Goal: Feedback & Contribution: Contribute content

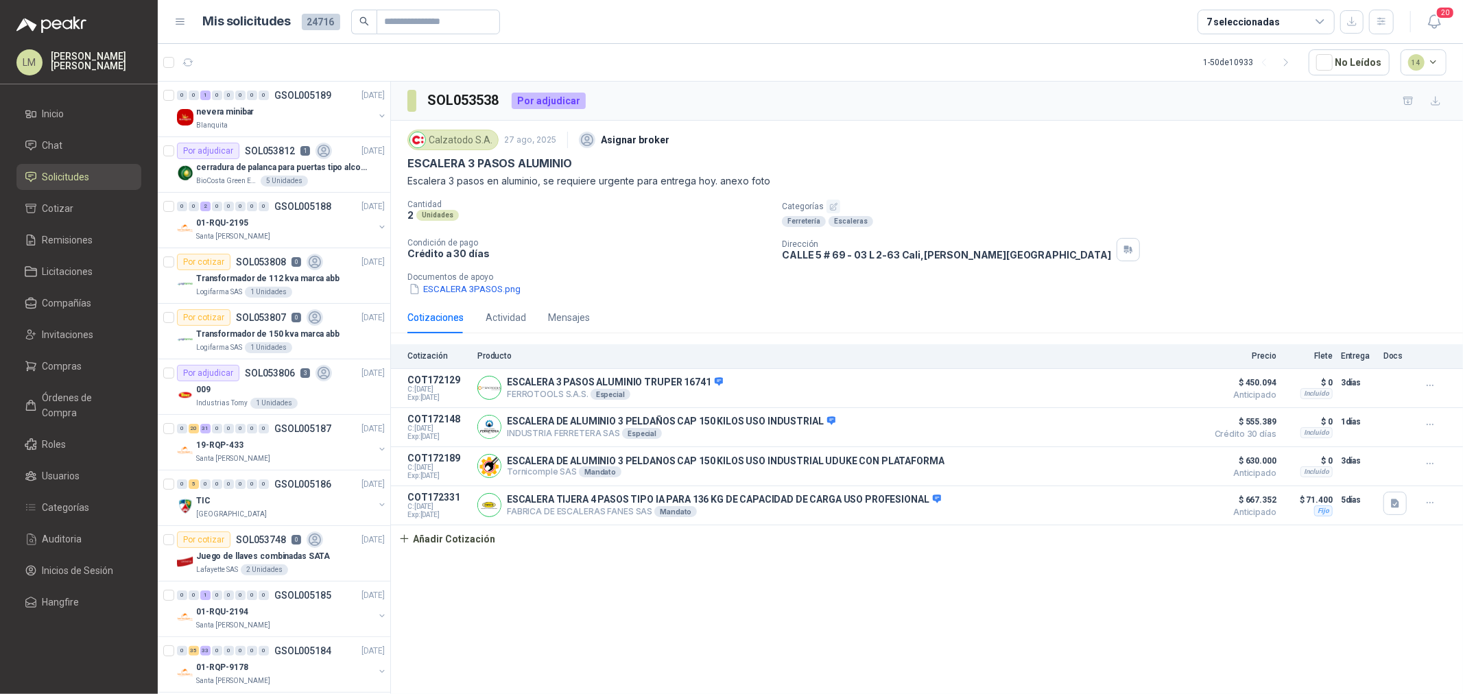
scroll to position [609, 0]
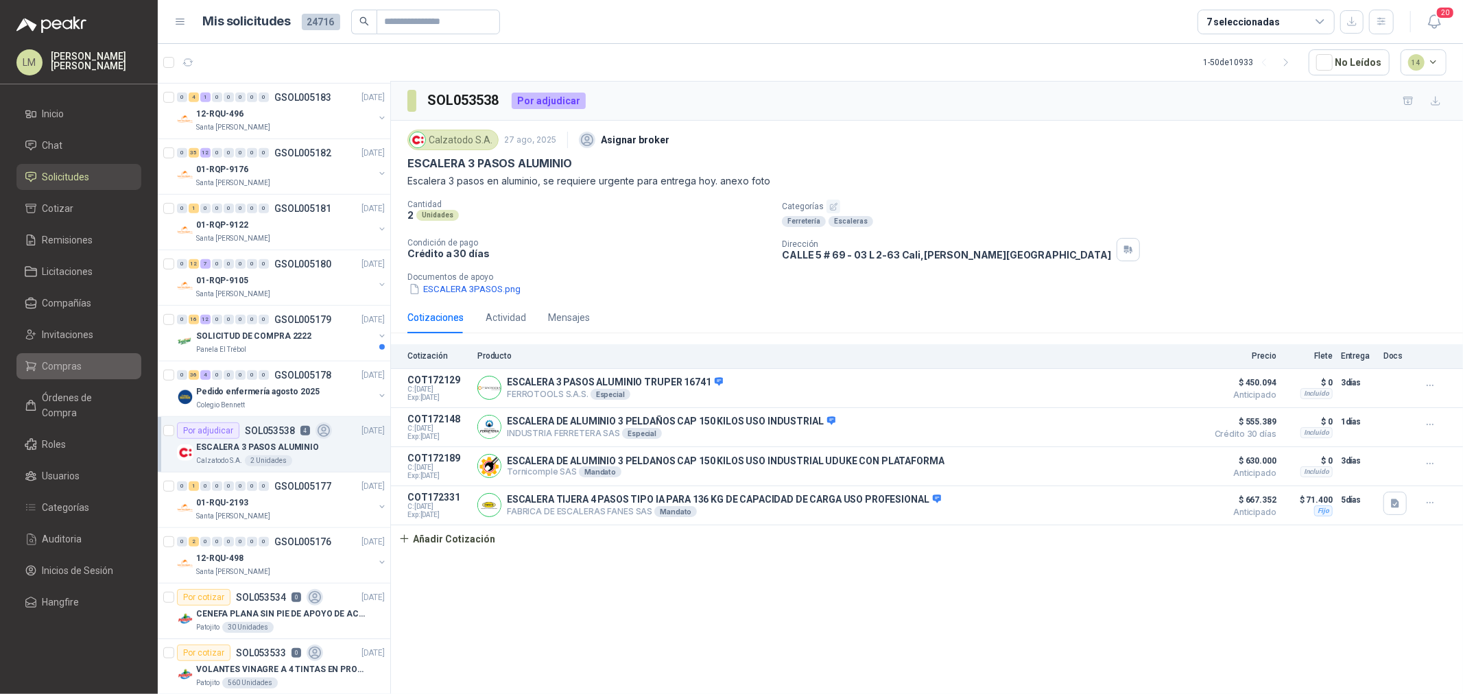
click at [91, 353] on link "Compras" at bounding box center [78, 366] width 125 height 26
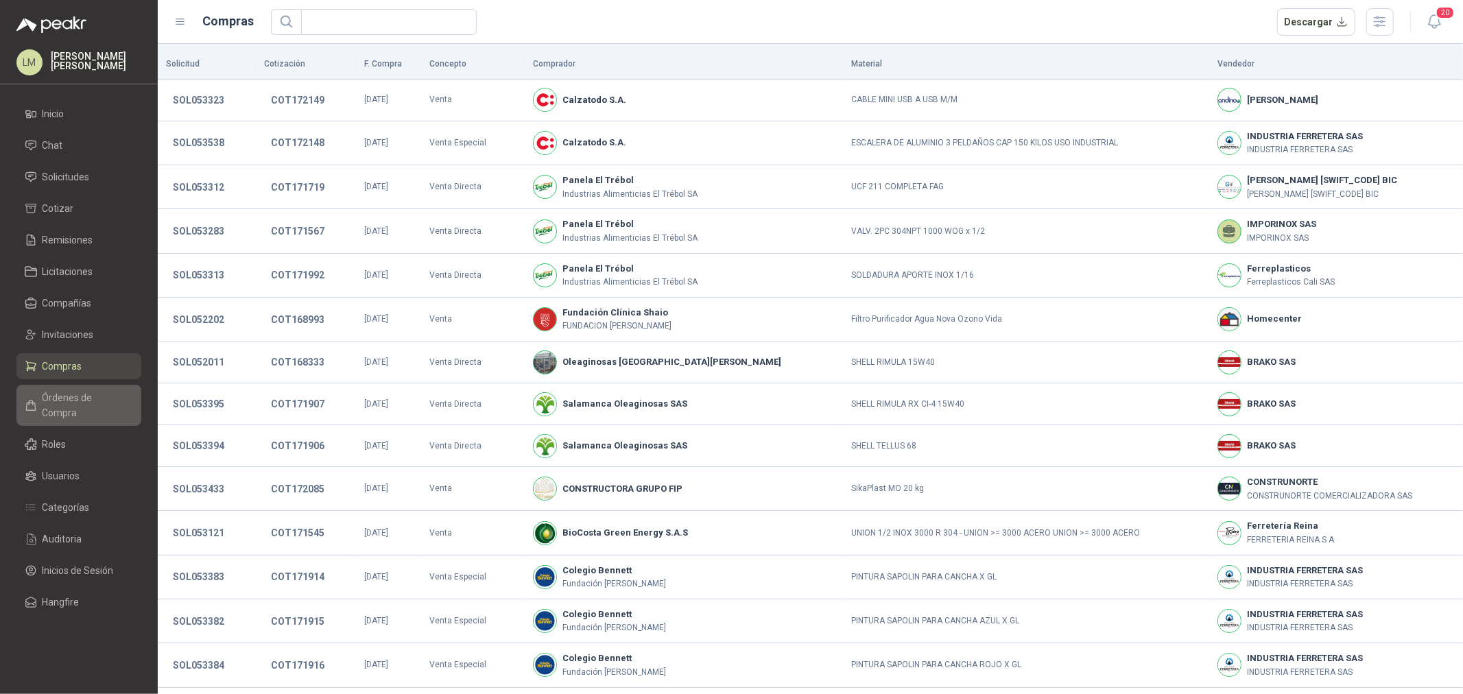
click at [62, 399] on span "Órdenes de Compra" at bounding box center [86, 405] width 86 height 30
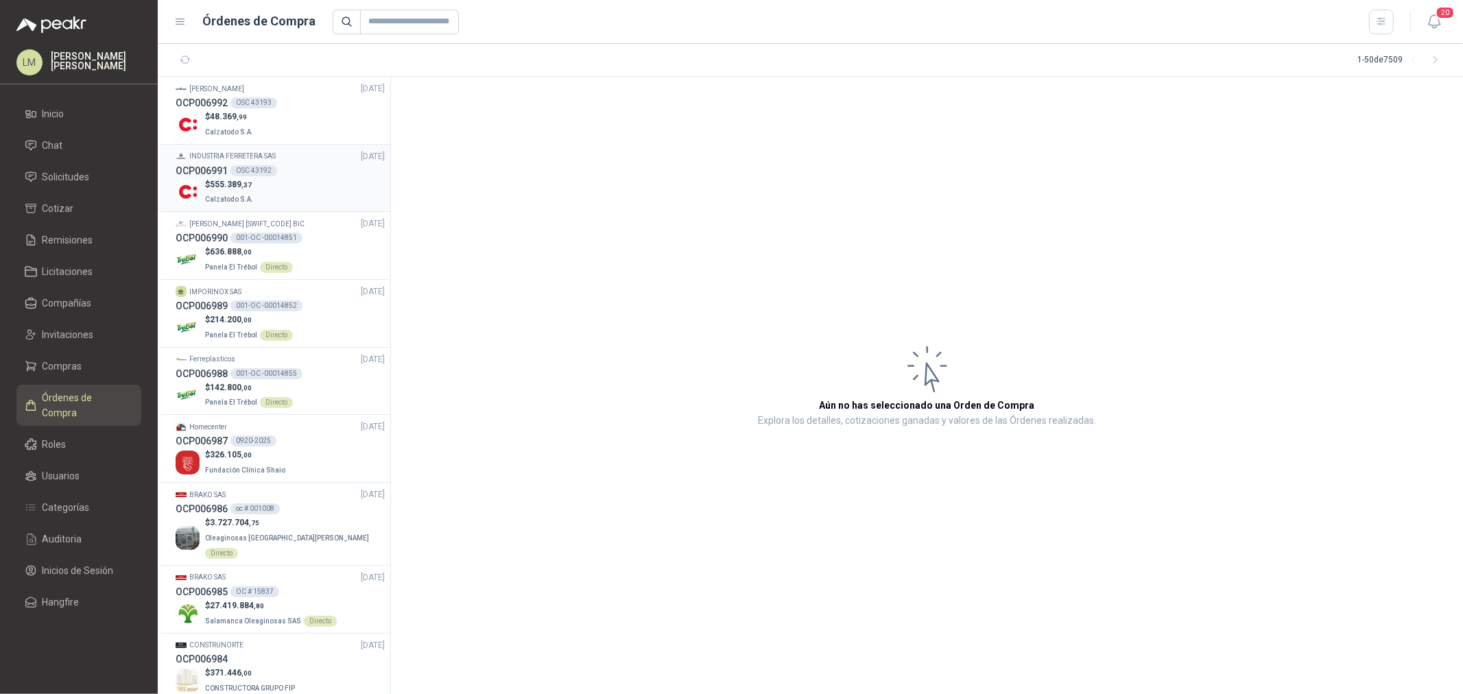
click at [210, 189] on p "$ 555.389 ,37" at bounding box center [230, 184] width 51 height 13
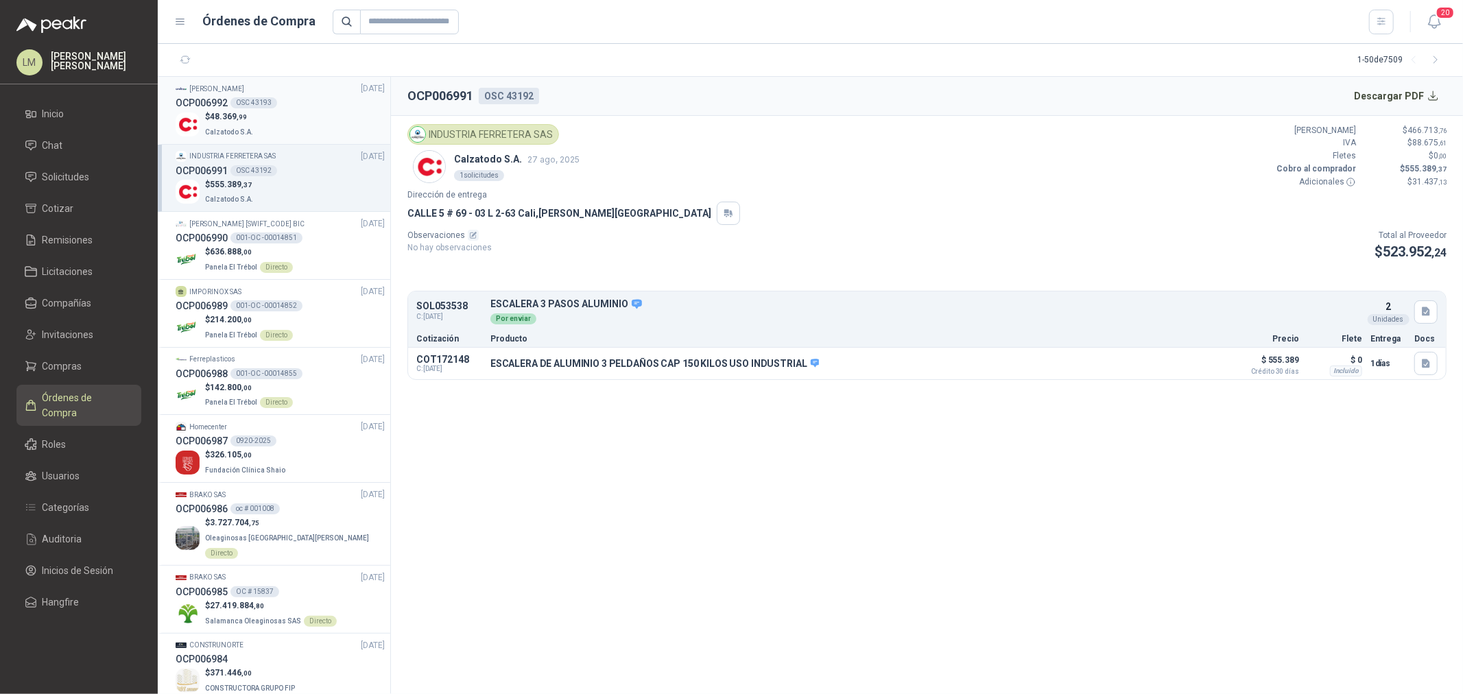
click at [255, 115] on div "$ 48.369 ,99 Calzatodo S.A." at bounding box center [280, 124] width 209 height 28
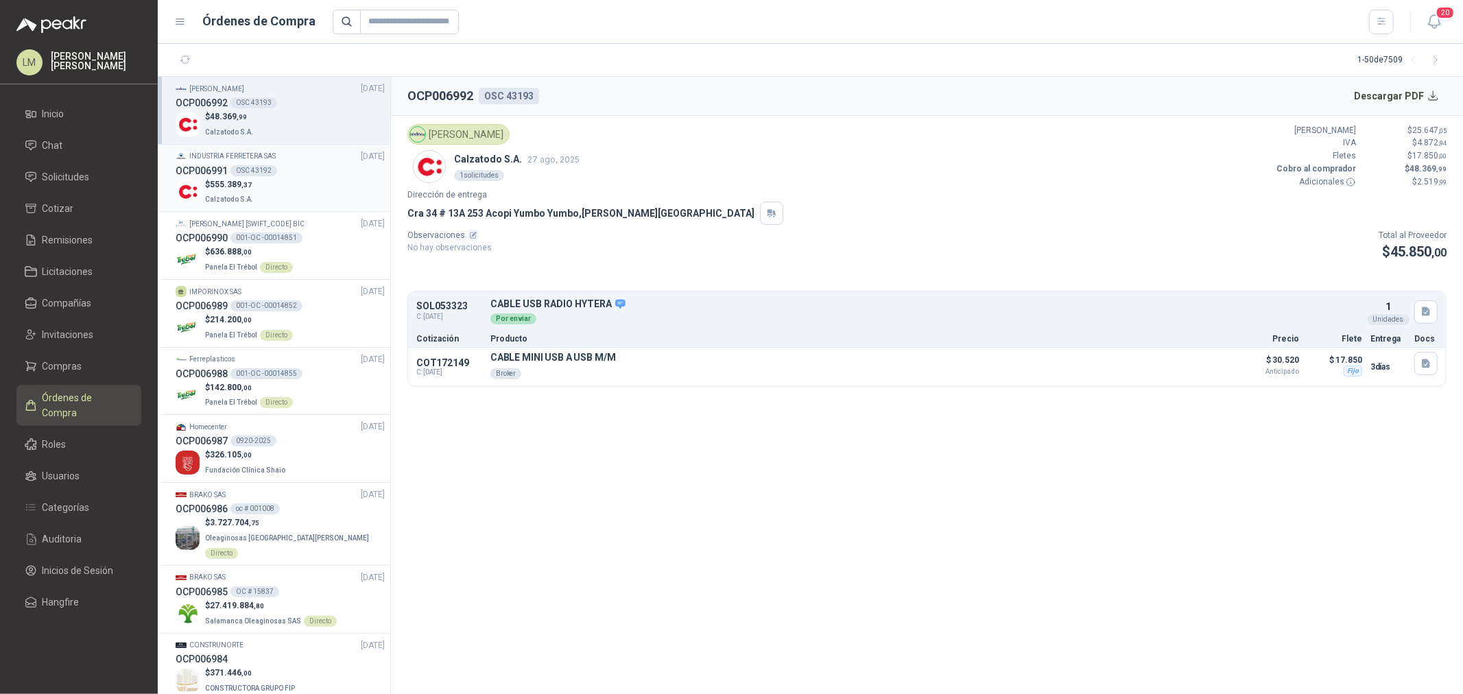
click at [283, 186] on div "$ 555.389 ,37 Calzatodo S.A." at bounding box center [280, 192] width 209 height 28
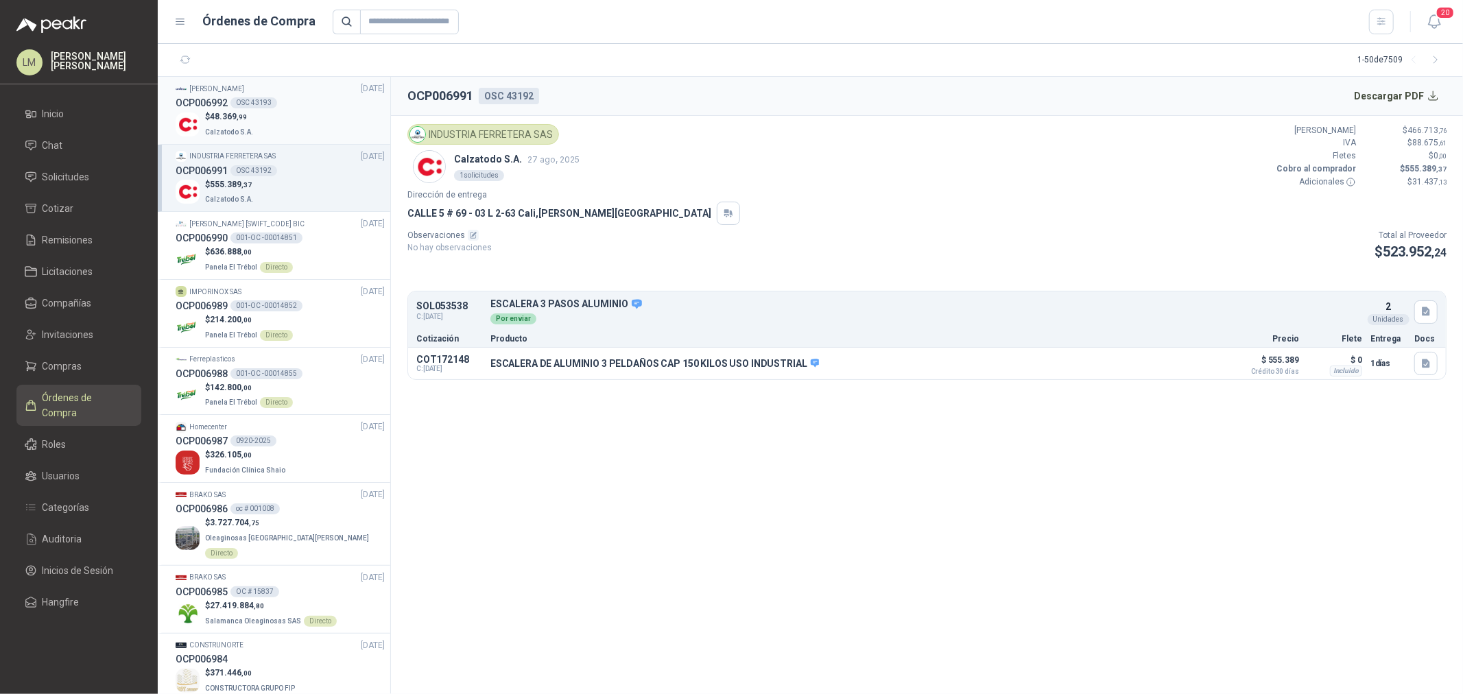
click at [287, 120] on div "$ 48.369 ,99 Calzatodo S.A." at bounding box center [280, 124] width 209 height 28
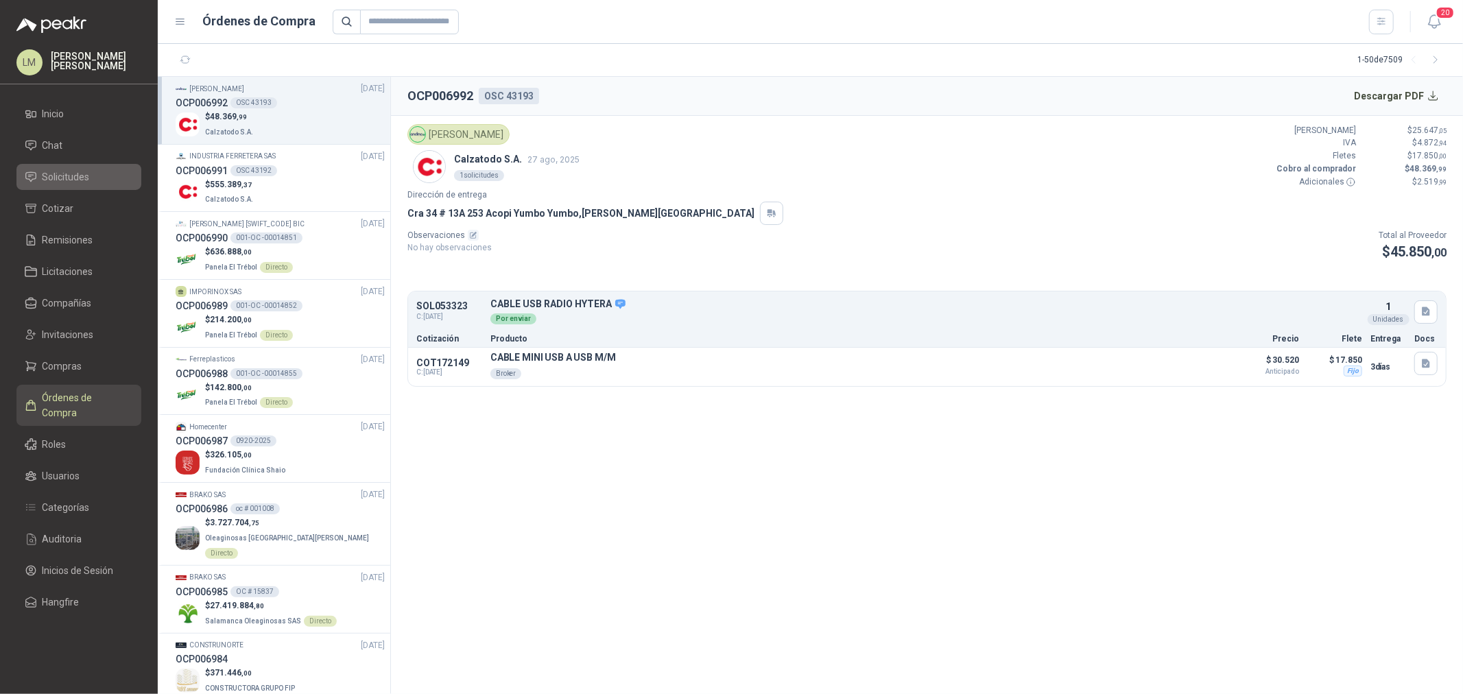
click at [41, 179] on li "Solicitudes" at bounding box center [79, 176] width 108 height 15
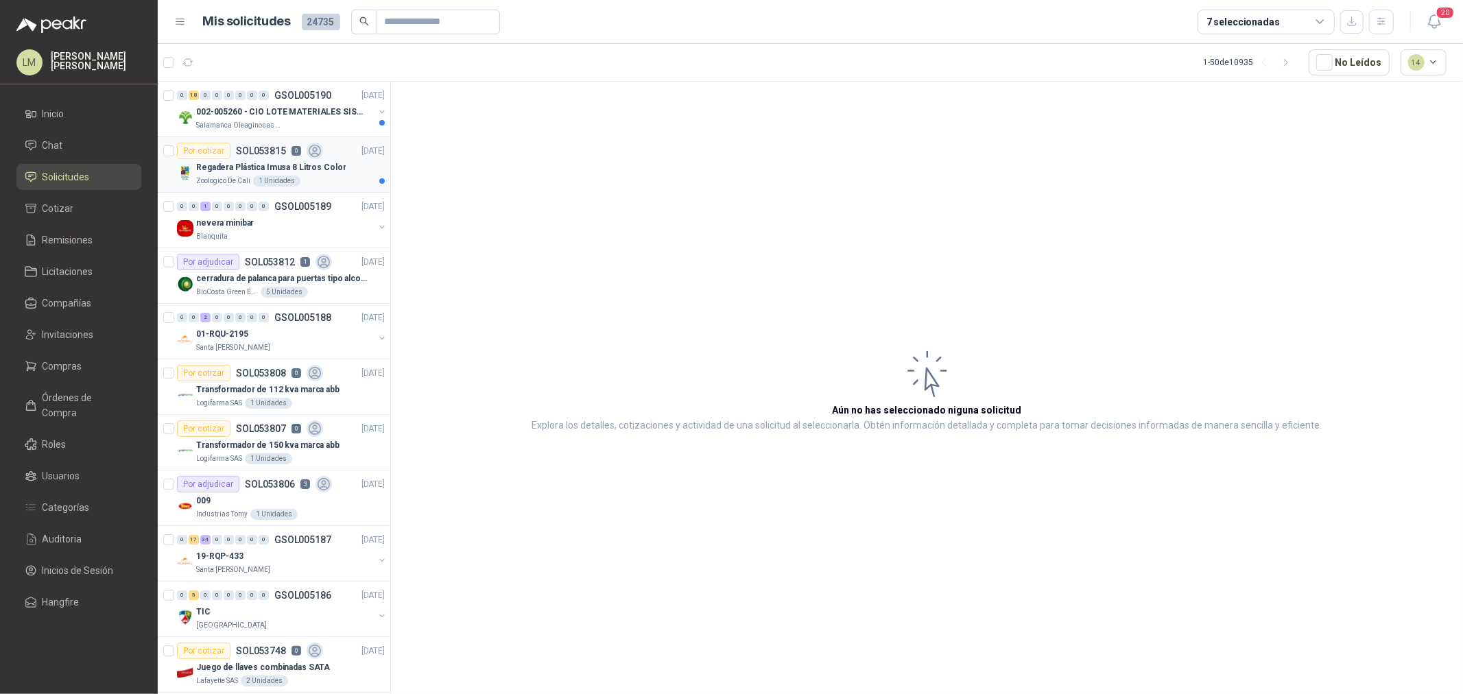
click at [252, 169] on p "Regadera Plástica Imusa 8 Litros Color" at bounding box center [271, 167] width 150 height 13
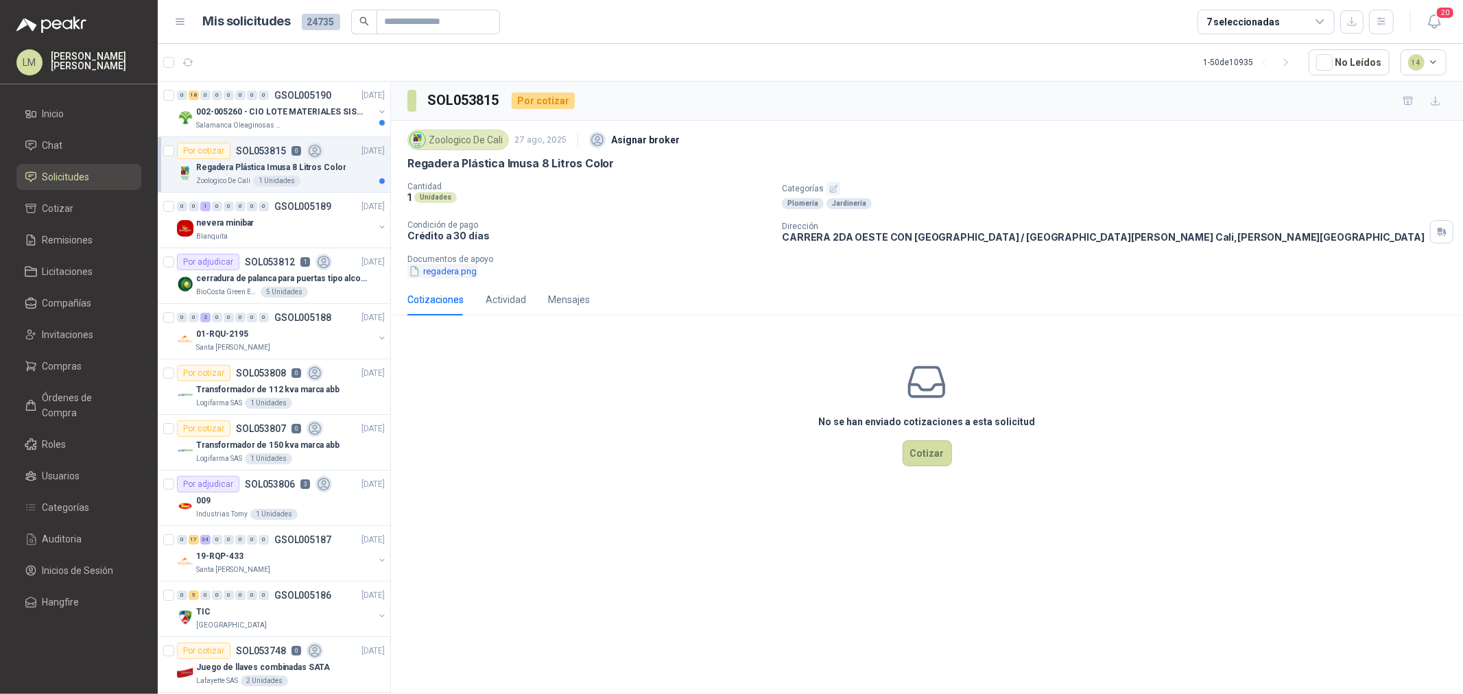
click at [461, 279] on button "regadera.png" at bounding box center [443, 271] width 71 height 14
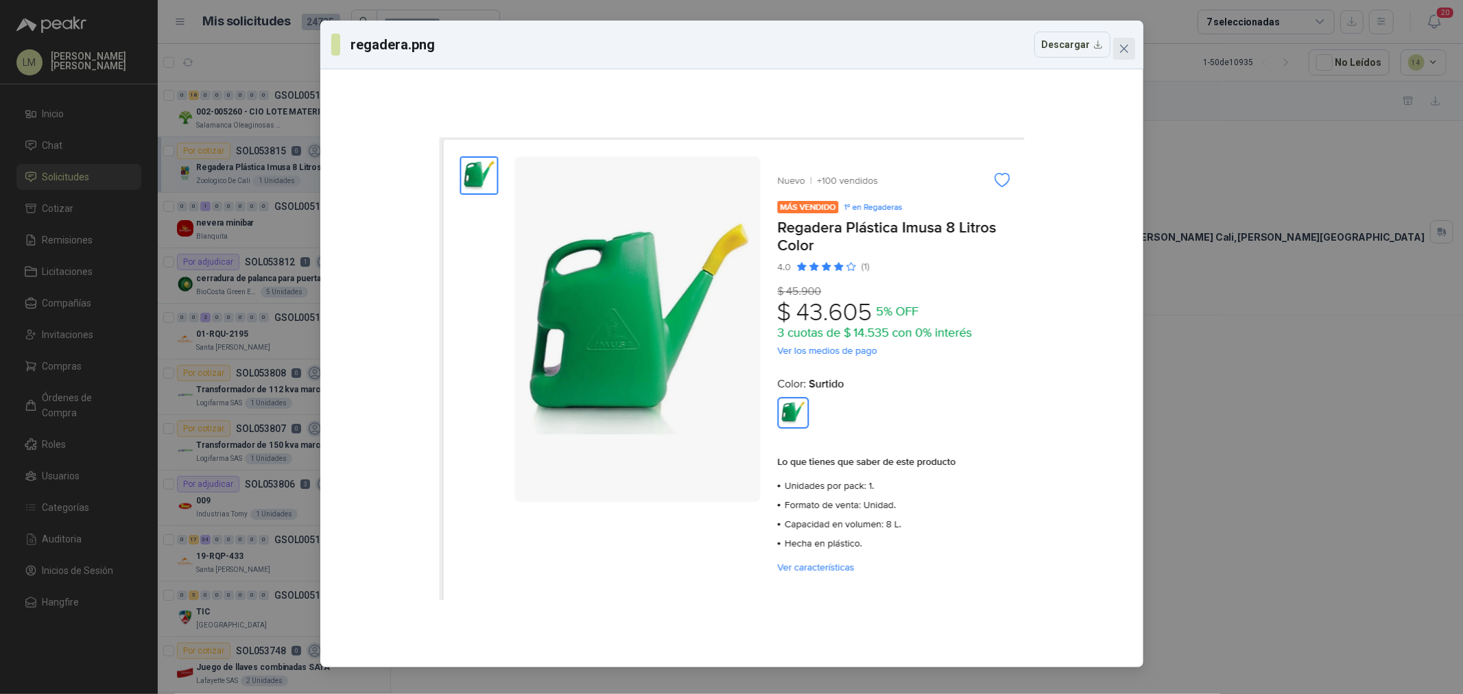
click at [1120, 44] on icon "close" at bounding box center [1124, 48] width 11 height 11
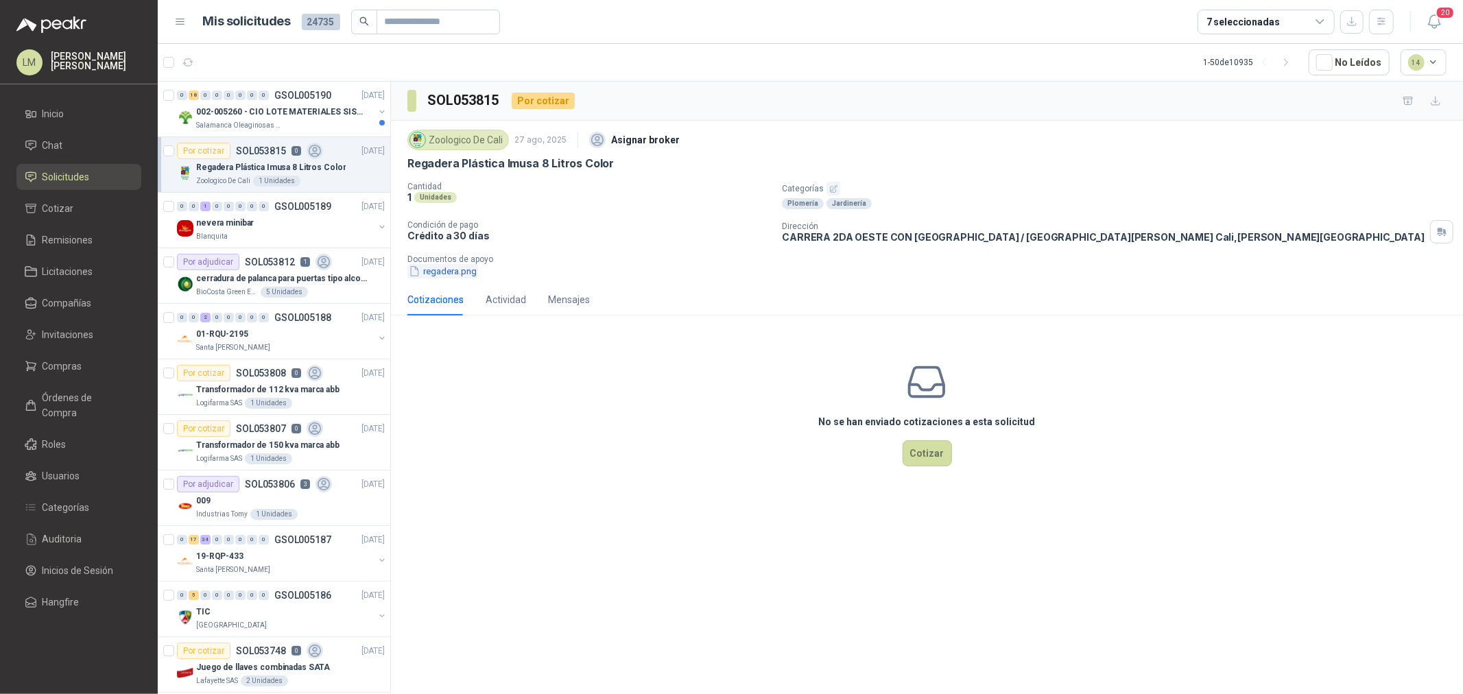
click at [461, 266] on button "regadera.png" at bounding box center [443, 271] width 71 height 14
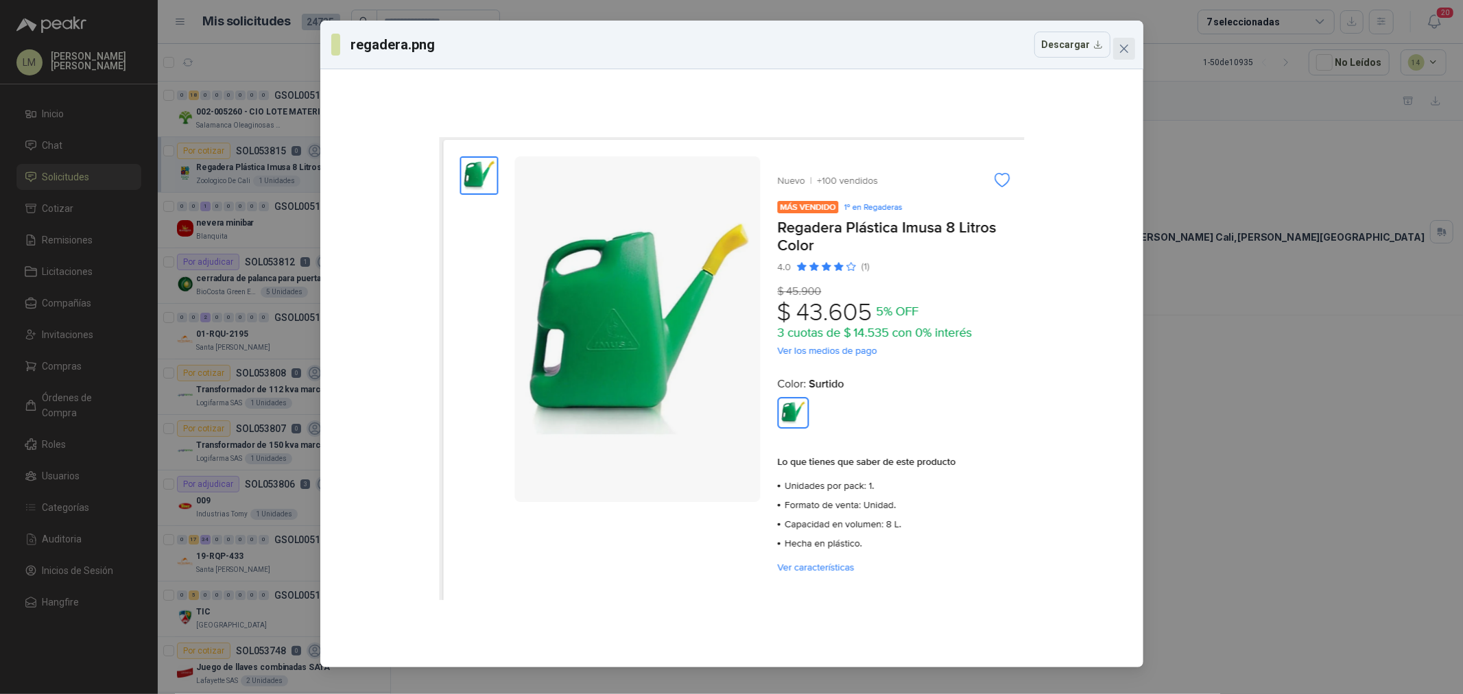
click at [1125, 46] on icon "close" at bounding box center [1124, 48] width 11 height 11
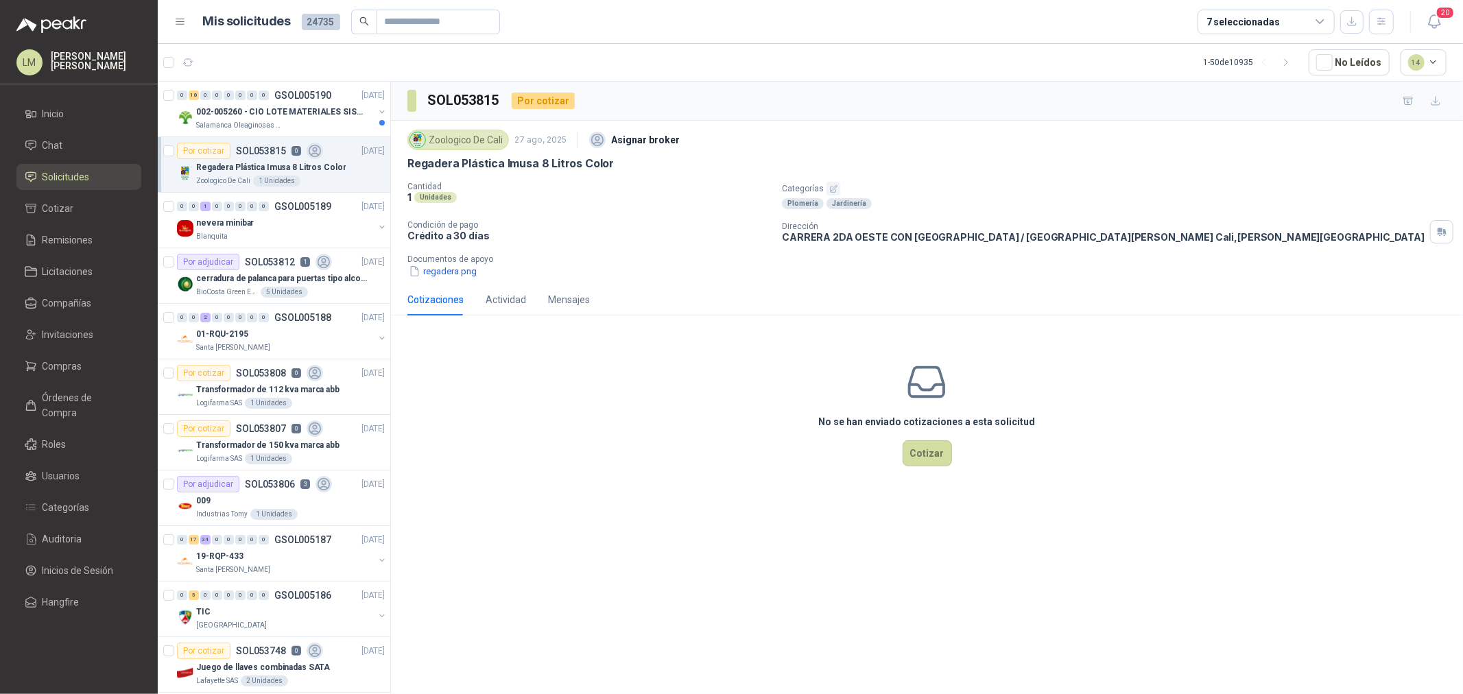
click at [265, 169] on p "Regadera Plástica Imusa 8 Litros Color" at bounding box center [271, 167] width 150 height 13
click at [437, 265] on button "regadera.png" at bounding box center [443, 271] width 71 height 14
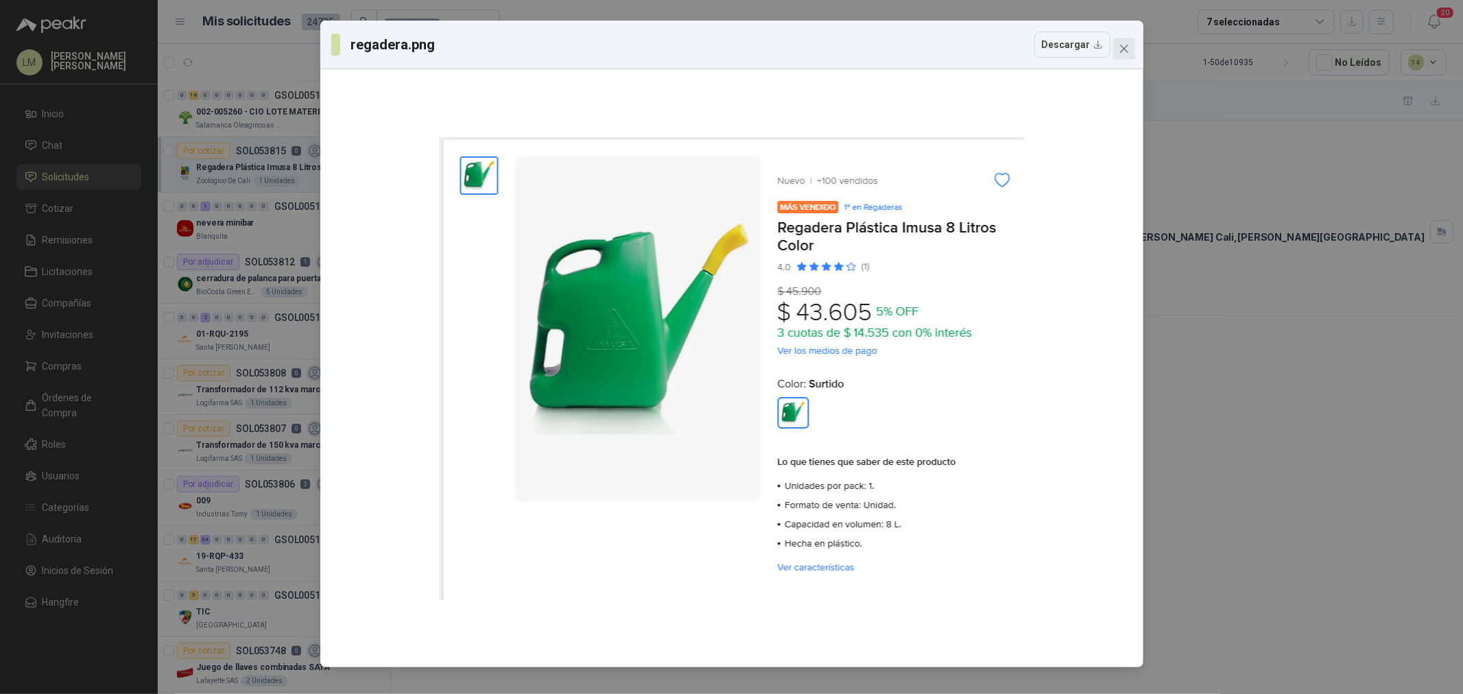
click at [1117, 51] on span "Close" at bounding box center [1124, 48] width 22 height 11
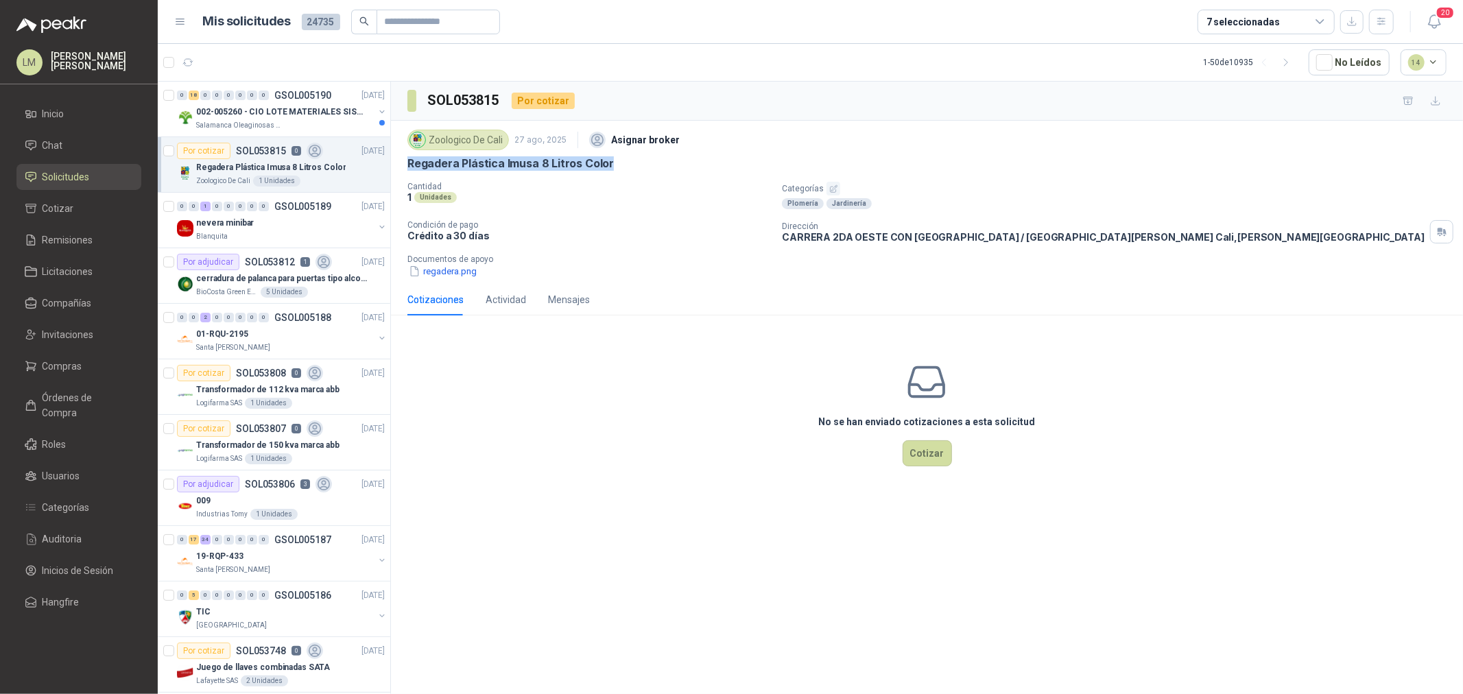
drag, startPoint x: 405, startPoint y: 158, endPoint x: 640, endPoint y: 165, distance: 234.7
click at [640, 165] on div "Zoologico De Cali 27 ago, 2025 Asignar broker Regadera Plástica Imusa 8 Litros …" at bounding box center [927, 202] width 1072 height 163
copy p "Regadera Plástica Imusa 8 Litros Color"
click at [258, 104] on div "002-005260 - CIO LOTE MATERIALES SISTEMA HIDRAULIC" at bounding box center [285, 112] width 178 height 16
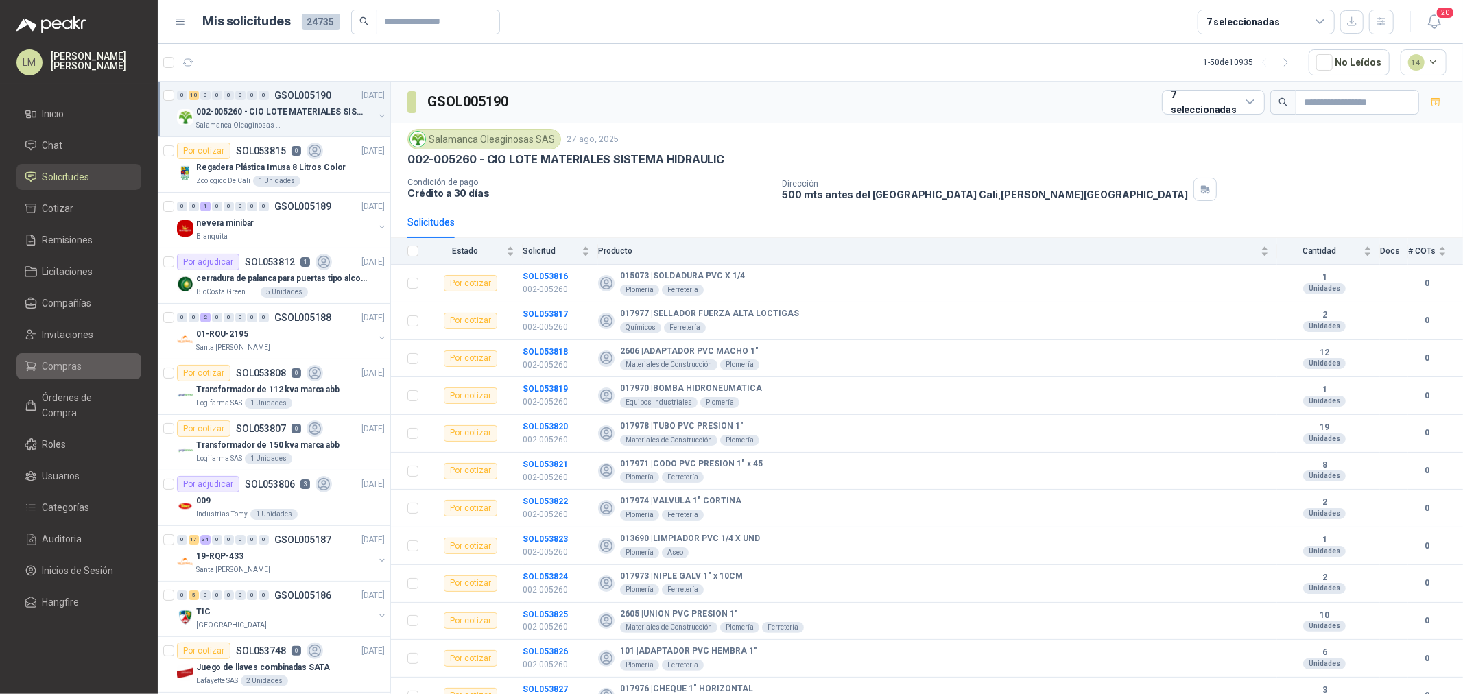
click at [54, 368] on span "Compras" at bounding box center [63, 366] width 40 height 15
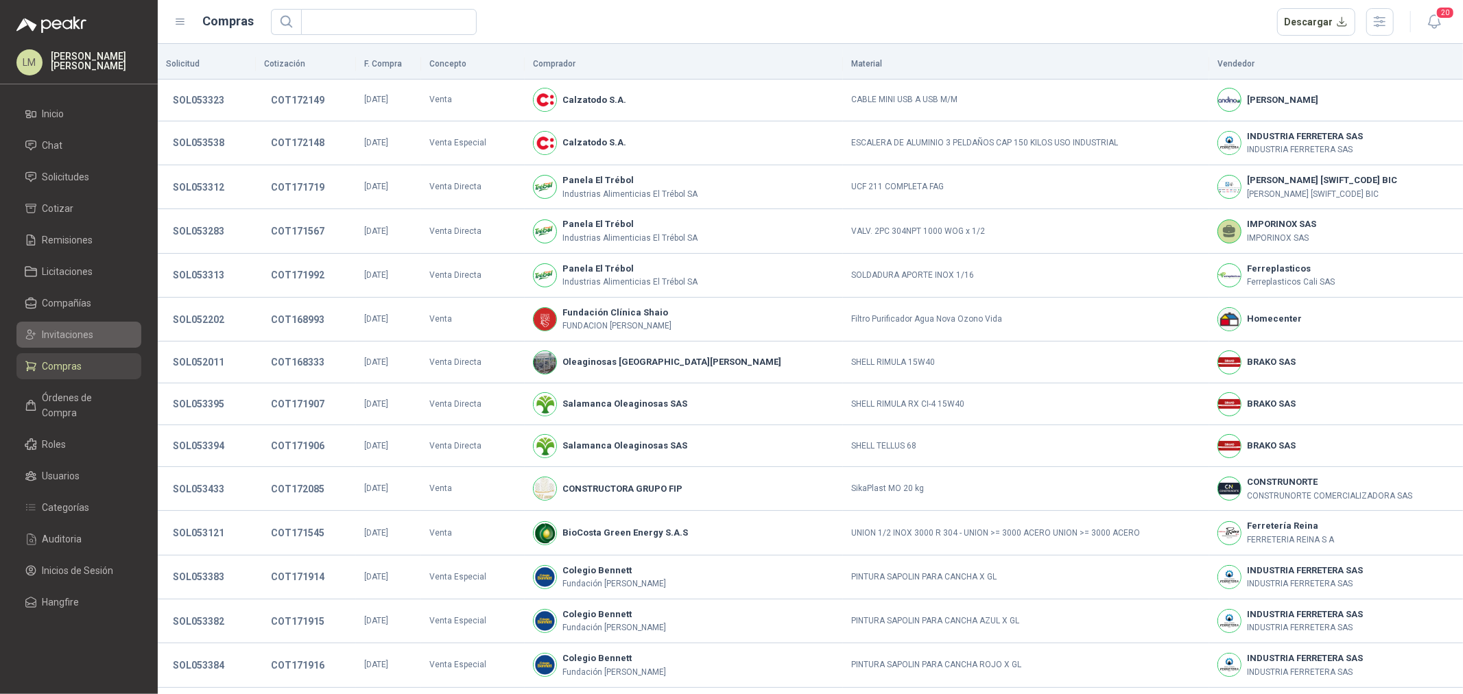
click at [63, 334] on span "Invitaciones" at bounding box center [68, 334] width 51 height 15
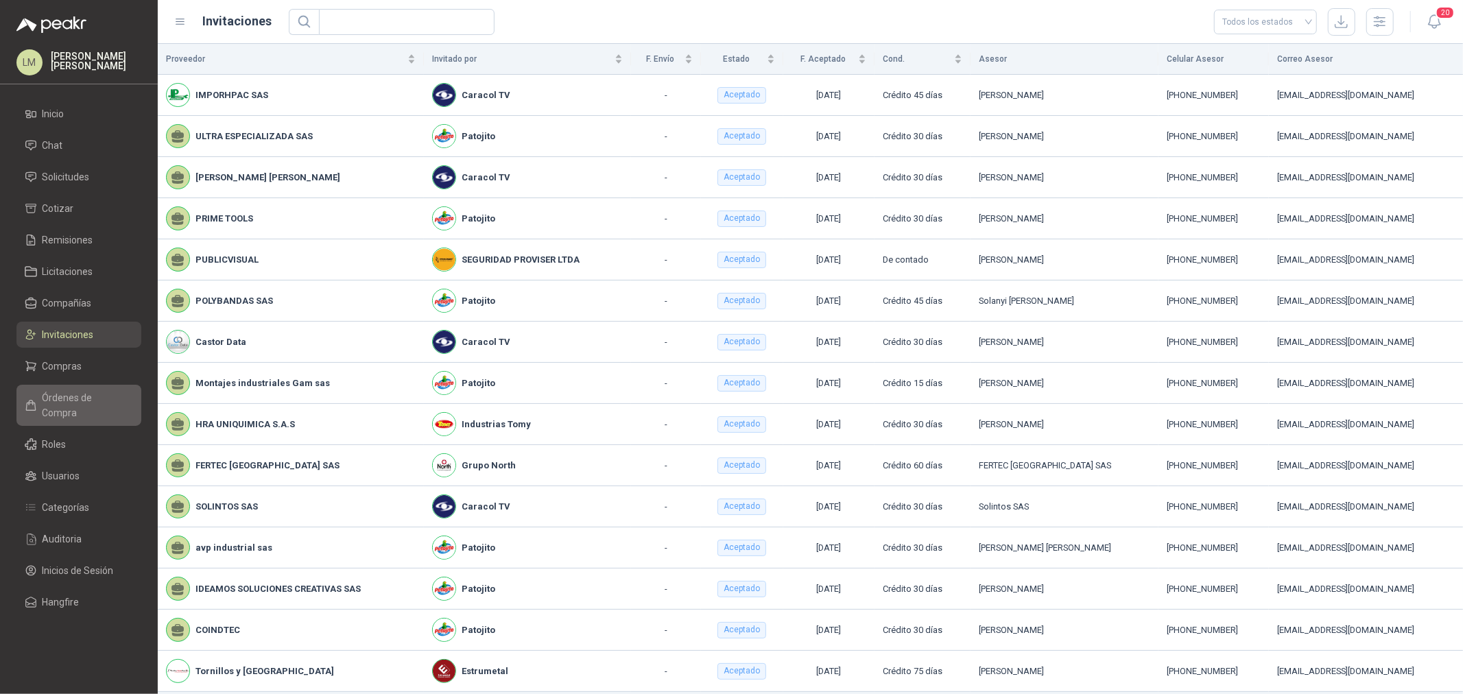
click at [67, 401] on span "Órdenes de Compra" at bounding box center [86, 405] width 86 height 30
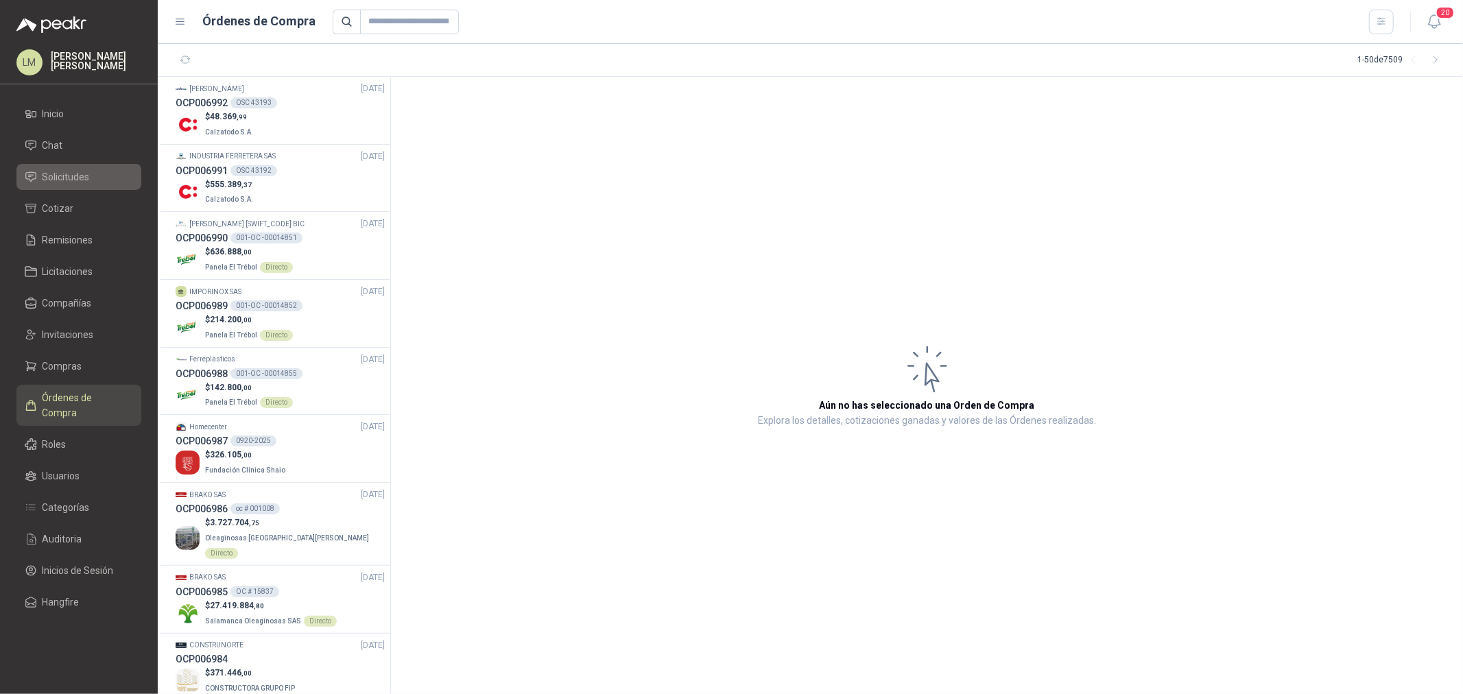
click at [67, 182] on span "Solicitudes" at bounding box center [66, 176] width 47 height 15
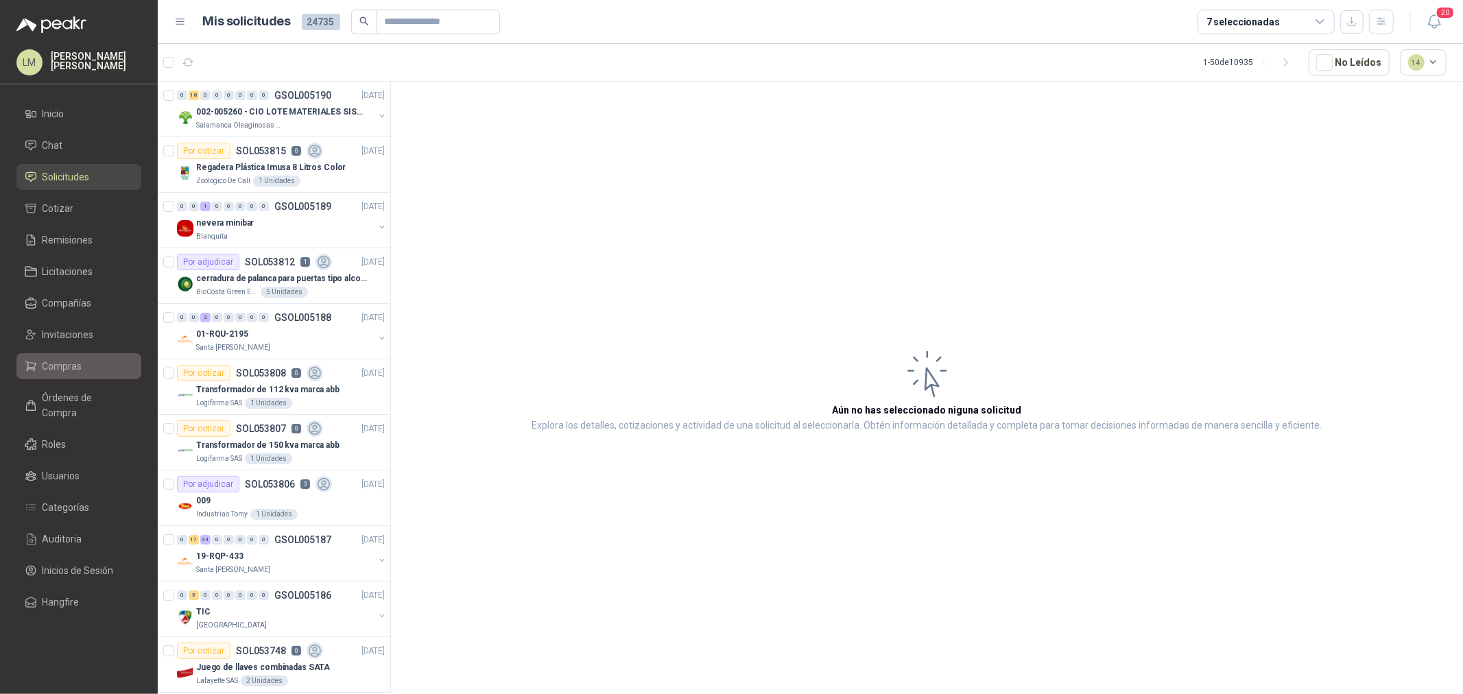
drag, startPoint x: 83, startPoint y: 364, endPoint x: 79, endPoint y: 355, distance: 9.8
click at [83, 364] on li "Compras" at bounding box center [79, 366] width 108 height 15
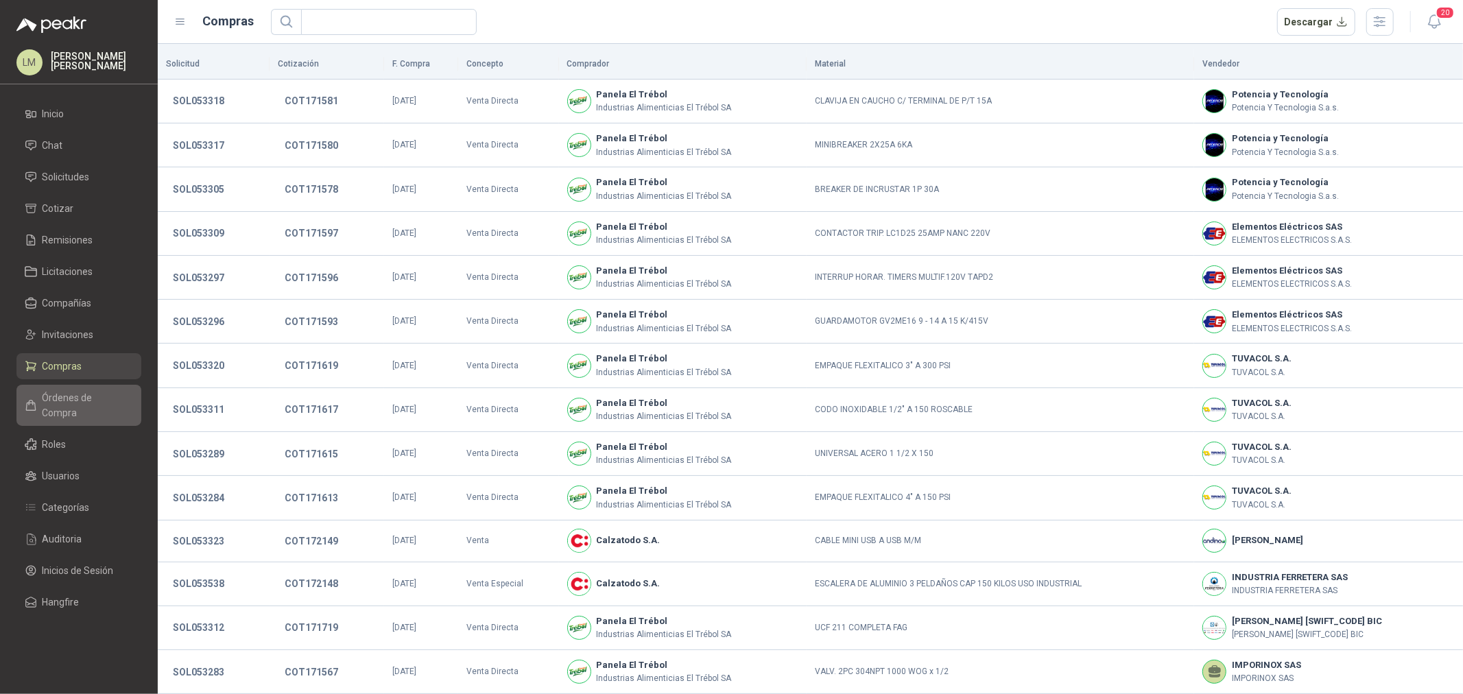
click at [73, 394] on span "Órdenes de Compra" at bounding box center [86, 405] width 86 height 30
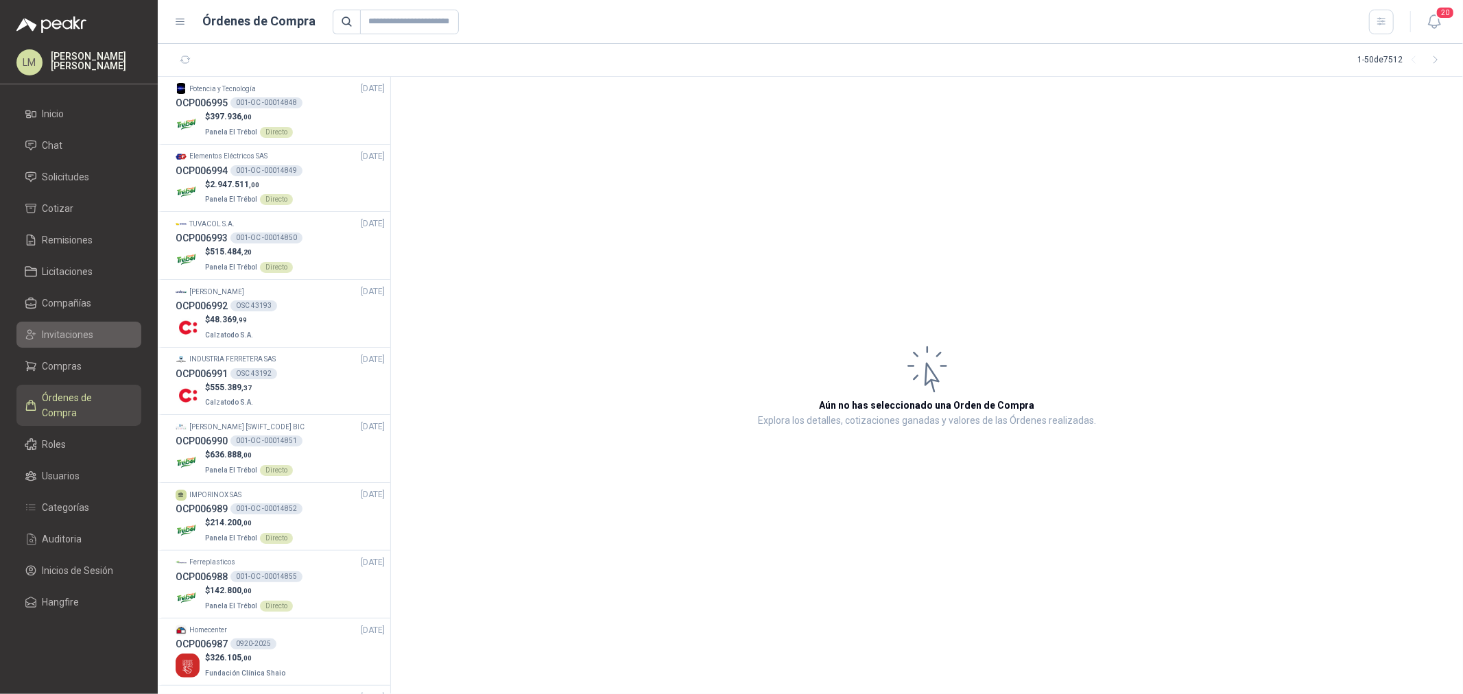
click at [47, 345] on link "Invitaciones" at bounding box center [78, 335] width 125 height 26
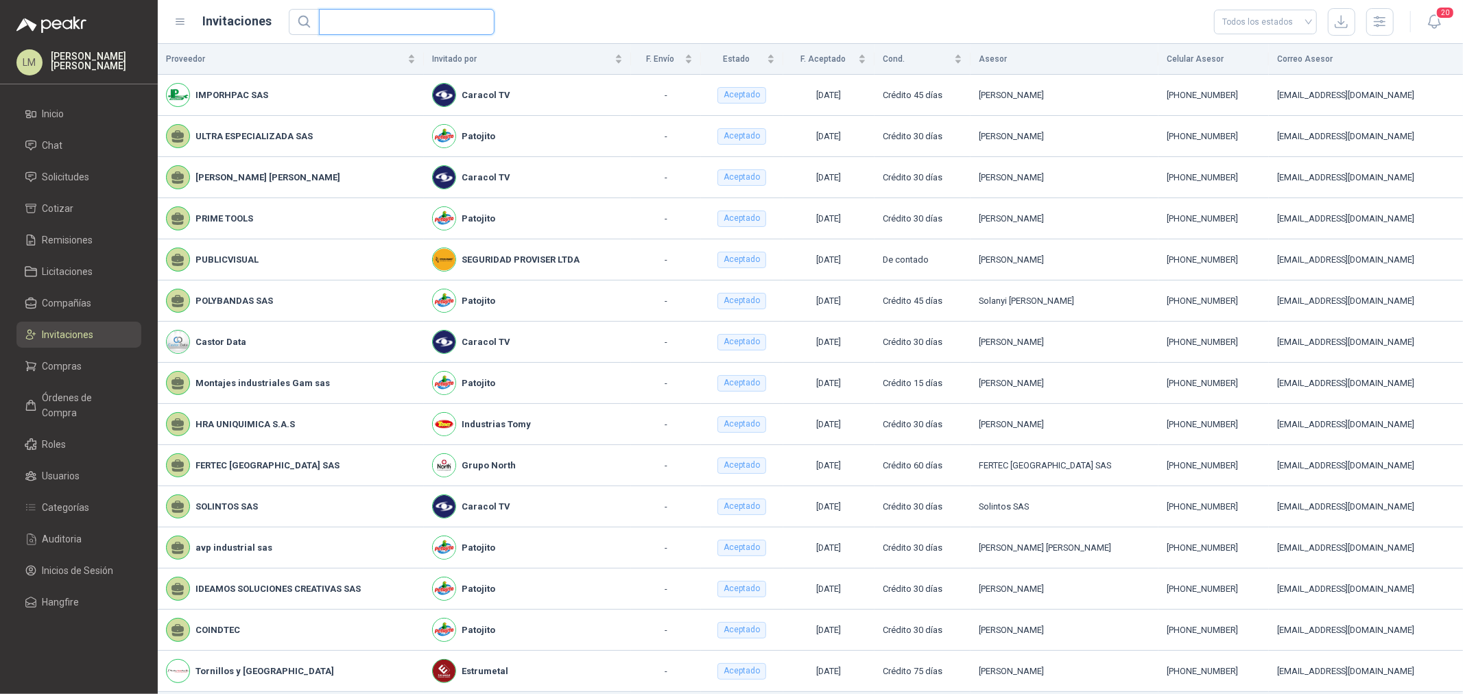
click at [372, 24] on input "text" at bounding box center [401, 22] width 148 height 25
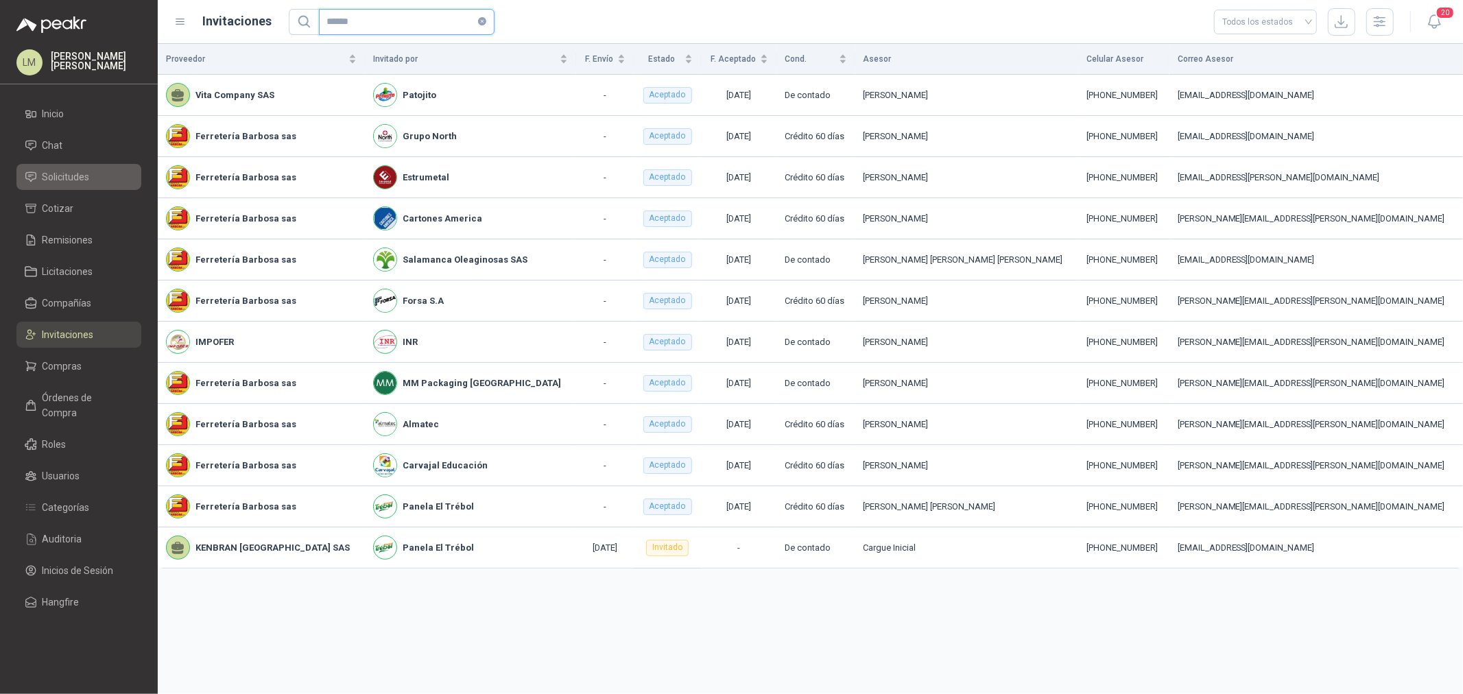
type input "******"
click at [78, 180] on span "Solicitudes" at bounding box center [66, 176] width 47 height 15
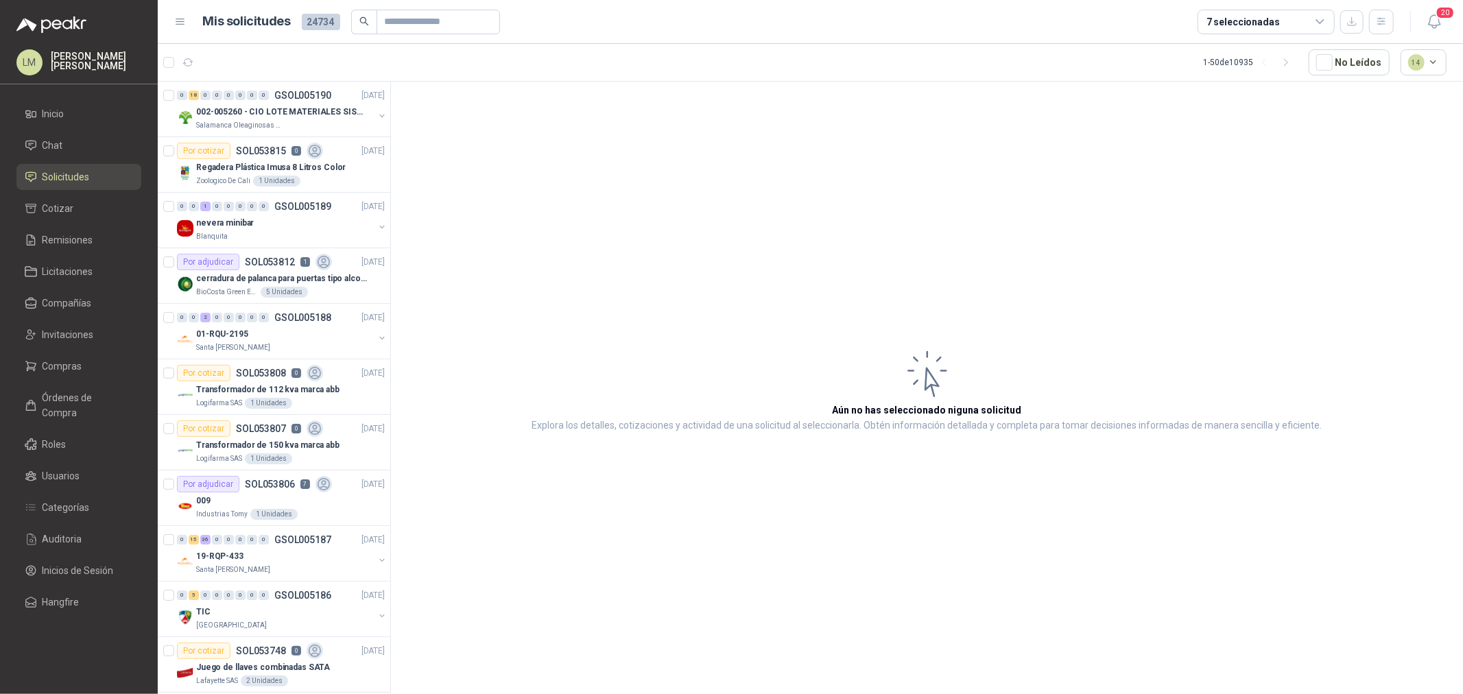
drag, startPoint x: 60, startPoint y: 366, endPoint x: 60, endPoint y: 352, distance: 14.4
click at [60, 366] on span "Compras" at bounding box center [63, 366] width 40 height 15
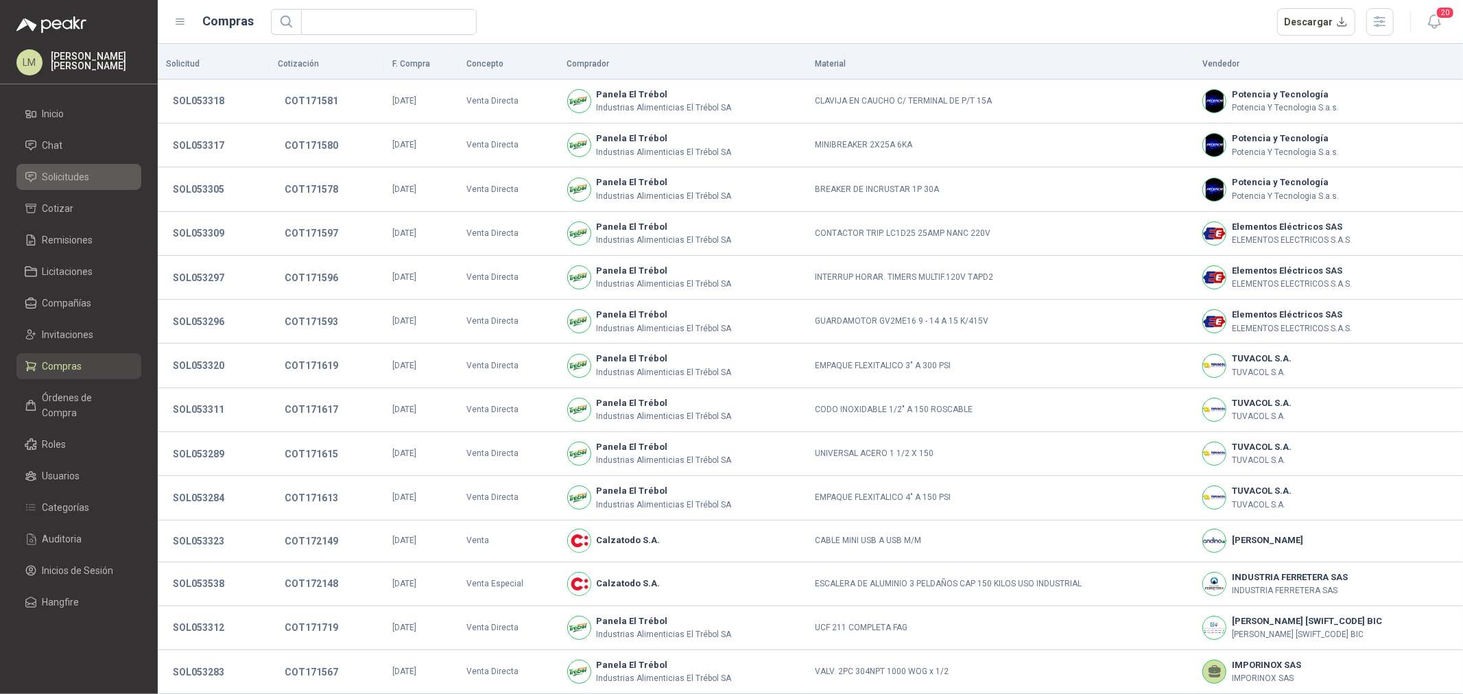
click at [71, 178] on span "Solicitudes" at bounding box center [66, 176] width 47 height 15
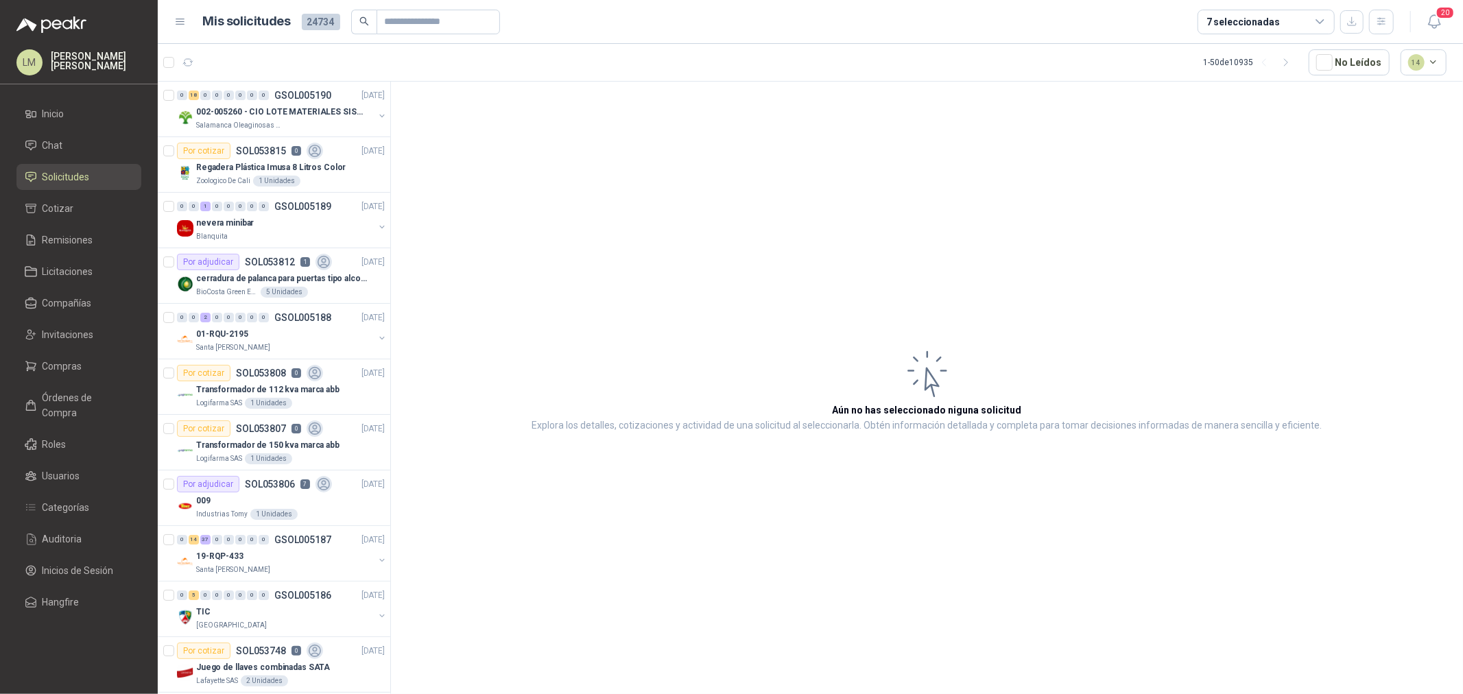
drag, startPoint x: 1253, startPoint y: 19, endPoint x: 1251, endPoint y: 38, distance: 19.3
click at [1253, 19] on div "7 seleccionadas" at bounding box center [1243, 21] width 73 height 15
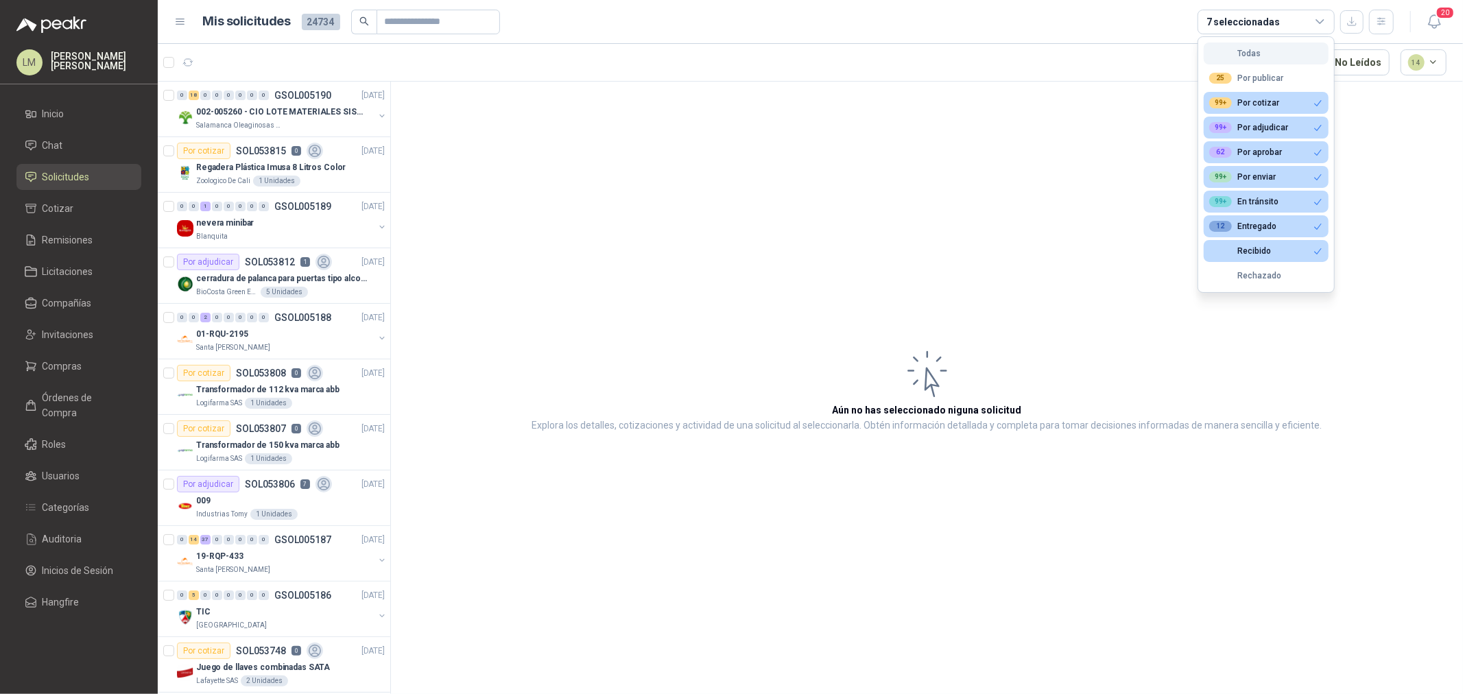
click at [1247, 59] on button "Todas" at bounding box center [1266, 54] width 125 height 22
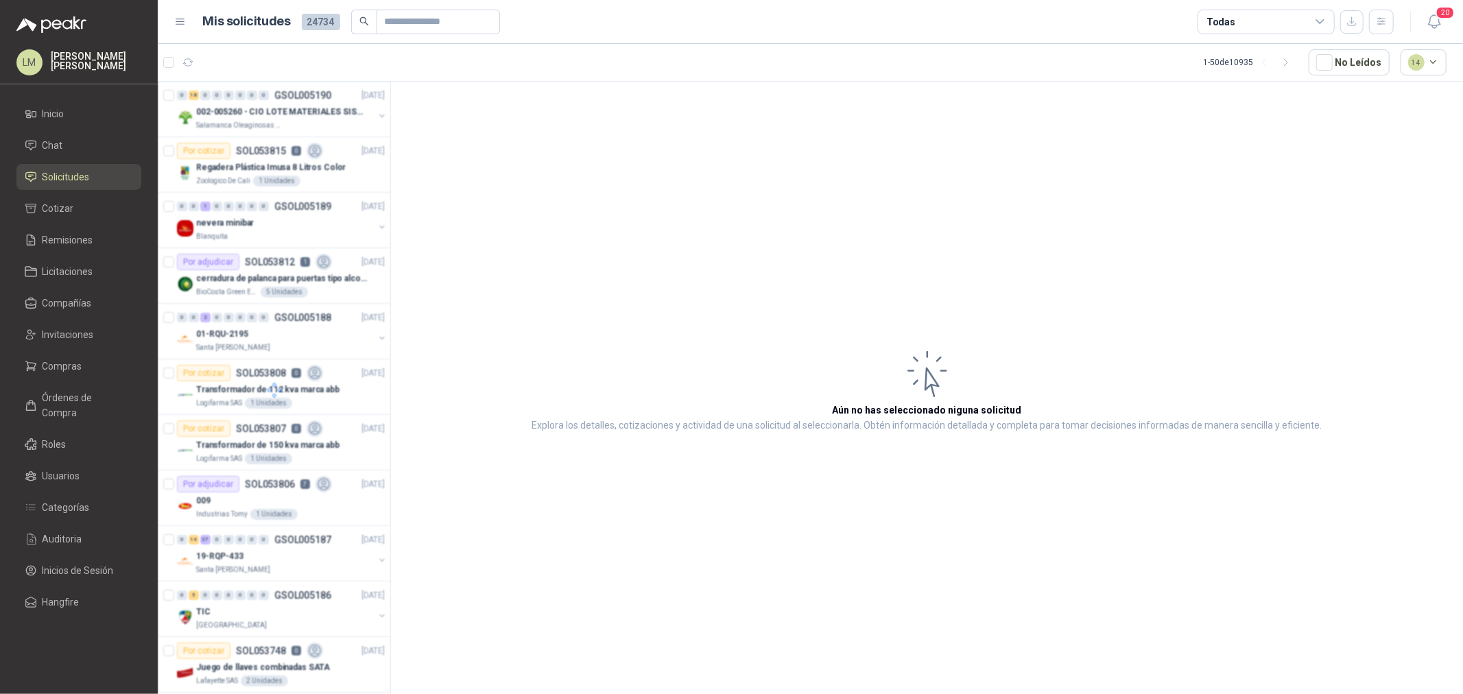
click at [1245, 22] on div "Todas" at bounding box center [1266, 22] width 137 height 25
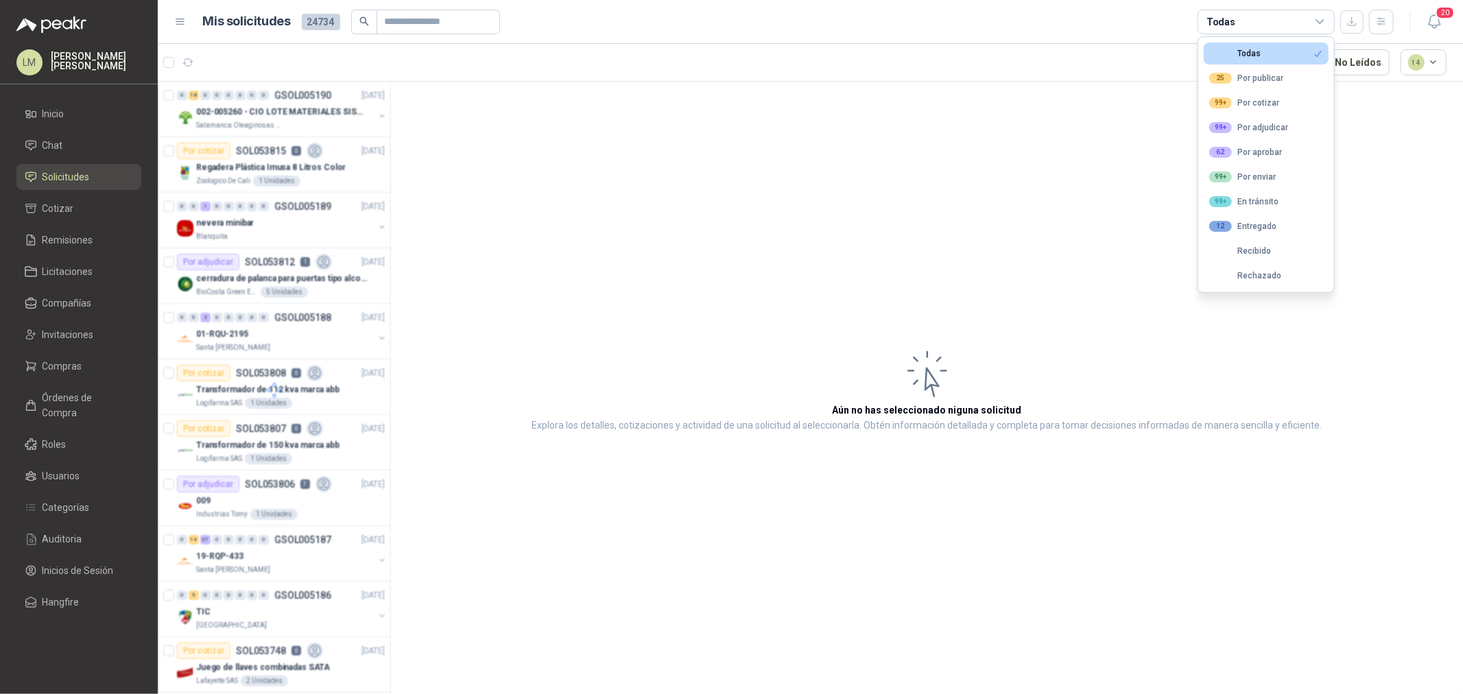
click at [1244, 150] on div "62 Por aprobar" at bounding box center [1246, 152] width 73 height 11
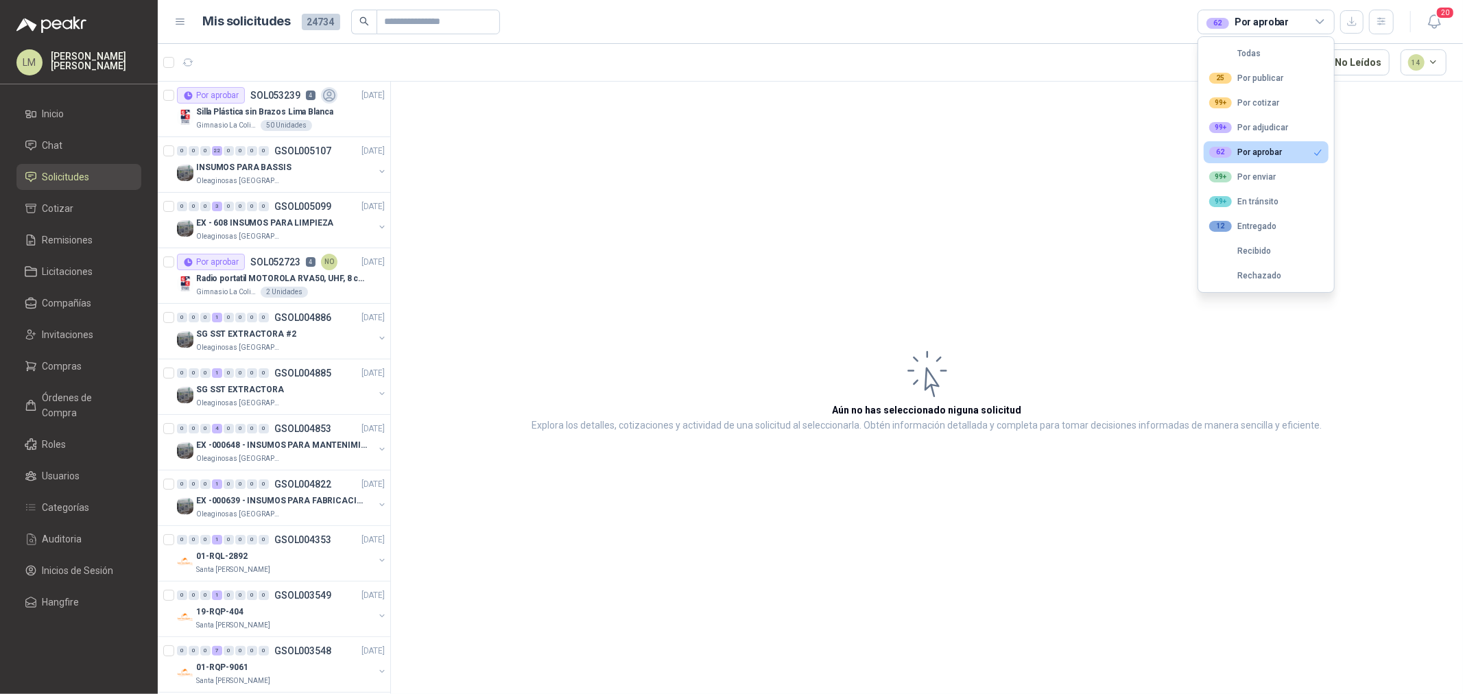
click at [624, 132] on article "Aún no has seleccionado niguna solicitud Explora los detalles, cotizaciones y a…" at bounding box center [927, 390] width 1072 height 617
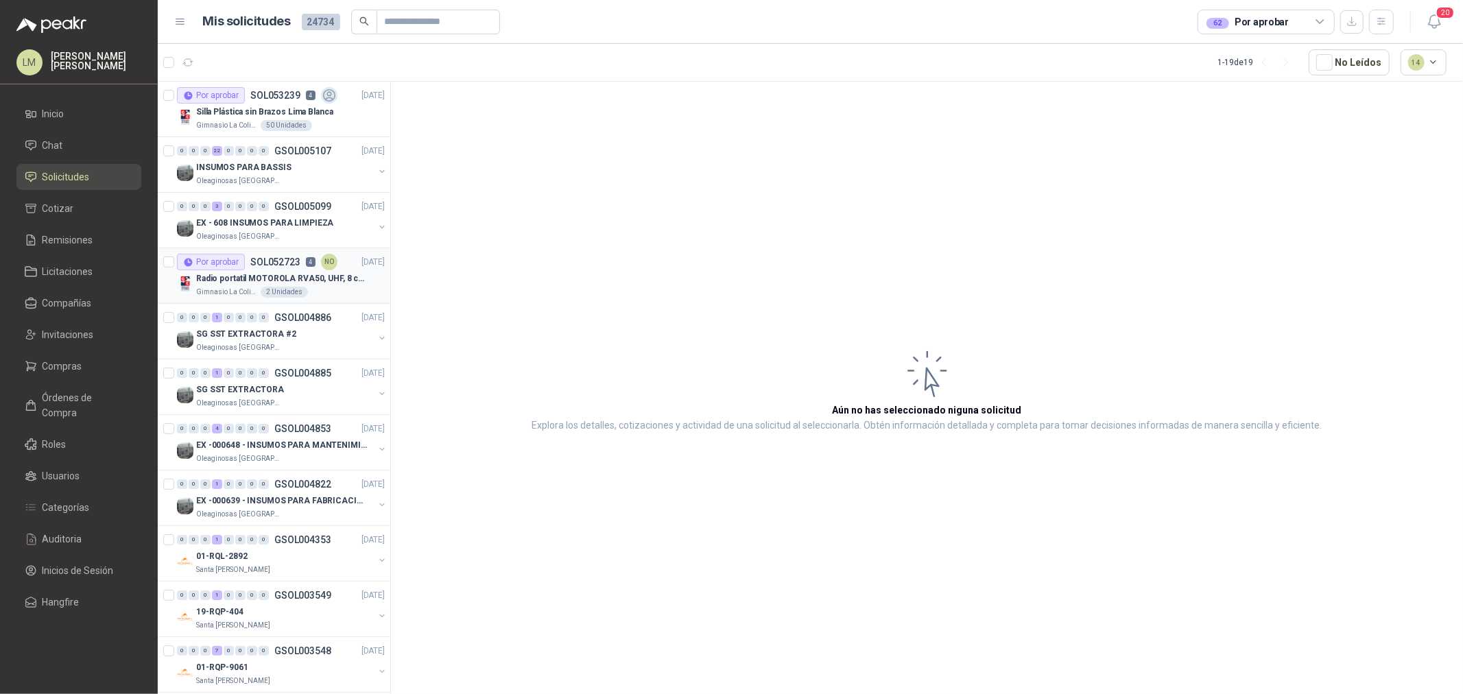
drag, startPoint x: 251, startPoint y: 278, endPoint x: 259, endPoint y: 276, distance: 8.3
click at [252, 278] on p "Radio portatil MOTOROLA RVA50, UHF, 8 canales, 500MW" at bounding box center [281, 278] width 171 height 13
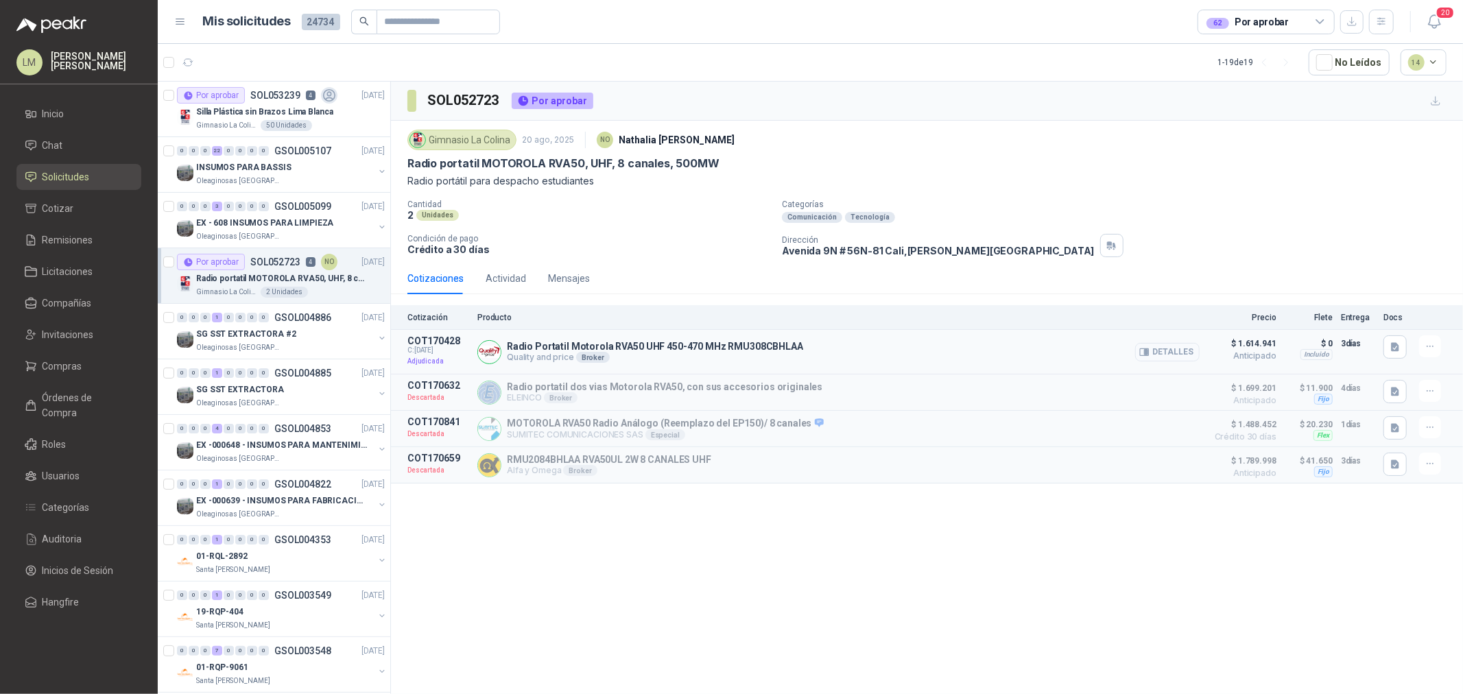
click at [1175, 351] on button "Detalles" at bounding box center [1167, 352] width 64 height 19
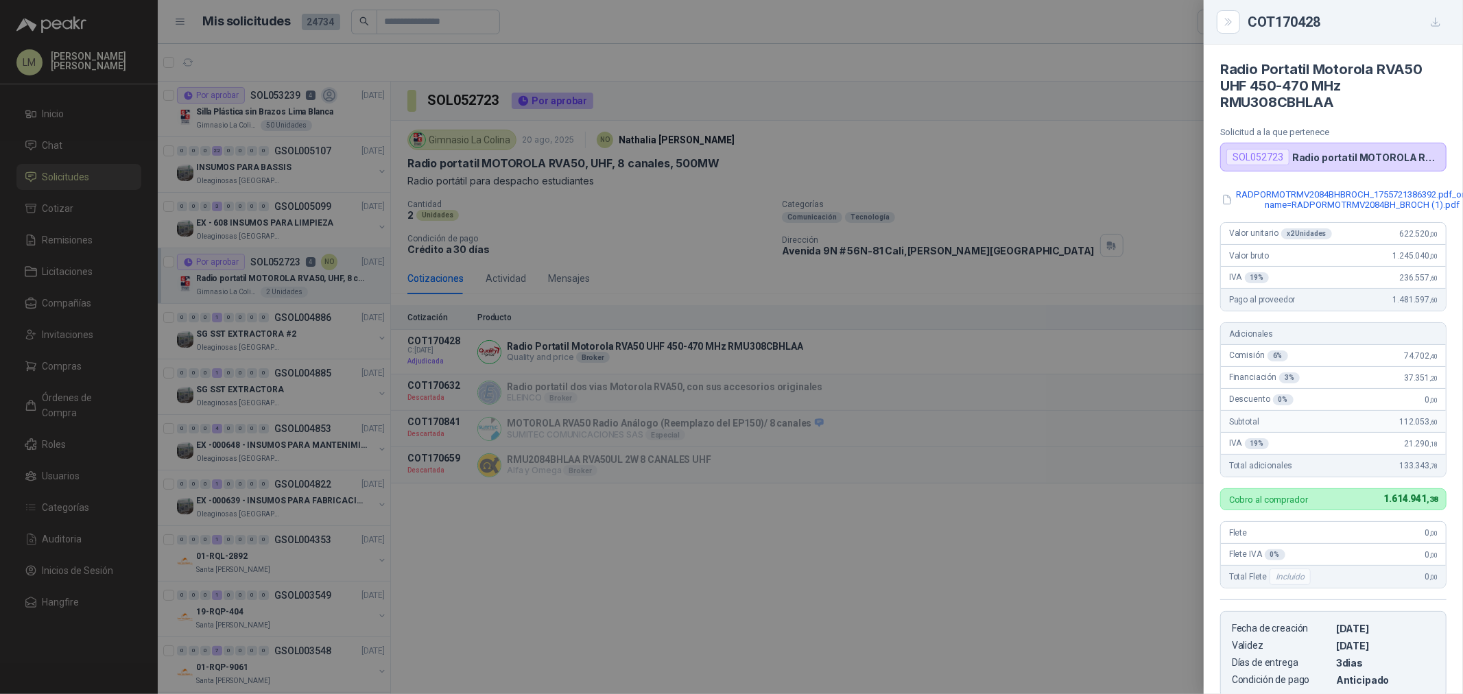
click at [648, 215] on div at bounding box center [731, 347] width 1463 height 694
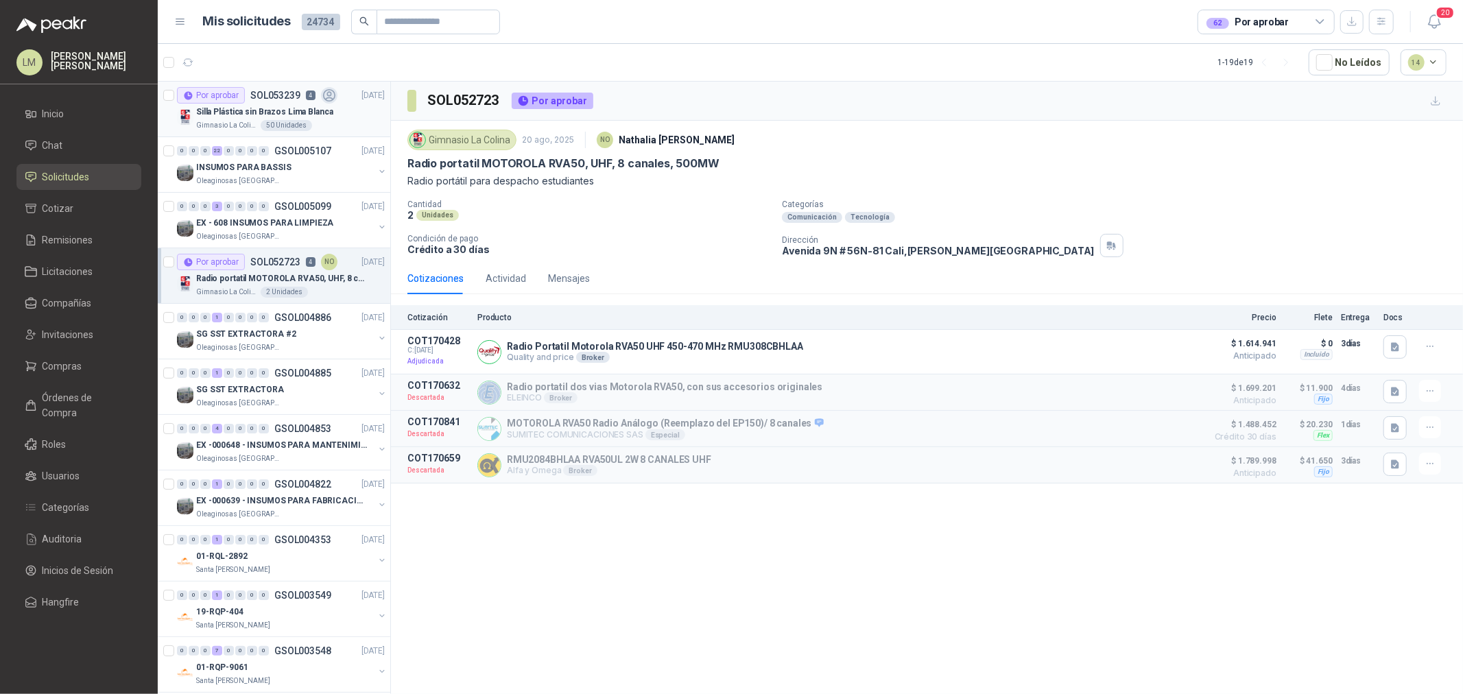
click at [292, 102] on div "Por aprobar SOL053239 4" at bounding box center [257, 95] width 161 height 16
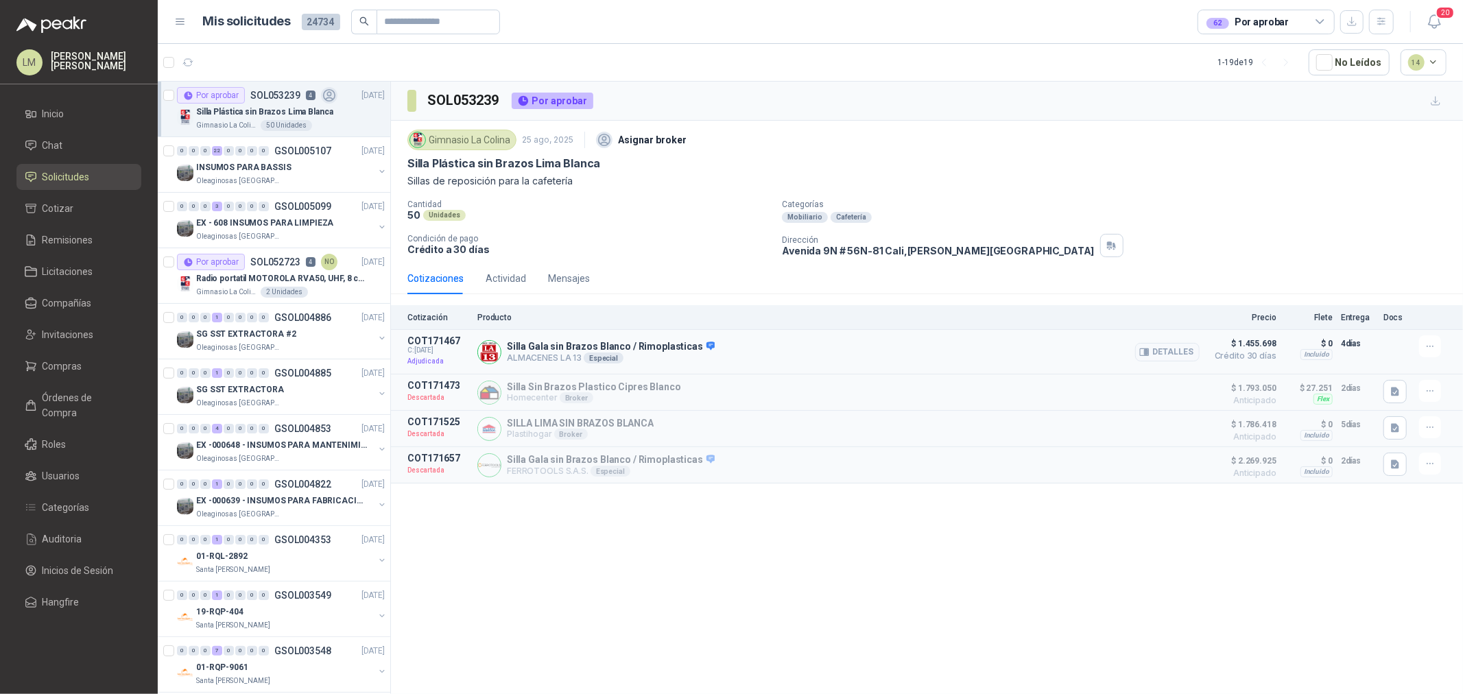
click at [1182, 336] on div "Detalles" at bounding box center [1167, 351] width 64 height 33
click at [1184, 351] on button "Detalles" at bounding box center [1167, 352] width 64 height 19
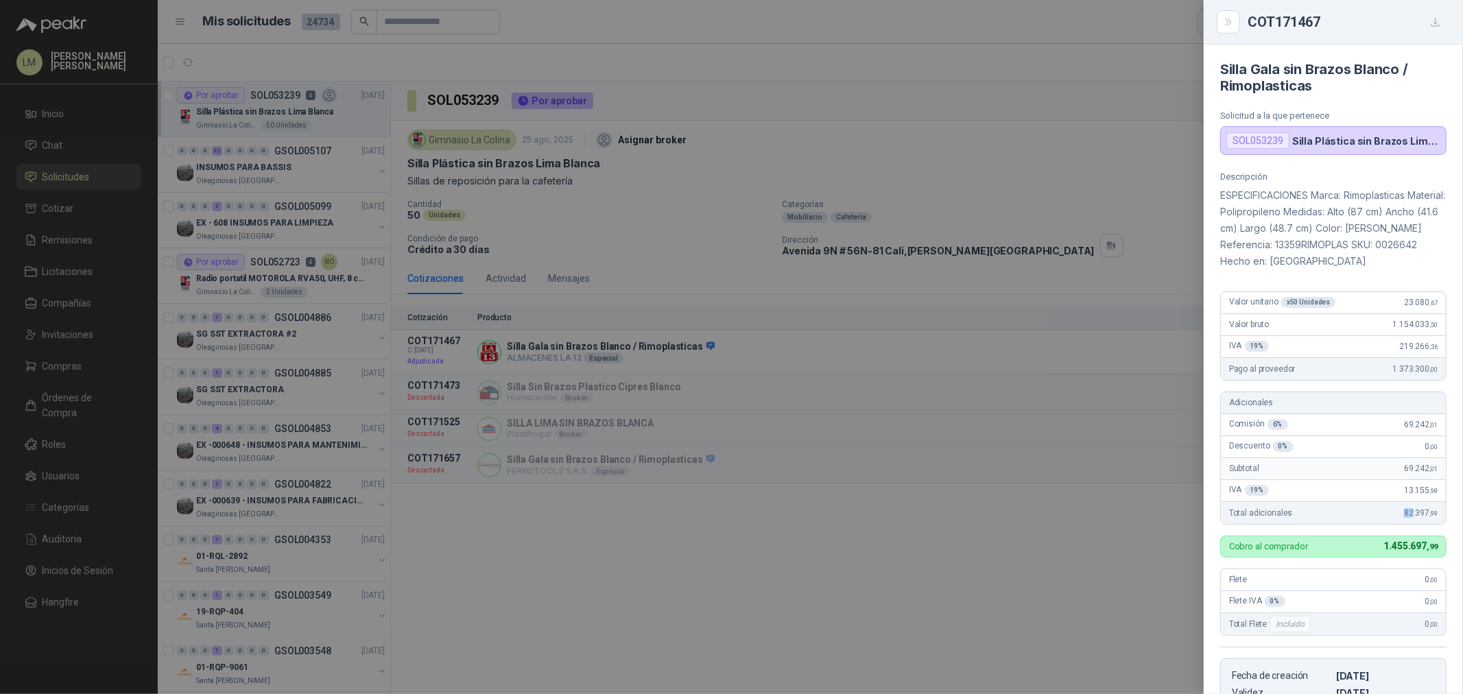
drag, startPoint x: 1393, startPoint y: 517, endPoint x: 1415, endPoint y: 512, distance: 22.3
click at [1404, 513] on div "Total adicionales 82.397 ,99" at bounding box center [1333, 513] width 225 height 22
click at [624, 220] on div at bounding box center [731, 347] width 1463 height 694
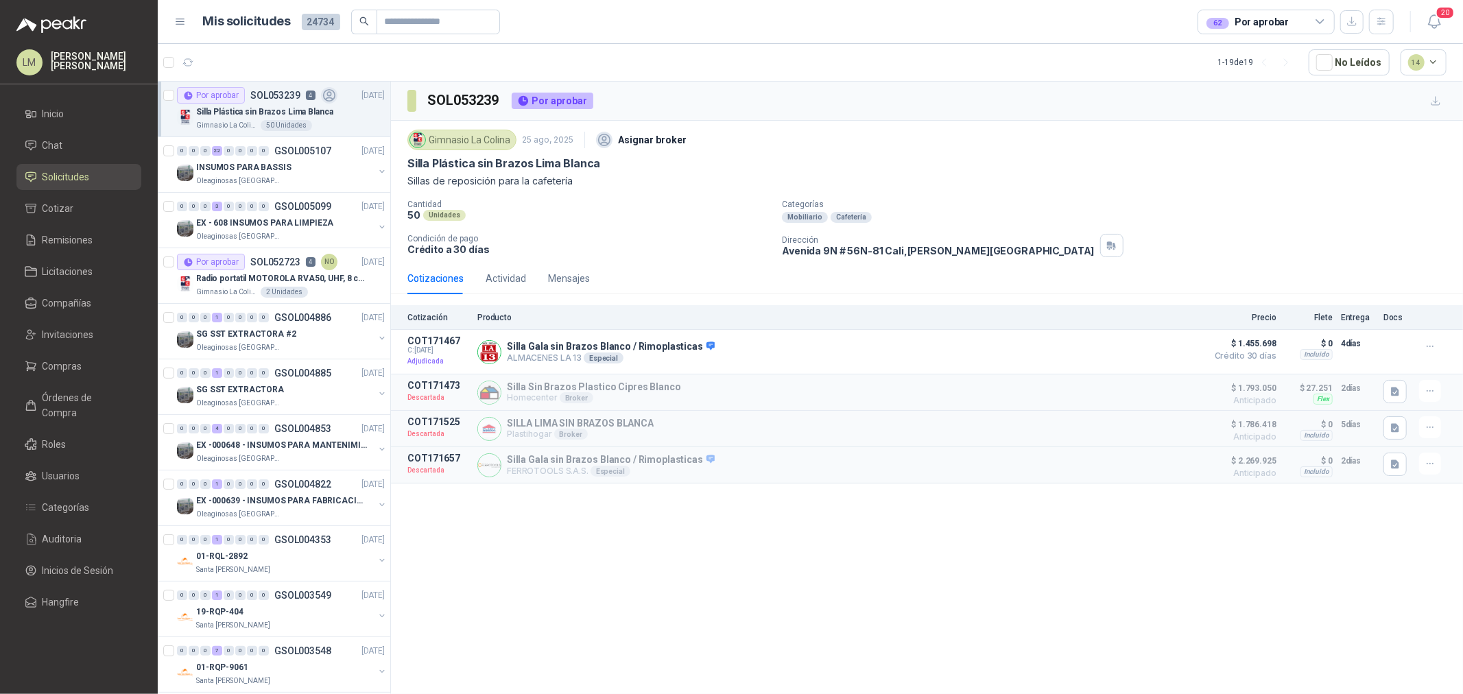
click at [1253, 27] on div "62 Por aprobar" at bounding box center [1248, 21] width 82 height 15
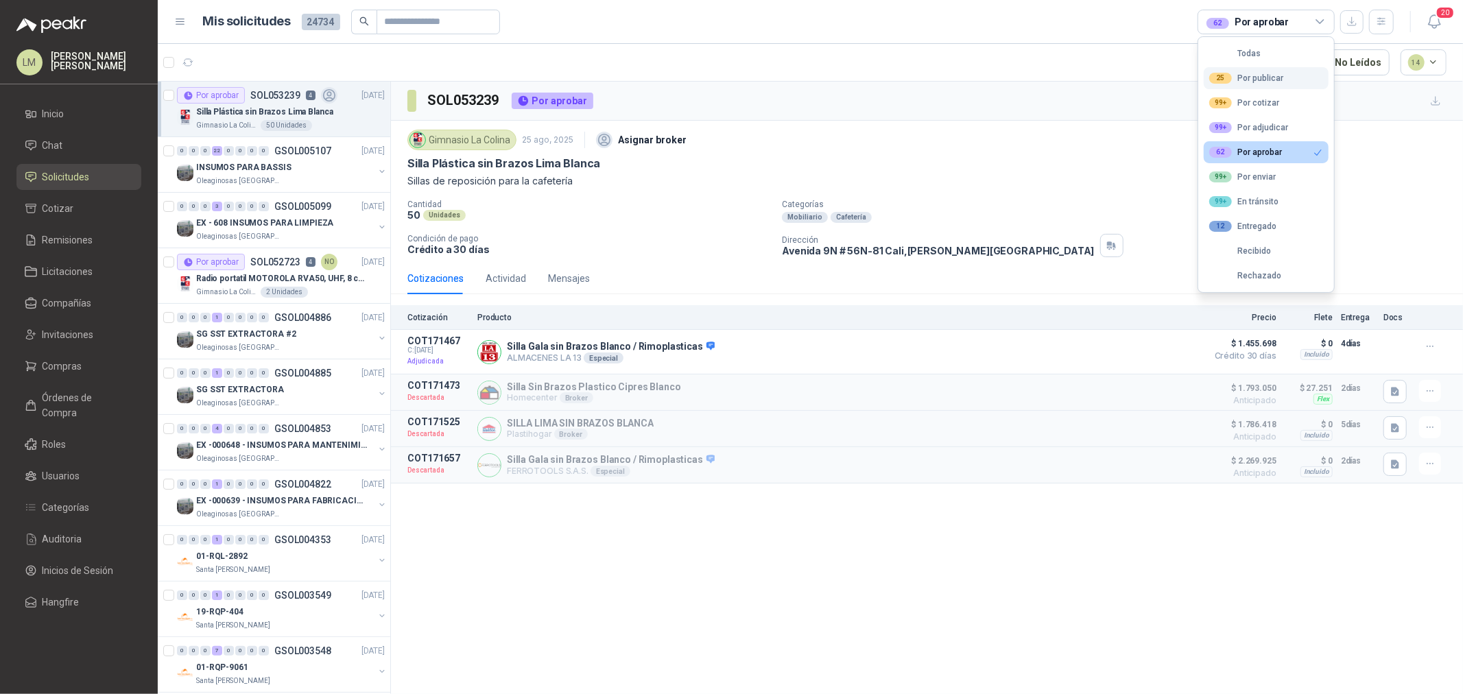
click at [1240, 78] on div "25 Por publicar" at bounding box center [1247, 78] width 74 height 11
click at [1244, 156] on div "62 Por aprobar" at bounding box center [1246, 152] width 73 height 11
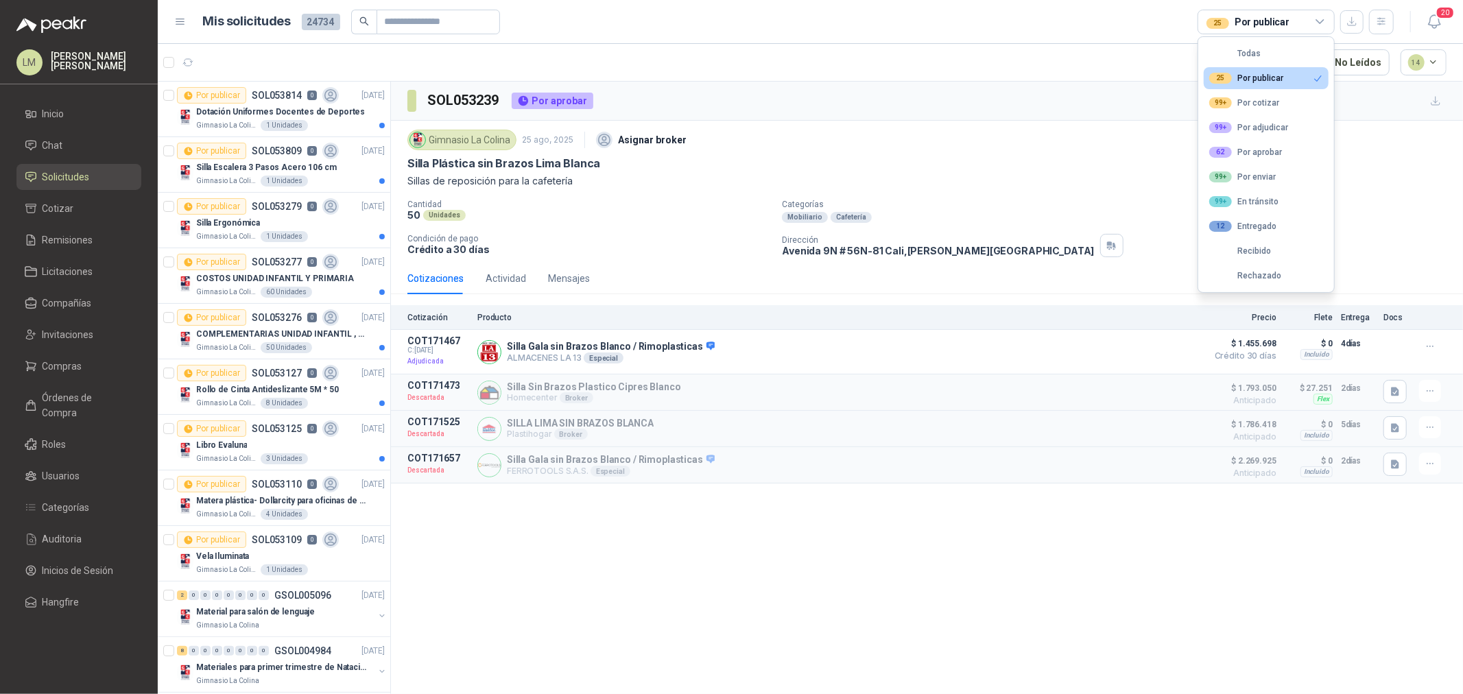
click at [1236, 79] on div "25 Por publicar" at bounding box center [1247, 78] width 74 height 11
click at [1250, 149] on div "62 Por aprobar" at bounding box center [1246, 152] width 73 height 11
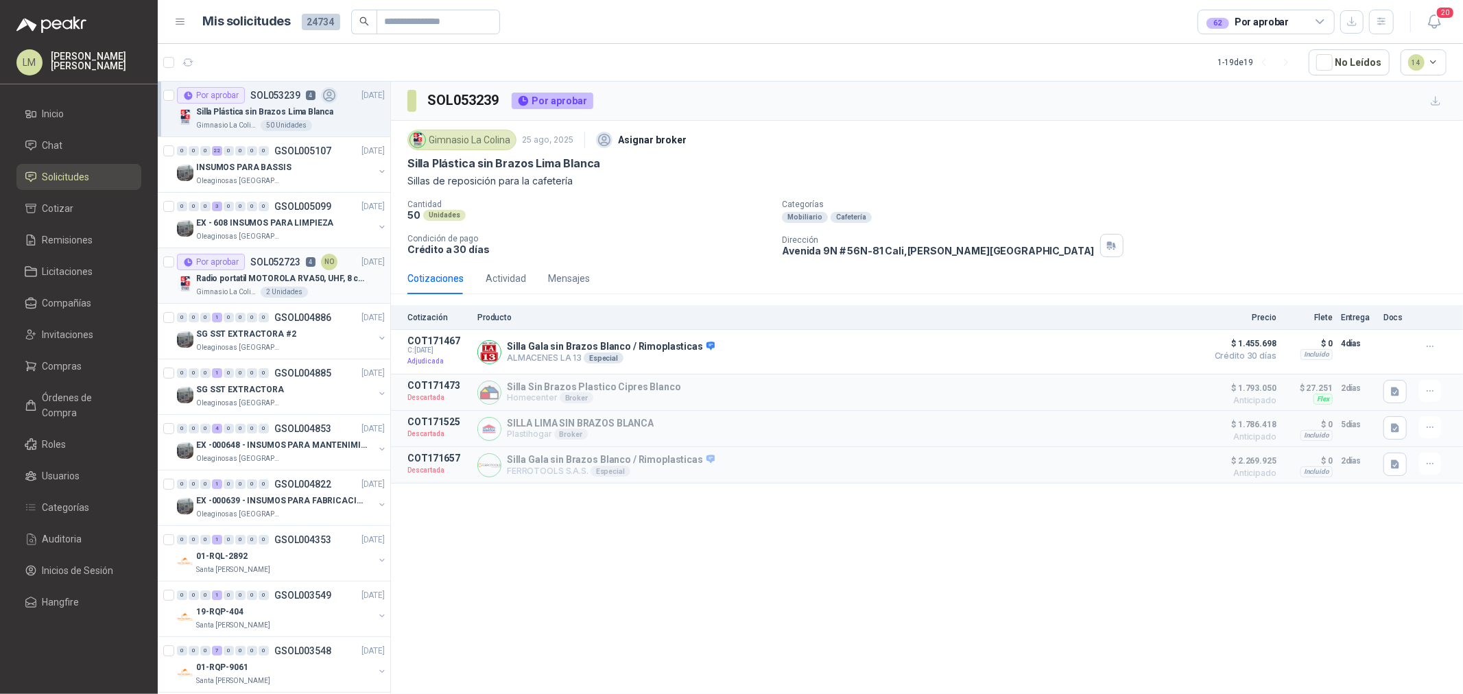
click at [288, 287] on div "2 Unidades" at bounding box center [284, 292] width 47 height 11
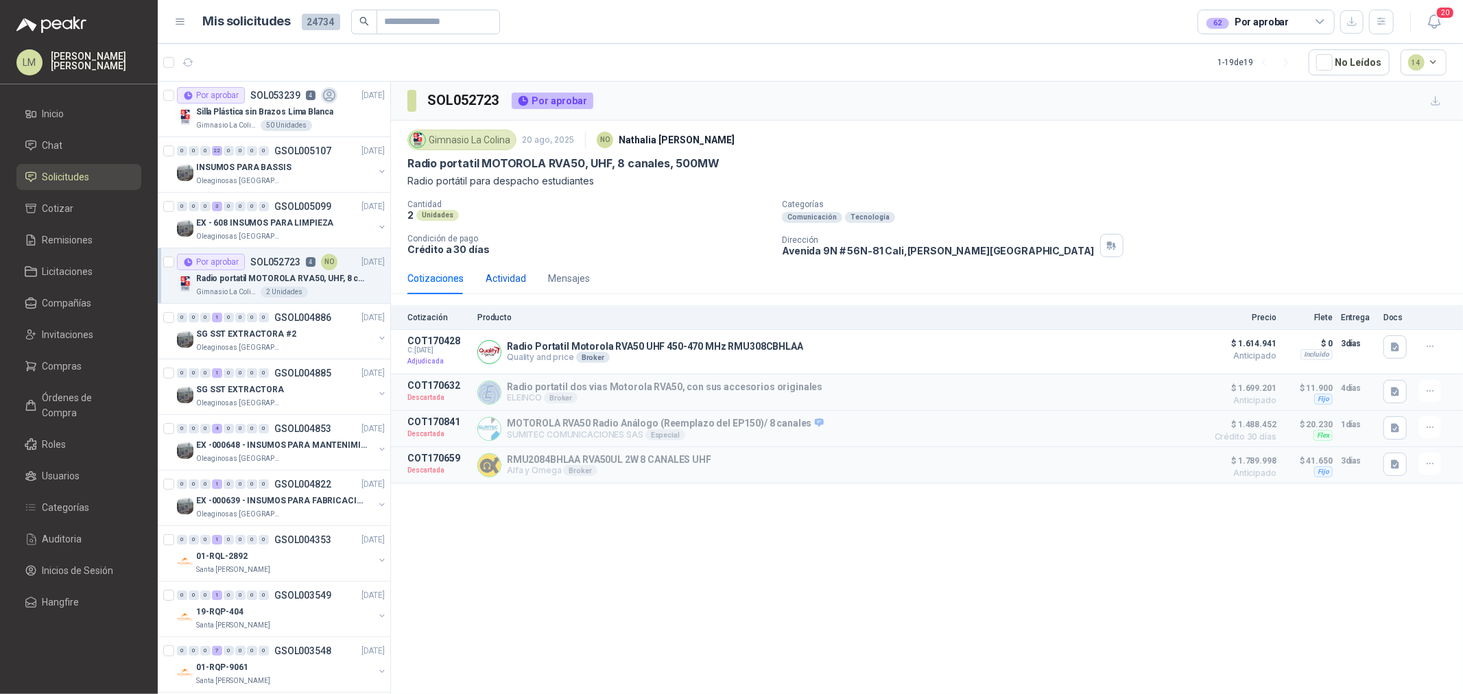
click at [515, 283] on div "Actividad" at bounding box center [506, 278] width 40 height 15
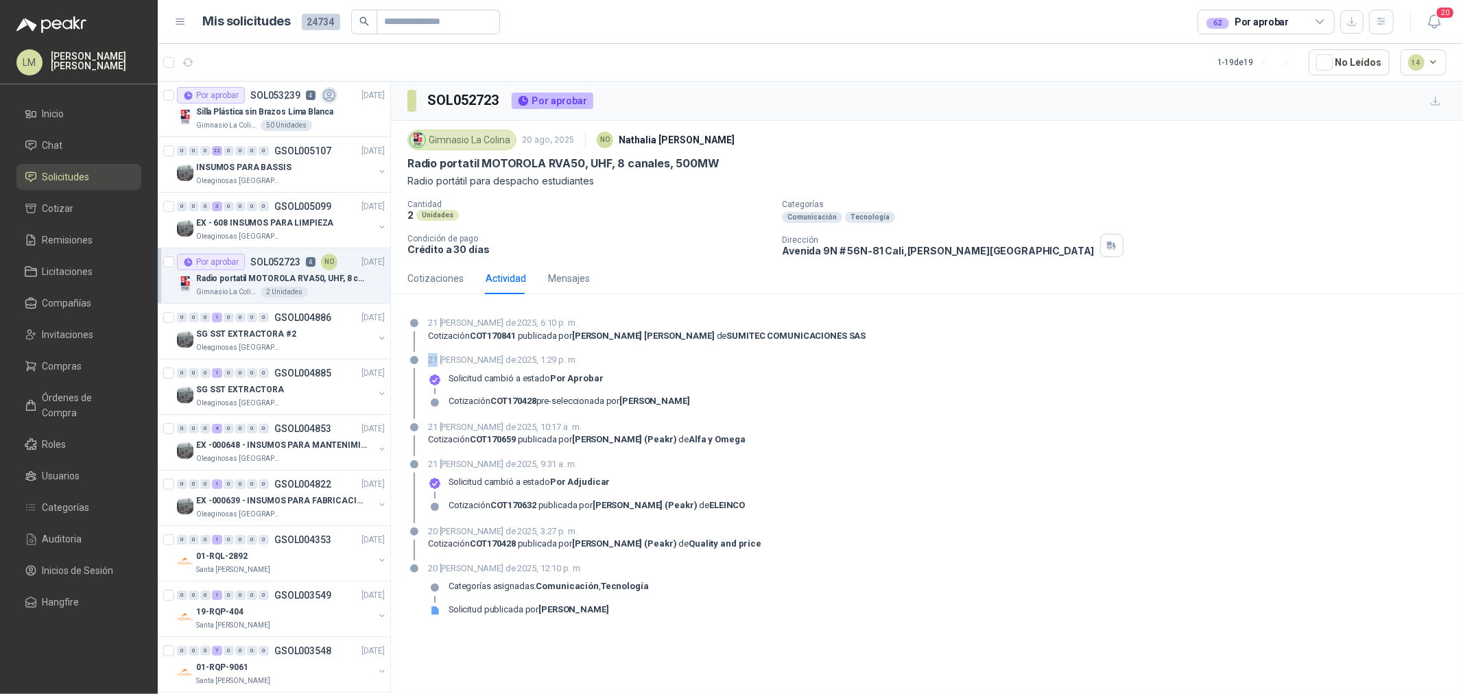
drag, startPoint x: 427, startPoint y: 362, endPoint x: 439, endPoint y: 362, distance: 11.7
click at [439, 362] on p "21 de agosto de 2025, 1:29 p. m." at bounding box center [559, 360] width 262 height 14
click at [455, 270] on div "Cotizaciones" at bounding box center [436, 279] width 56 height 32
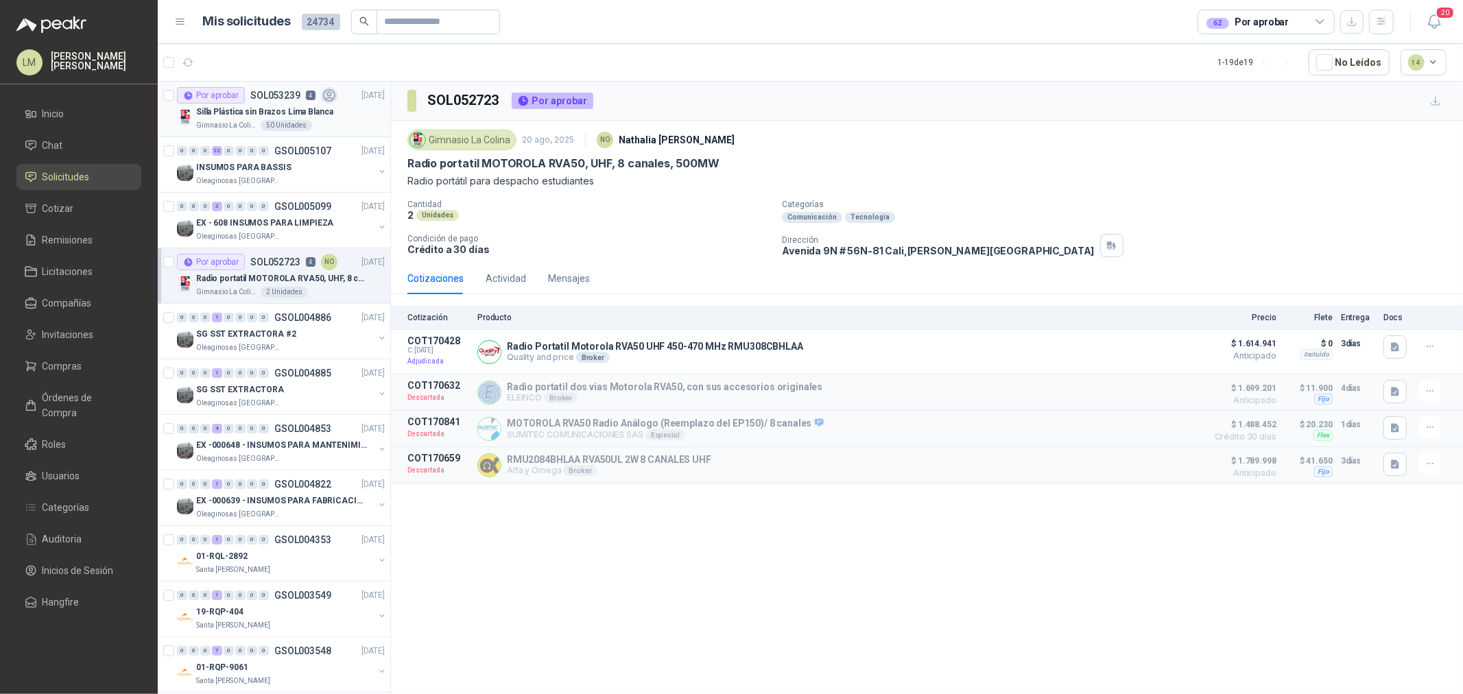
click at [294, 106] on p "Silla Plástica sin Brazos Lima Blanca" at bounding box center [264, 112] width 137 height 13
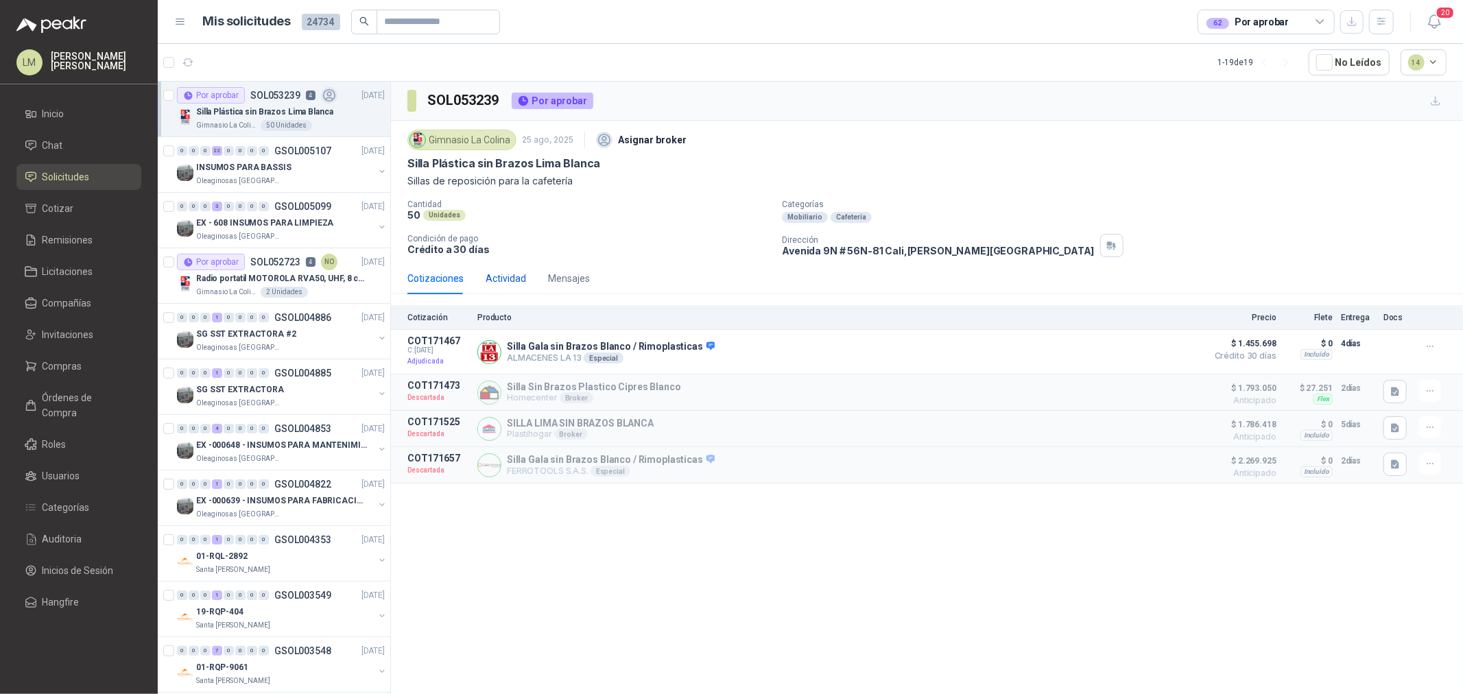
click at [504, 279] on div "Actividad" at bounding box center [506, 278] width 40 height 15
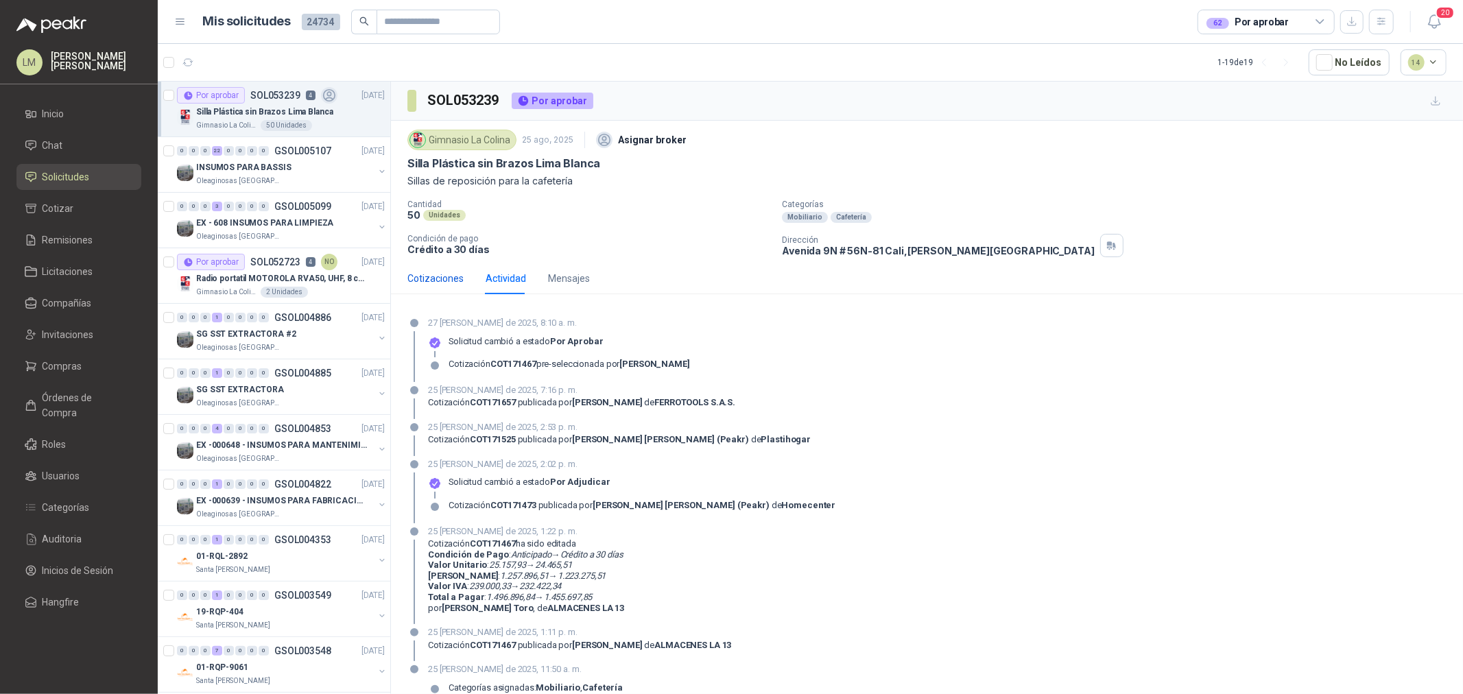
click at [453, 276] on div "Cotizaciones" at bounding box center [436, 278] width 56 height 15
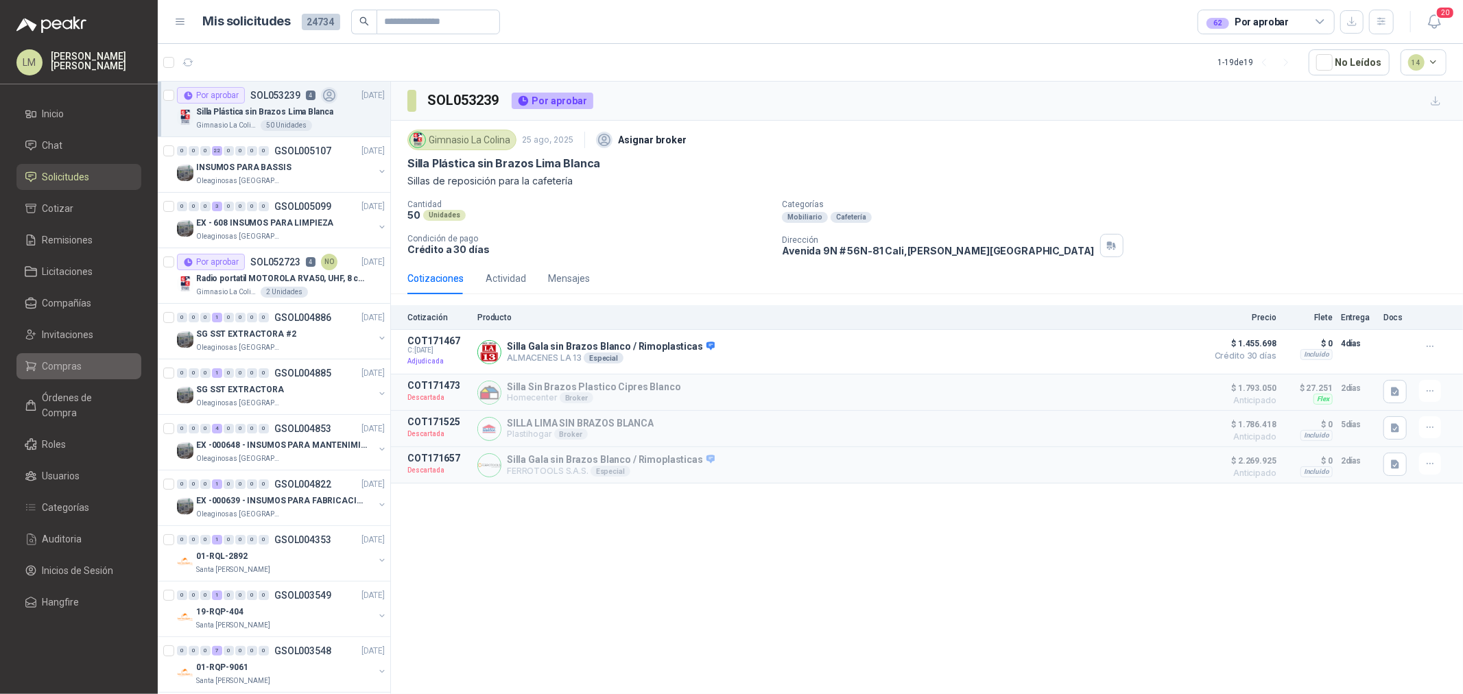
click at [69, 359] on span "Compras" at bounding box center [63, 366] width 40 height 15
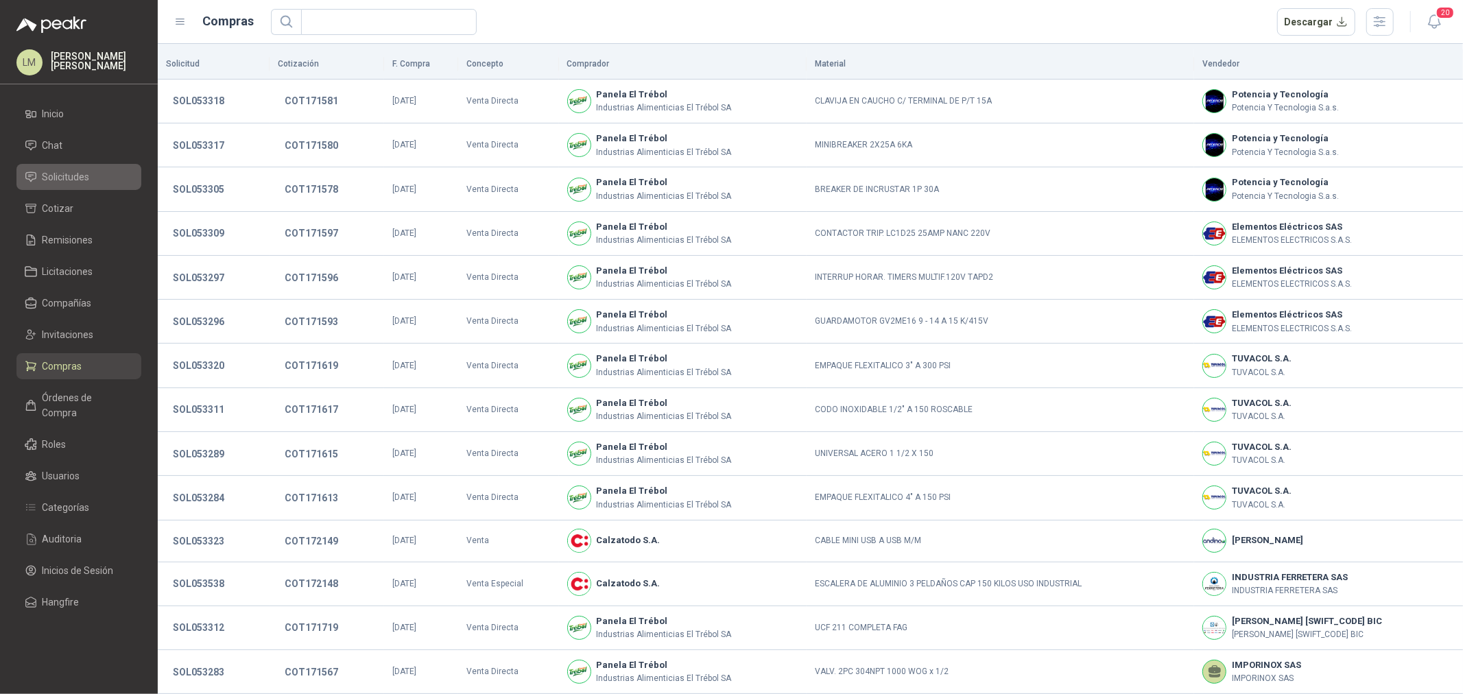
click at [57, 170] on span "Solicitudes" at bounding box center [66, 176] width 47 height 15
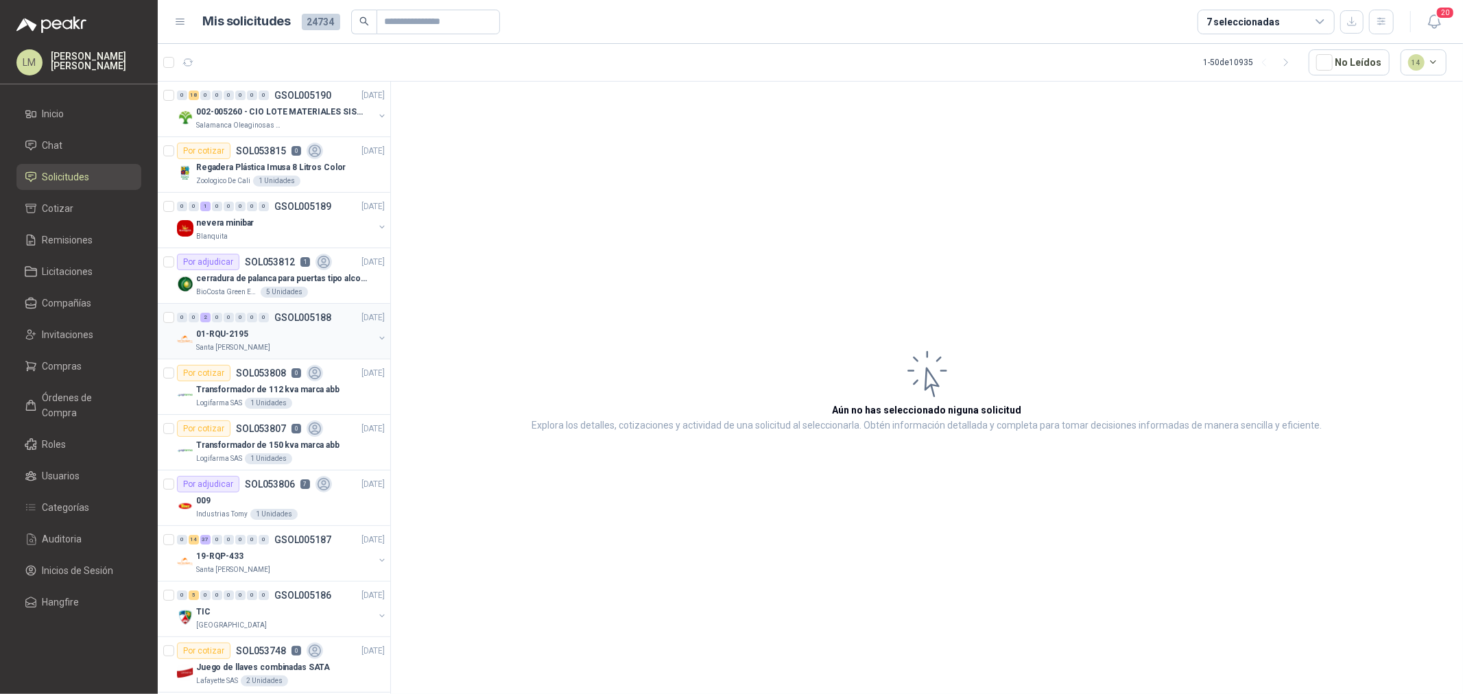
click at [259, 316] on div "0" at bounding box center [264, 318] width 10 height 10
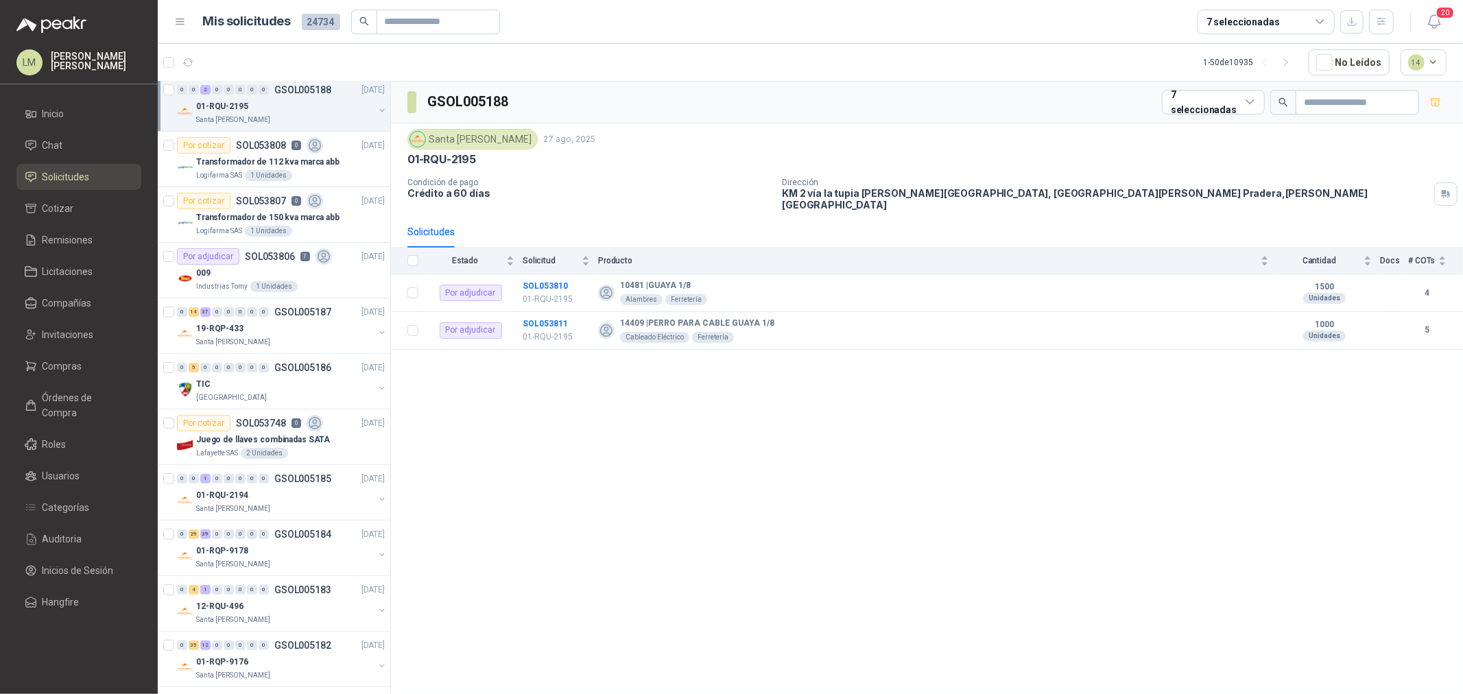
scroll to position [228, 0]
click at [257, 268] on div "009" at bounding box center [290, 272] width 189 height 16
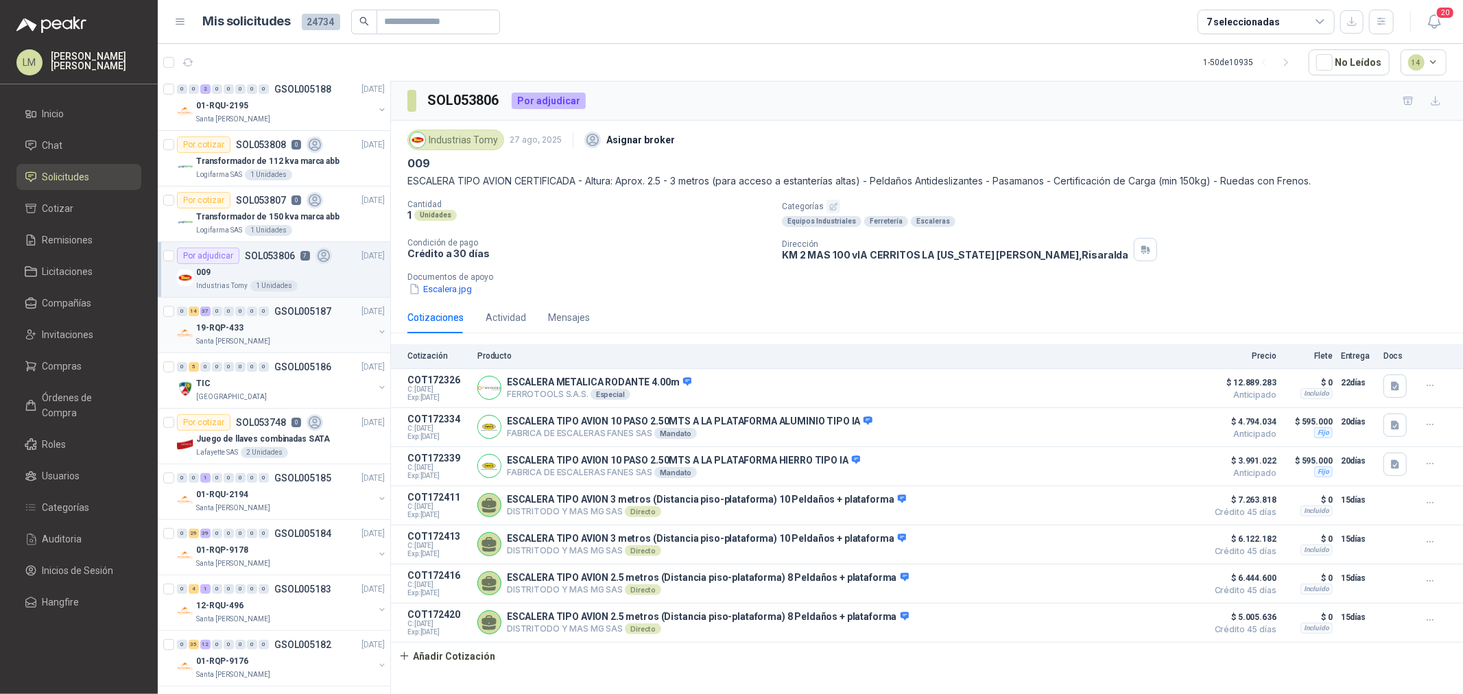
click at [264, 320] on div "19-RQP-433" at bounding box center [285, 328] width 178 height 16
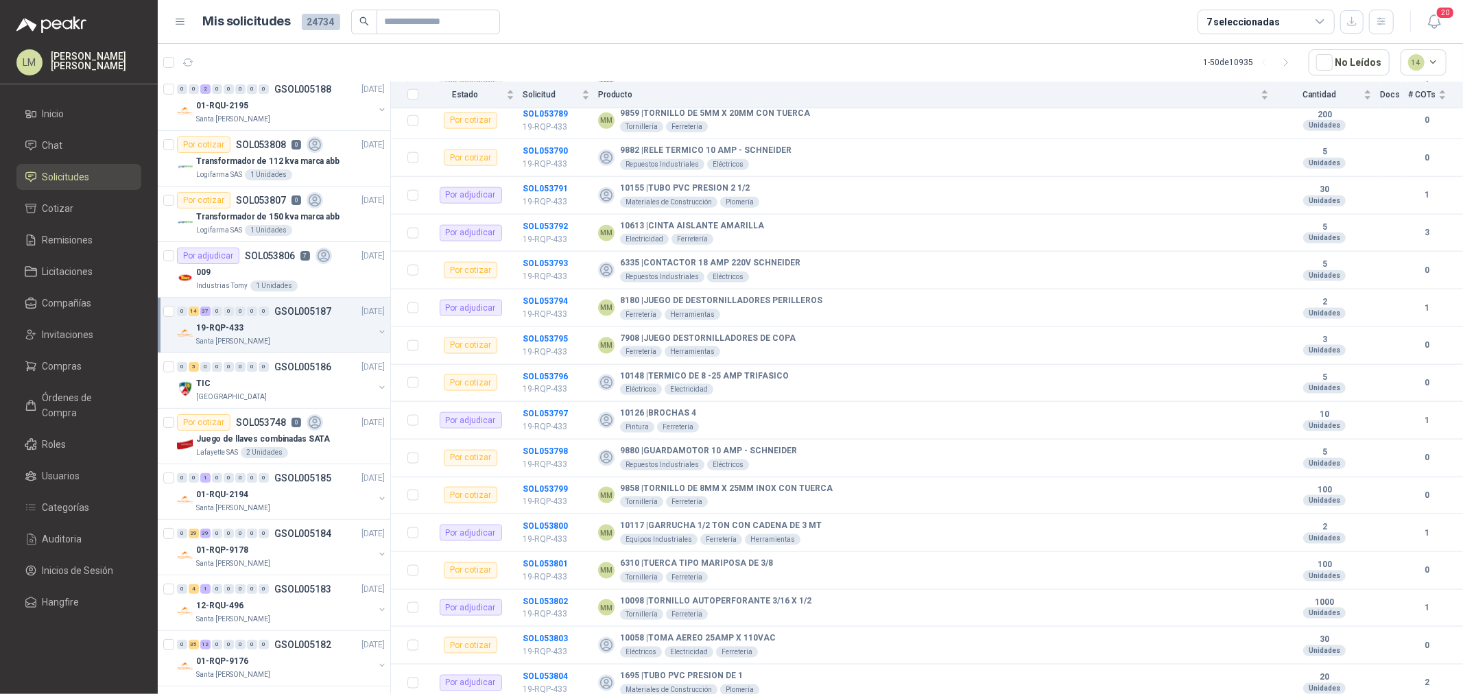
scroll to position [1482, 0]
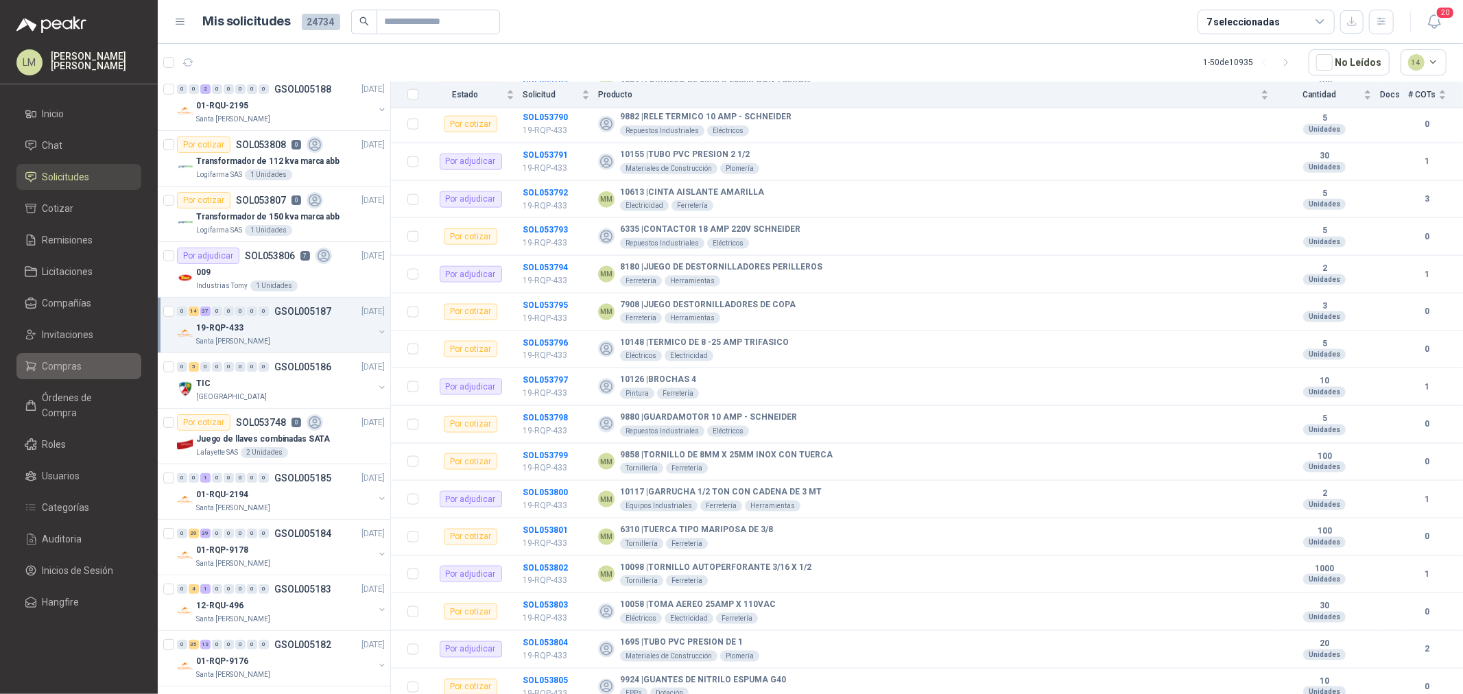
click at [78, 357] on link "Compras" at bounding box center [78, 366] width 125 height 26
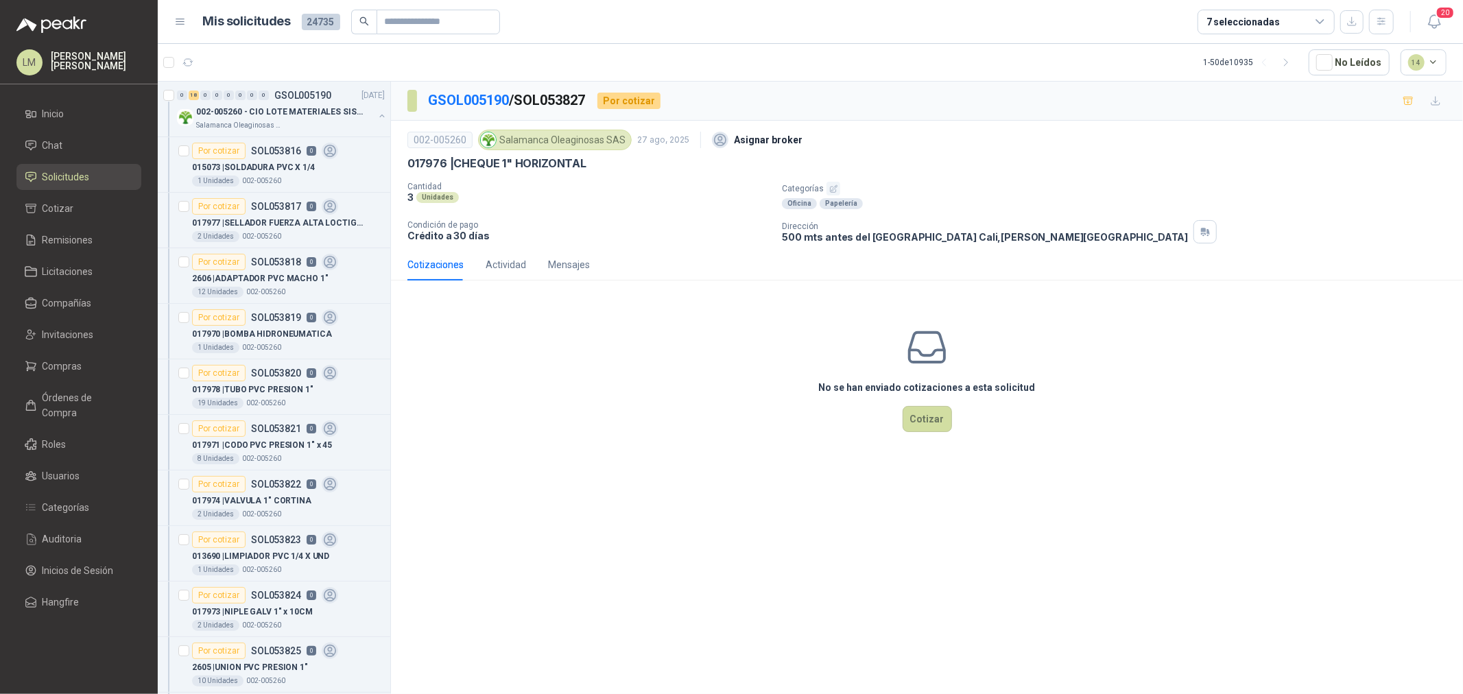
click at [833, 196] on button "button" at bounding box center [834, 189] width 14 height 14
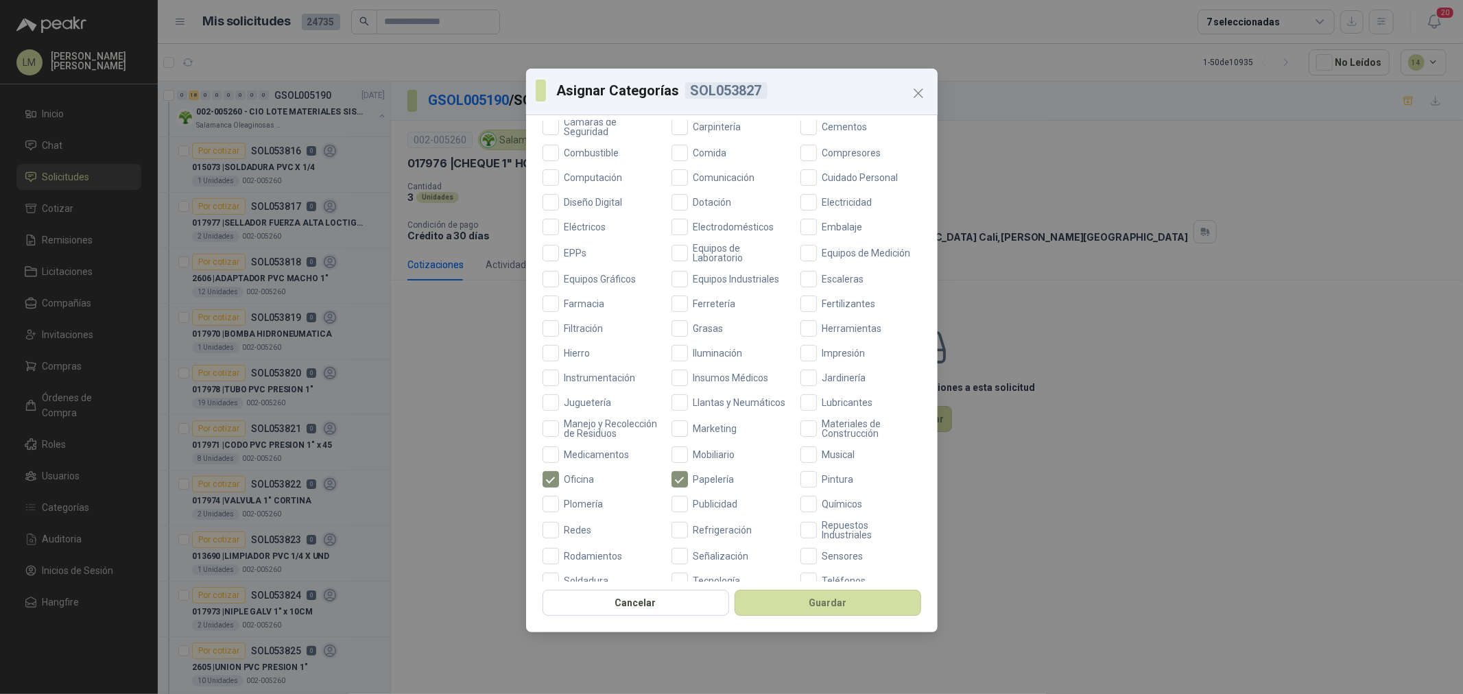
scroll to position [324, 0]
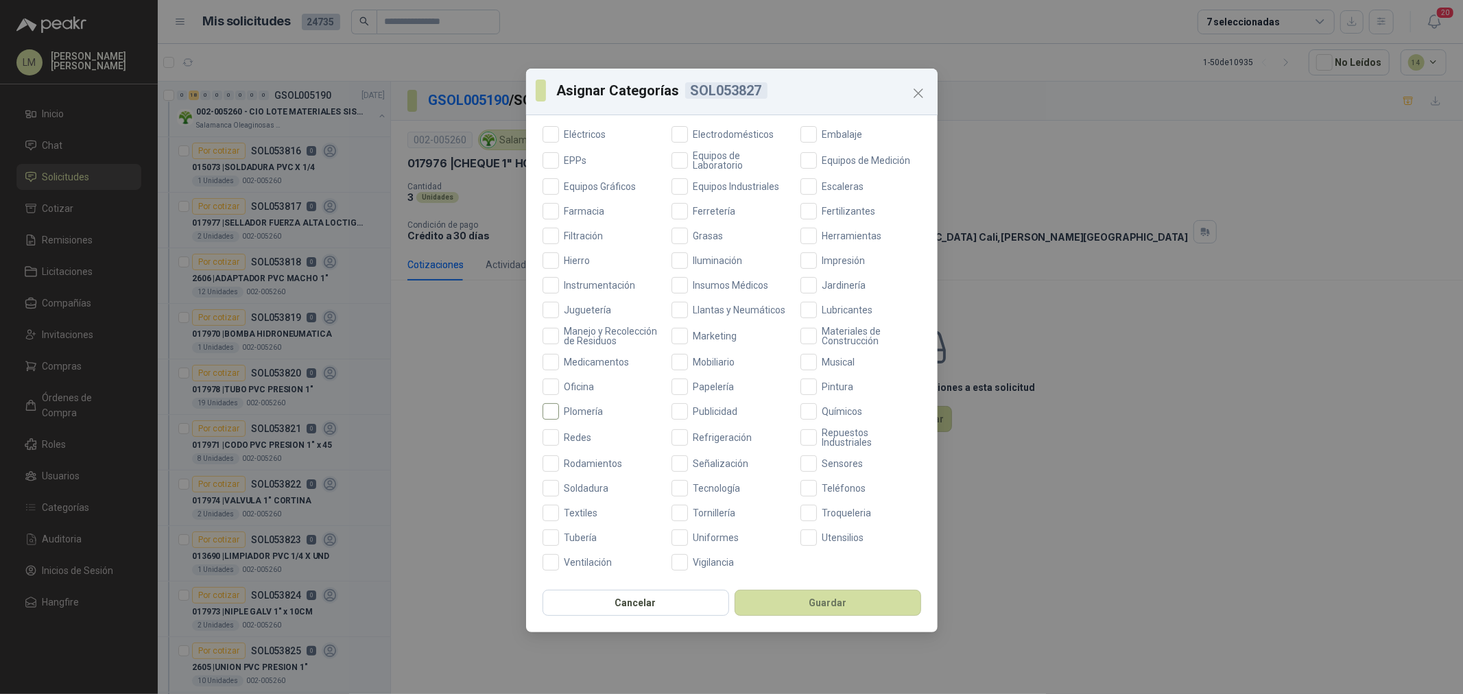
click at [574, 412] on span "Plomería" at bounding box center [584, 412] width 50 height 10
click at [705, 207] on span "Ferretería" at bounding box center [715, 212] width 54 height 10
click at [790, 602] on button "Guardar" at bounding box center [828, 603] width 187 height 26
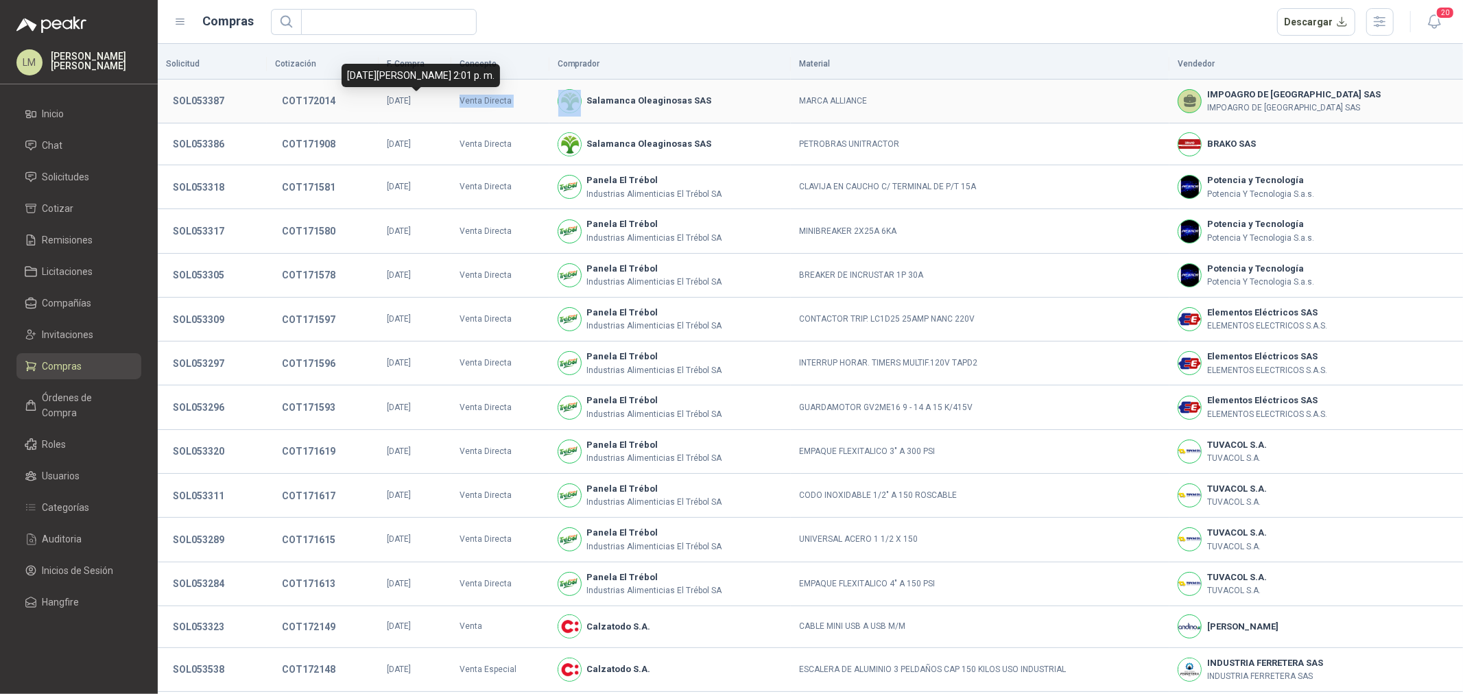
drag, startPoint x: 536, startPoint y: 106, endPoint x: 609, endPoint y: 110, distance: 72.2
click at [606, 110] on tr "SOL053387 COT172014 [DATE] Venta Directa Salamanca Oleaginosas SAS MARCA ALLIAN…" at bounding box center [811, 102] width 1306 height 44
click at [478, 115] on td "Venta Directa" at bounding box center [500, 102] width 98 height 44
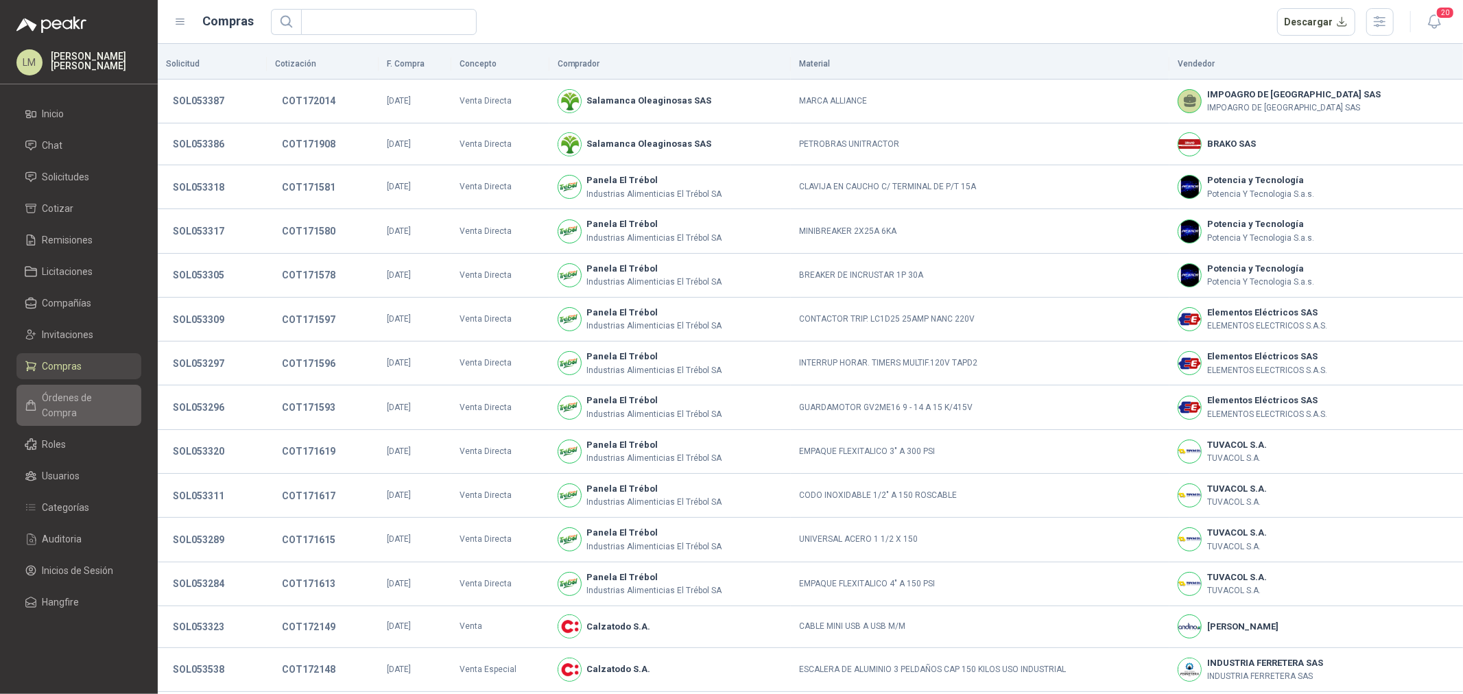
click at [76, 397] on span "Órdenes de Compra" at bounding box center [86, 405] width 86 height 30
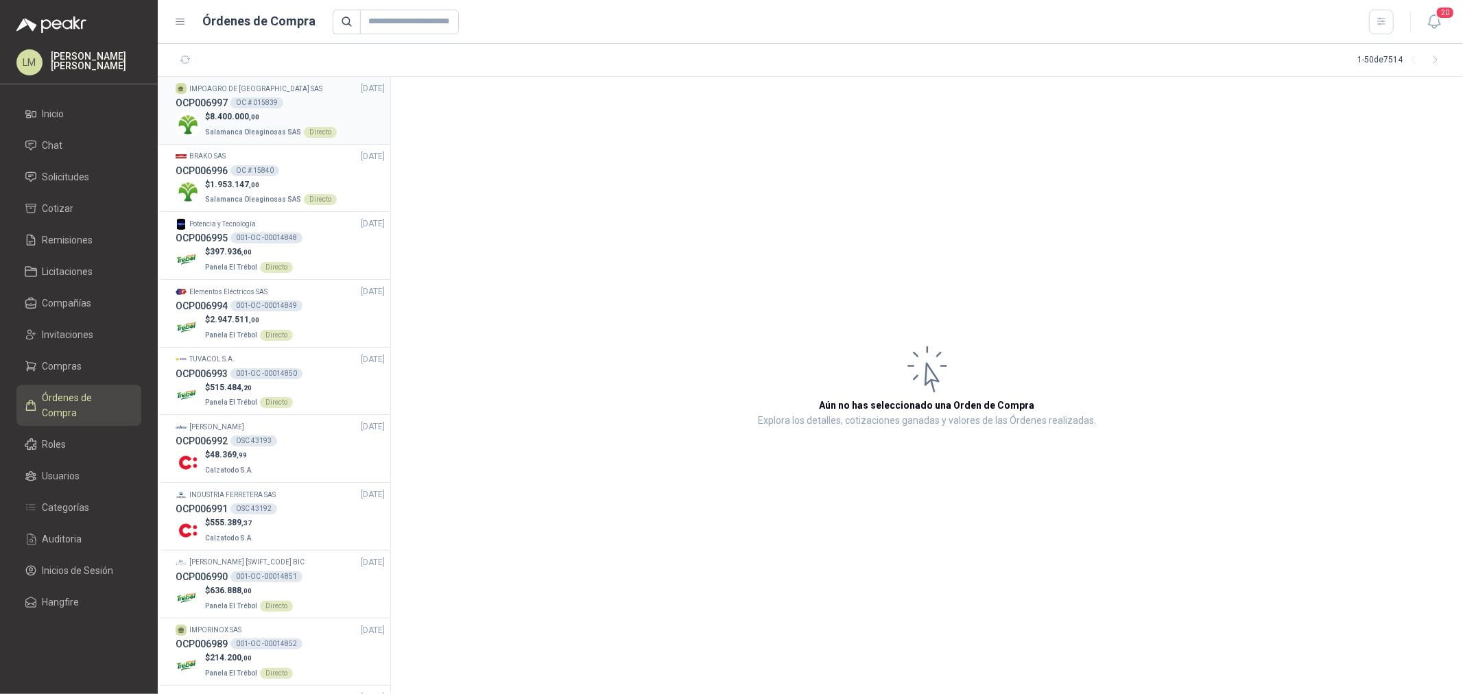
click at [272, 120] on p "$ 8.400.000 ,00" at bounding box center [271, 116] width 132 height 13
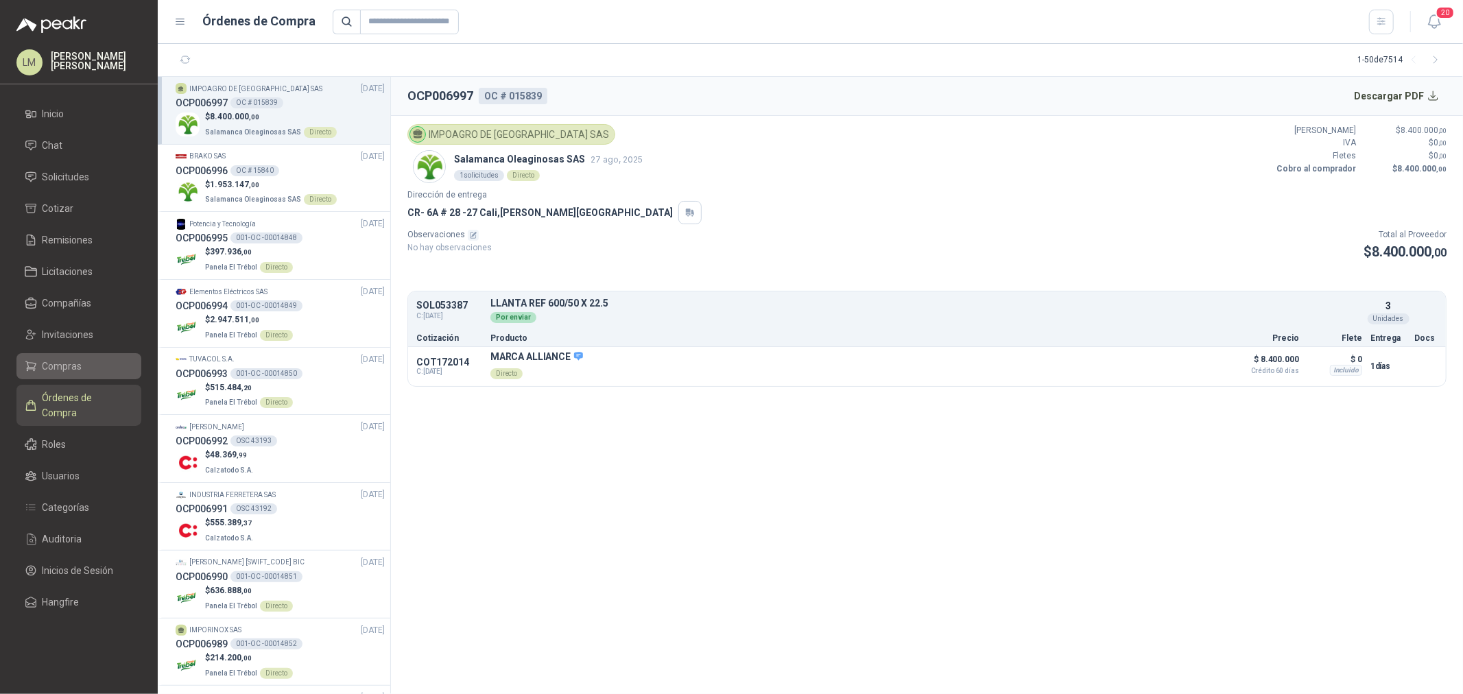
click at [51, 357] on link "Compras" at bounding box center [78, 366] width 125 height 26
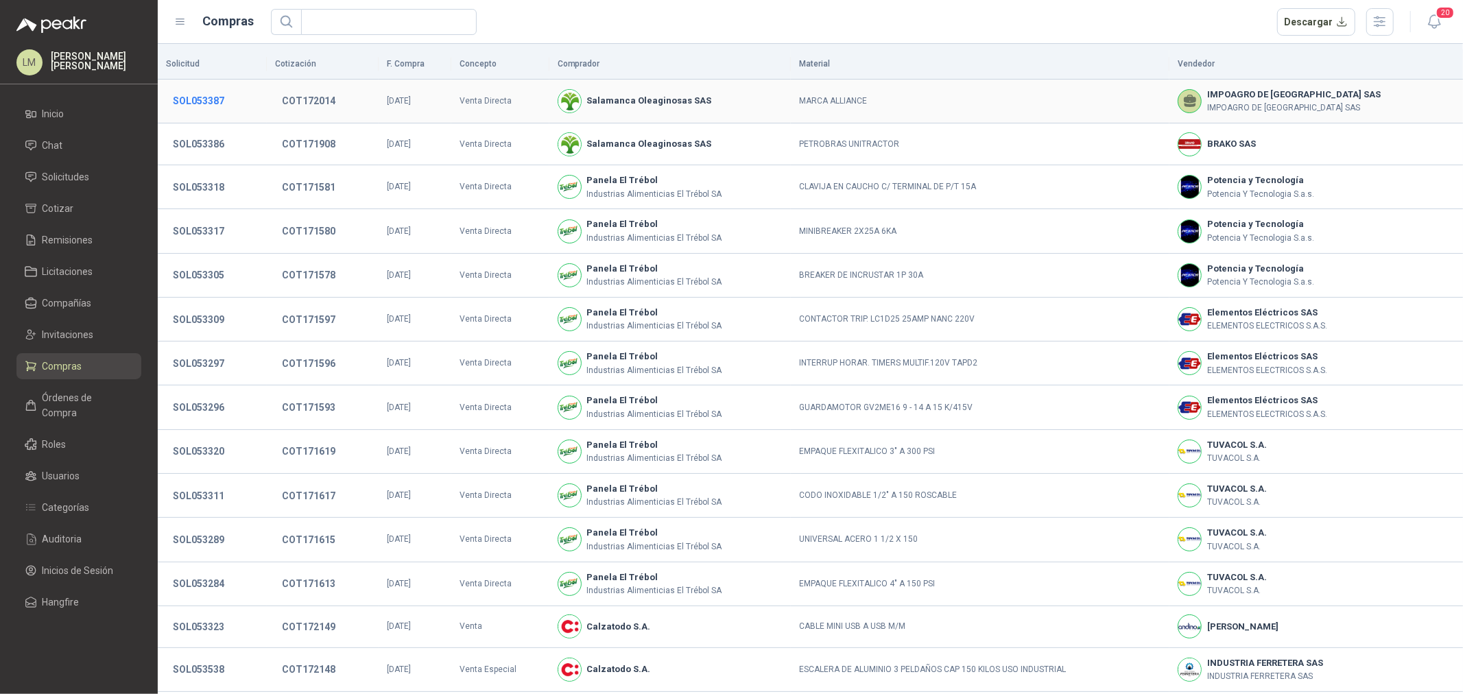
click at [200, 104] on button "SOL053387" at bounding box center [198, 101] width 65 height 25
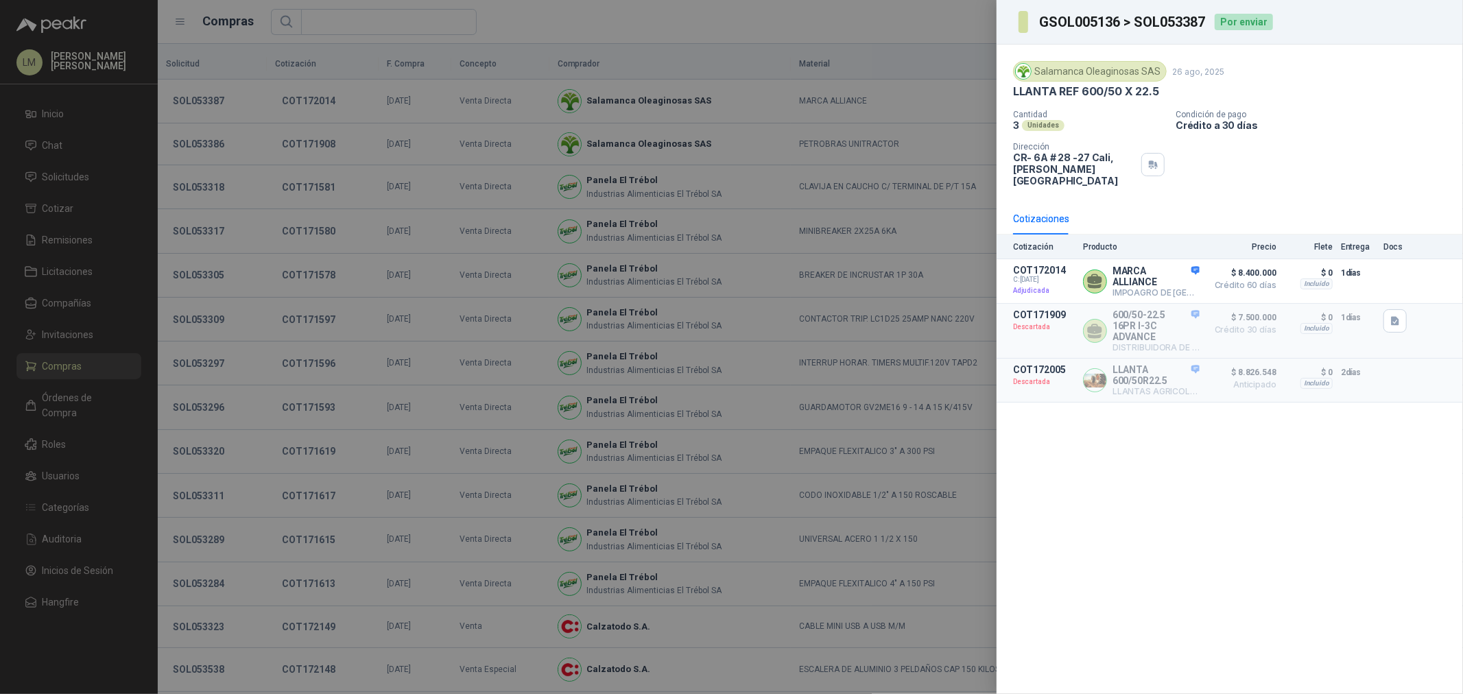
click at [609, 58] on div at bounding box center [731, 347] width 1463 height 694
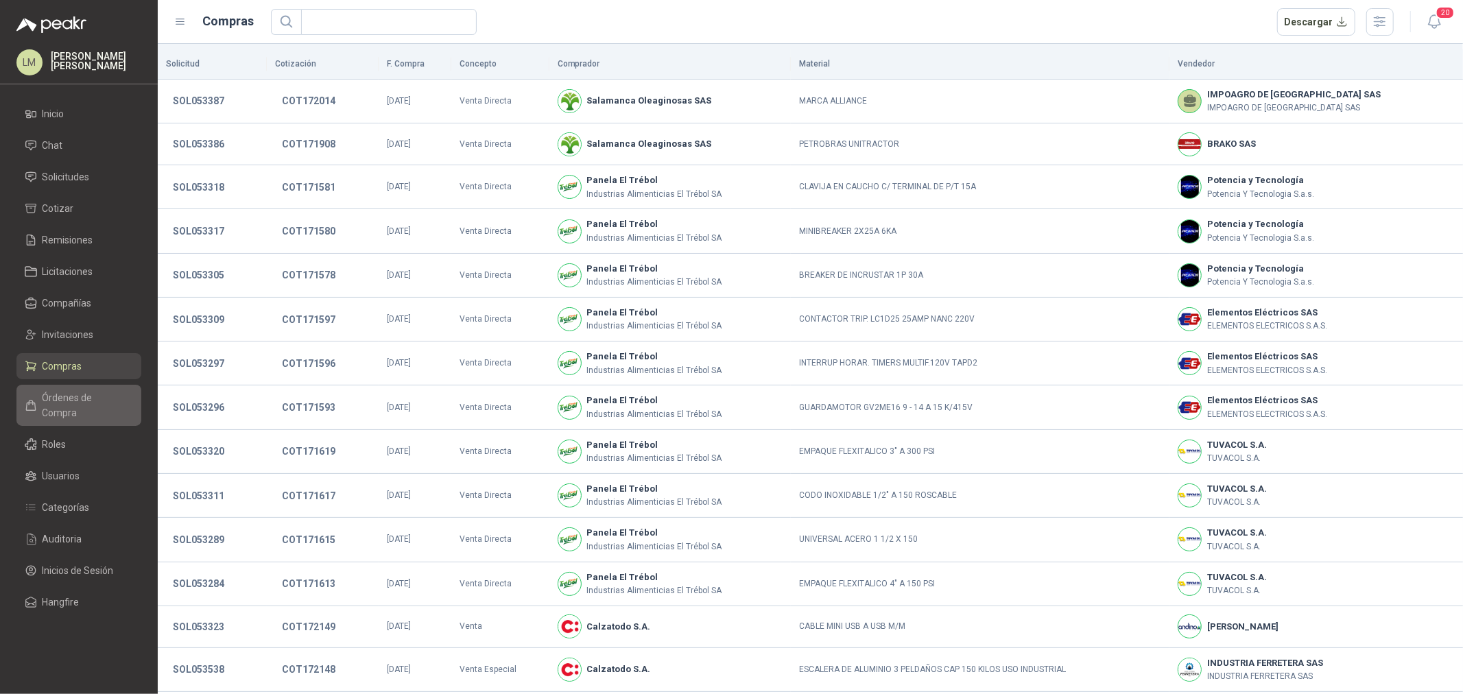
click at [70, 387] on link "Órdenes de Compra" at bounding box center [78, 405] width 125 height 41
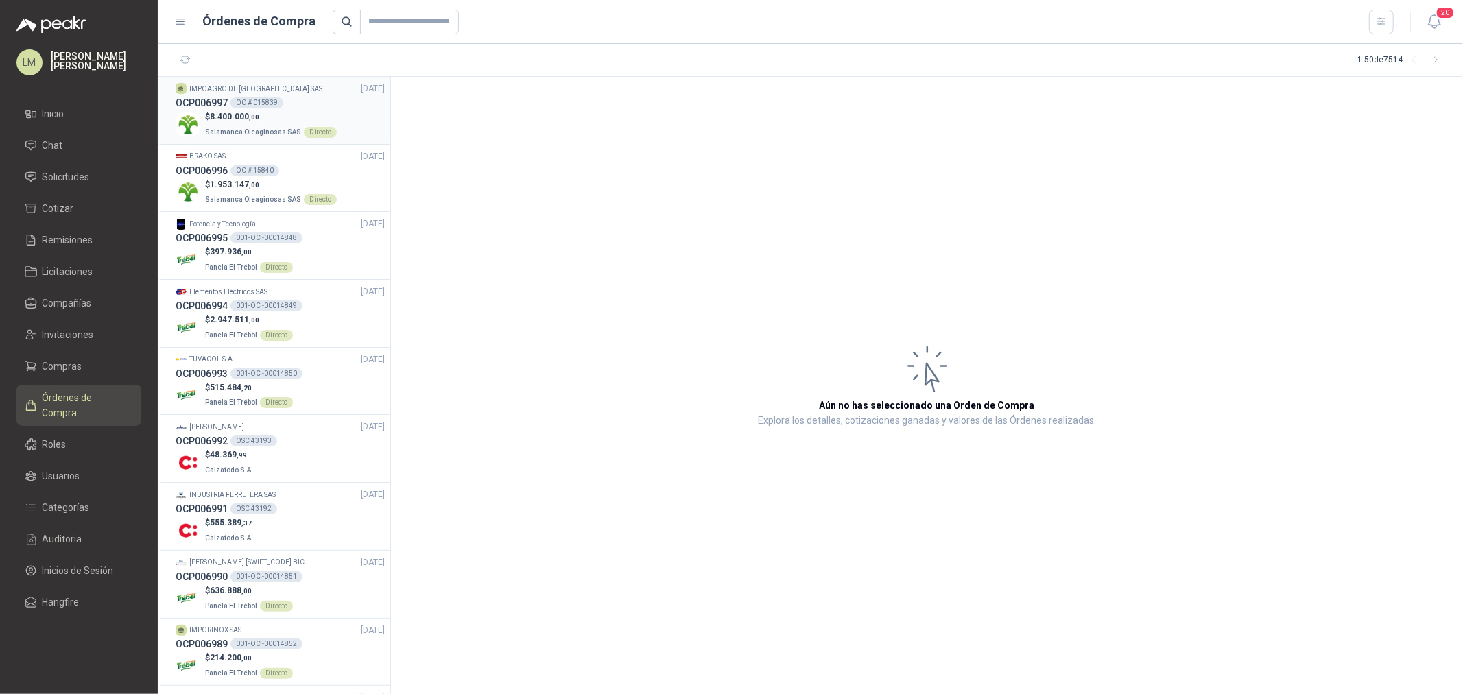
click at [246, 95] on div "OCP006997 OC # 015839" at bounding box center [280, 102] width 209 height 15
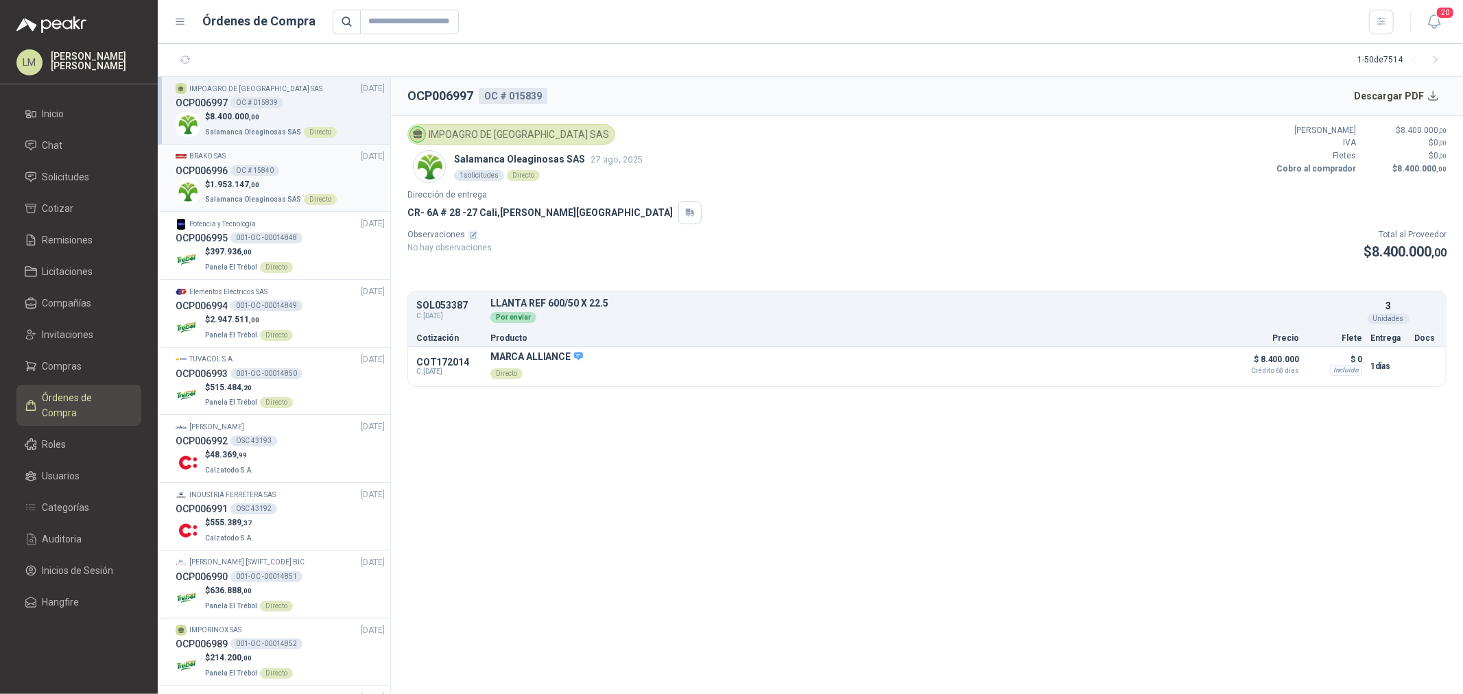
click at [250, 161] on div "[PERSON_NAME] SAS [DATE]" at bounding box center [280, 156] width 209 height 13
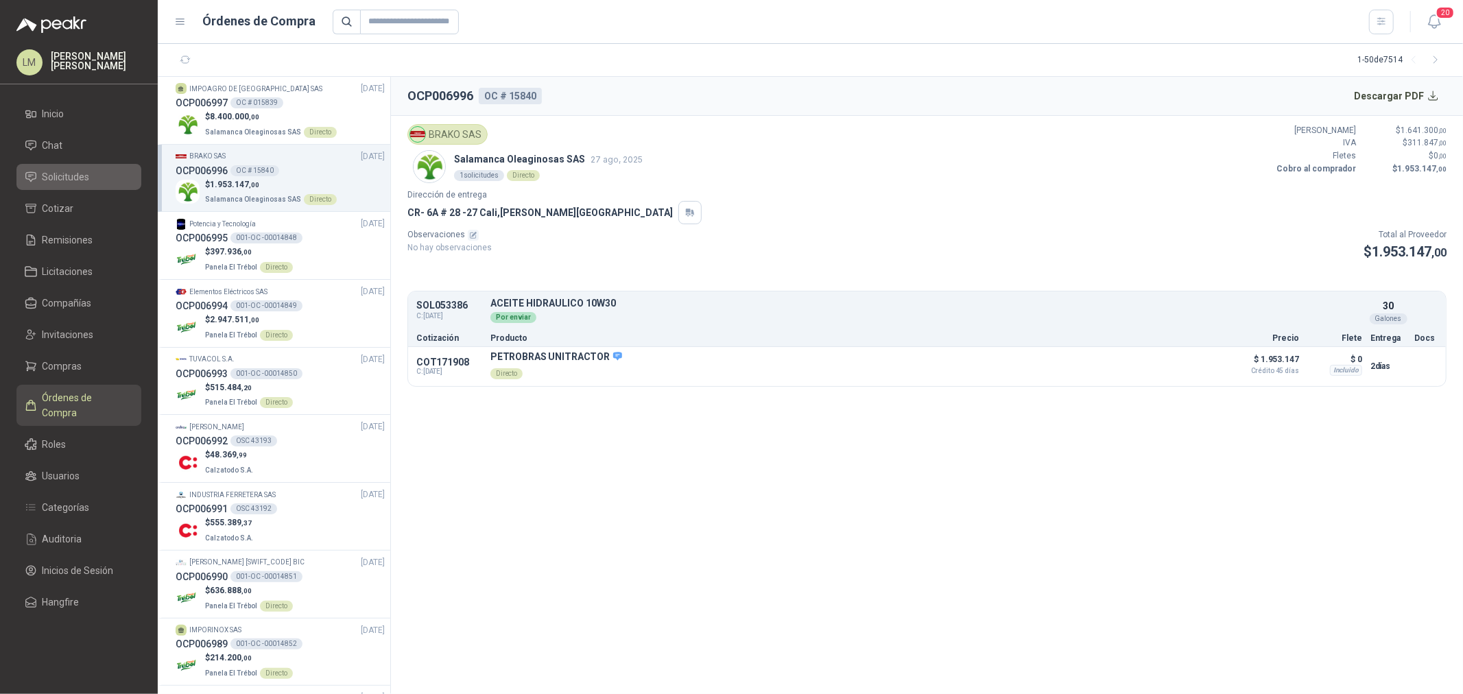
click at [69, 176] on span "Solicitudes" at bounding box center [66, 176] width 47 height 15
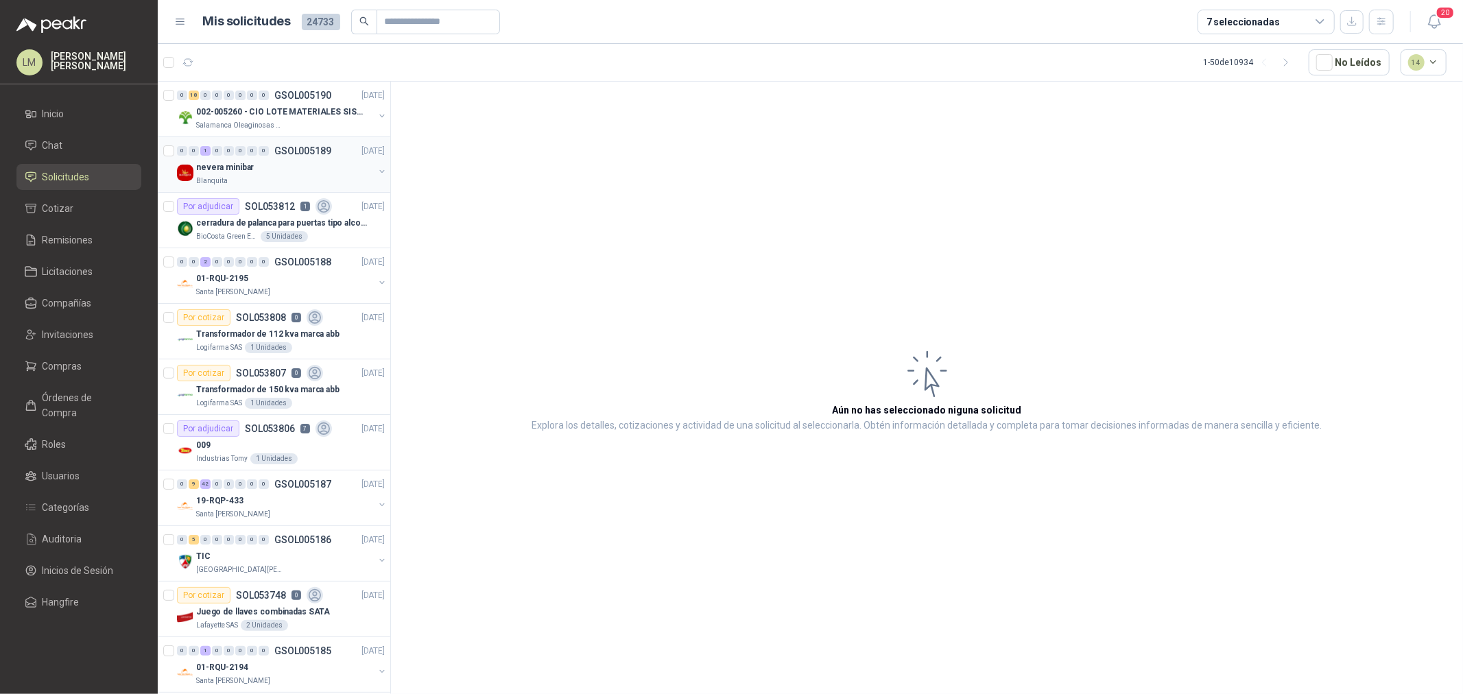
click at [300, 170] on div "nevera minibar" at bounding box center [285, 167] width 178 height 16
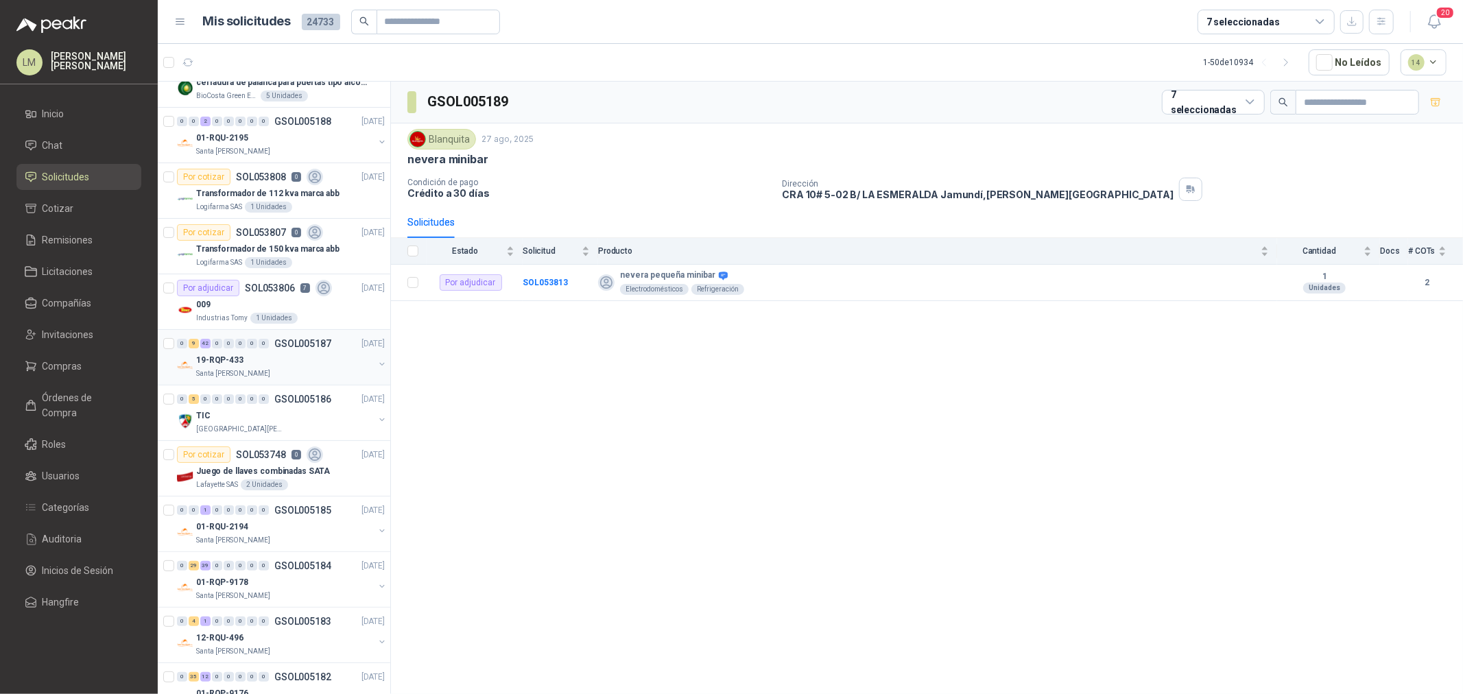
scroll to position [152, 0]
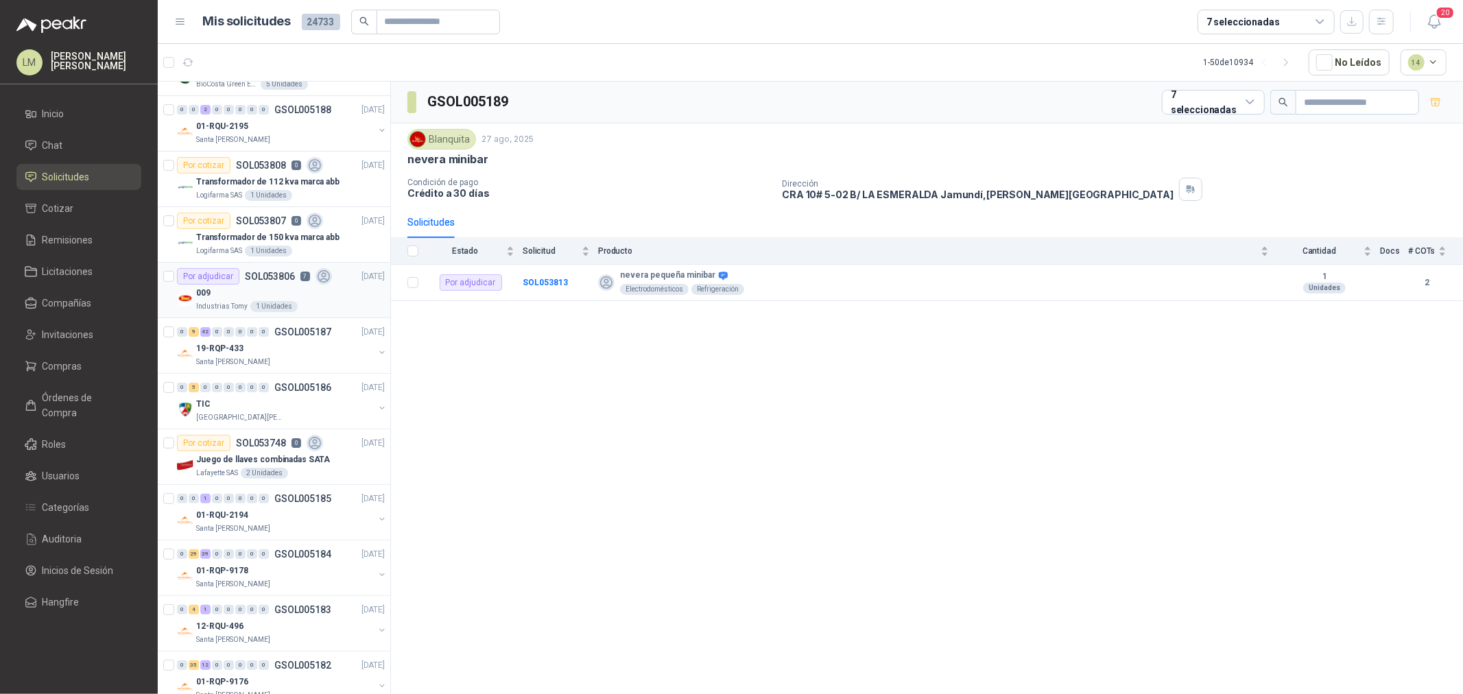
click at [291, 287] on div "009" at bounding box center [290, 293] width 189 height 16
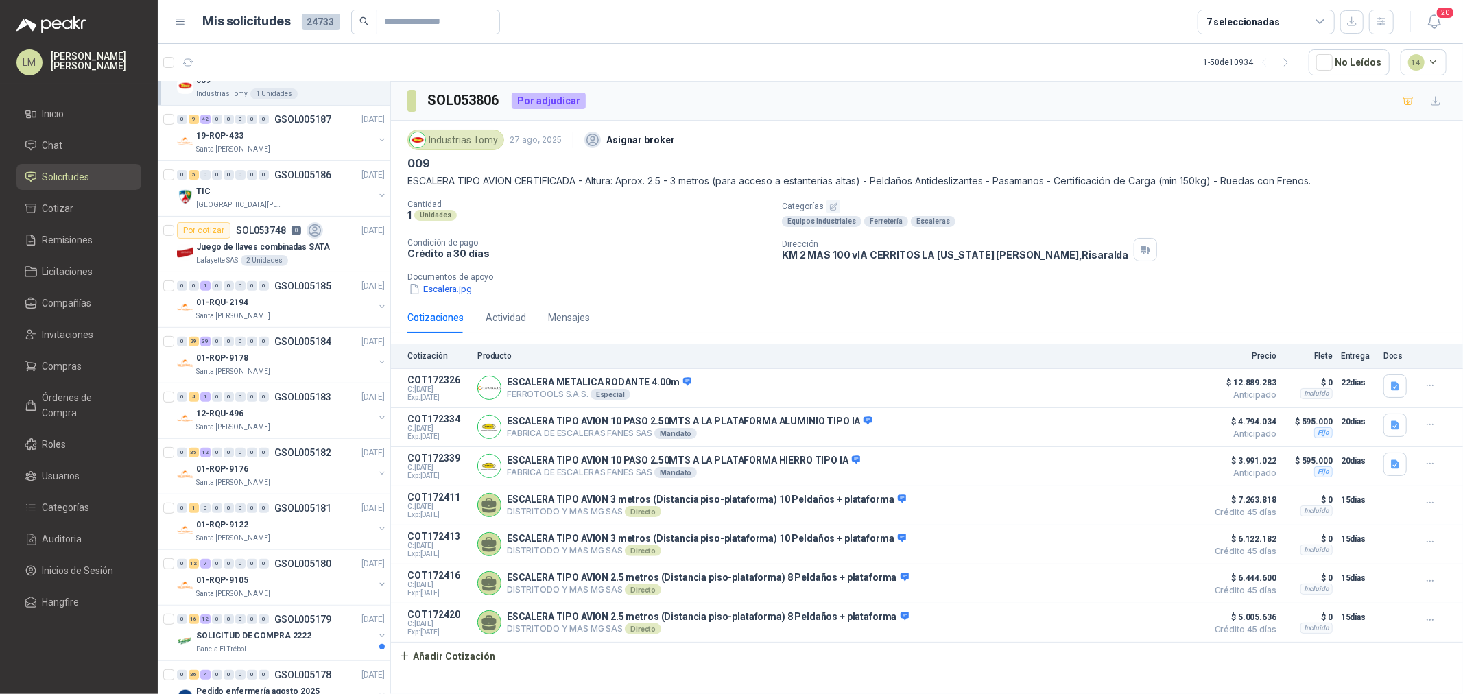
scroll to position [381, 0]
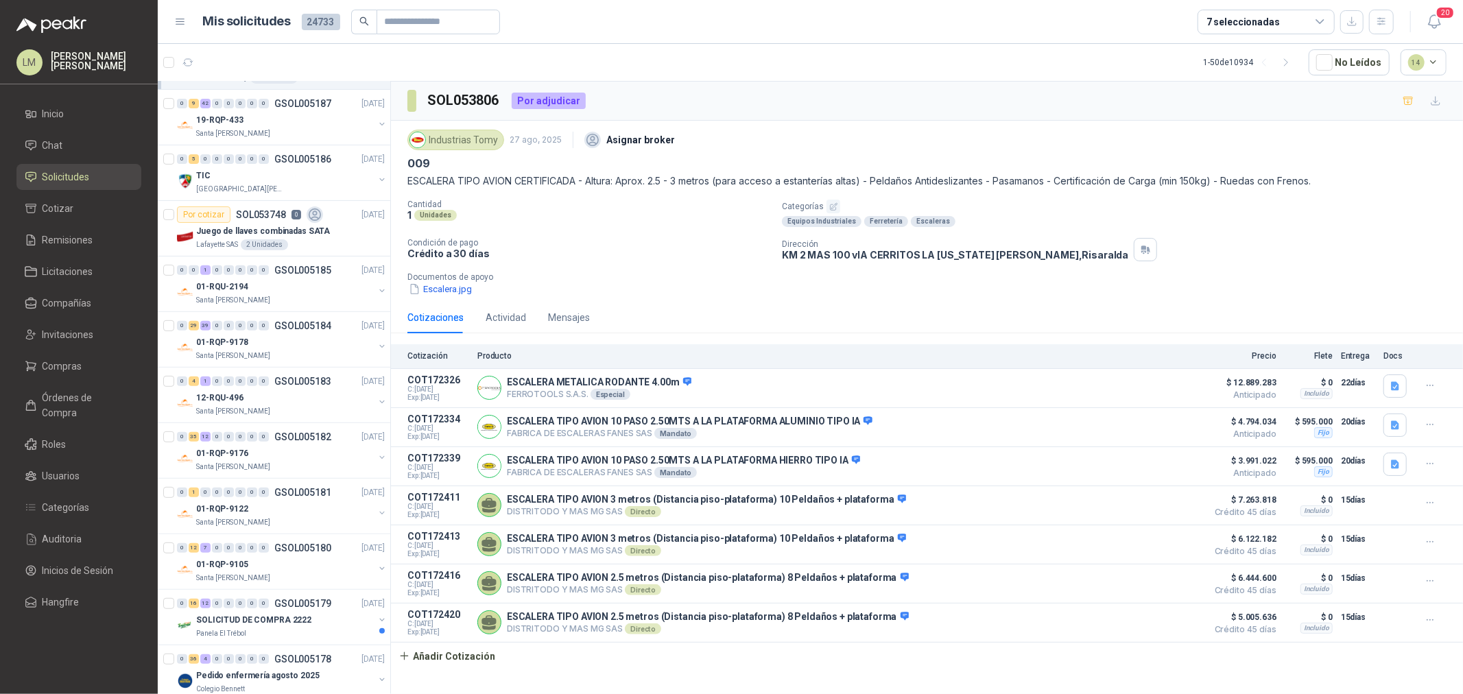
click at [1223, 18] on div "7 seleccionadas" at bounding box center [1243, 21] width 73 height 15
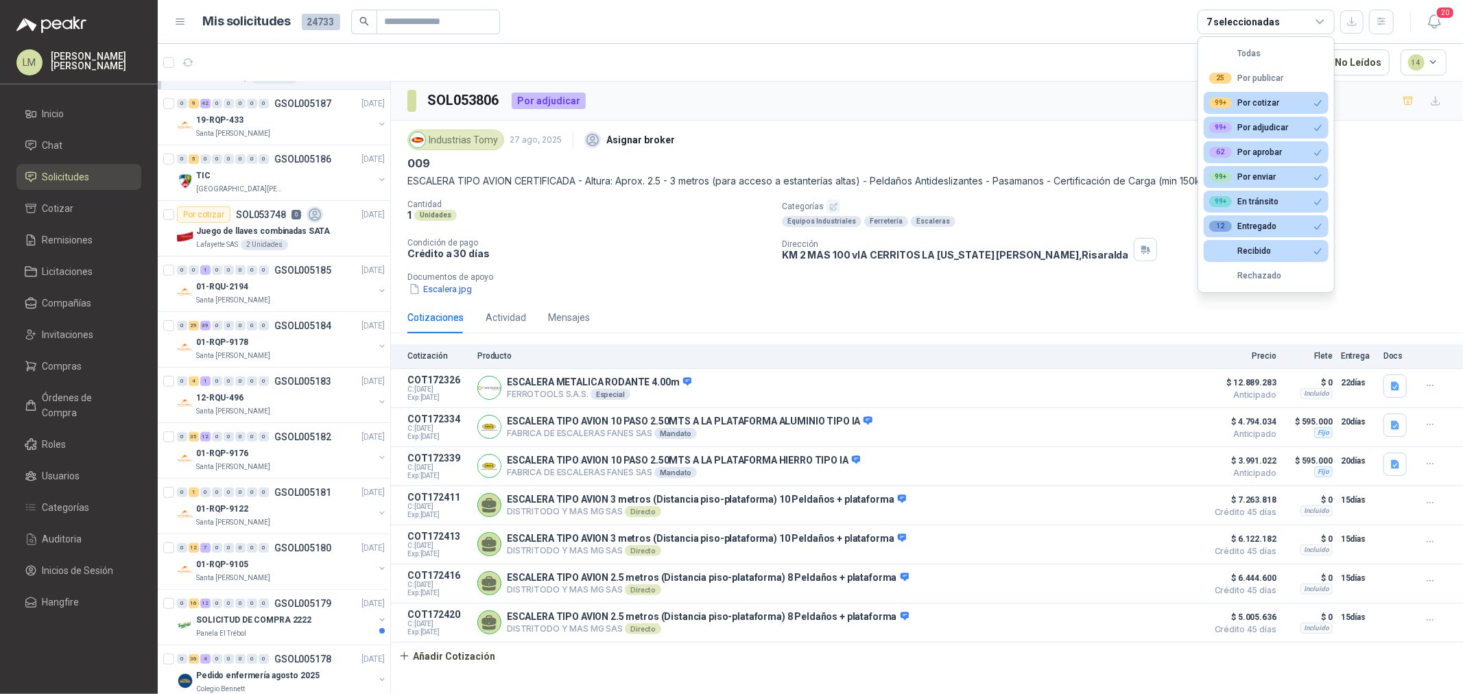
click at [1223, 18] on div "7 seleccionadas" at bounding box center [1243, 21] width 73 height 15
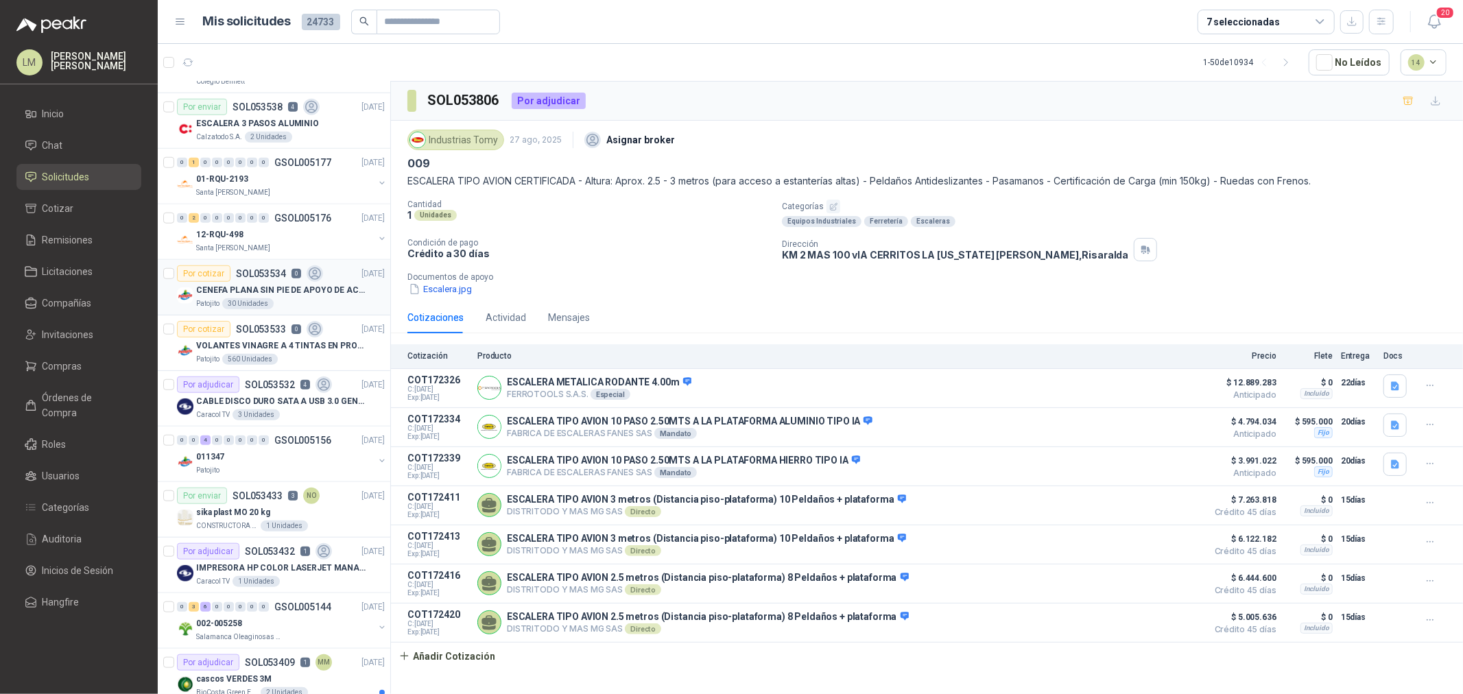
scroll to position [991, 0]
click at [245, 381] on p "SOL053532" at bounding box center [270, 383] width 50 height 10
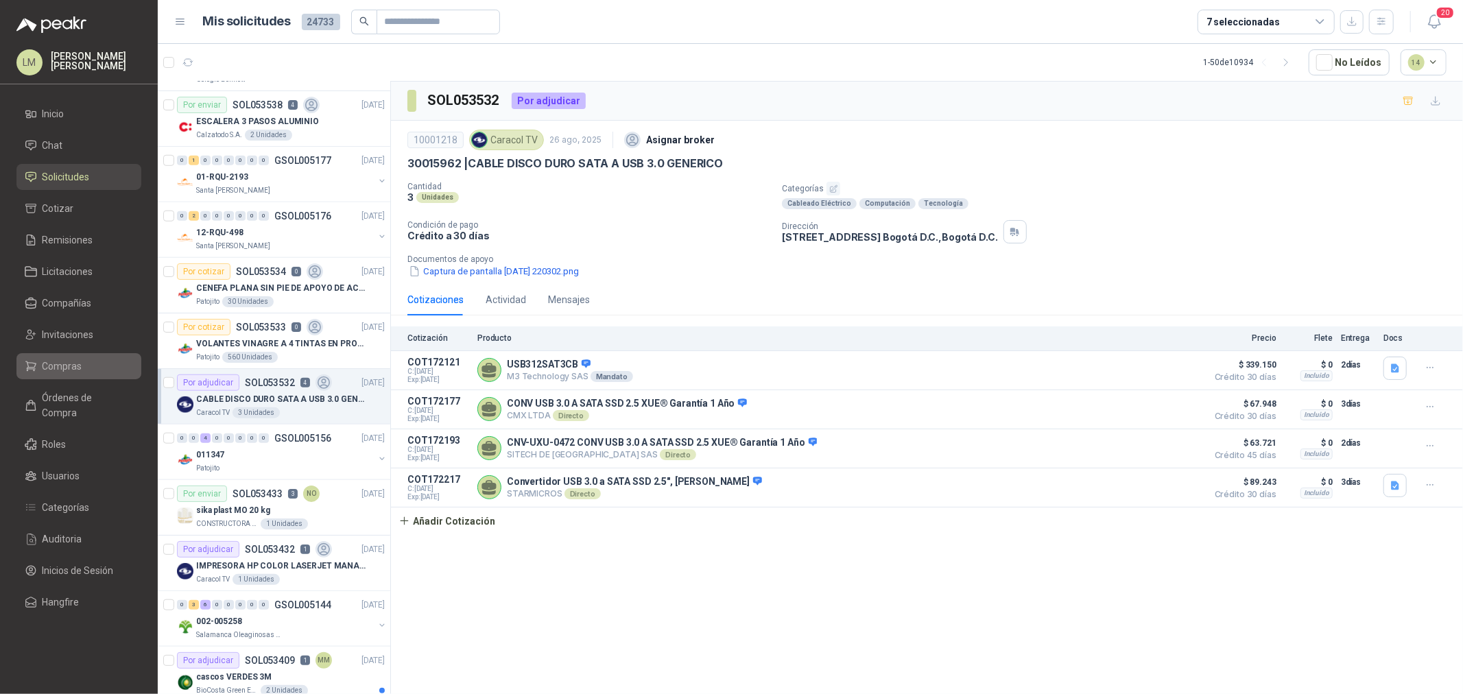
click at [55, 373] on span "Compras" at bounding box center [63, 366] width 40 height 15
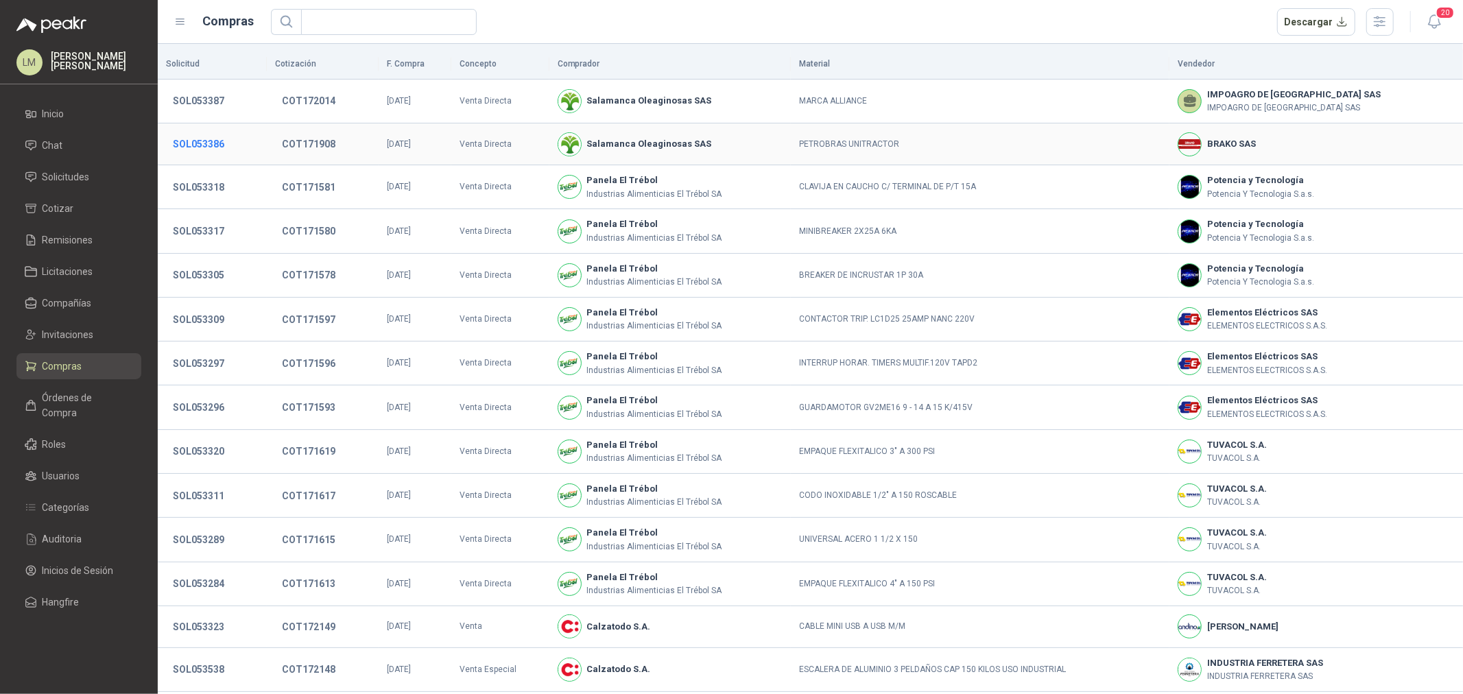
click at [204, 138] on button "SOL053386" at bounding box center [198, 144] width 65 height 25
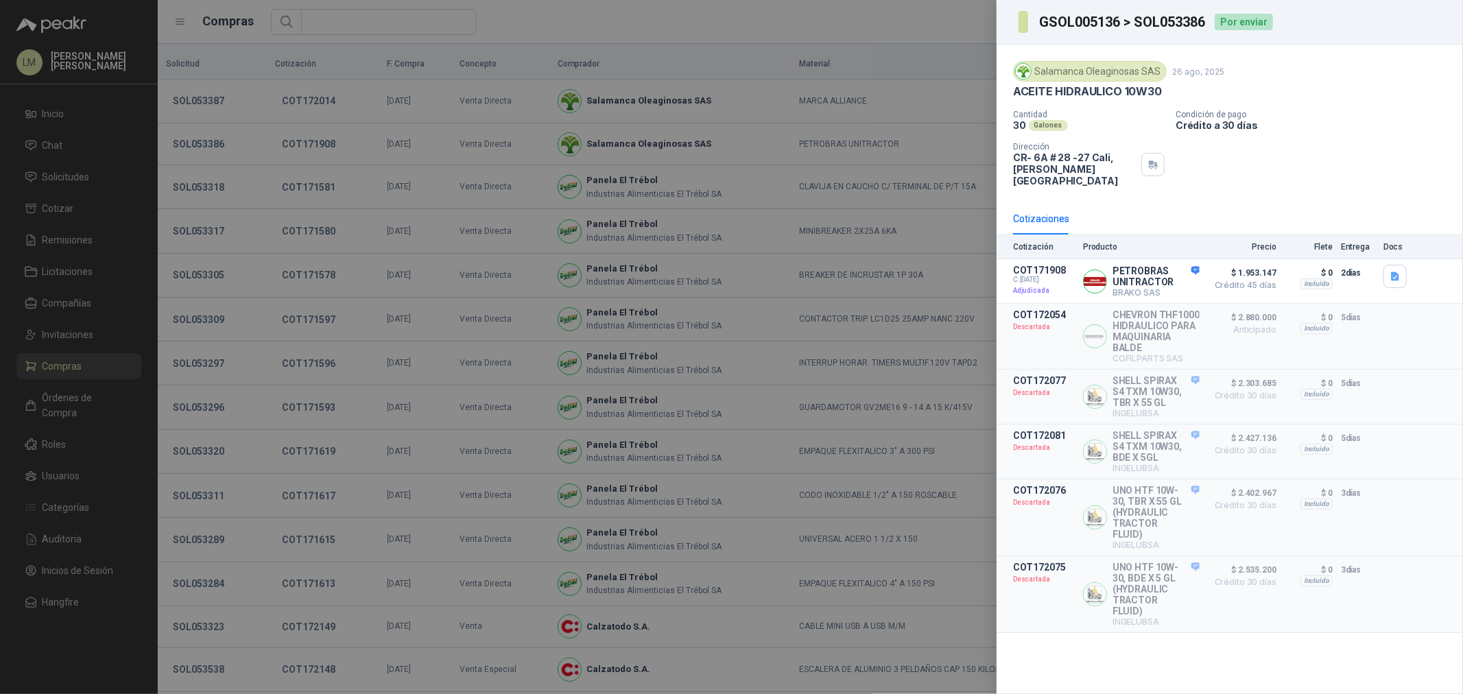
click at [542, 128] on div at bounding box center [731, 347] width 1463 height 694
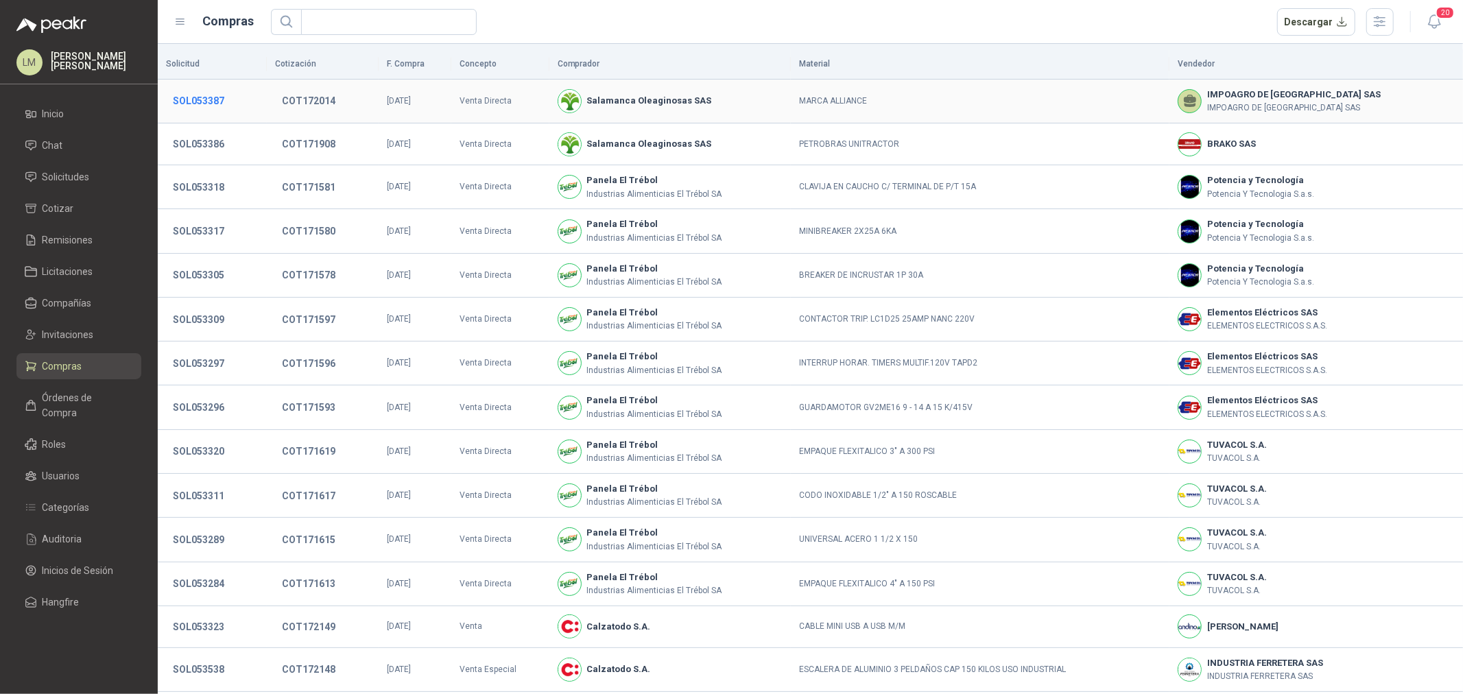
click at [200, 95] on button "SOL053387" at bounding box center [198, 101] width 65 height 25
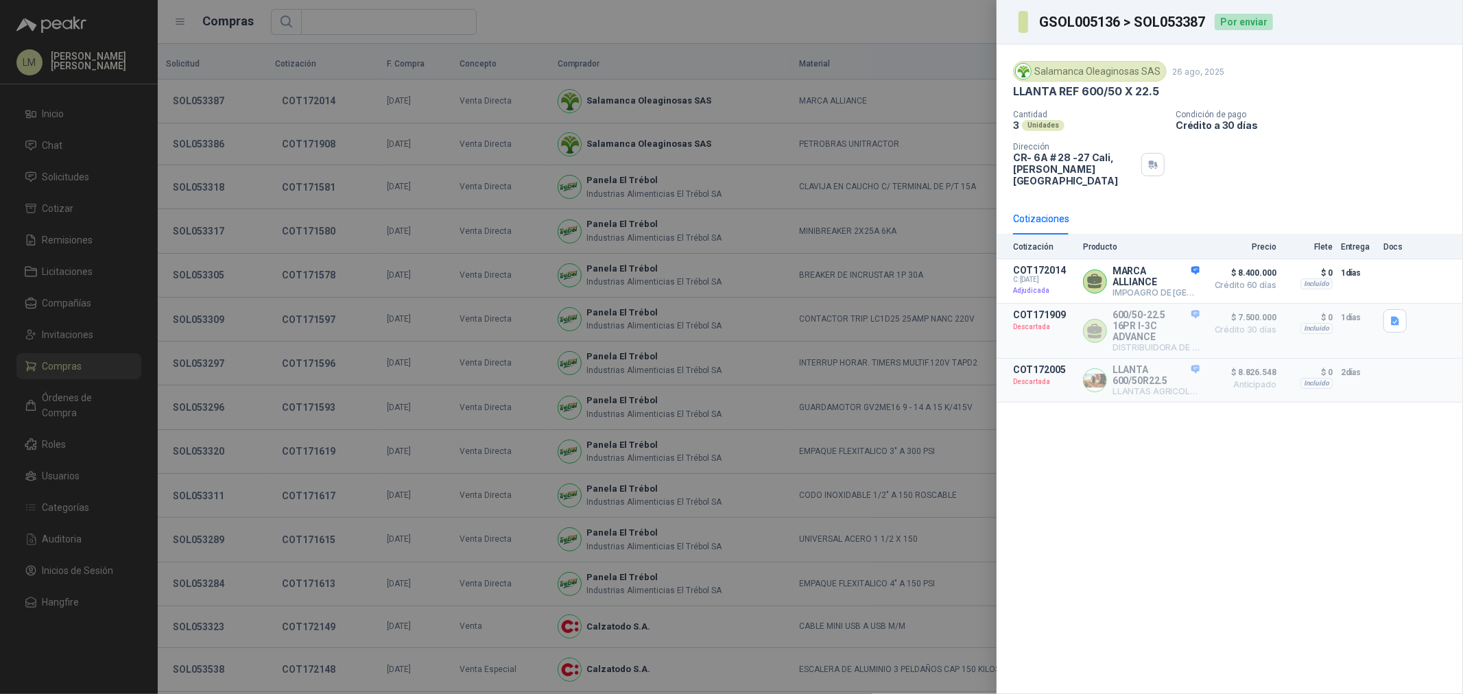
click at [440, 117] on div at bounding box center [731, 347] width 1463 height 694
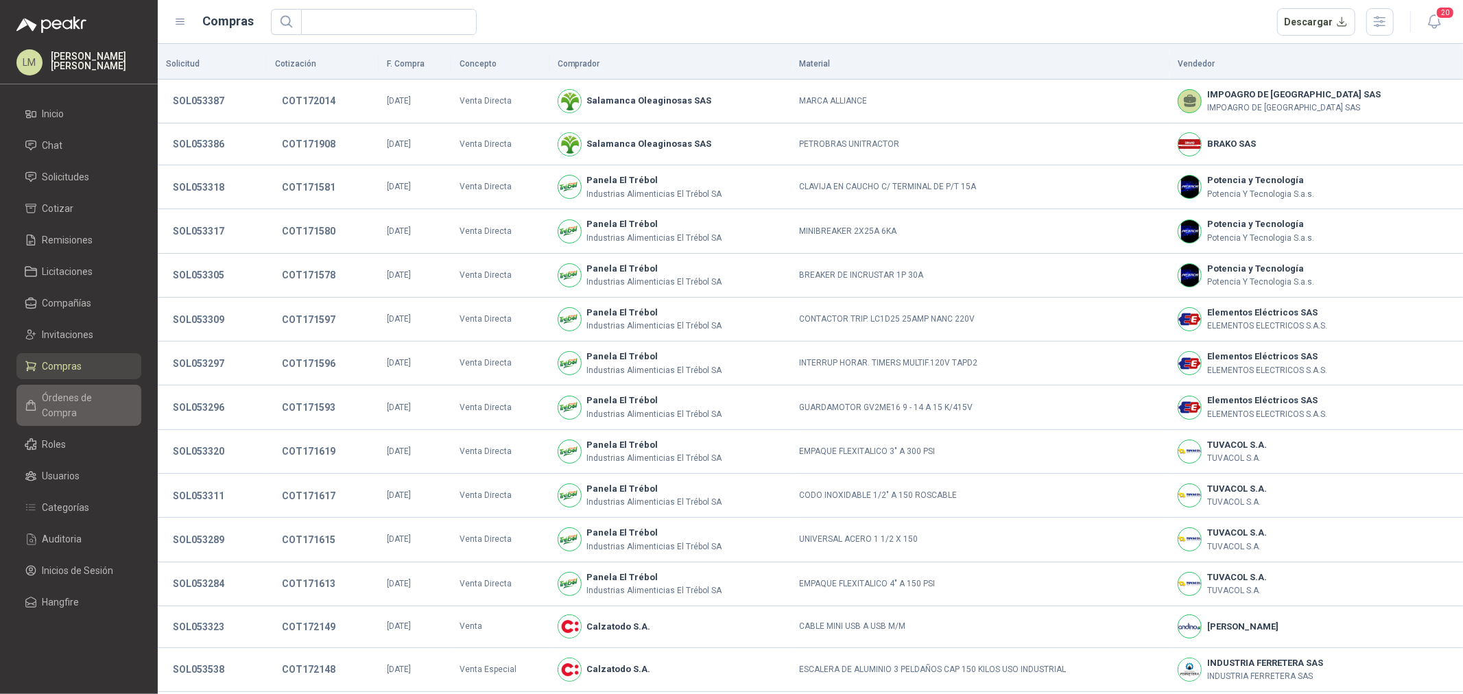
click at [63, 393] on span "Órdenes de Compra" at bounding box center [86, 405] width 86 height 30
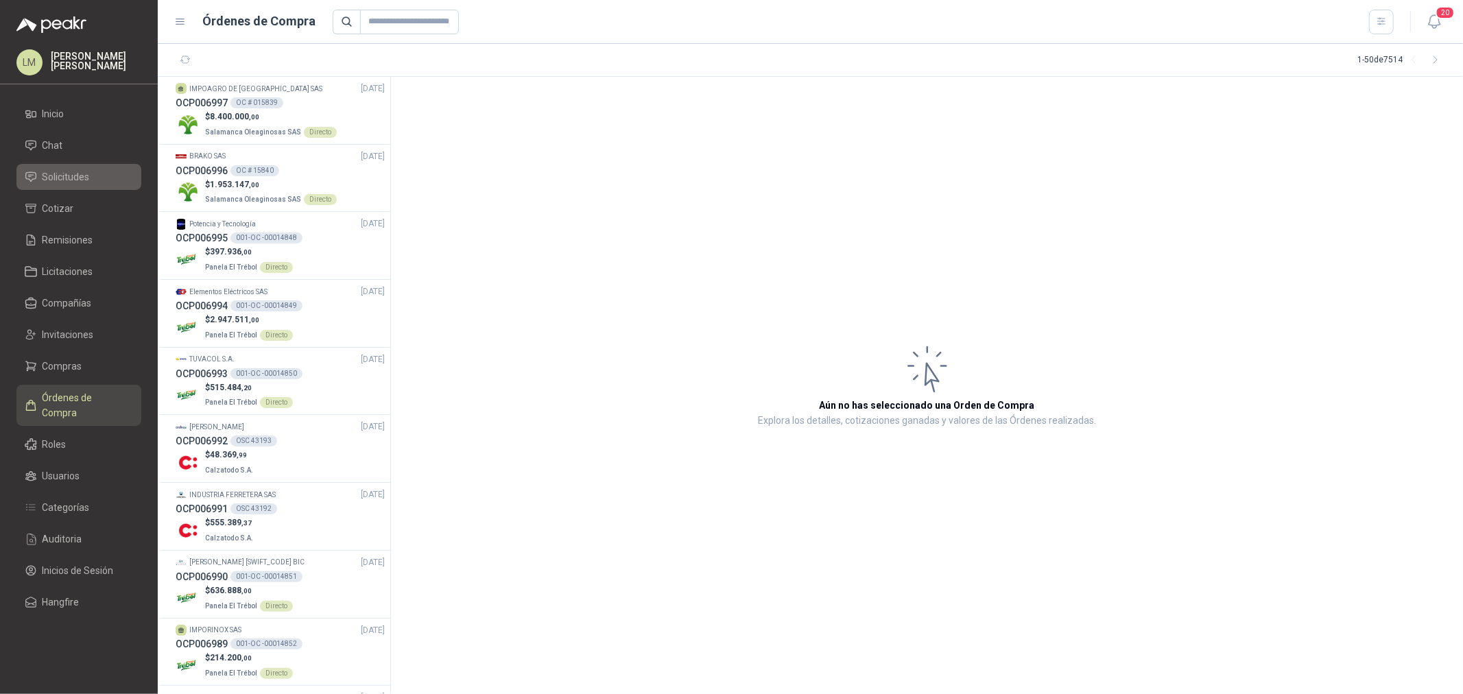
click at [56, 172] on span "Solicitudes" at bounding box center [66, 176] width 47 height 15
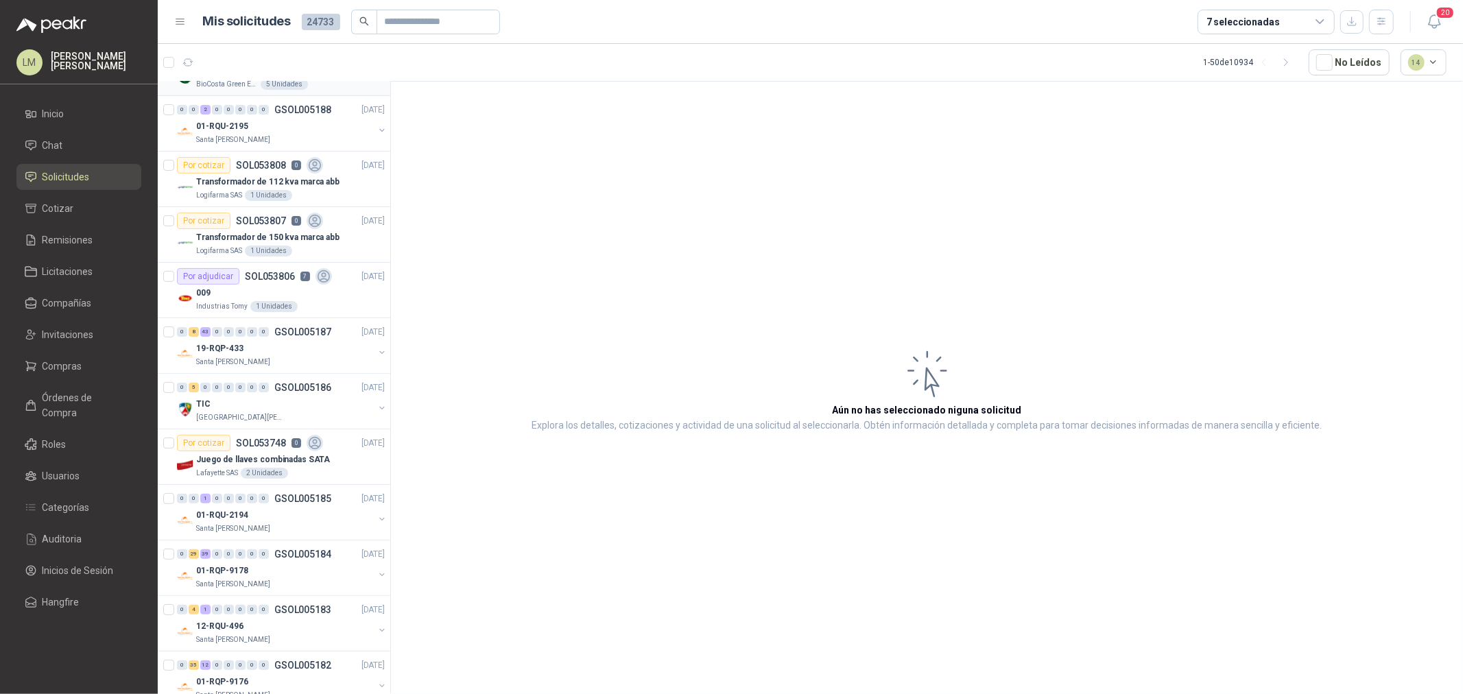
scroll to position [228, 0]
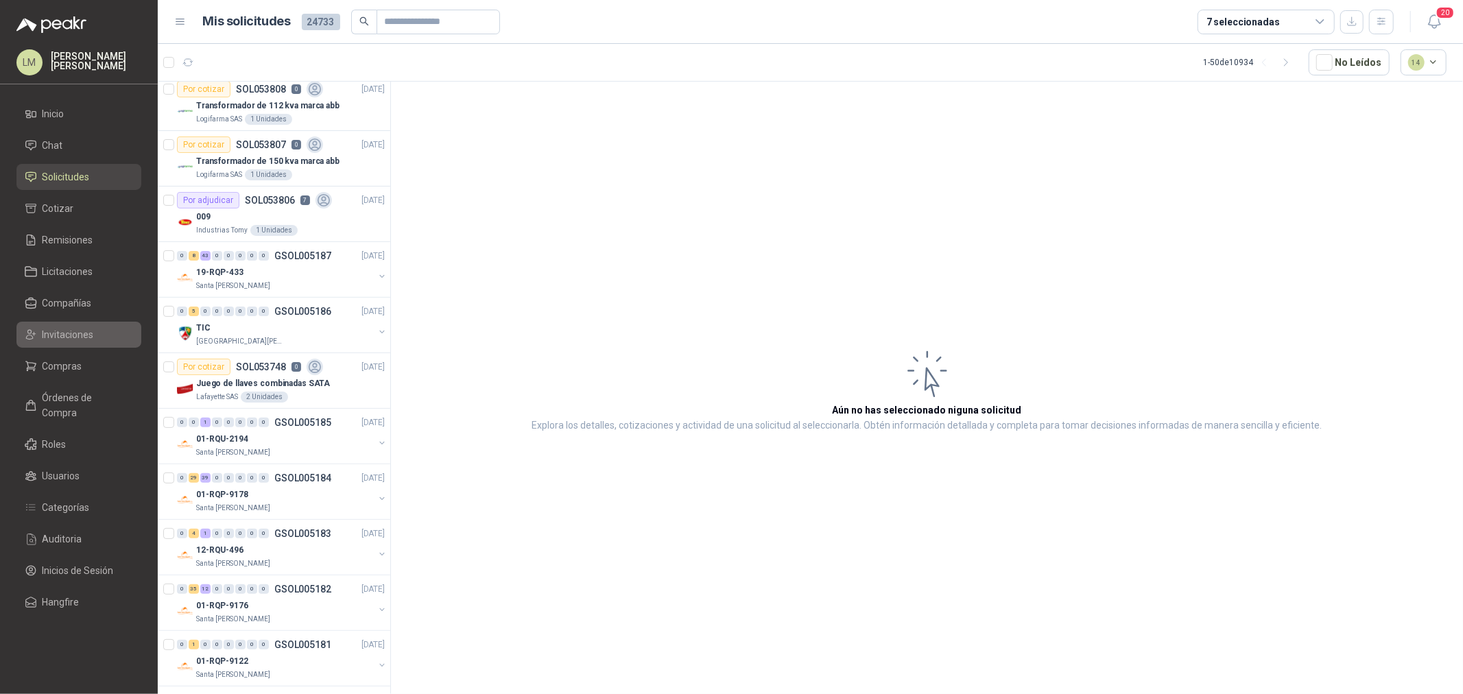
click at [52, 335] on span "Invitaciones" at bounding box center [68, 334] width 51 height 15
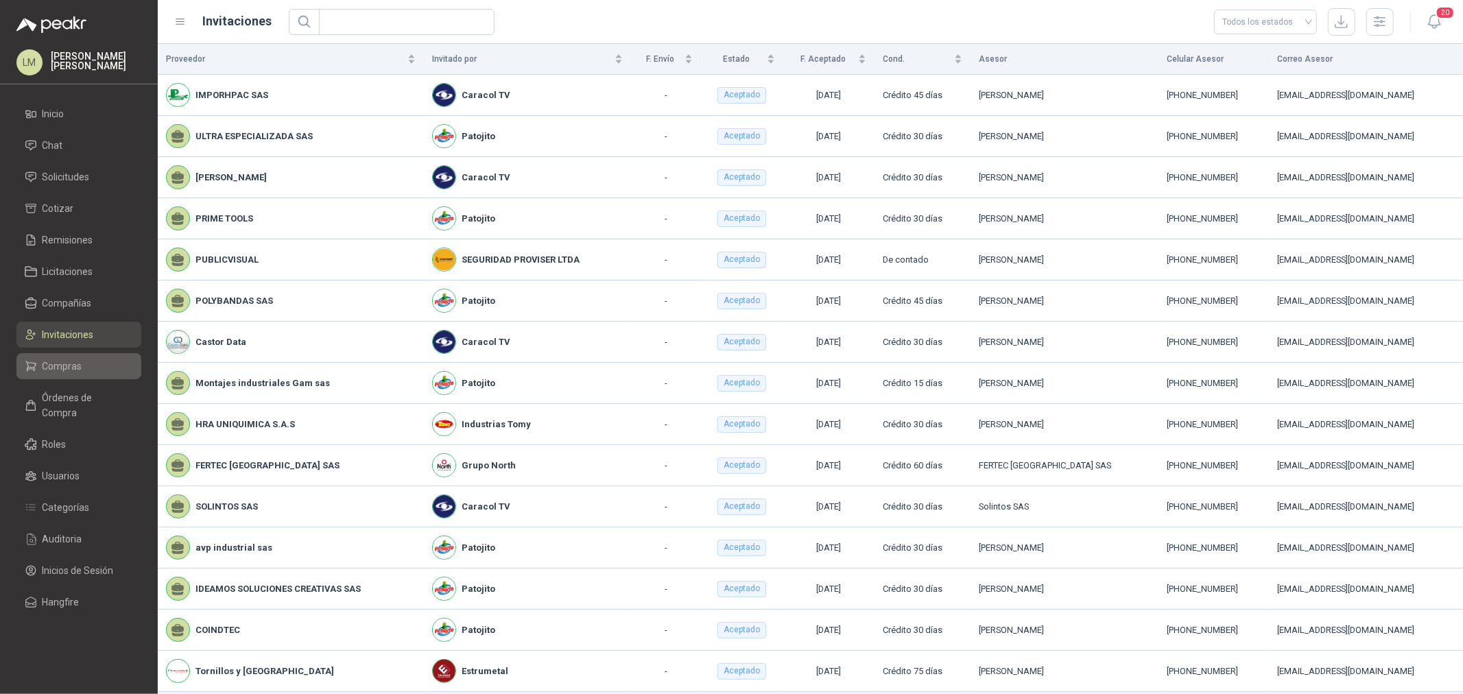
click at [83, 362] on li "Compras" at bounding box center [79, 366] width 108 height 15
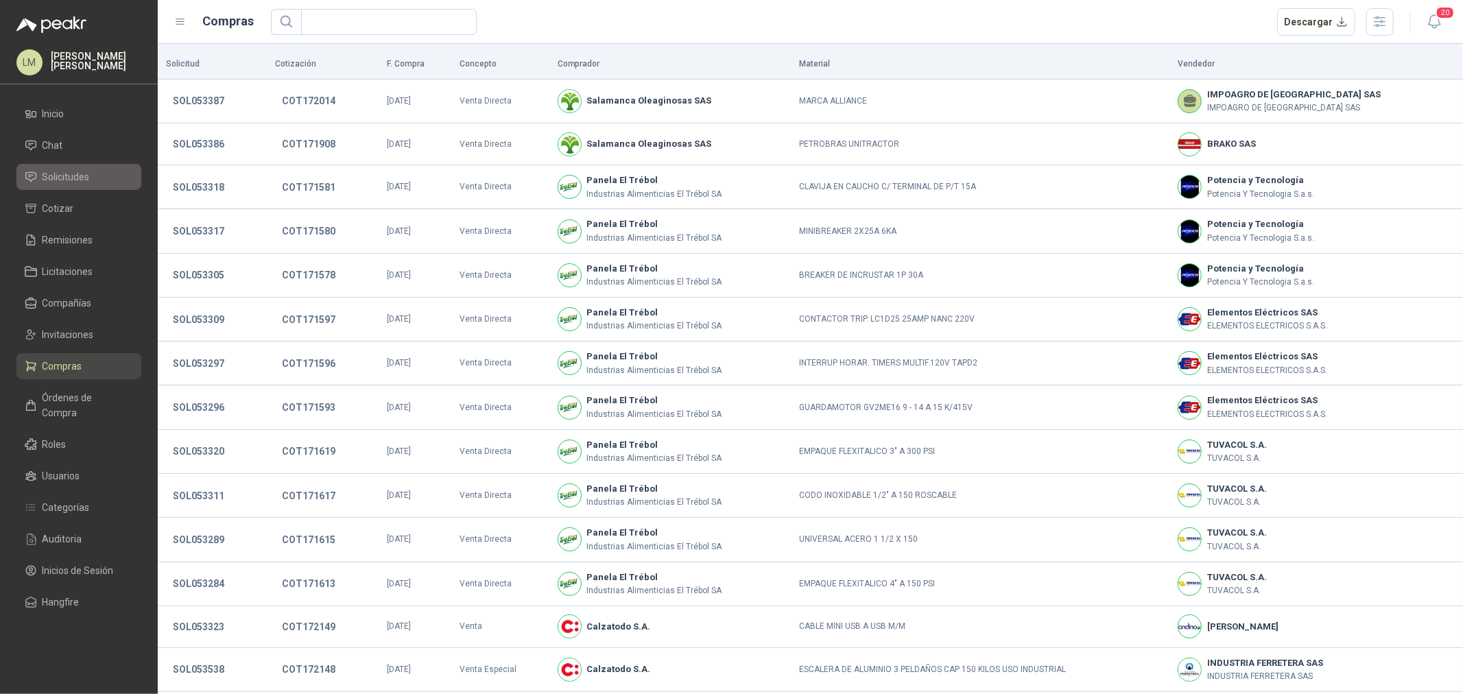
click at [85, 167] on link "Solicitudes" at bounding box center [78, 177] width 125 height 26
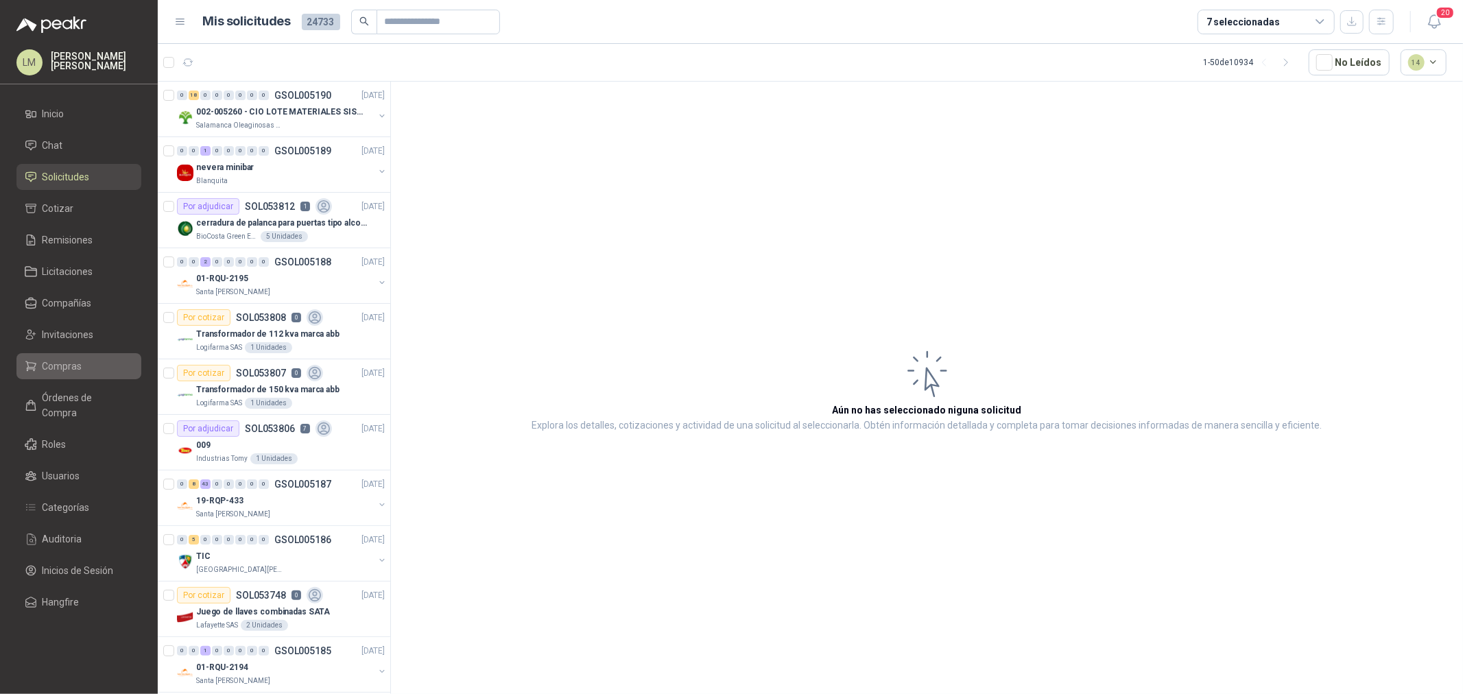
click at [51, 369] on span "Compras" at bounding box center [63, 366] width 40 height 15
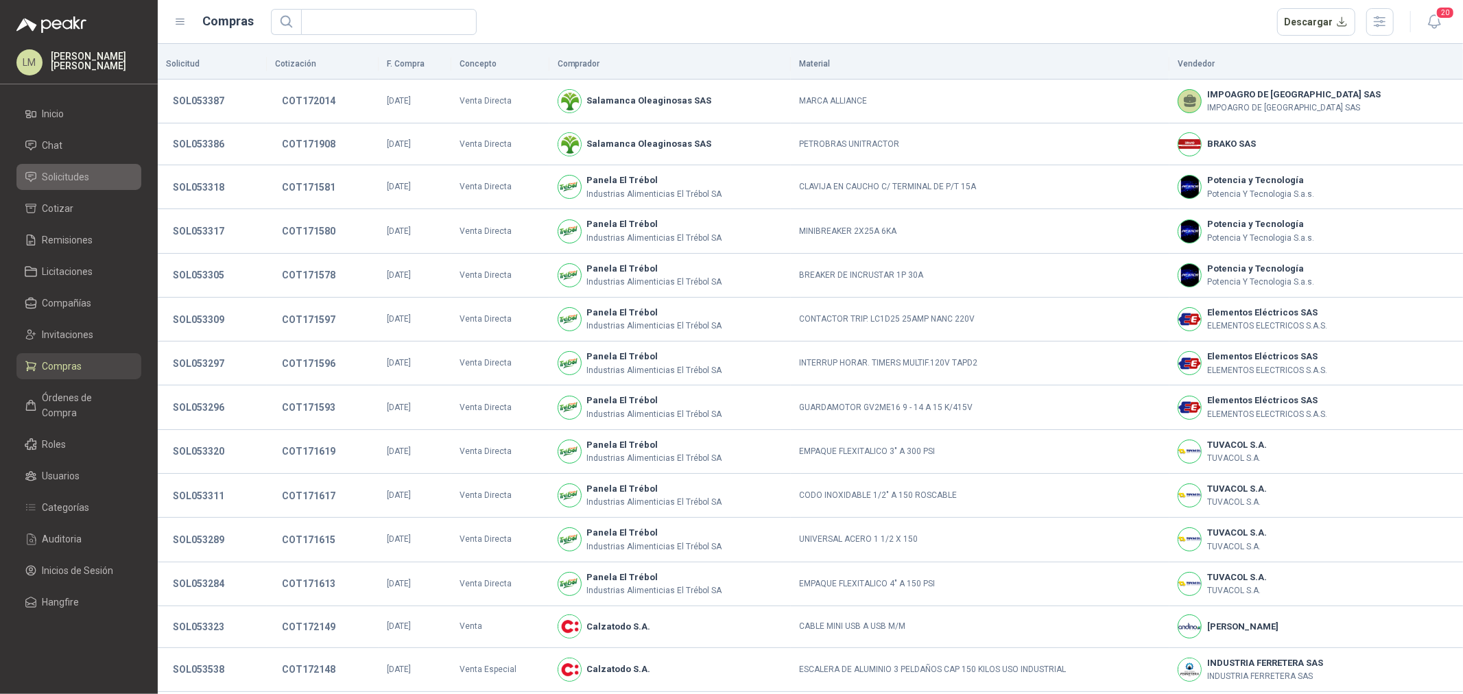
click at [67, 173] on span "Solicitudes" at bounding box center [66, 176] width 47 height 15
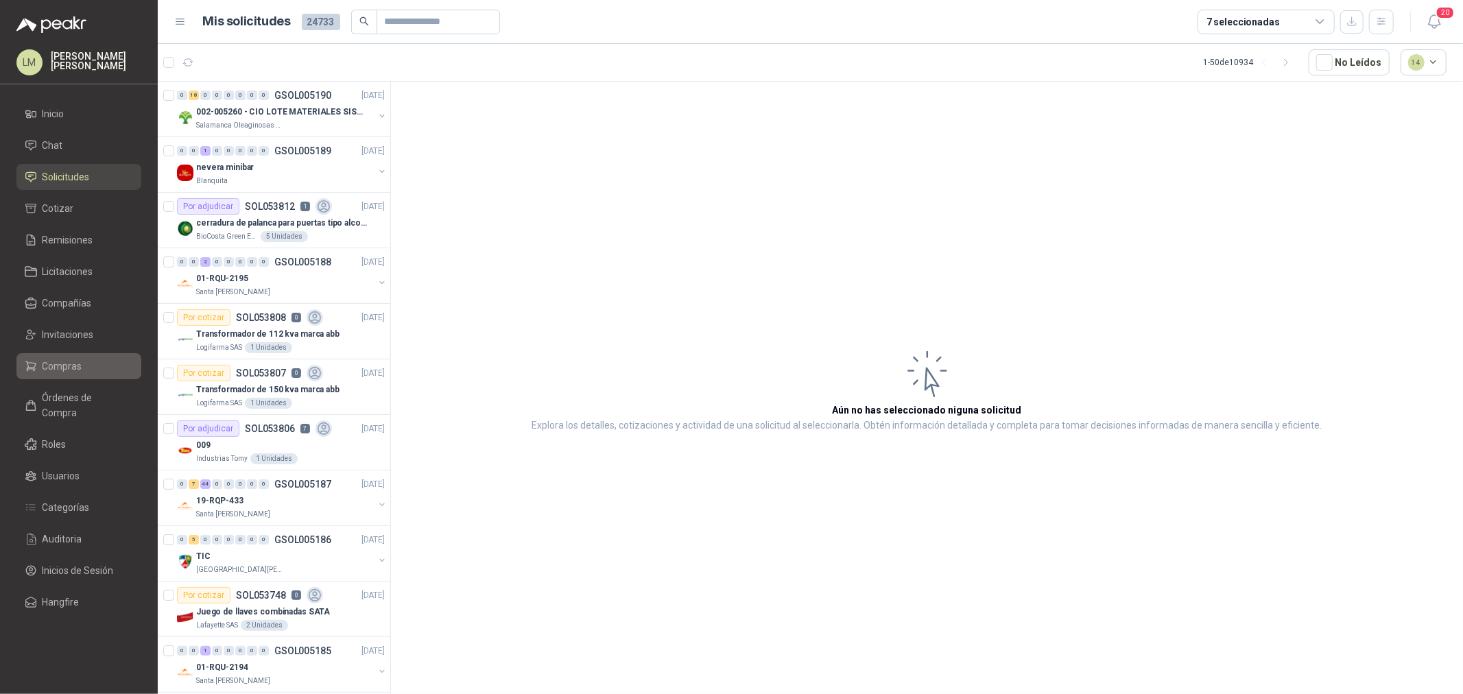
click at [62, 358] on link "Compras" at bounding box center [78, 366] width 125 height 26
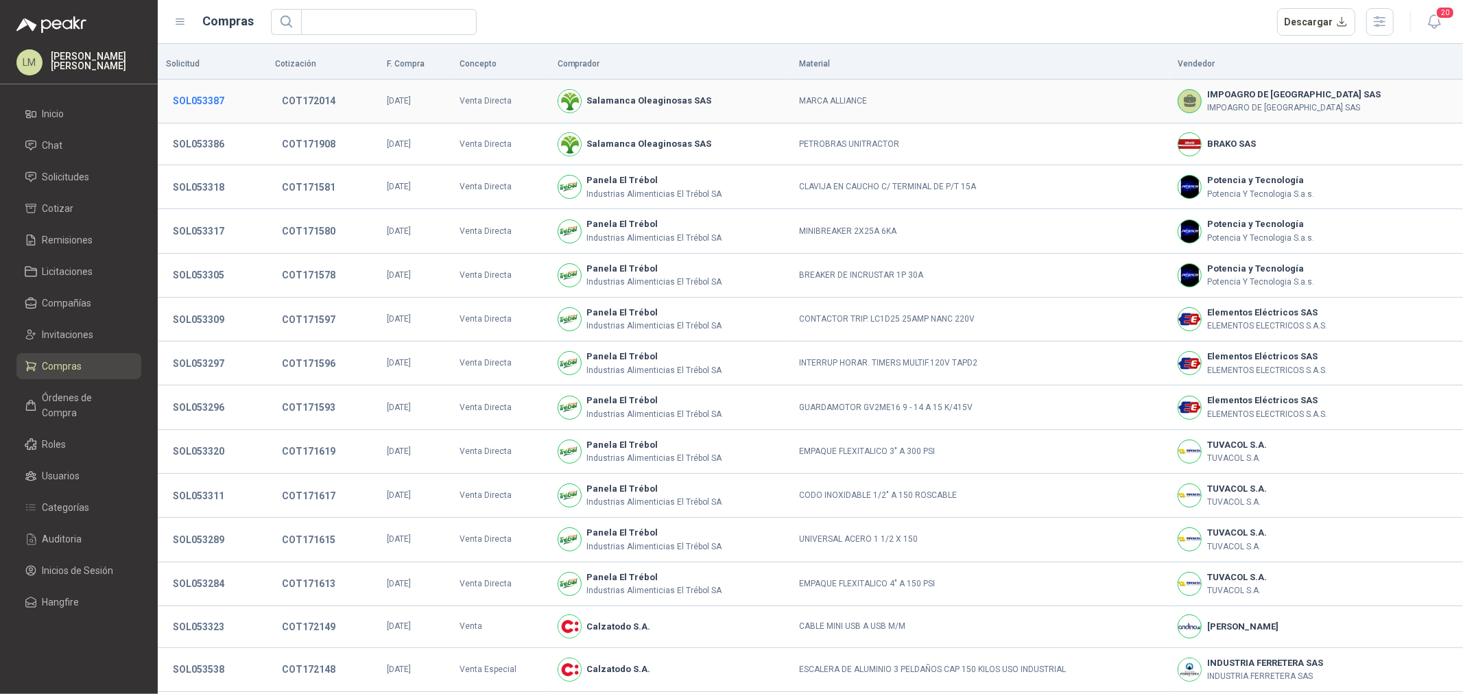
click at [217, 108] on button "SOL053387" at bounding box center [198, 101] width 65 height 25
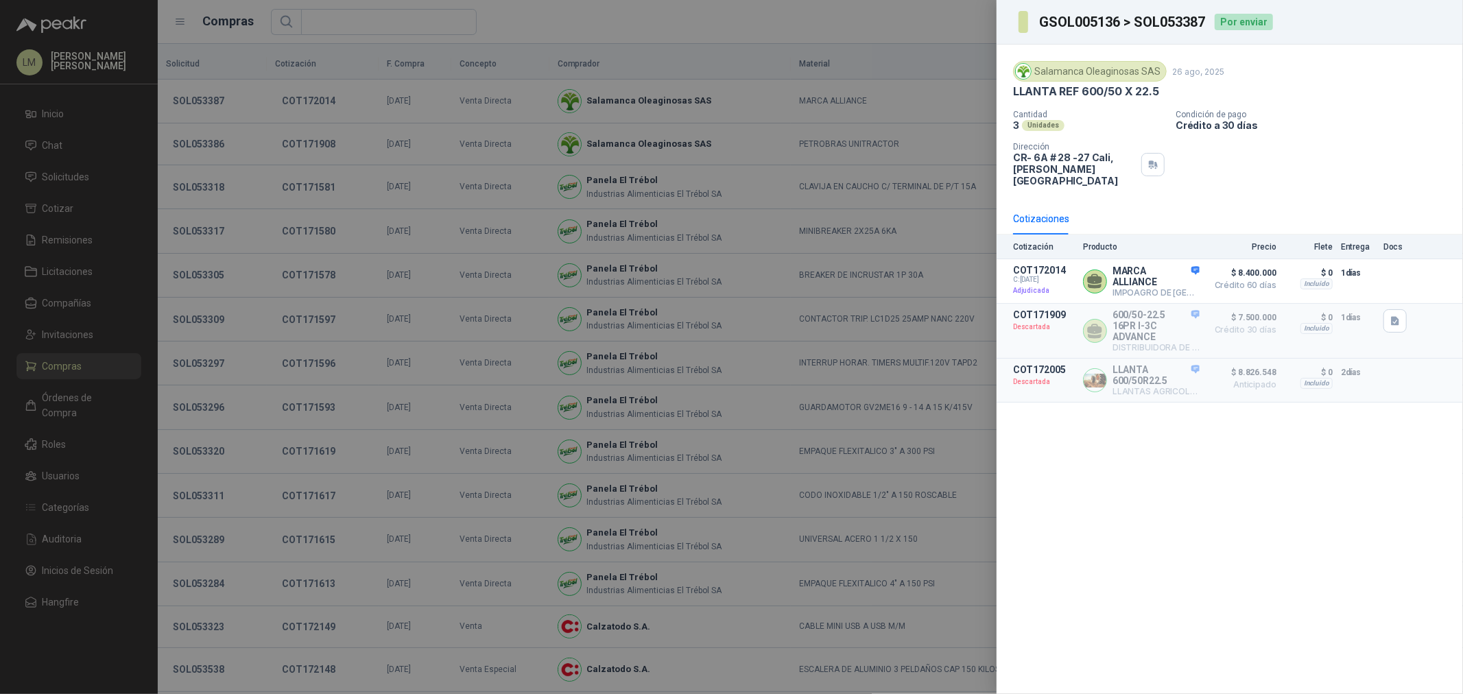
click at [469, 403] on div at bounding box center [731, 347] width 1463 height 694
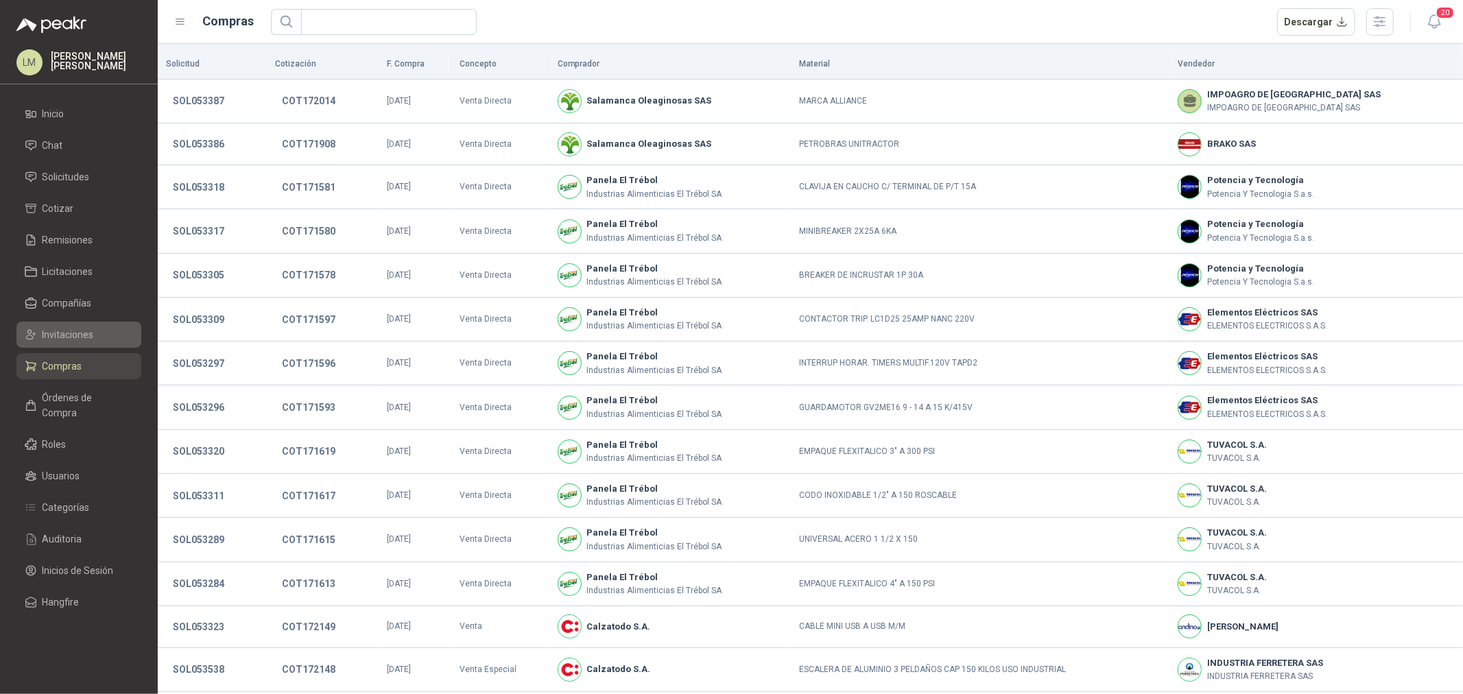
click at [72, 340] on span "Invitaciones" at bounding box center [68, 334] width 51 height 15
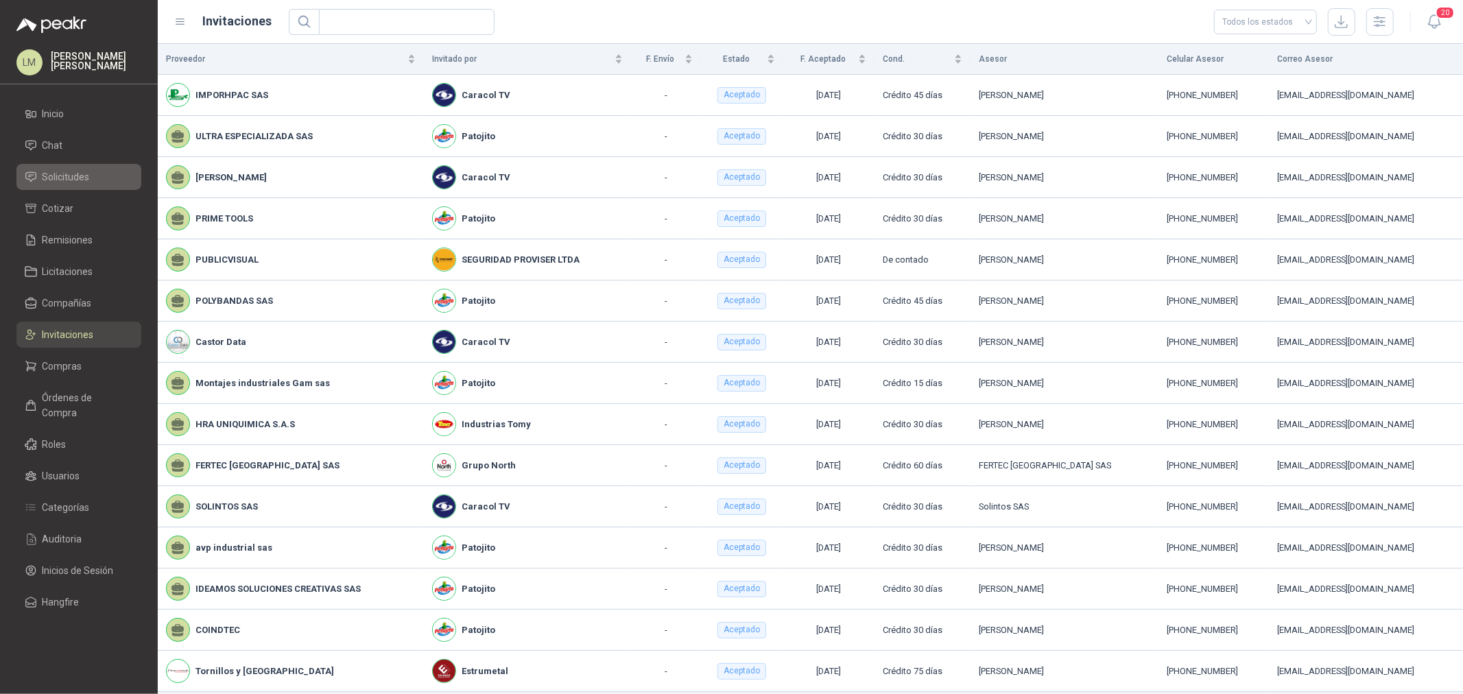
click at [73, 176] on span "Solicitudes" at bounding box center [66, 176] width 47 height 15
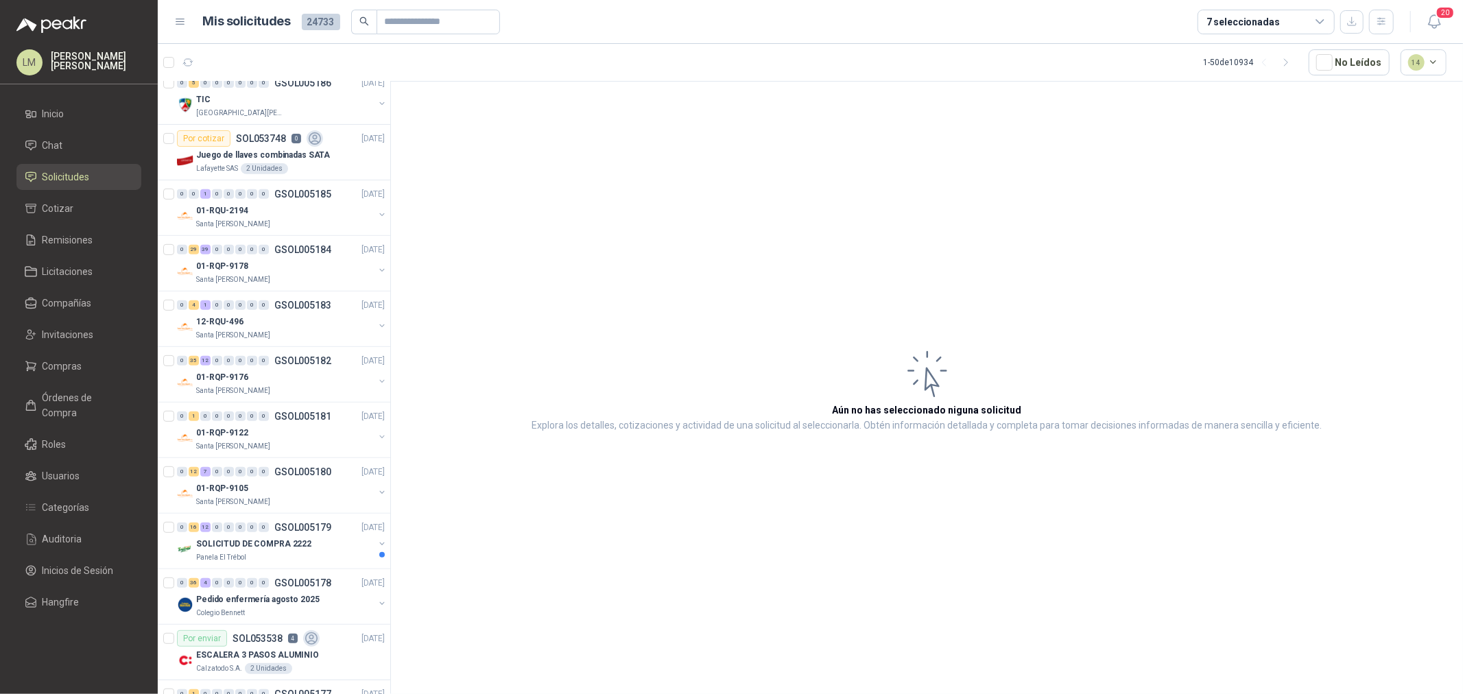
scroll to position [609, 0]
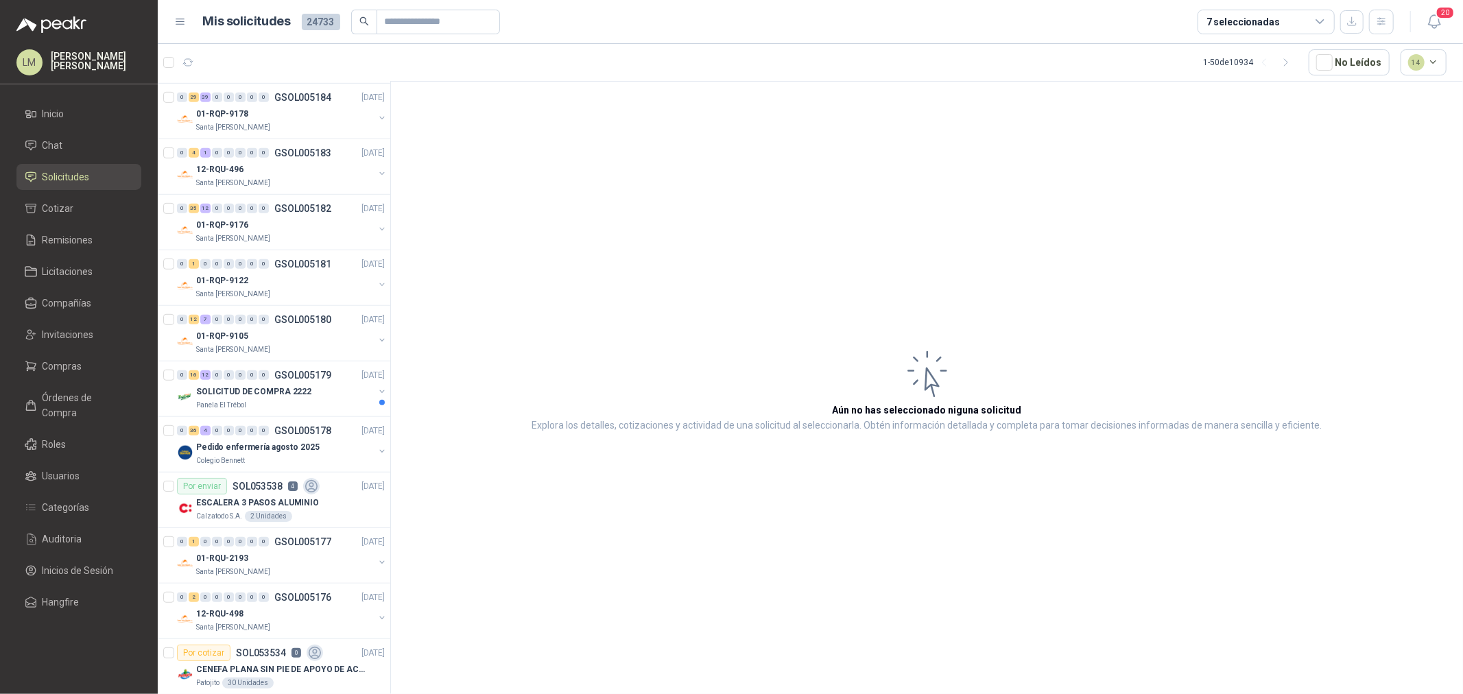
click at [1268, 28] on div "7 seleccionadas" at bounding box center [1243, 21] width 73 height 15
click at [927, 121] on article "Aún no has seleccionado niguna solicitud Explora los detalles, cotizaciones y a…" at bounding box center [927, 390] width 1072 height 617
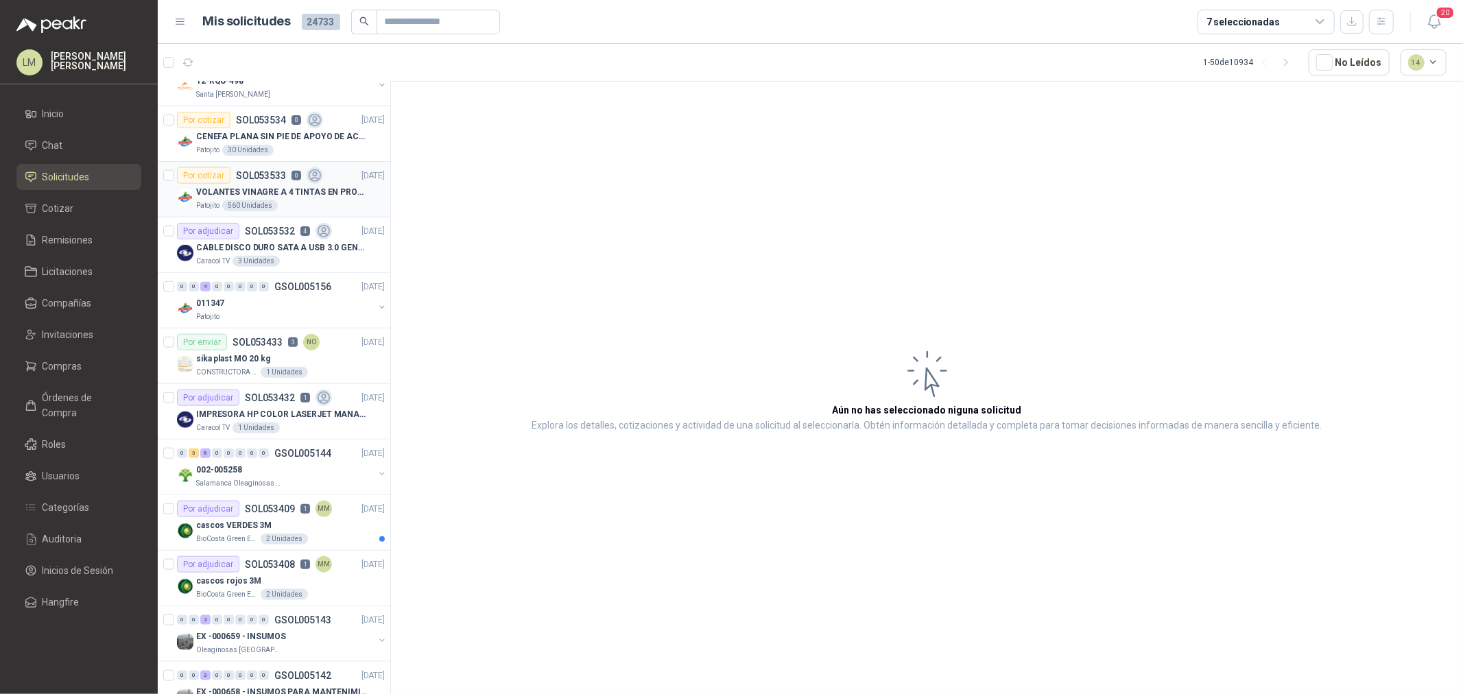
scroll to position [1219, 0]
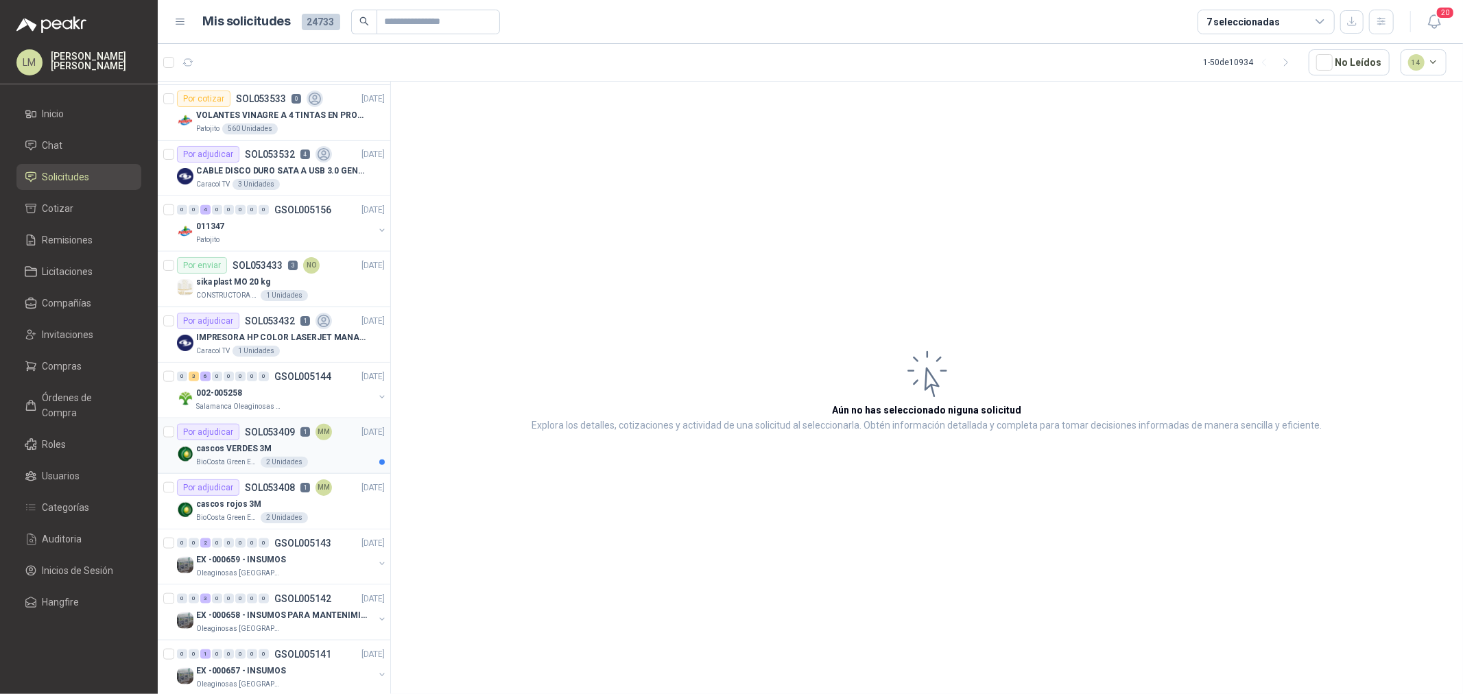
click at [231, 448] on p "cascos VERDES 3M" at bounding box center [233, 449] width 75 height 13
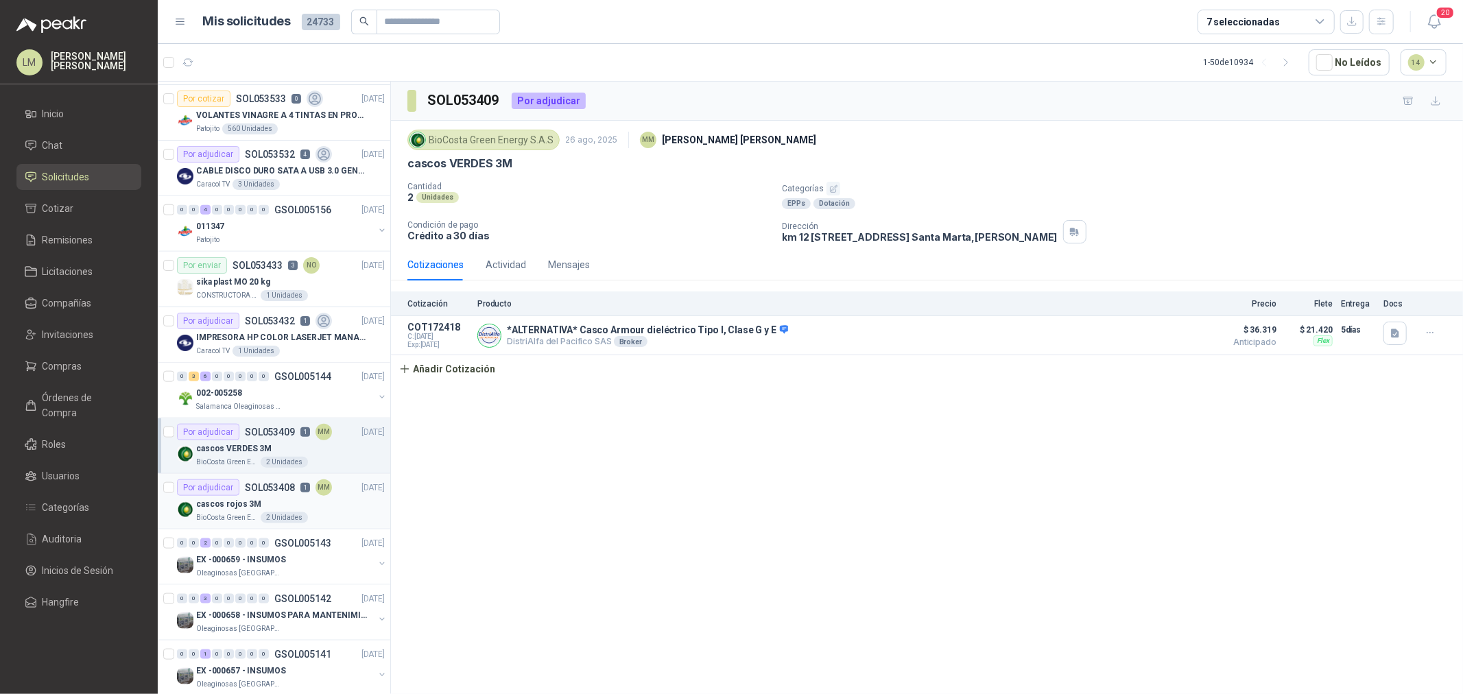
click at [257, 495] on div "Por adjudicar SOL053408 1 MM" at bounding box center [254, 488] width 155 height 16
click at [250, 446] on p "cascos VERDES 3M" at bounding box center [233, 449] width 75 height 13
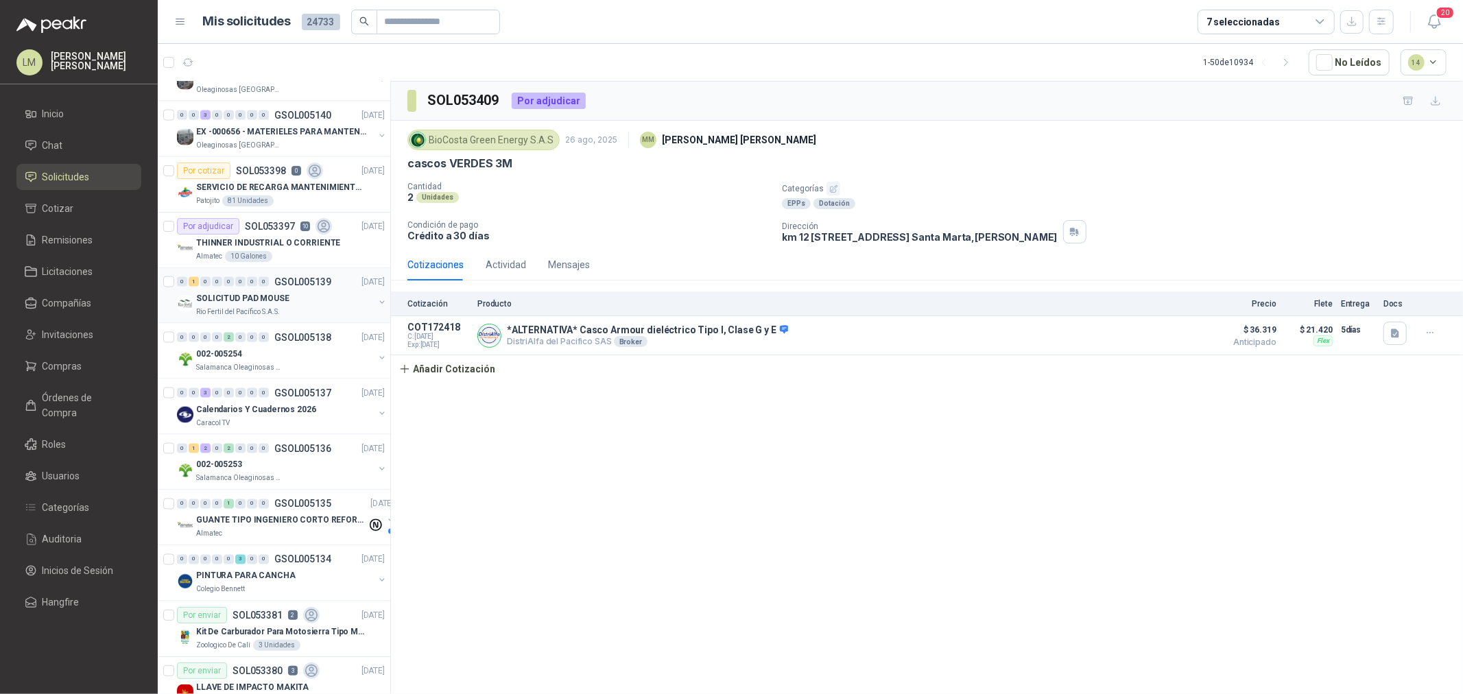
scroll to position [1829, 0]
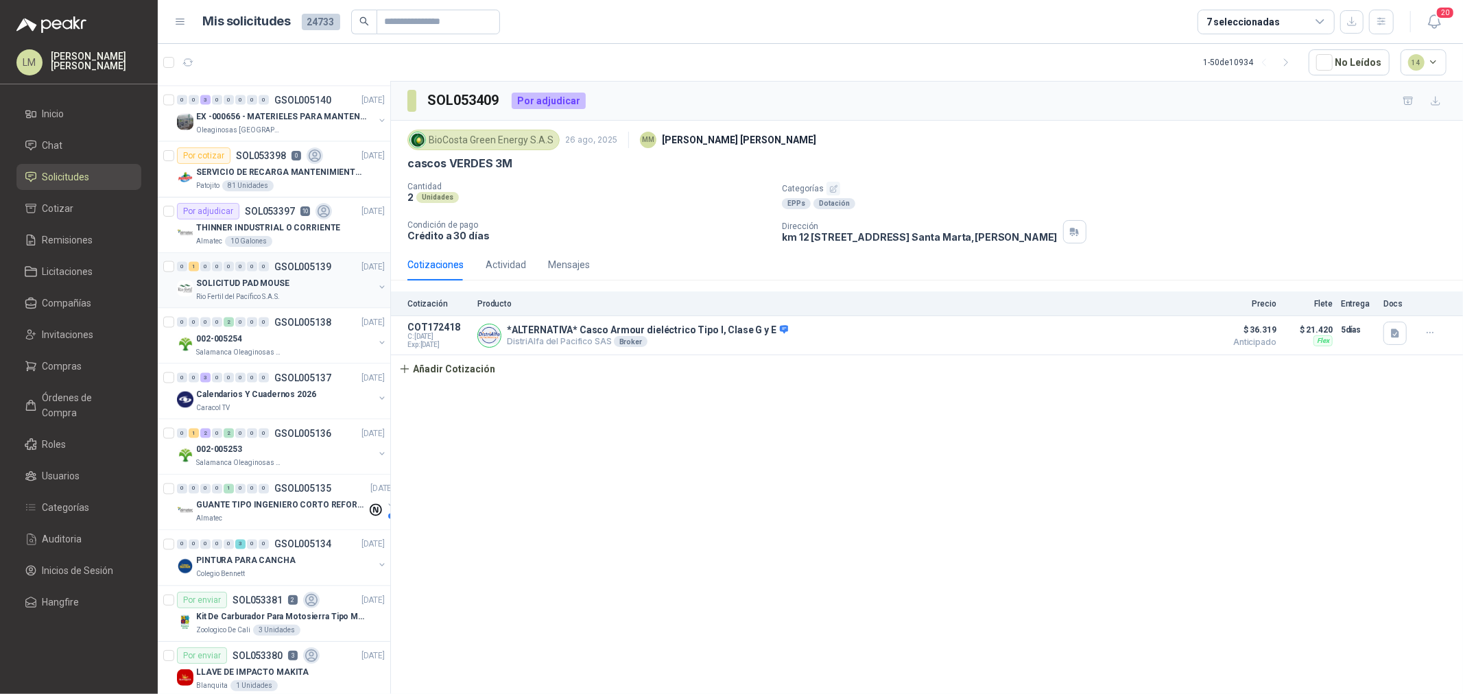
click at [263, 282] on p "SOLICITUD PAD MOUSE" at bounding box center [242, 283] width 93 height 13
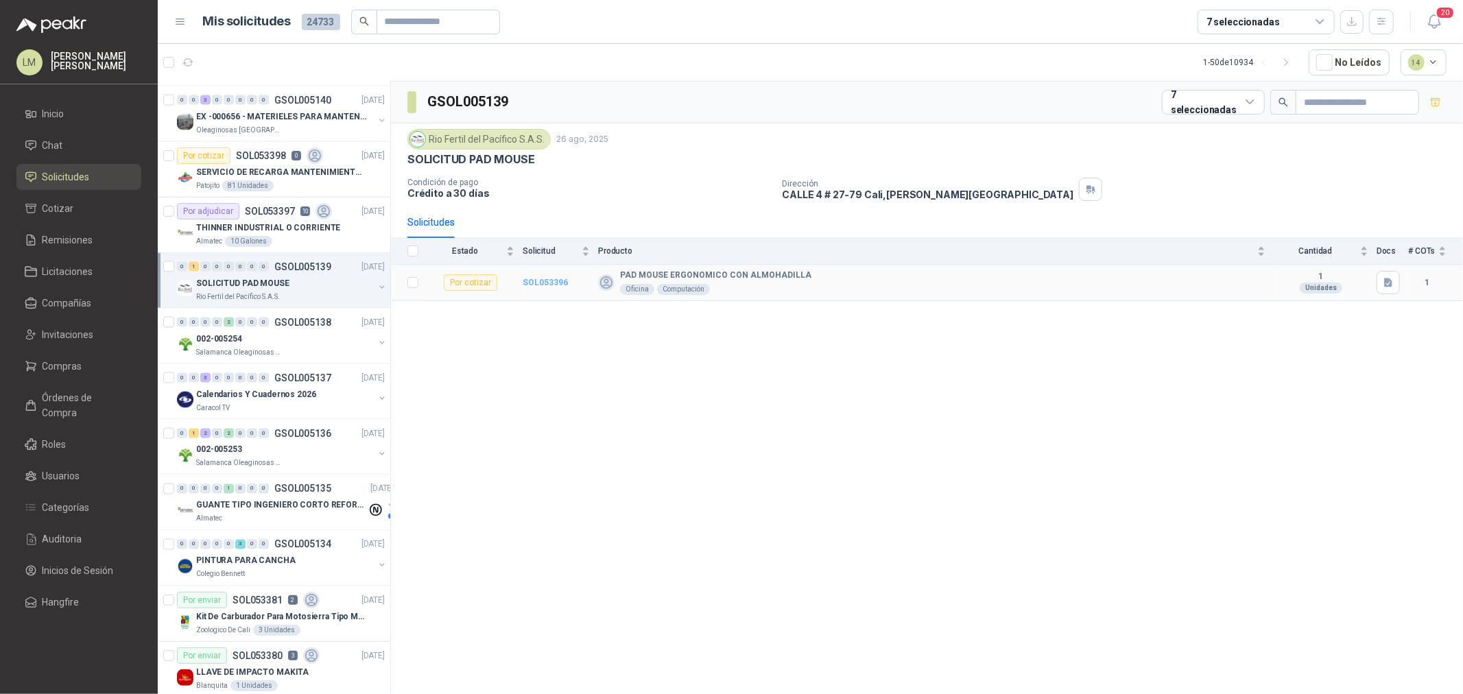
click at [525, 281] on b "SOL053396" at bounding box center [545, 283] width 45 height 10
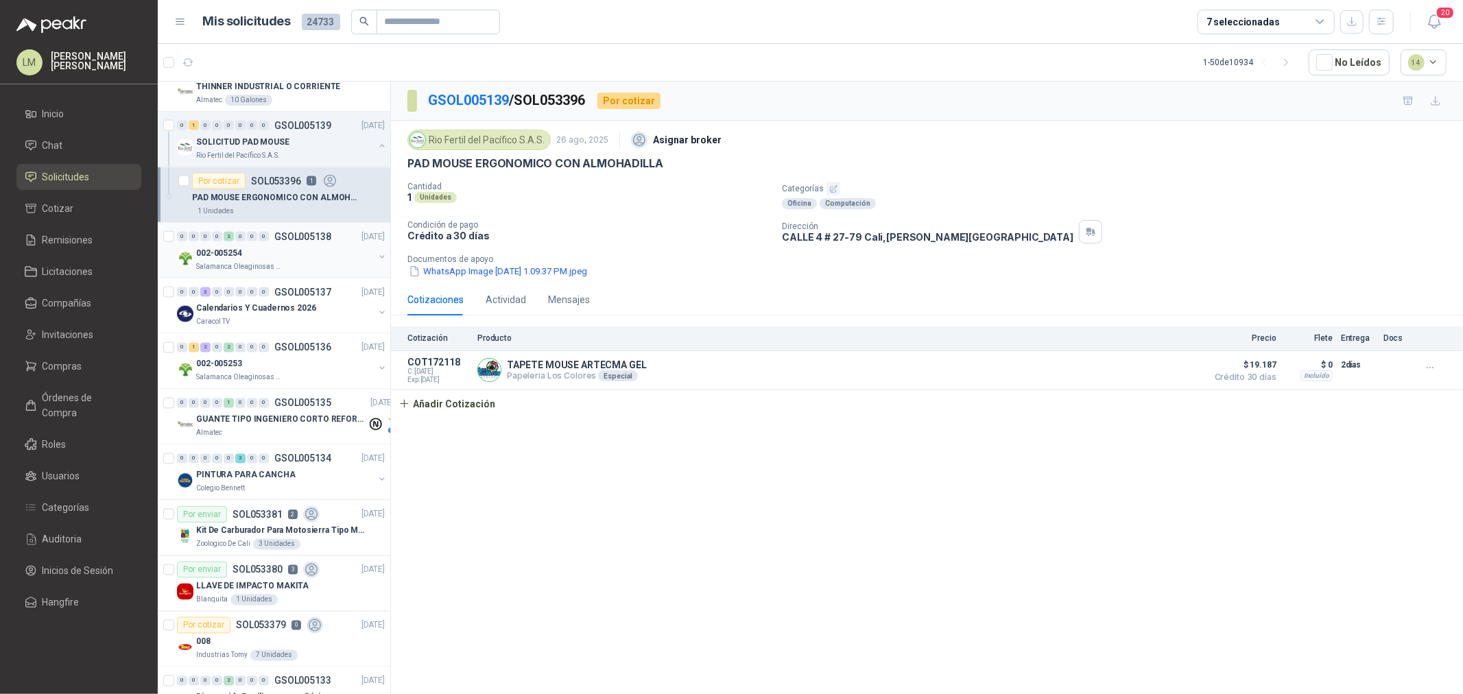
scroll to position [1981, 0]
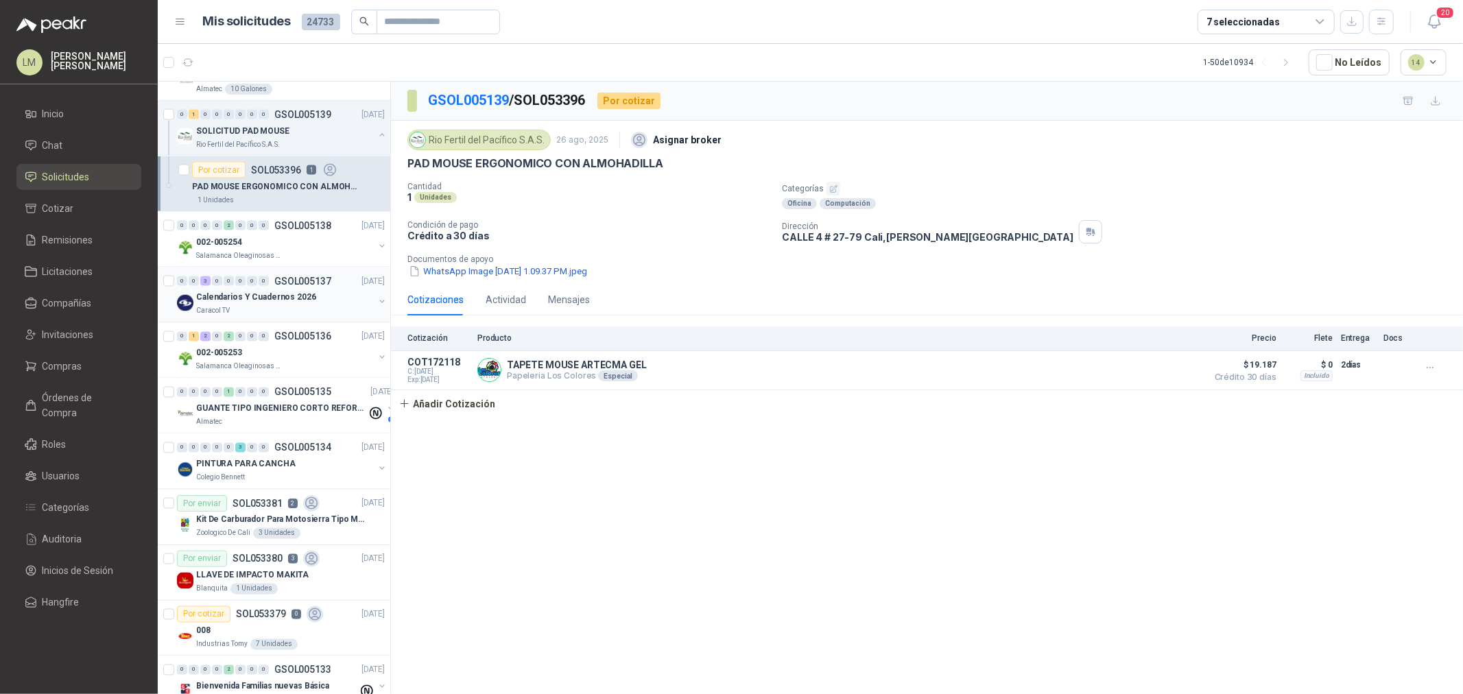
click at [264, 302] on p "Calendarios Y Cuadernos 2026" at bounding box center [256, 298] width 120 height 13
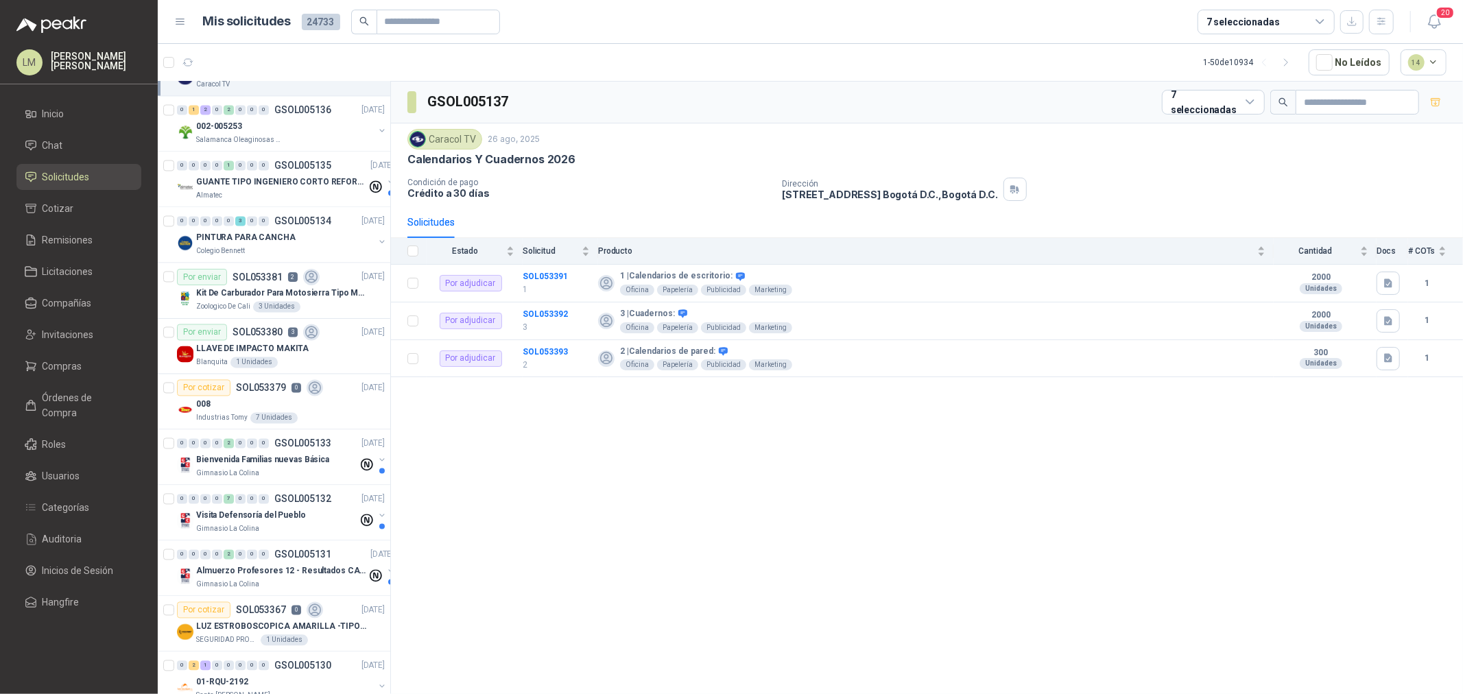
scroll to position [2247, 0]
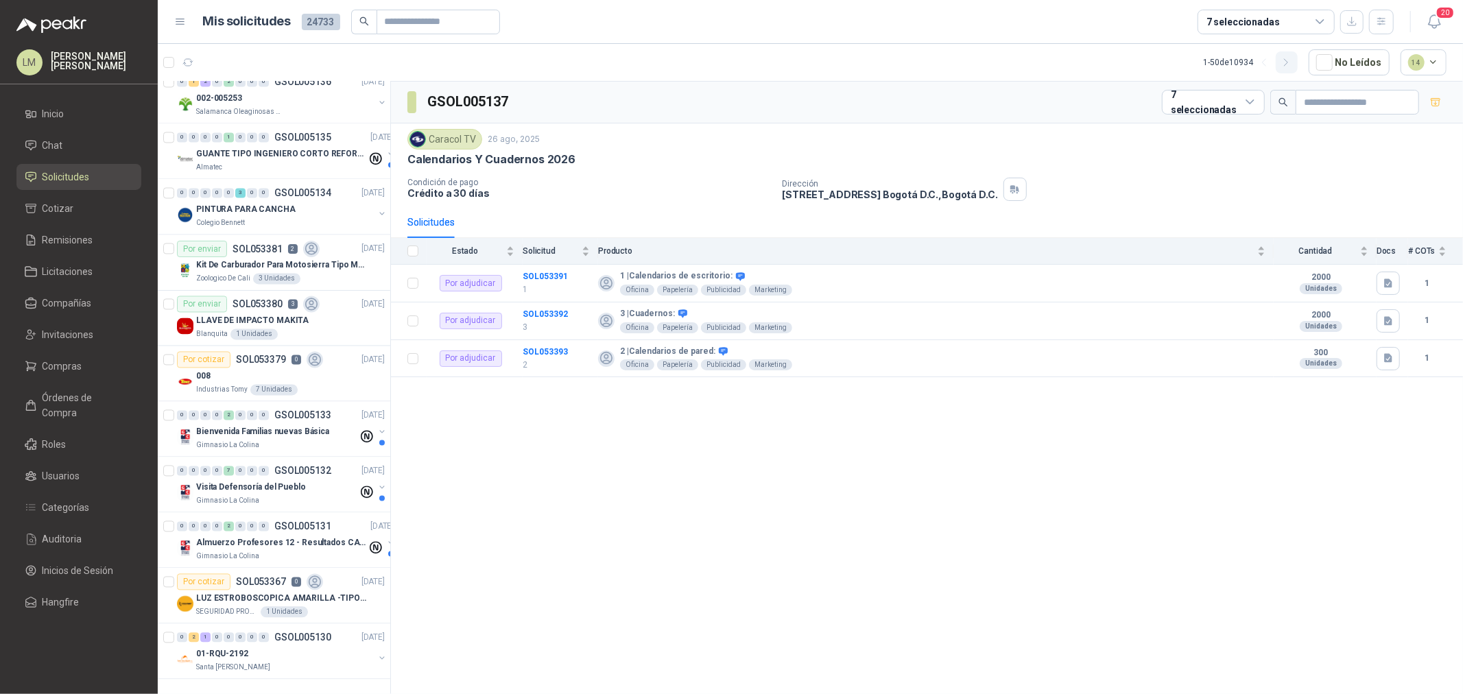
click at [1290, 66] on icon "button" at bounding box center [1287, 63] width 12 height 12
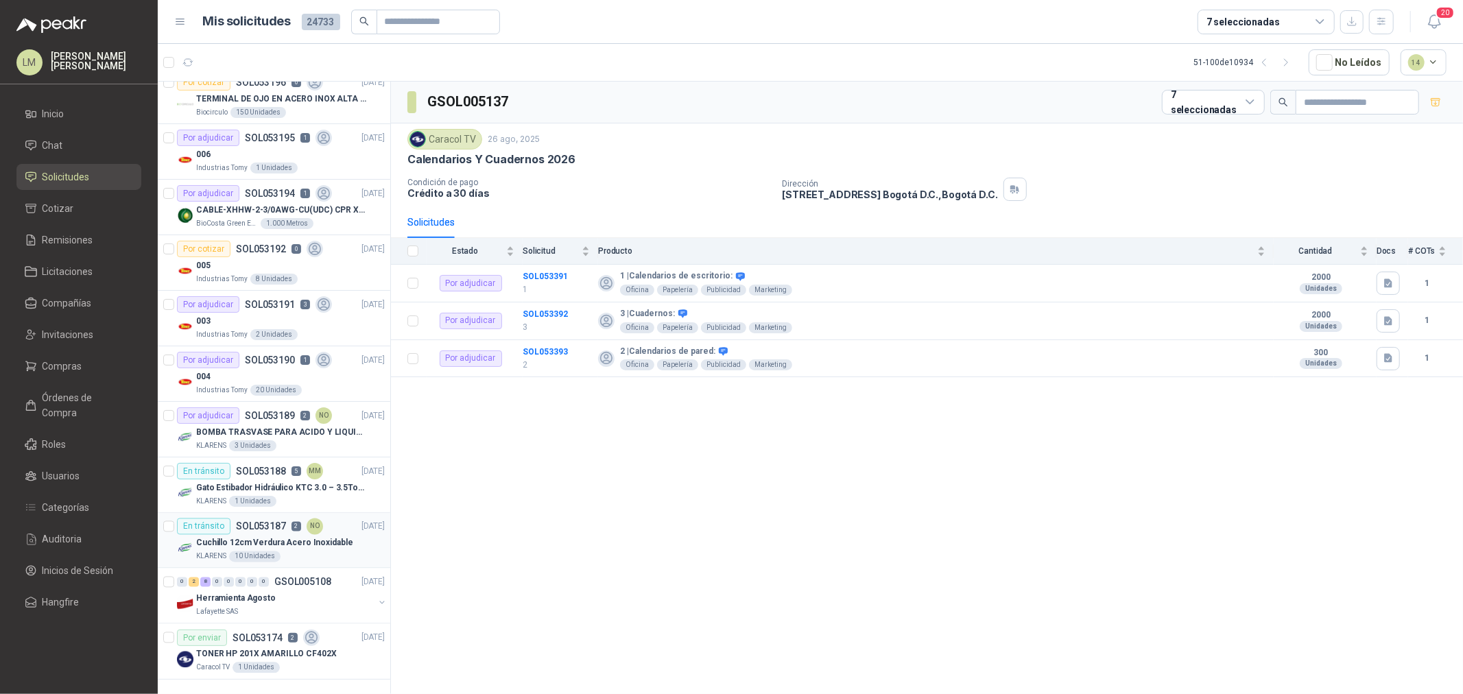
scroll to position [2193, 0]
click at [246, 593] on p "Herramienta Agosto" at bounding box center [236, 599] width 80 height 13
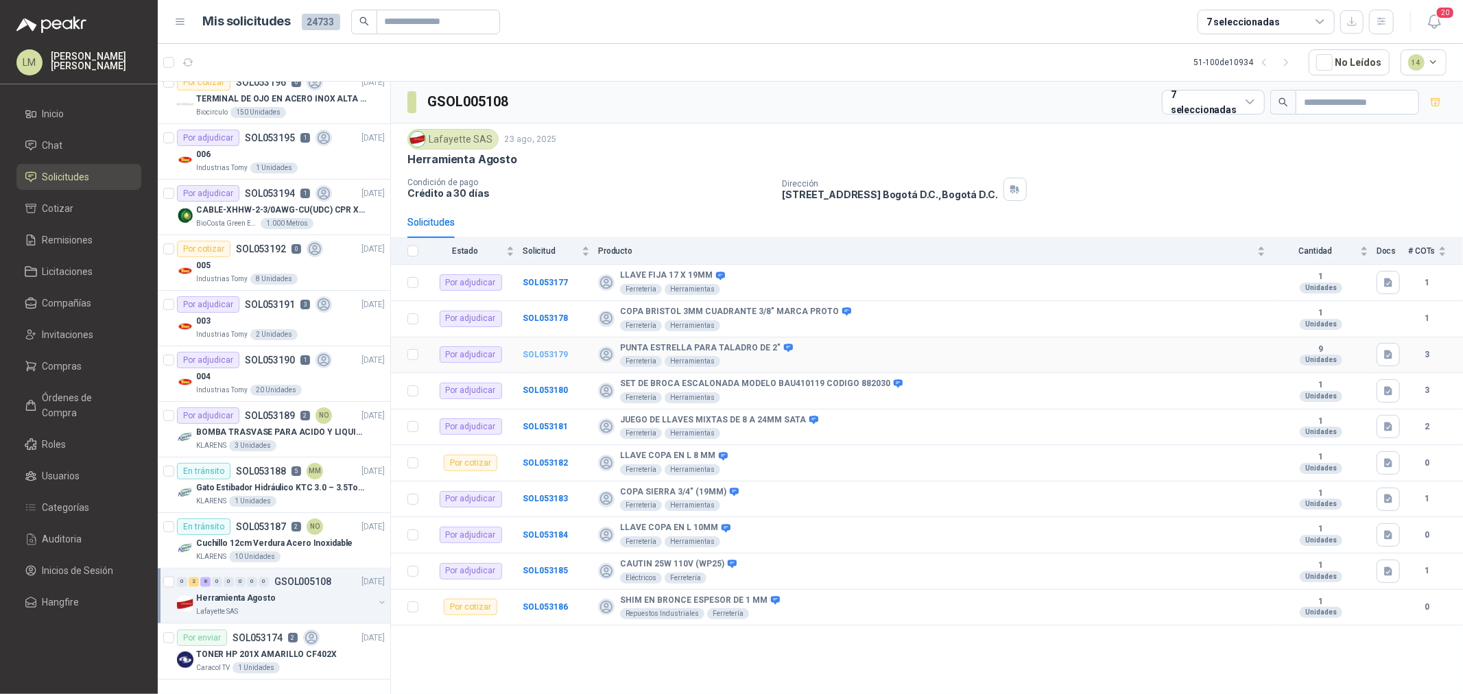
click at [561, 351] on b "SOL053179" at bounding box center [545, 355] width 45 height 10
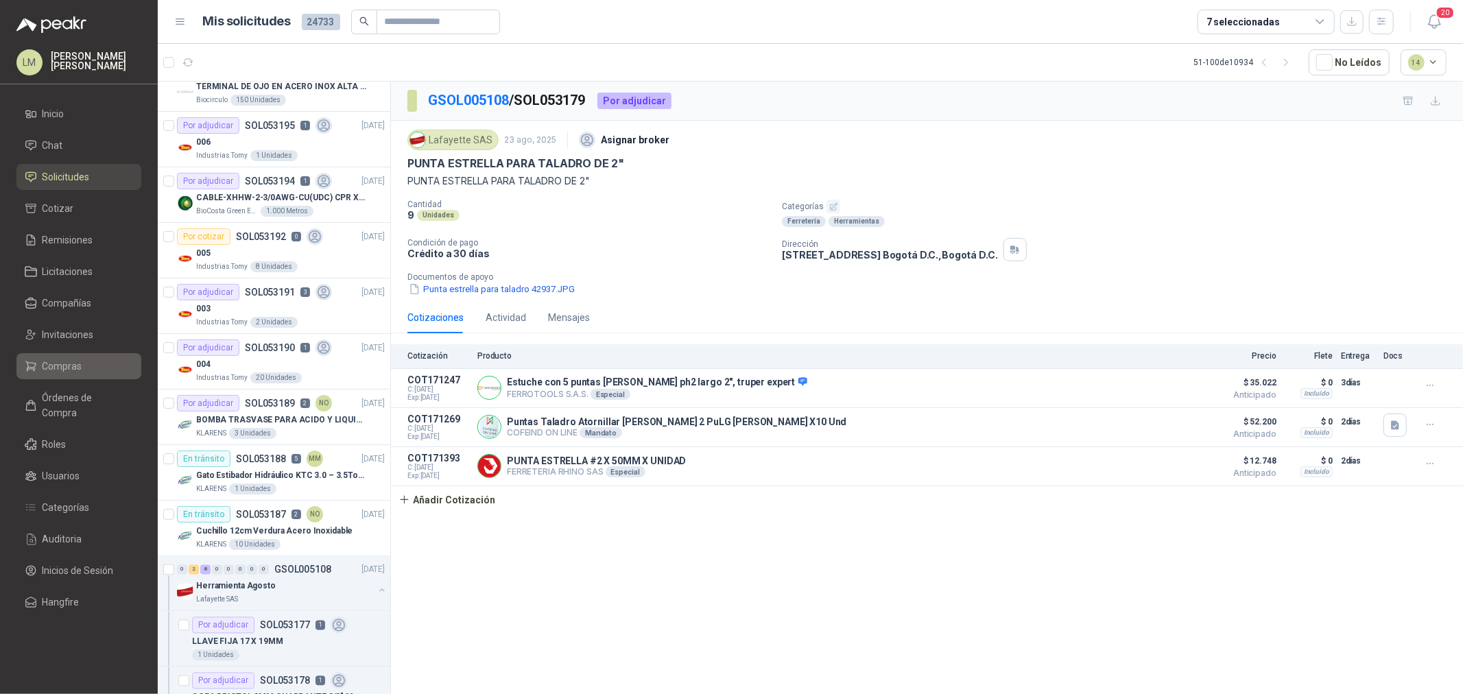
click at [69, 361] on span "Compras" at bounding box center [63, 366] width 40 height 15
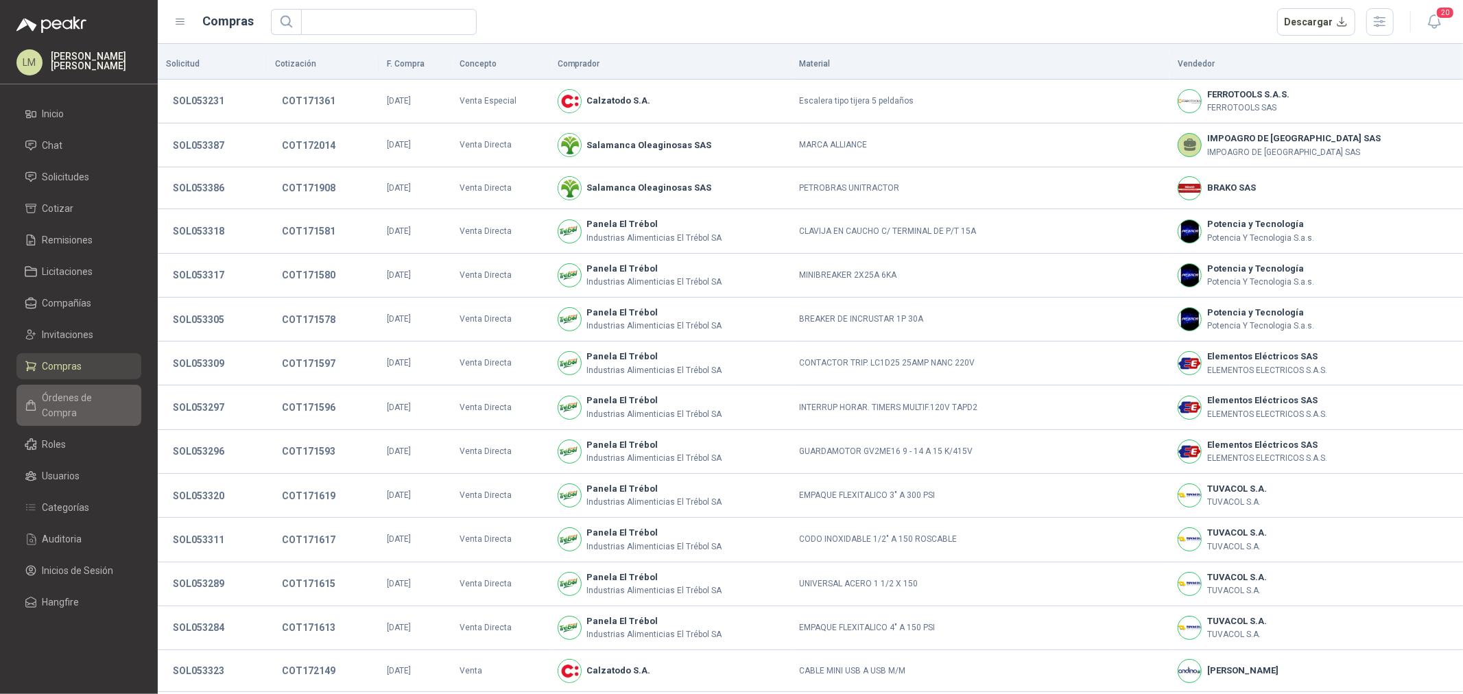
click at [91, 388] on link "Órdenes de Compra" at bounding box center [78, 405] width 125 height 41
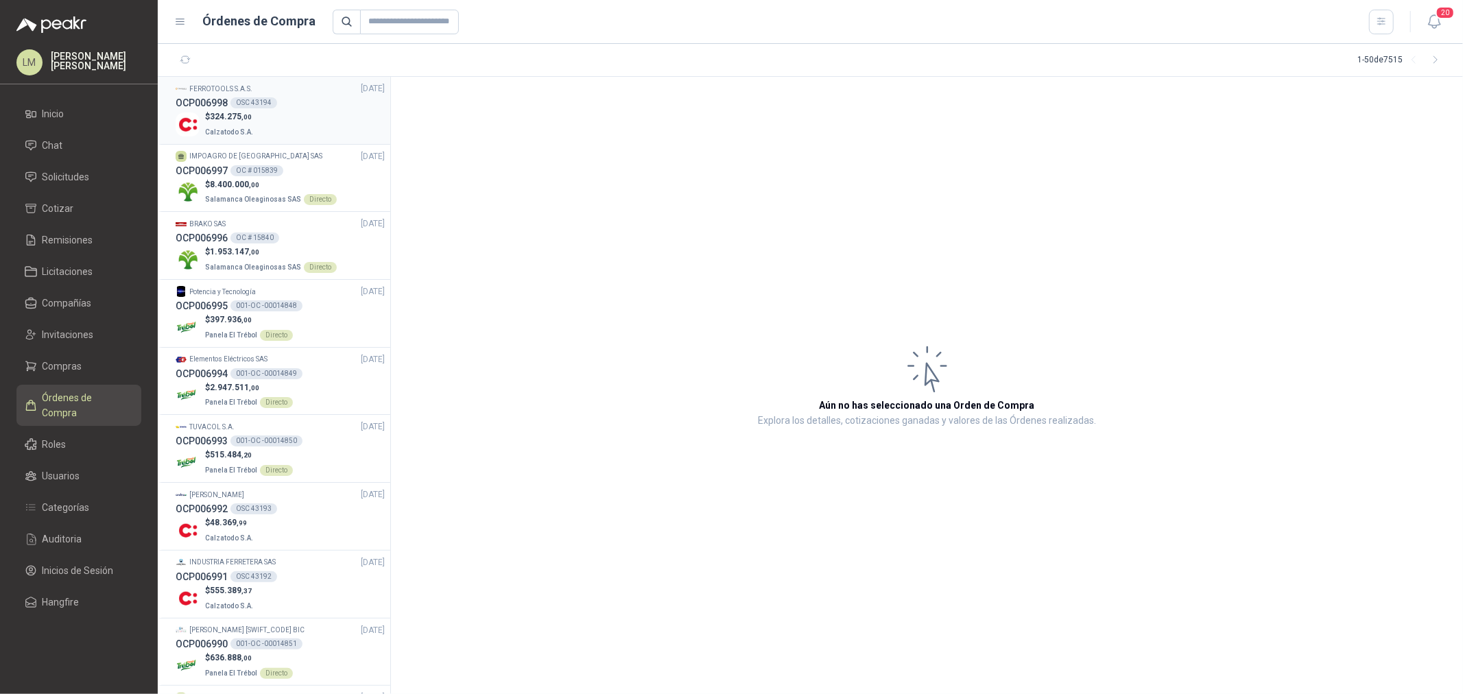
click at [264, 119] on div "$ 324.275 ,00 Calzatodo S.A." at bounding box center [280, 124] width 209 height 28
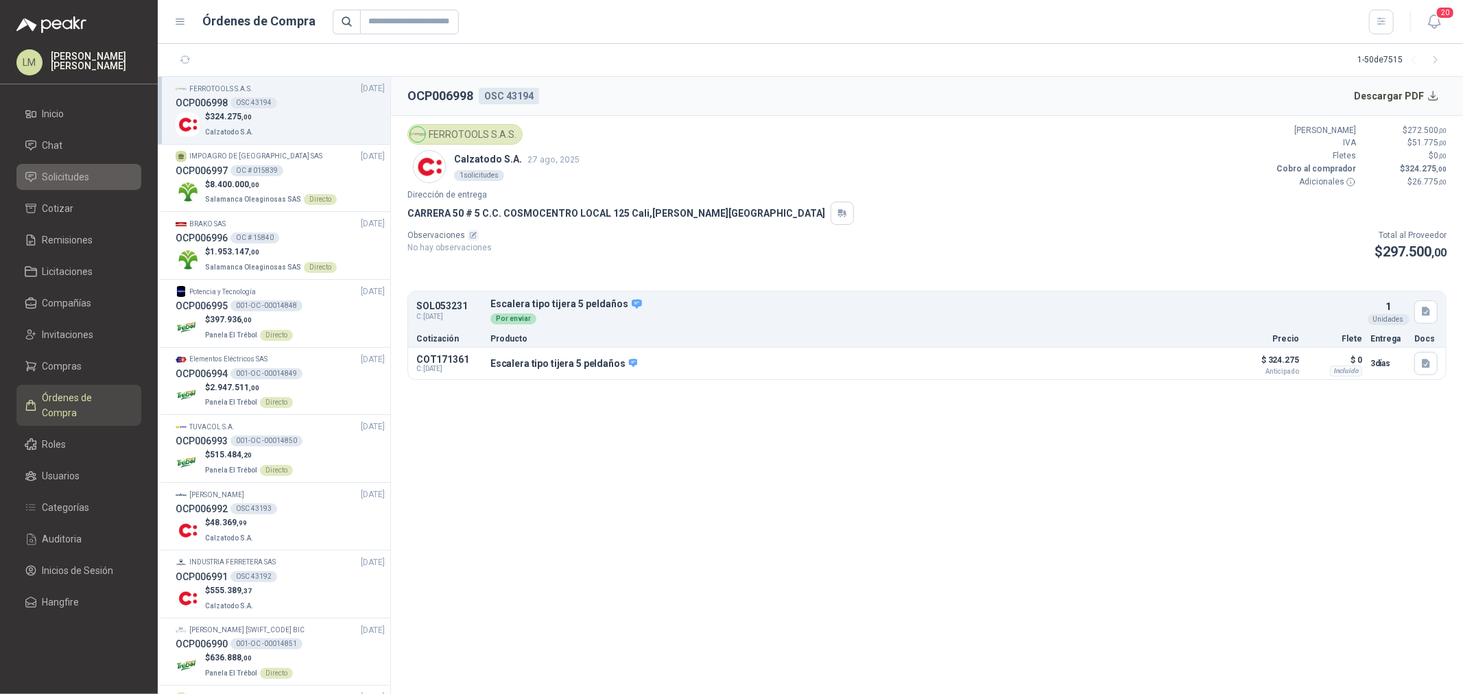
click at [76, 187] on link "Solicitudes" at bounding box center [78, 177] width 125 height 26
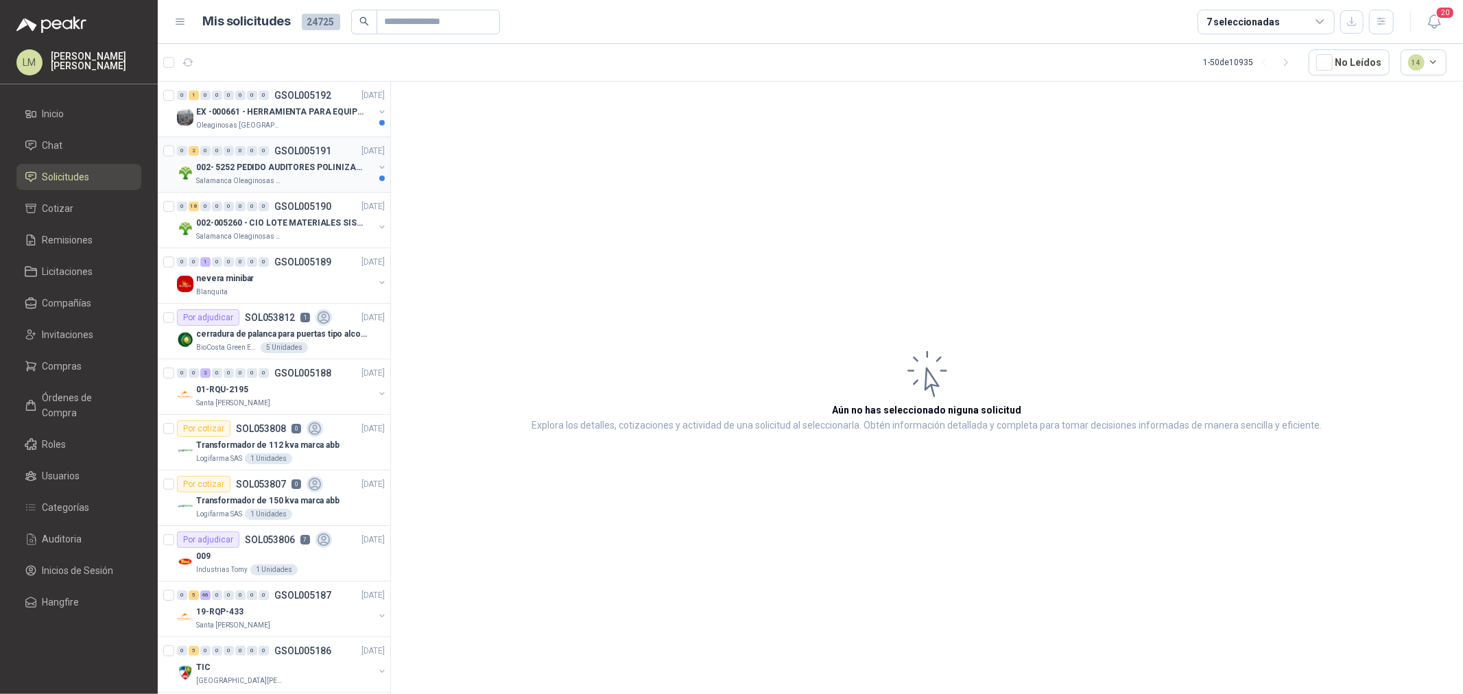
click at [263, 161] on p "002- 5252 PEDIDO AUDITORES POLINIZACIÓN" at bounding box center [281, 167] width 171 height 13
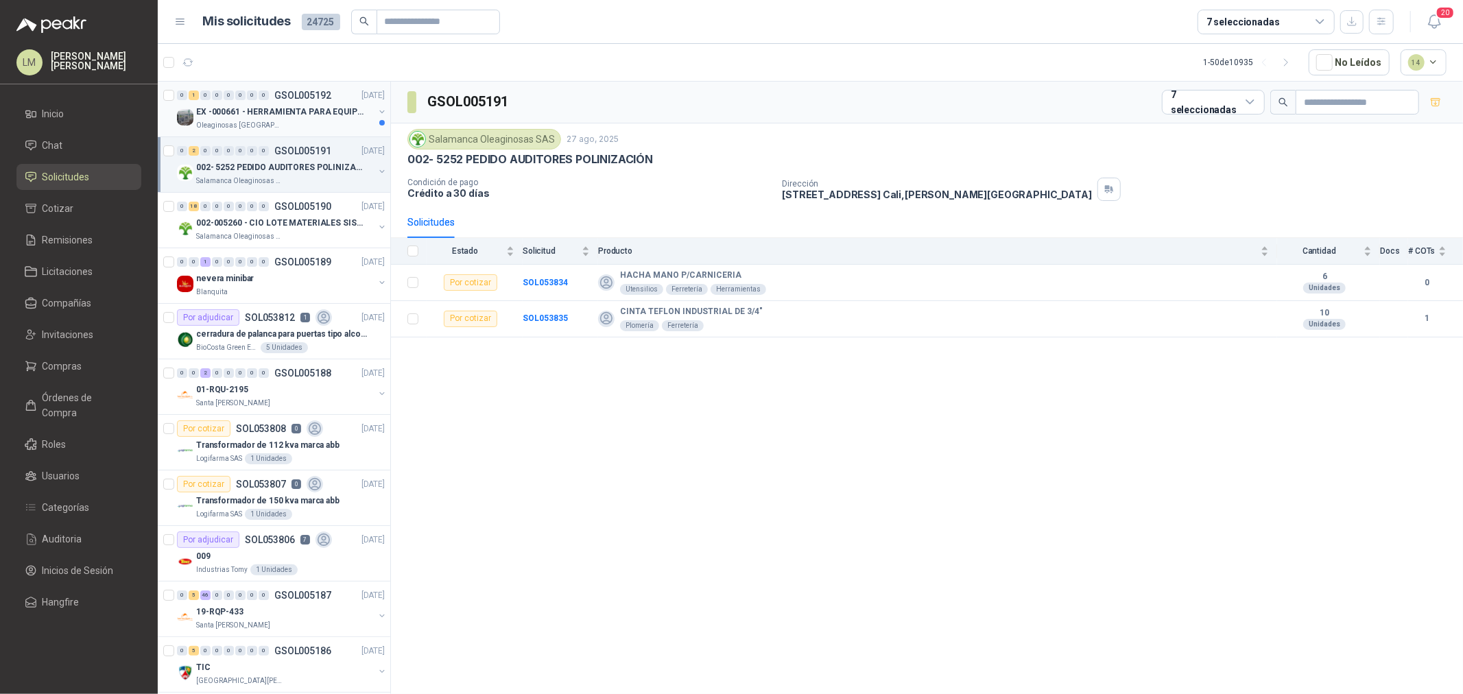
click at [276, 112] on p "EX -000661 - HERRAMIENTA PARA EQUIPO MECANICO PLAN" at bounding box center [281, 112] width 171 height 13
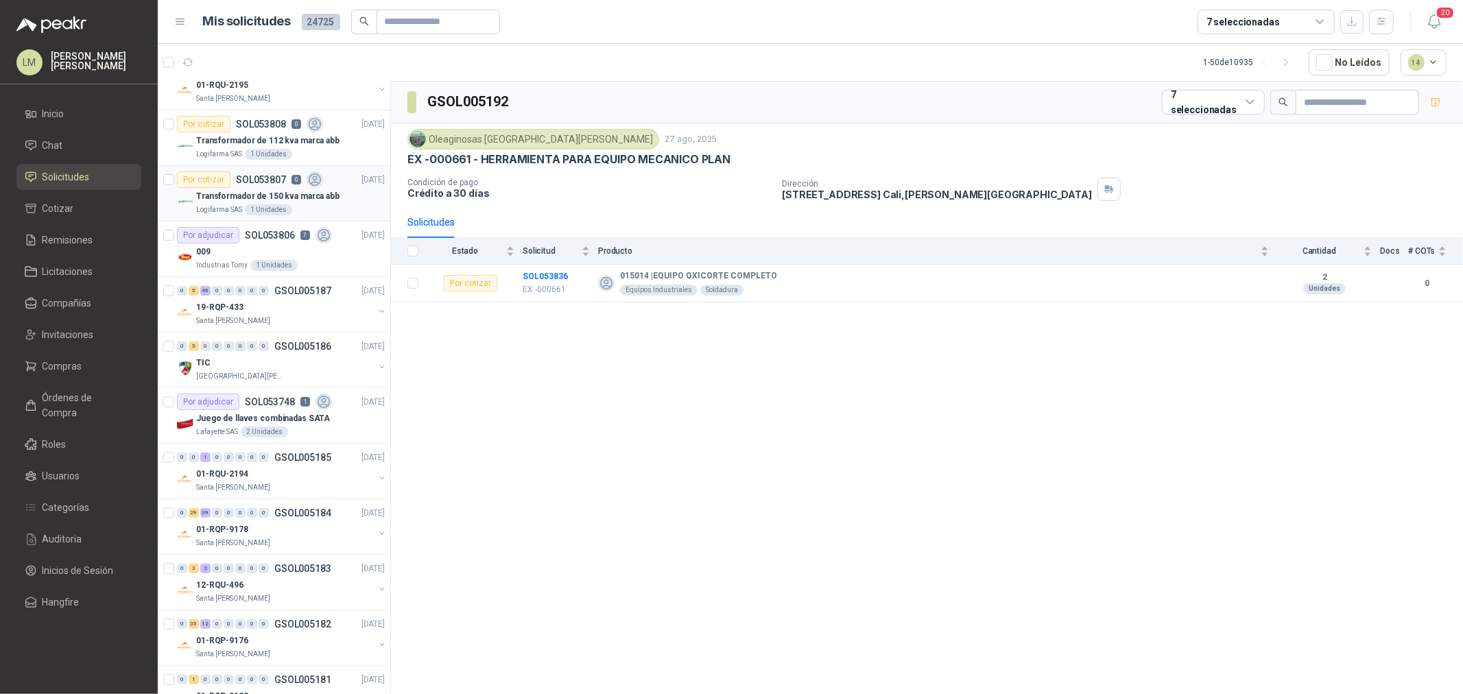
scroll to position [381, 0]
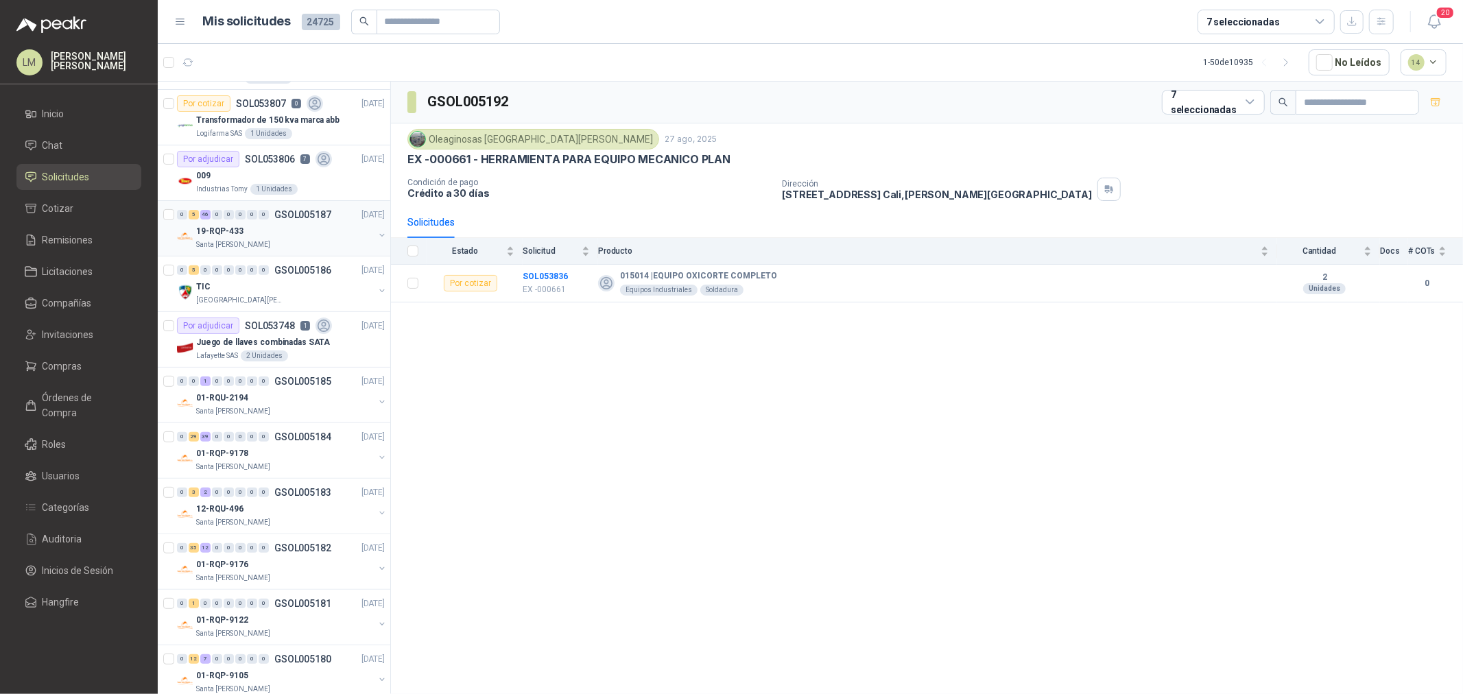
click at [257, 231] on div "19-RQP-433" at bounding box center [285, 231] width 178 height 16
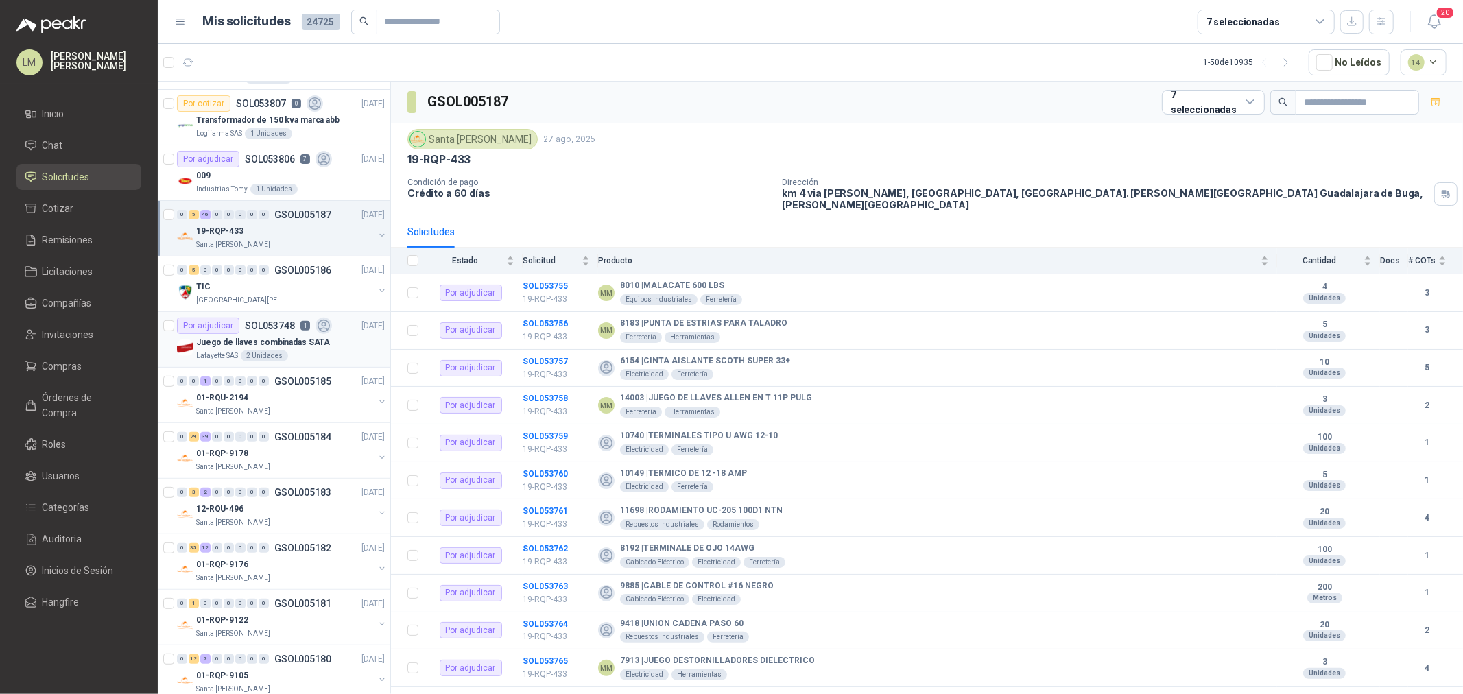
click at [257, 341] on p "Juego de llaves combinadas SATA" at bounding box center [263, 342] width 134 height 13
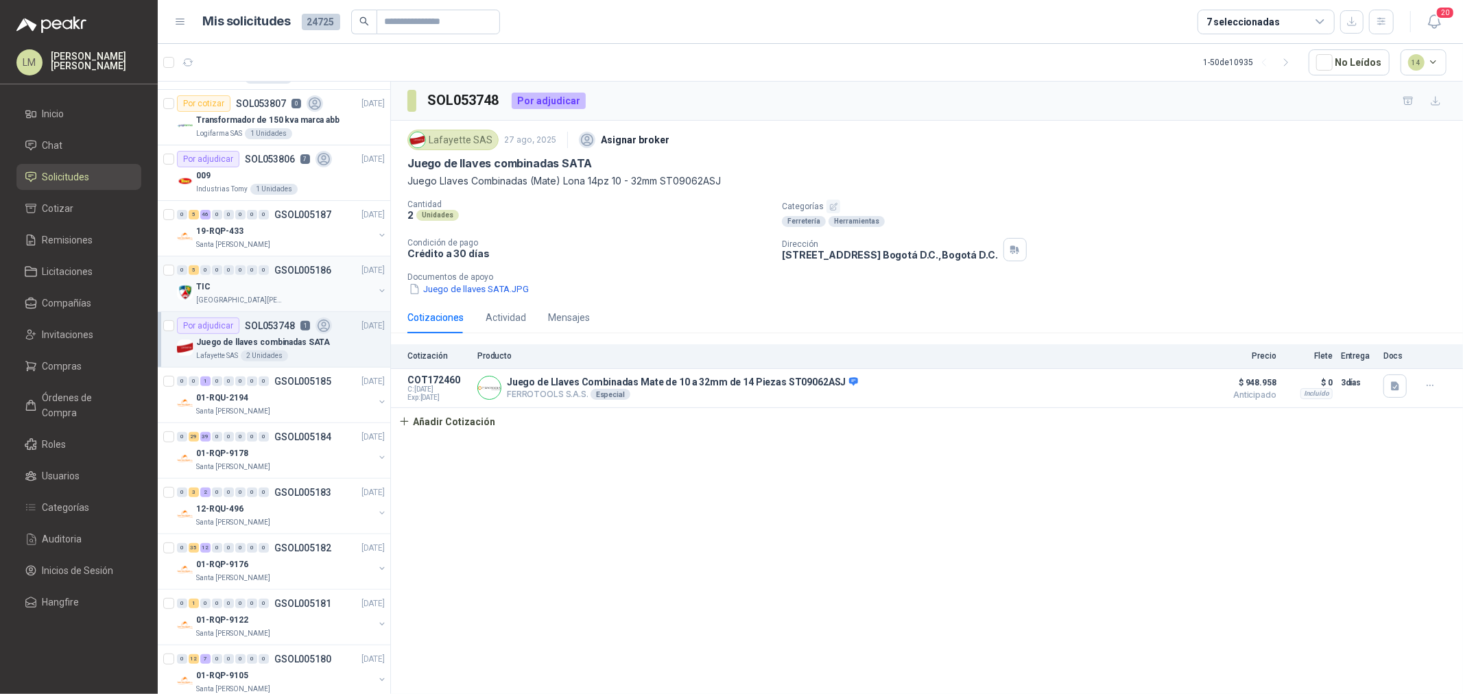
click at [228, 276] on div "0 5 0 0 0 0 0 0 GSOL005186 [DATE]" at bounding box center [282, 270] width 211 height 16
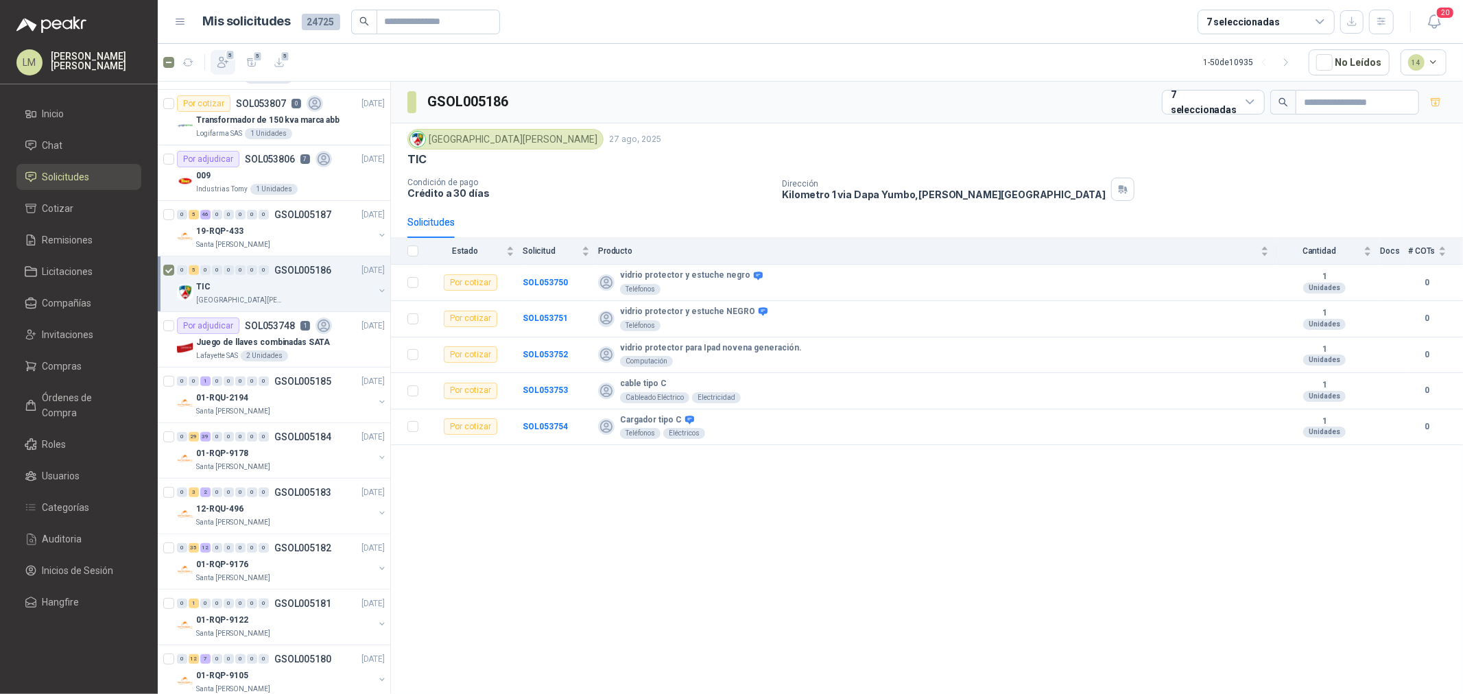
click at [224, 62] on icon "button" at bounding box center [223, 63] width 14 height 14
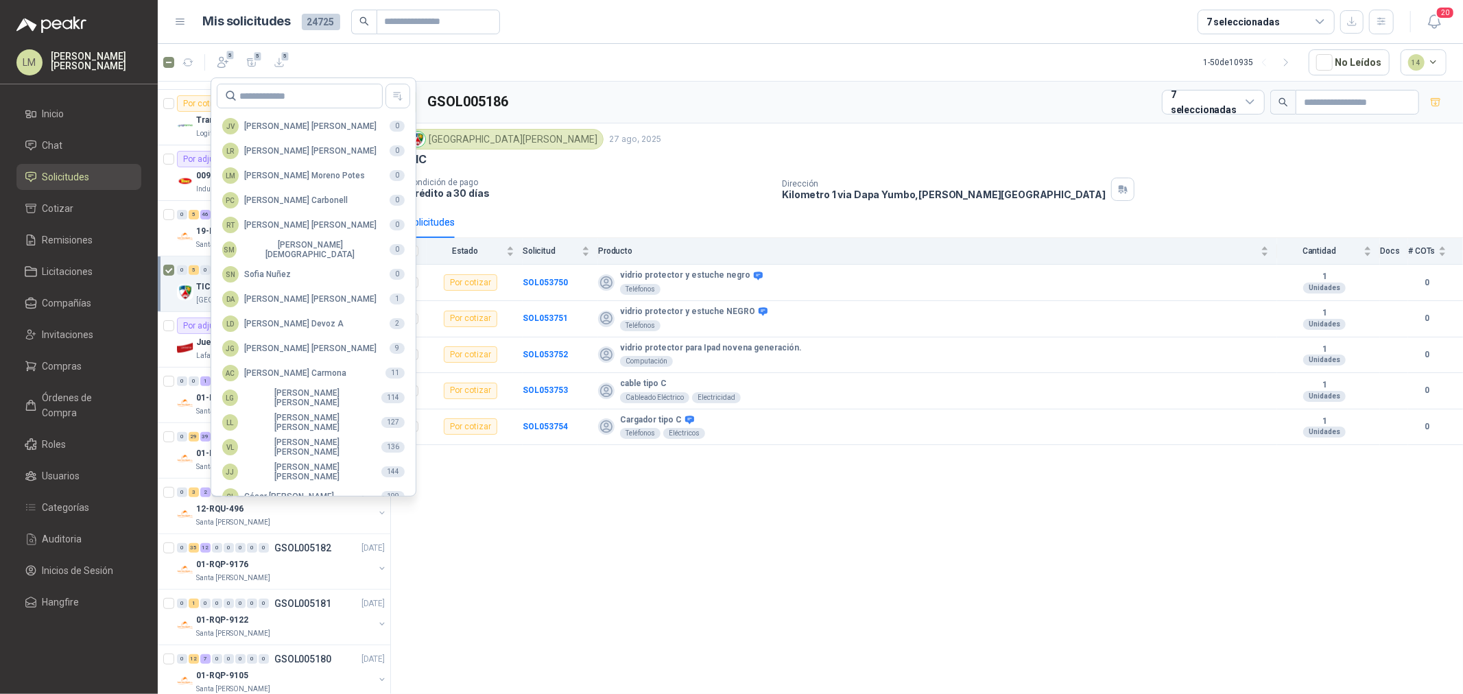
scroll to position [243, 0]
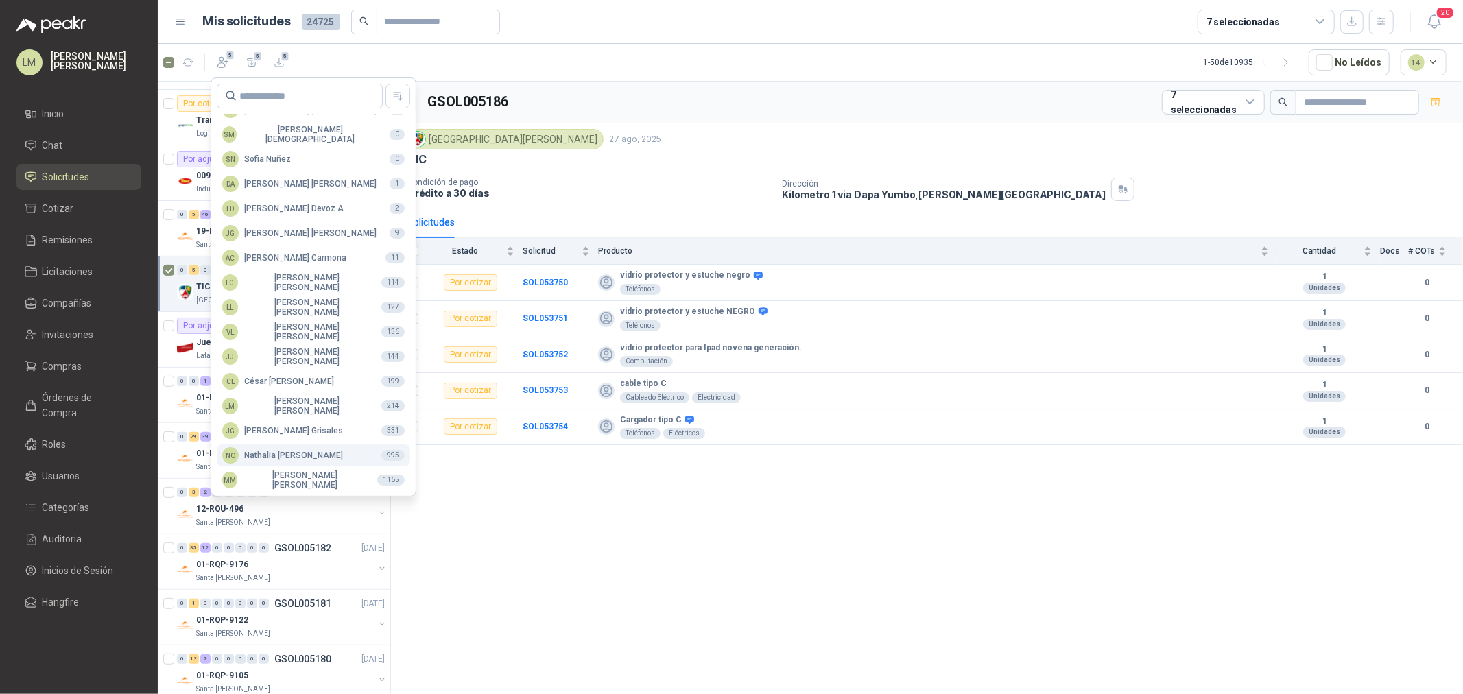
click at [290, 457] on div "NO [PERSON_NAME]" at bounding box center [282, 455] width 121 height 16
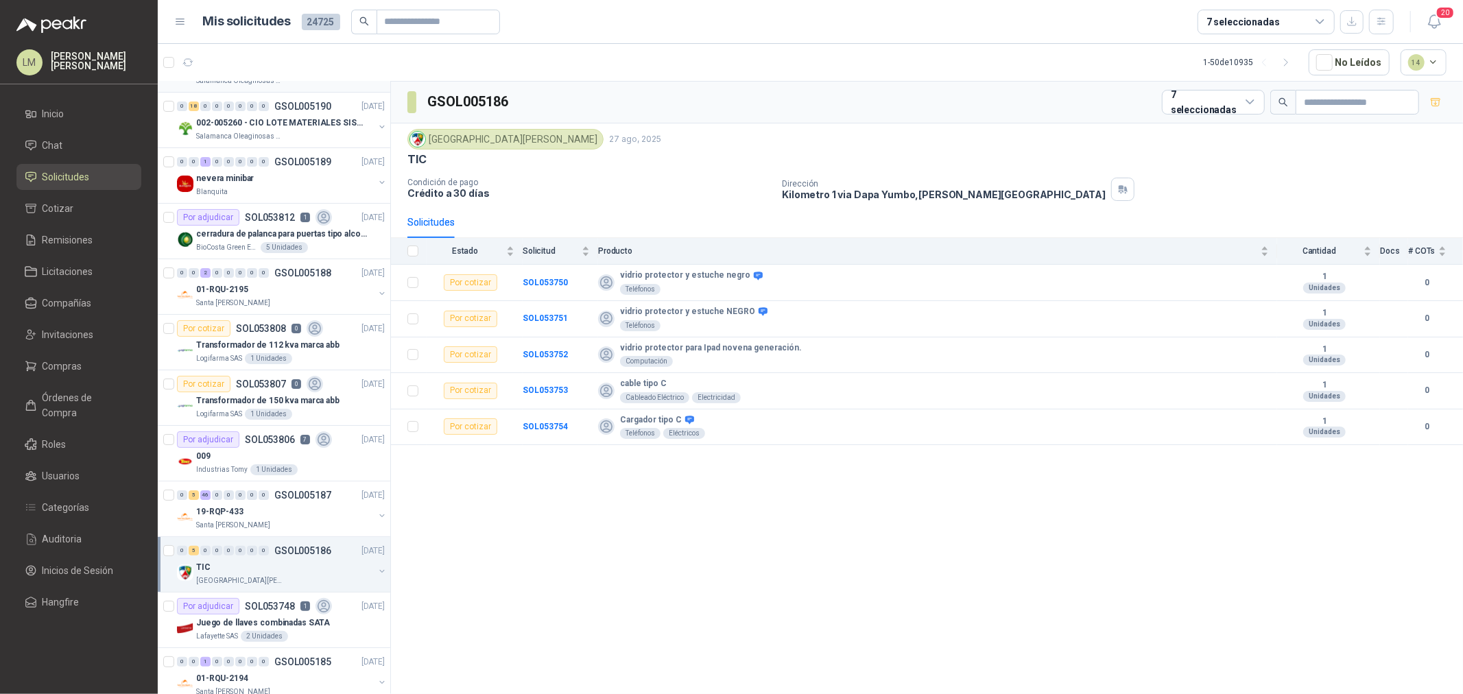
scroll to position [0, 0]
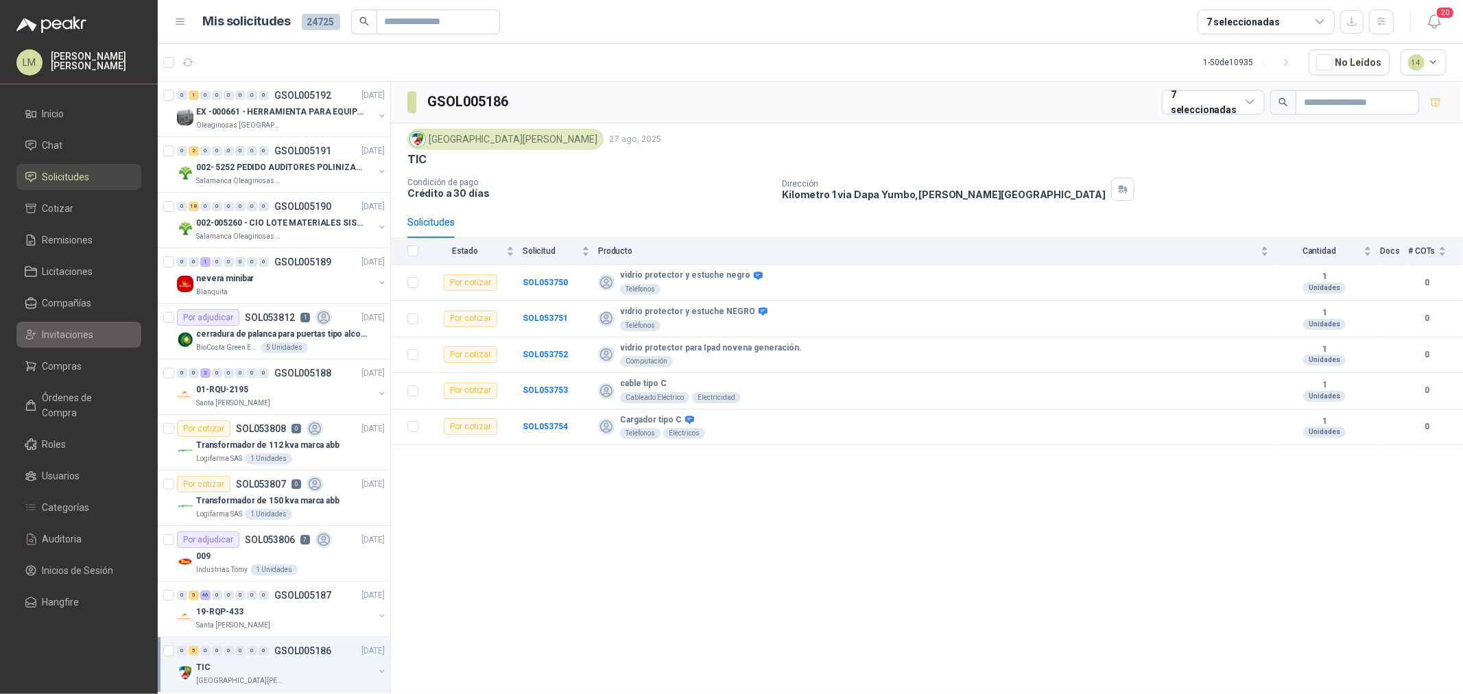
click at [75, 336] on span "Invitaciones" at bounding box center [68, 334] width 51 height 15
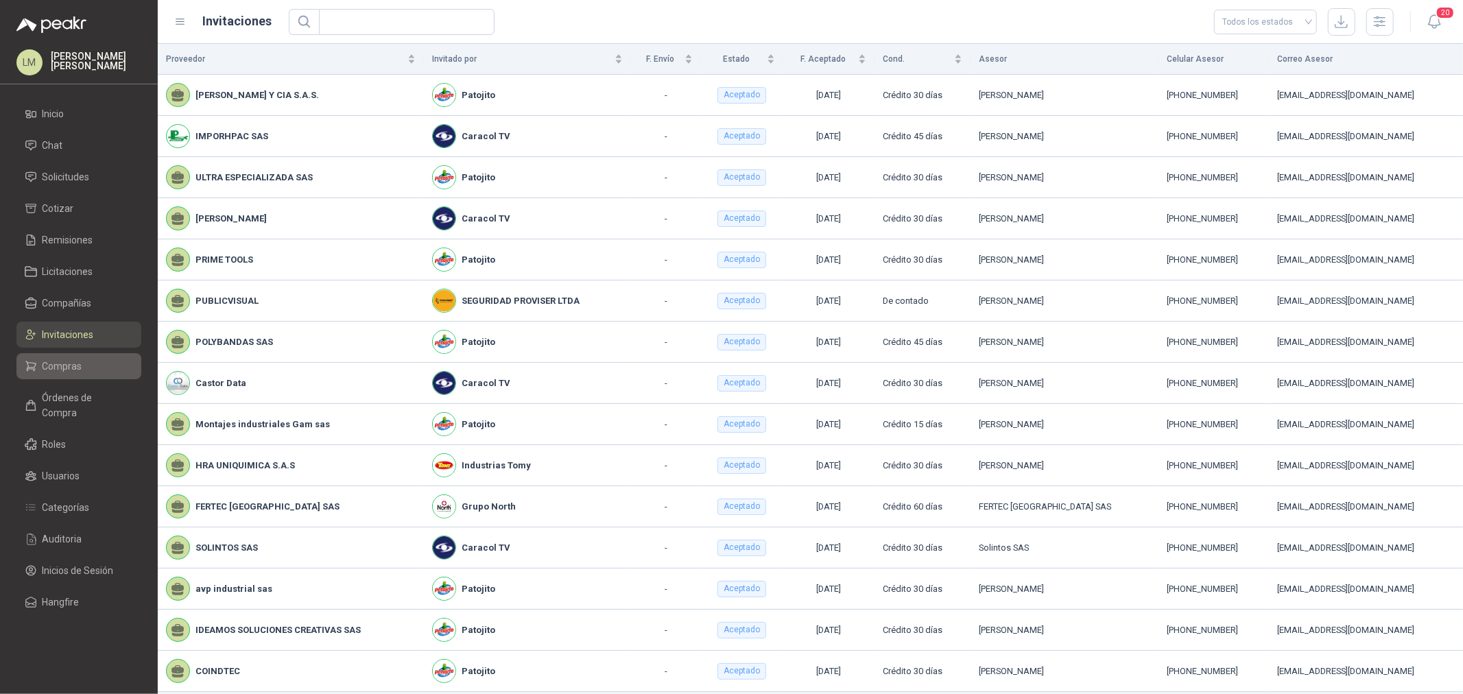
click at [58, 365] on span "Compras" at bounding box center [63, 366] width 40 height 15
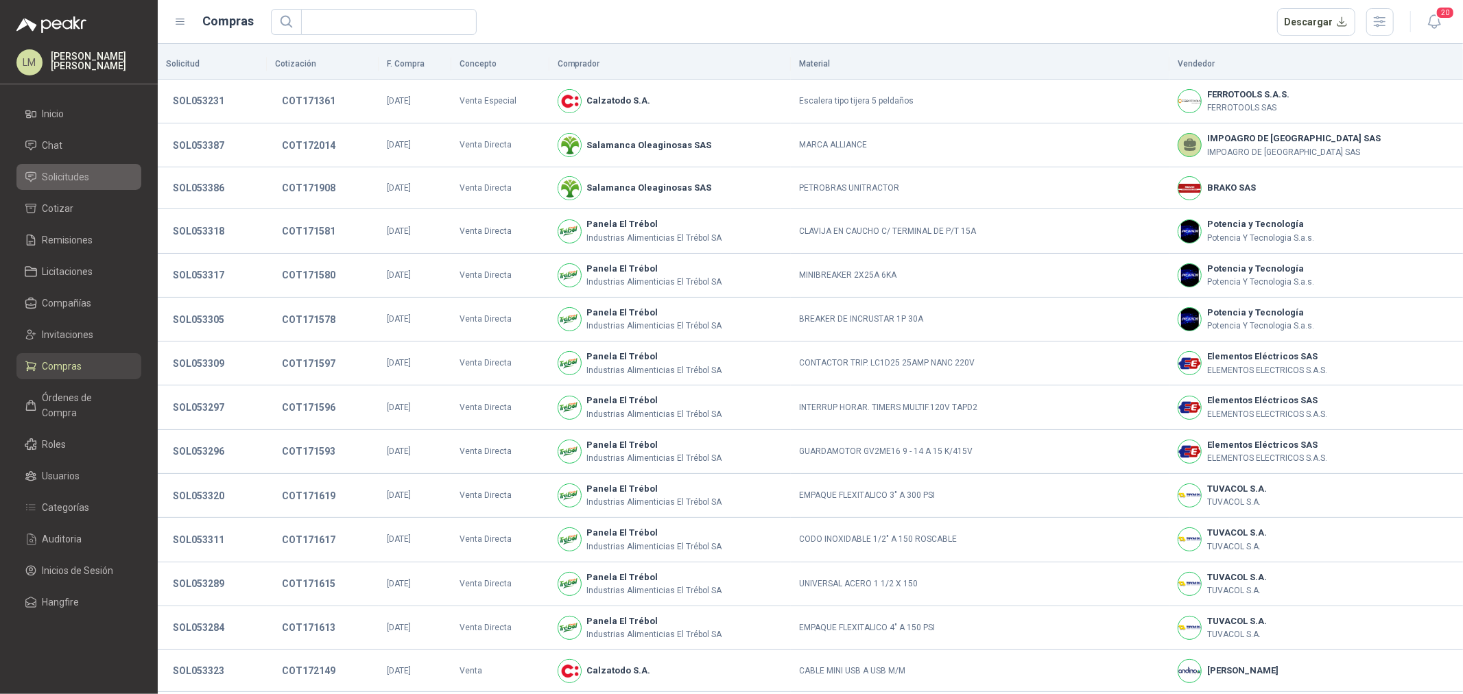
click at [64, 178] on span "Solicitudes" at bounding box center [66, 176] width 47 height 15
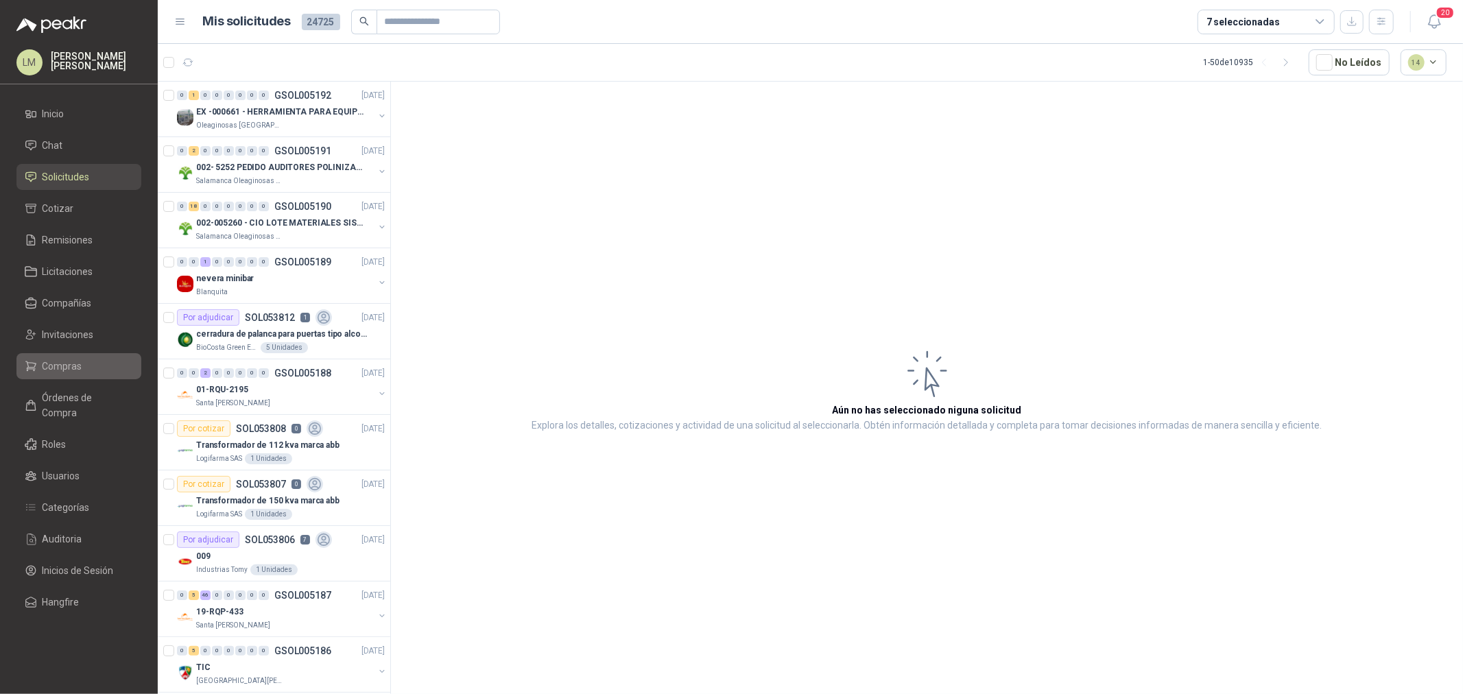
click at [64, 364] on span "Compras" at bounding box center [63, 366] width 40 height 15
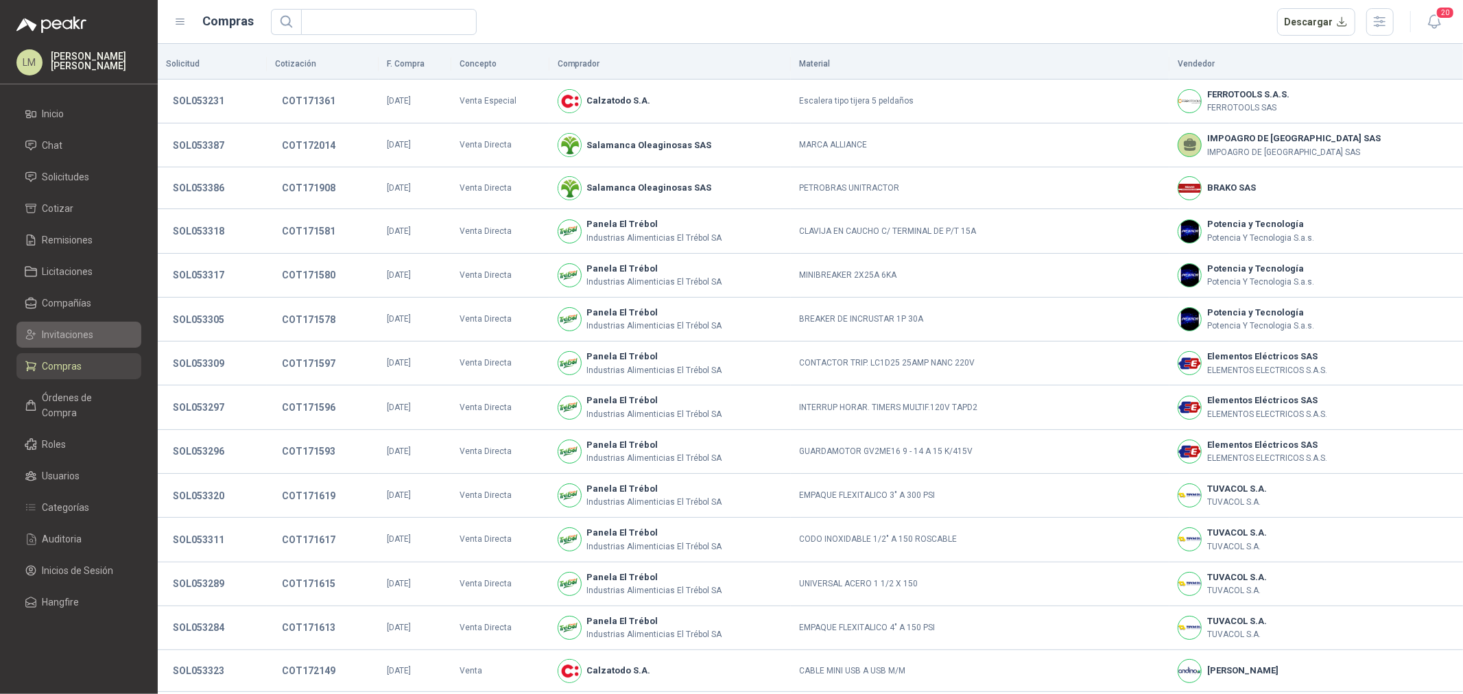
click at [64, 333] on span "Invitaciones" at bounding box center [68, 334] width 51 height 15
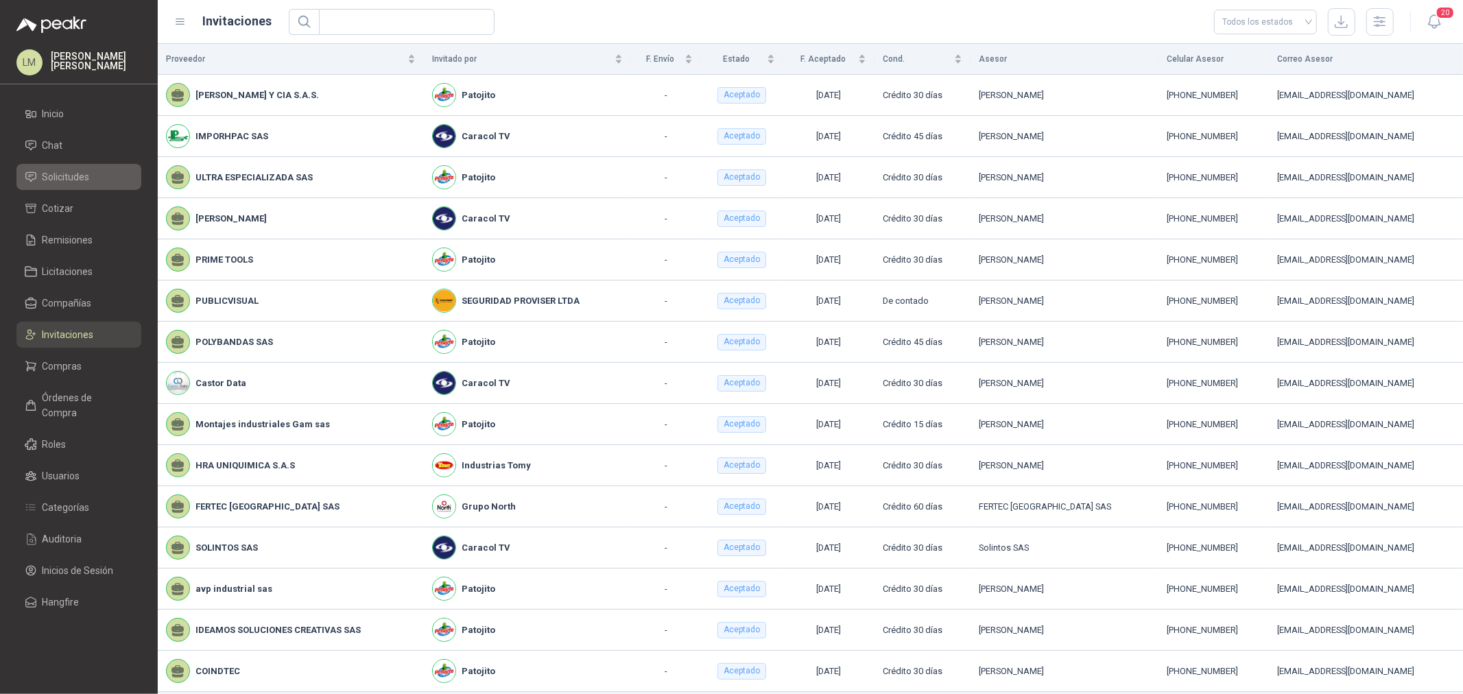
click at [67, 174] on span "Solicitudes" at bounding box center [66, 176] width 47 height 15
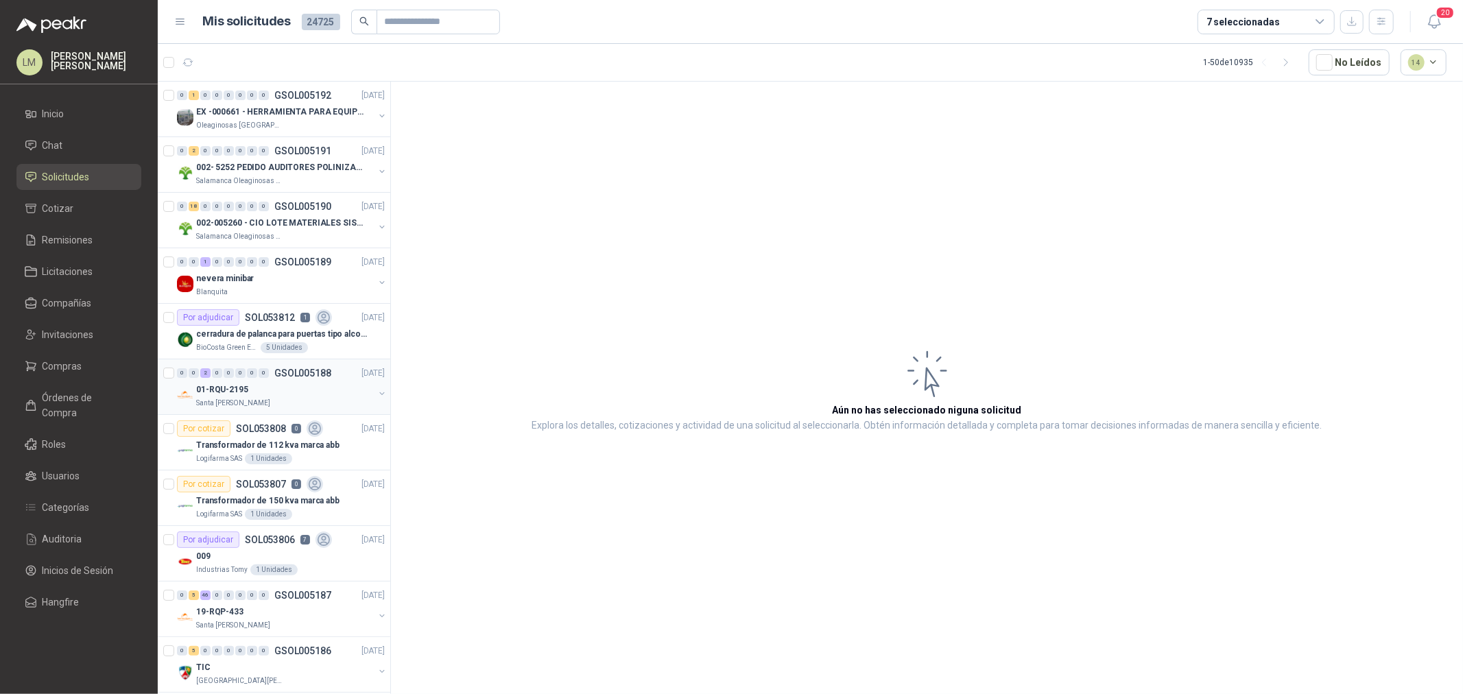
click at [241, 368] on div "0" at bounding box center [240, 373] width 10 height 10
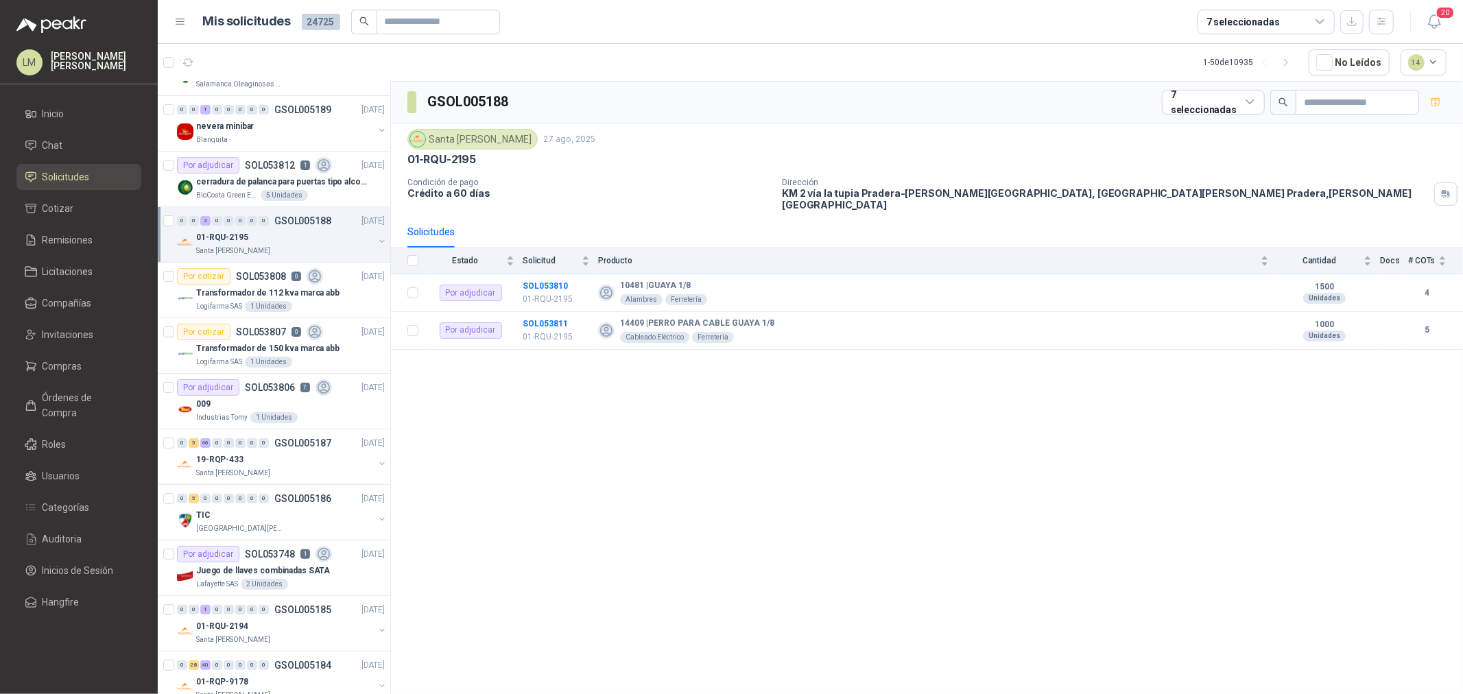
scroll to position [228, 0]
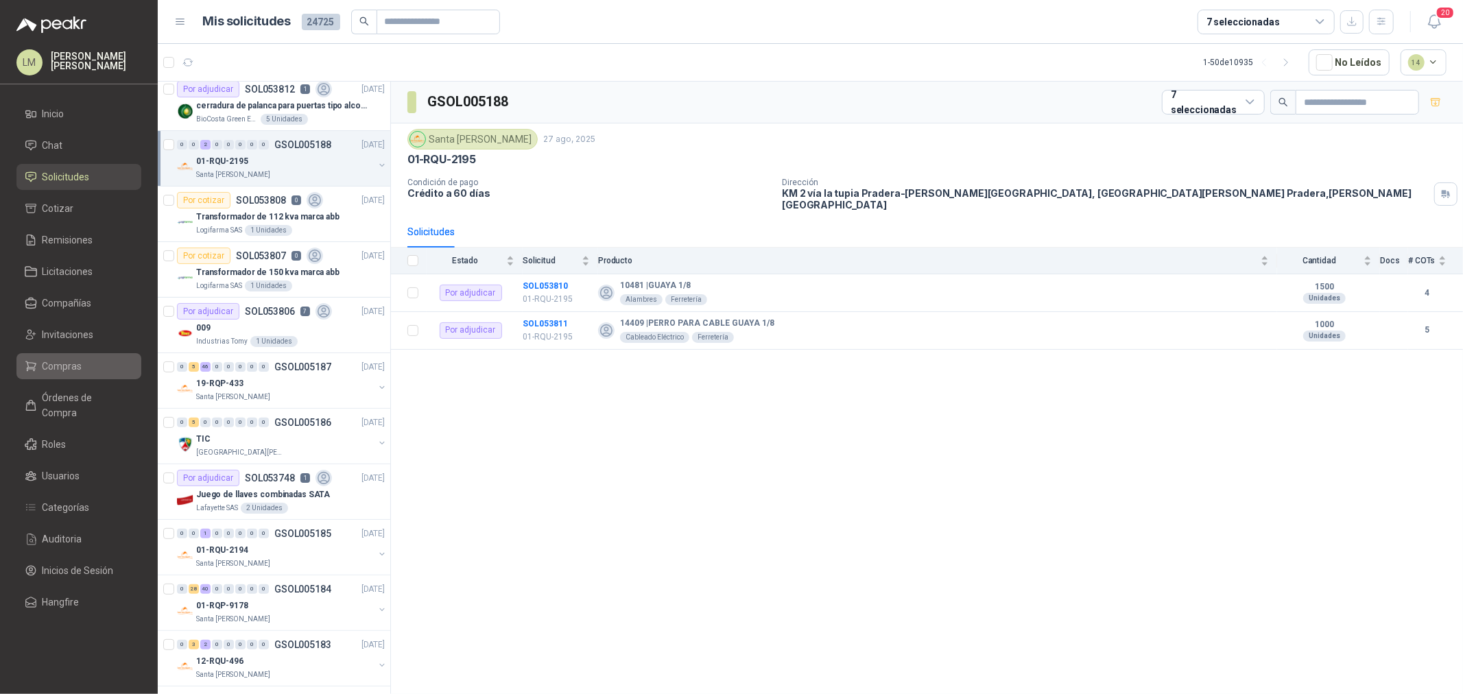
click at [64, 362] on span "Compras" at bounding box center [63, 366] width 40 height 15
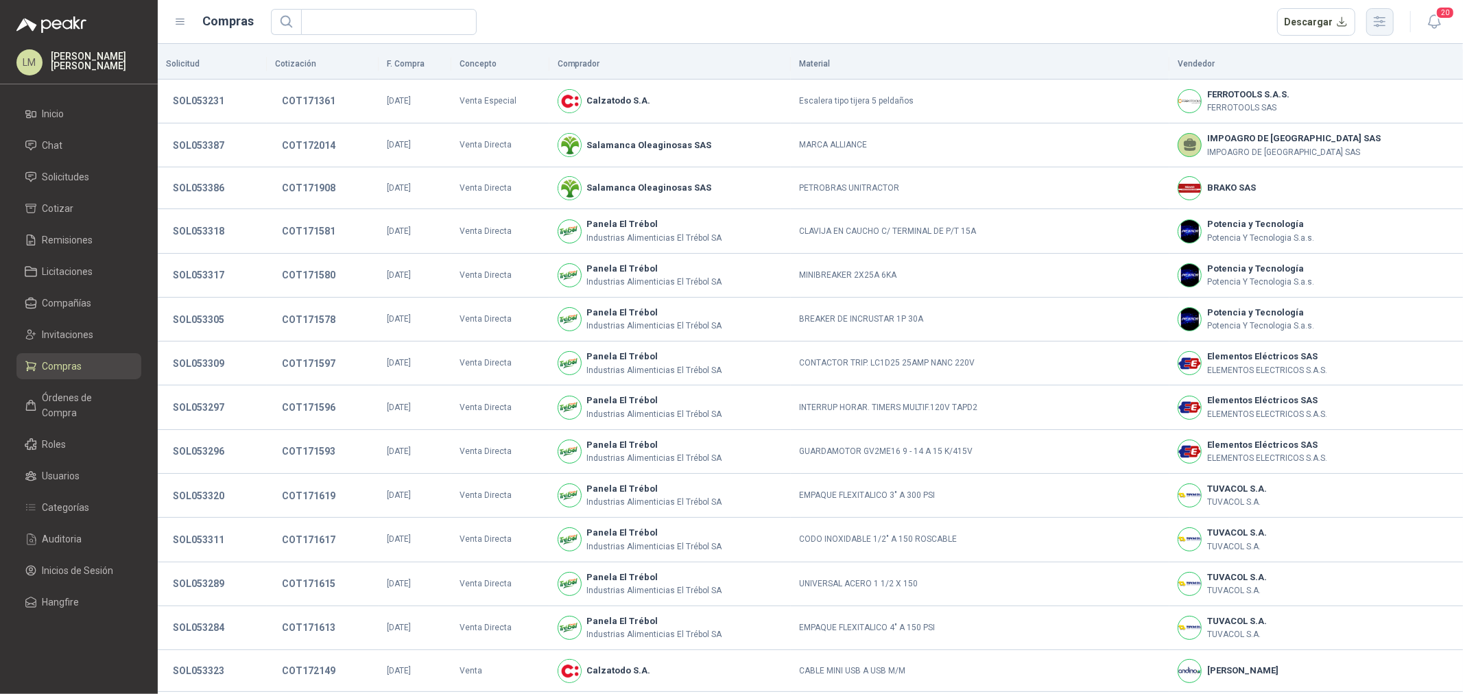
click at [1376, 17] on icon "button" at bounding box center [1380, 21] width 11 height 10
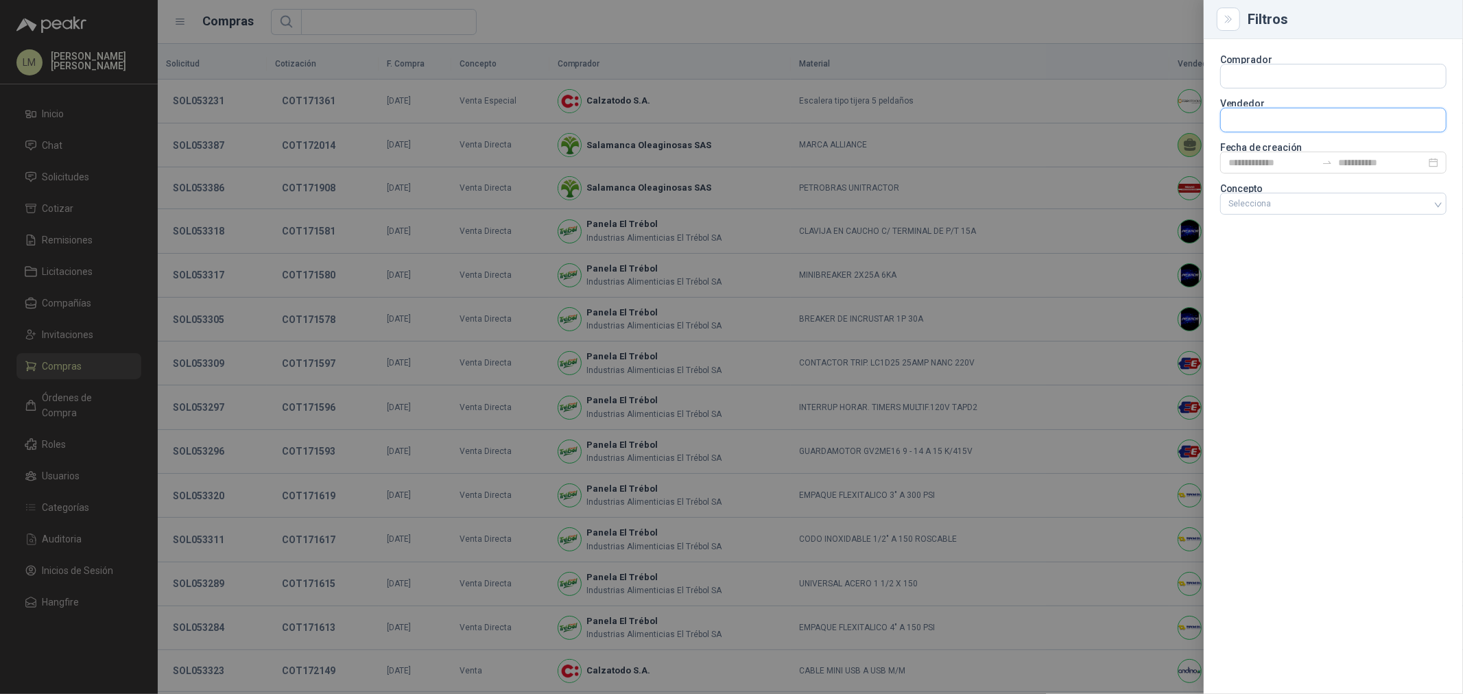
click at [1251, 88] on input "text" at bounding box center [1333, 75] width 225 height 23
type input "****"
click at [1259, 152] on p "FERRETERIA RHINO SAS" at bounding box center [1317, 149] width 128 height 8
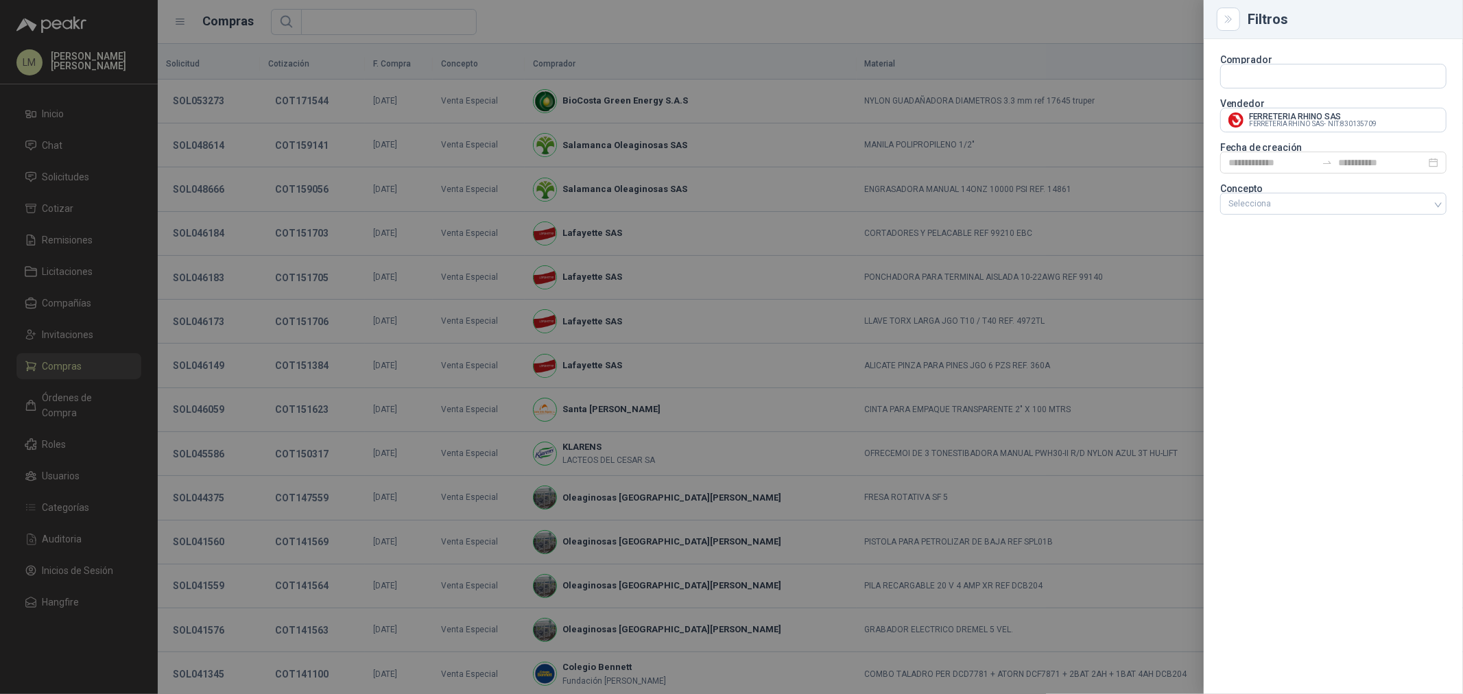
click at [876, 40] on div at bounding box center [731, 347] width 1463 height 694
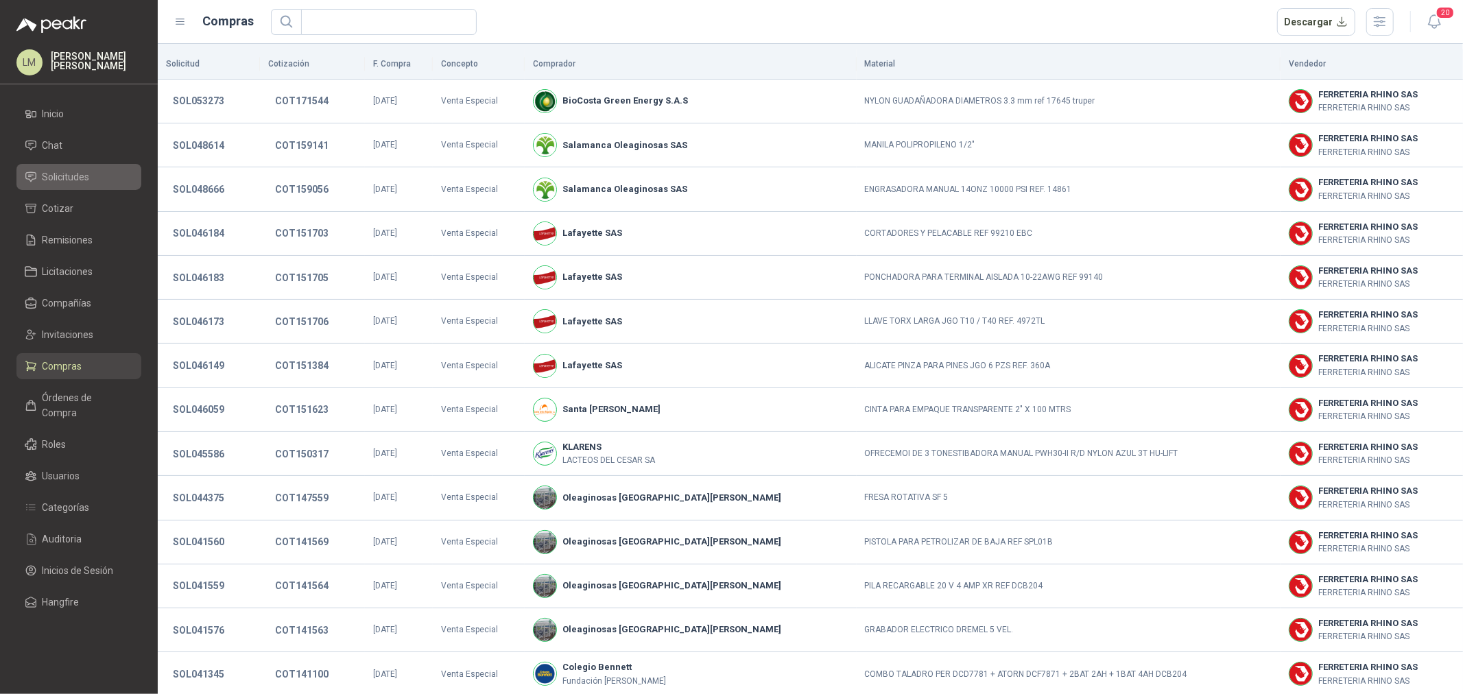
click at [65, 177] on span "Solicitudes" at bounding box center [66, 176] width 47 height 15
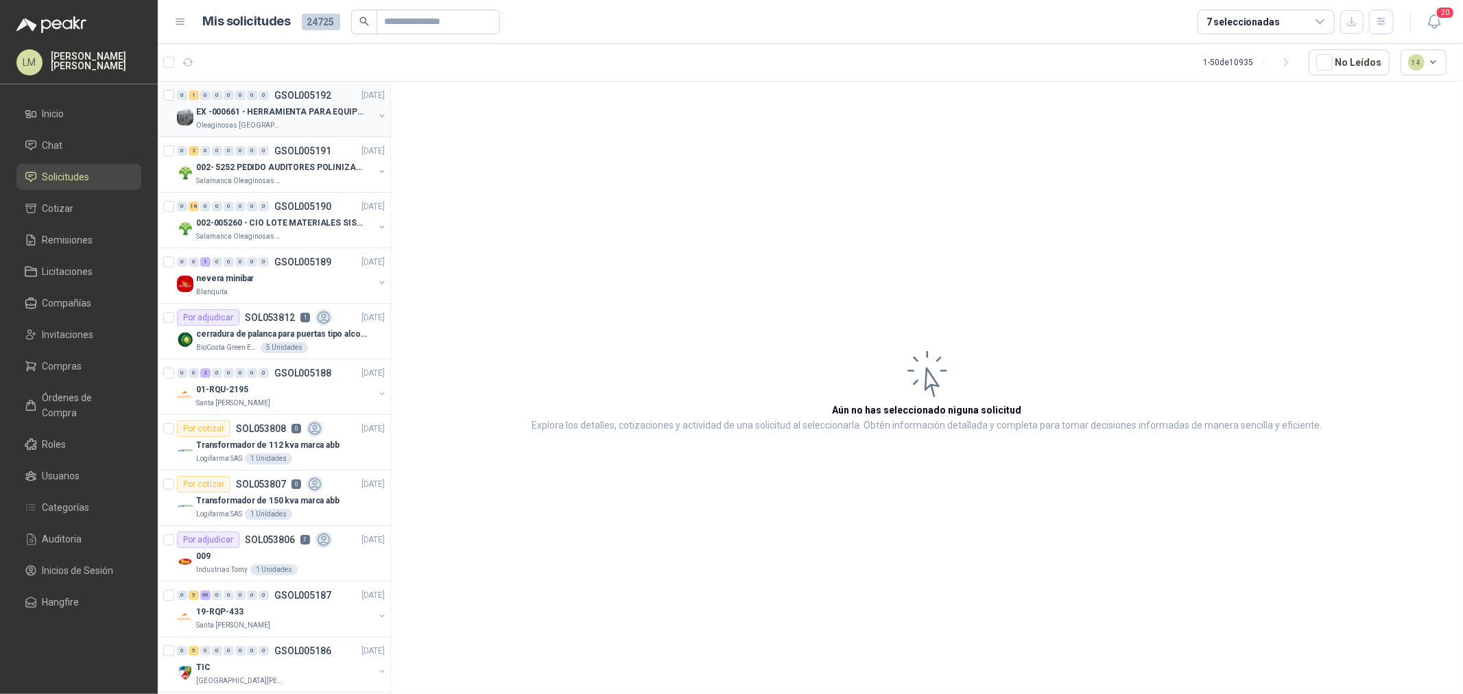
click at [310, 121] on div "Oleaginosas [GEOGRAPHIC_DATA][PERSON_NAME]" at bounding box center [285, 125] width 178 height 11
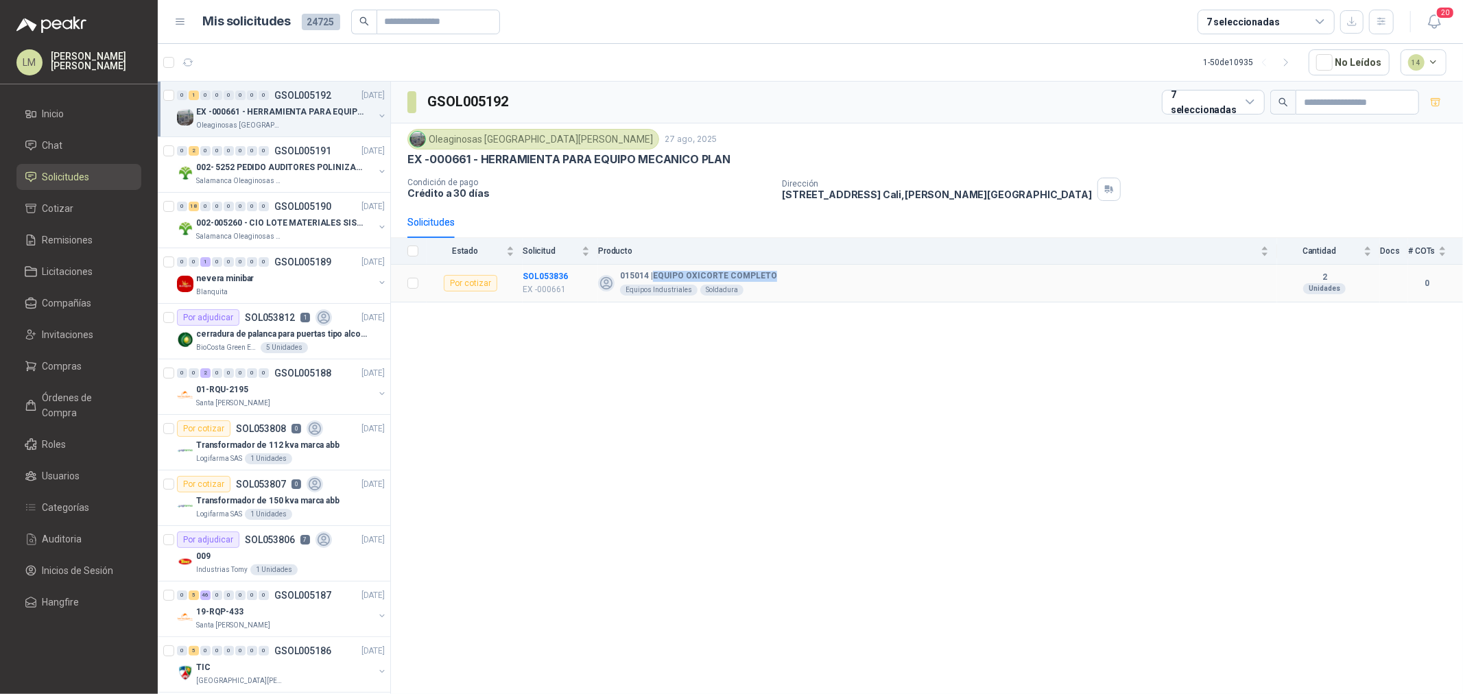
drag, startPoint x: 654, startPoint y: 272, endPoint x: 847, endPoint y: 272, distance: 192.8
click at [847, 272] on div "015014 | EQUIPO OXICORTE COMPLETO Equipos Industriales Soldadura" at bounding box center [933, 283] width 671 height 25
copy b "EQUIPO OXICORTE COMPLETO"
click at [298, 172] on p "002- 5252 PEDIDO AUDITORES POLINIZACIÓN" at bounding box center [281, 167] width 171 height 13
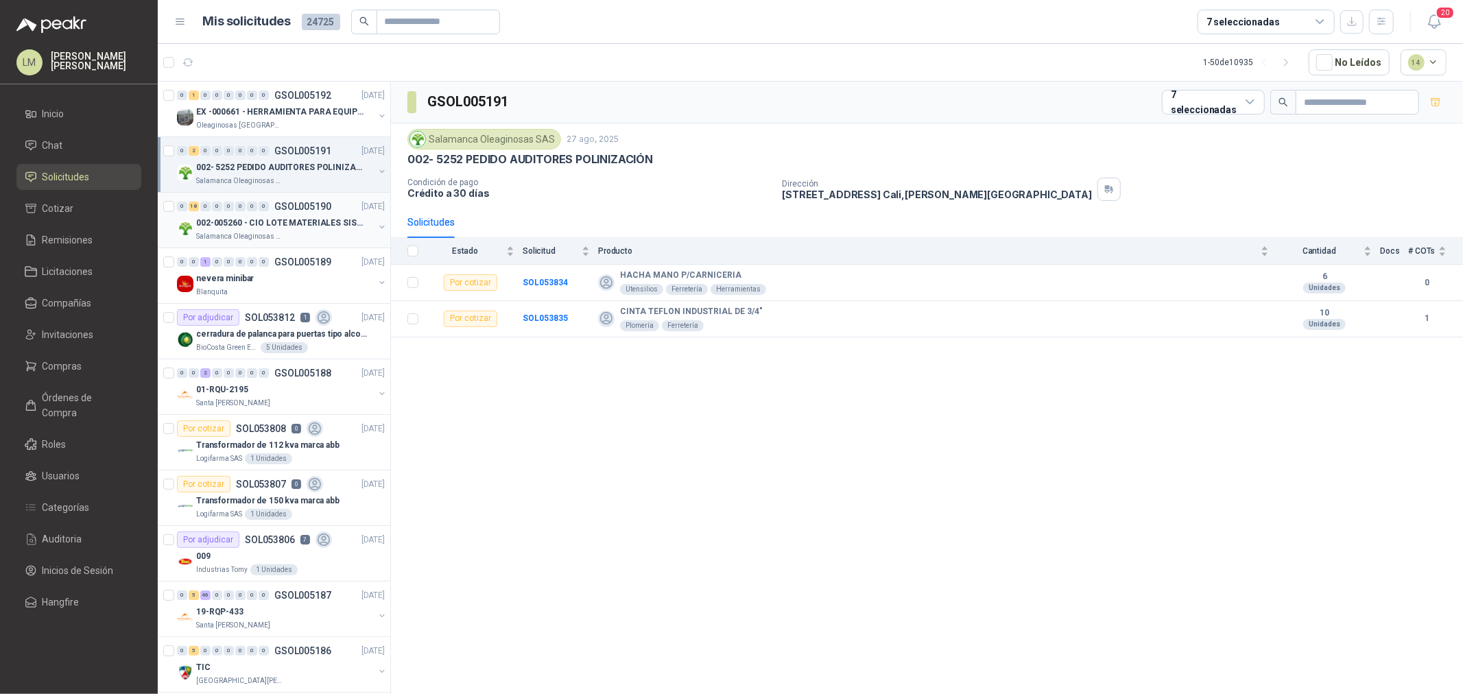
click at [299, 217] on p "002-005260 - CIO LOTE MATERIALES SISTEMA HIDRAULIC" at bounding box center [281, 223] width 171 height 13
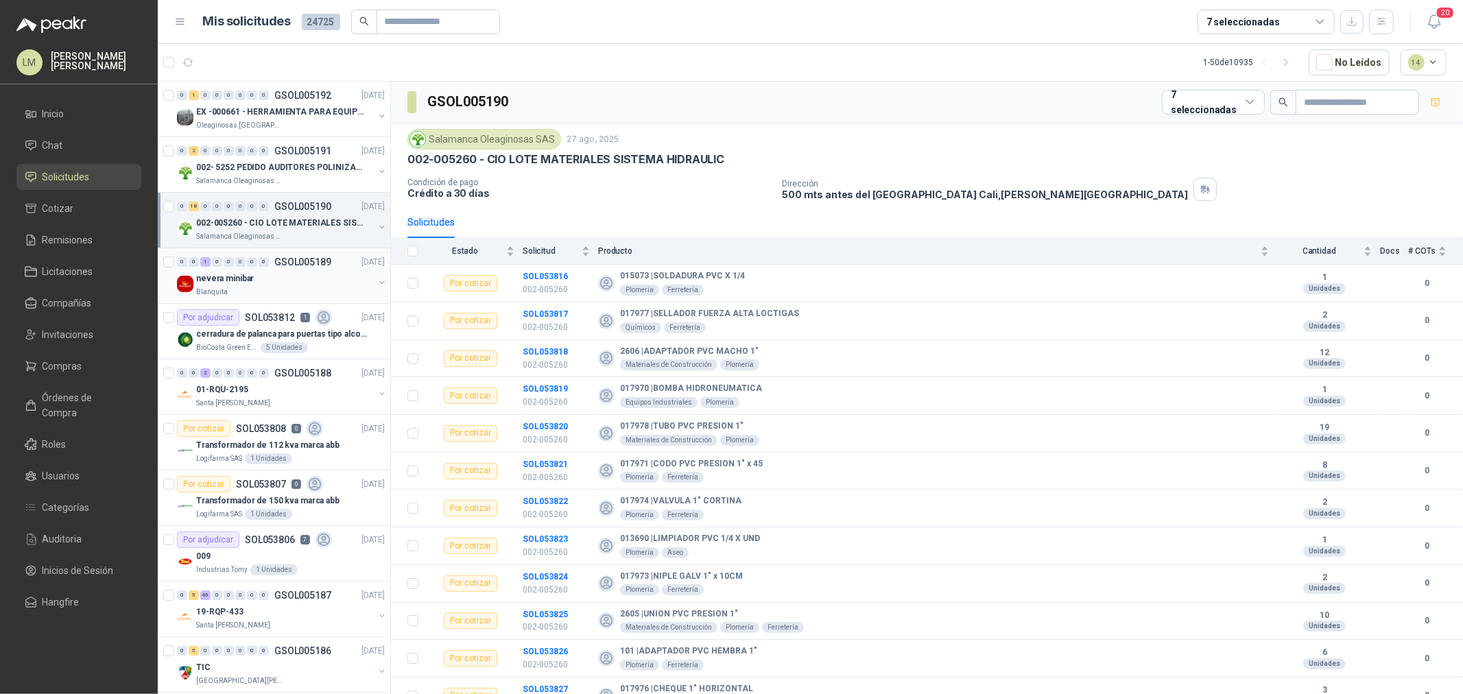
click at [263, 289] on div "Blanquita" at bounding box center [285, 292] width 178 height 11
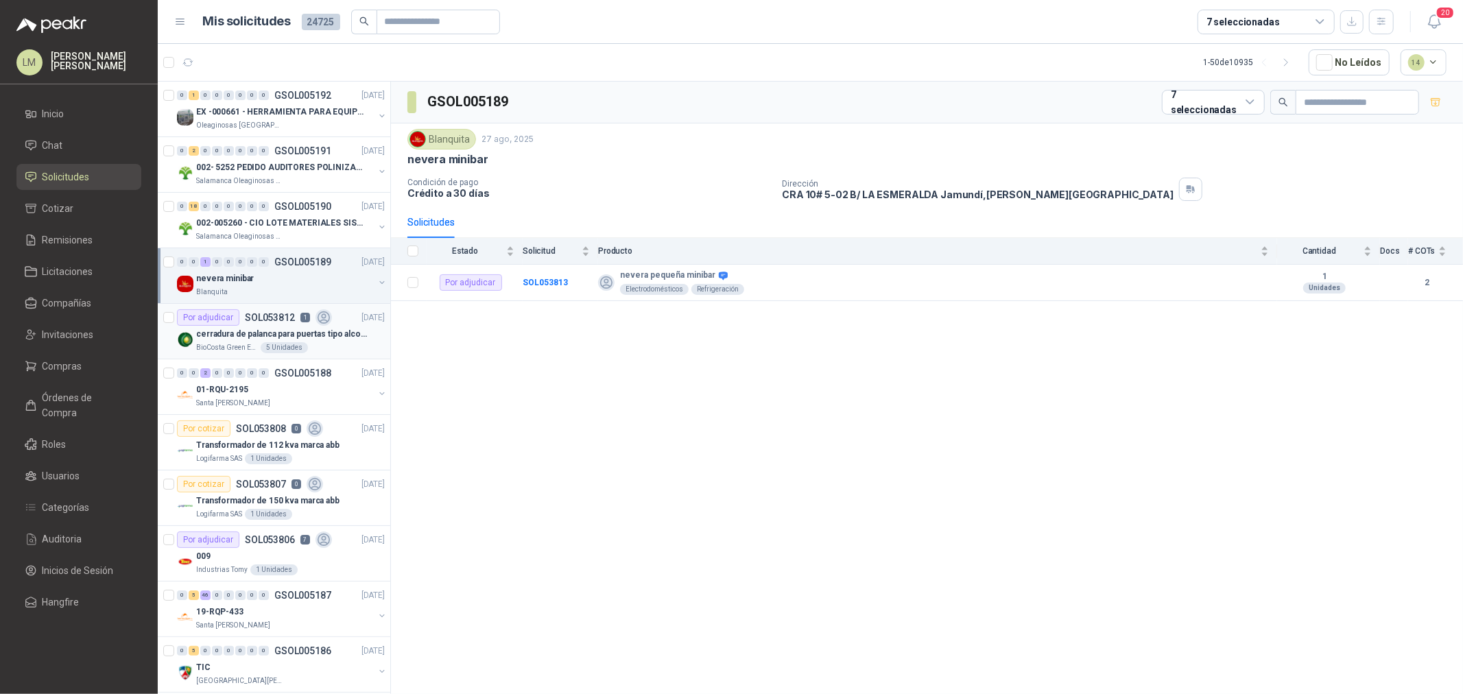
click at [268, 333] on p "cerradura de palanca para puertas tipo alcoba marca yale" at bounding box center [281, 334] width 171 height 13
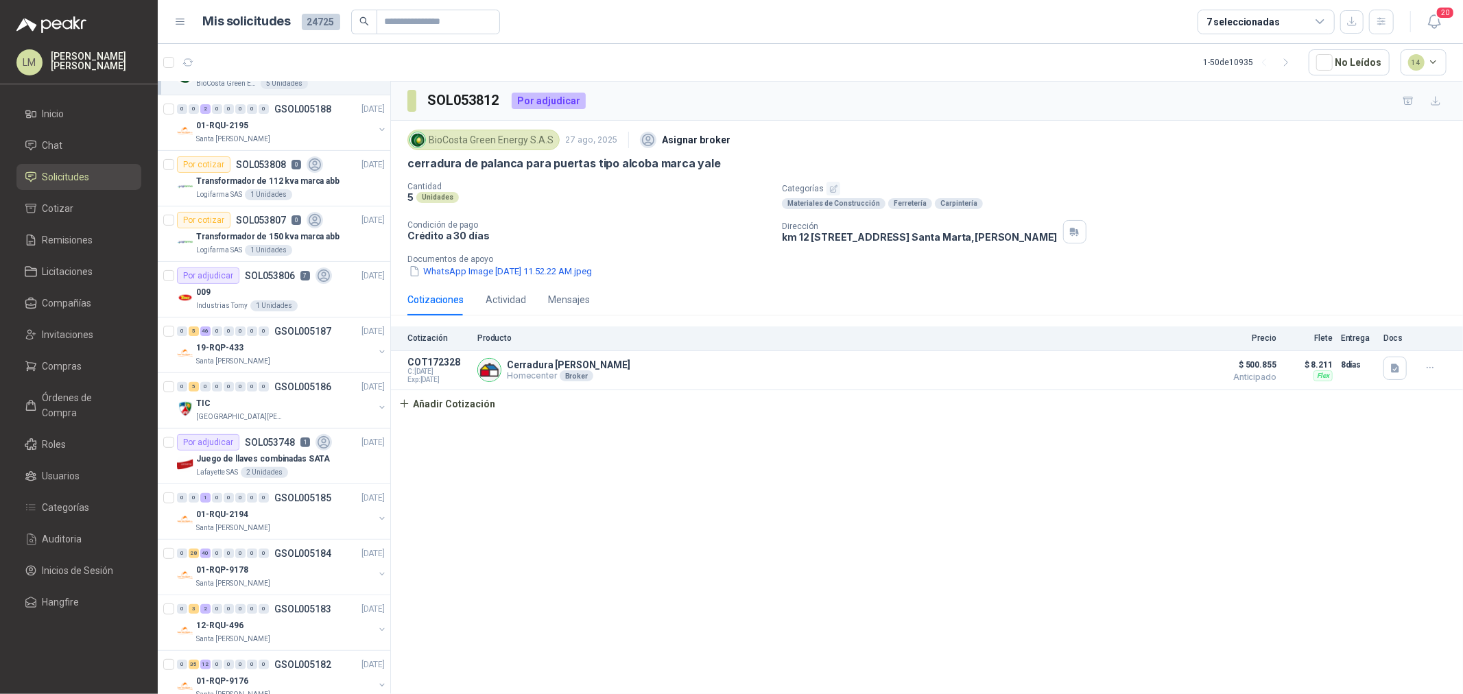
scroll to position [305, 0]
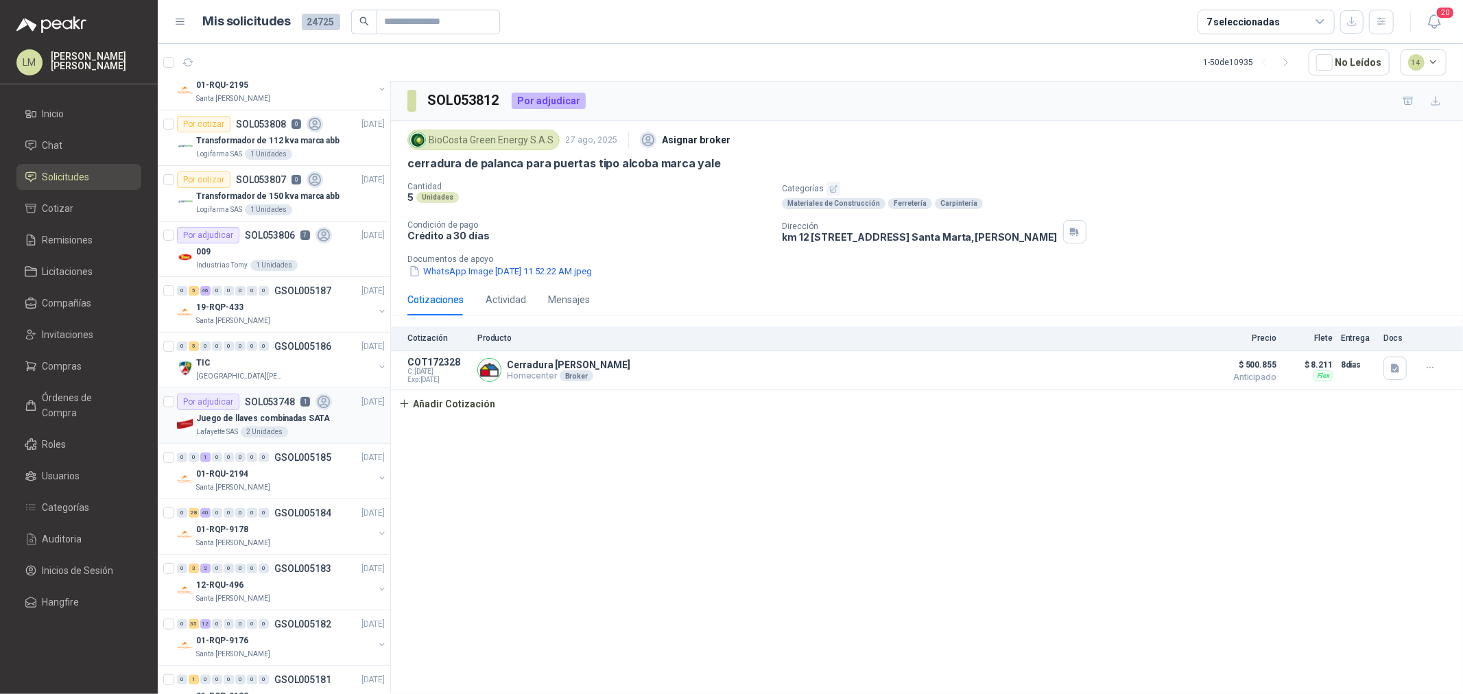
click at [286, 408] on div "Por adjudicar SOL053748 1" at bounding box center [254, 402] width 155 height 16
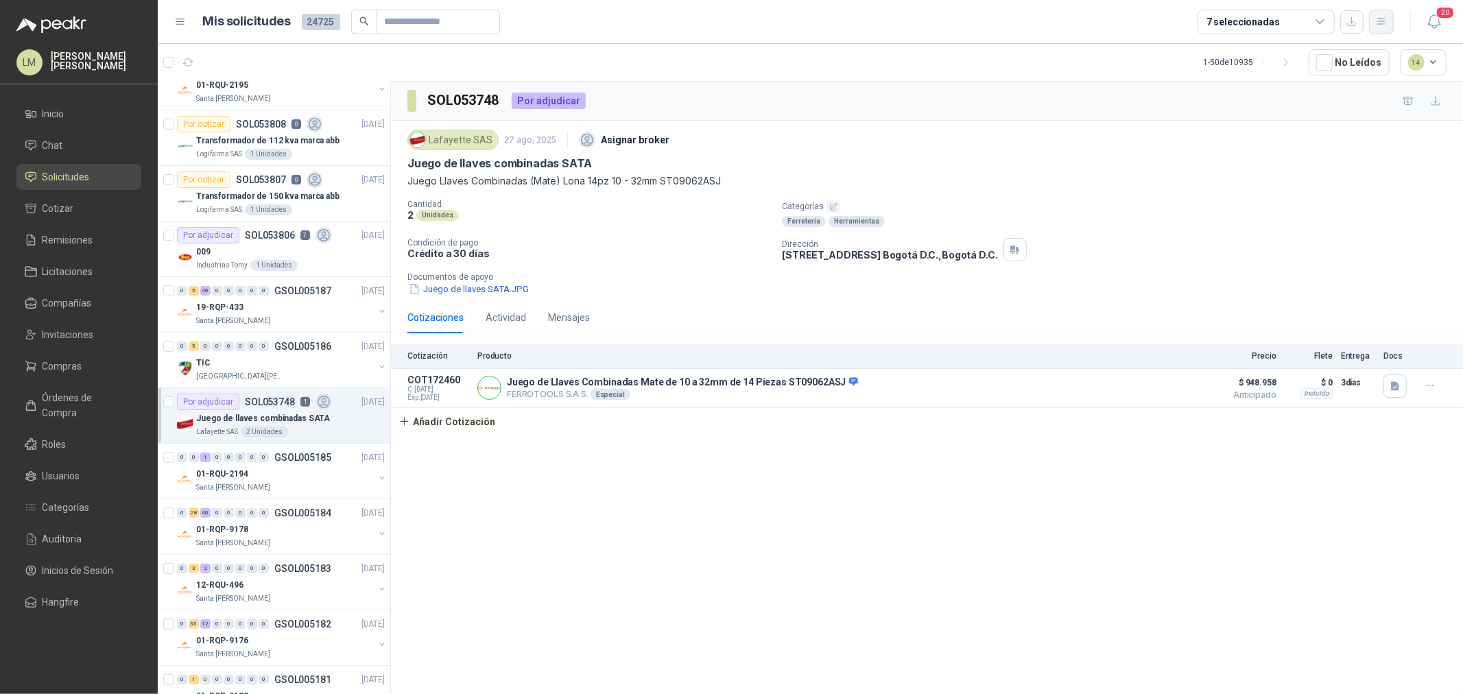
click at [1373, 22] on button "button" at bounding box center [1381, 22] width 25 height 25
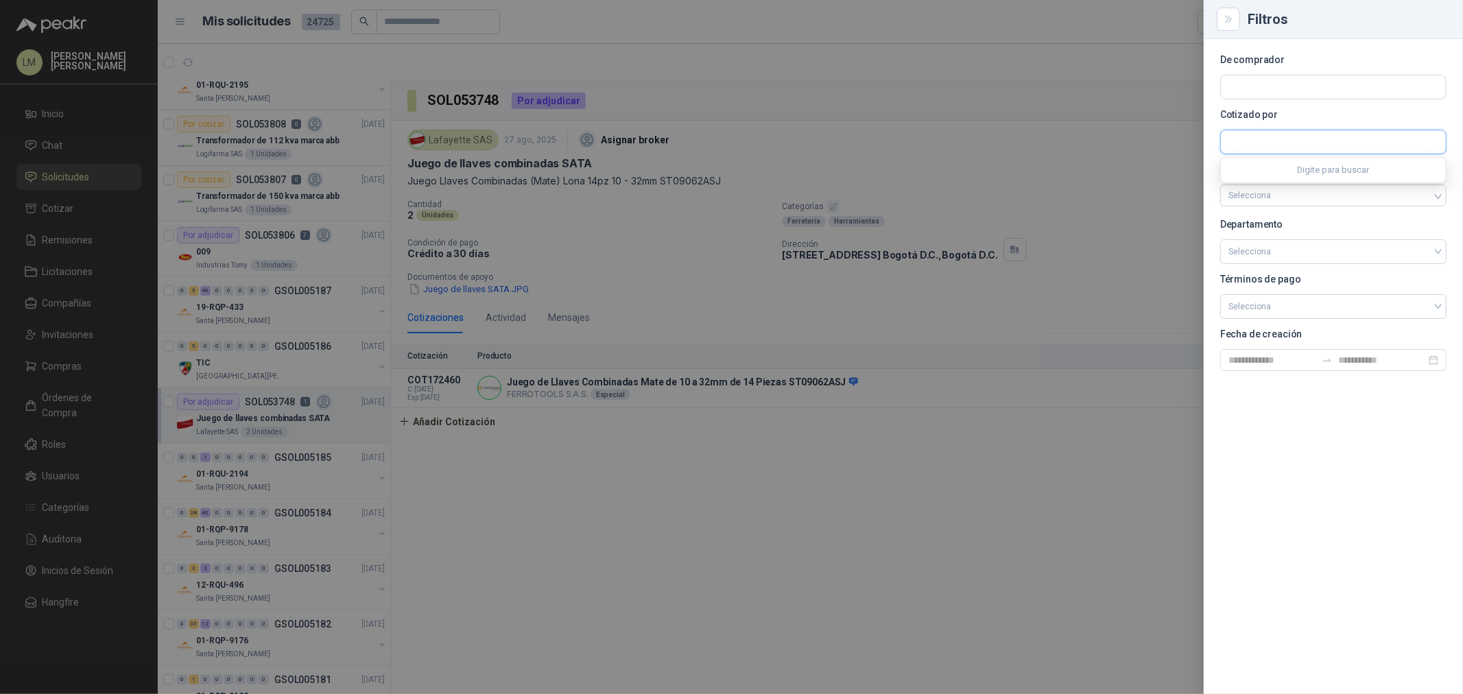
click at [1283, 145] on input "text" at bounding box center [1333, 141] width 225 height 23
type input "**********"
click at [1302, 182] on span "Ferricentros S.A.S. -" at bounding box center [1282, 179] width 58 height 7
click at [845, 141] on div at bounding box center [731, 347] width 1463 height 694
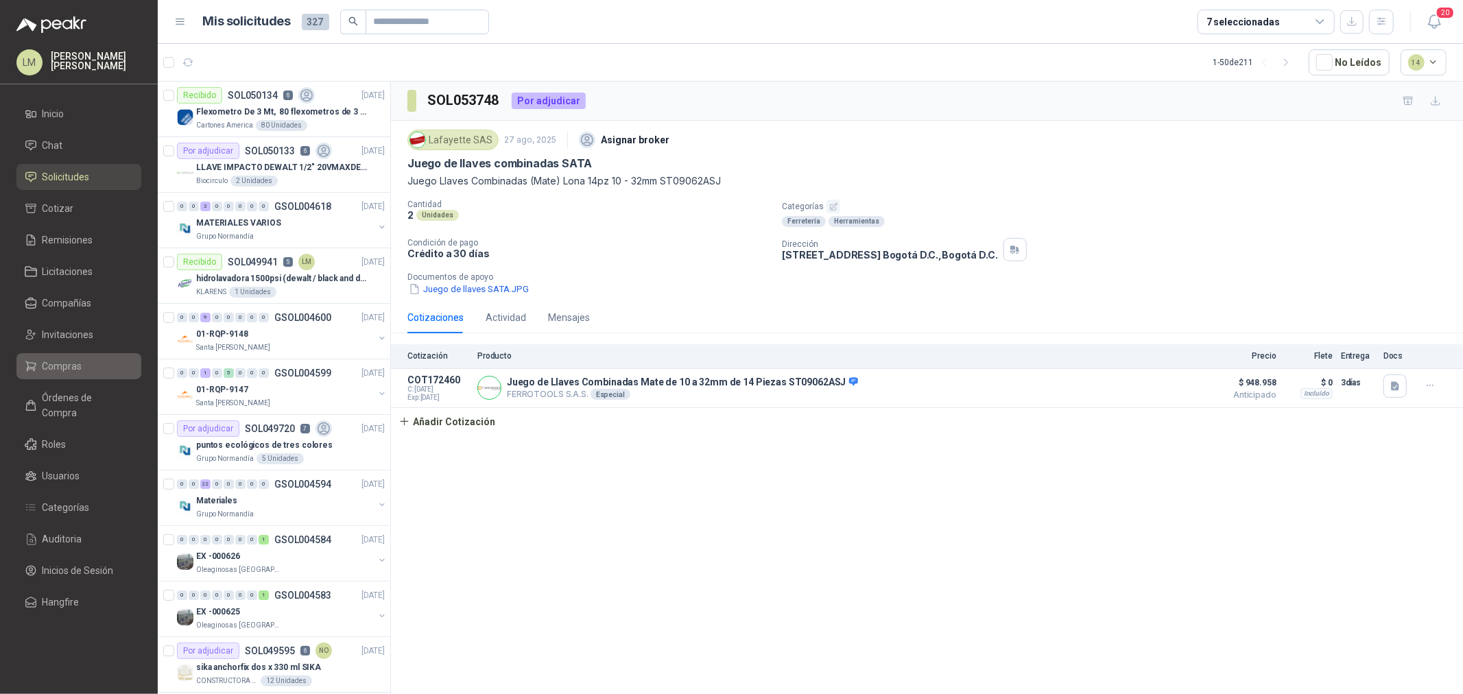
click at [74, 359] on span "Compras" at bounding box center [63, 366] width 40 height 15
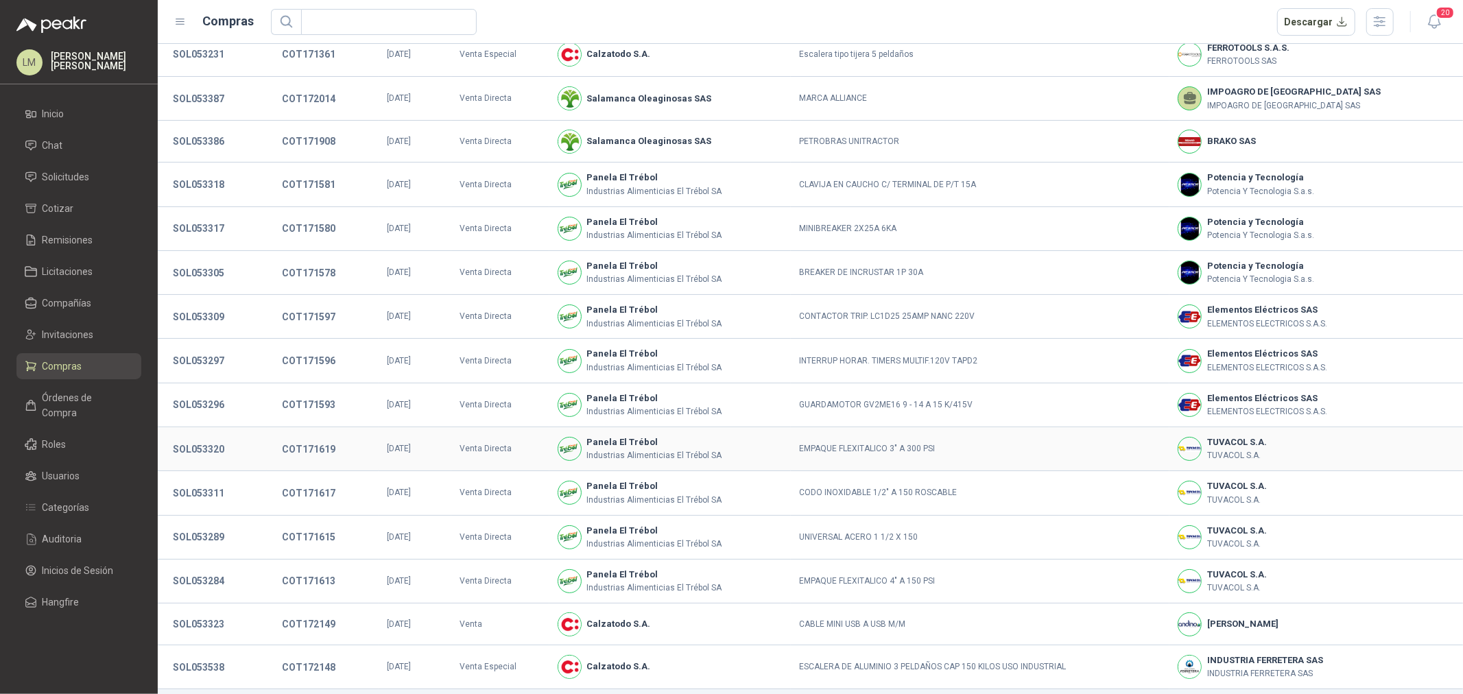
scroll to position [91, 0]
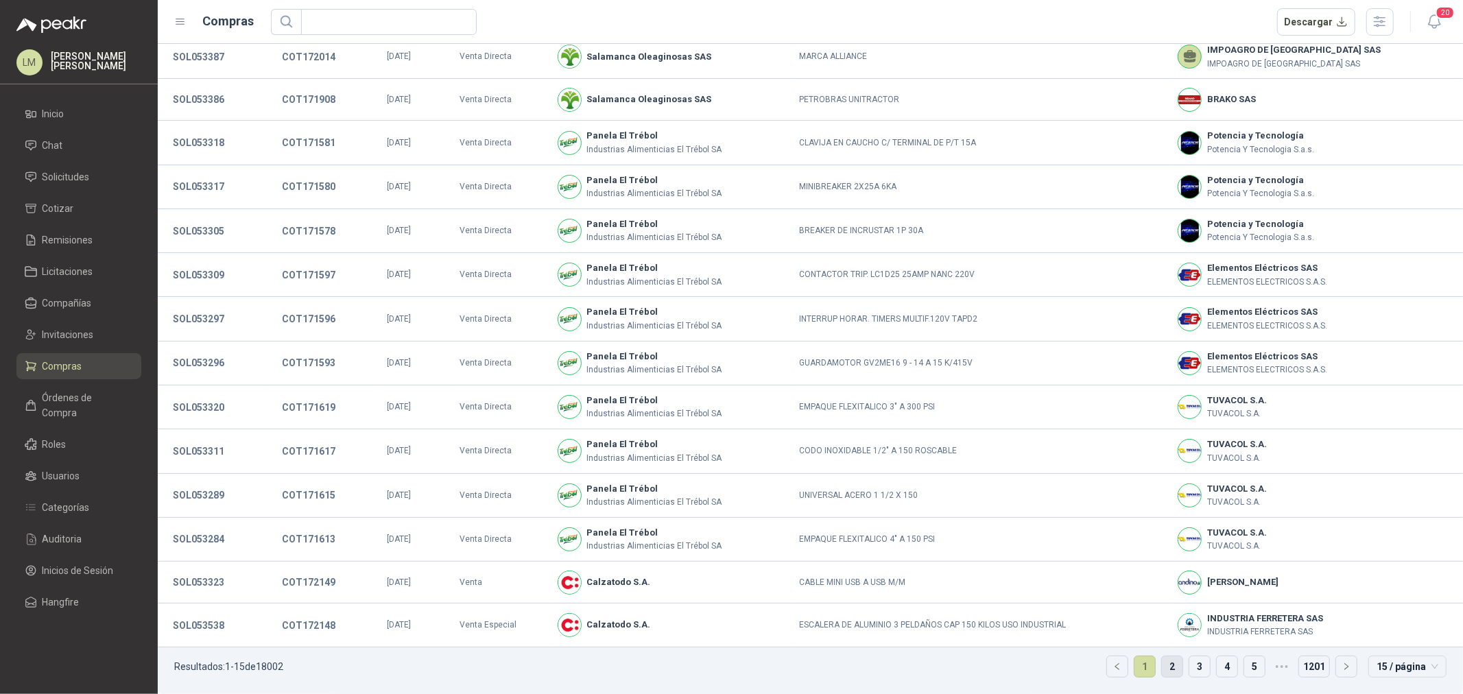
click at [1164, 670] on link "2" at bounding box center [1172, 667] width 21 height 21
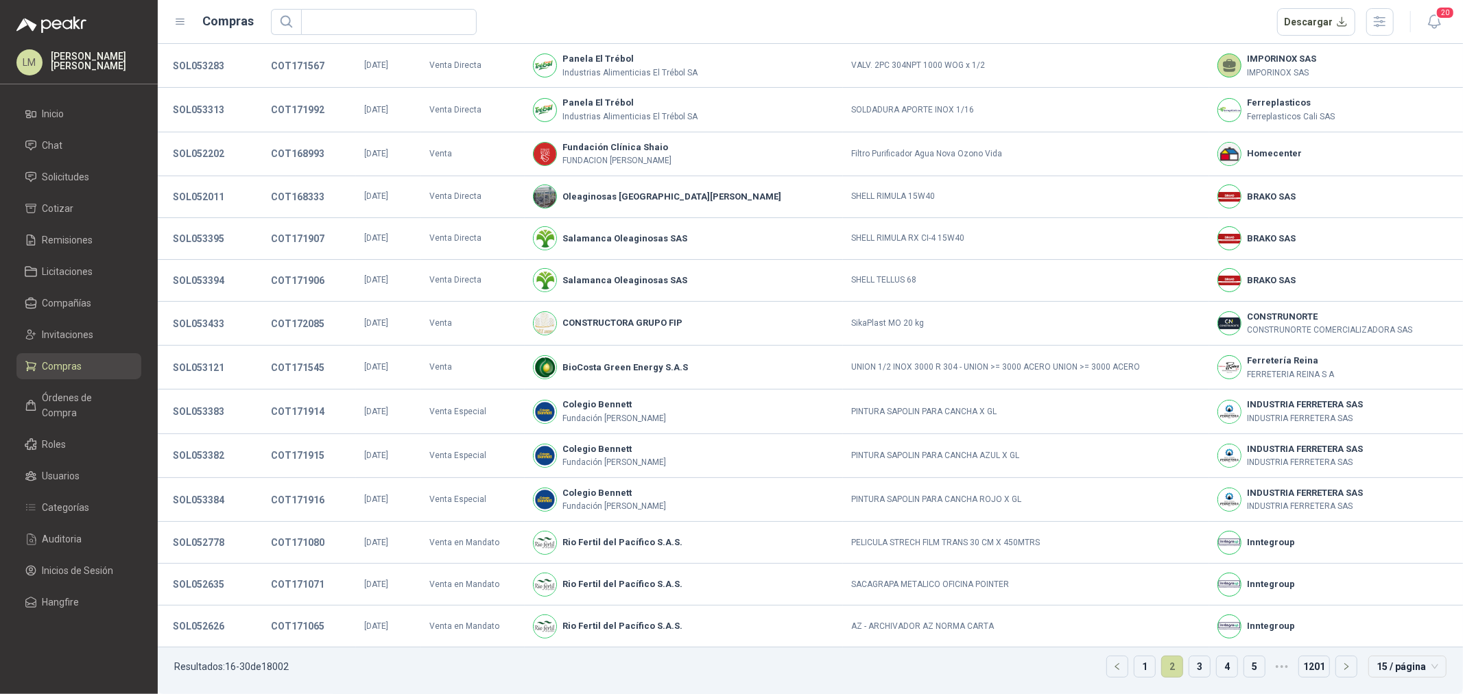
scroll to position [84, 0]
click at [54, 165] on link "Solicitudes" at bounding box center [78, 177] width 125 height 26
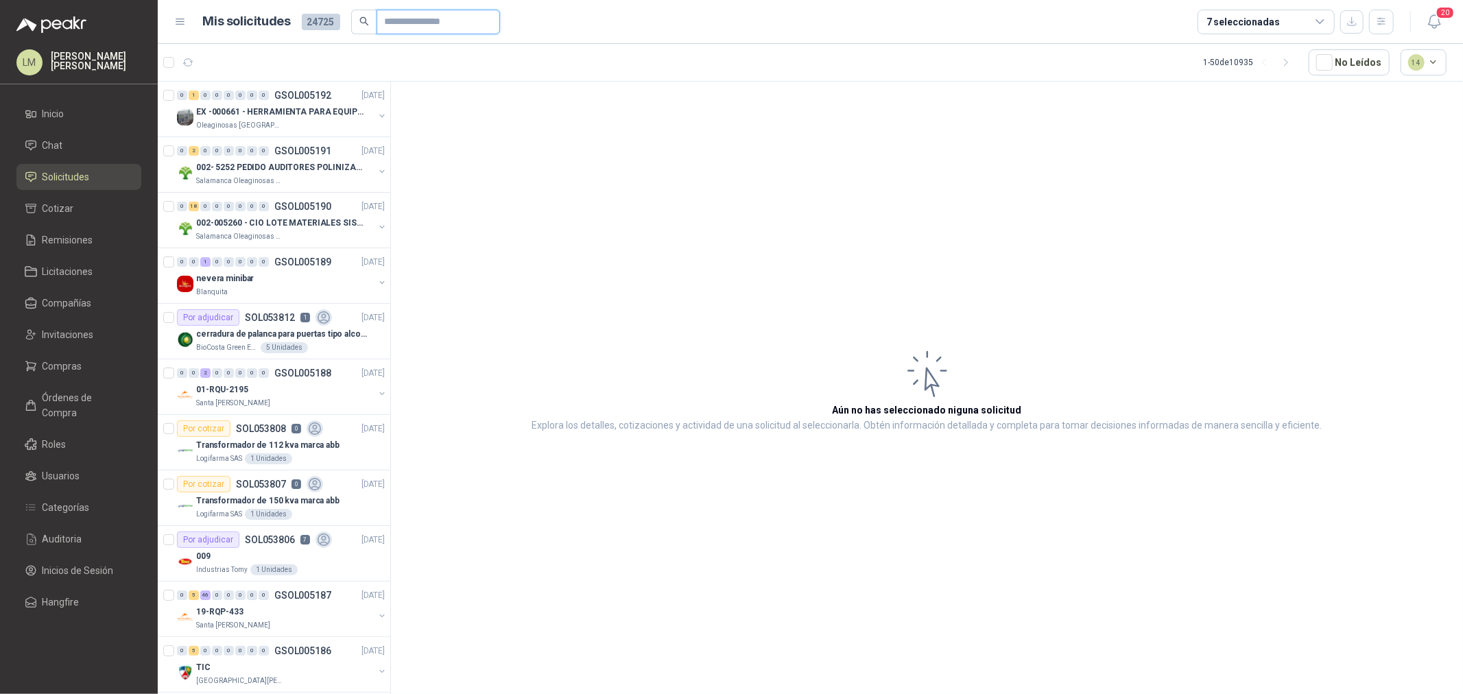
click at [407, 19] on input "text" at bounding box center [433, 21] width 96 height 23
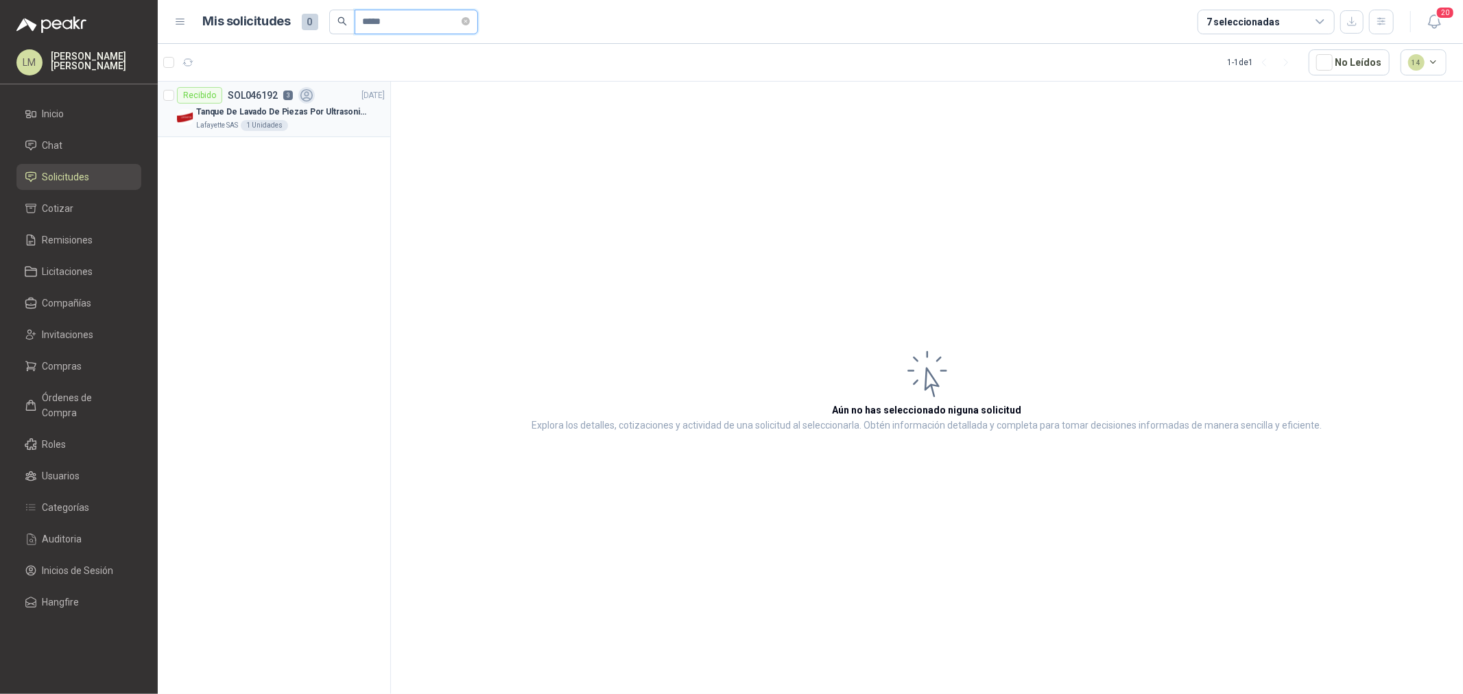
type input "*****"
click at [332, 110] on p "Tanque De Lavado De Piezas Por Ultrasonidos 2000ml CT80" at bounding box center [281, 112] width 171 height 13
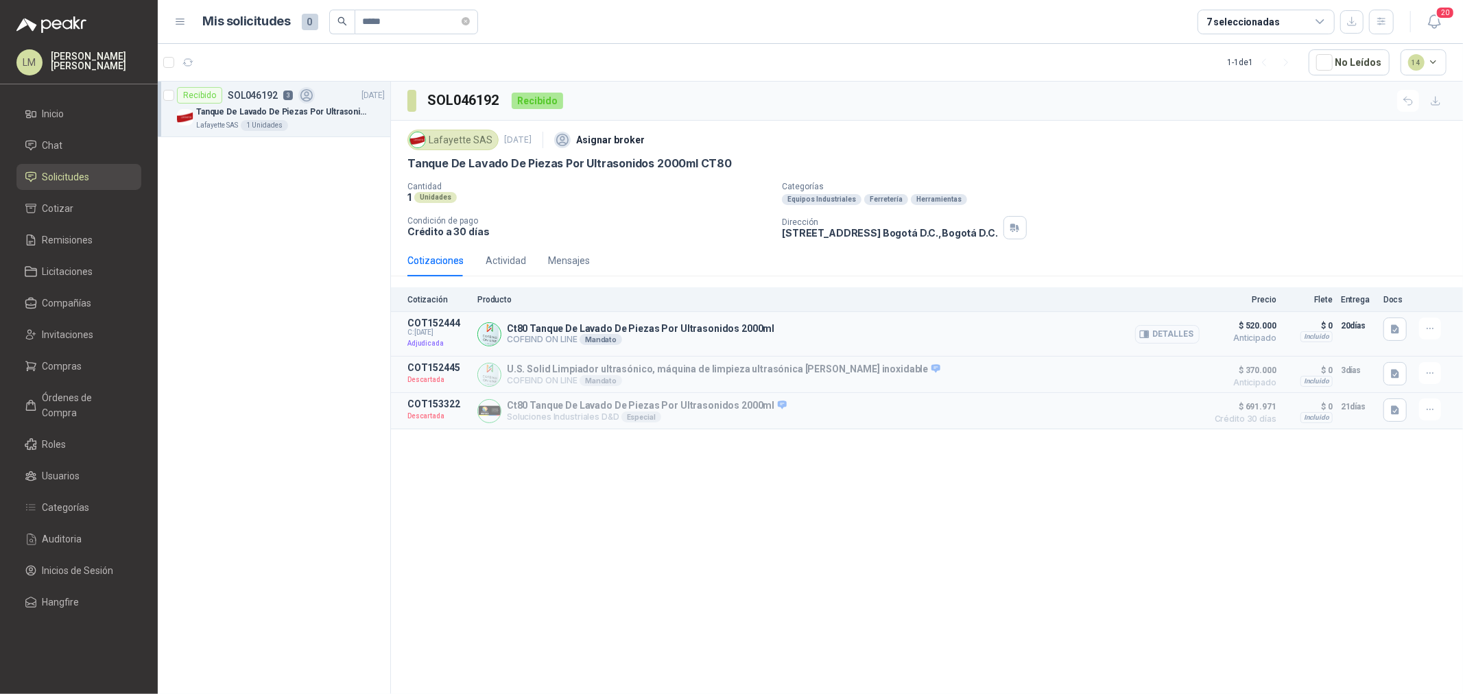
click at [1183, 338] on button "Detalles" at bounding box center [1167, 334] width 64 height 19
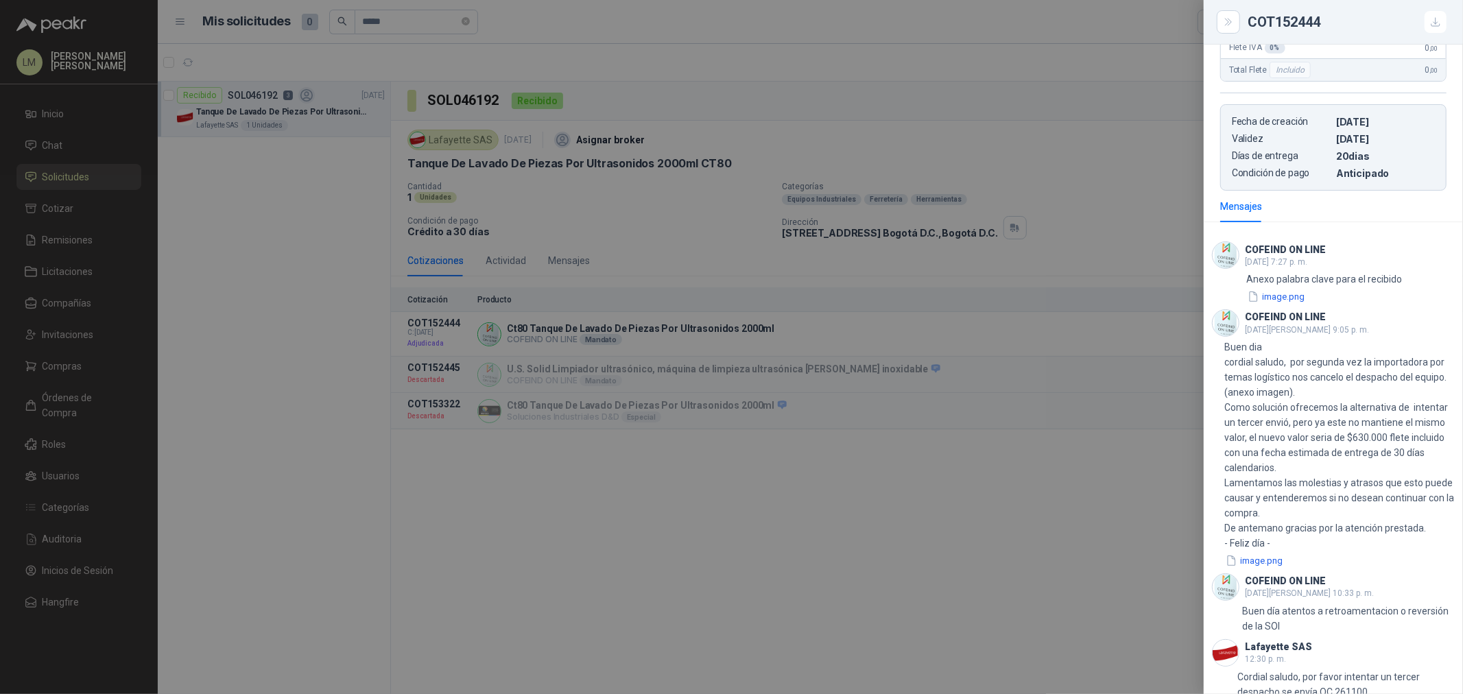
scroll to position [469, 0]
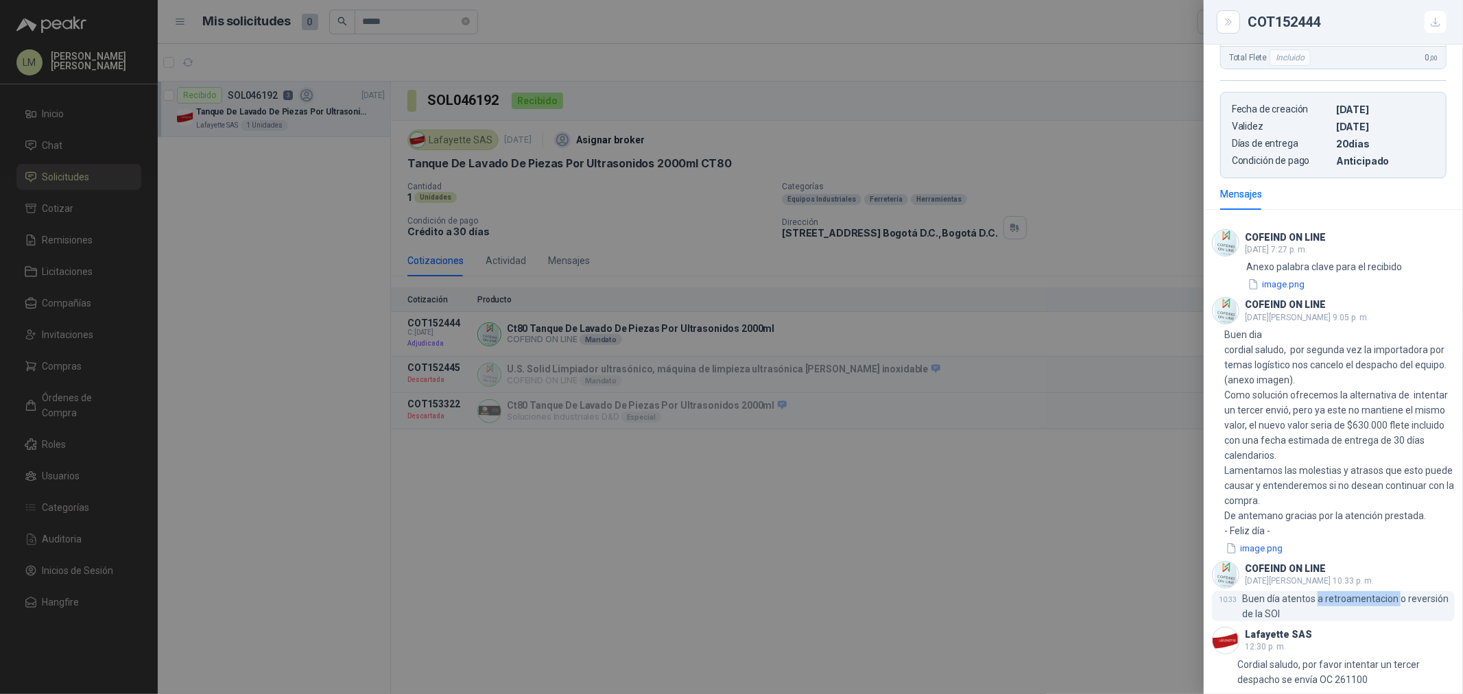
drag, startPoint x: 1316, startPoint y: 595, endPoint x: 1400, endPoint y: 594, distance: 83.7
click at [1400, 594] on p "Buen día atentos a retroamentacion o reversión de la SOl" at bounding box center [1348, 606] width 213 height 30
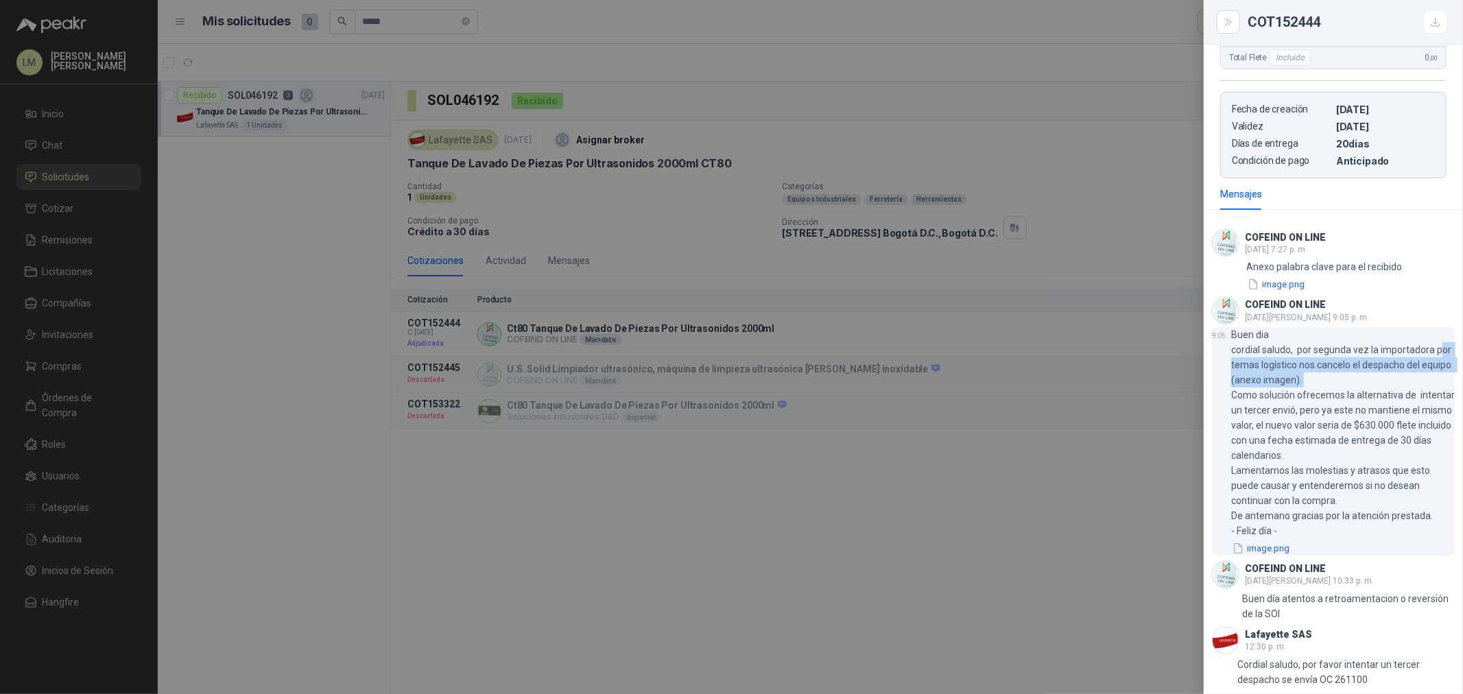
drag, startPoint x: 1238, startPoint y: 362, endPoint x: 1336, endPoint y: 383, distance: 100.4
click at [1336, 383] on p "Buen dia cordial saludo, por segunda vez la importadora por temas logístico nos…" at bounding box center [1343, 432] width 224 height 211
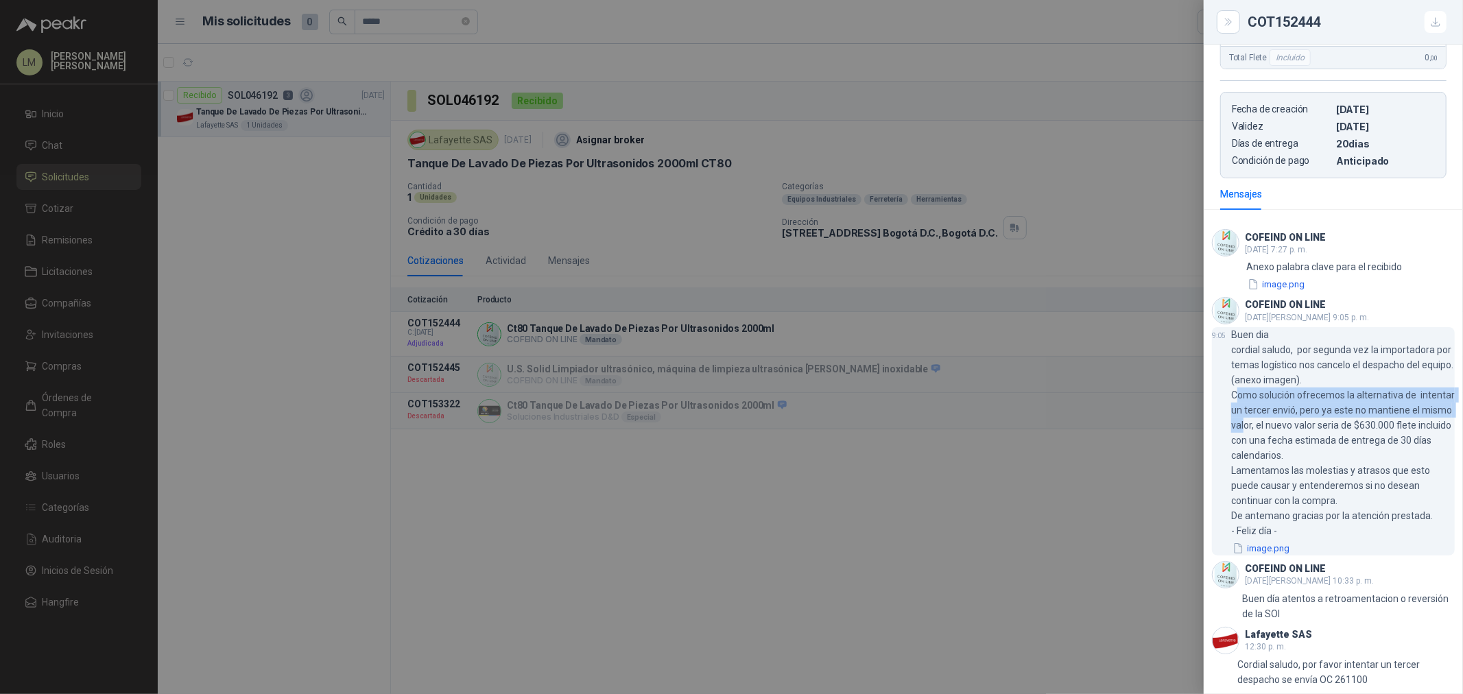
drag, startPoint x: 1238, startPoint y: 397, endPoint x: 1286, endPoint y: 425, distance: 56.0
click at [1286, 425] on p "Buen dia cordial saludo, por segunda vez la importadora por temas logístico nos…" at bounding box center [1343, 432] width 224 height 211
click at [1322, 420] on p "Buen dia cordial saludo, por segunda vez la importadora por temas logístico nos…" at bounding box center [1343, 432] width 224 height 211
drag, startPoint x: 1279, startPoint y: 423, endPoint x: 1428, endPoint y: 428, distance: 148.3
click at [1428, 428] on p "Buen dia cordial saludo, por segunda vez la importadora por temas logístico nos…" at bounding box center [1343, 432] width 224 height 211
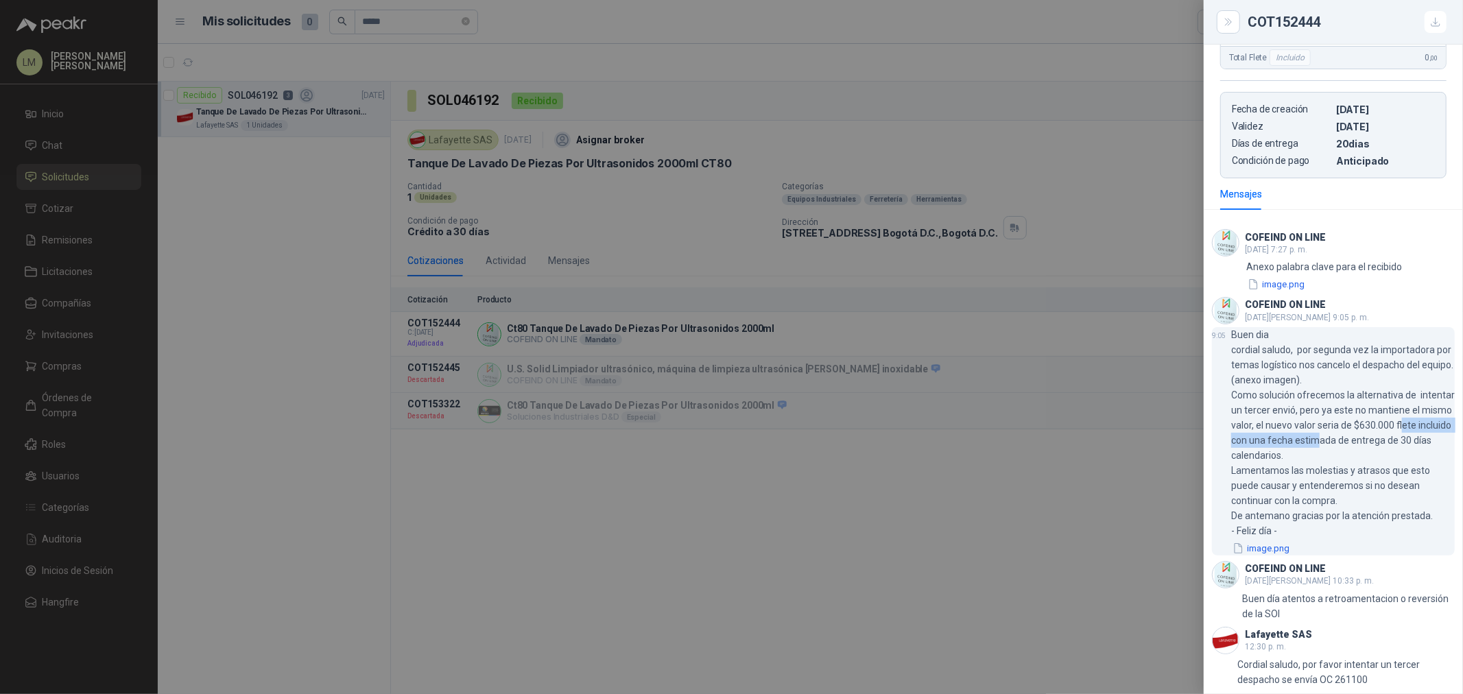
drag, startPoint x: 1345, startPoint y: 440, endPoint x: 1400, endPoint y: 438, distance: 54.9
click at [1395, 438] on p "Buen dia cordial saludo, por segunda vez la importadora por temas logístico nos…" at bounding box center [1343, 432] width 224 height 211
drag, startPoint x: 1255, startPoint y: 455, endPoint x: 1278, endPoint y: 456, distance: 22.7
click at [1278, 456] on p "Buen dia cordial saludo, por segunda vez la importadora por temas logístico nos…" at bounding box center [1343, 432] width 224 height 211
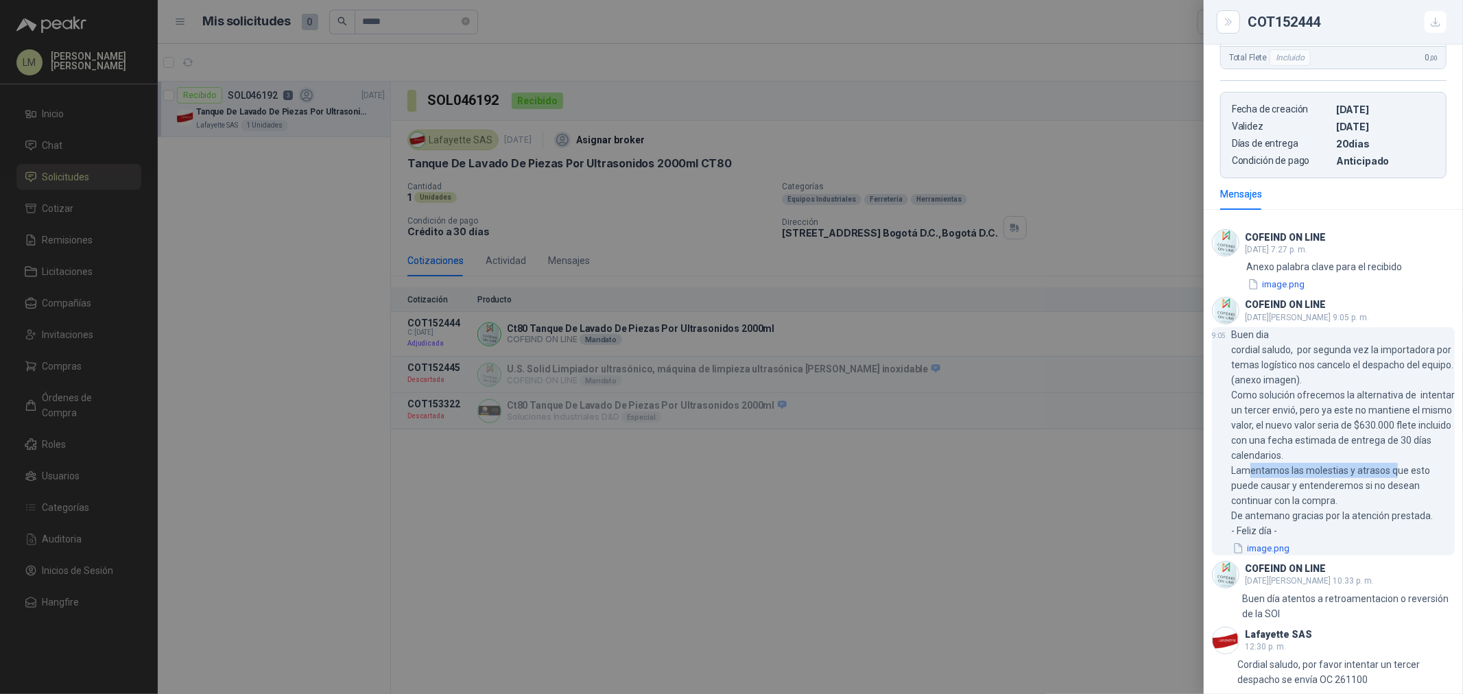
drag, startPoint x: 1249, startPoint y: 474, endPoint x: 1406, endPoint y: 471, distance: 157.8
click at [1406, 471] on p "Buen dia cordial saludo, por segunda vez la importadora por temas logístico nos…" at bounding box center [1343, 432] width 224 height 211
drag, startPoint x: 1288, startPoint y: 483, endPoint x: 1350, endPoint y: 484, distance: 62.4
click at [1349, 484] on p "Buen dia cordial saludo, por segunda vez la importadora por temas logístico nos…" at bounding box center [1343, 432] width 224 height 211
drag, startPoint x: 1312, startPoint y: 517, endPoint x: 1356, endPoint y: 517, distance: 43.9
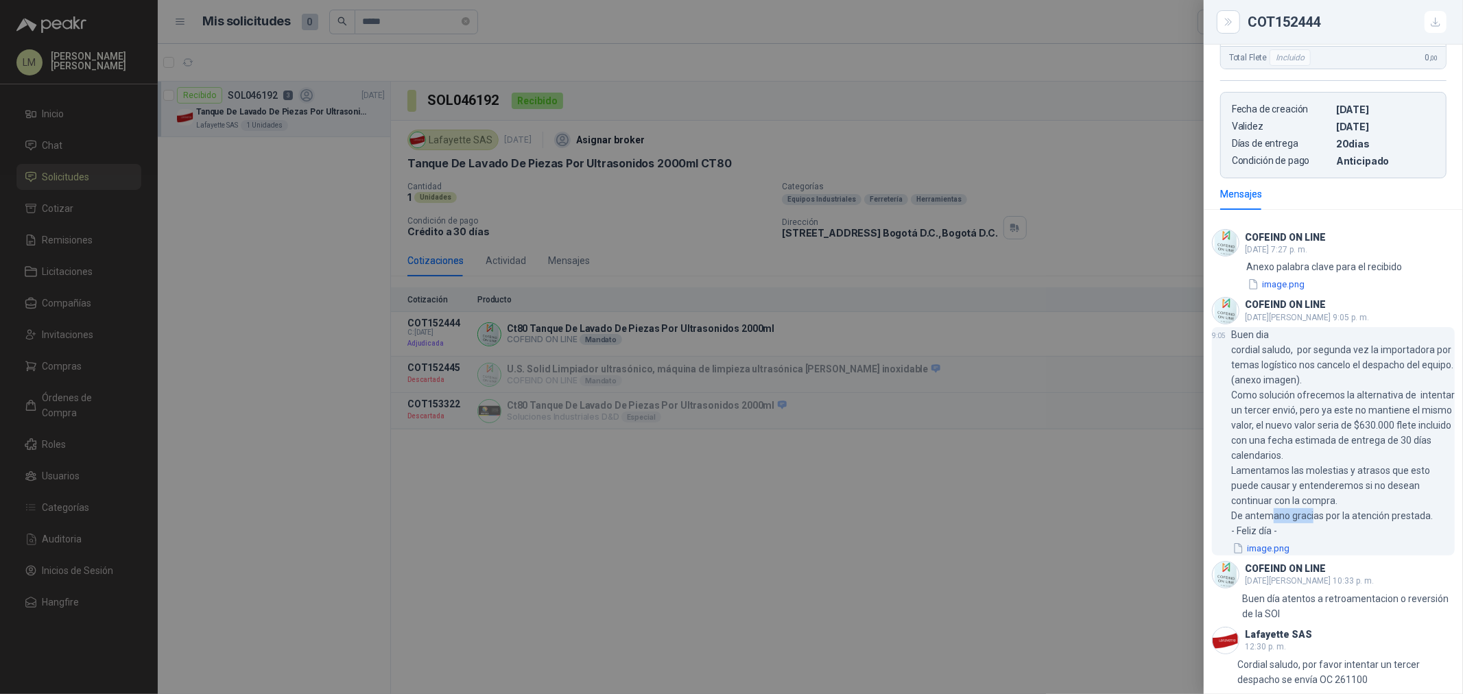
click at [1338, 517] on p "Buen dia cordial saludo, por segunda vez la importadora por temas logístico nos…" at bounding box center [1343, 432] width 224 height 211
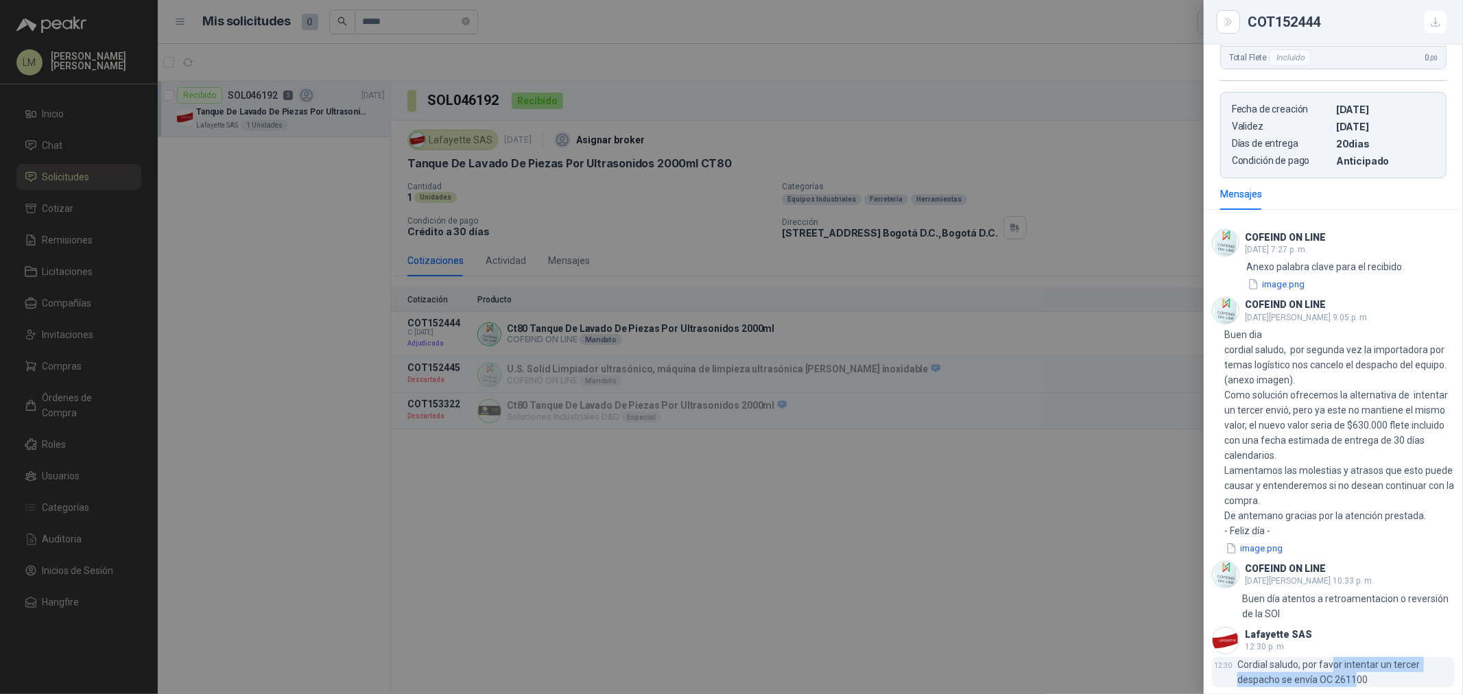
drag, startPoint x: 1334, startPoint y: 666, endPoint x: 1356, endPoint y: 676, distance: 24.6
click at [1356, 675] on p "Cordial saludo, por favor intentar un tercer despacho se envía OC 261100" at bounding box center [1346, 672] width 217 height 30
click at [1356, 676] on p "Cordial saludo, por favor intentar un tercer despacho se envía OC 261100" at bounding box center [1346, 672] width 217 height 30
click at [716, 446] on div at bounding box center [731, 347] width 1463 height 694
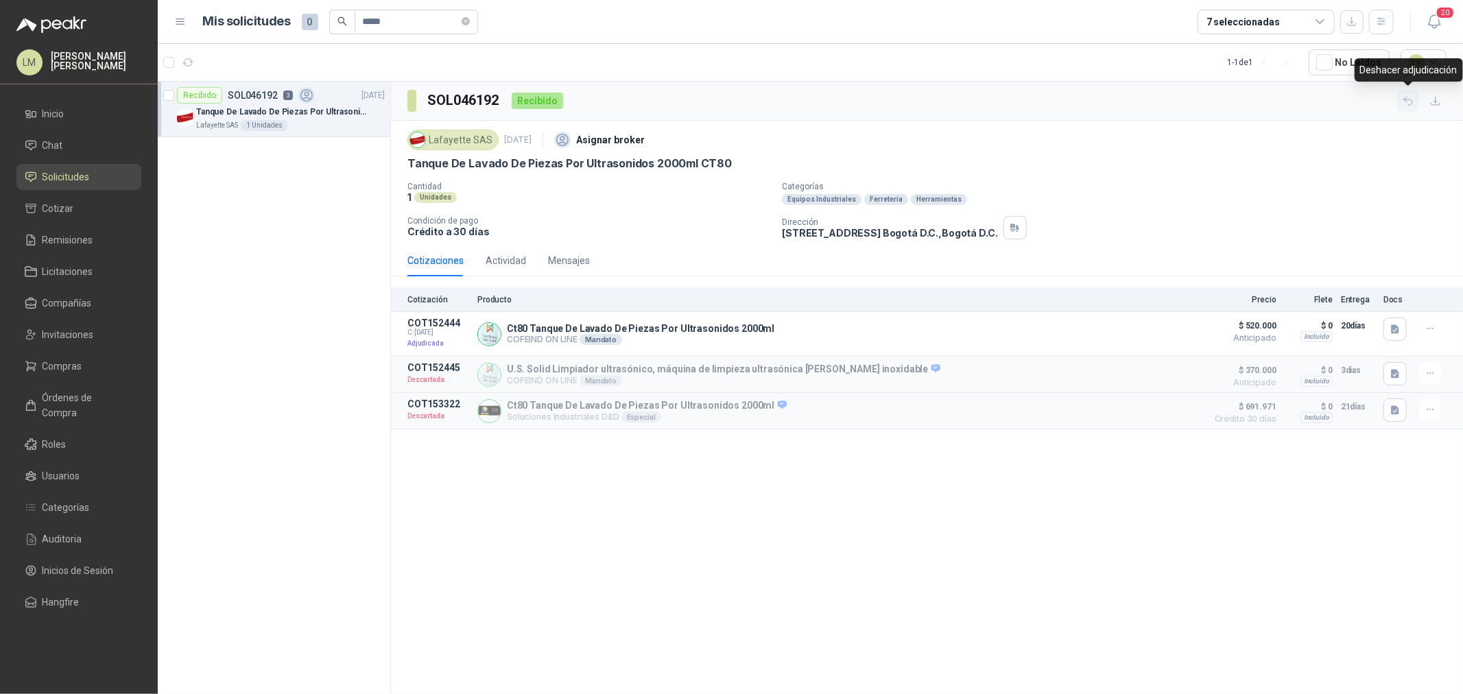
click at [1411, 100] on icon "button" at bounding box center [1409, 101] width 12 height 12
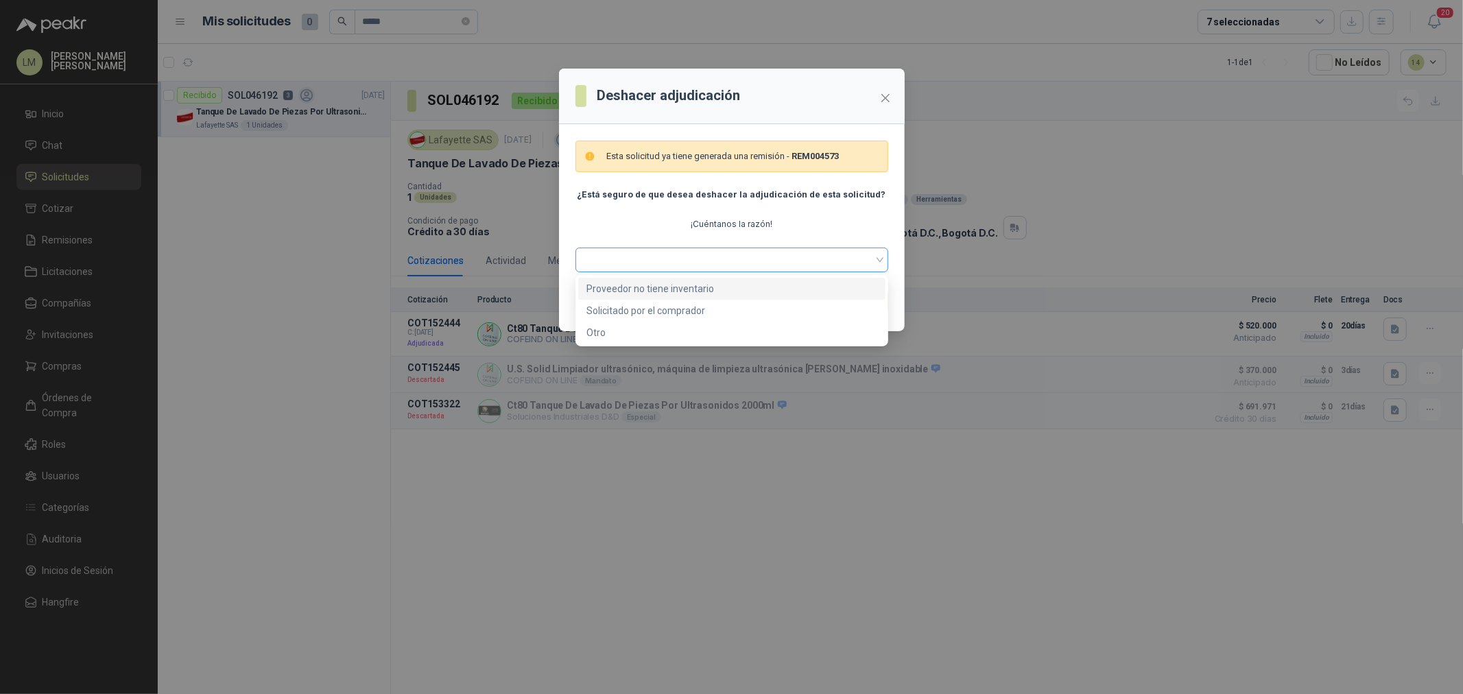
click at [662, 257] on span at bounding box center [732, 260] width 296 height 21
click at [644, 314] on div "Solicitado por el comprador" at bounding box center [732, 310] width 291 height 15
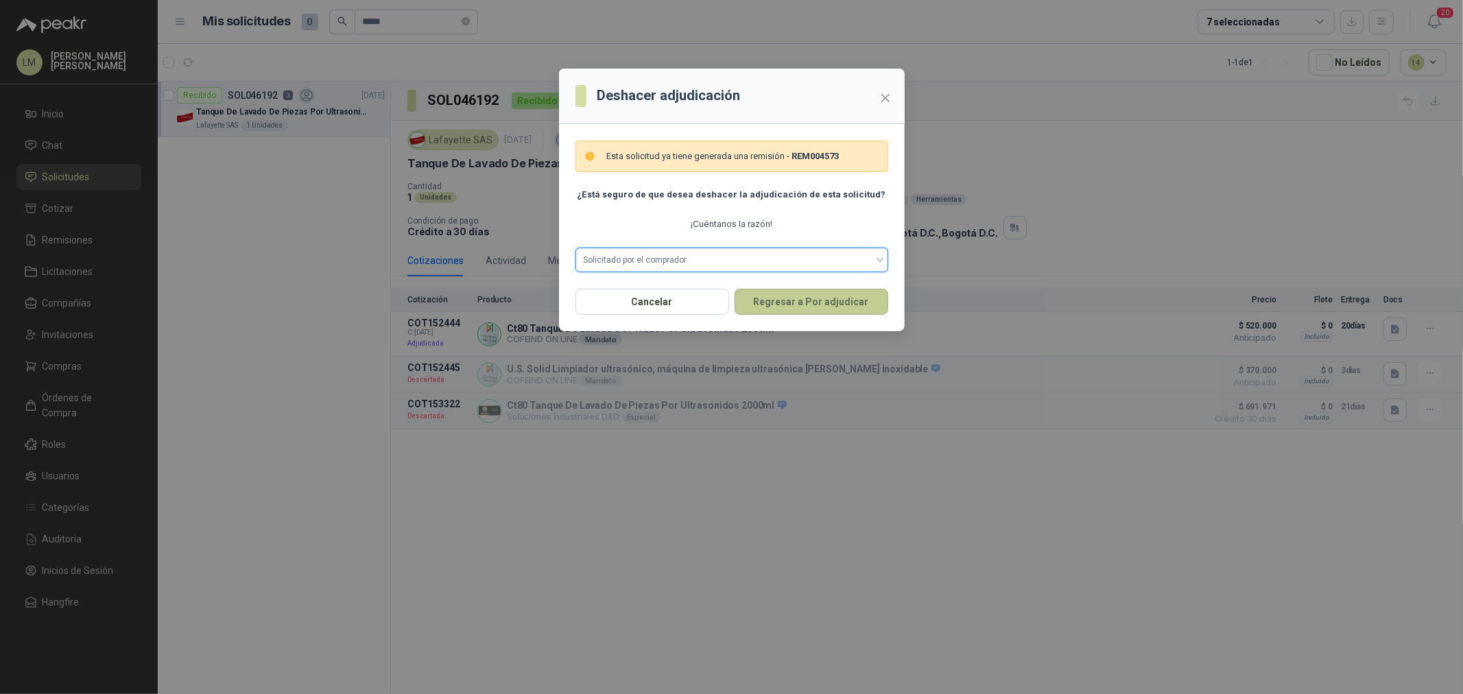
click at [789, 305] on button "Regresar a Por adjudicar" at bounding box center [812, 302] width 154 height 26
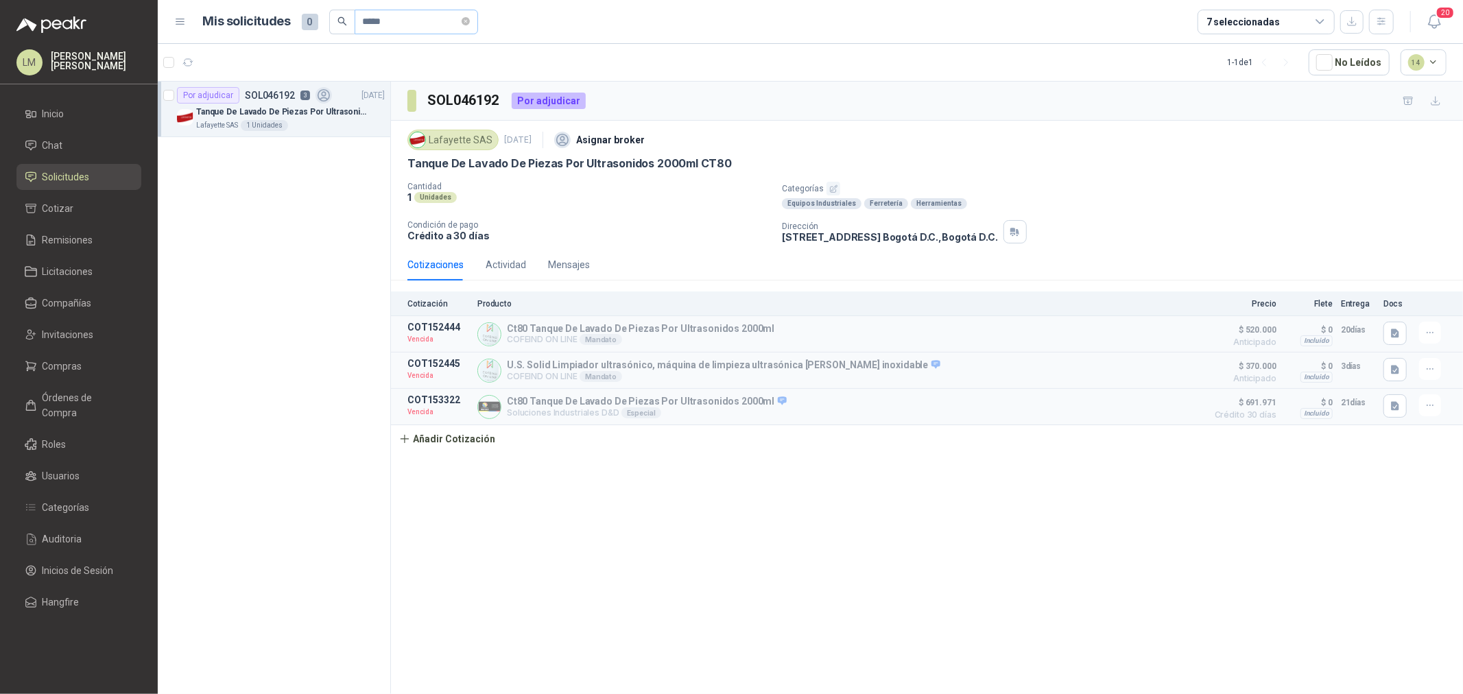
click at [467, 19] on span "*****" at bounding box center [416, 22] width 123 height 25
click at [470, 19] on icon "close-circle" at bounding box center [466, 21] width 8 height 8
click at [403, 23] on input "text" at bounding box center [411, 21] width 96 height 23
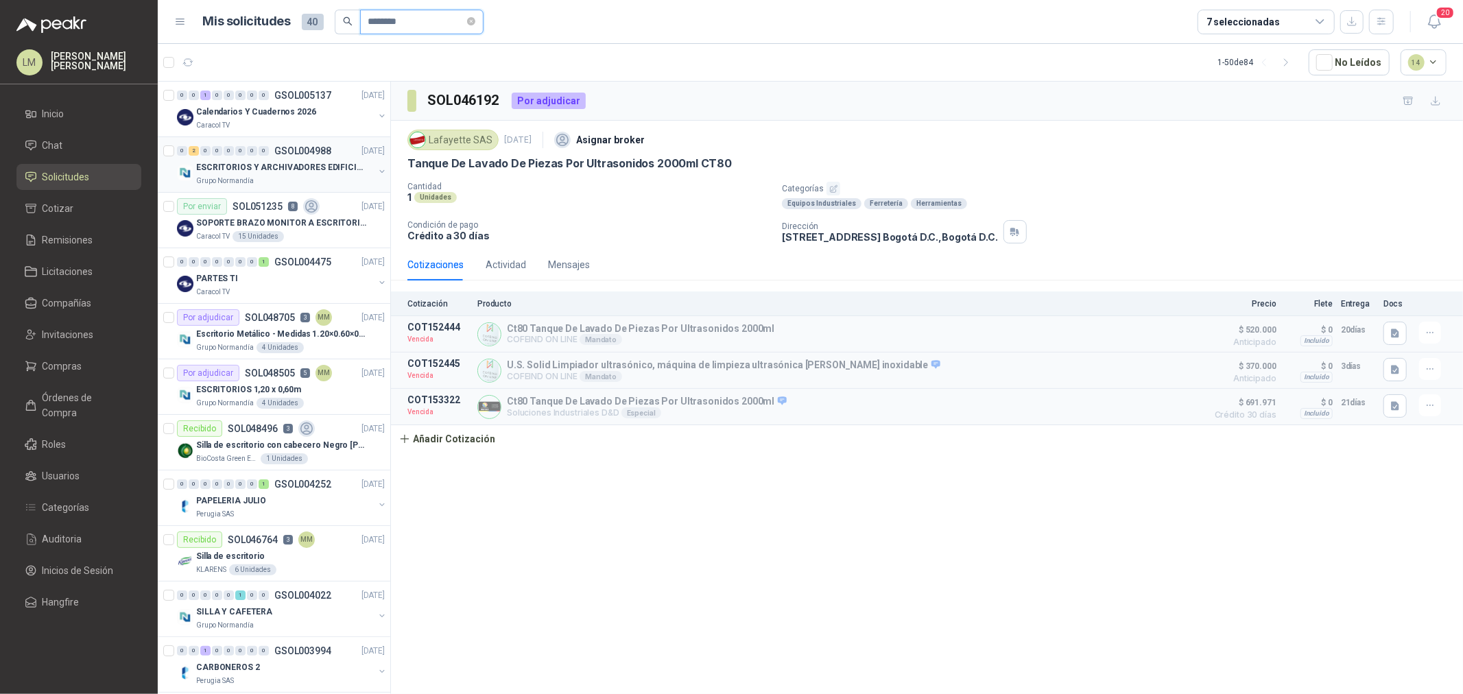
type input "********"
click at [377, 169] on button "button" at bounding box center [382, 171] width 11 height 11
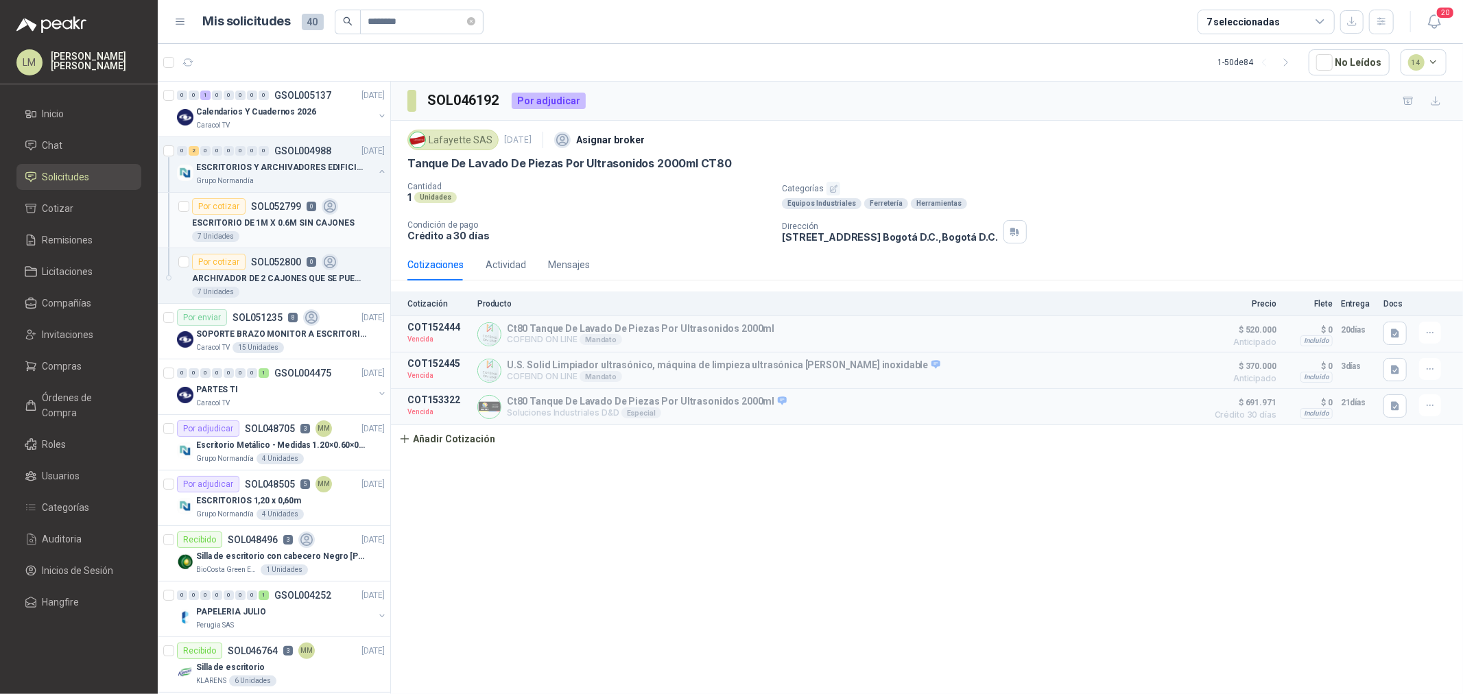
click at [295, 211] on div "Por cotizar SOL052799 0" at bounding box center [265, 206] width 146 height 16
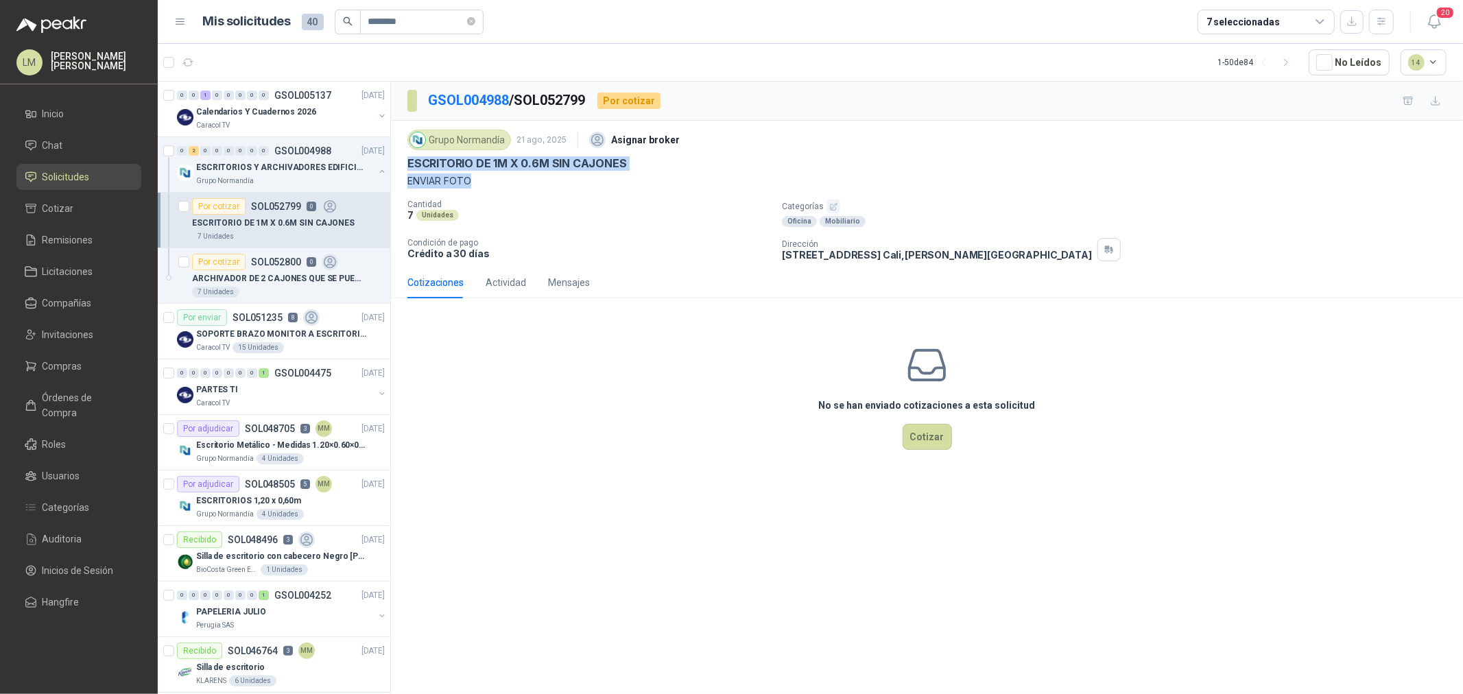
drag, startPoint x: 406, startPoint y: 165, endPoint x: 644, endPoint y: 173, distance: 237.5
click at [644, 173] on div "Grupo [PERSON_NAME] [DATE] Asignar broker ESCRITORIO DE 1M X 0.6M SIN CAJONES E…" at bounding box center [927, 194] width 1072 height 146
click at [644, 173] on div "Grupo [PERSON_NAME] [DATE] Asignar broker ESCRITORIO DE 1M X 0.6M SIN CAJONES E…" at bounding box center [927, 157] width 1039 height 62
drag, startPoint x: 400, startPoint y: 162, endPoint x: 622, endPoint y: 168, distance: 222.4
click at [622, 168] on div "Grupo [PERSON_NAME] [DATE] Asignar broker ESCRITORIO DE 1M X 0.6M SIN CAJONES E…" at bounding box center [927, 194] width 1072 height 146
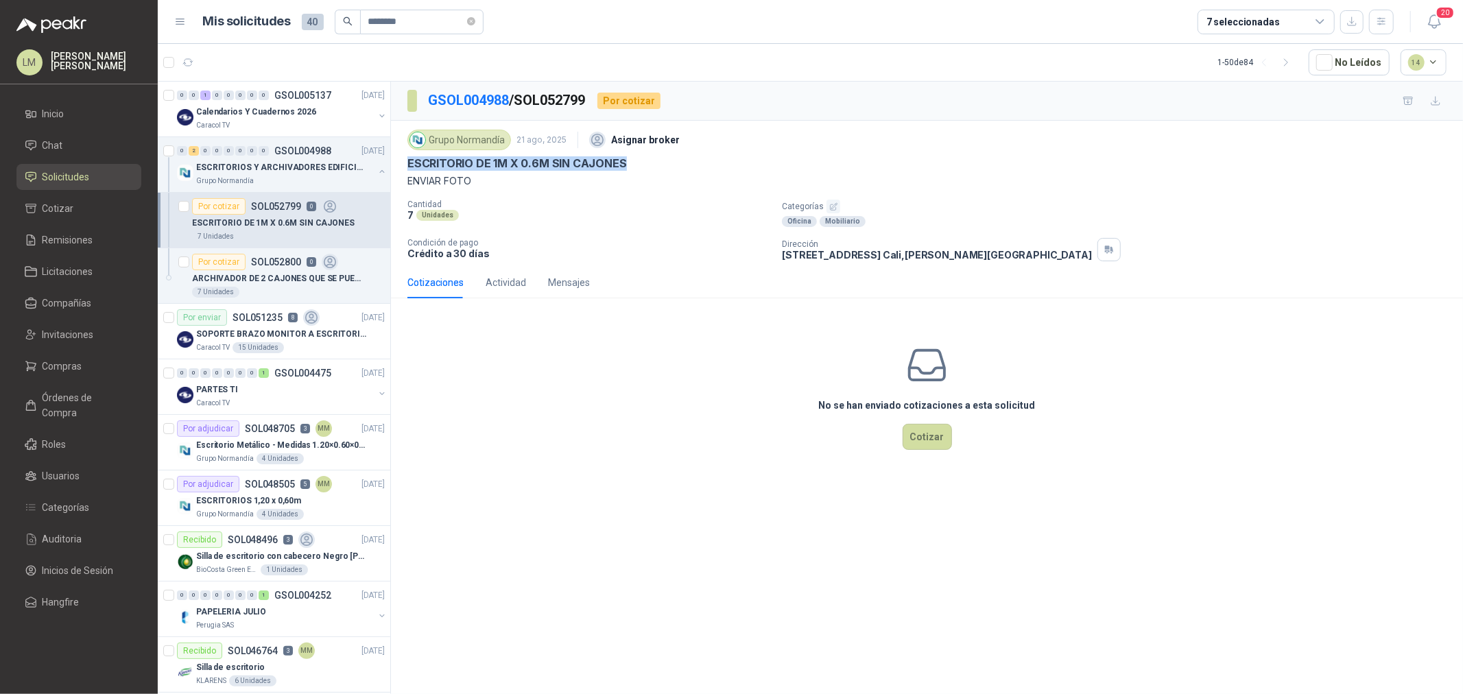
copy p "ESCRITORIO DE 1M X 0.6M SIN CAJONES"
click at [250, 277] on p "ARCHIVADOR DE 2 CAJONES QUE SE PUEDA UBICAR DEBAJO DE UN ESCRITORIO DE 1M X 0.6…" at bounding box center [277, 278] width 171 height 13
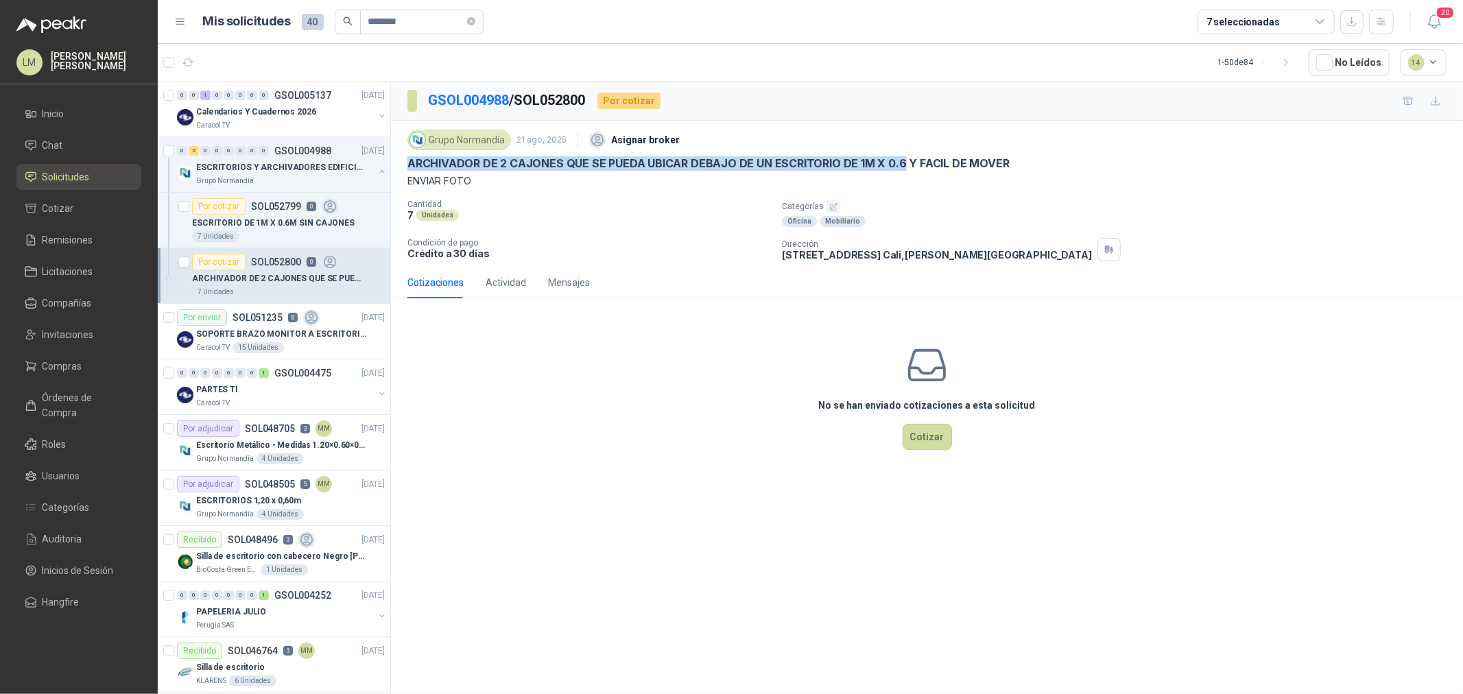
drag, startPoint x: 407, startPoint y: 165, endPoint x: 899, endPoint y: 162, distance: 491.9
click at [899, 162] on p "ARCHIVADOR DE 2 CAJONES QUE SE PUEDA UBICAR DEBAJO DE UN ESCRITORIO DE 1M X 0.6…" at bounding box center [709, 163] width 602 height 14
copy p "ARCHIVADOR DE 2 CAJONES QUE SE PUEDA UBICAR DEBAJO DE UN ESCRITORIO DE 1M X 0.6"
click at [470, 167] on p "ARCHIVADOR DE 2 CAJONES QUE SE PUEDA UBICAR DEBAJO DE UN ESCRITORIO DE 1M X 0.6…" at bounding box center [709, 163] width 602 height 14
drag, startPoint x: 402, startPoint y: 158, endPoint x: 560, endPoint y: 163, distance: 157.9
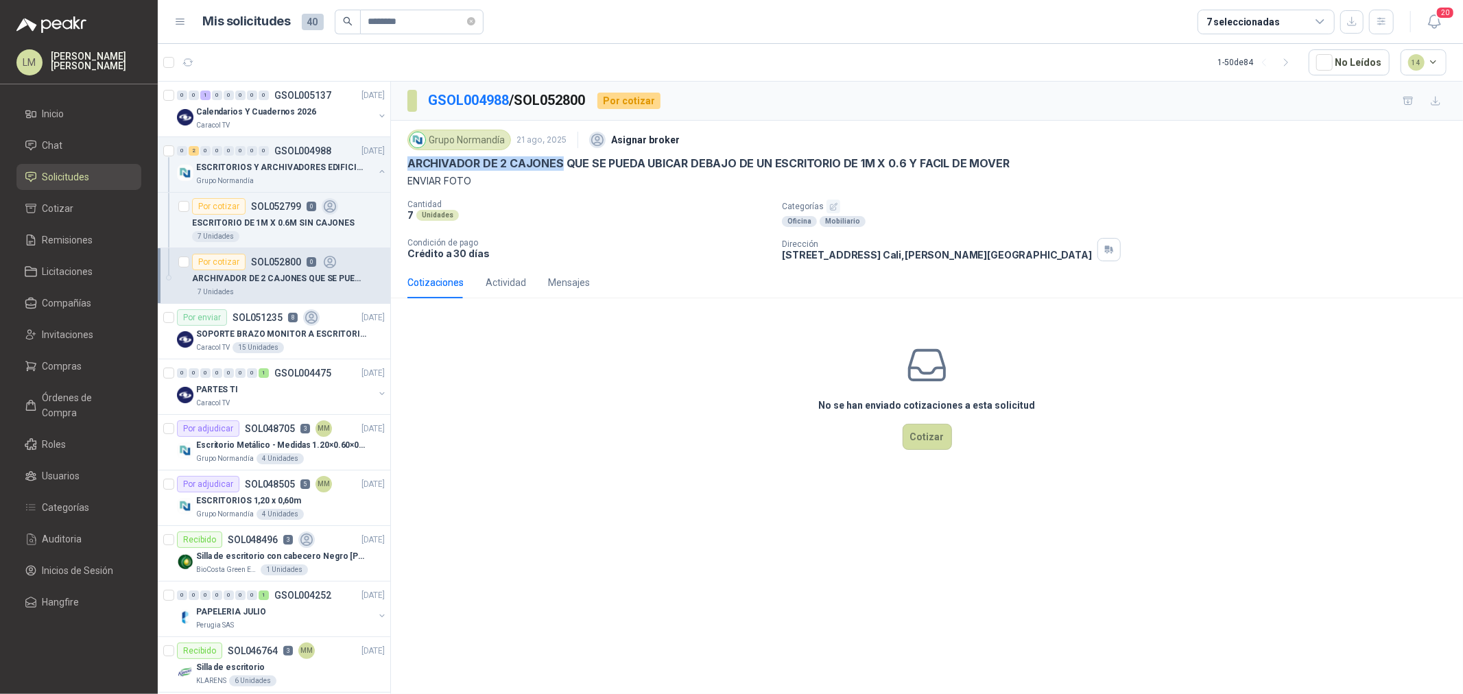
click at [560, 163] on div "Grupo [PERSON_NAME] [DATE] Asignar broker ARCHIVADOR DE 2 CAJONES QUE SE PUEDA …" at bounding box center [927, 194] width 1072 height 146
copy p "ARCHIVADOR DE 2 CAJONES"
click at [245, 217] on p "ESCRITORIO DE 1M X 0.6M SIN CAJONES" at bounding box center [273, 223] width 163 height 13
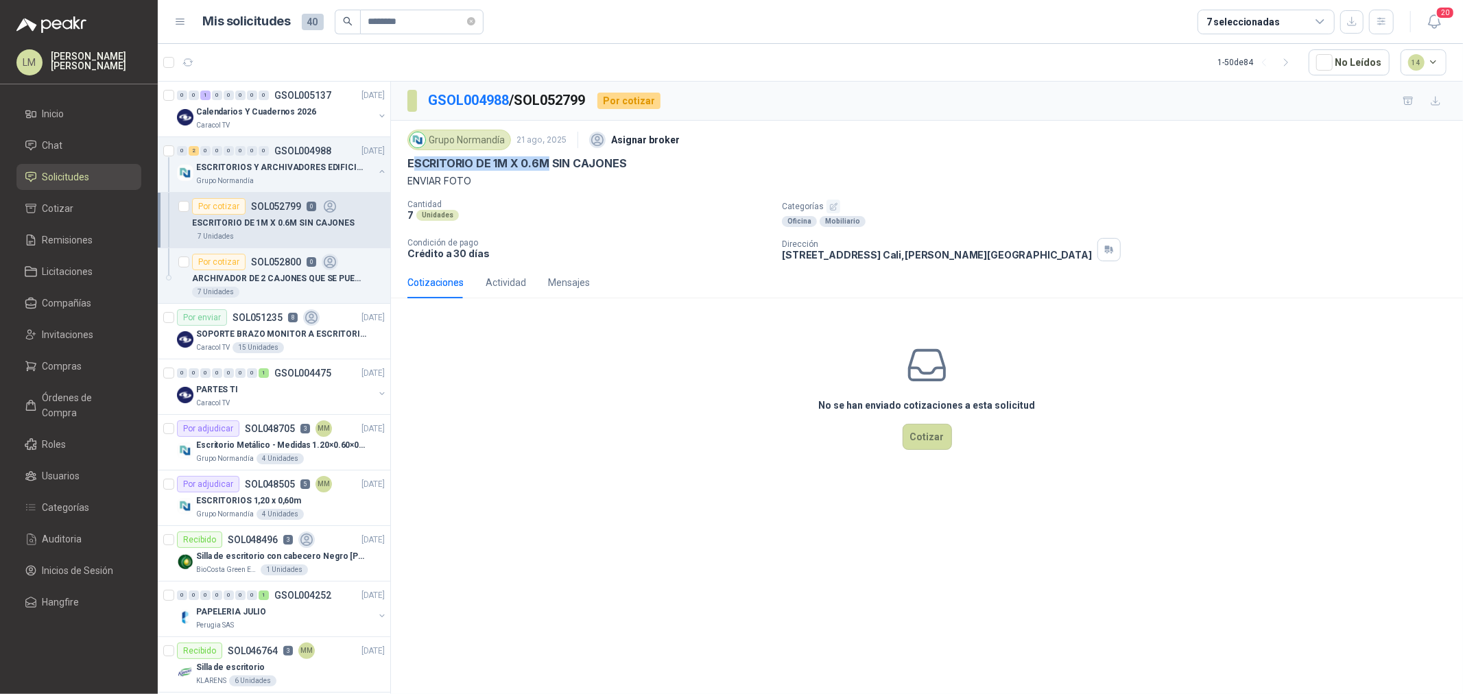
drag, startPoint x: 412, startPoint y: 165, endPoint x: 546, endPoint y: 167, distance: 134.5
click at [546, 167] on p "ESCRITORIO DE 1M X 0.6M SIN CAJONES" at bounding box center [518, 163] width 220 height 14
click at [458, 166] on p "ESCRITORIO DE 1M X 0.6M SIN CAJONES" at bounding box center [518, 163] width 220 height 14
drag, startPoint x: 406, startPoint y: 163, endPoint x: 545, endPoint y: 165, distance: 139.3
click at [545, 165] on div "Grupo [PERSON_NAME] [DATE] Asignar broker ESCRITORIO DE 1M X 0.6M SIN CAJONES E…" at bounding box center [927, 194] width 1072 height 146
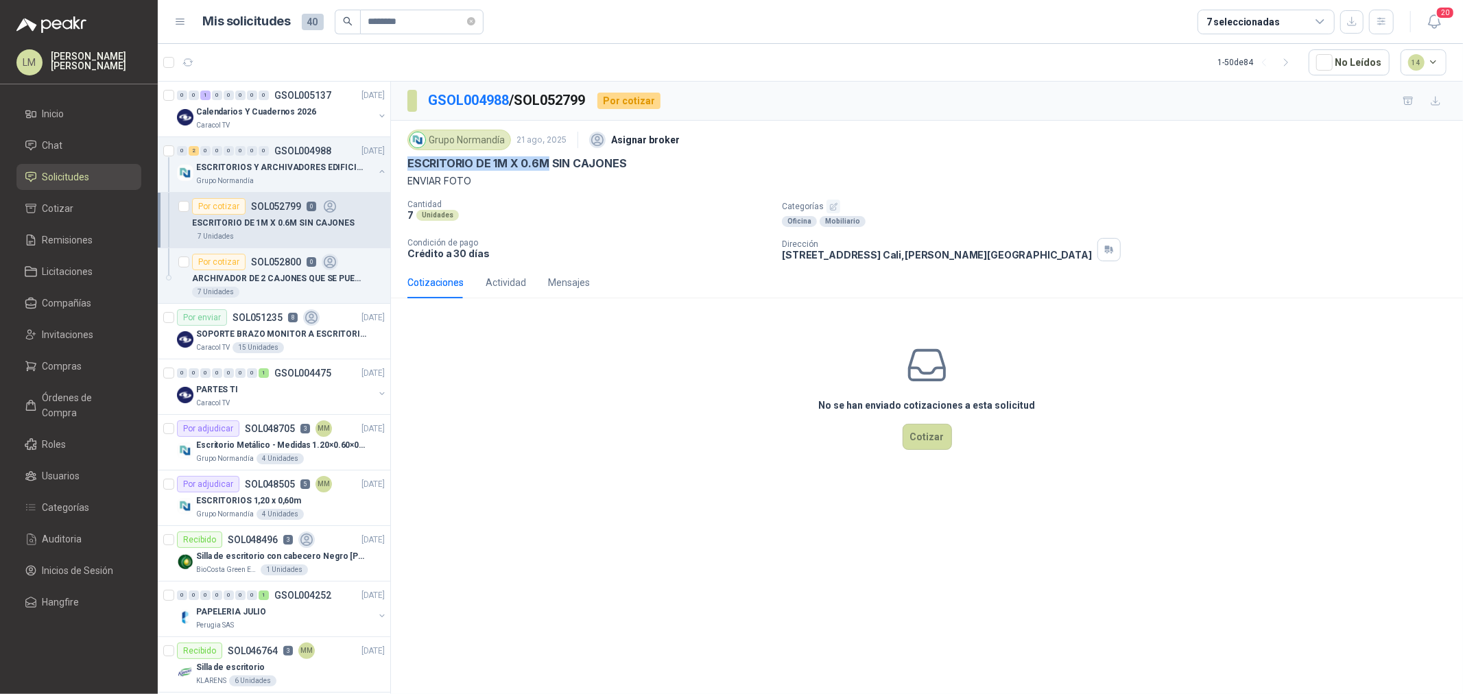
copy p "ESCRITORIO DE 1M X 0.6M"
click at [516, 362] on div "No se han enviado cotizaciones a esta solicitud Cotizar" at bounding box center [927, 396] width 1072 height 175
click at [216, 64] on icon "button" at bounding box center [223, 63] width 14 height 14
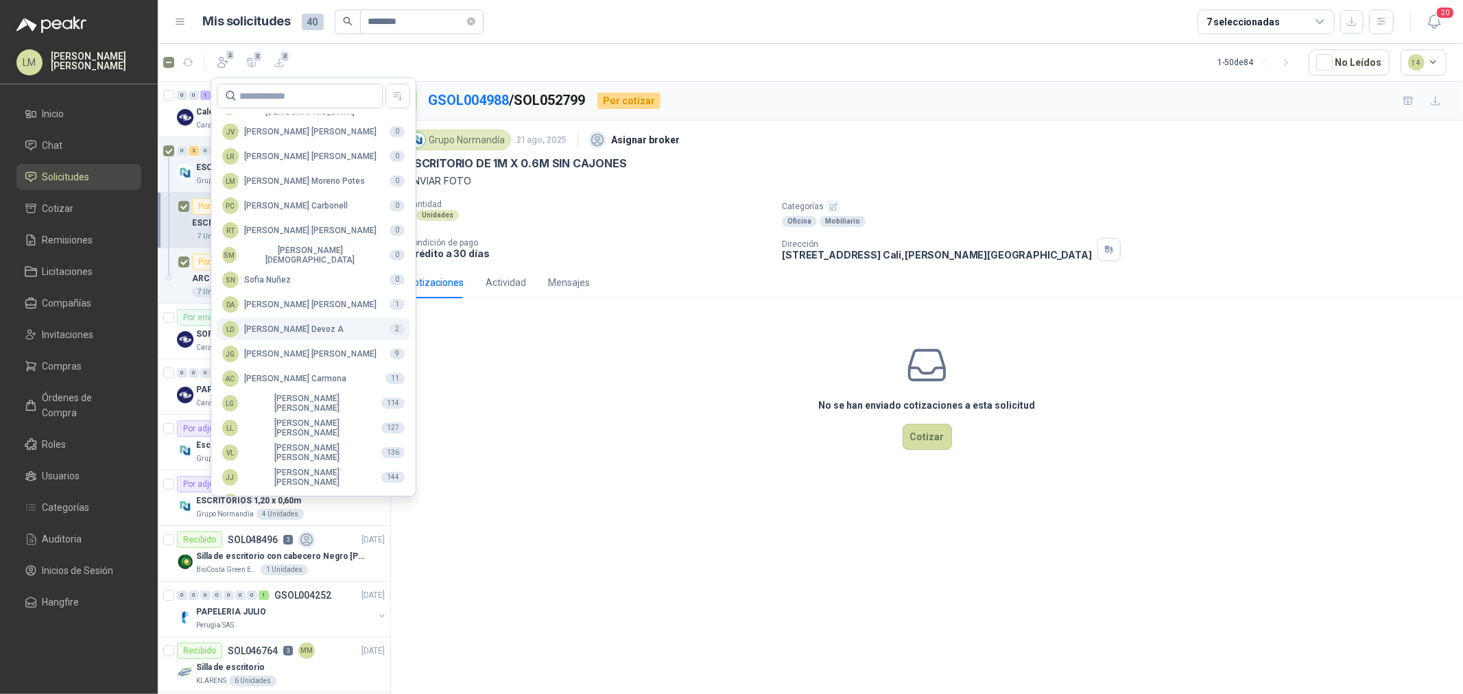
scroll to position [243, 0]
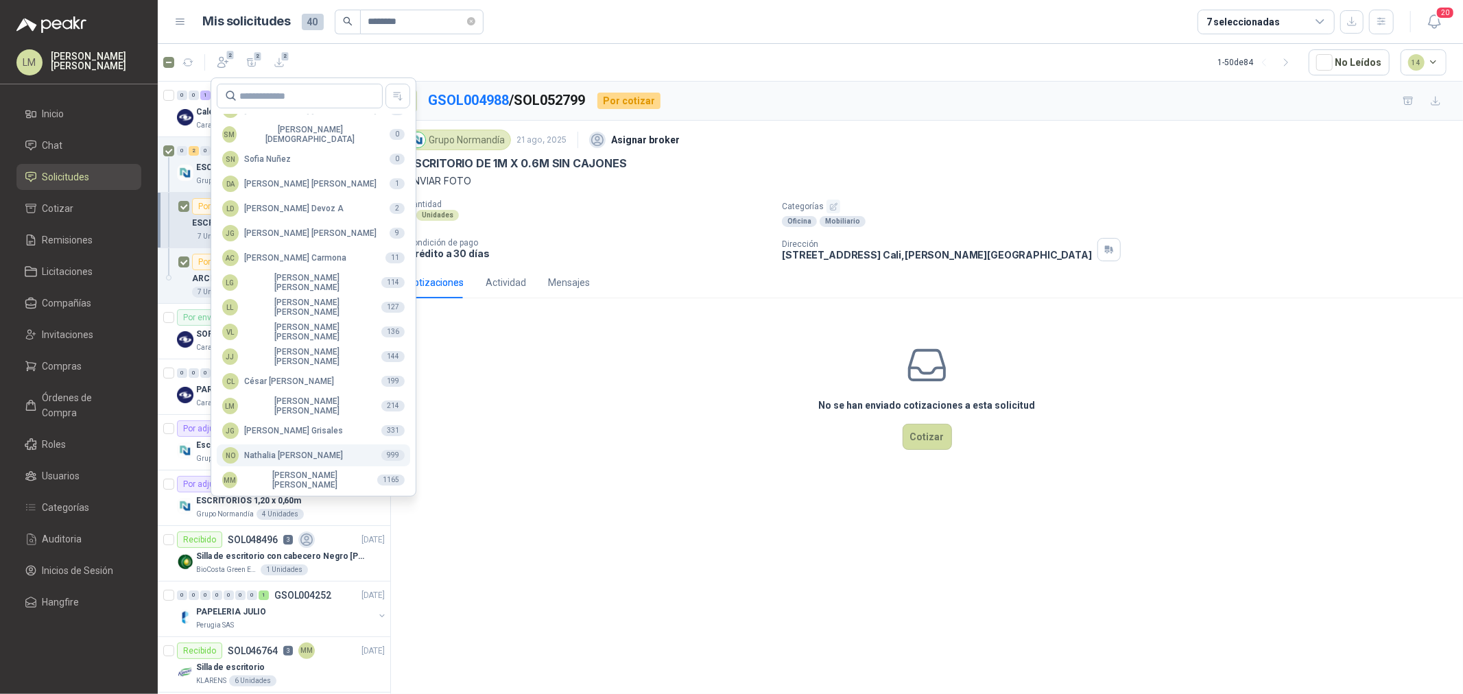
click at [272, 456] on div "NO [PERSON_NAME]" at bounding box center [282, 455] width 121 height 16
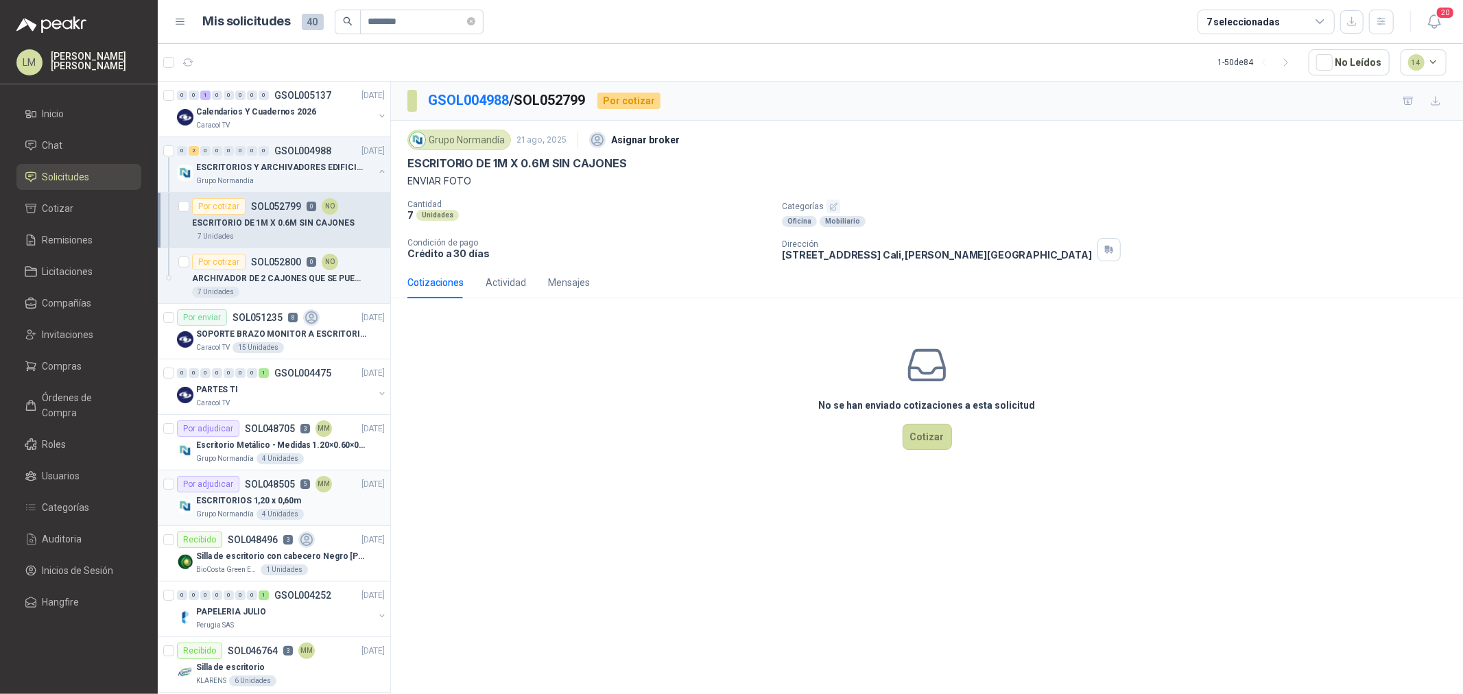
click at [294, 495] on p "ESCRITORIOS 1,20 x 0,60m" at bounding box center [248, 501] width 105 height 13
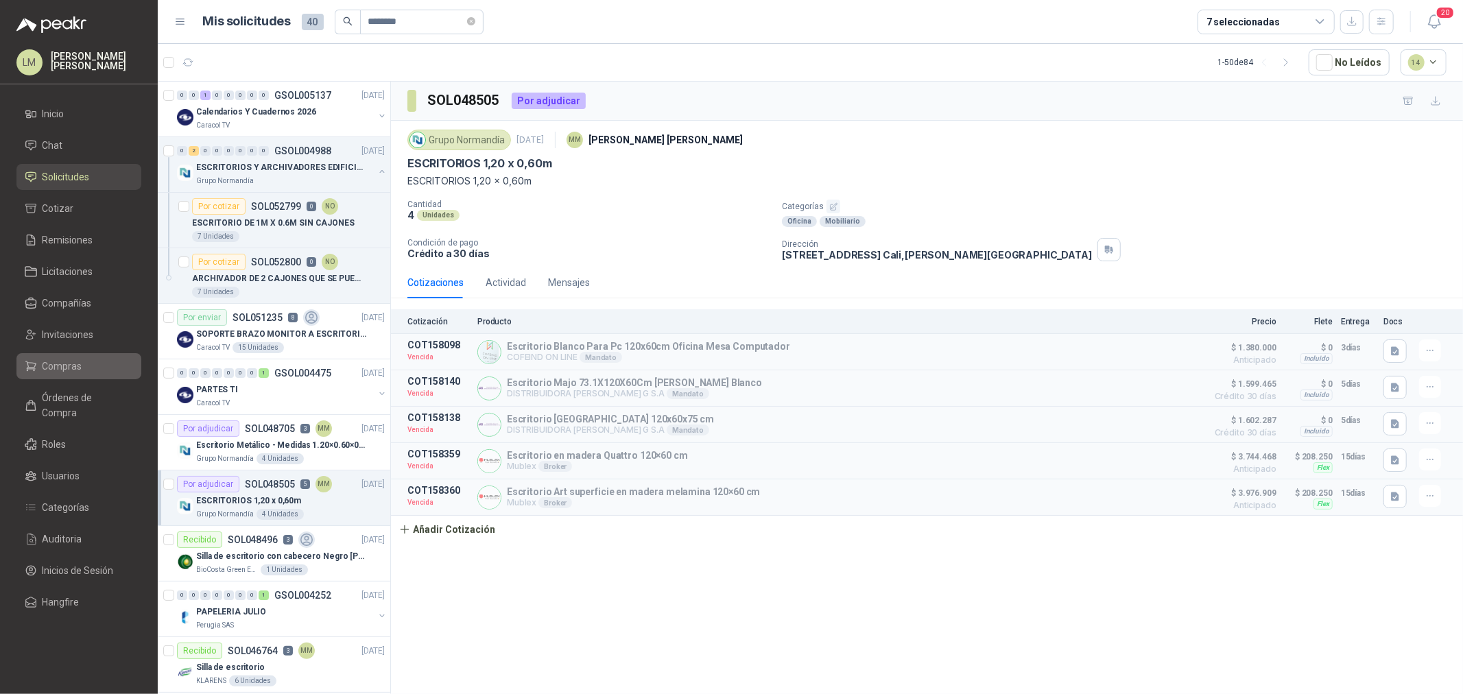
click at [51, 361] on span "Compras" at bounding box center [63, 366] width 40 height 15
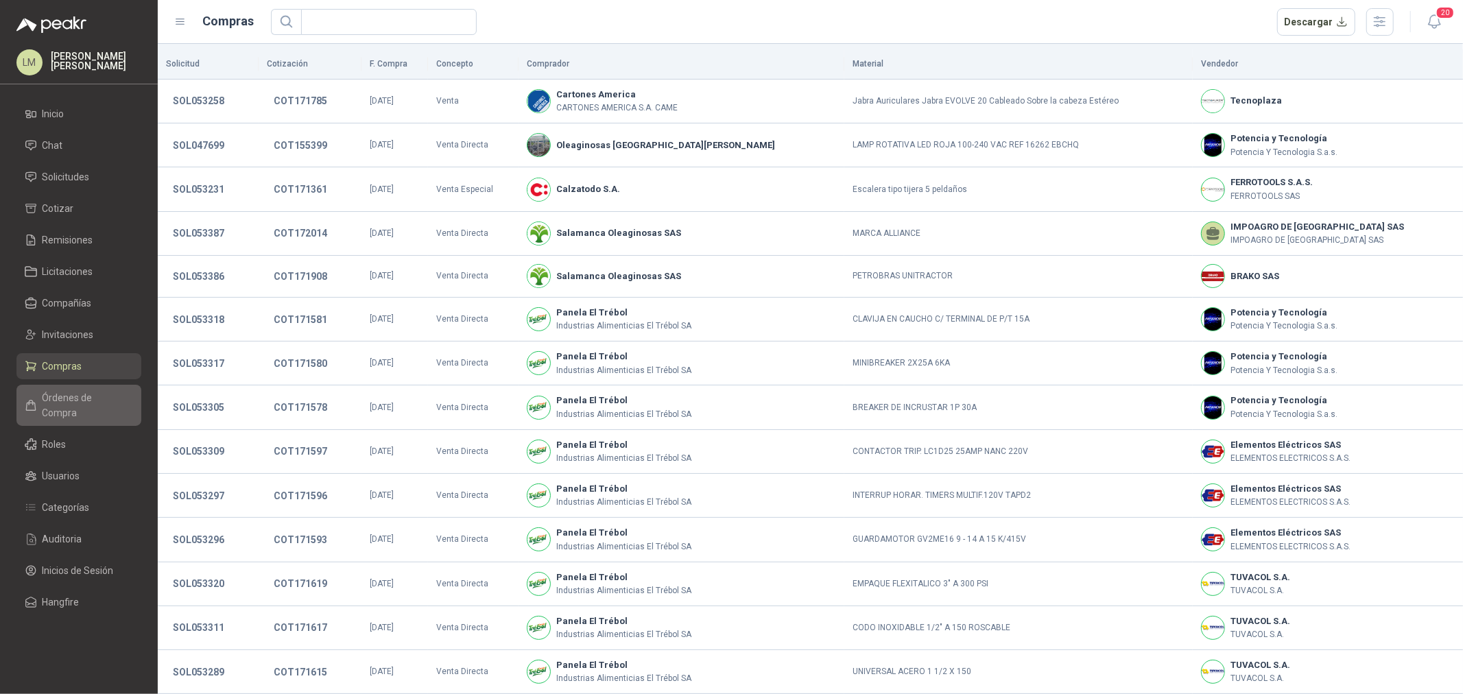
click at [81, 394] on span "Órdenes de Compra" at bounding box center [86, 405] width 86 height 30
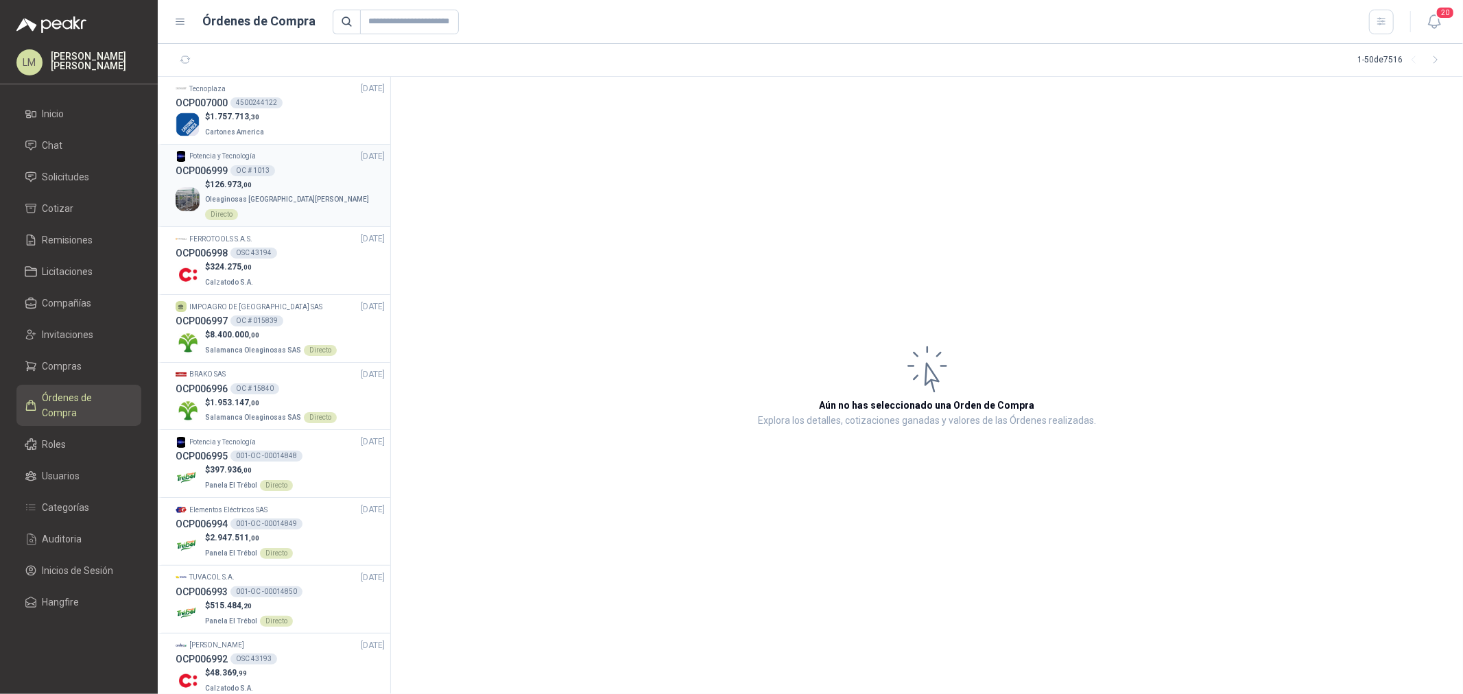
click at [248, 172] on div "OC # 1013" at bounding box center [253, 170] width 45 height 11
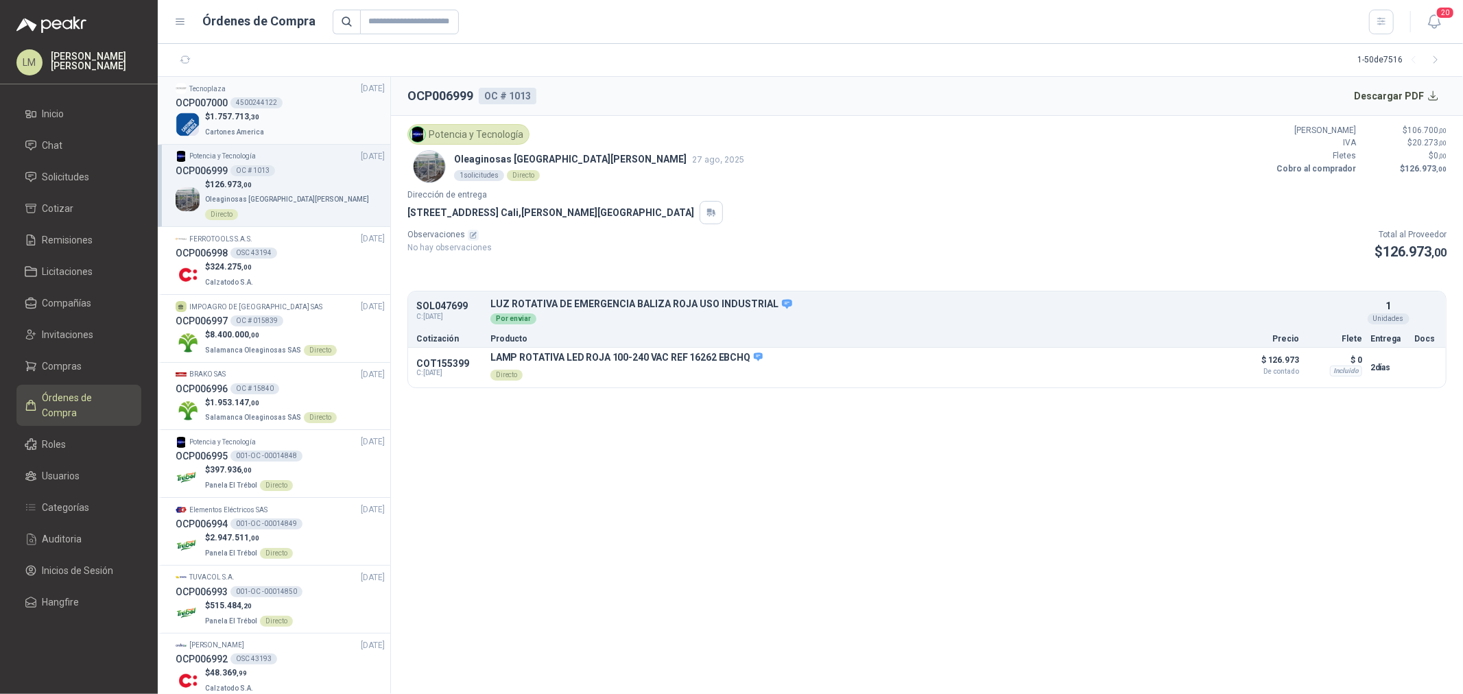
click at [257, 113] on span ",30" at bounding box center [254, 117] width 10 height 8
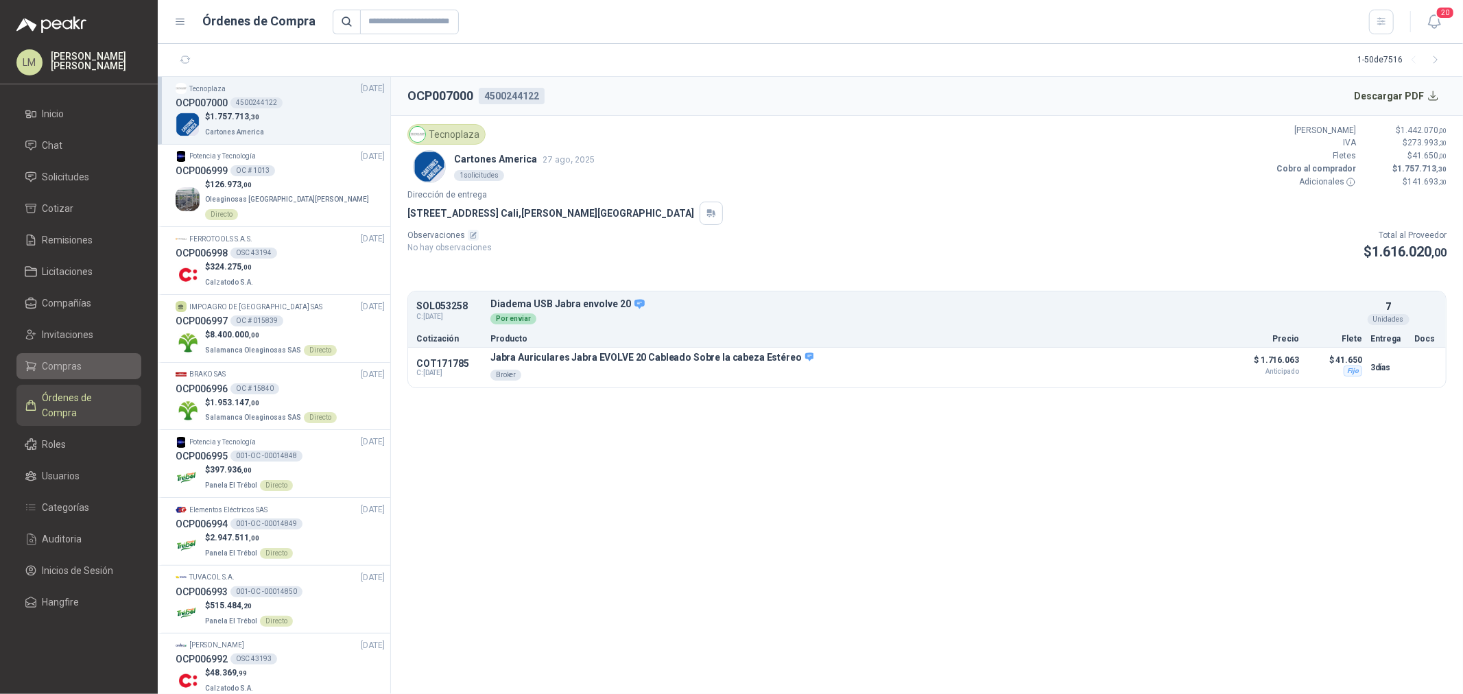
click at [54, 364] on span "Compras" at bounding box center [63, 366] width 40 height 15
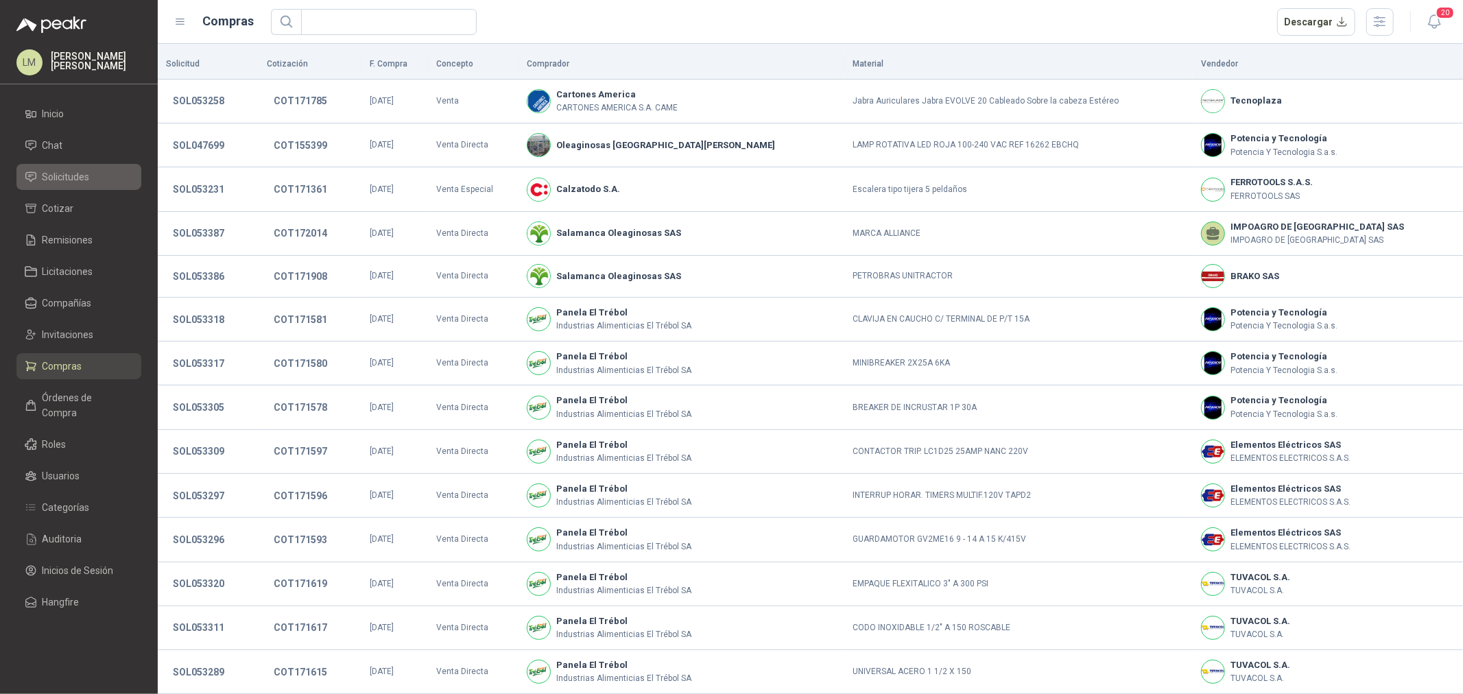
click at [80, 170] on span "Solicitudes" at bounding box center [66, 176] width 47 height 15
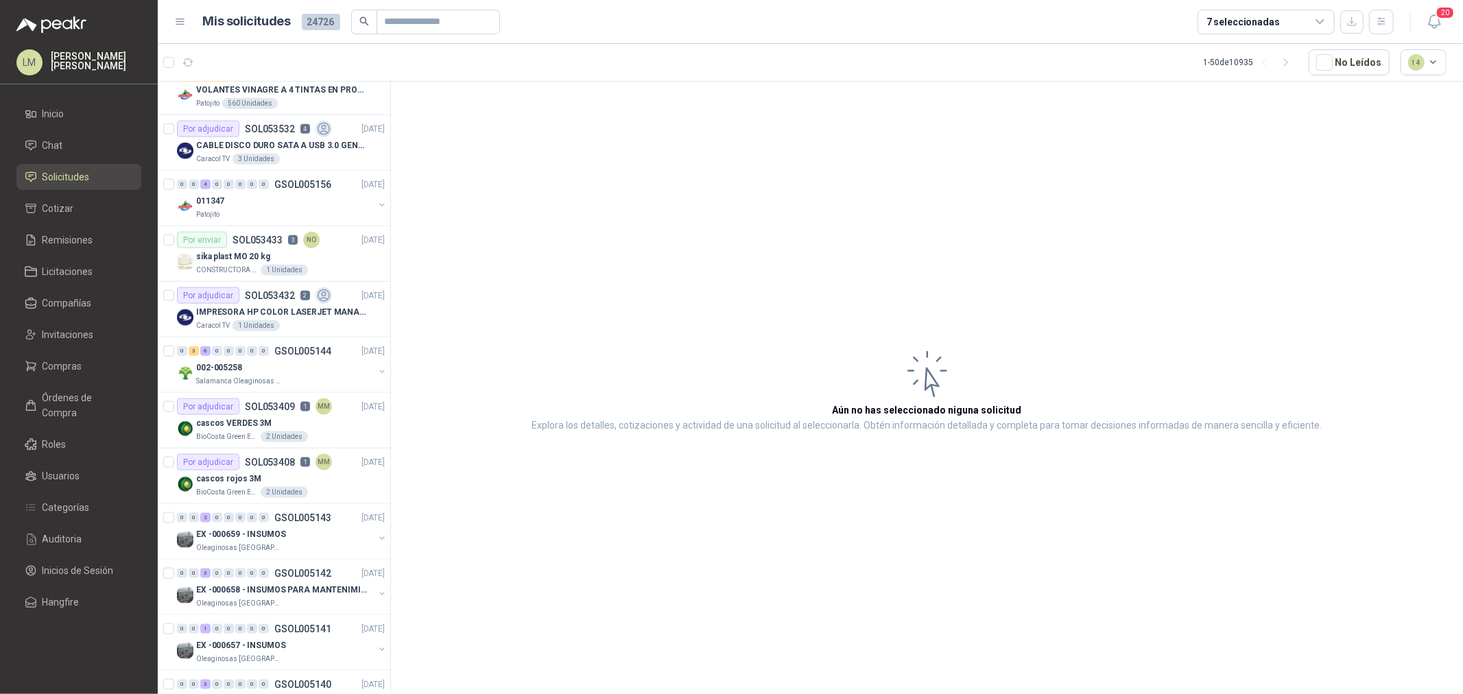
scroll to position [1448, 0]
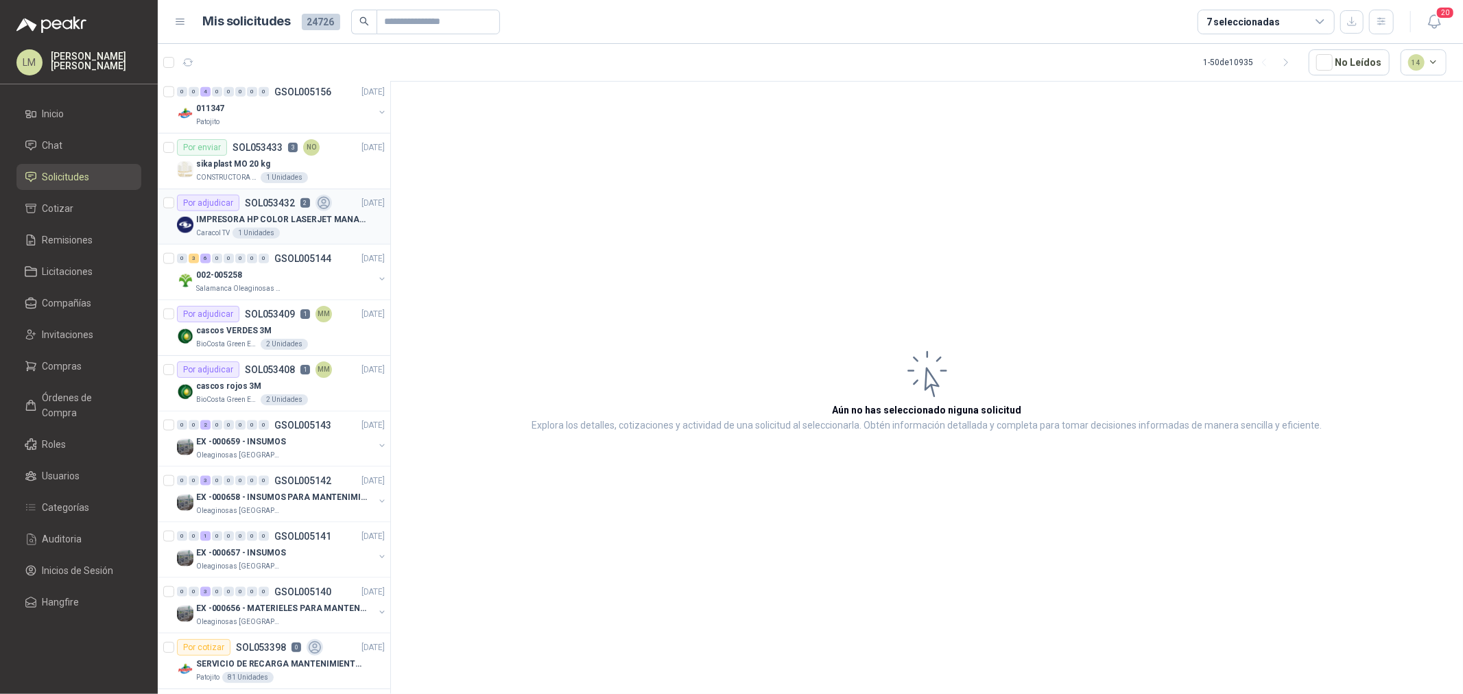
click at [281, 208] on p "SOL053432" at bounding box center [270, 203] width 50 height 10
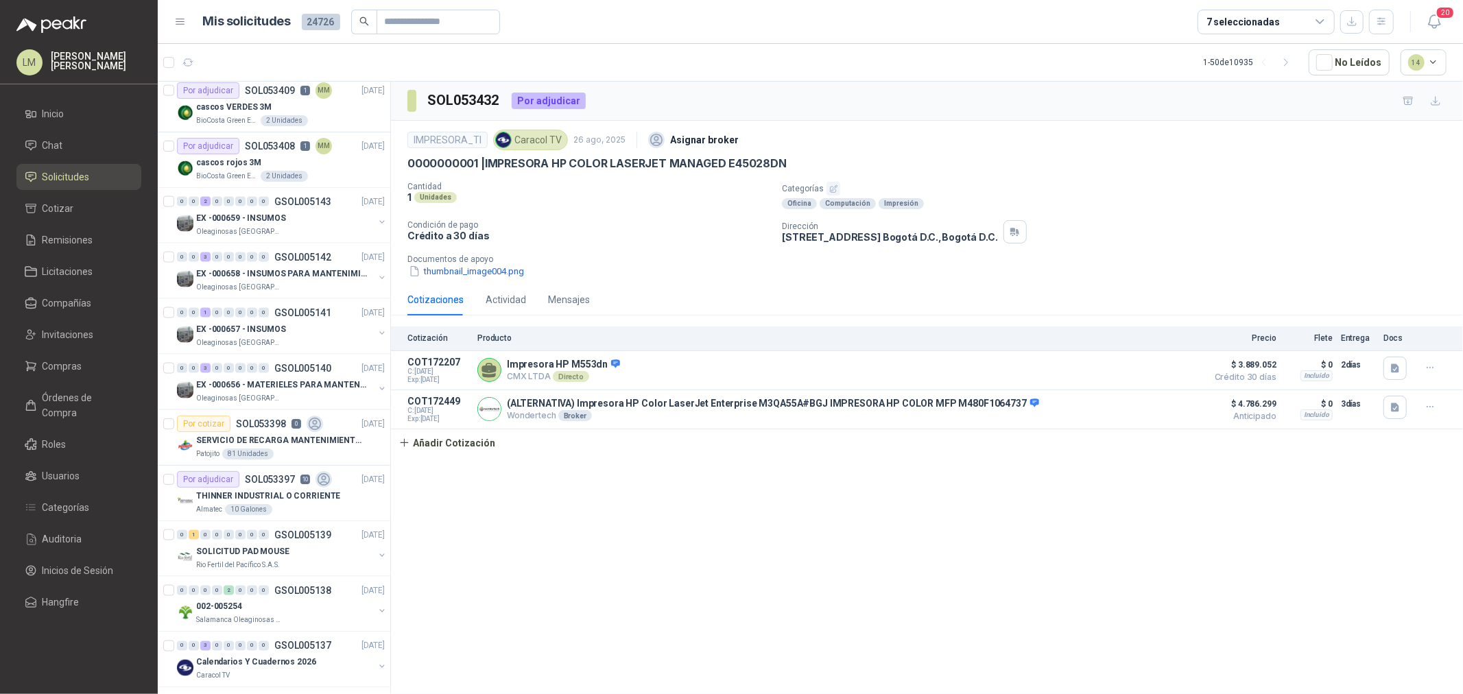
scroll to position [1677, 0]
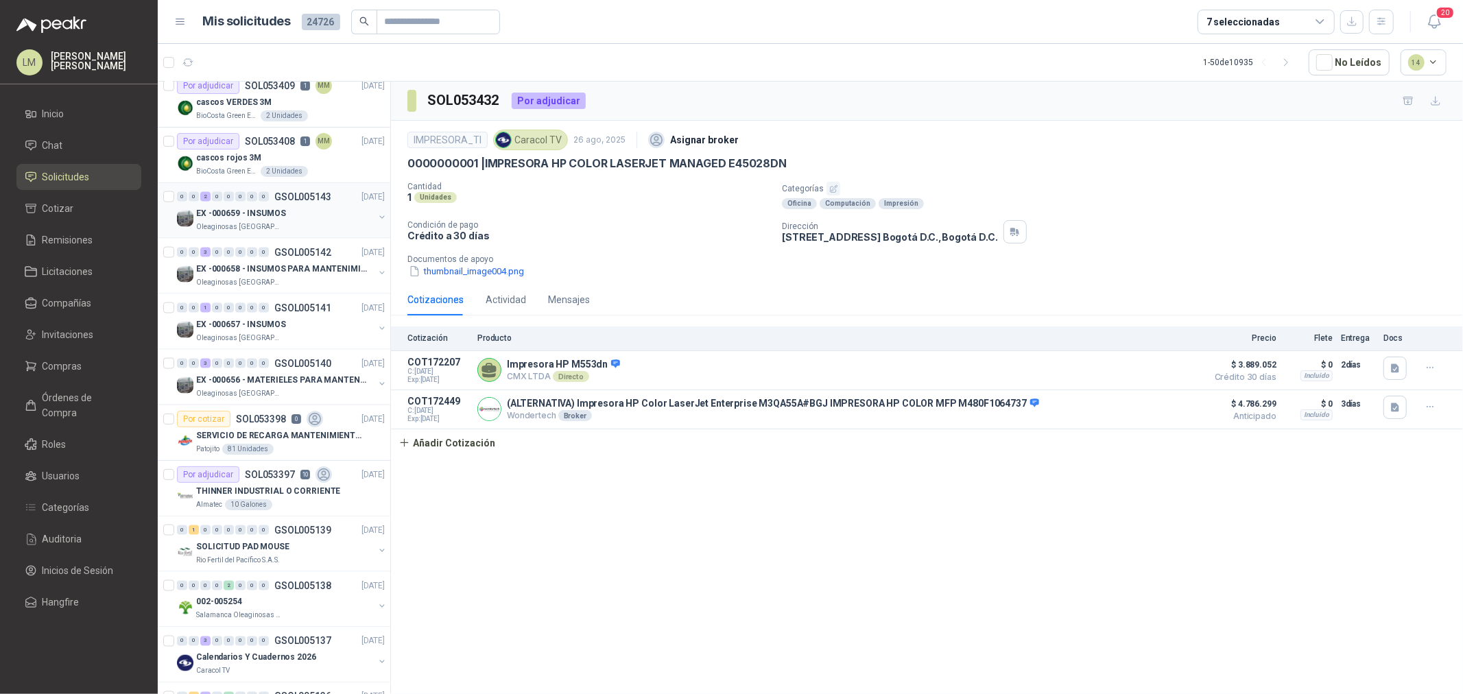
click at [255, 221] on div "EX -000659 - INSUMOS" at bounding box center [285, 213] width 178 height 16
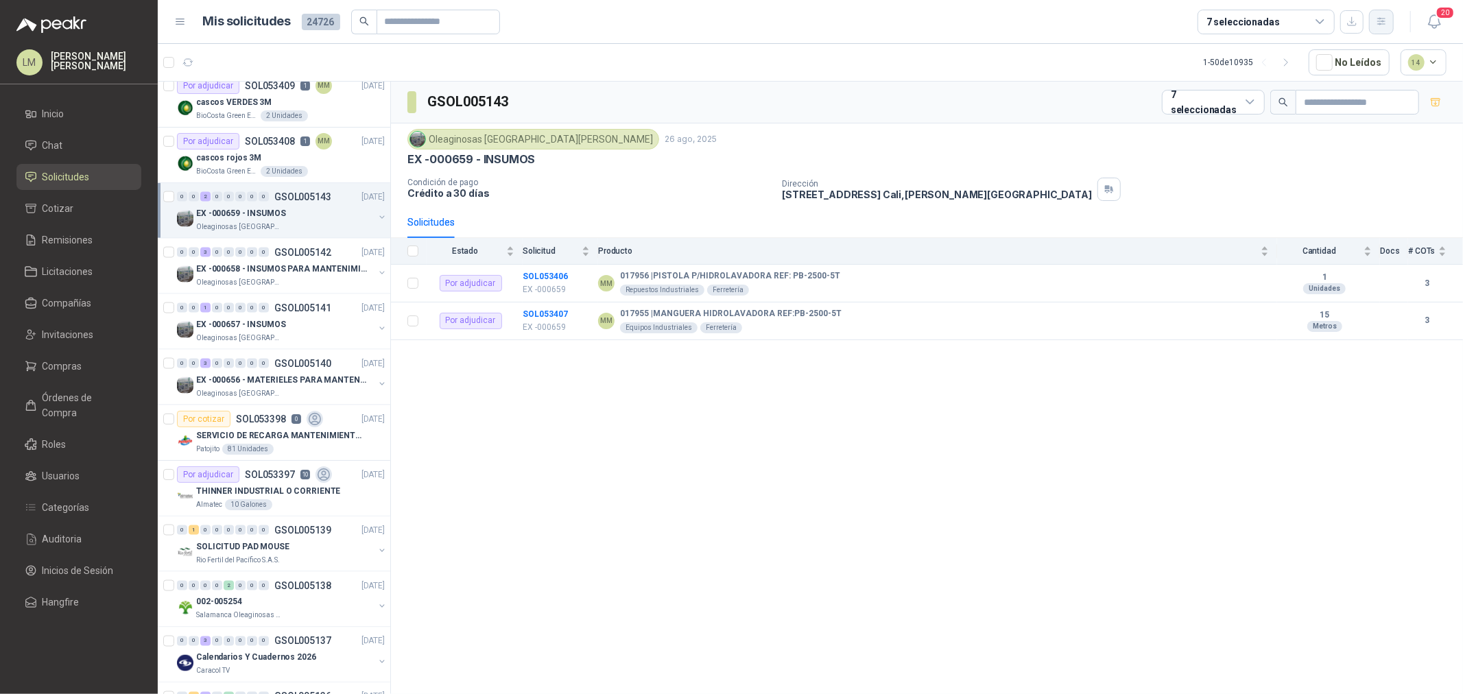
click at [1372, 26] on button "button" at bounding box center [1381, 22] width 25 height 25
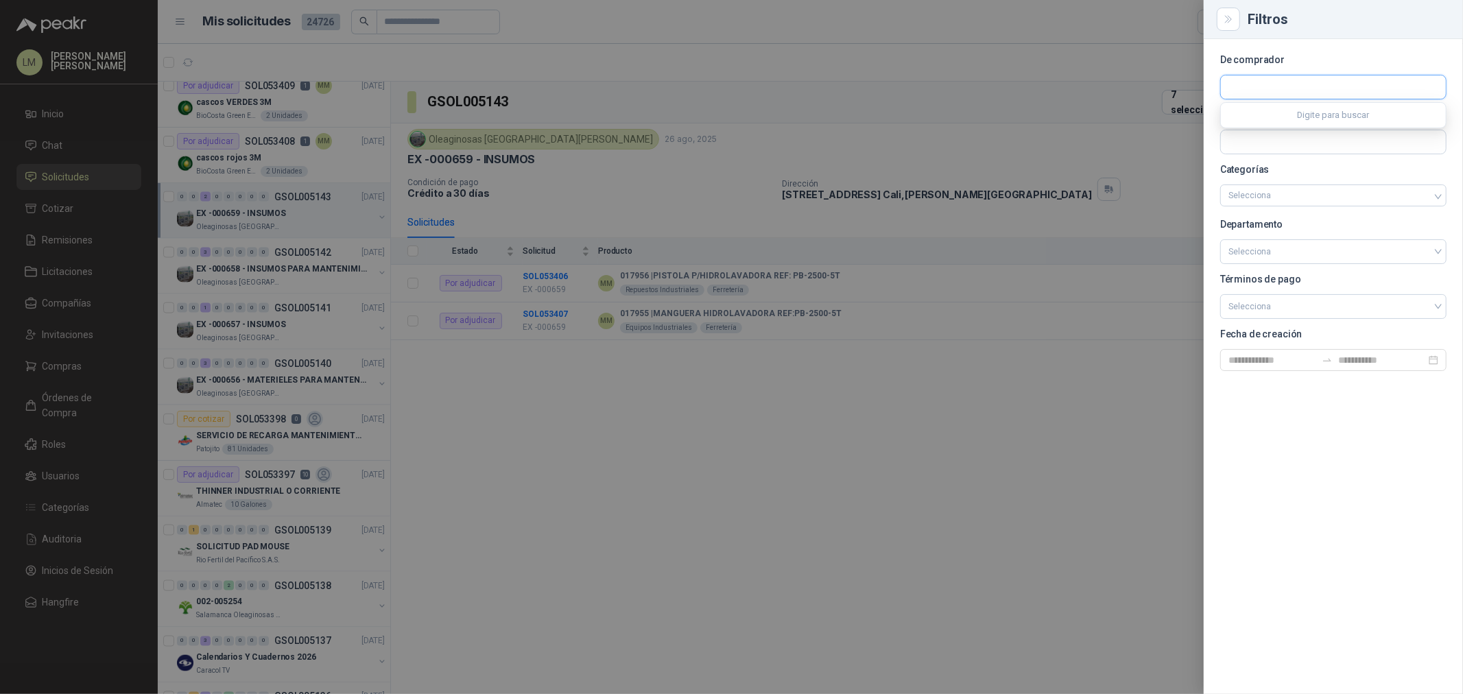
click at [1251, 85] on input "text" at bounding box center [1333, 86] width 225 height 23
type input "*****"
click at [1259, 118] on p "Grupo Normandía" at bounding box center [1285, 117] width 65 height 8
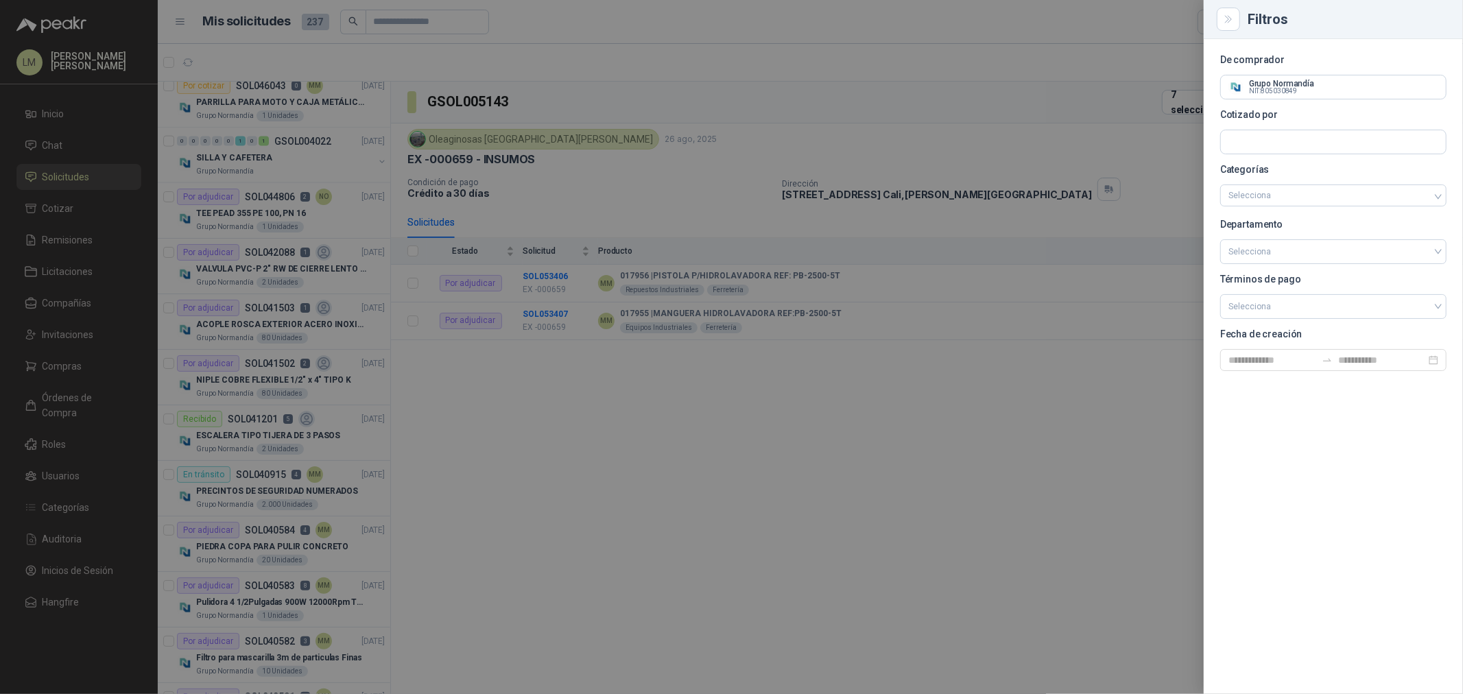
click at [526, 217] on div at bounding box center [731, 347] width 1463 height 694
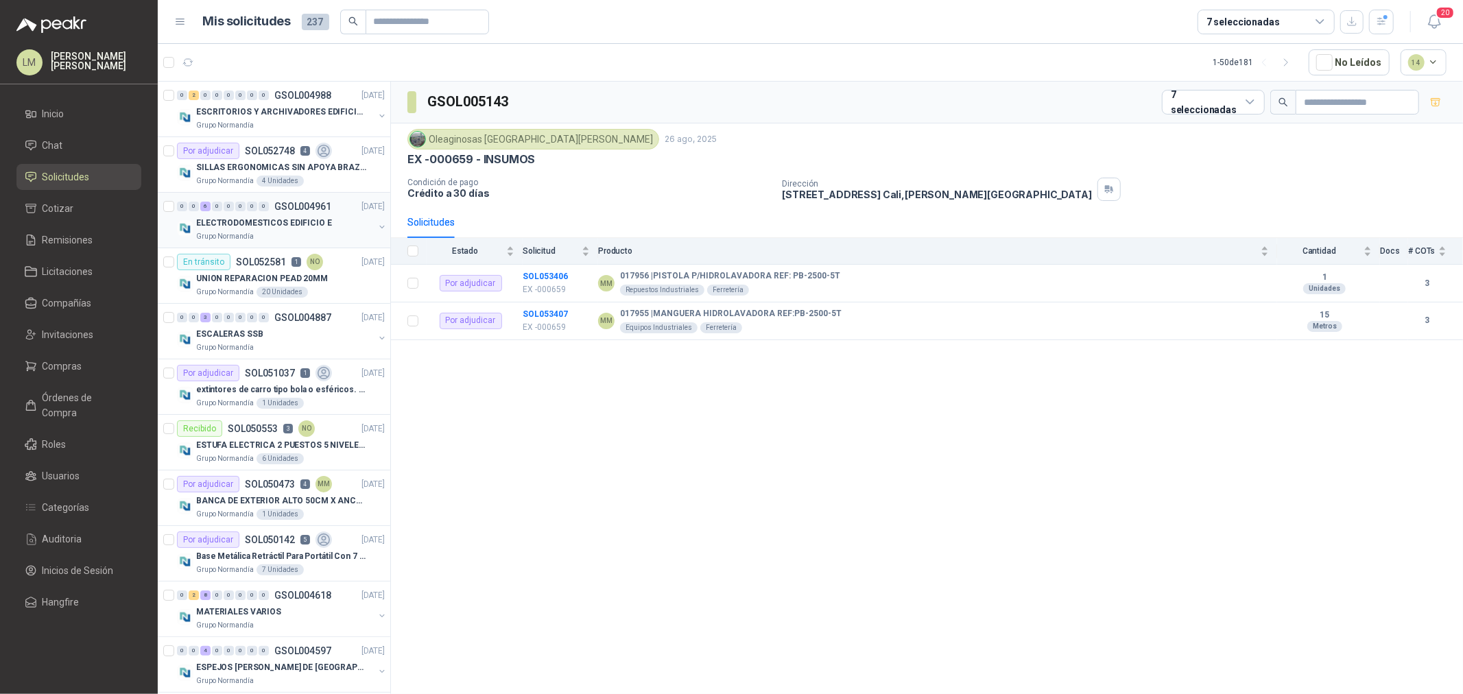
click at [377, 224] on button "button" at bounding box center [382, 227] width 11 height 11
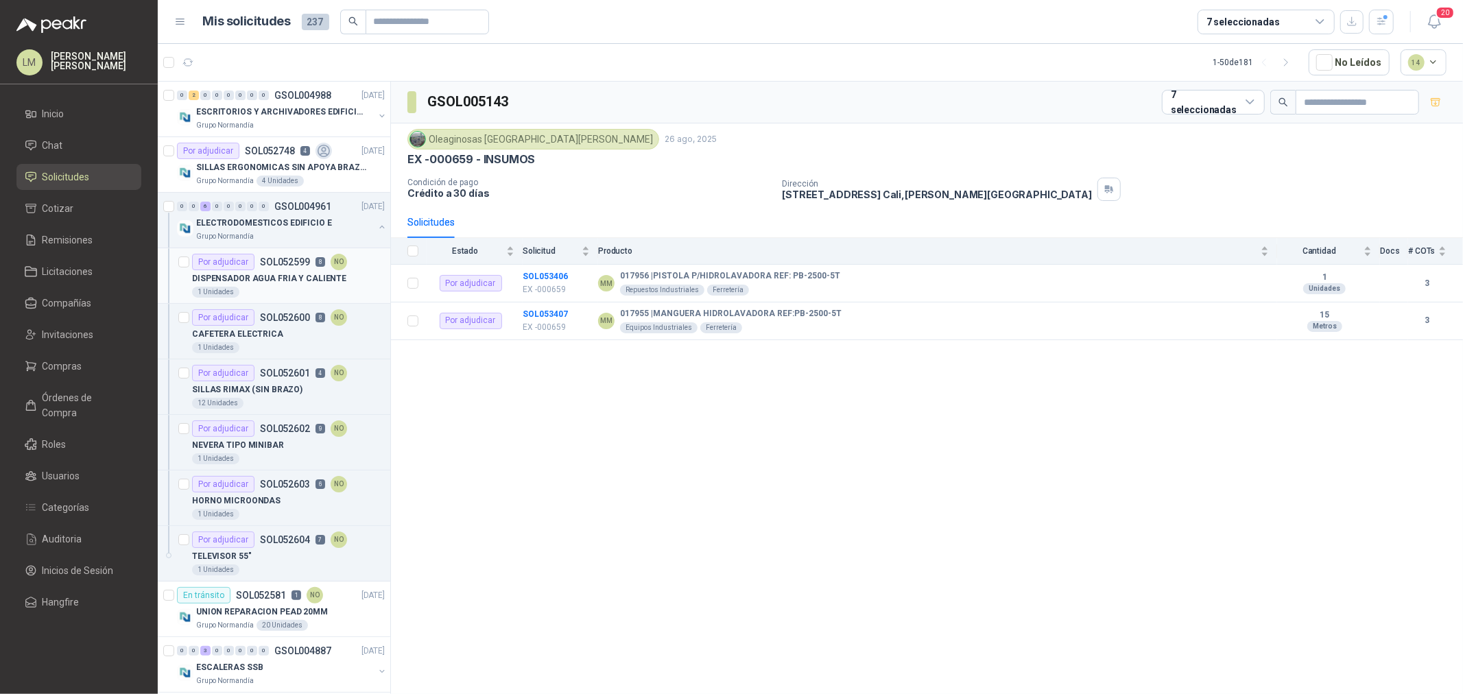
click at [296, 255] on div "Por adjudicar SOL052599 8 NO" at bounding box center [269, 262] width 155 height 16
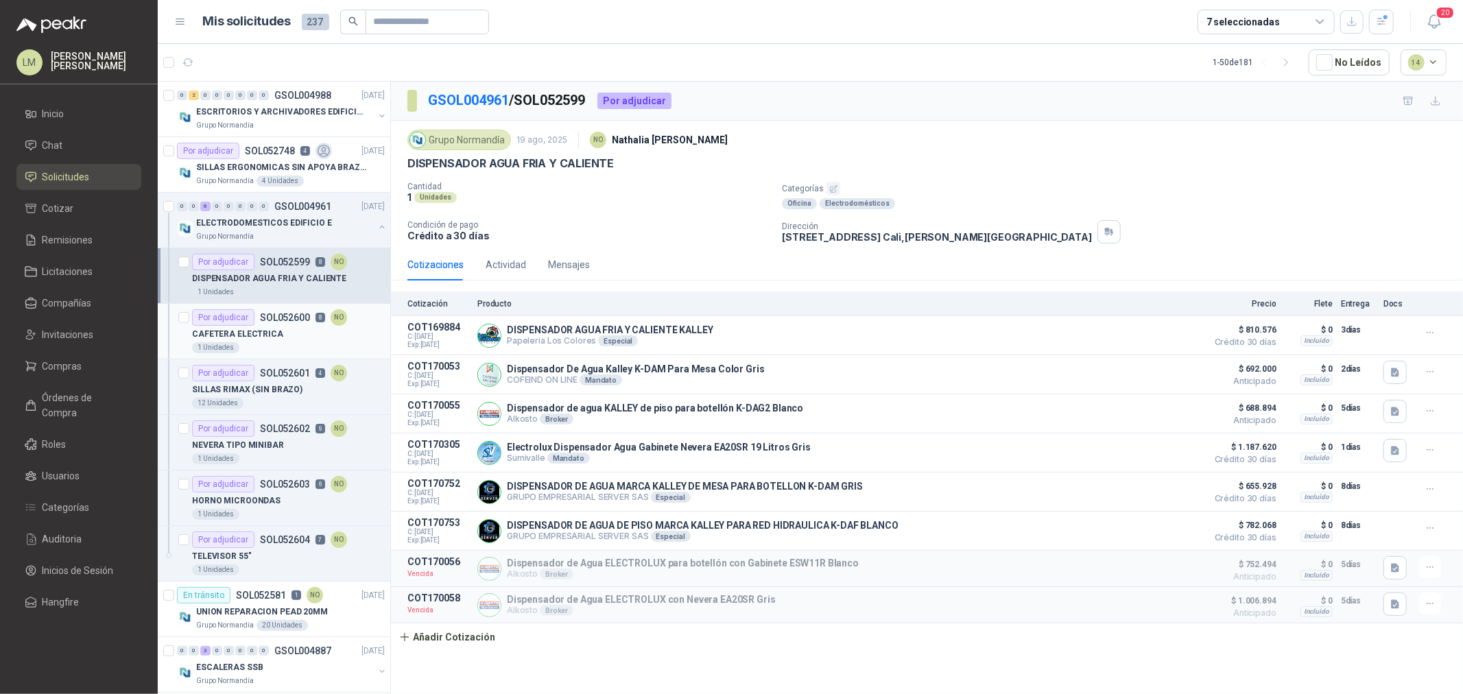
click at [300, 319] on p "SOL052600" at bounding box center [285, 318] width 50 height 10
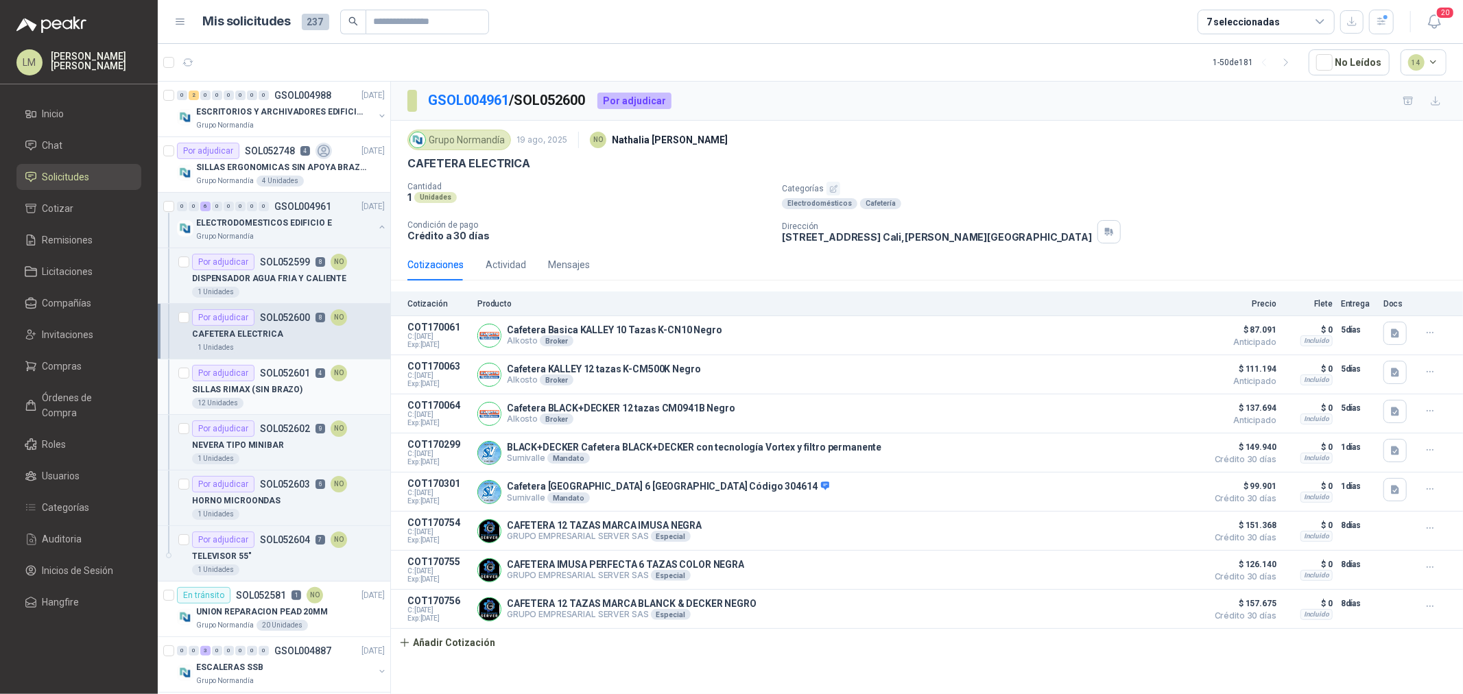
click at [286, 377] on p "SOL052601" at bounding box center [285, 373] width 50 height 10
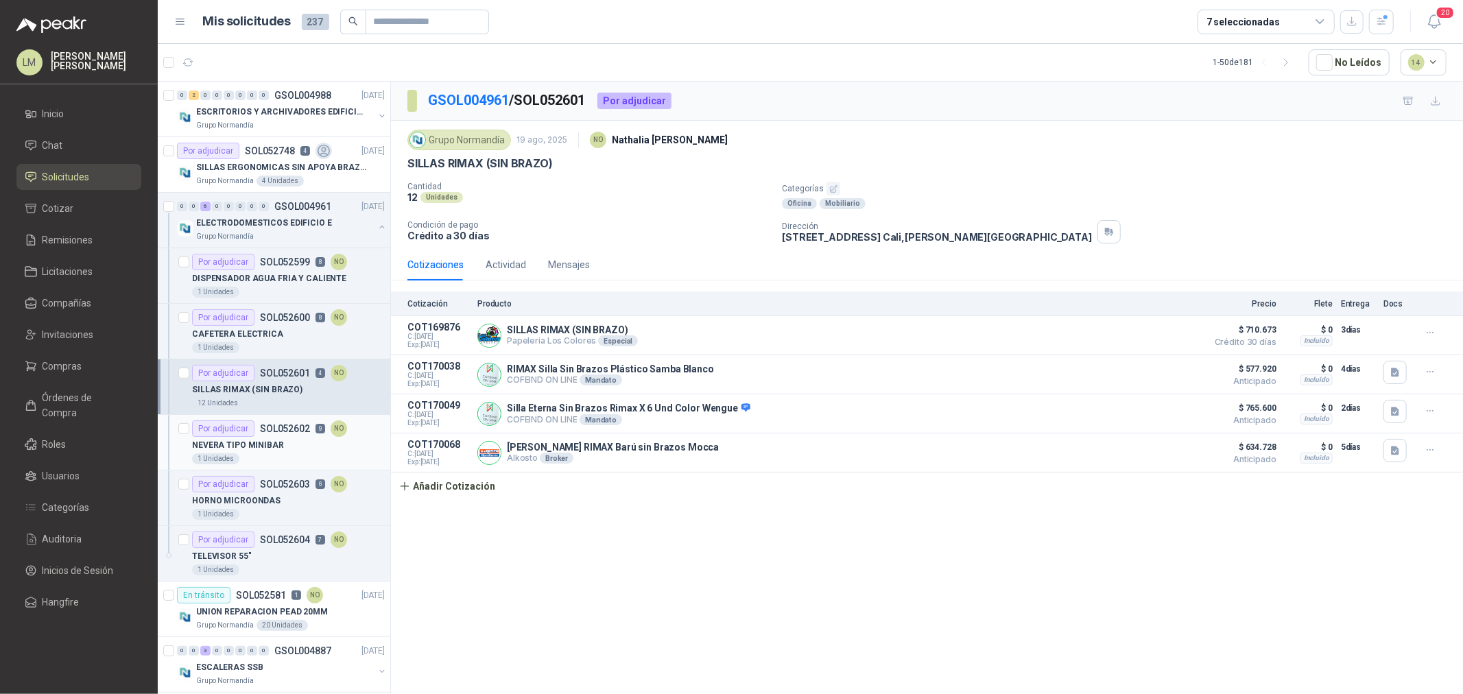
click at [285, 440] on div "NEVERA TIPO MINIBAR" at bounding box center [288, 445] width 193 height 16
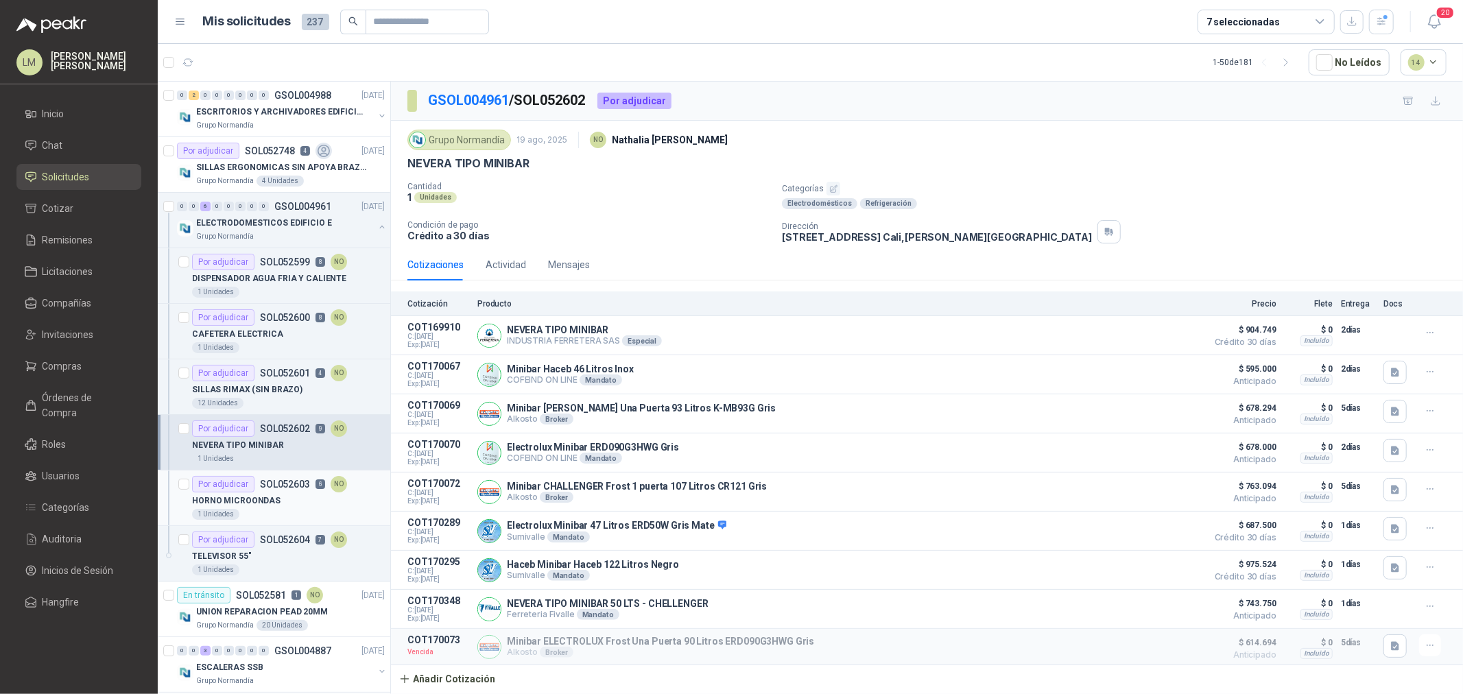
click at [285, 495] on div "HORNO MICROONDAS" at bounding box center [288, 501] width 193 height 16
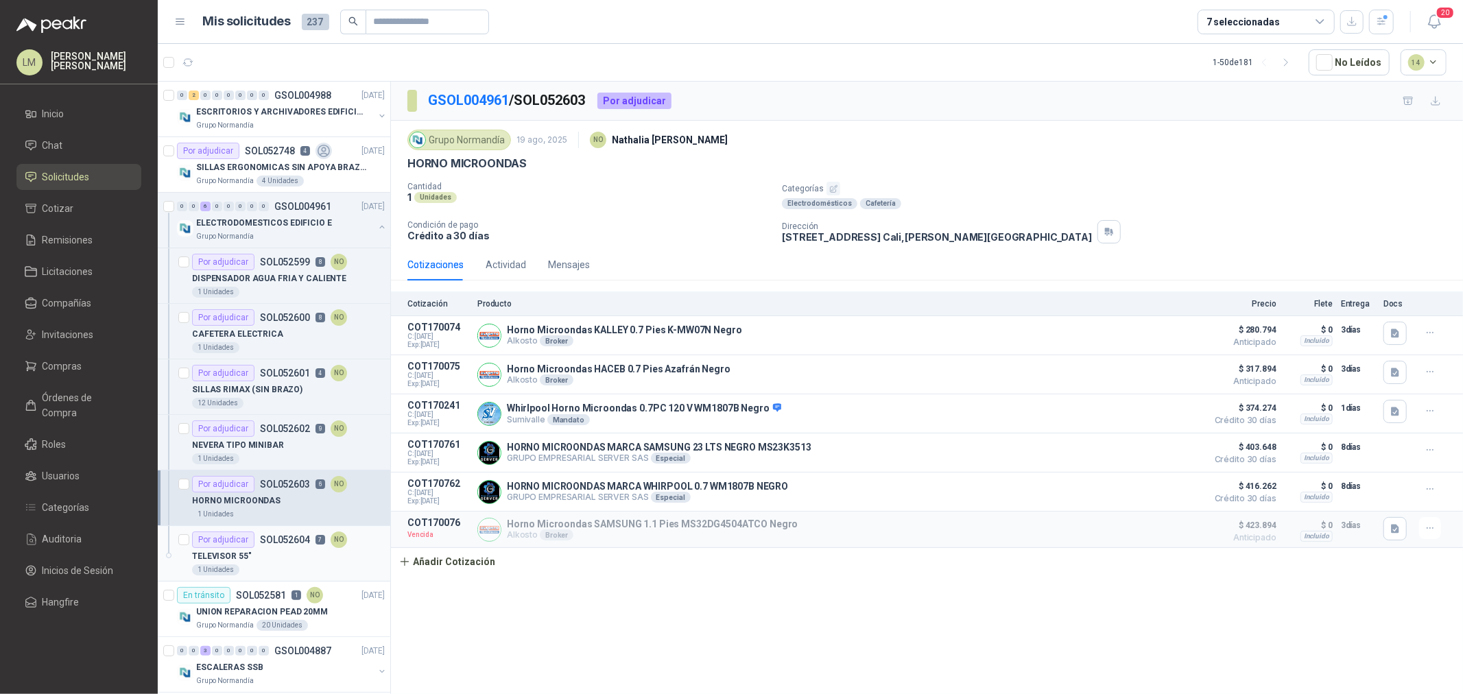
click at [287, 543] on p "SOL052604" at bounding box center [285, 540] width 50 height 10
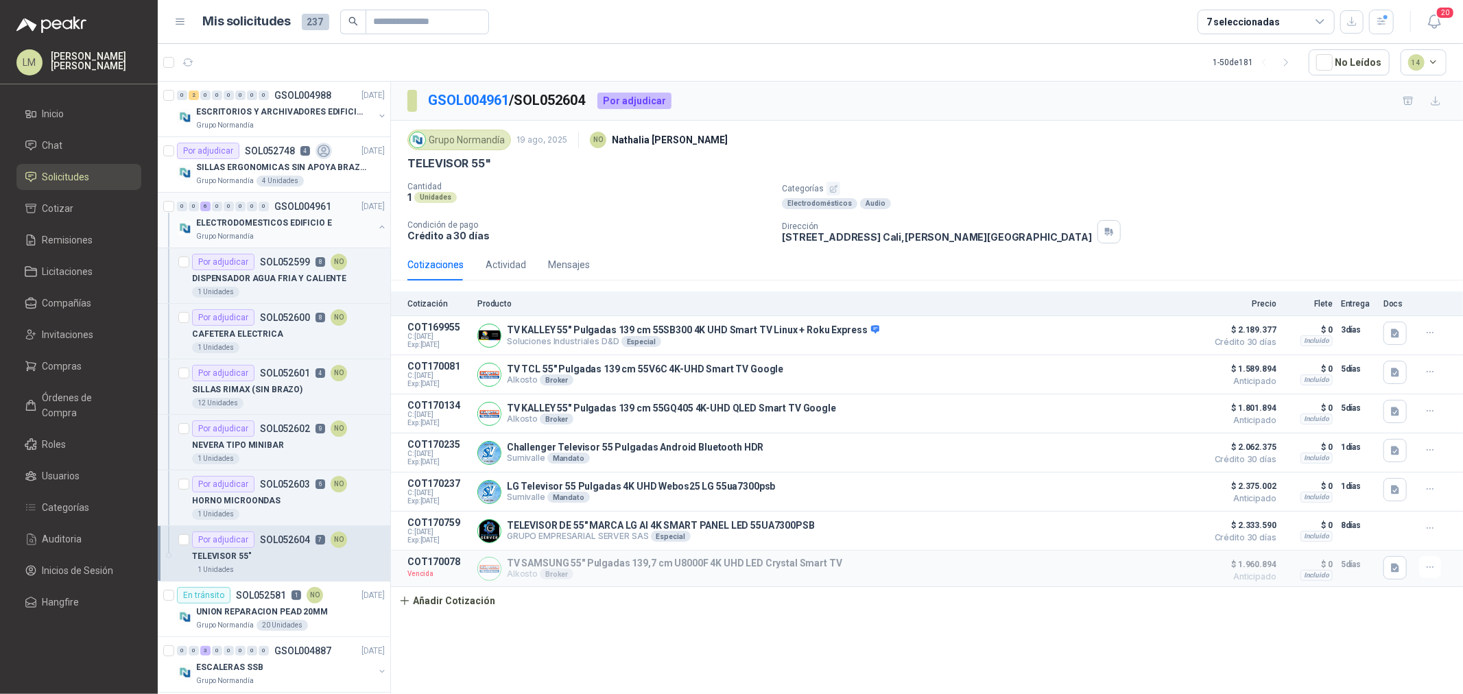
click at [377, 228] on button "button" at bounding box center [382, 227] width 11 height 11
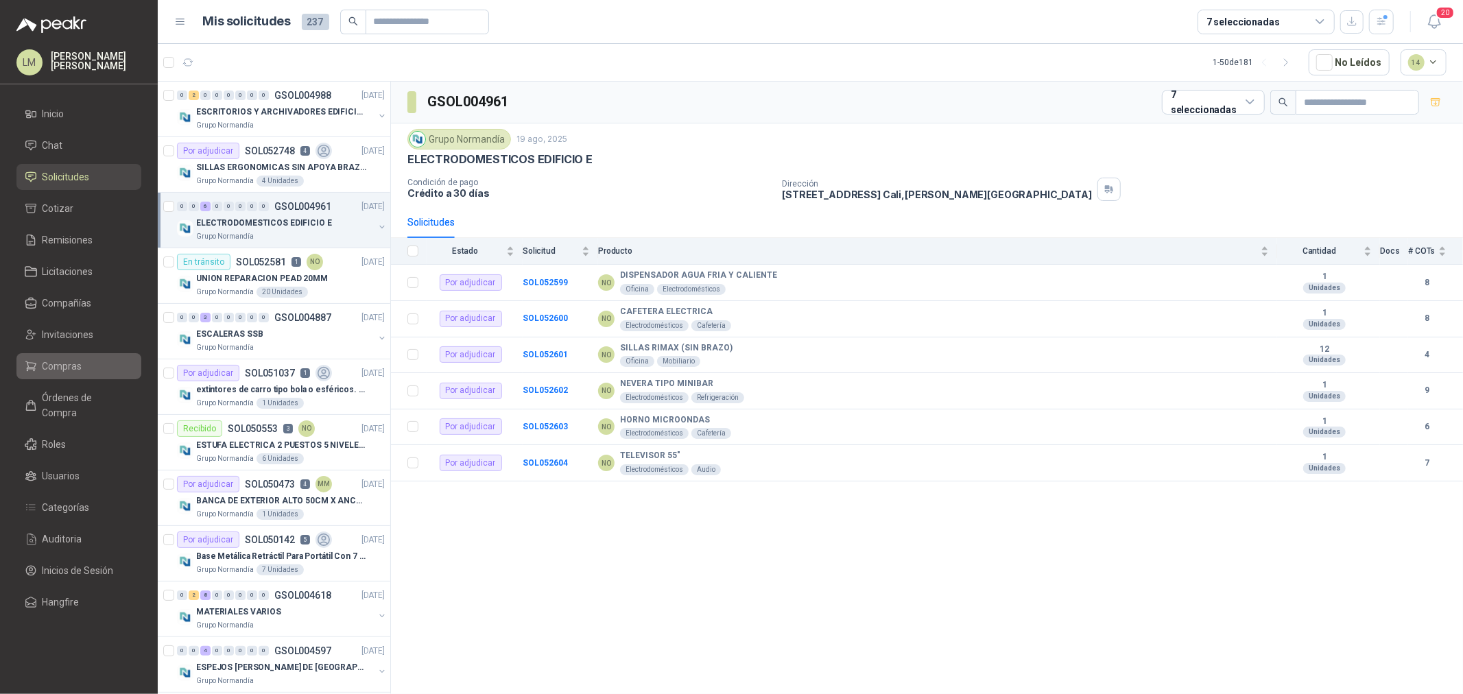
click at [53, 373] on span "Compras" at bounding box center [63, 366] width 40 height 15
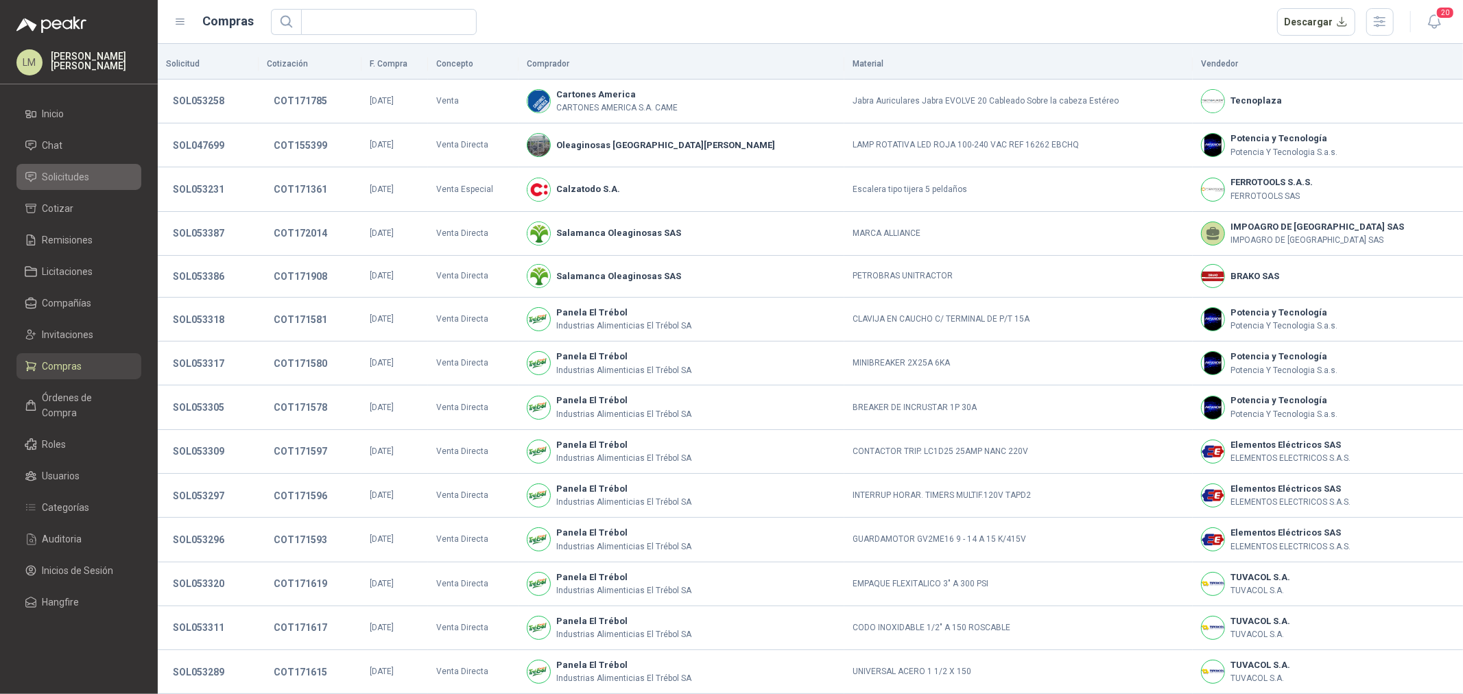
click at [64, 178] on span "Solicitudes" at bounding box center [66, 176] width 47 height 15
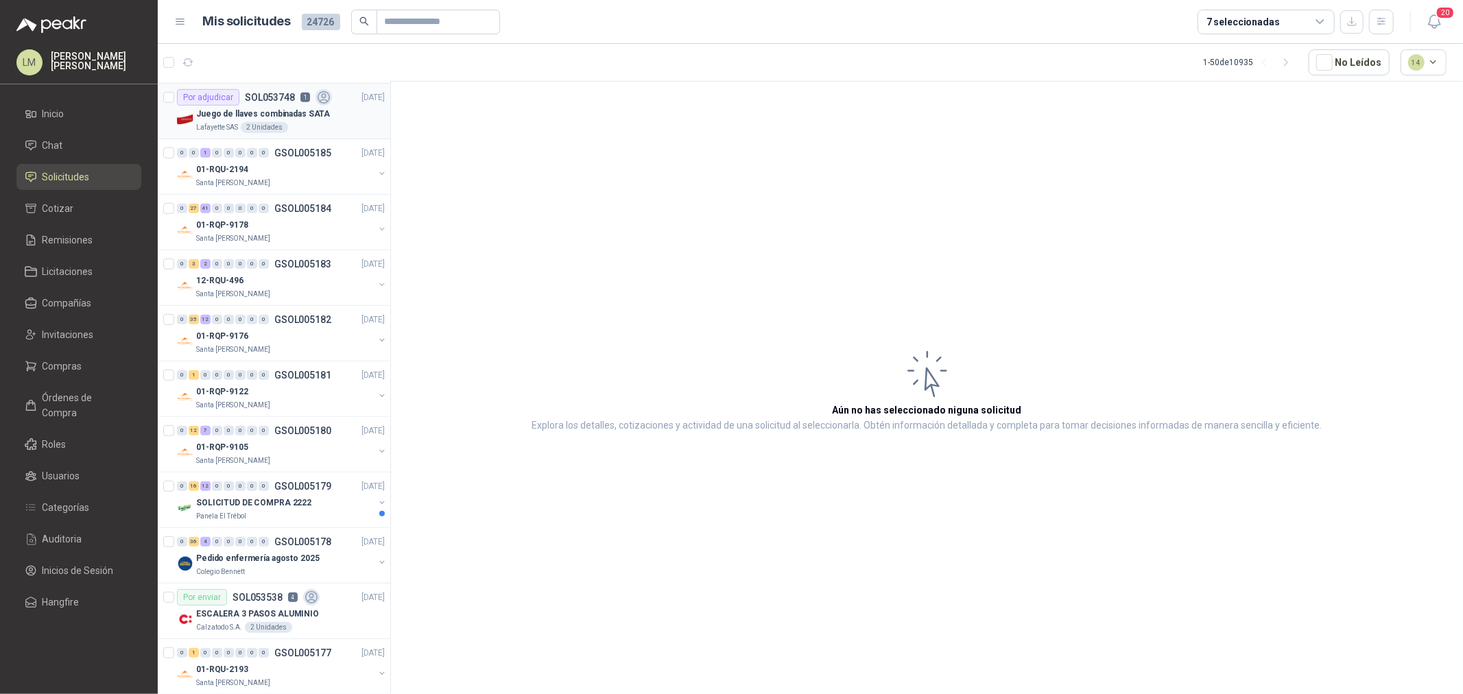
scroll to position [915, 0]
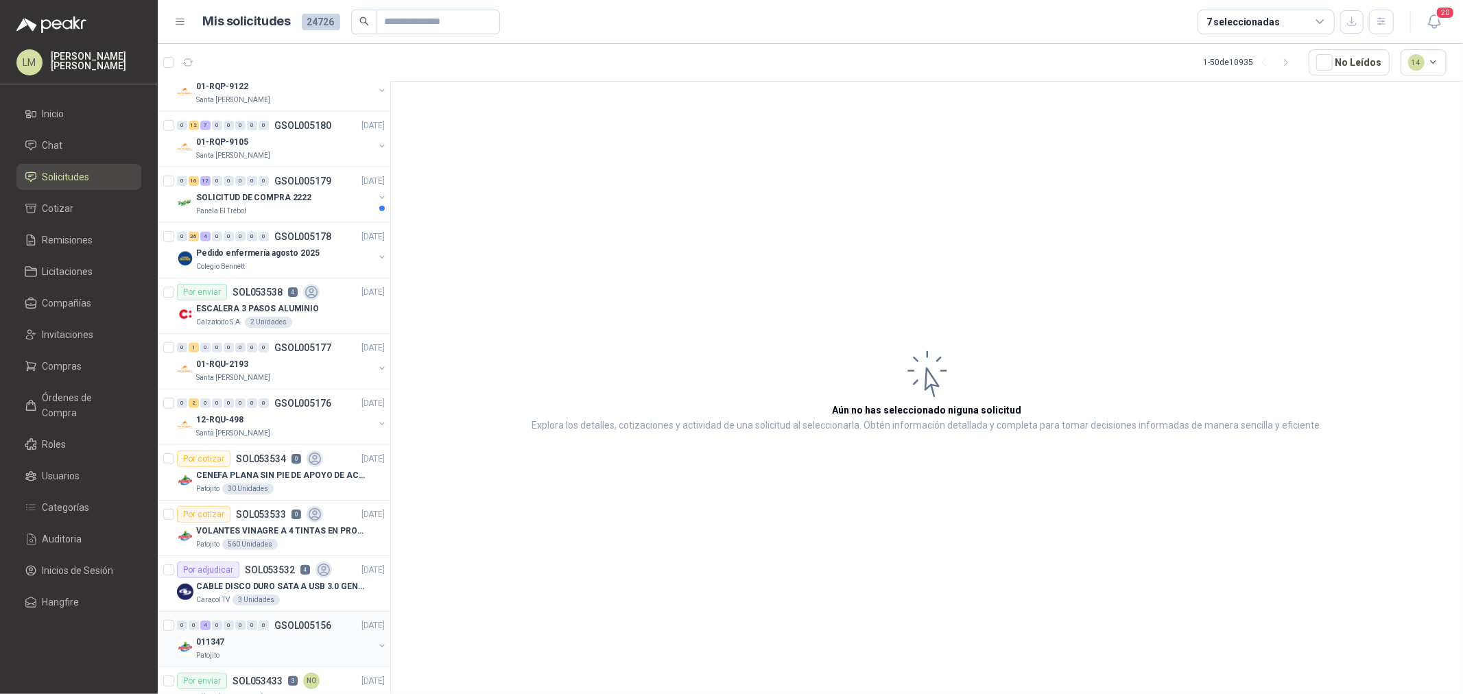
click at [266, 626] on div "0" at bounding box center [264, 626] width 10 height 10
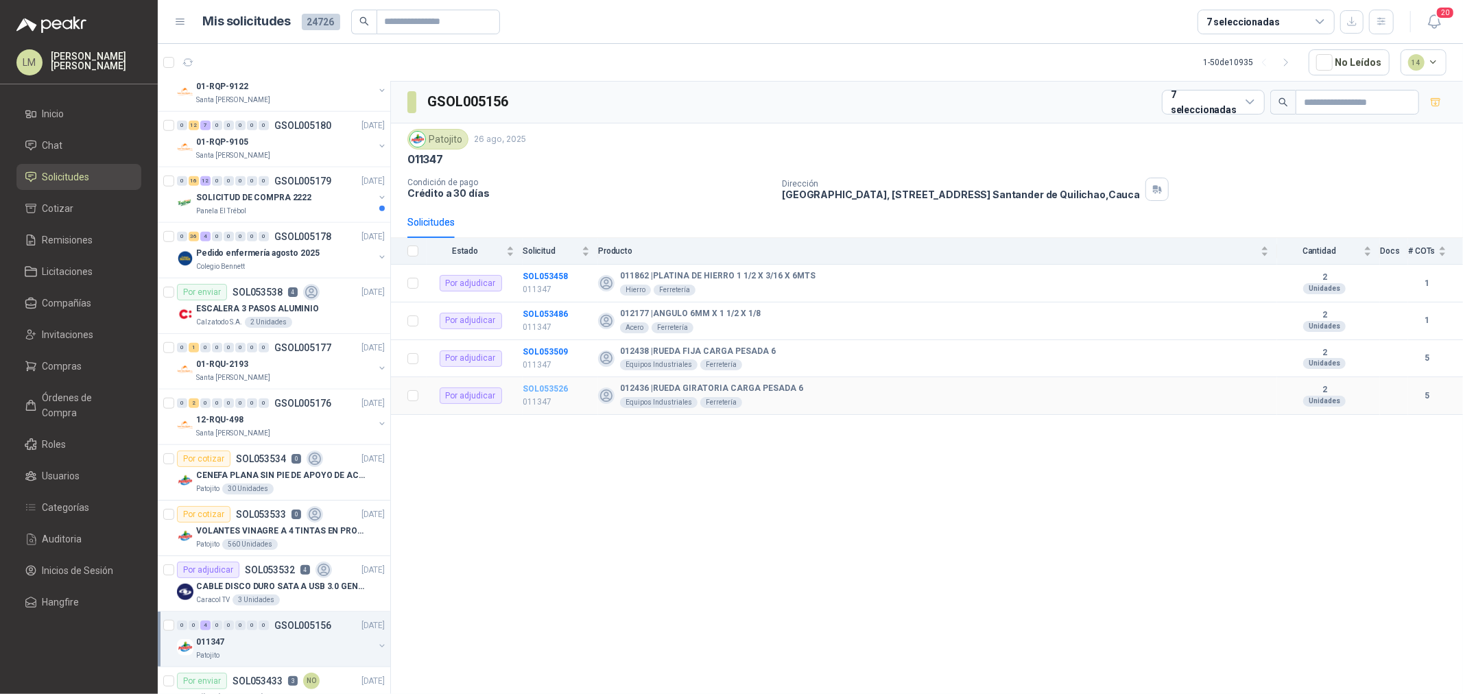
click at [549, 385] on b "SOL053526" at bounding box center [545, 389] width 45 height 10
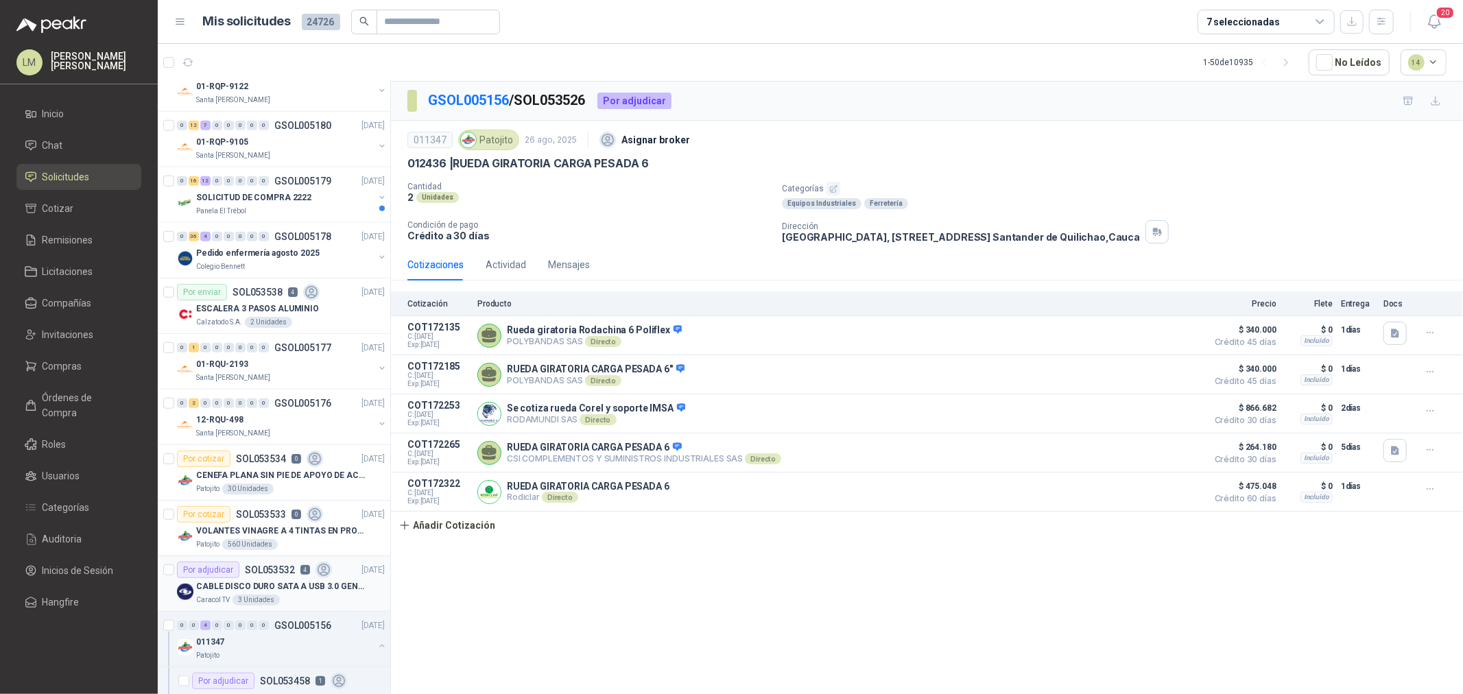
scroll to position [1295, 0]
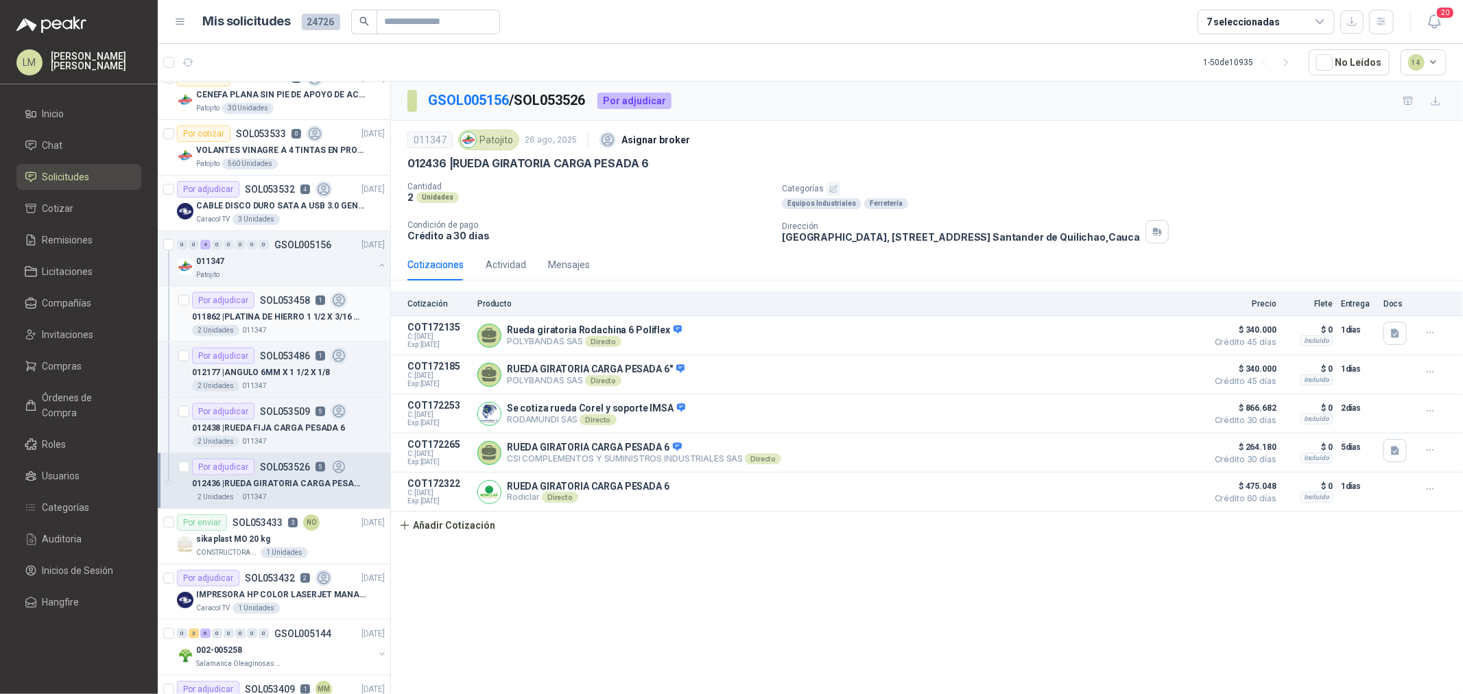
click at [276, 325] on div "2 Unidades 011347" at bounding box center [288, 330] width 193 height 11
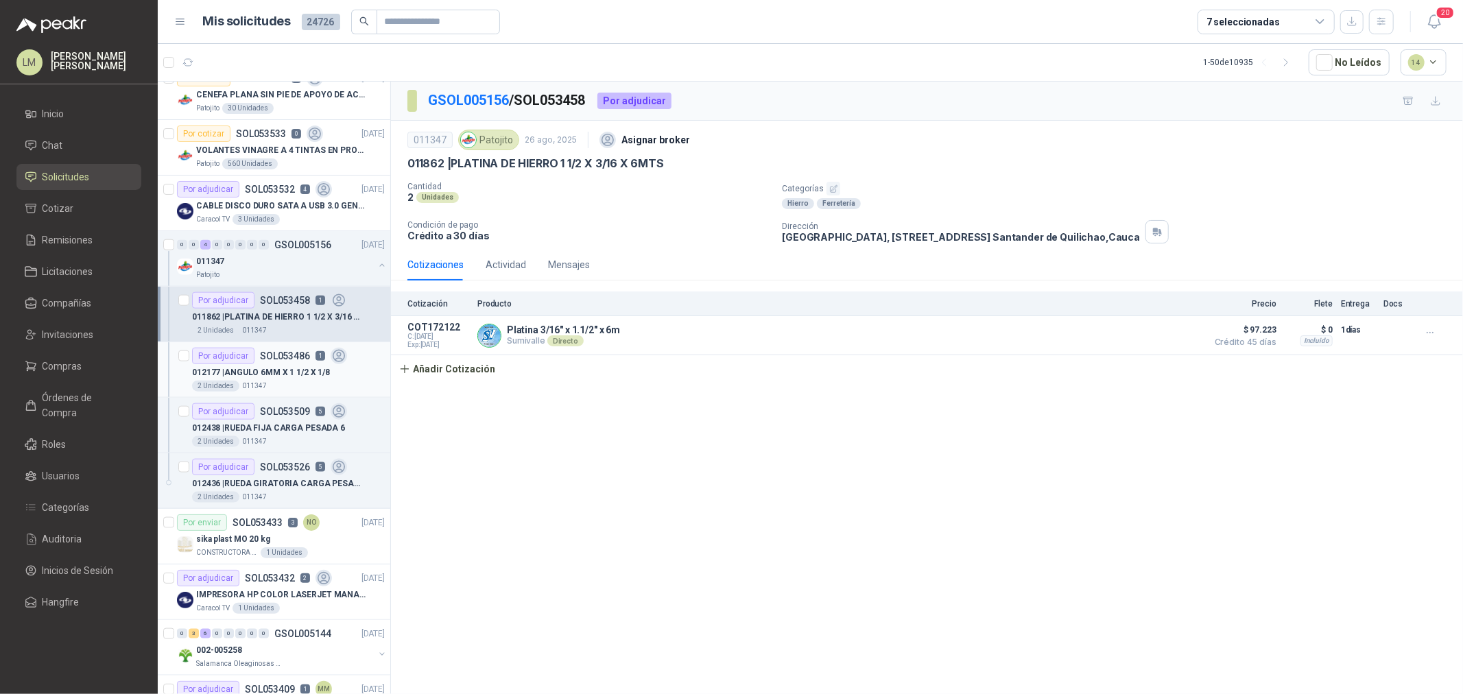
click at [273, 368] on p "012177 | ANGULO 6MM X 1 1/2 X 1/8" at bounding box center [261, 372] width 138 height 13
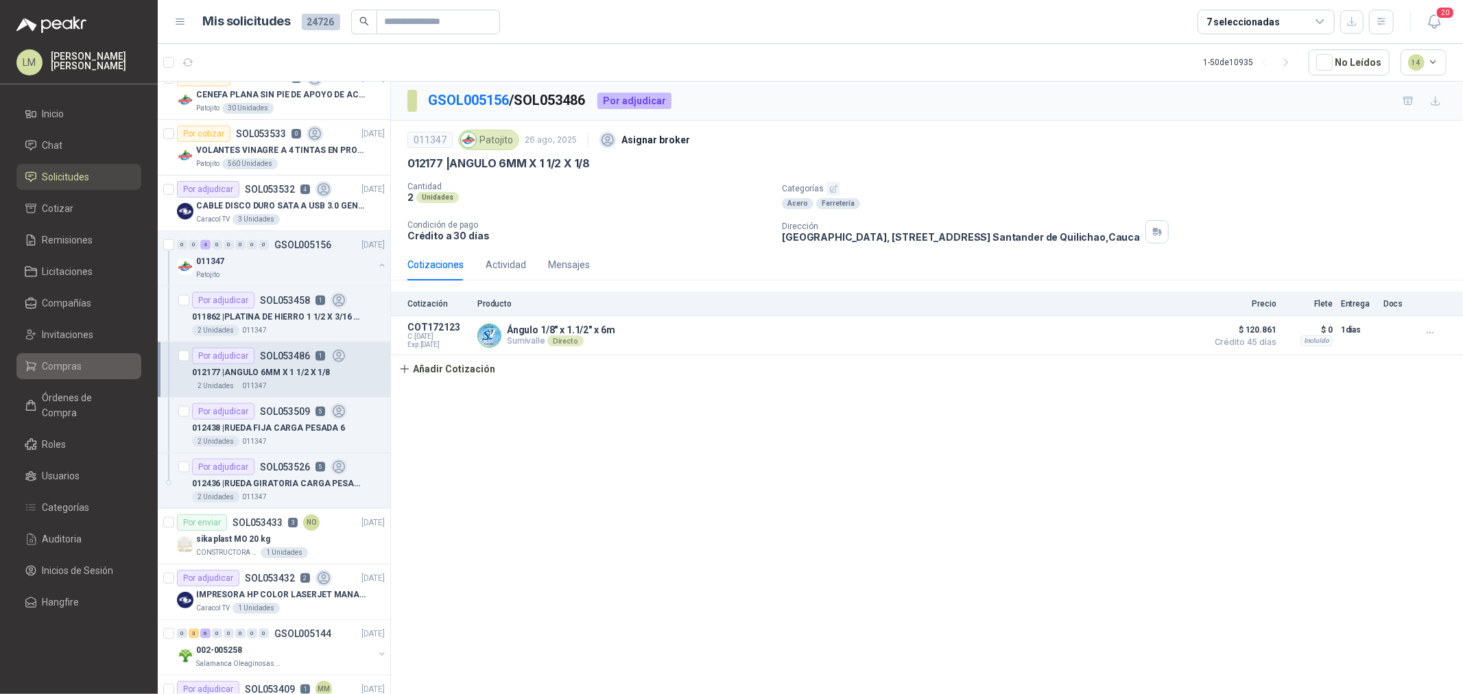
click at [70, 366] on span "Compras" at bounding box center [63, 366] width 40 height 15
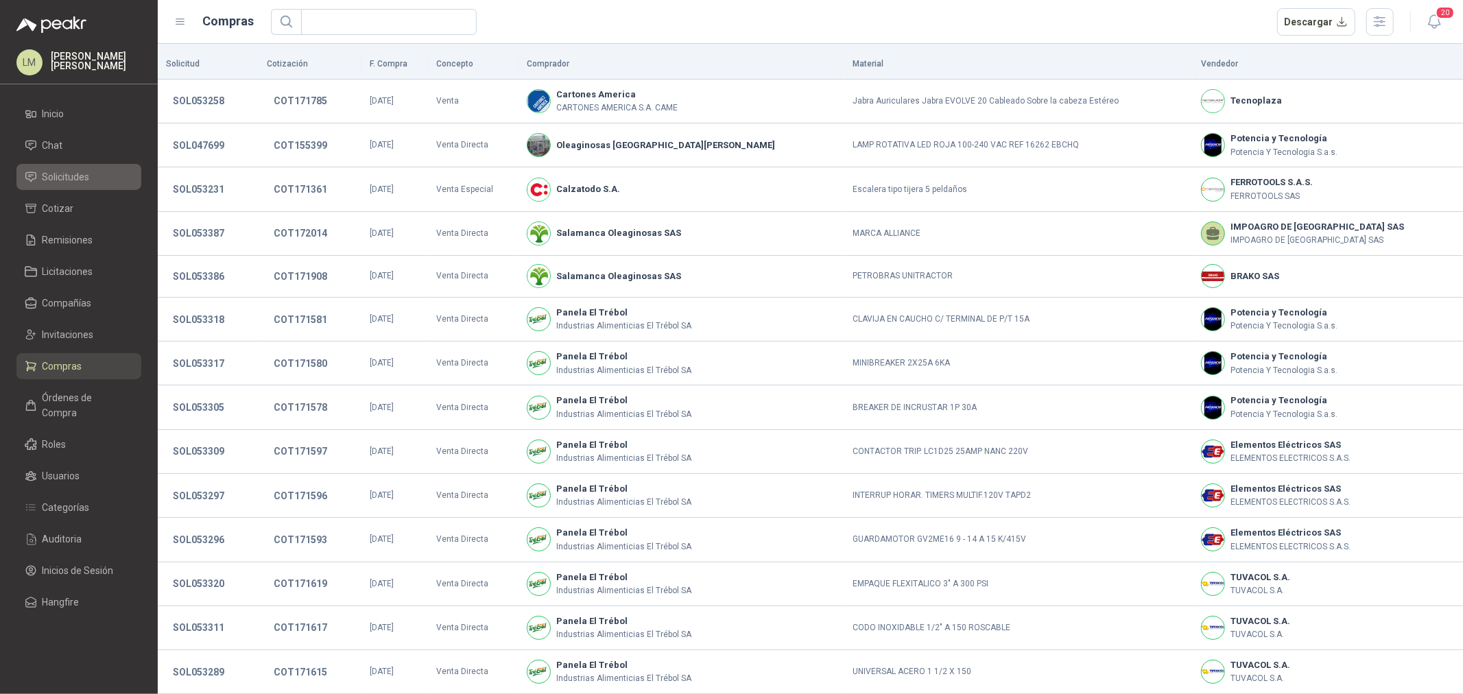
click at [82, 174] on span "Solicitudes" at bounding box center [66, 176] width 47 height 15
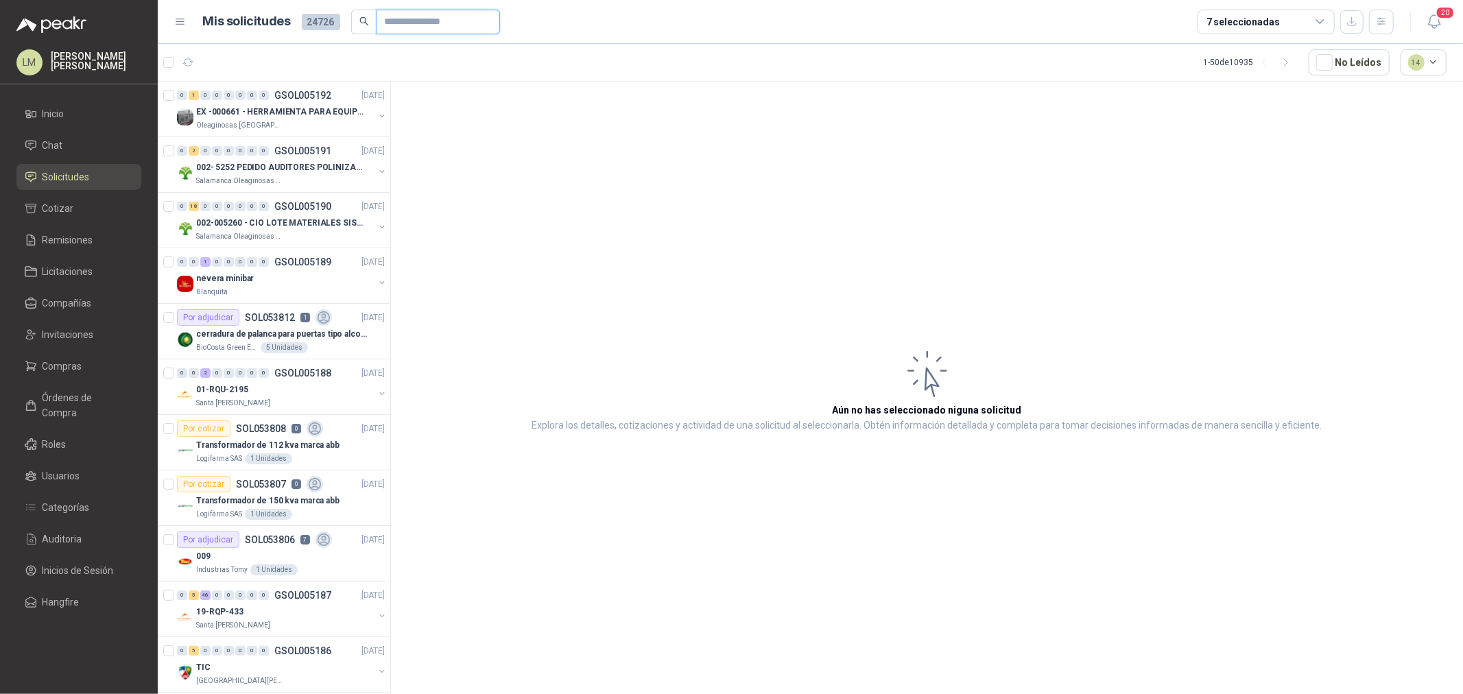
click at [403, 21] on input "text" at bounding box center [433, 21] width 96 height 23
click at [83, 357] on link "Compras" at bounding box center [78, 366] width 125 height 26
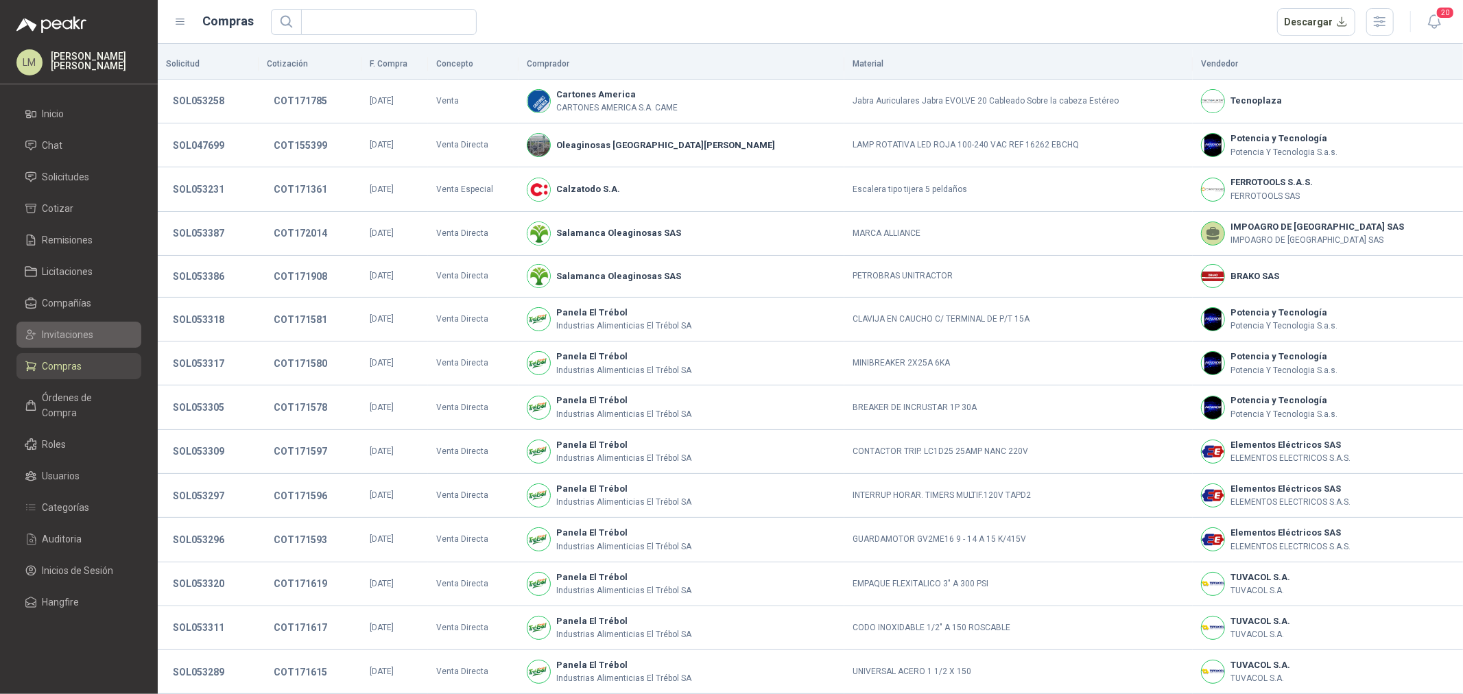
click at [77, 340] on span "Invitaciones" at bounding box center [68, 334] width 51 height 15
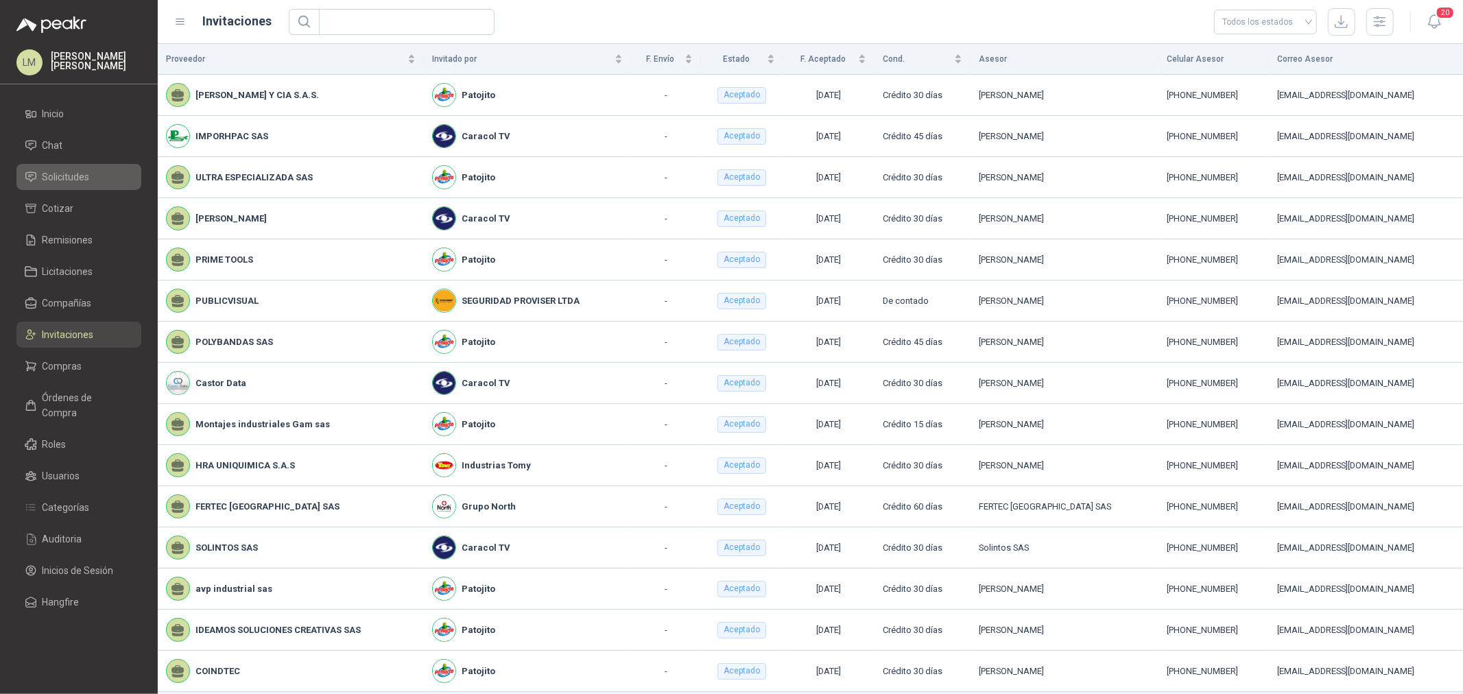
click at [80, 175] on span "Solicitudes" at bounding box center [66, 176] width 47 height 15
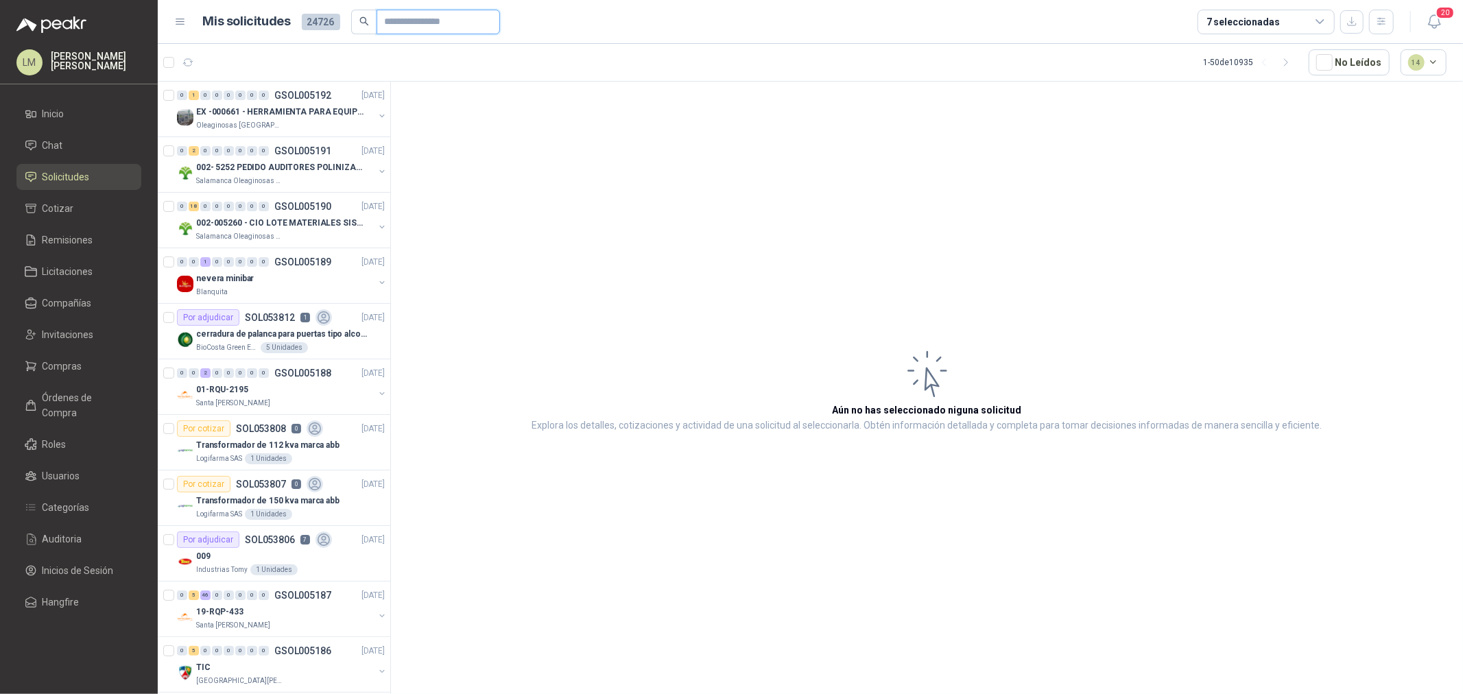
click at [421, 23] on input "text" at bounding box center [433, 21] width 96 height 23
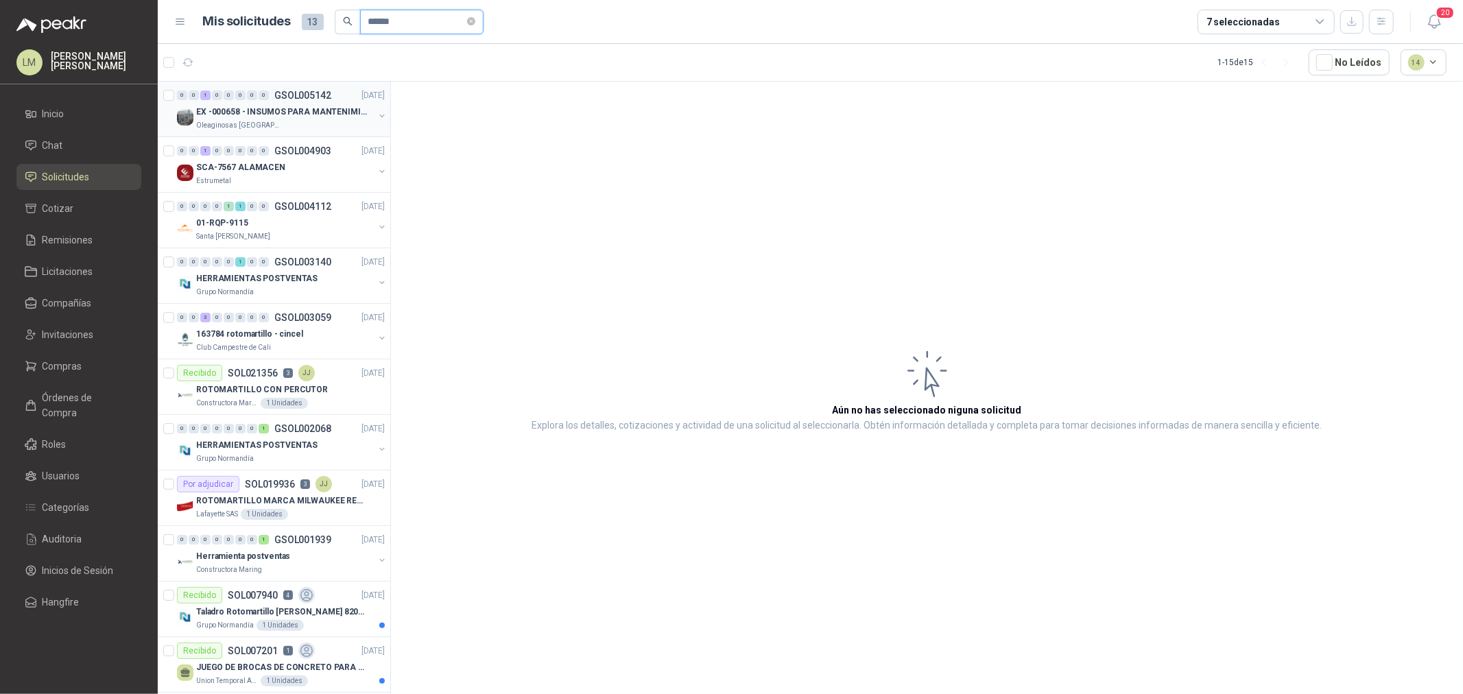
type input "******"
click at [377, 113] on button "button" at bounding box center [382, 115] width 11 height 11
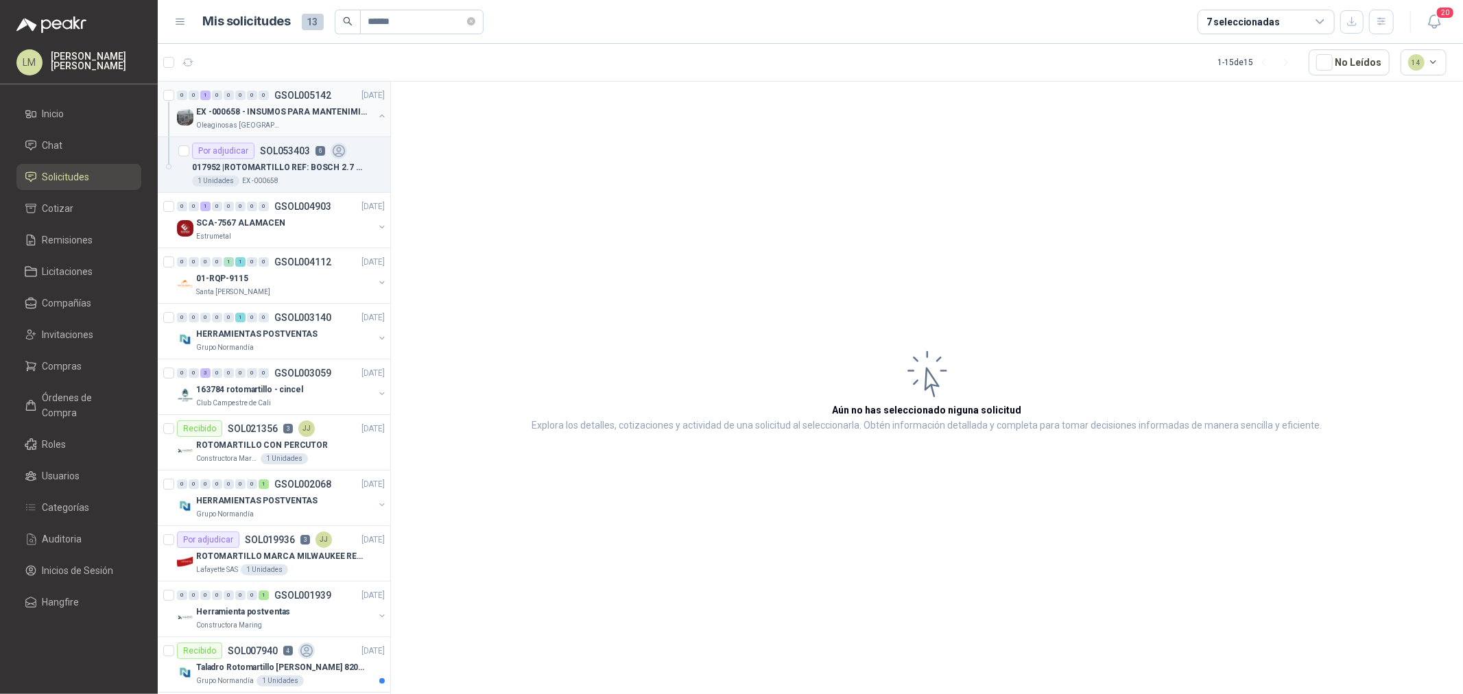
click at [259, 180] on p "EX -000658" at bounding box center [260, 181] width 36 height 11
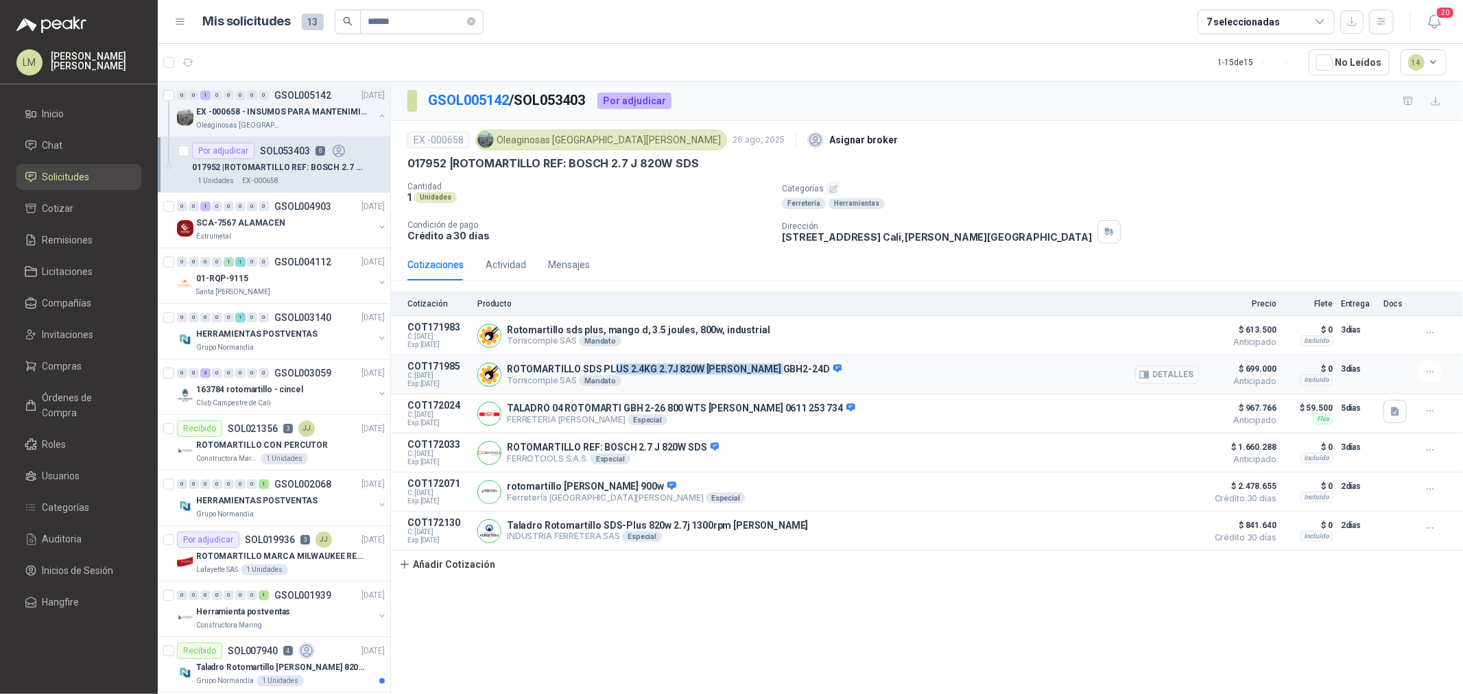
drag, startPoint x: 613, startPoint y: 366, endPoint x: 778, endPoint y: 361, distance: 165.4
click at [778, 361] on div "ROTOMARTILLO SDS PLUS 2.4KG 2.7J 820W [PERSON_NAME] GBH2-24D Tornicomple SAS Ma…" at bounding box center [838, 374] width 722 height 27
click at [62, 359] on span "Compras" at bounding box center [63, 366] width 40 height 15
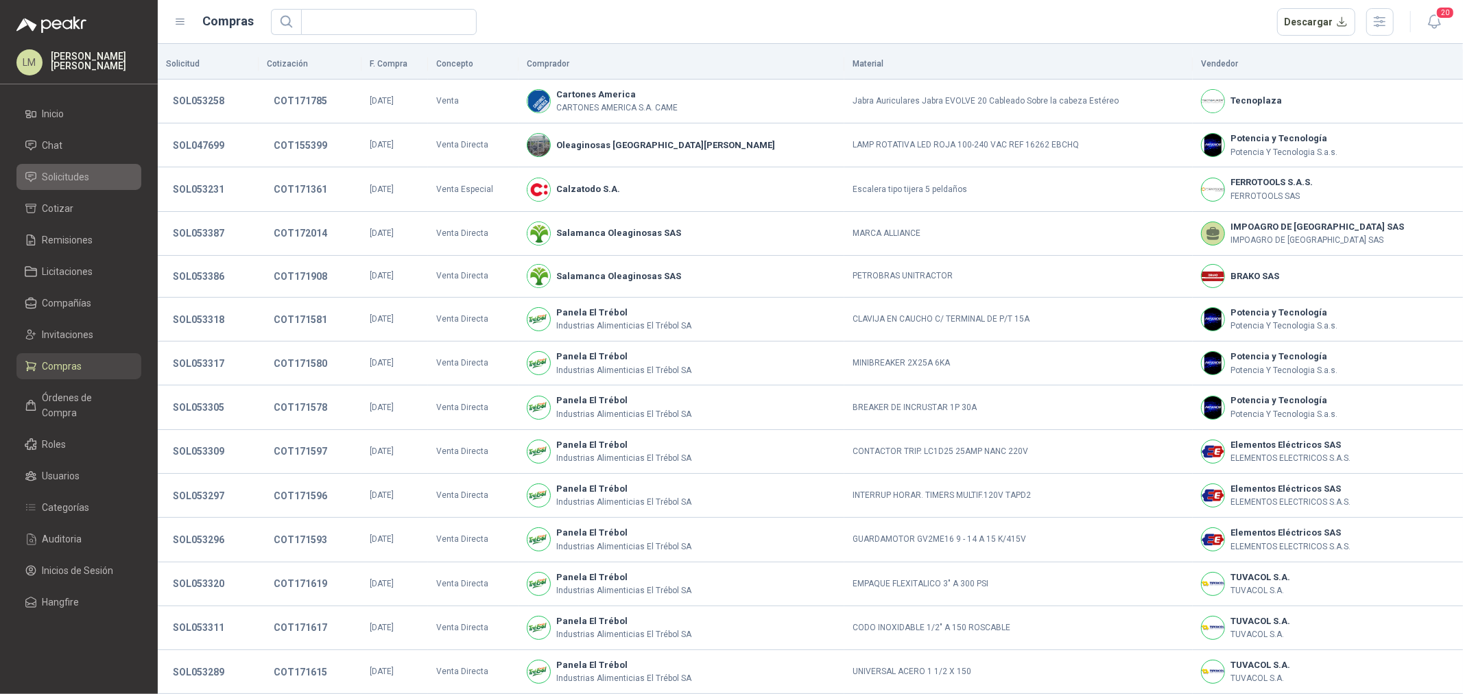
click at [84, 168] on link "Solicitudes" at bounding box center [78, 177] width 125 height 26
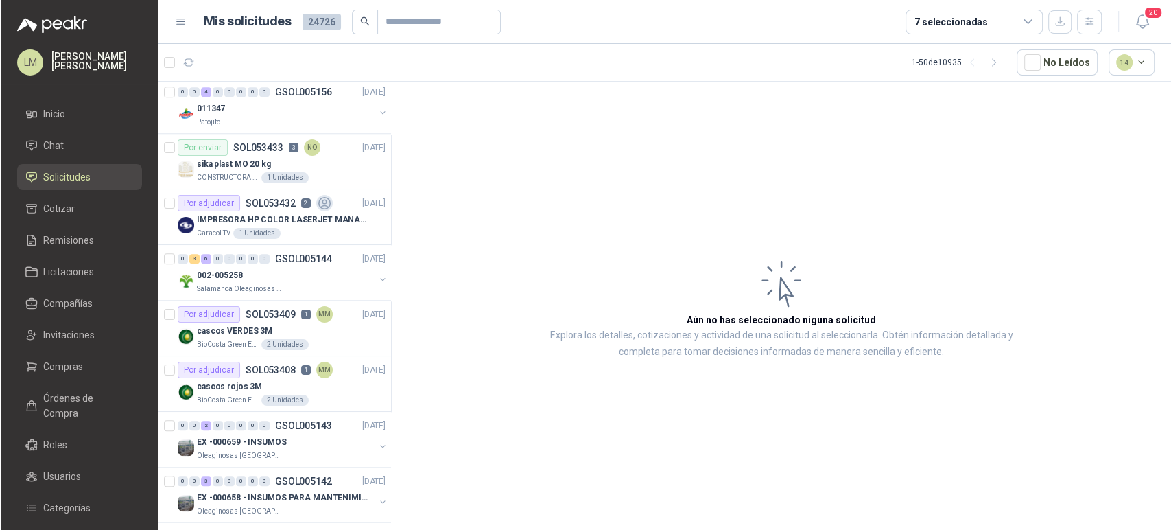
scroll to position [1448, 0]
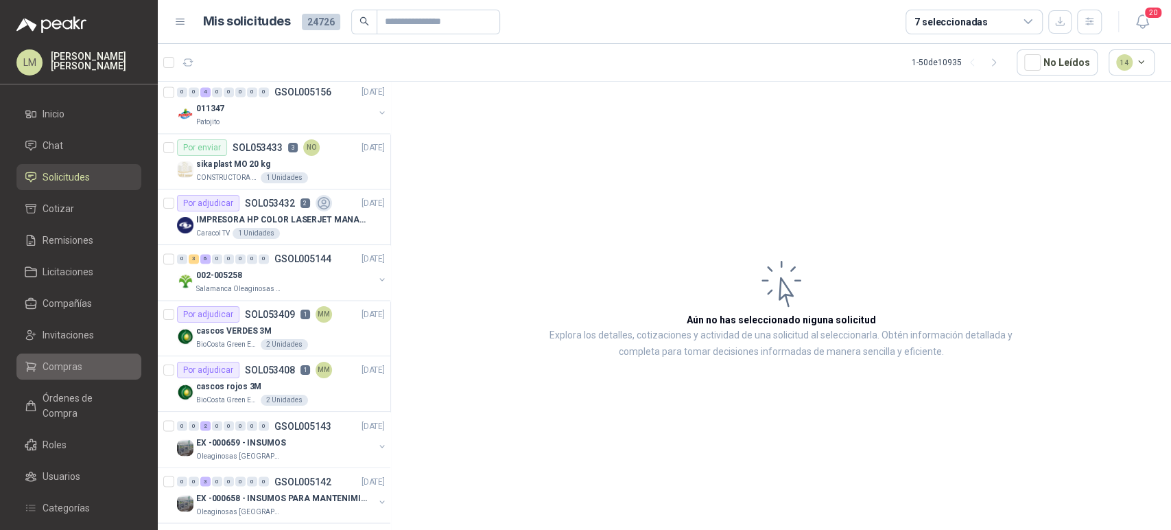
click at [73, 366] on span "Compras" at bounding box center [63, 366] width 40 height 15
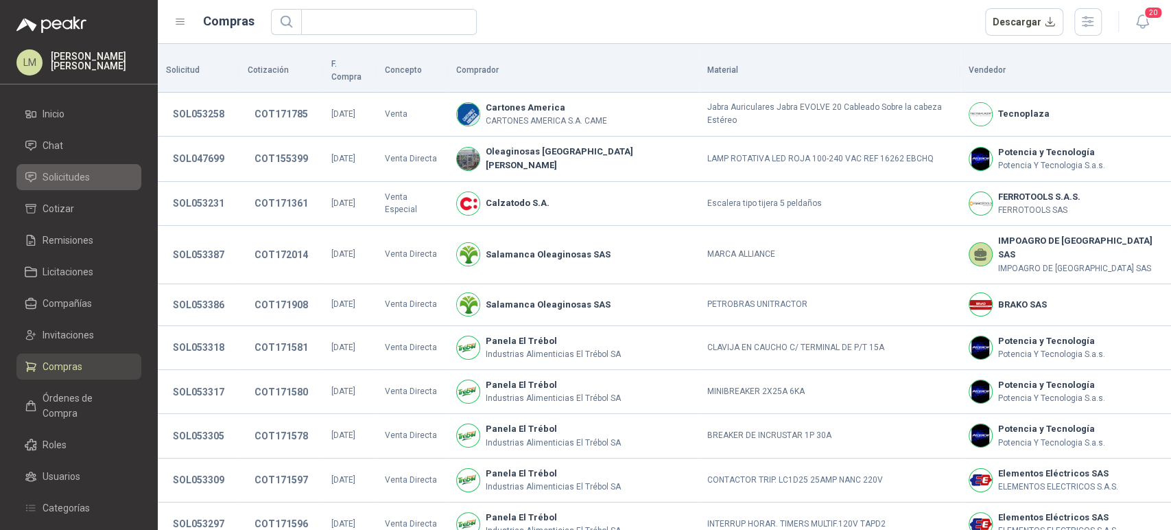
click at [78, 178] on span "Solicitudes" at bounding box center [66, 176] width 47 height 15
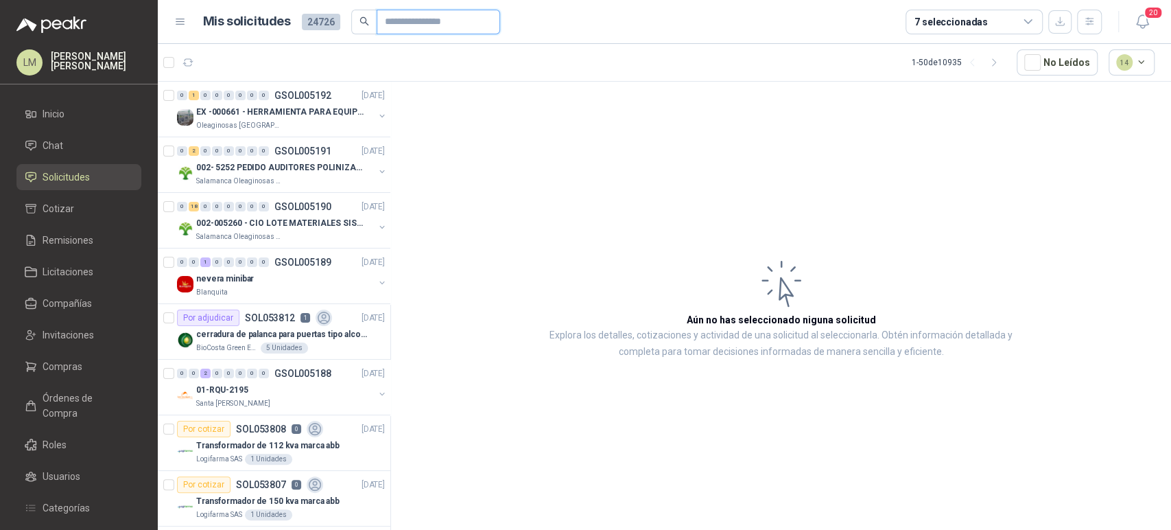
click at [427, 25] on input "text" at bounding box center [433, 21] width 96 height 23
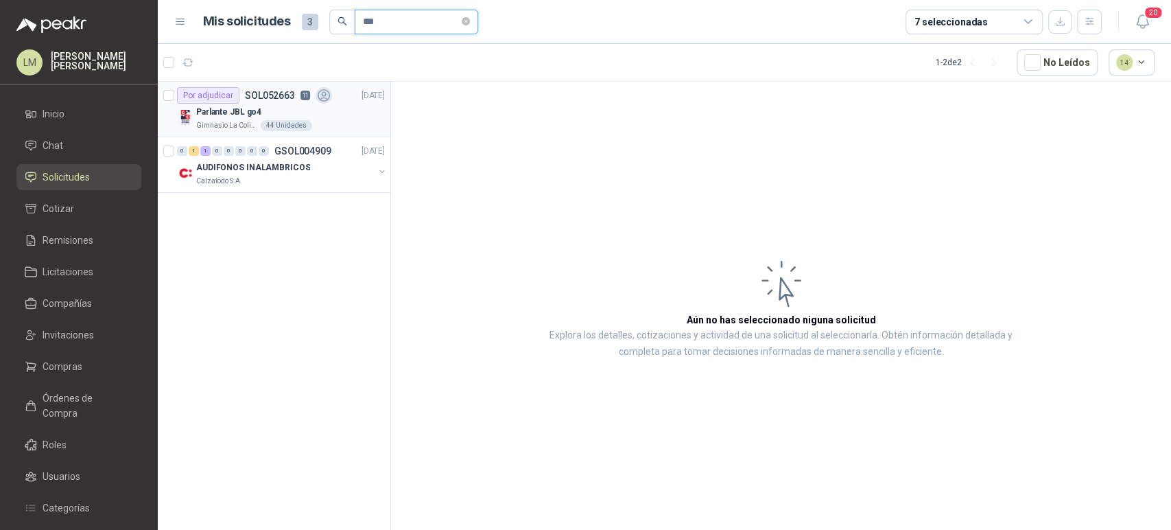
type input "***"
click at [294, 106] on div "Parlante JBL go4" at bounding box center [290, 112] width 189 height 16
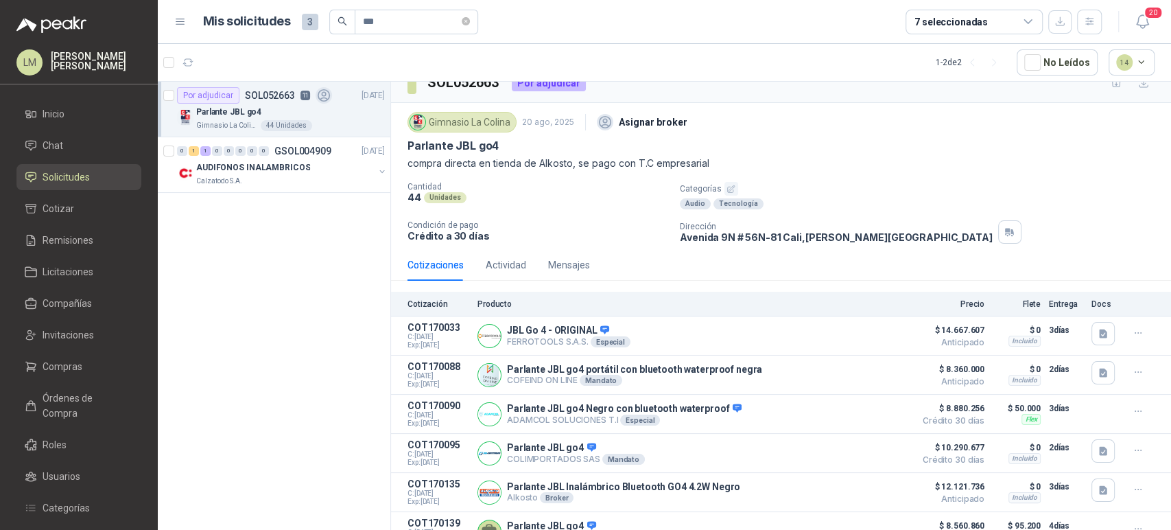
scroll to position [19, 0]
drag, startPoint x: 442, startPoint y: 161, endPoint x: 724, endPoint y: 166, distance: 282.0
click at [724, 166] on p "compra directa en tienda de Alkosto, se pago con T.C empresarial" at bounding box center [781, 162] width 747 height 15
click at [758, 147] on div "Parlante JBL go4" at bounding box center [781, 145] width 747 height 14
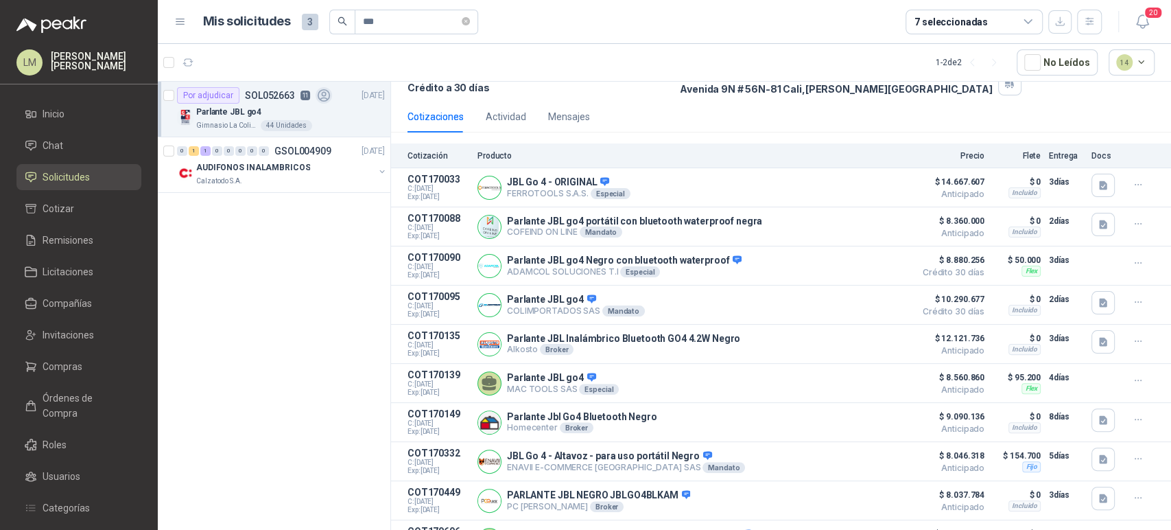
scroll to position [167, 0]
click at [862, 338] on button "Detalles" at bounding box center [875, 342] width 64 height 19
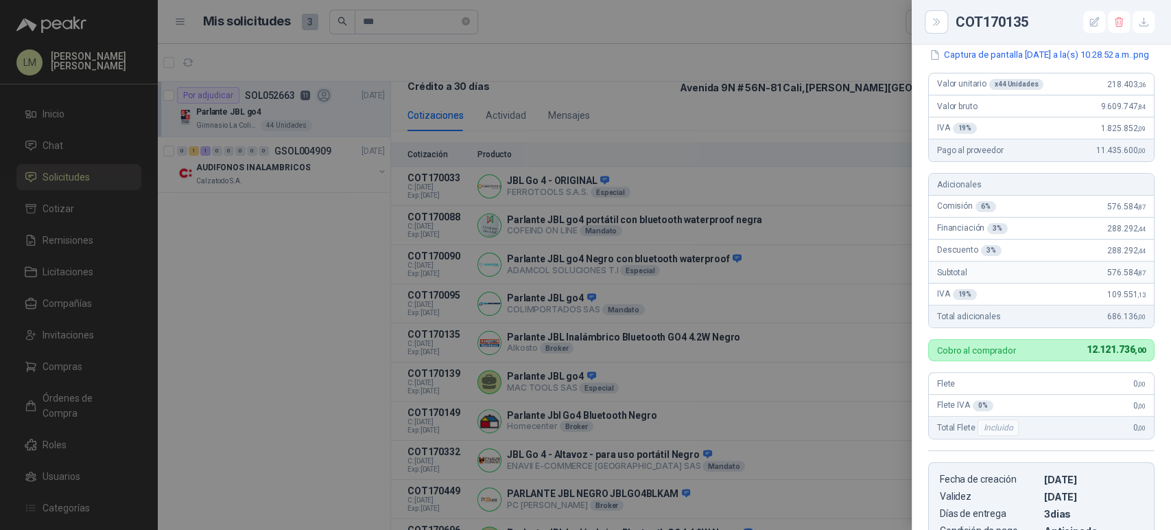
scroll to position [130, 0]
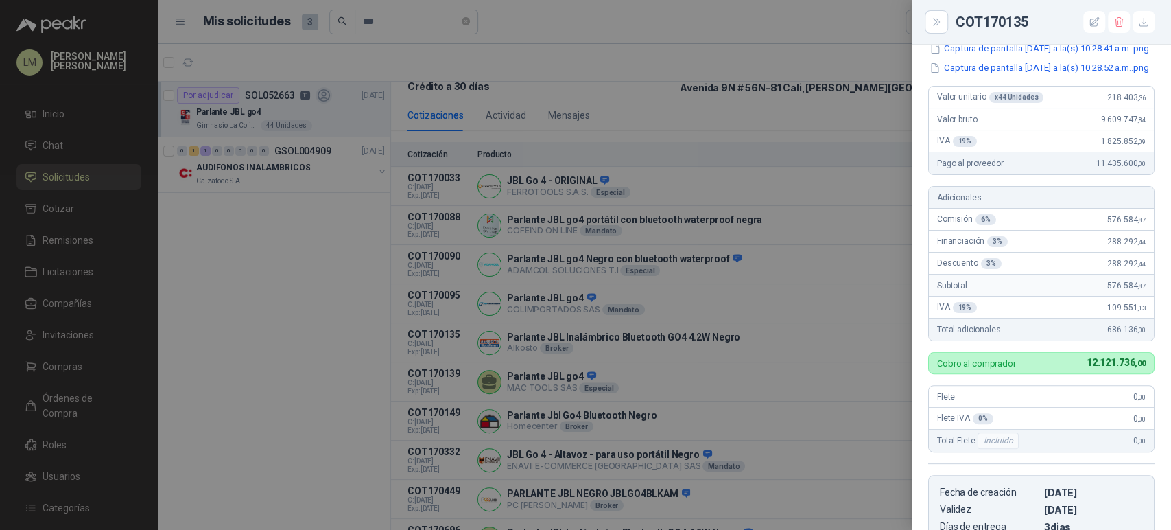
click at [668, 273] on div at bounding box center [585, 265] width 1171 height 530
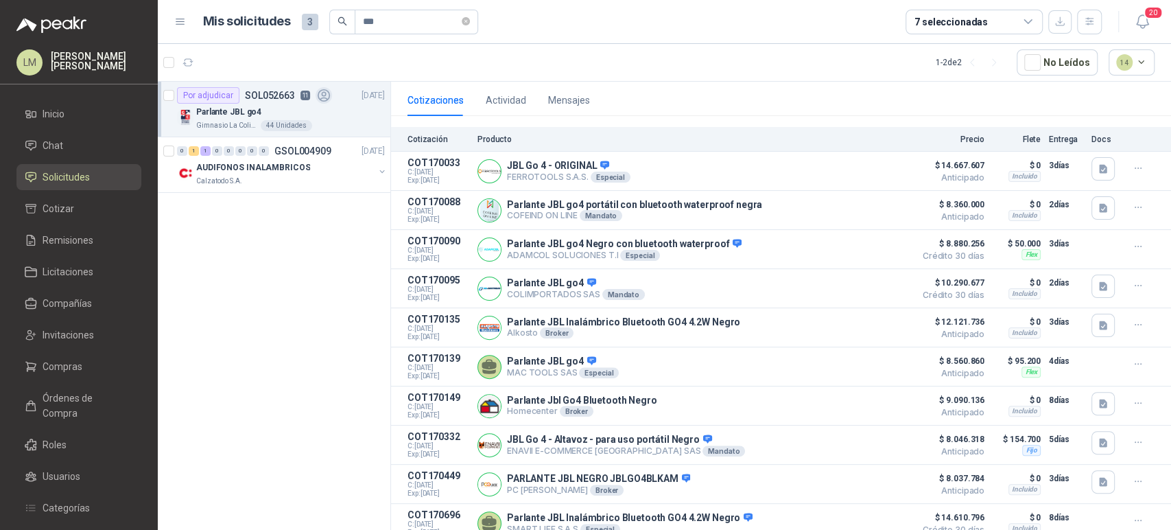
scroll to position [0, 0]
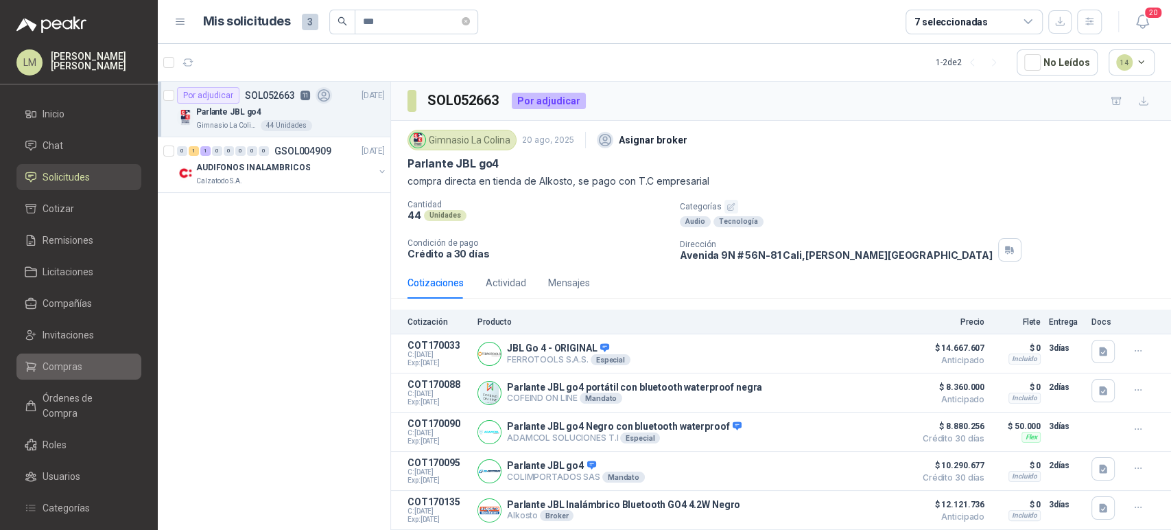
click at [54, 366] on span "Compras" at bounding box center [63, 366] width 40 height 15
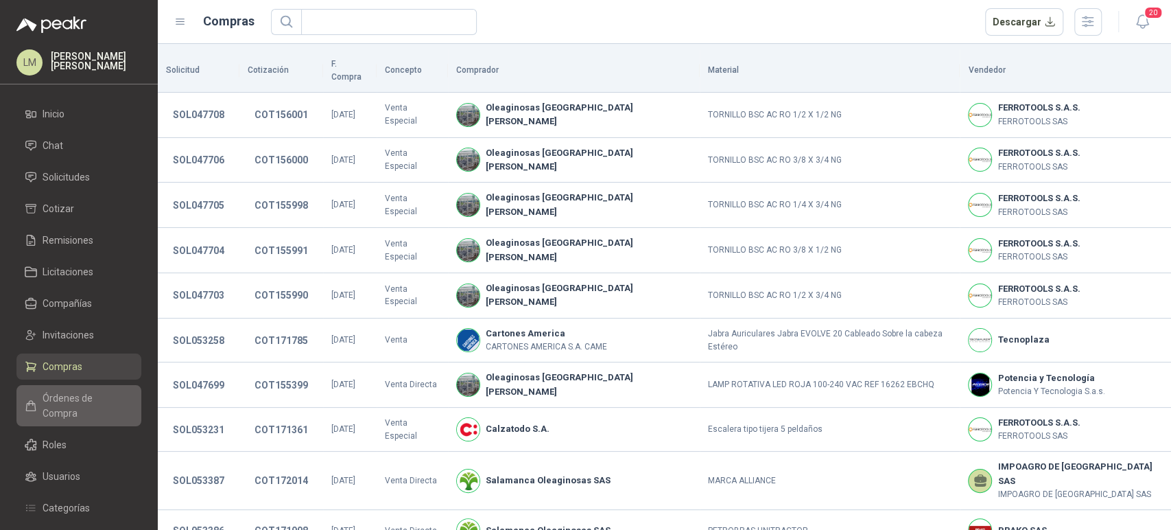
click at [65, 395] on span "Órdenes de Compra" at bounding box center [86, 405] width 86 height 30
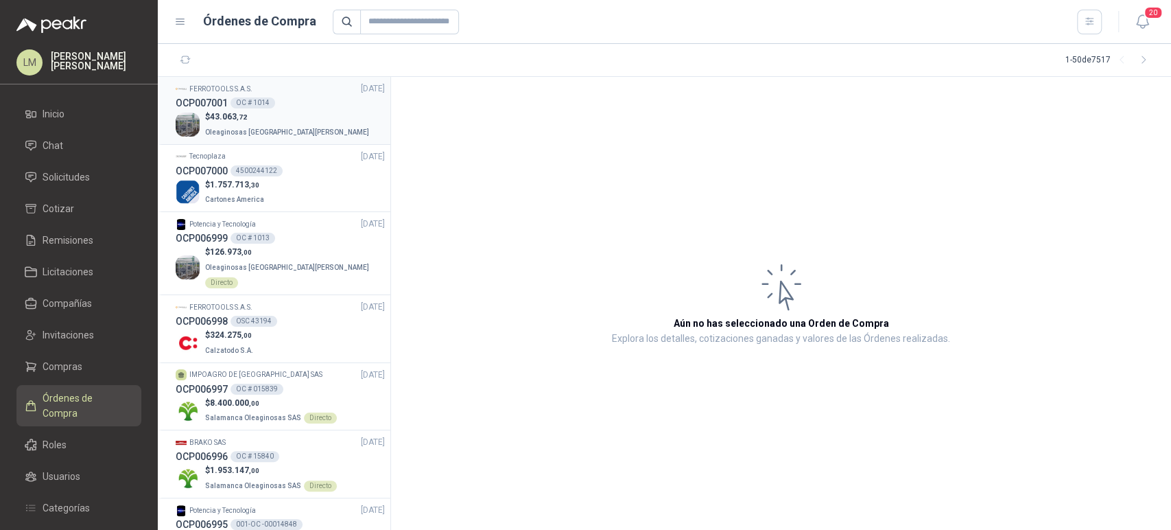
click at [236, 117] on span "43.063 ,72" at bounding box center [228, 117] width 37 height 10
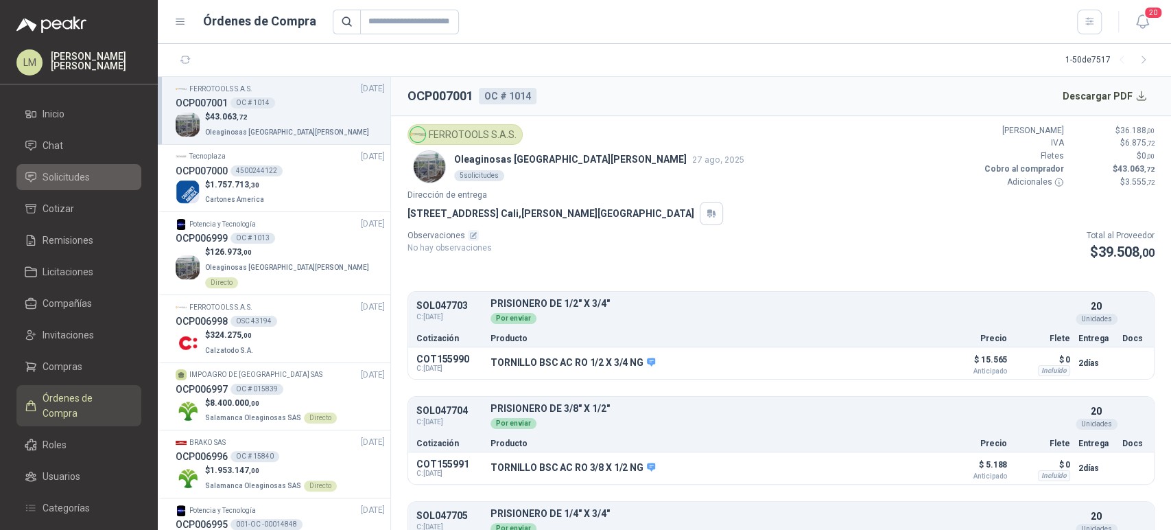
click at [77, 176] on span "Solicitudes" at bounding box center [66, 176] width 47 height 15
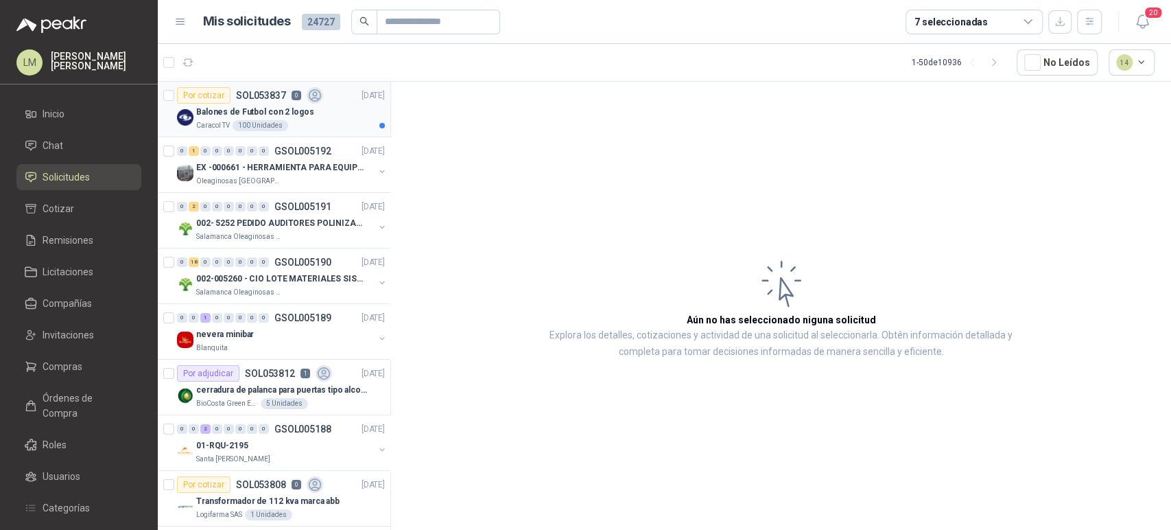
click at [309, 113] on div "Balones de Futbol con 2 logos" at bounding box center [290, 112] width 189 height 16
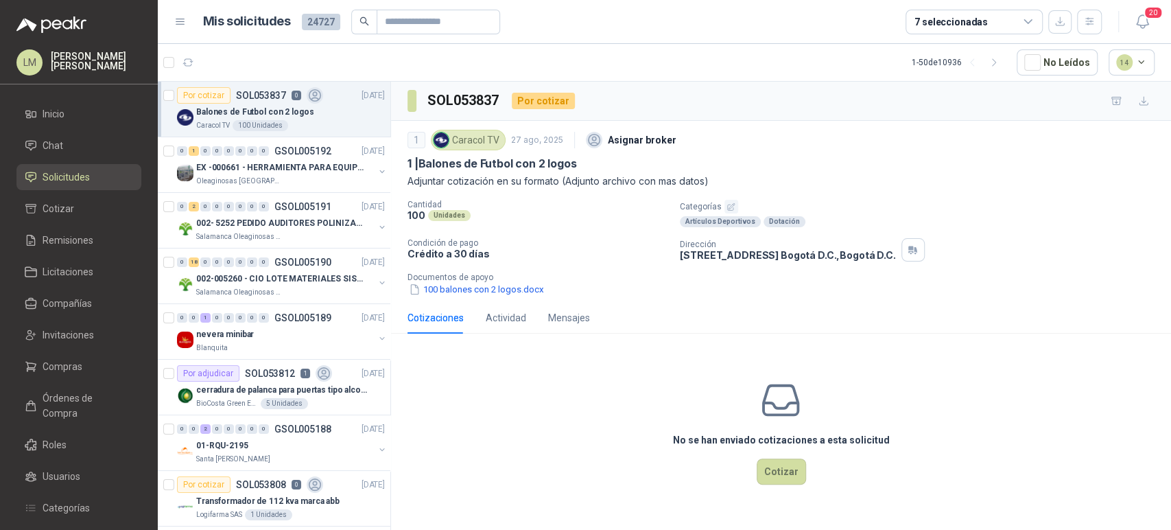
click at [731, 209] on icon "button" at bounding box center [731, 206] width 9 height 9
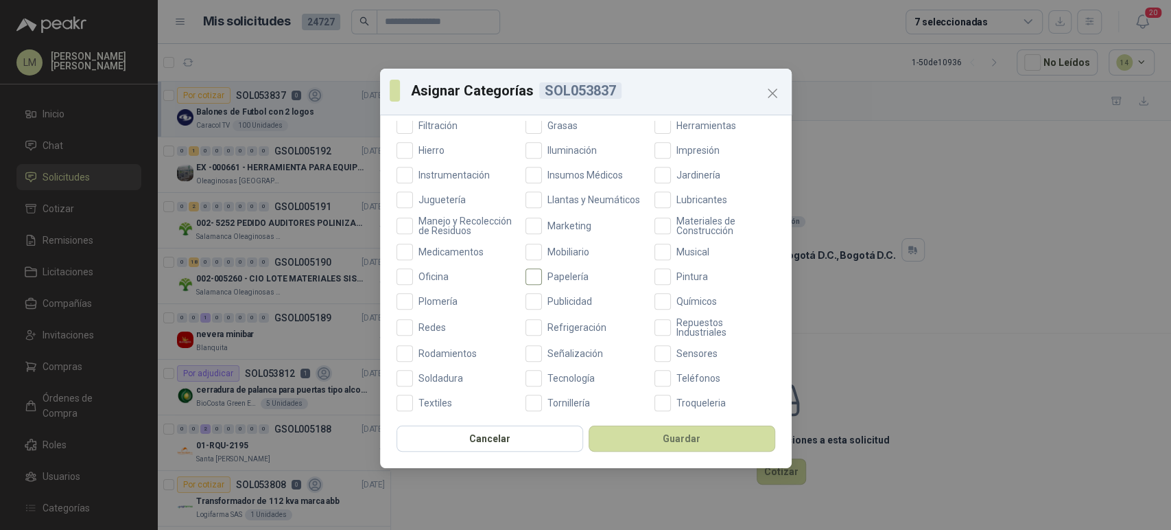
scroll to position [429, 0]
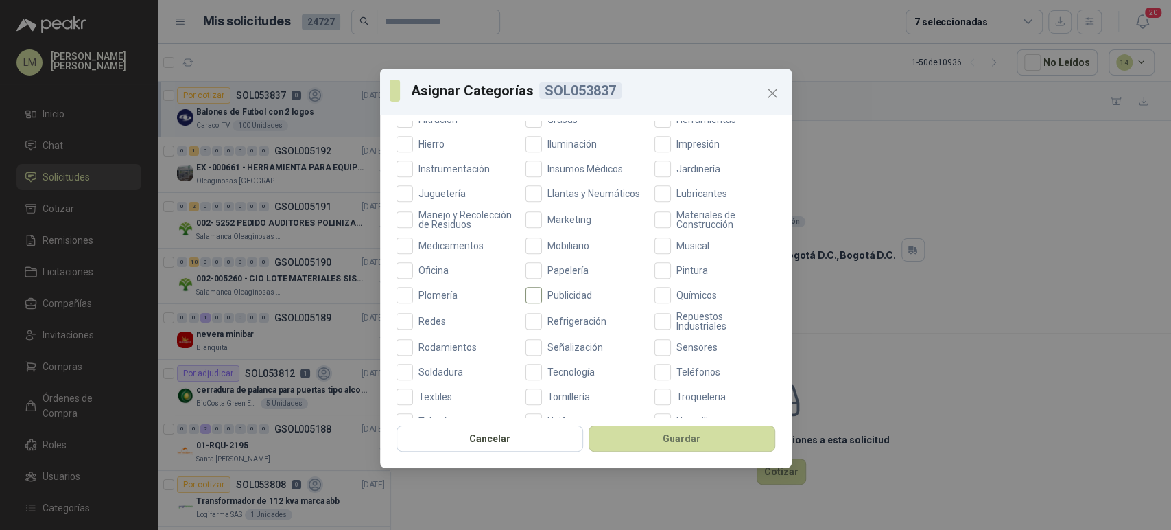
click at [554, 300] on span "Publicidad" at bounding box center [570, 295] width 56 height 10
click at [569, 222] on span "Marketing" at bounding box center [569, 220] width 55 height 10
click at [423, 279] on label "Oficina" at bounding box center [457, 270] width 121 height 16
click at [675, 438] on button "Guardar" at bounding box center [682, 438] width 187 height 26
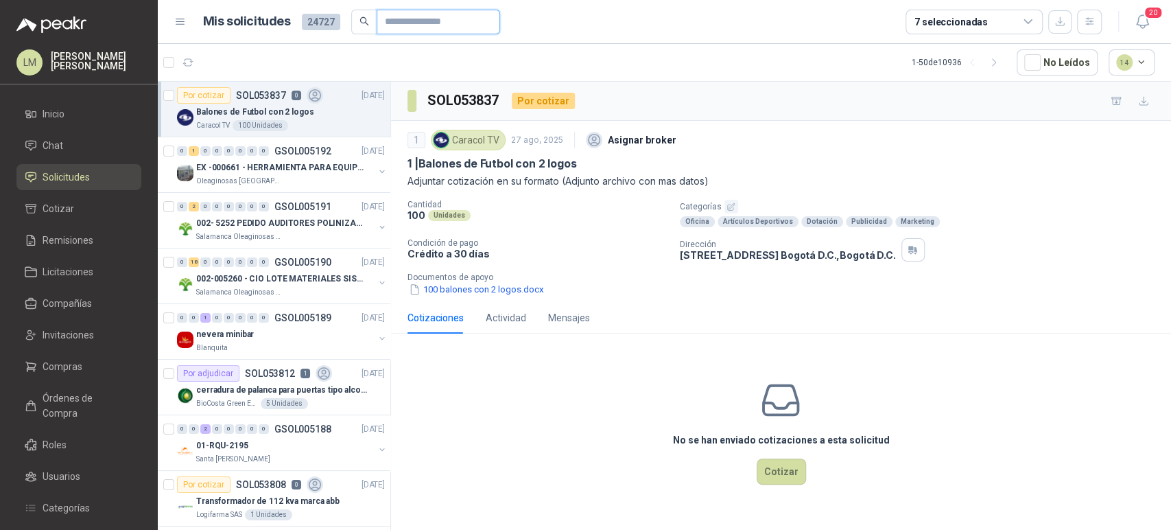
click at [388, 25] on input "text" at bounding box center [433, 21] width 96 height 23
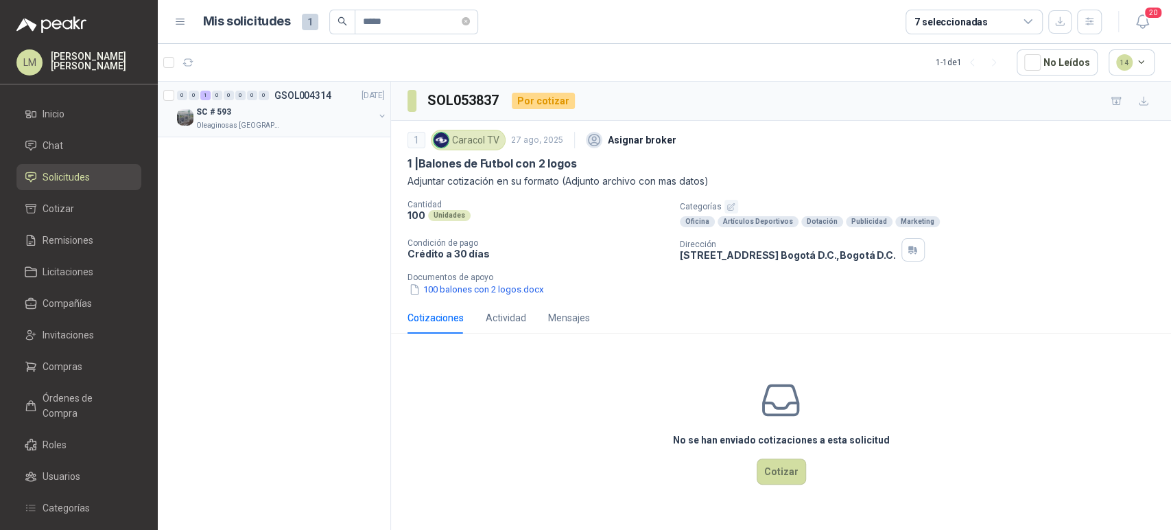
click at [277, 105] on div "SC # 593" at bounding box center [285, 112] width 178 height 16
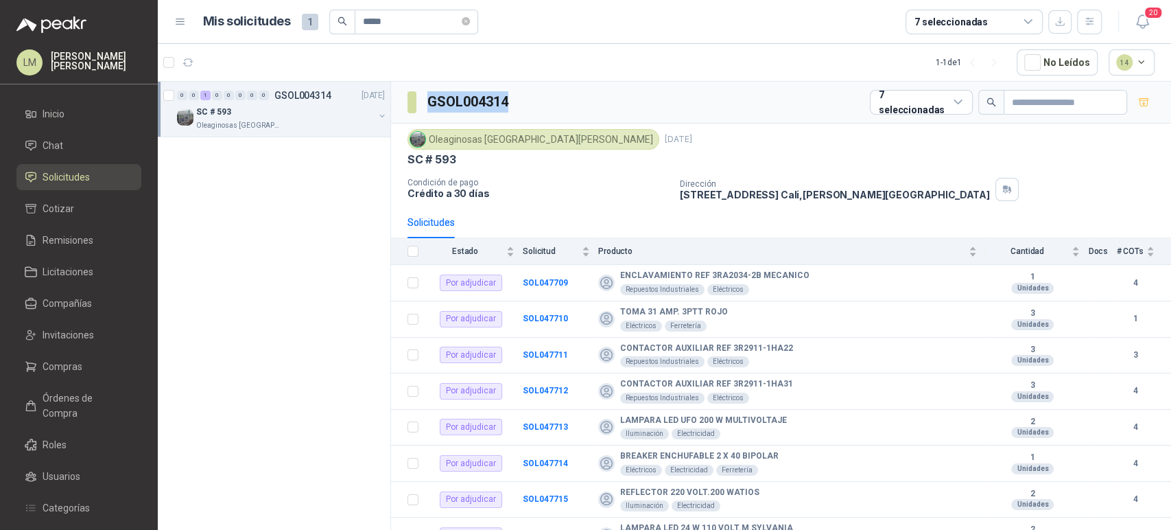
drag, startPoint x: 519, startPoint y: 99, endPoint x: 395, endPoint y: 108, distance: 124.5
click at [395, 108] on div "GSOL004314 7 seleccionadas" at bounding box center [781, 103] width 780 height 42
copy section "GSOL004314"
drag, startPoint x: 379, startPoint y: 28, endPoint x: 292, endPoint y: 17, distance: 87.8
click at [292, 17] on div "Mis solicitudes 1 *****" at bounding box center [340, 22] width 275 height 25
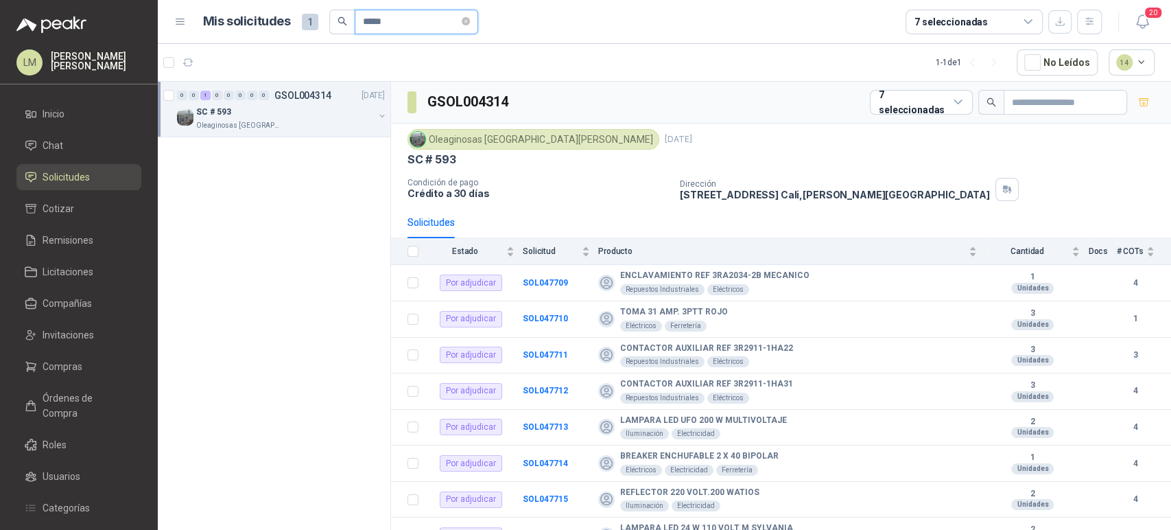
paste input "*****"
type input "**********"
click at [543, 283] on b "SOL047709" at bounding box center [545, 283] width 45 height 10
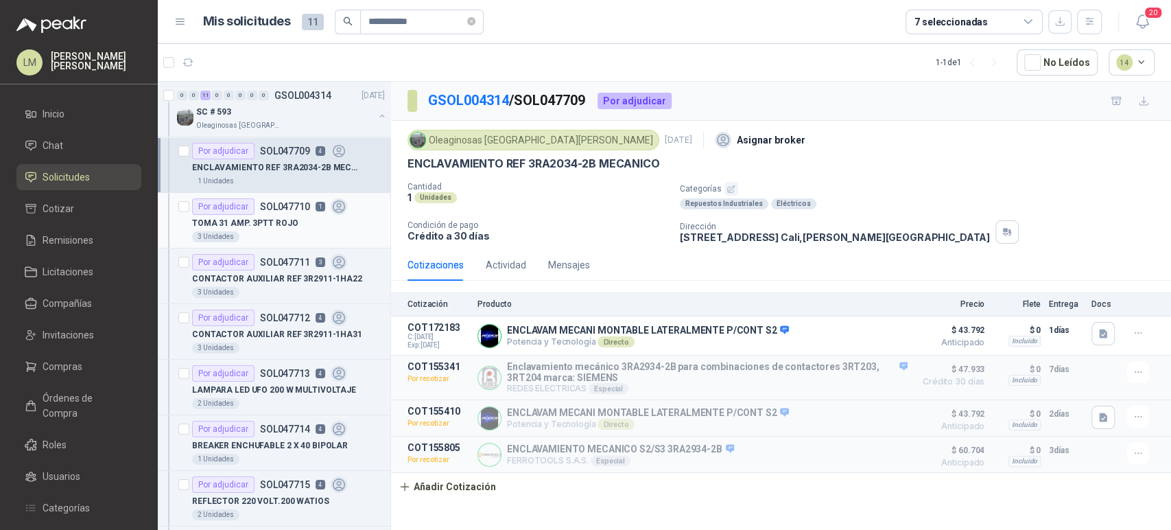
click at [276, 218] on p "TOMA 31 AMP. 3PTT ROJO" at bounding box center [245, 223] width 106 height 13
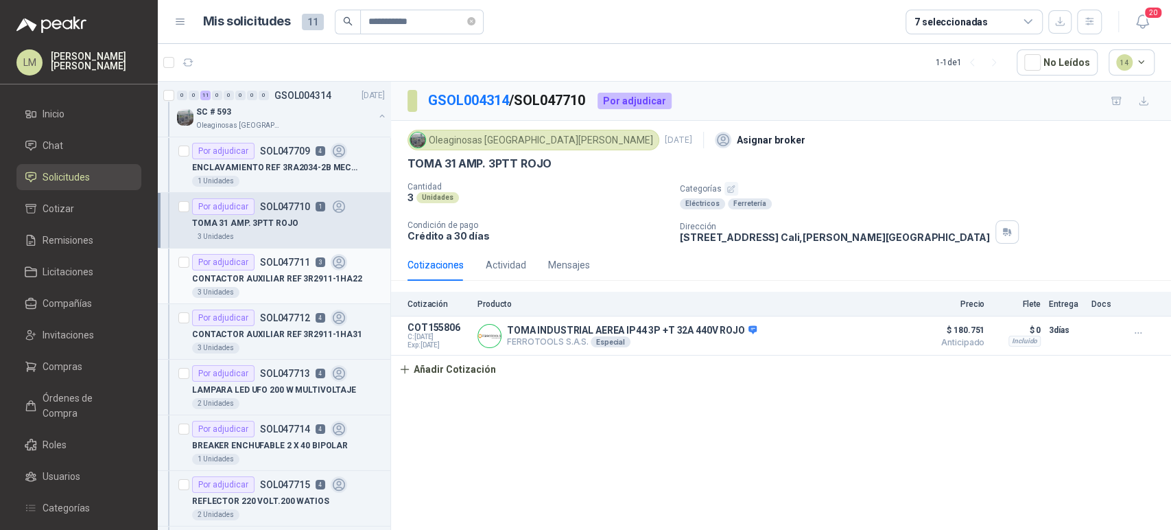
click at [266, 275] on p "CONTACTOR AUXILIAR REF 3R2911-1HA22" at bounding box center [277, 278] width 170 height 13
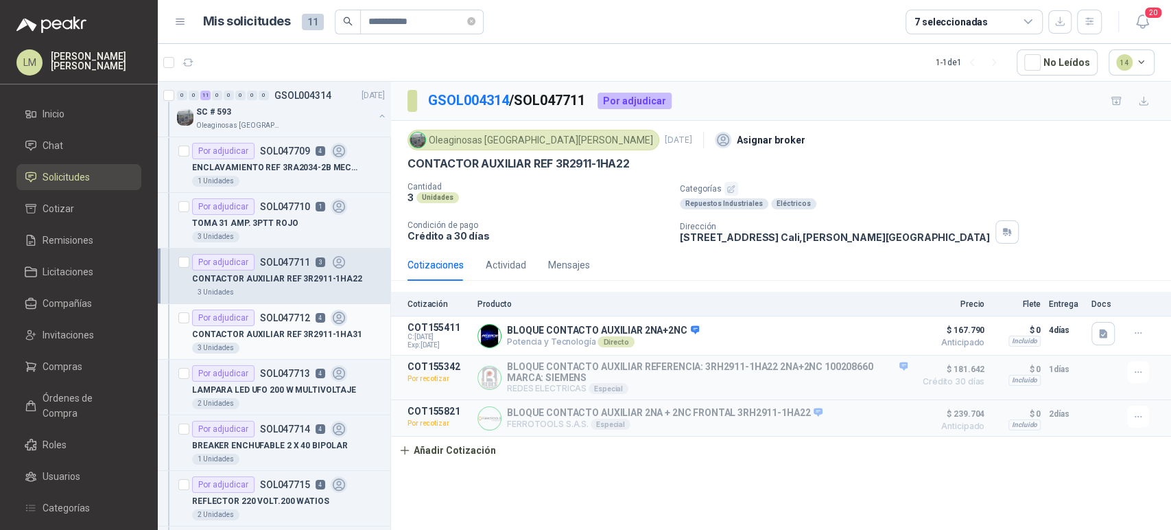
click at [266, 330] on p "CONTACTOR AUXILIAR REF 3R2911-1HA31" at bounding box center [277, 334] width 170 height 13
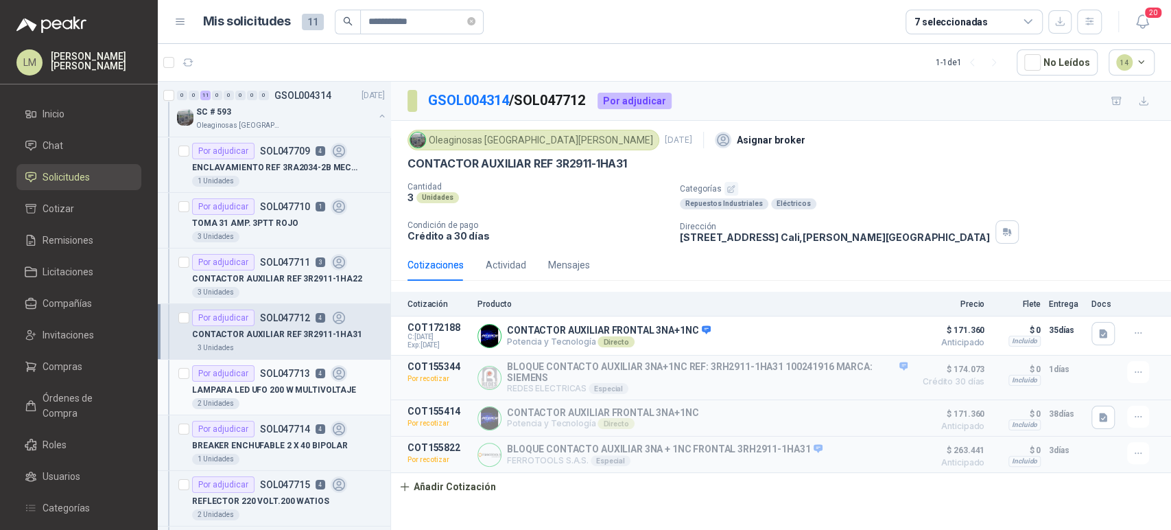
click at [268, 379] on div "Por adjudicar SOL047713 4" at bounding box center [269, 373] width 155 height 16
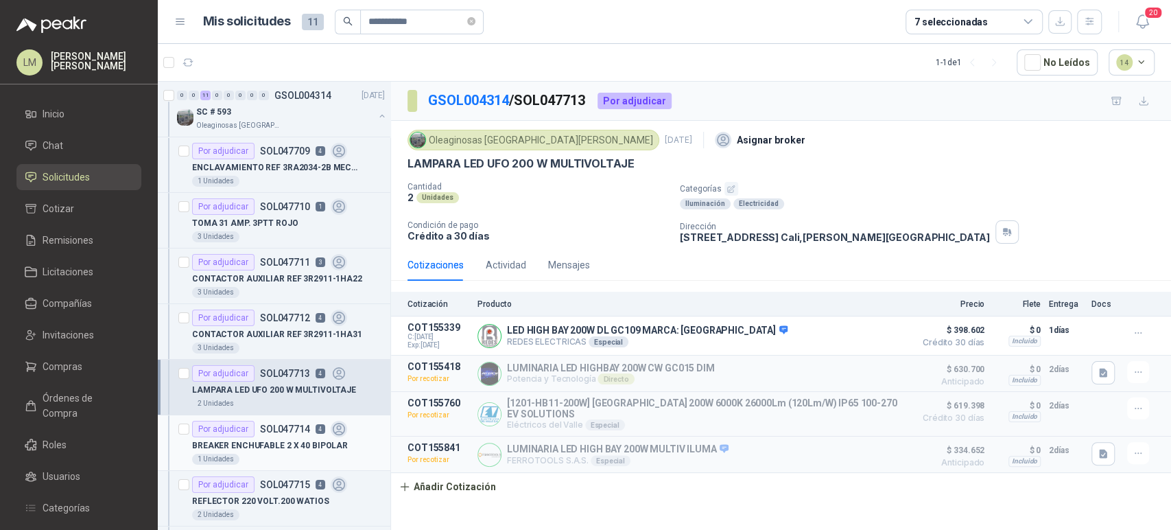
click at [265, 428] on p "SOL047714" at bounding box center [285, 429] width 50 height 10
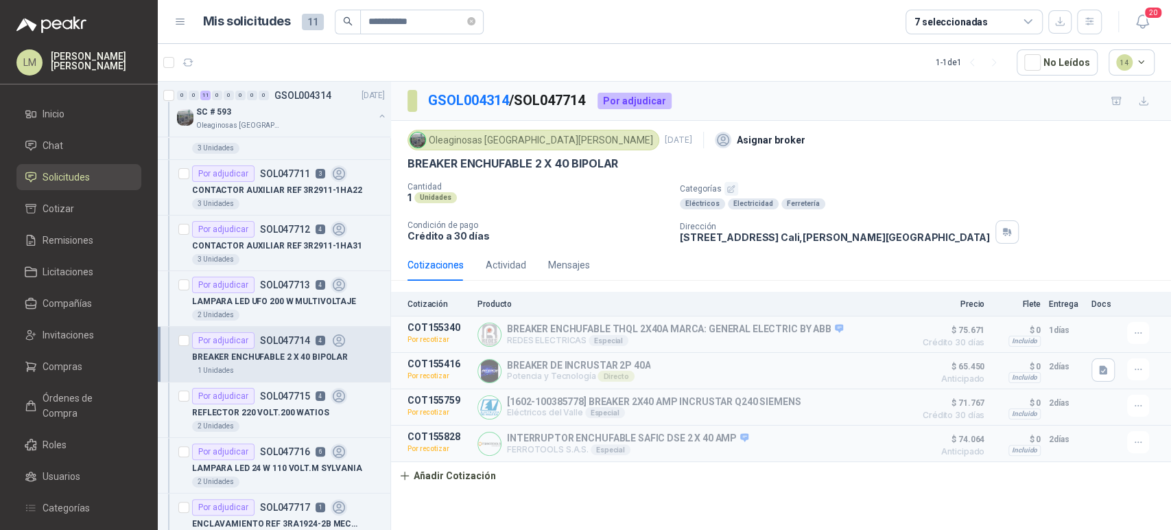
scroll to position [104, 0]
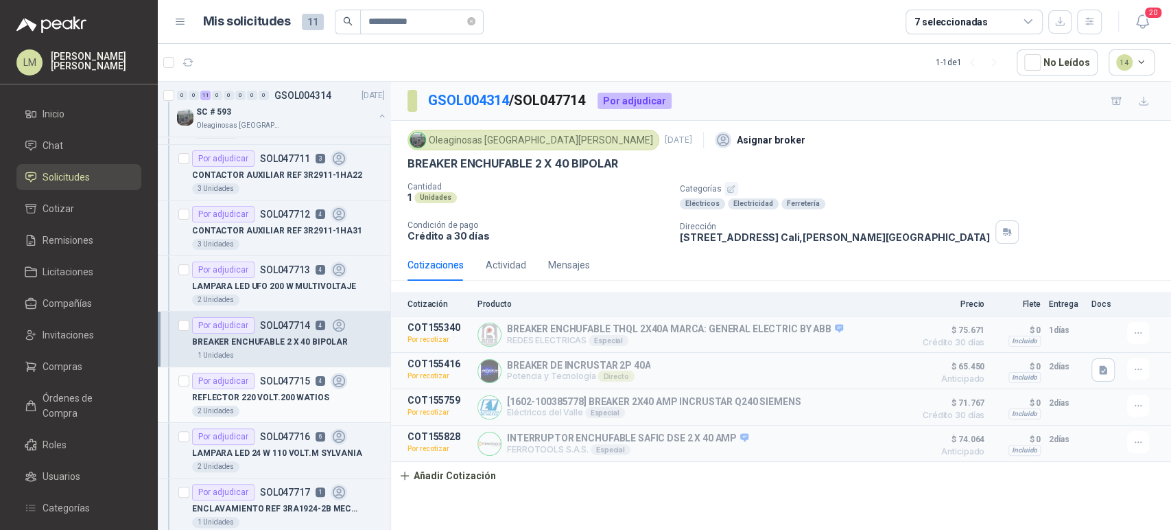
click at [256, 394] on p "REFLECTOR 220 VOLT.200 WATIOS" at bounding box center [260, 397] width 137 height 13
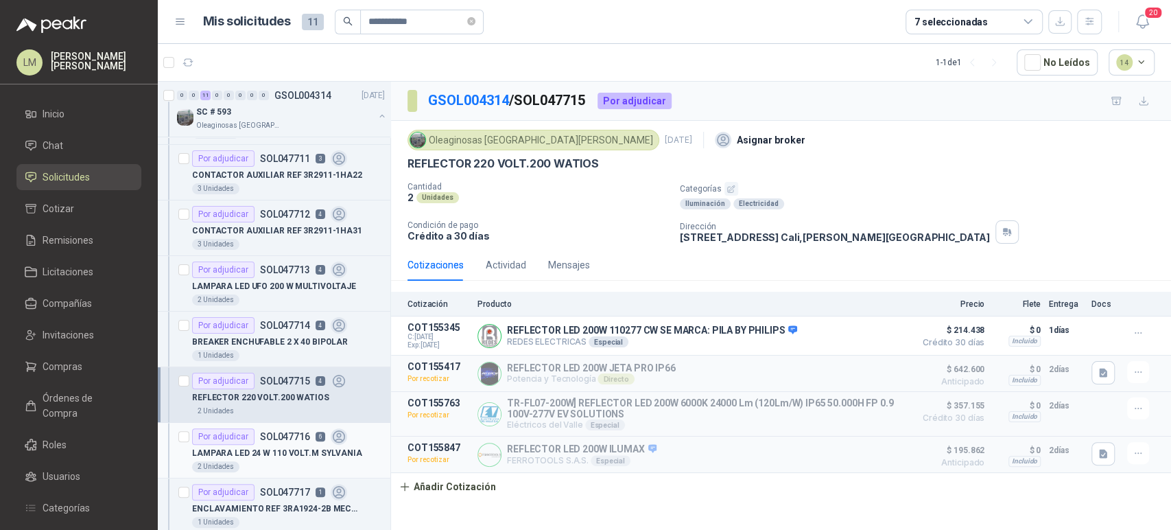
click at [269, 447] on p "LAMPARA LED 24 W 110 VOLT.M SYLVANIA" at bounding box center [277, 453] width 170 height 13
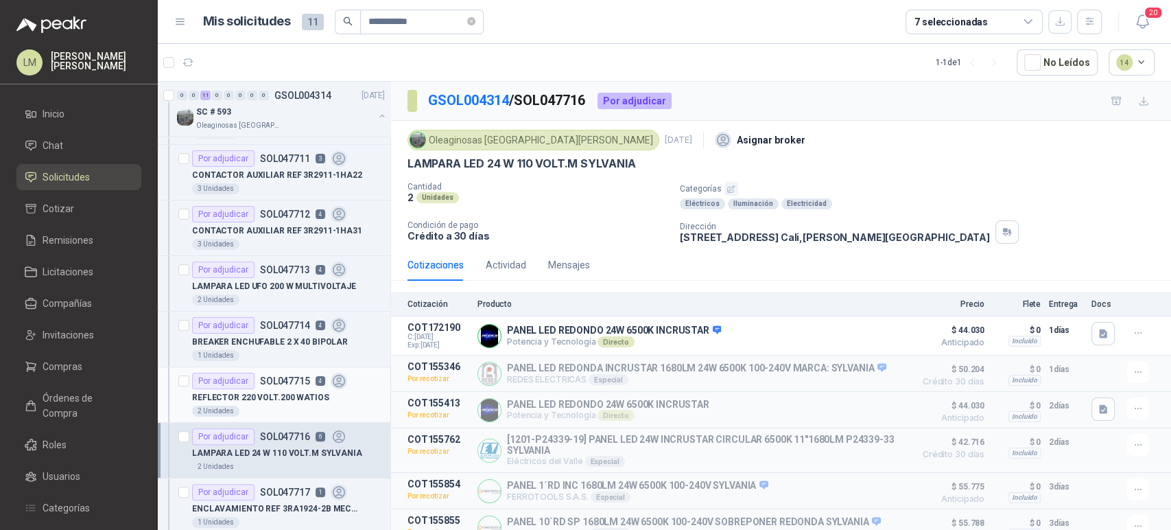
scroll to position [231, 0]
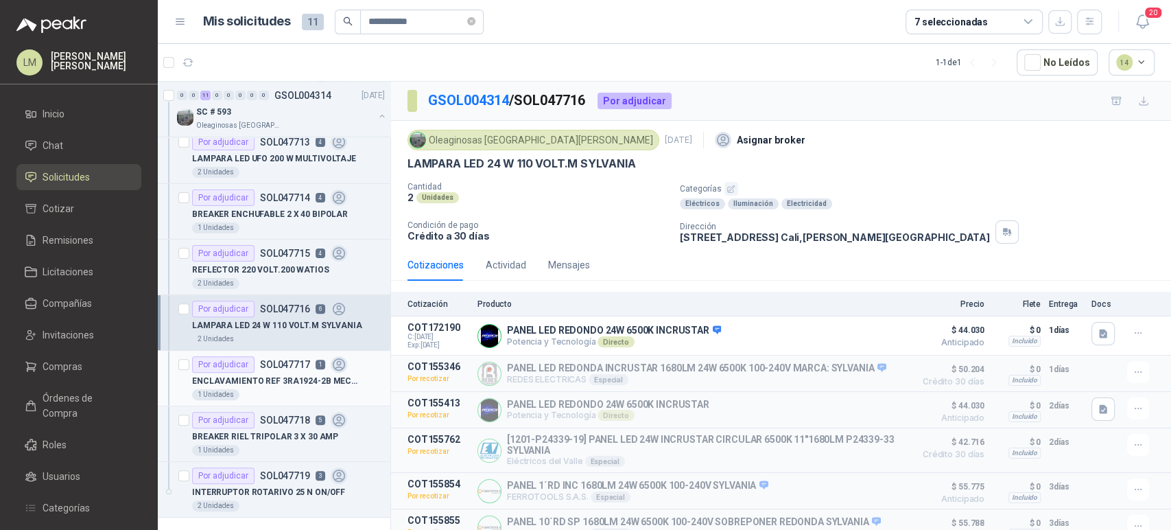
click at [264, 363] on p "SOL047717" at bounding box center [285, 364] width 50 height 10
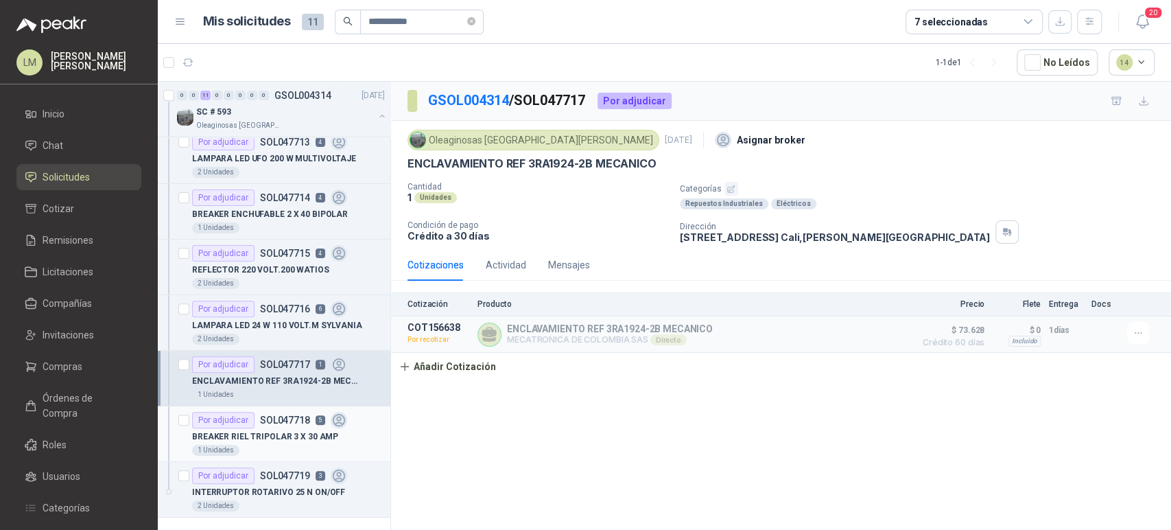
click at [263, 422] on p "SOL047718" at bounding box center [285, 420] width 50 height 10
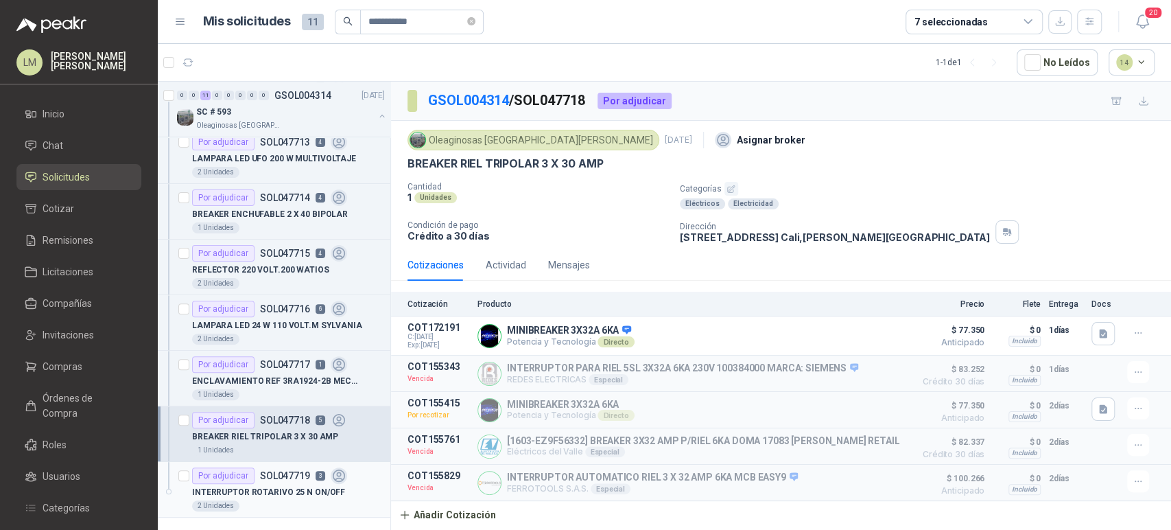
click at [273, 480] on div "Por adjudicar SOL047719 3" at bounding box center [269, 475] width 155 height 16
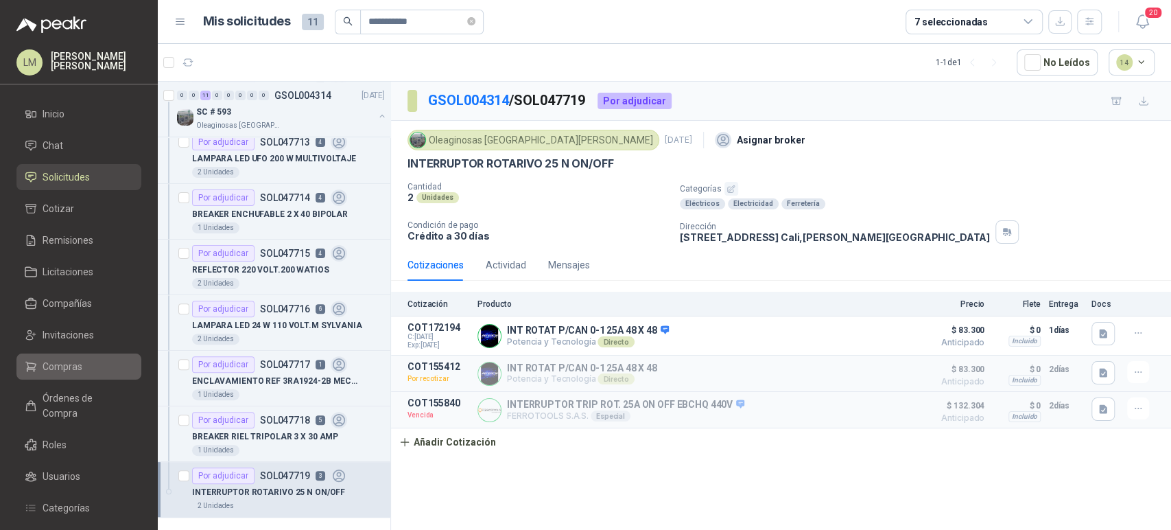
click at [56, 371] on span "Compras" at bounding box center [63, 366] width 40 height 15
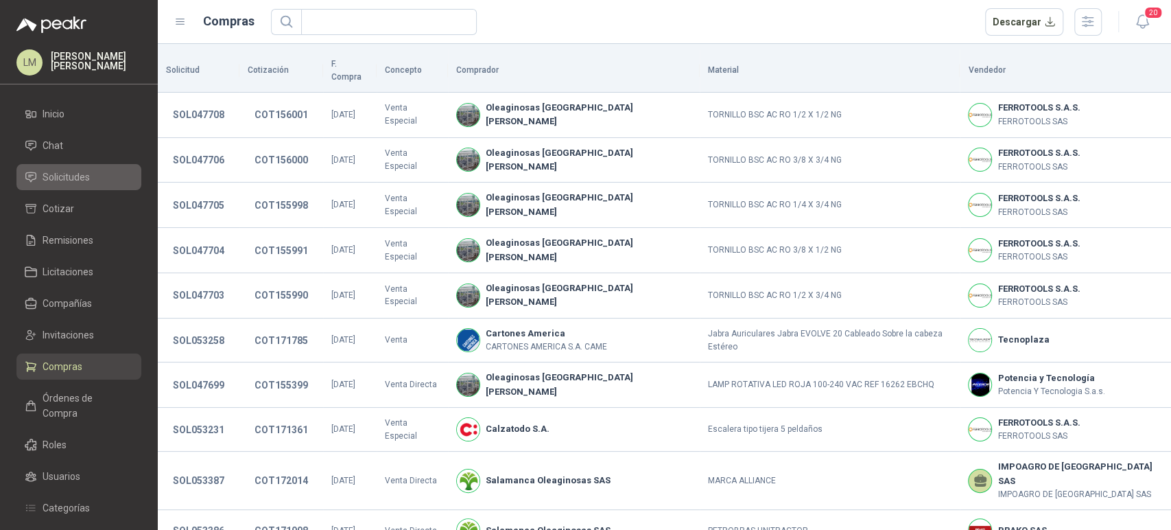
click at [71, 178] on span "Solicitudes" at bounding box center [66, 176] width 47 height 15
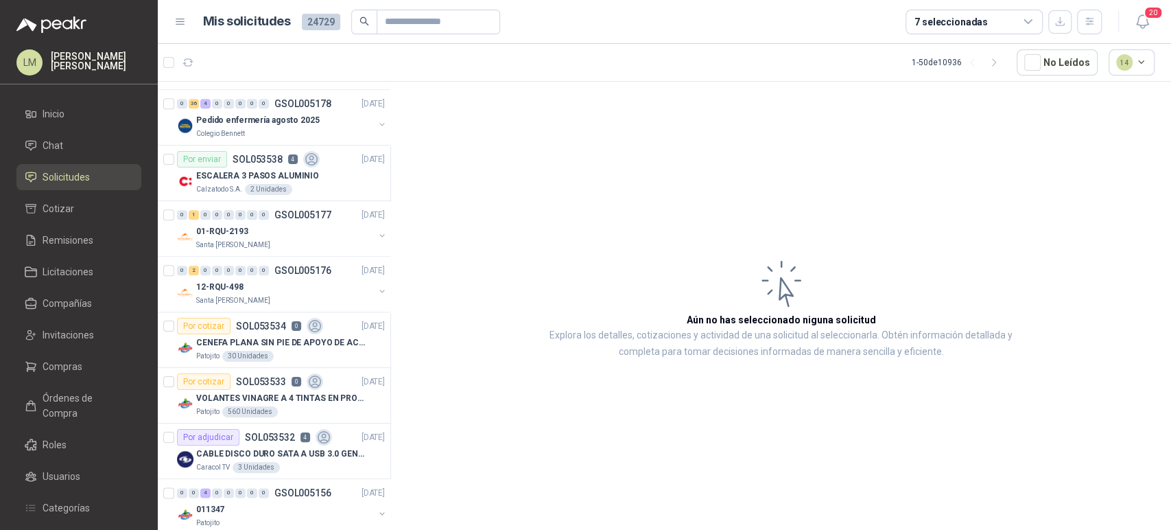
scroll to position [1104, 0]
click at [55, 365] on span "Compras" at bounding box center [63, 366] width 40 height 15
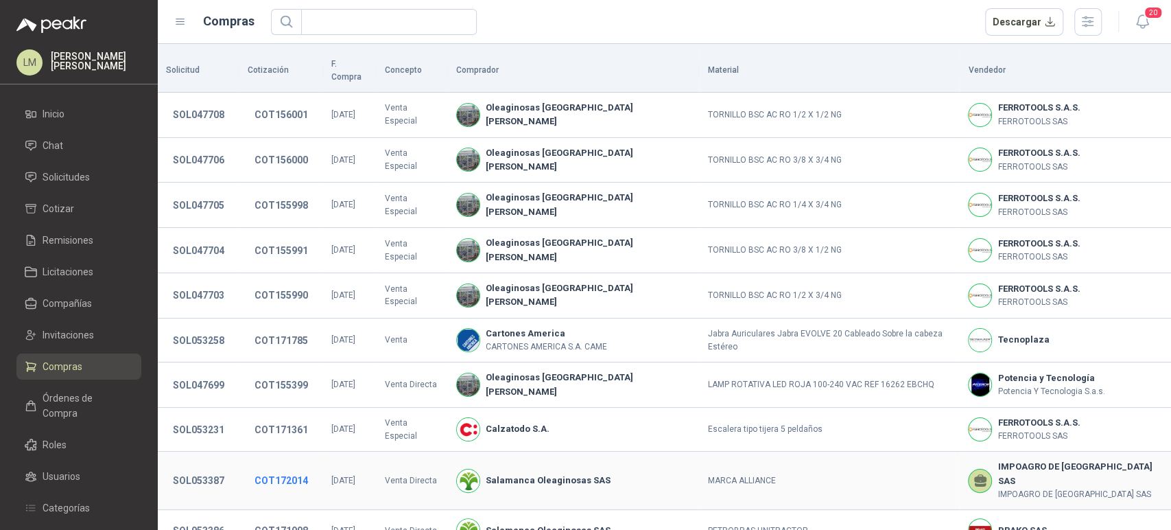
click at [270, 468] on button "COT172014" at bounding box center [281, 480] width 67 height 25
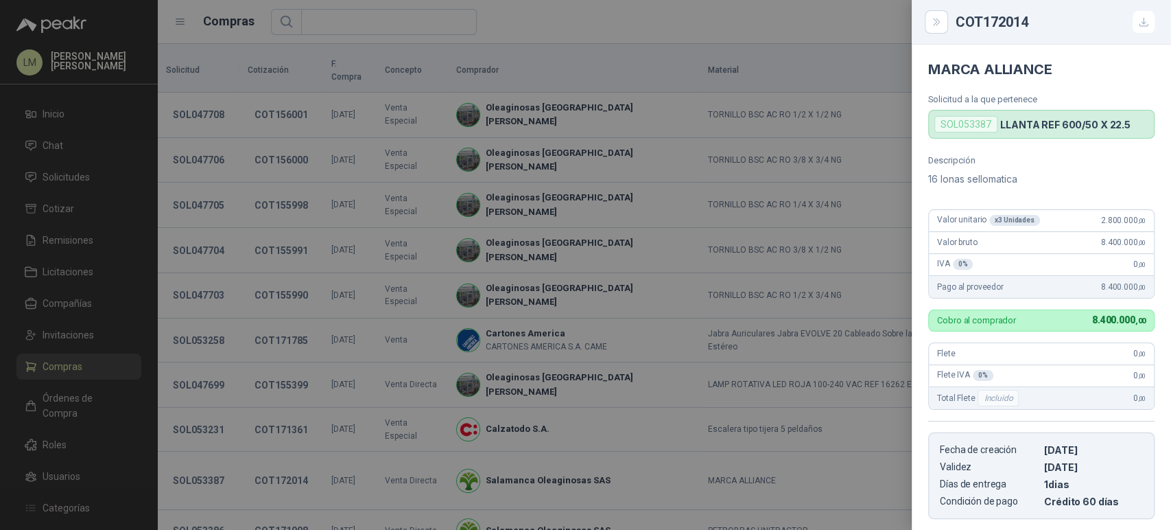
click at [213, 454] on div at bounding box center [585, 265] width 1171 height 530
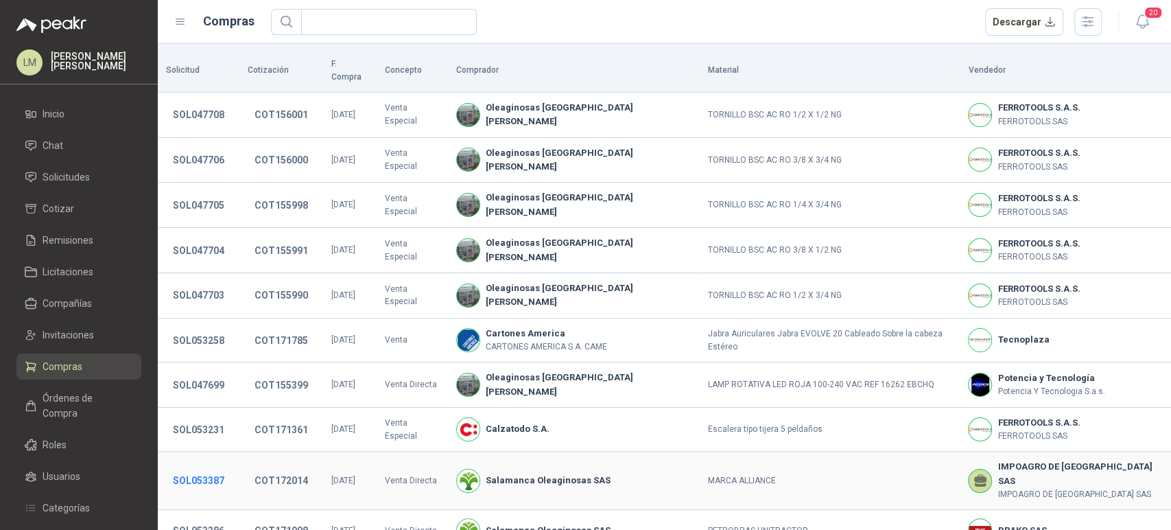
click at [213, 468] on button "SOL053387" at bounding box center [198, 480] width 65 height 25
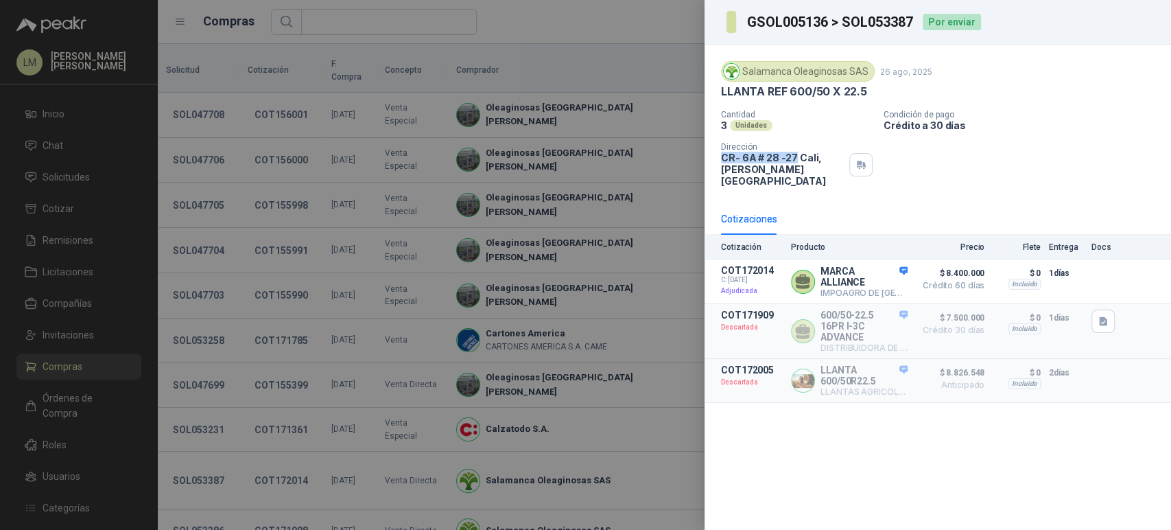
drag, startPoint x: 720, startPoint y: 158, endPoint x: 792, endPoint y: 160, distance: 72.0
click at [792, 160] on p "CR- 6A # 28 -27 [GEOGRAPHIC_DATA] , [PERSON_NAME][GEOGRAPHIC_DATA]" at bounding box center [782, 169] width 123 height 35
copy p "CR- 6A # 28 -27"
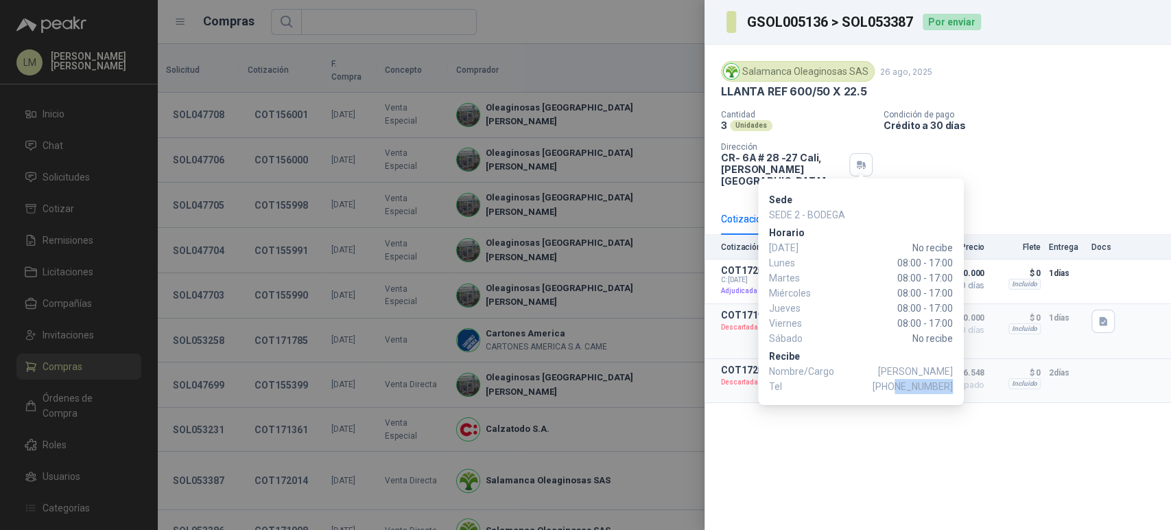
drag, startPoint x: 898, startPoint y: 382, endPoint x: 951, endPoint y: 387, distance: 53.0
click at [951, 387] on span "[PHONE_NUMBER]" at bounding box center [913, 386] width 80 height 15
copy span "3135967831"
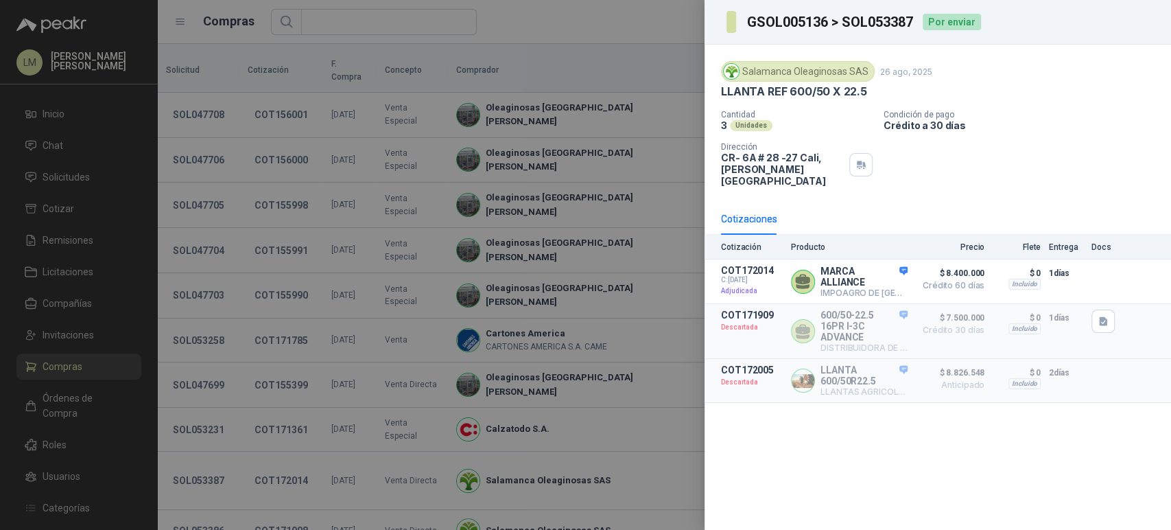
click at [353, 119] on div at bounding box center [585, 265] width 1171 height 530
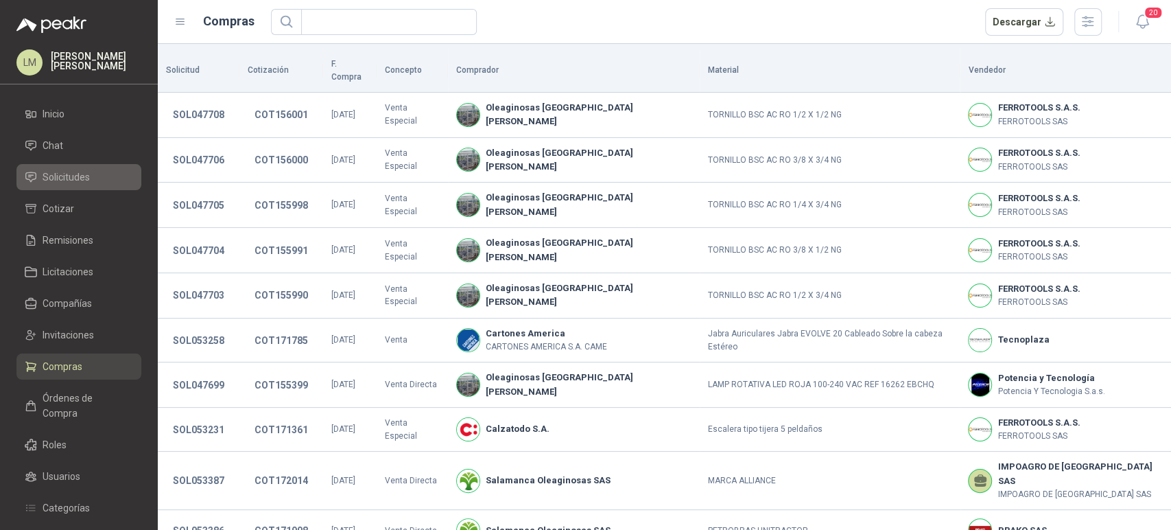
click at [61, 175] on span "Solicitudes" at bounding box center [66, 176] width 47 height 15
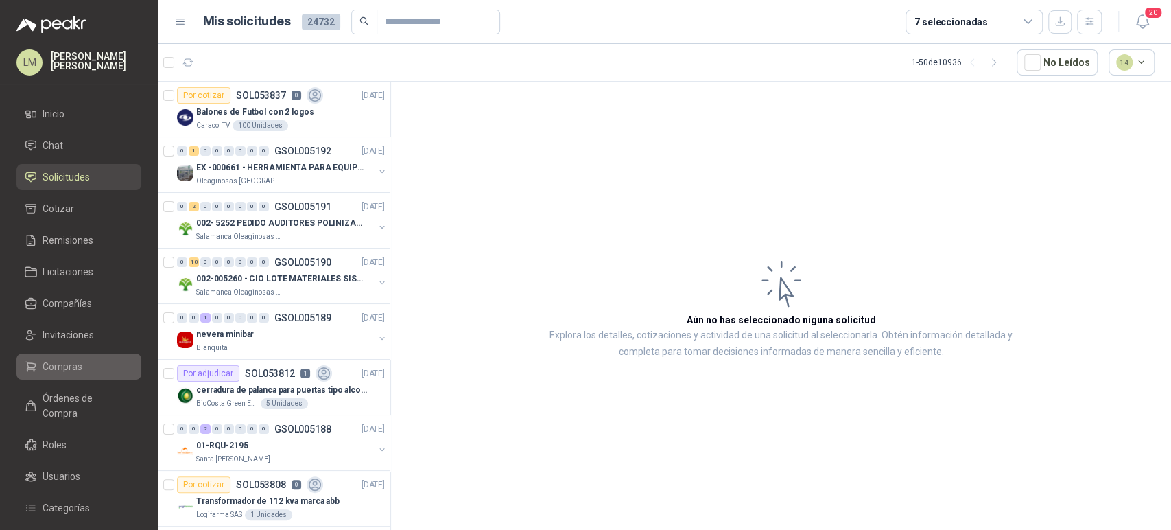
click at [50, 359] on span "Compras" at bounding box center [63, 366] width 40 height 15
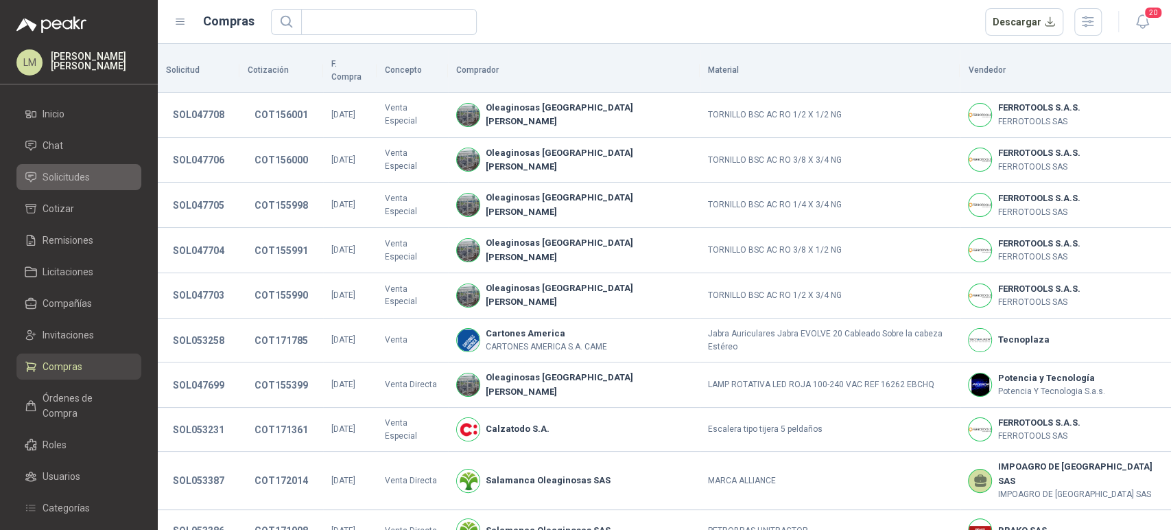
click at [72, 176] on span "Solicitudes" at bounding box center [66, 176] width 47 height 15
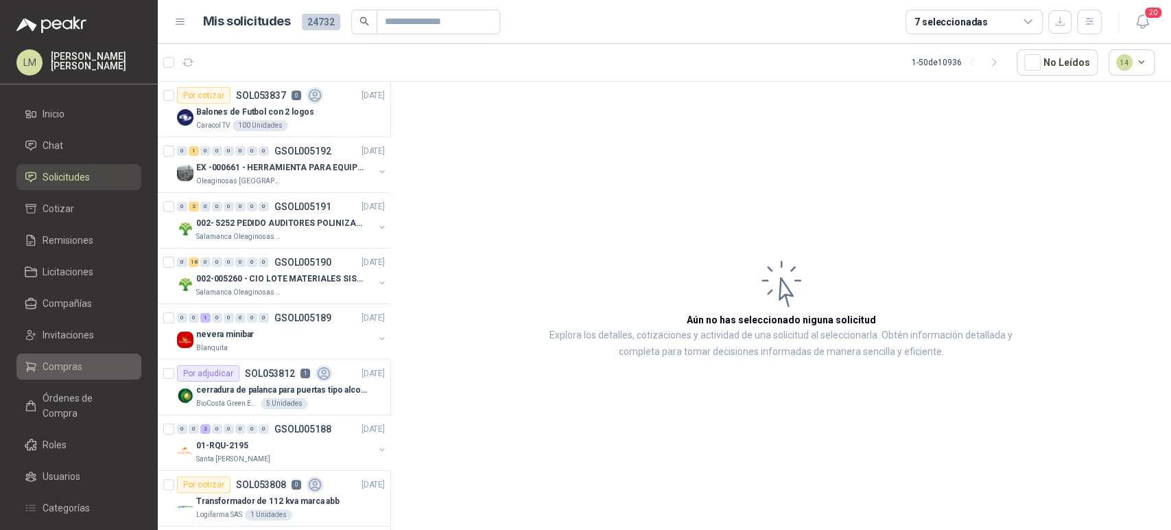
click at [60, 360] on span "Compras" at bounding box center [63, 366] width 40 height 15
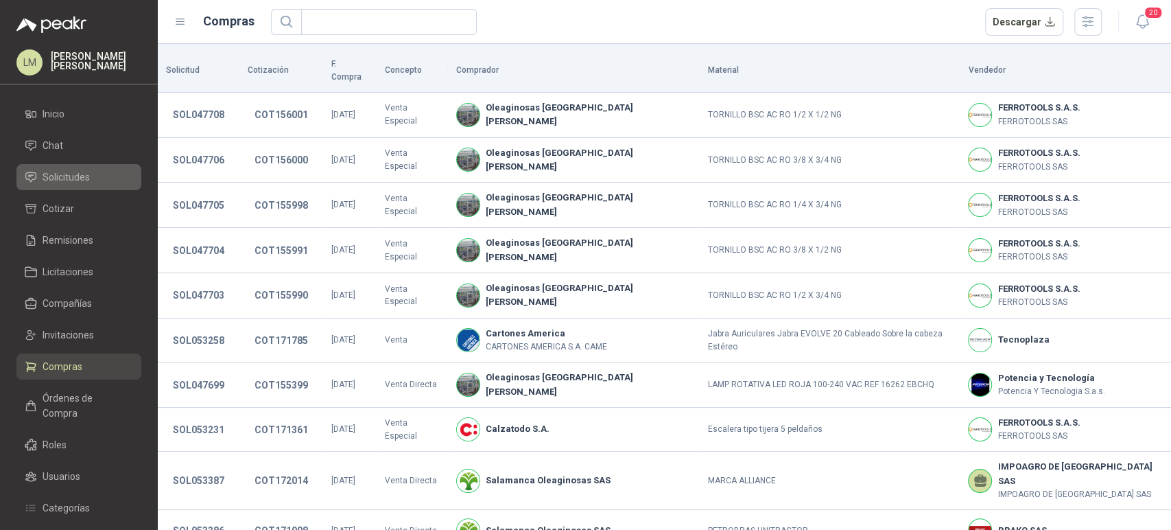
click at [75, 178] on span "Solicitudes" at bounding box center [66, 176] width 47 height 15
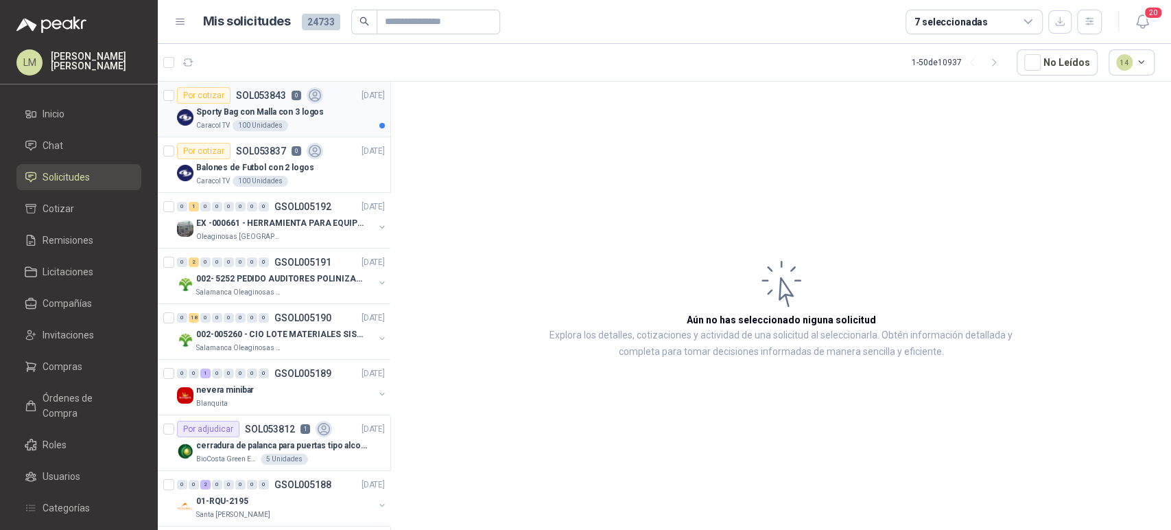
click at [235, 102] on div "Por cotizar SOL053843 0" at bounding box center [250, 95] width 146 height 16
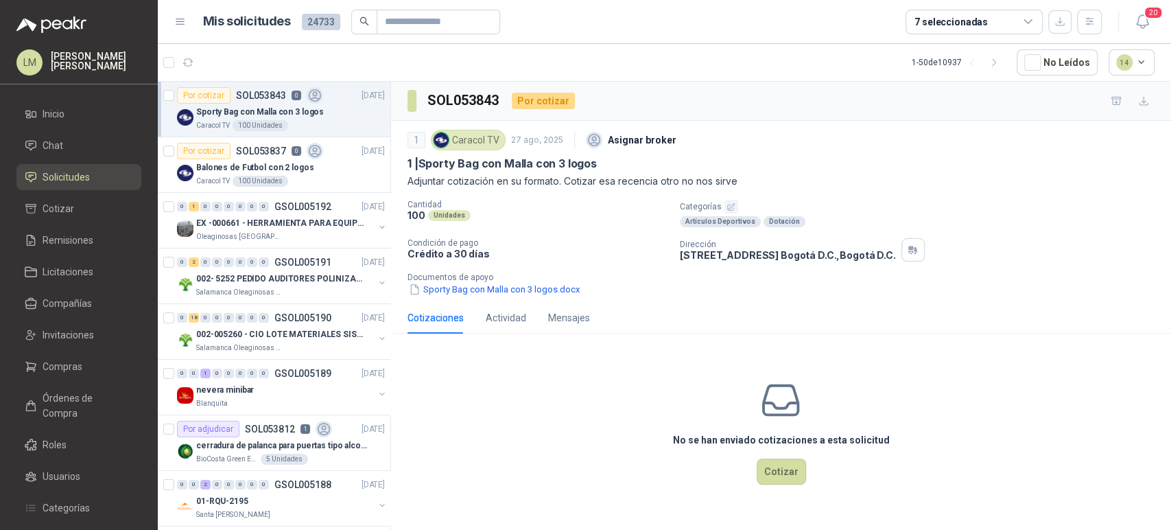
click at [732, 203] on icon "button" at bounding box center [731, 206] width 7 height 7
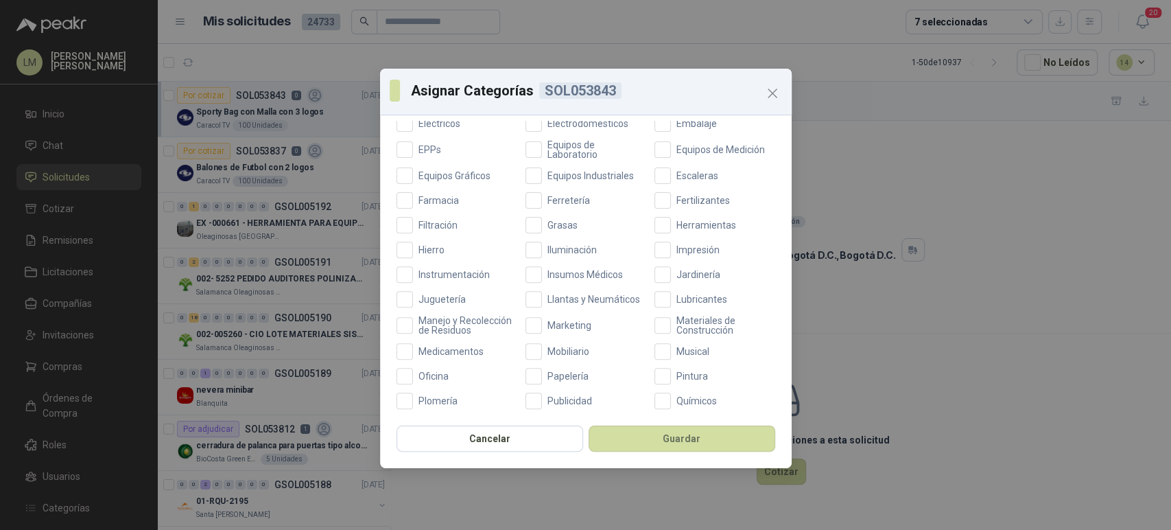
scroll to position [327, 0]
click at [550, 402] on span "Publicidad" at bounding box center [570, 397] width 56 height 10
click at [556, 325] on span "Marketing" at bounding box center [569, 322] width 55 height 10
click at [659, 449] on button "Guardar" at bounding box center [682, 438] width 187 height 26
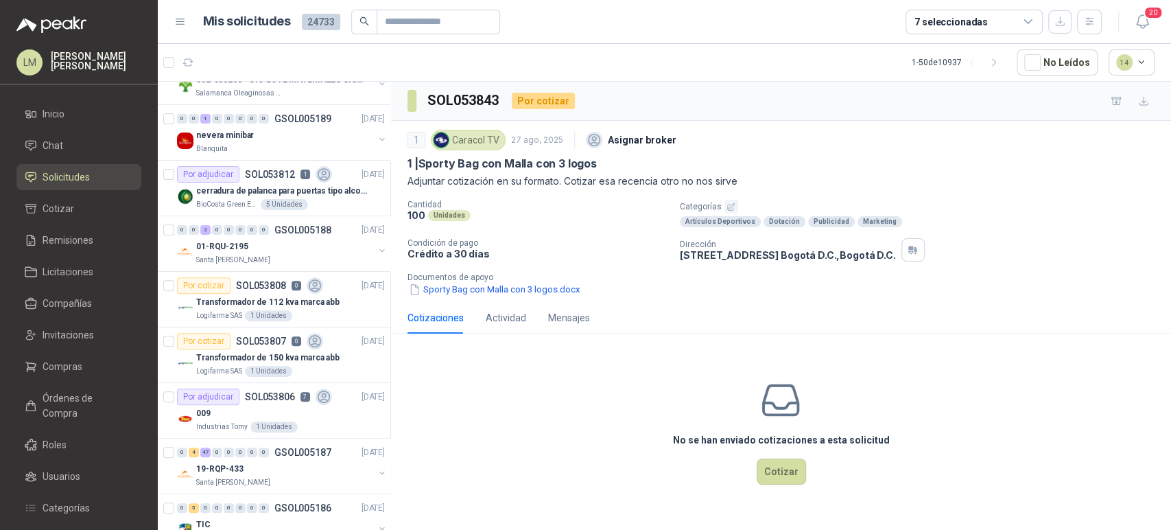
scroll to position [269, 0]
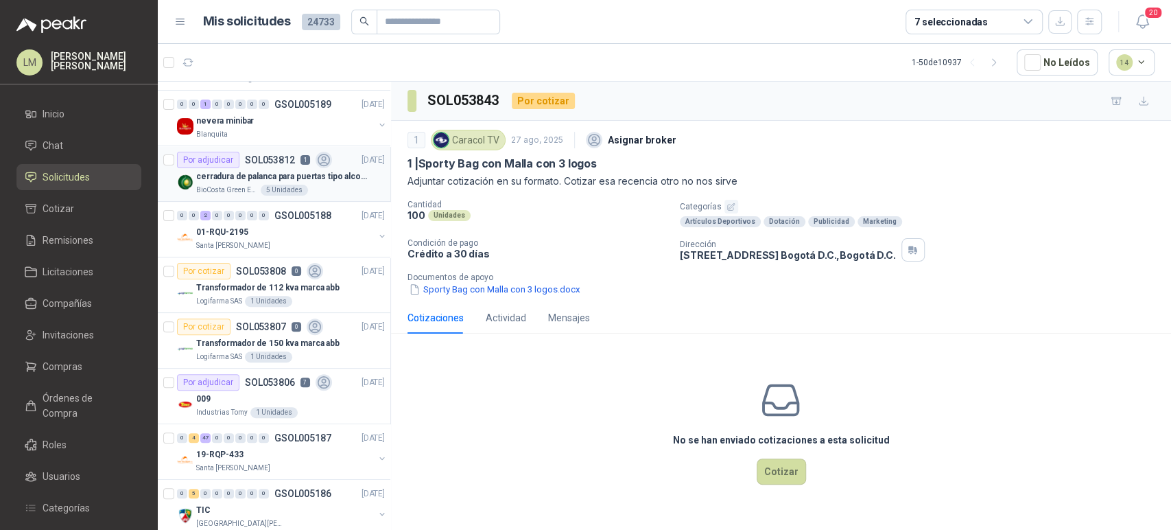
click at [279, 182] on div "cerradura de palanca para puertas tipo alcoba marca yale" at bounding box center [290, 176] width 189 height 16
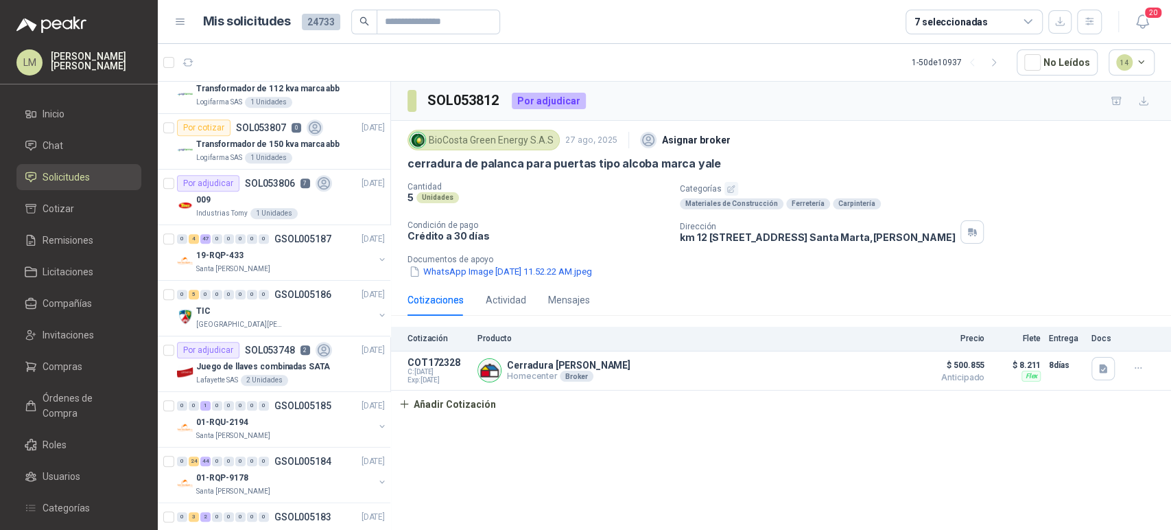
scroll to position [534, 0]
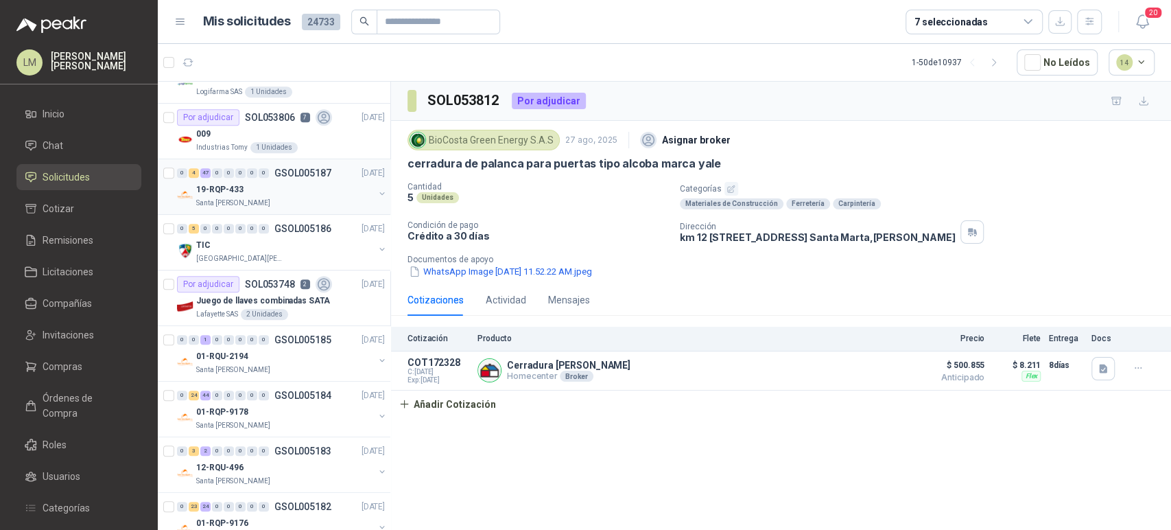
click at [259, 193] on div "19-RQP-433" at bounding box center [285, 189] width 178 height 16
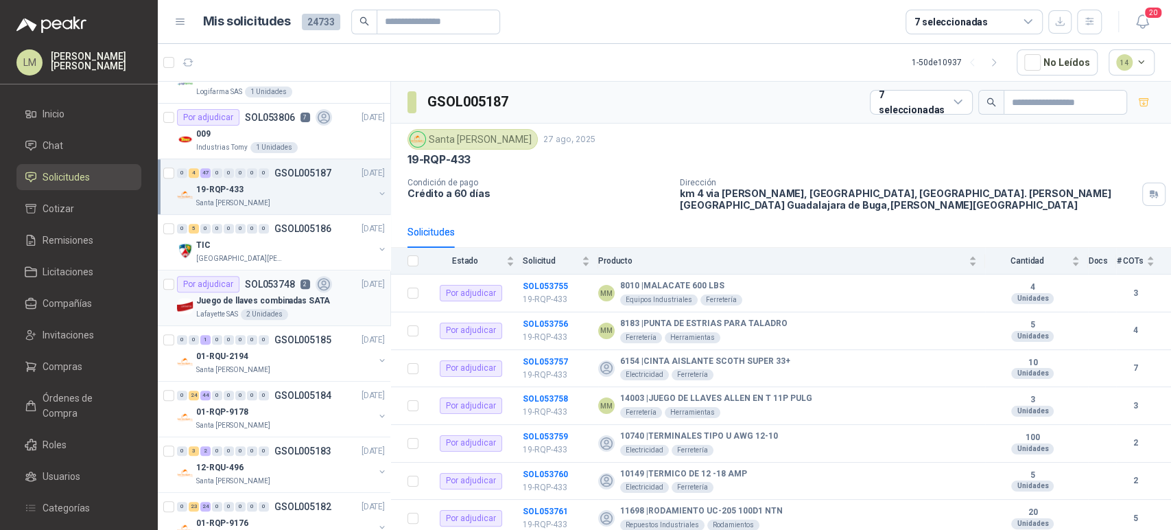
click at [286, 296] on p "Juego de llaves combinadas SATA" at bounding box center [263, 300] width 134 height 13
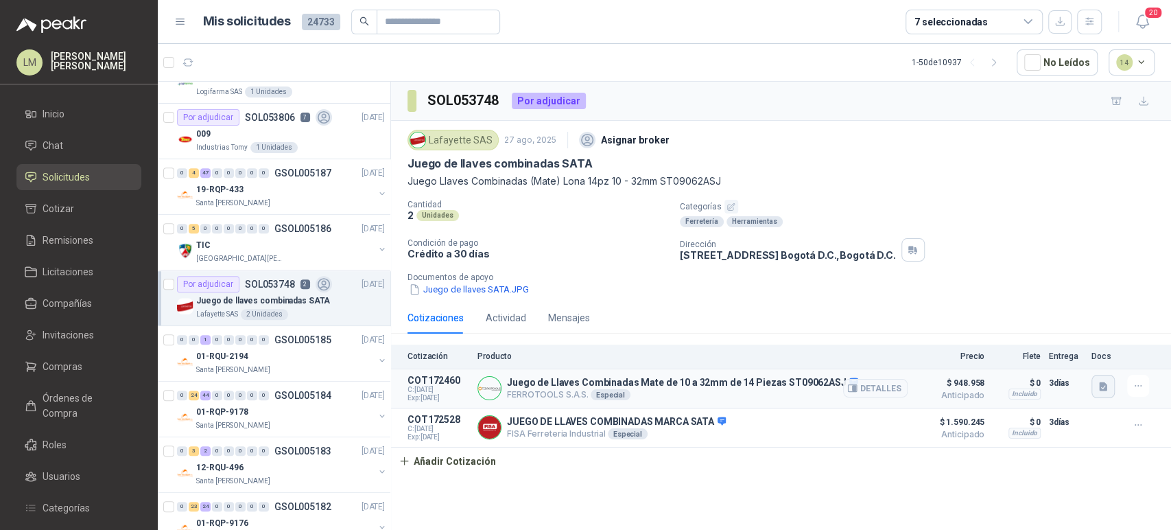
click at [1107, 393] on button "button" at bounding box center [1103, 386] width 23 height 23
click at [1067, 356] on button "image.png" at bounding box center [1076, 355] width 60 height 14
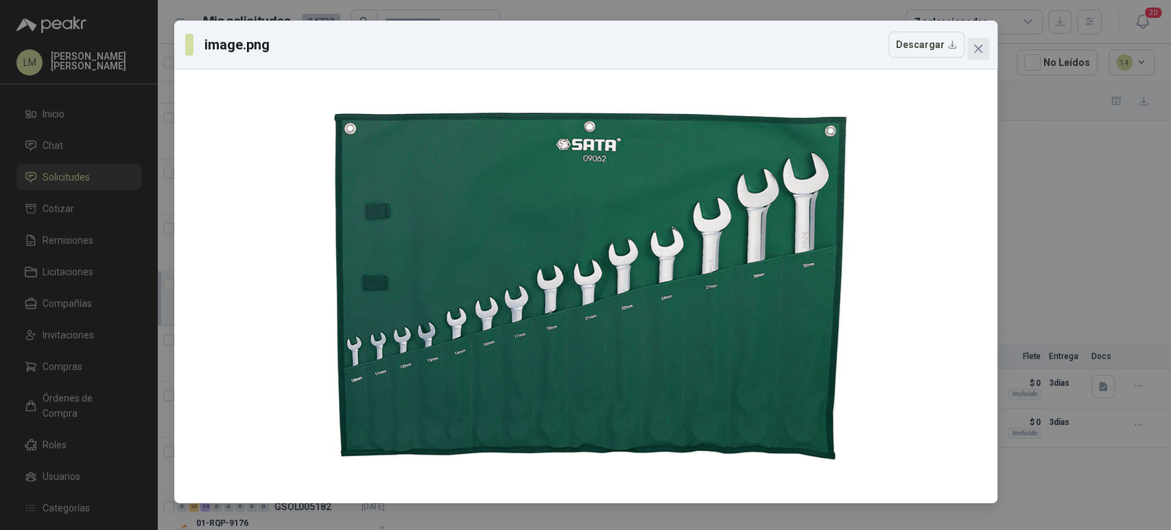
click at [976, 54] on icon "close" at bounding box center [978, 48] width 11 height 11
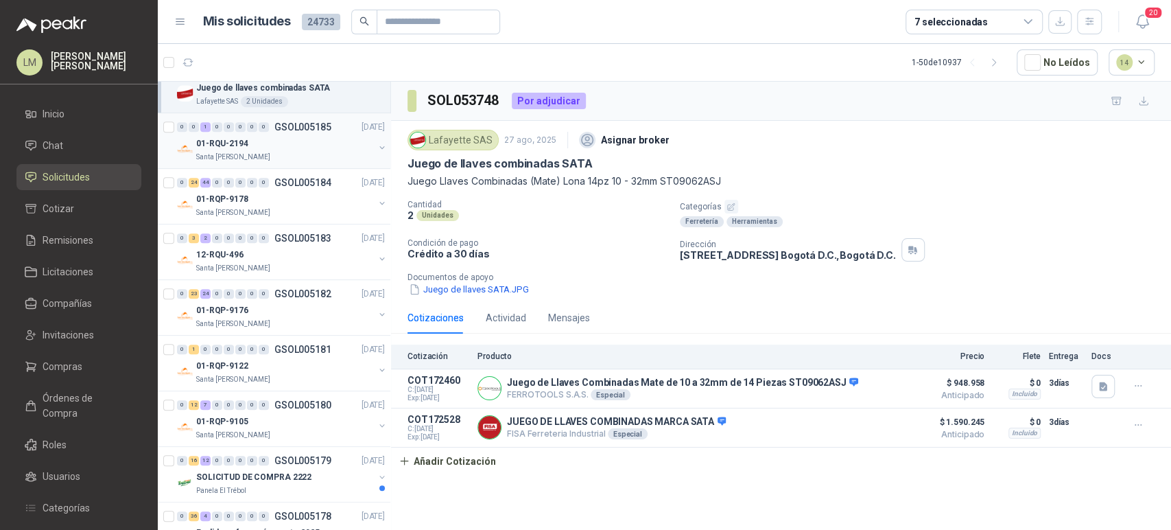
scroll to position [747, 0]
click at [276, 147] on div "01-RQU-2194" at bounding box center [285, 142] width 178 height 16
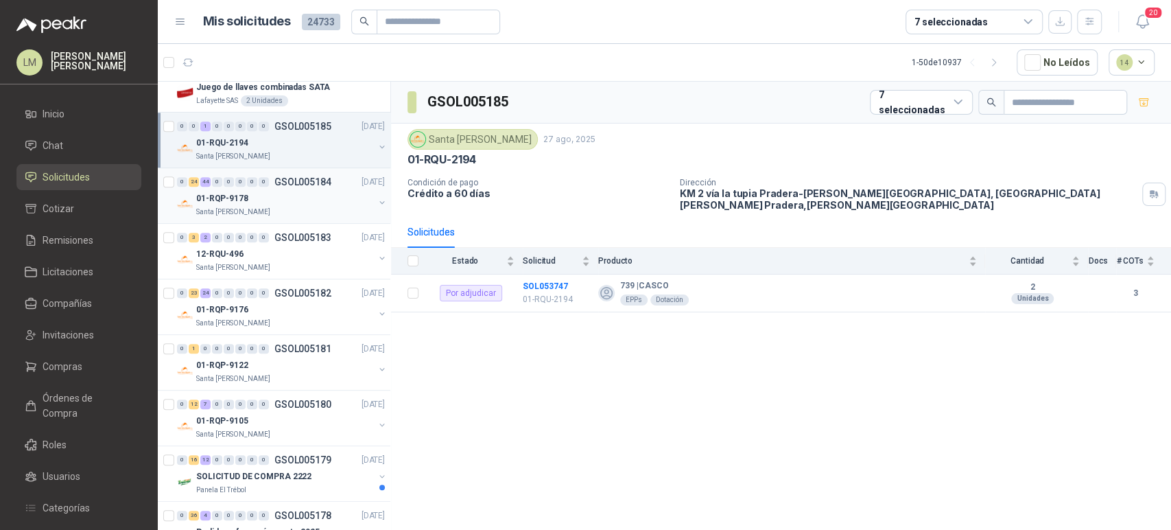
click at [263, 192] on div "01-RQP-9178" at bounding box center [285, 198] width 178 height 16
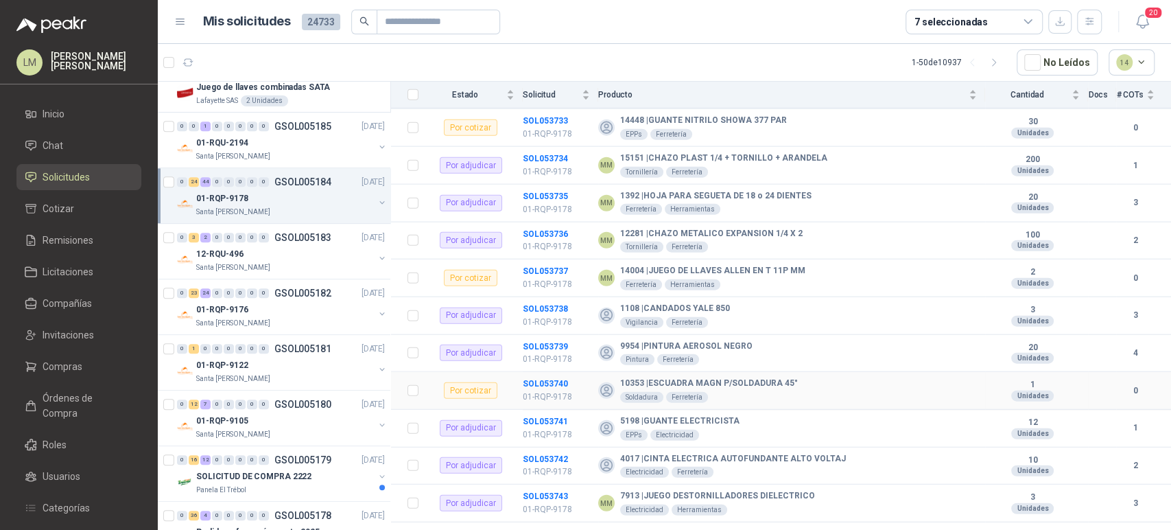
scroll to position [2276, 0]
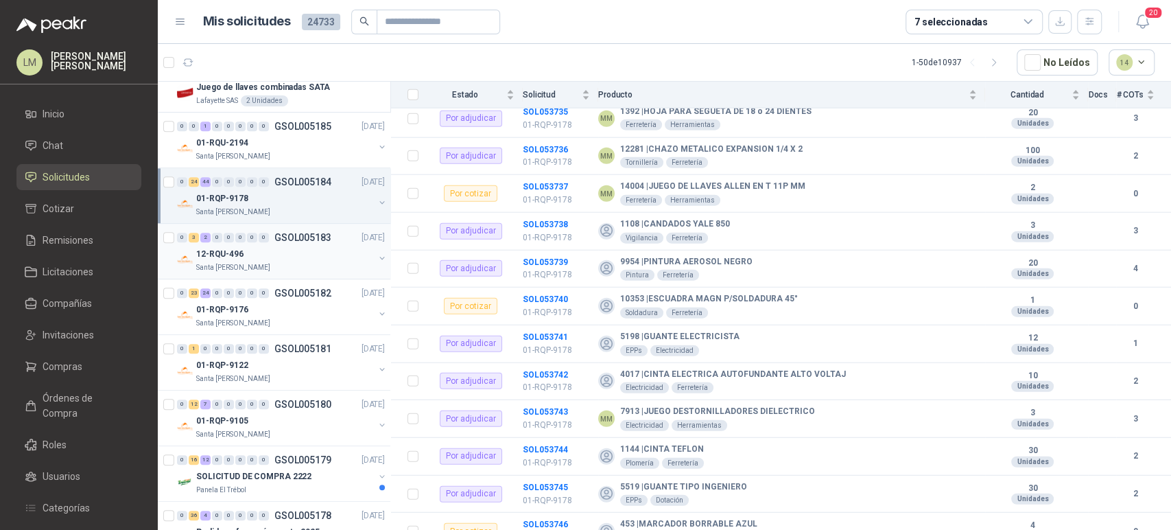
click at [257, 255] on div "12-RQU-496" at bounding box center [285, 254] width 178 height 16
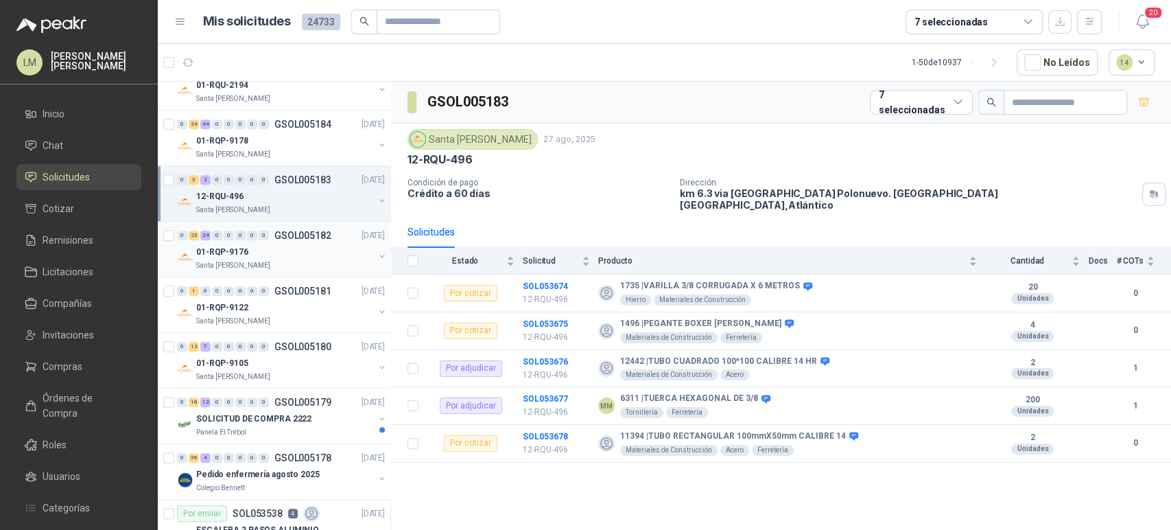
scroll to position [811, 0]
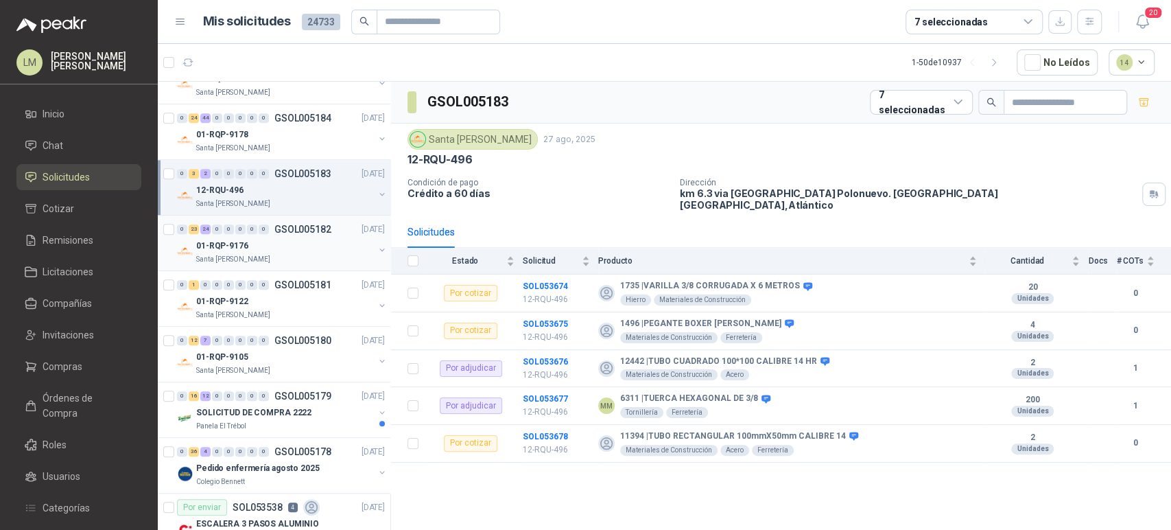
click at [269, 257] on div "Santa [PERSON_NAME]" at bounding box center [285, 259] width 178 height 11
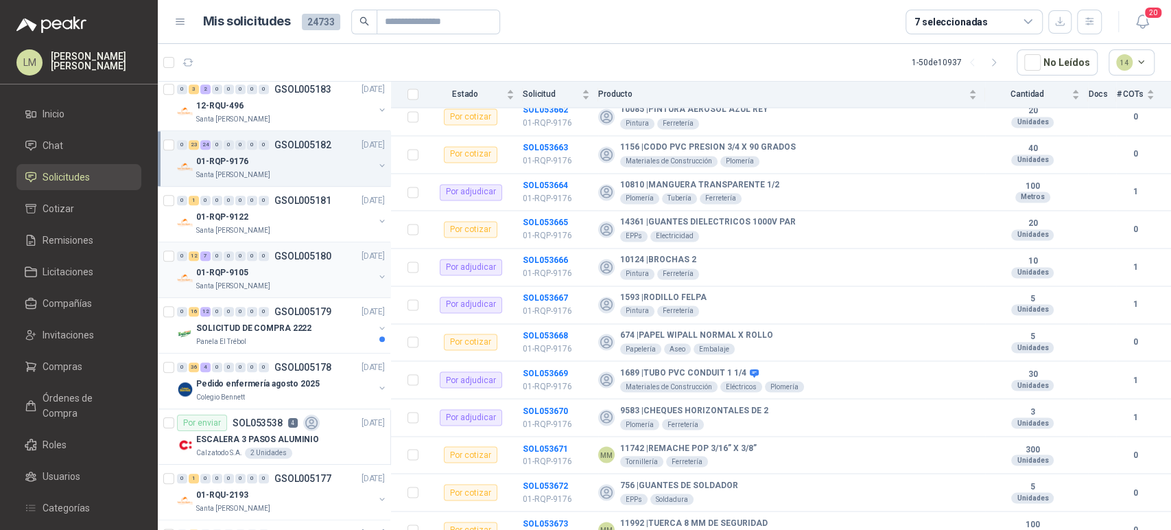
scroll to position [939, 0]
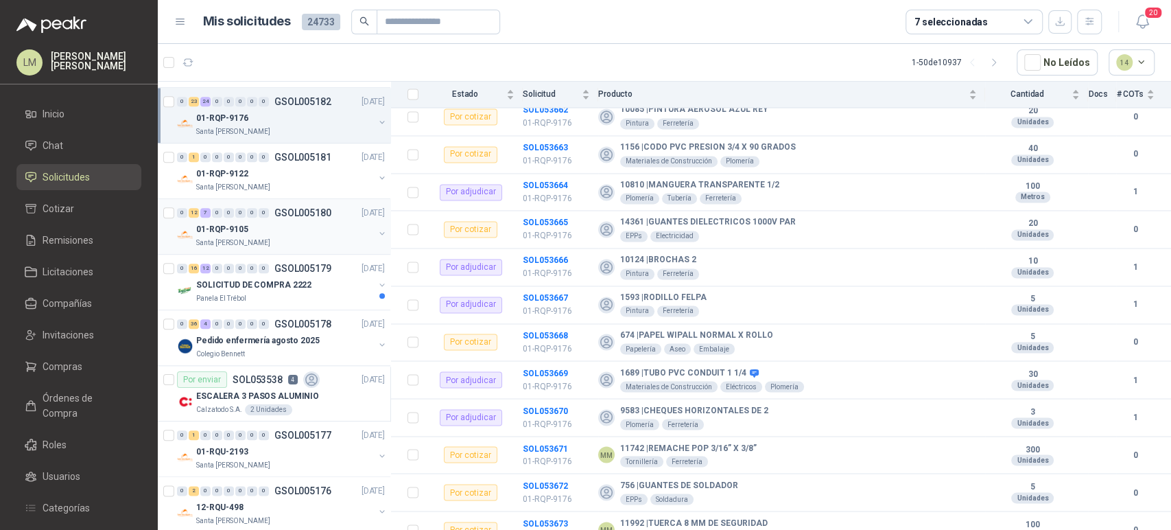
click at [272, 226] on div "01-RQP-9105" at bounding box center [285, 229] width 178 height 16
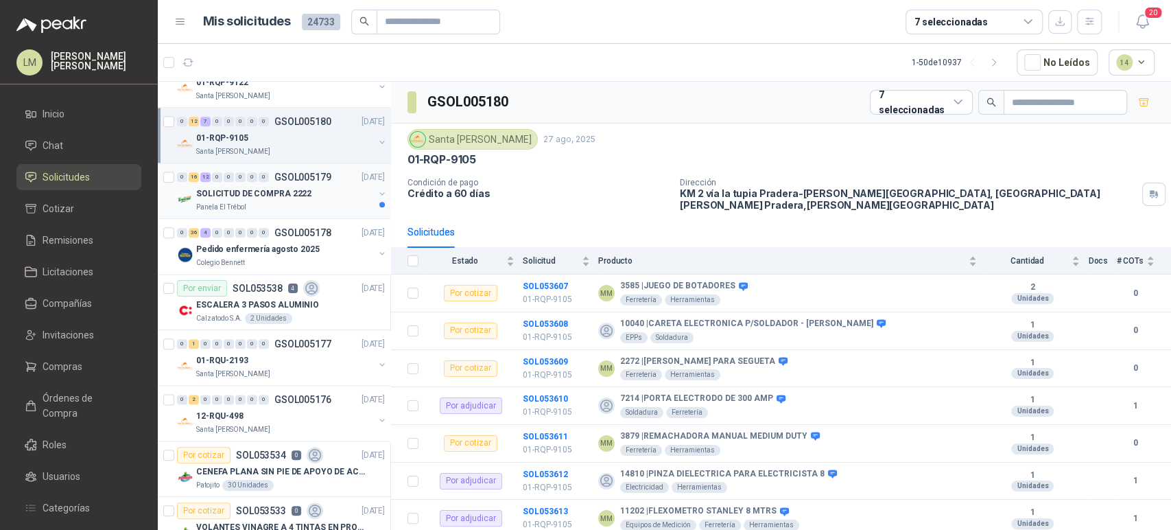
scroll to position [1031, 0]
click at [266, 251] on p "Pedido enfermería agosto 2025" at bounding box center [257, 247] width 123 height 13
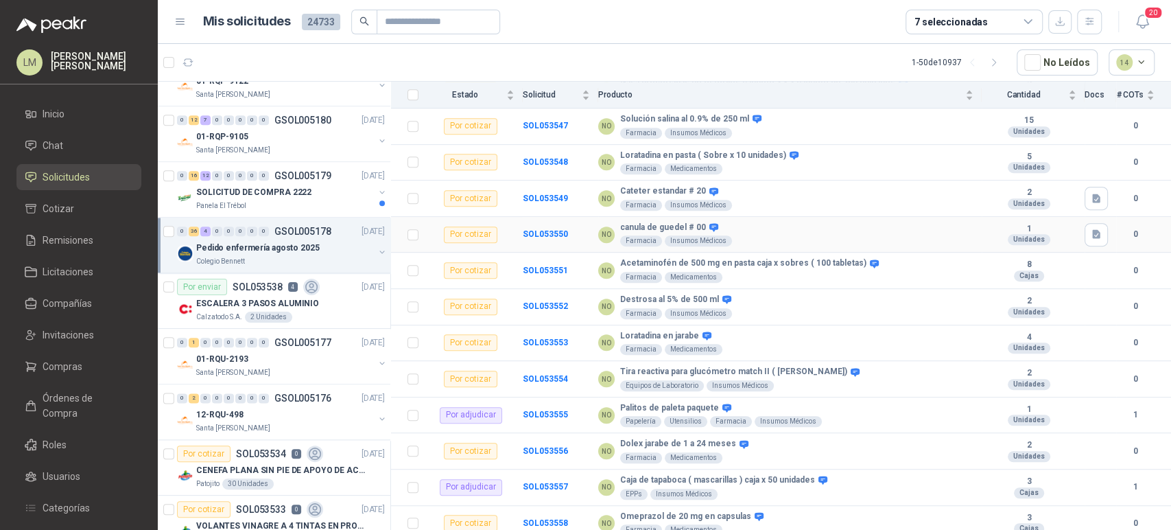
scroll to position [536, 0]
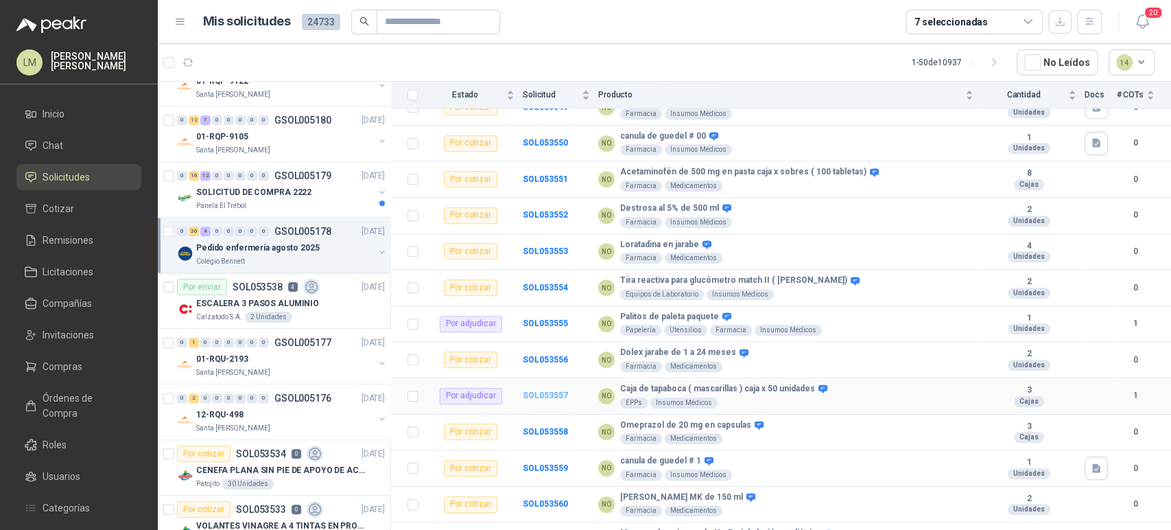
click at [556, 397] on b "SOL053557" at bounding box center [545, 395] width 45 height 10
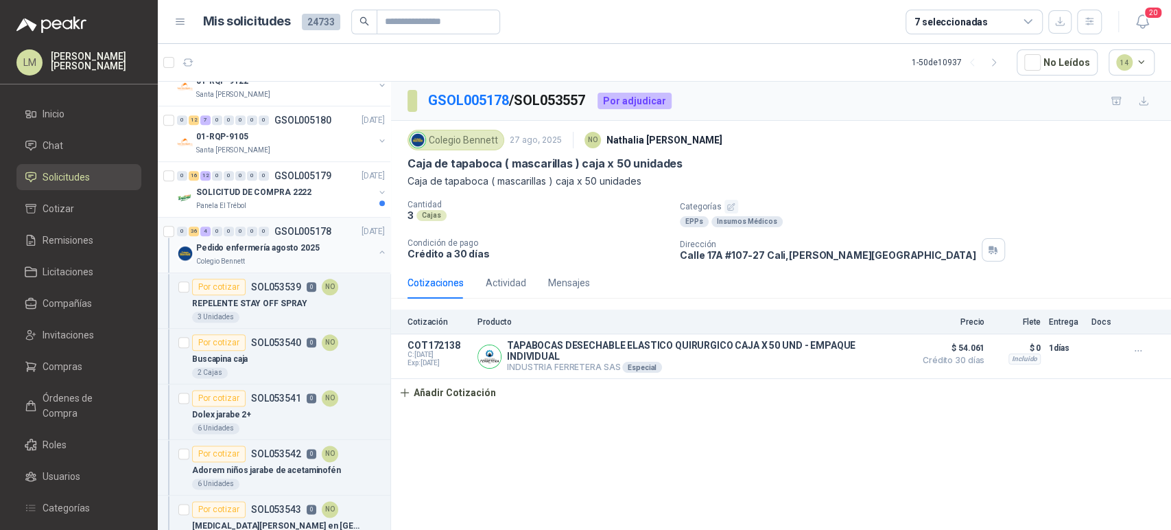
click at [377, 250] on button "button" at bounding box center [382, 251] width 11 height 11
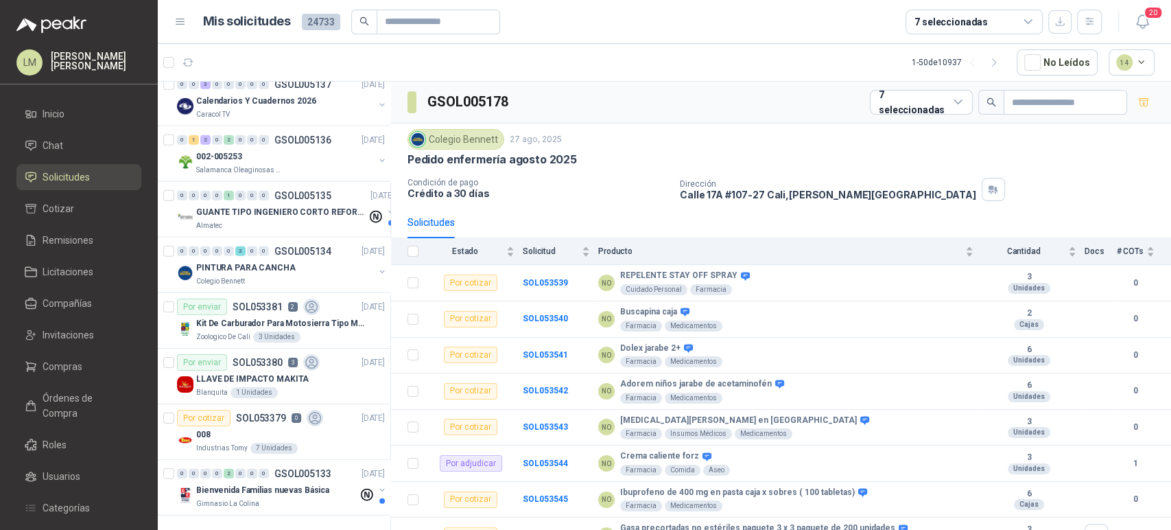
scroll to position [2351, 0]
click at [994, 58] on icon "button" at bounding box center [995, 63] width 12 height 12
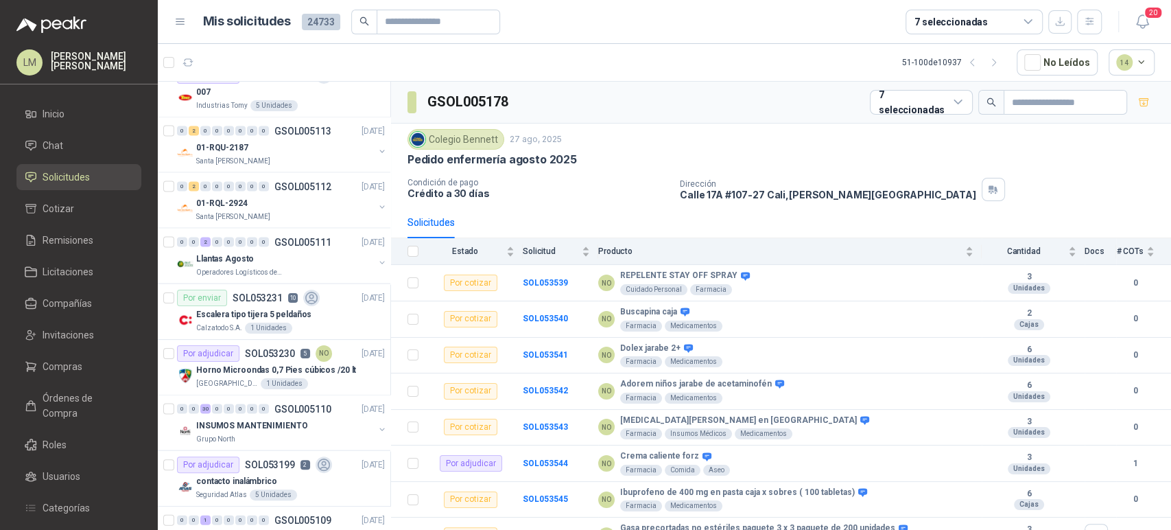
scroll to position [1817, 0]
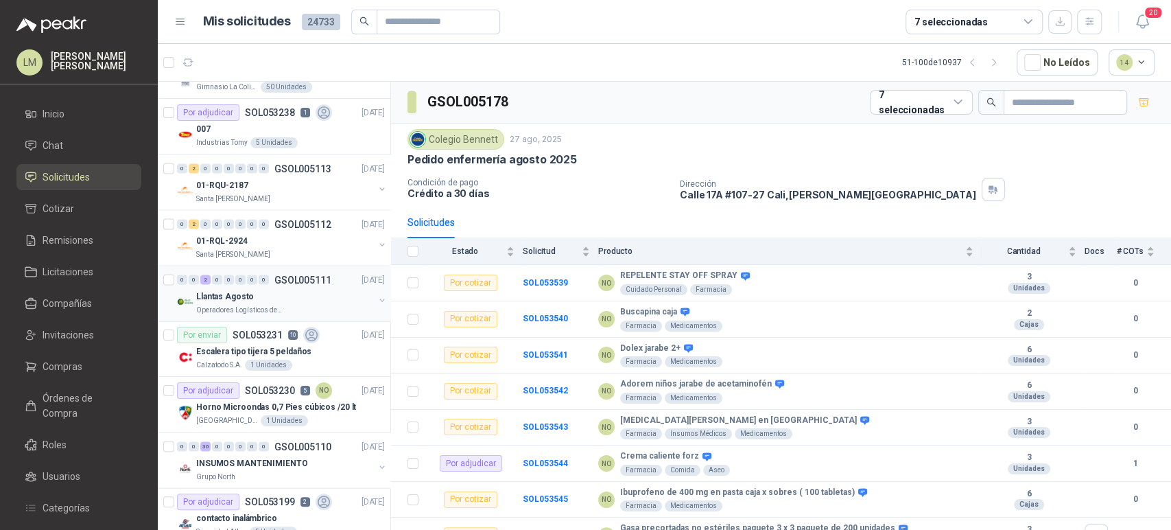
click at [241, 290] on p "Llantas Agosto" at bounding box center [225, 296] width 58 height 13
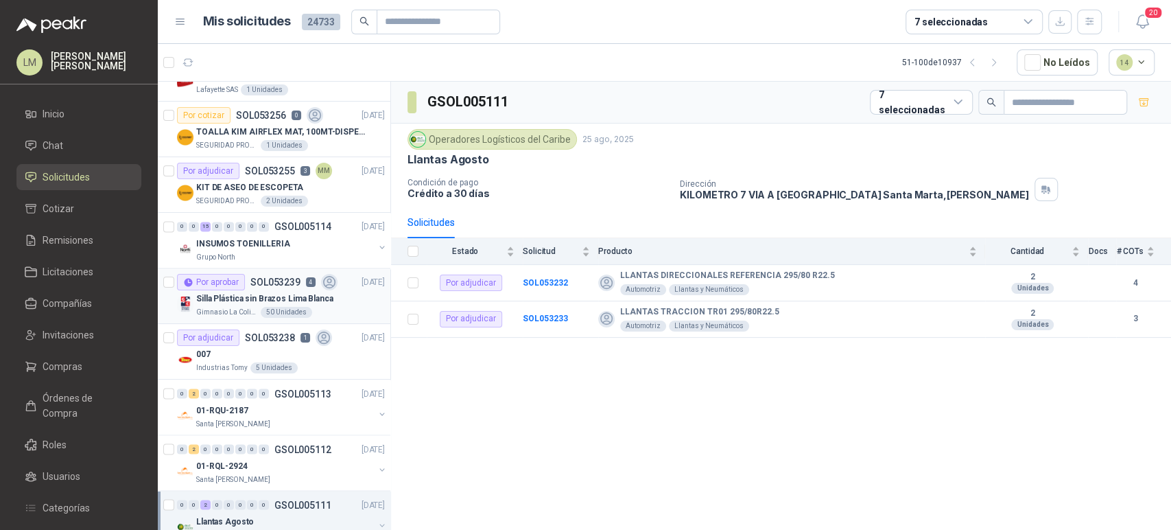
scroll to position [1592, 0]
click at [276, 245] on p "INSUMOS TOENILLERIA" at bounding box center [243, 243] width 94 height 13
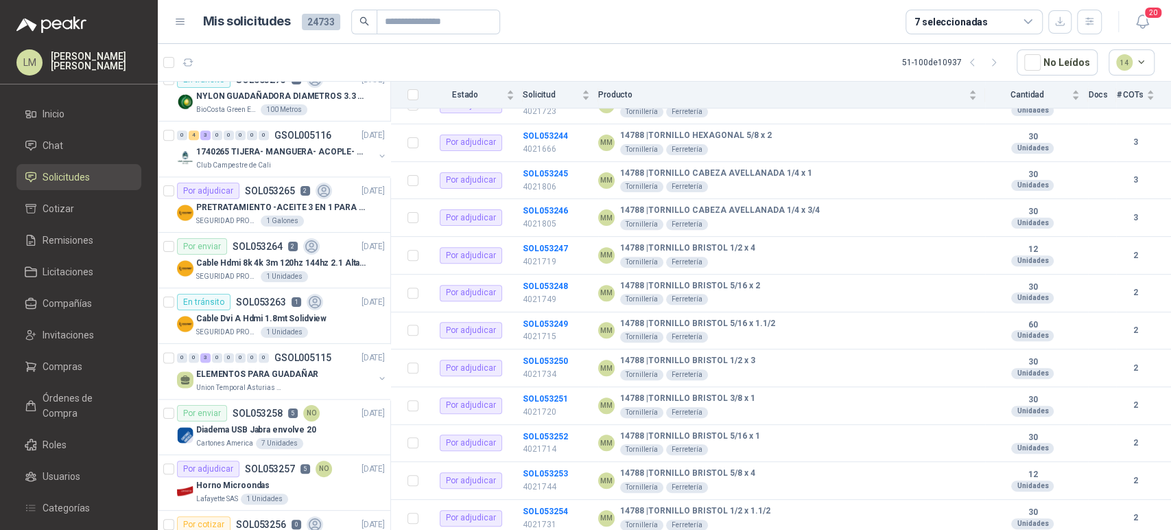
scroll to position [1182, 0]
click at [220, 358] on div "0" at bounding box center [217, 358] width 10 height 10
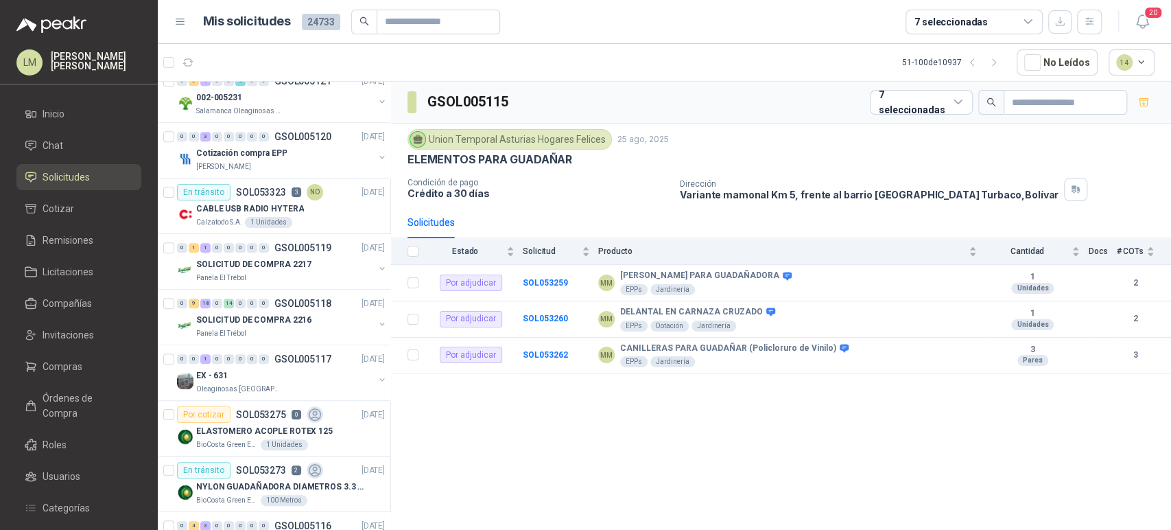
scroll to position [792, 0]
click at [269, 362] on div "0 0 1 0 0 0 0 0 GSOL005117" at bounding box center [254, 360] width 154 height 10
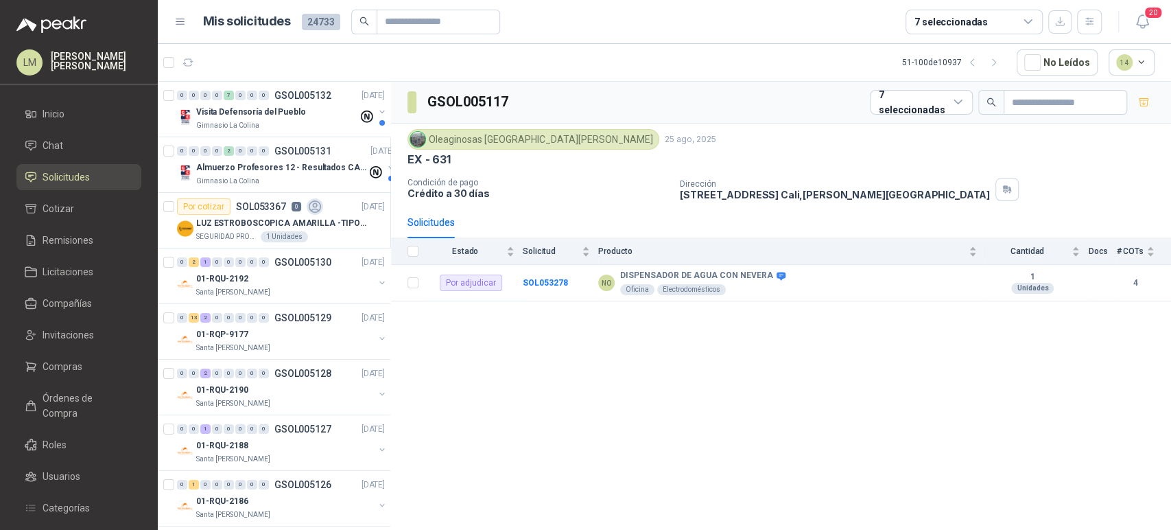
click at [954, 19] on div "7 seleccionadas" at bounding box center [951, 21] width 73 height 15
click at [652, 60] on article "51 - 100 de 10937 No Leídos 14" at bounding box center [664, 62] width 1013 height 37
click at [75, 366] on span "Compras" at bounding box center [63, 366] width 40 height 15
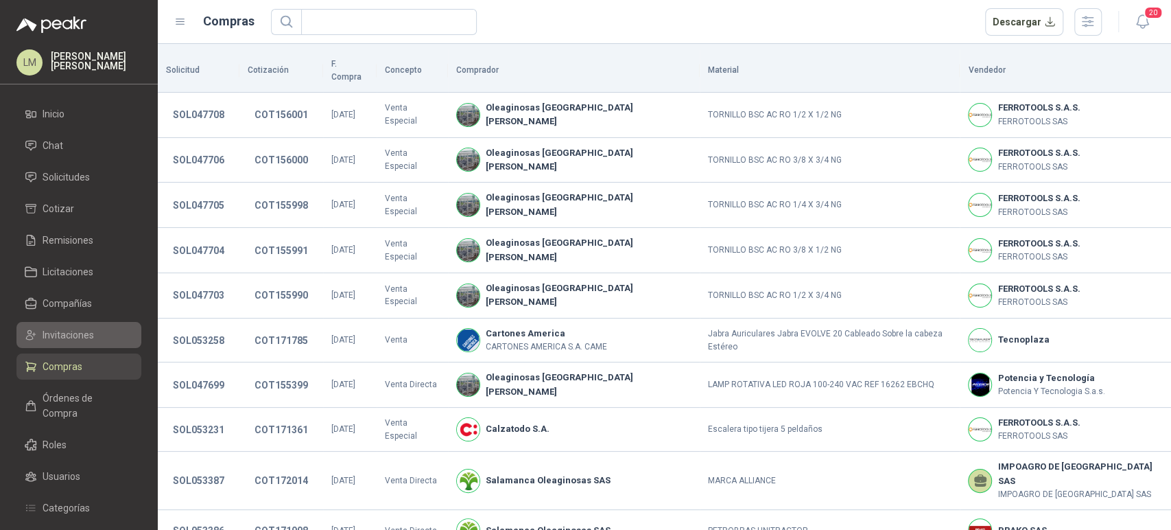
click at [75, 334] on span "Invitaciones" at bounding box center [68, 334] width 51 height 15
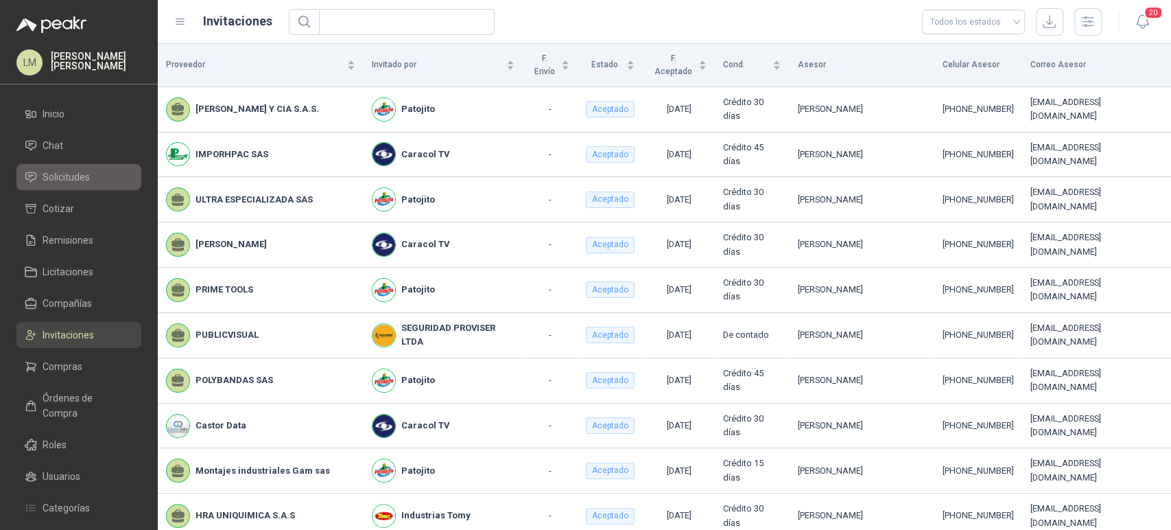
click at [69, 174] on span "Solicitudes" at bounding box center [66, 176] width 47 height 15
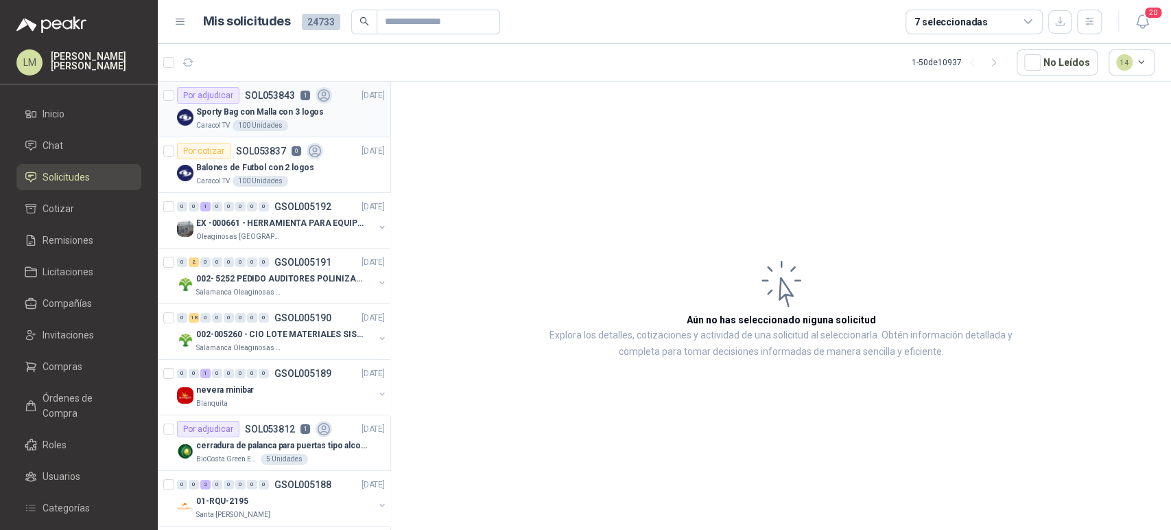
click at [341, 112] on div "Sporty Bag con Malla con 3 logos" at bounding box center [290, 112] width 189 height 16
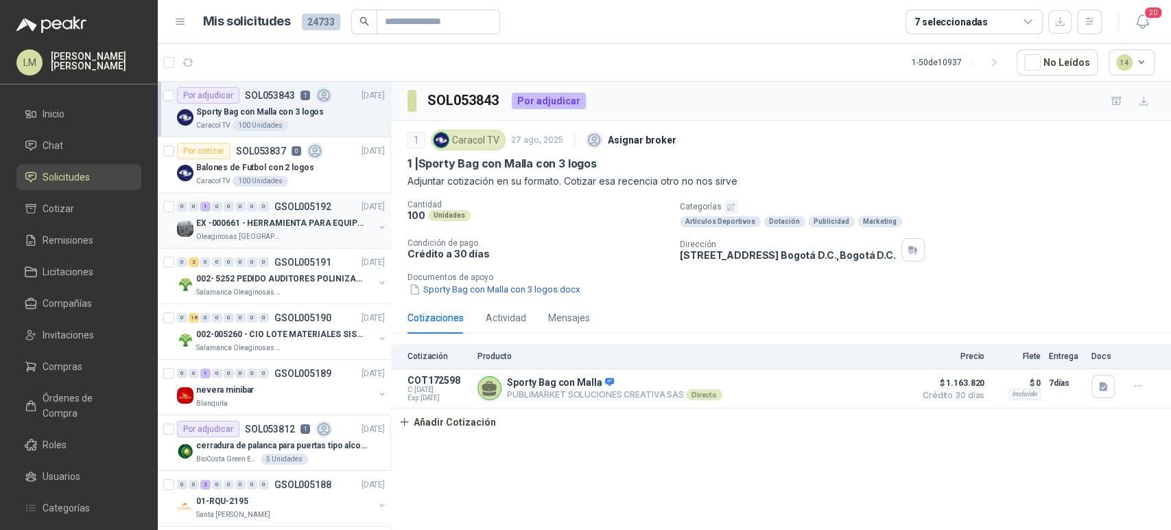
click at [284, 218] on p "EX -000661 - HERRAMIENTA PARA EQUIPO MECANICO PLAN" at bounding box center [281, 223] width 171 height 13
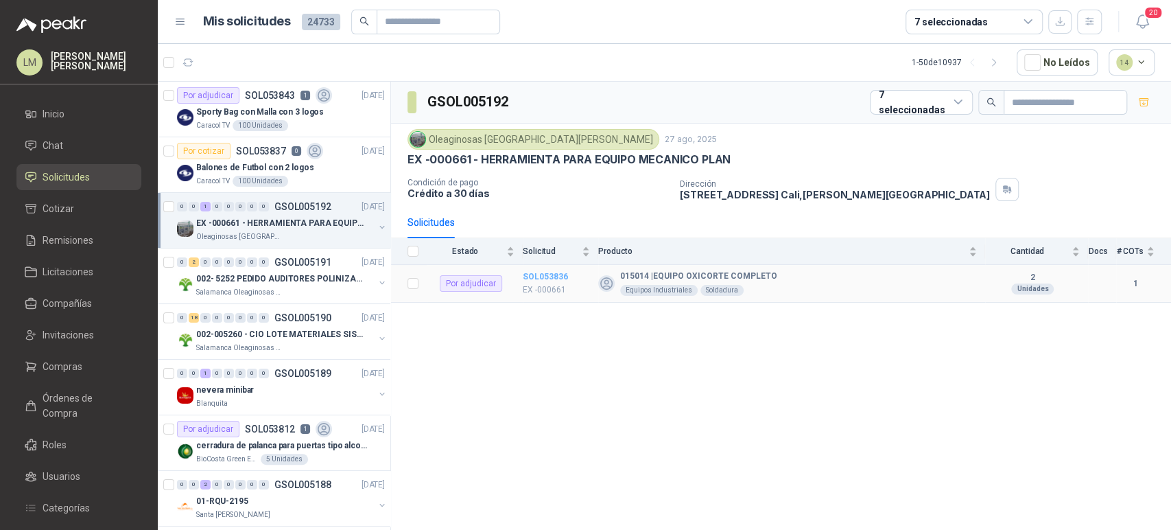
click at [554, 274] on b "SOL053836" at bounding box center [545, 277] width 45 height 10
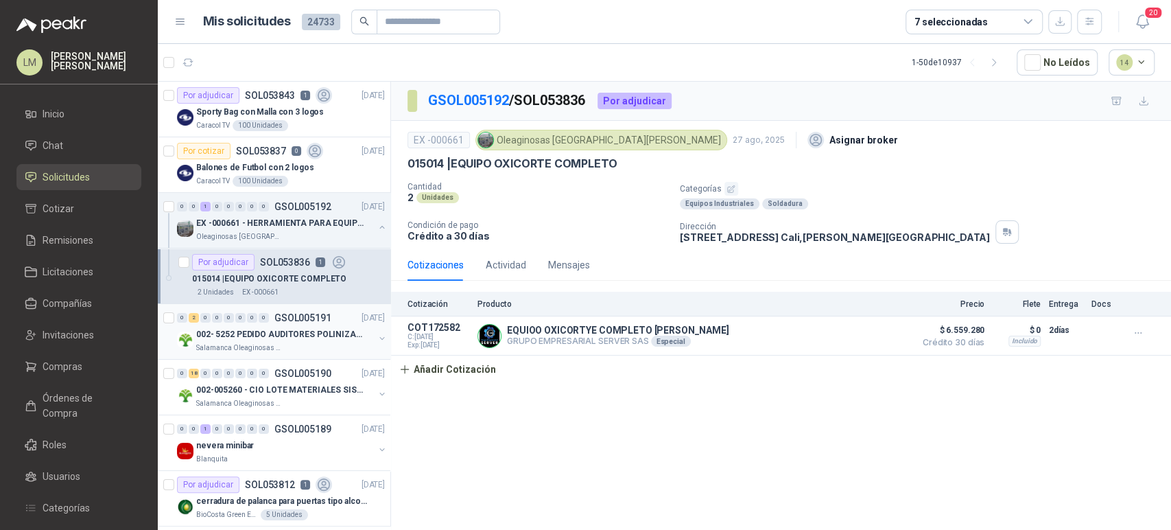
click at [248, 353] on div "0 2 0 0 0 0 0 0 GSOL005191 [DATE][PHONE_NUMBER] PEDIDO AUDITORES POLINIZACIÓN S…" at bounding box center [274, 332] width 233 height 56
click at [315, 328] on p "002- 5252 PEDIDO AUDITORES POLINIZACIÓN" at bounding box center [281, 334] width 171 height 13
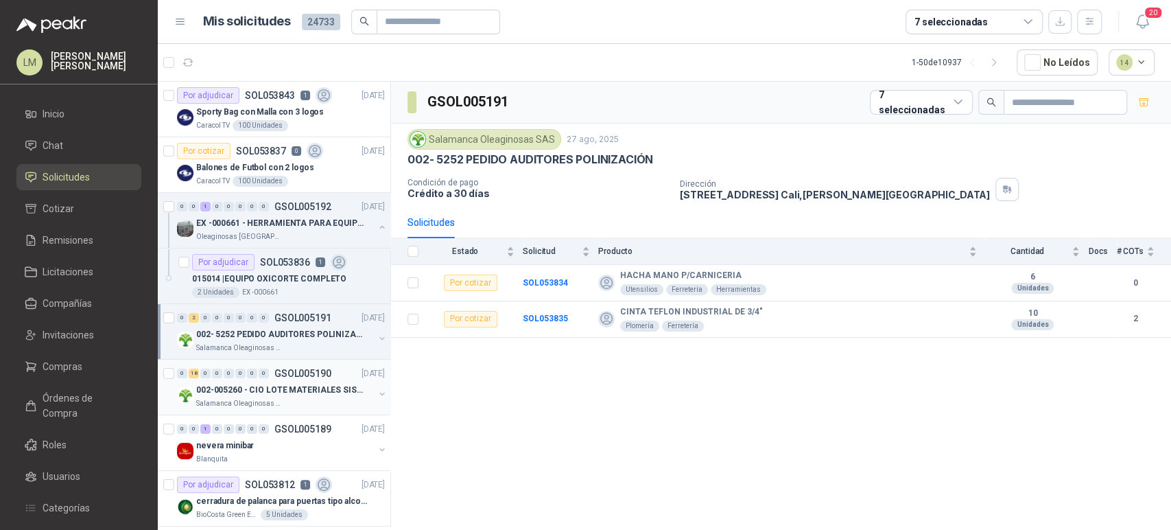
click at [302, 386] on p "002-005260 - CIO LOTE MATERIALES SISTEMA HIDRAULIC" at bounding box center [281, 390] width 171 height 13
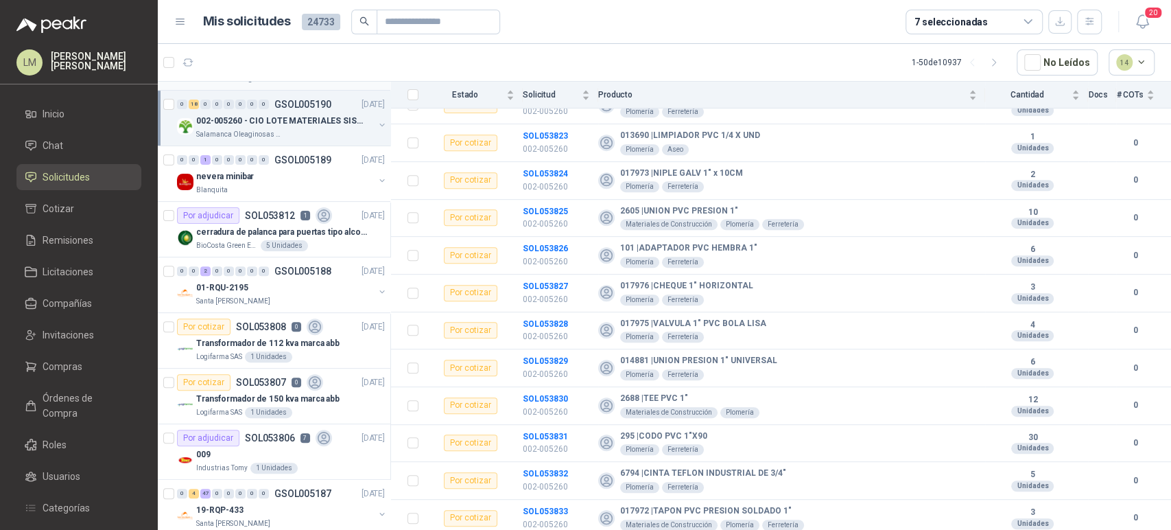
scroll to position [271, 0]
click at [285, 175] on div "nevera minibar" at bounding box center [285, 174] width 178 height 16
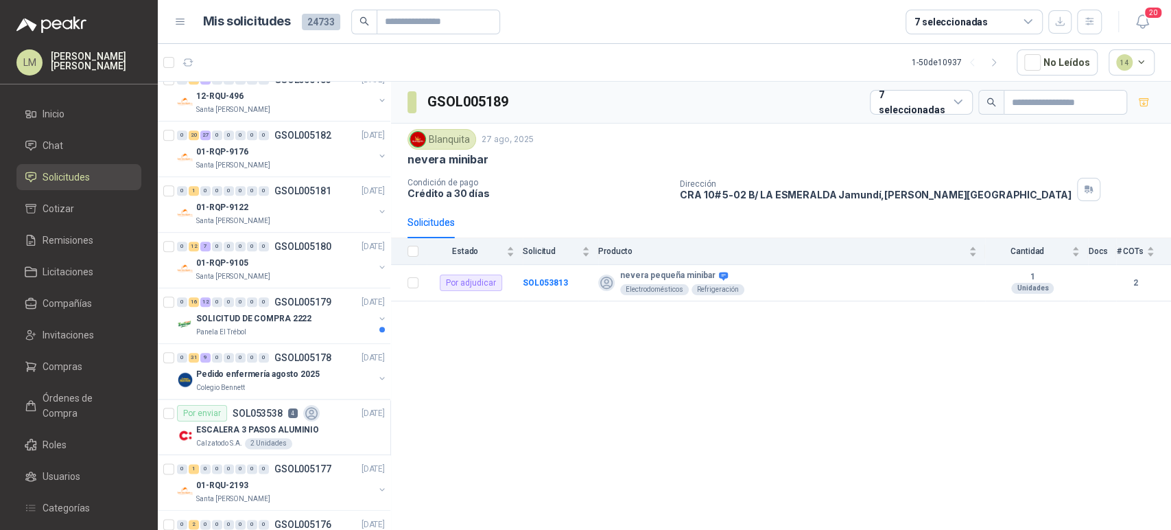
scroll to position [967, 0]
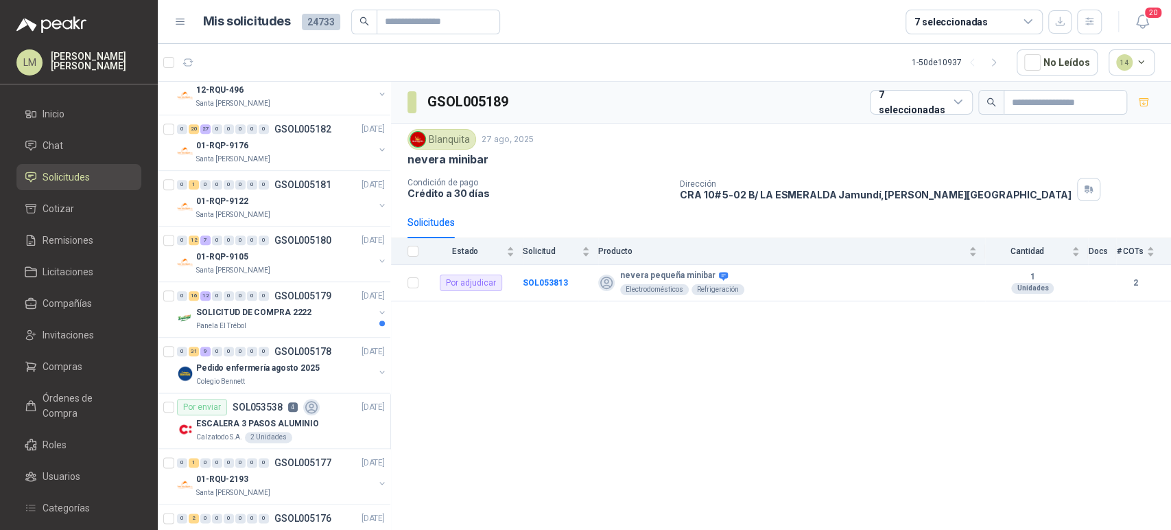
click at [954, 16] on div "7 seleccionadas" at bounding box center [951, 21] width 73 height 15
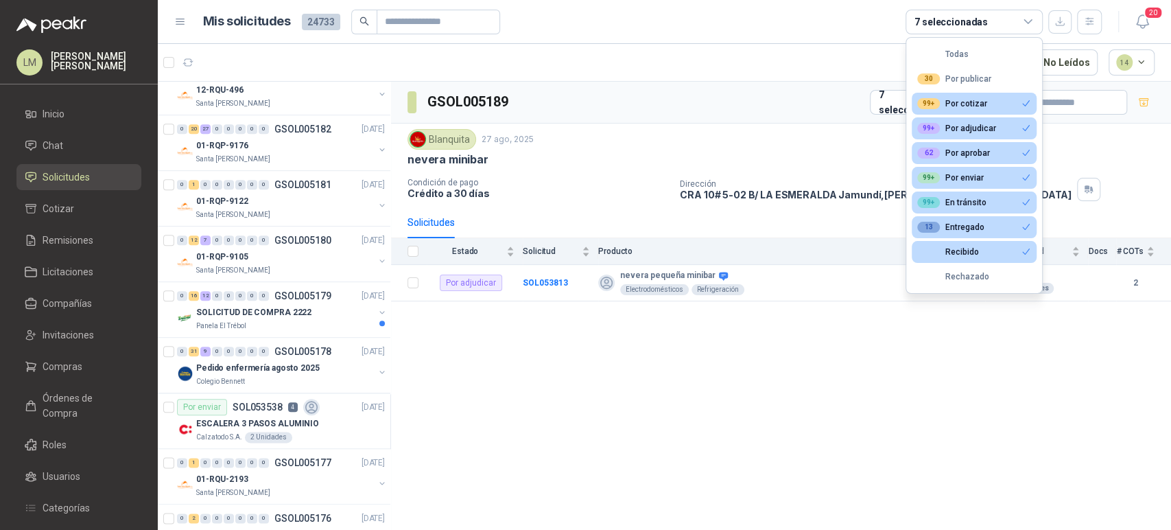
click at [691, 67] on article "1 - 50 de 10937 No Leídos 14" at bounding box center [664, 62] width 1013 height 37
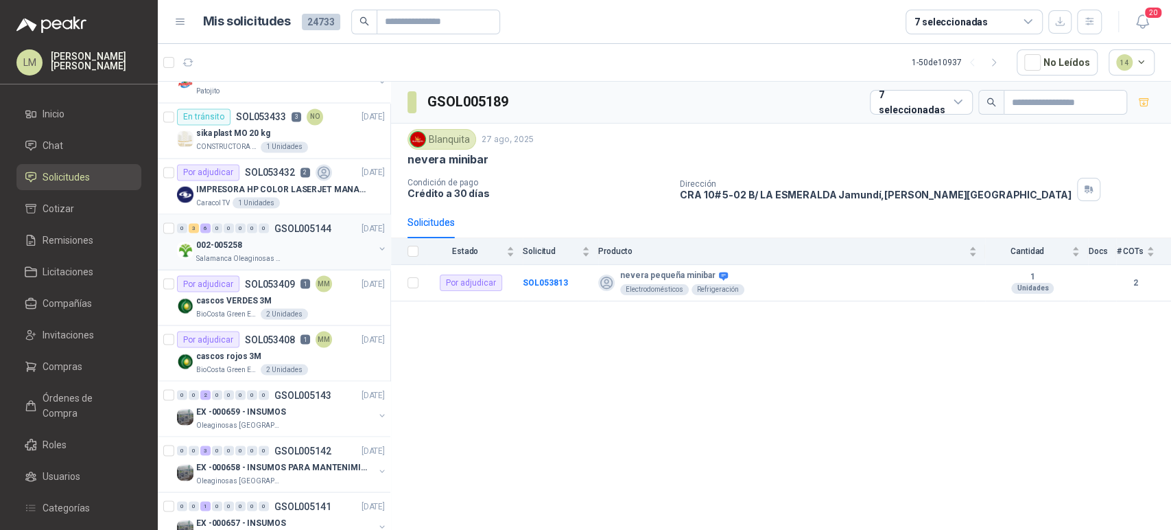
scroll to position [1683, 0]
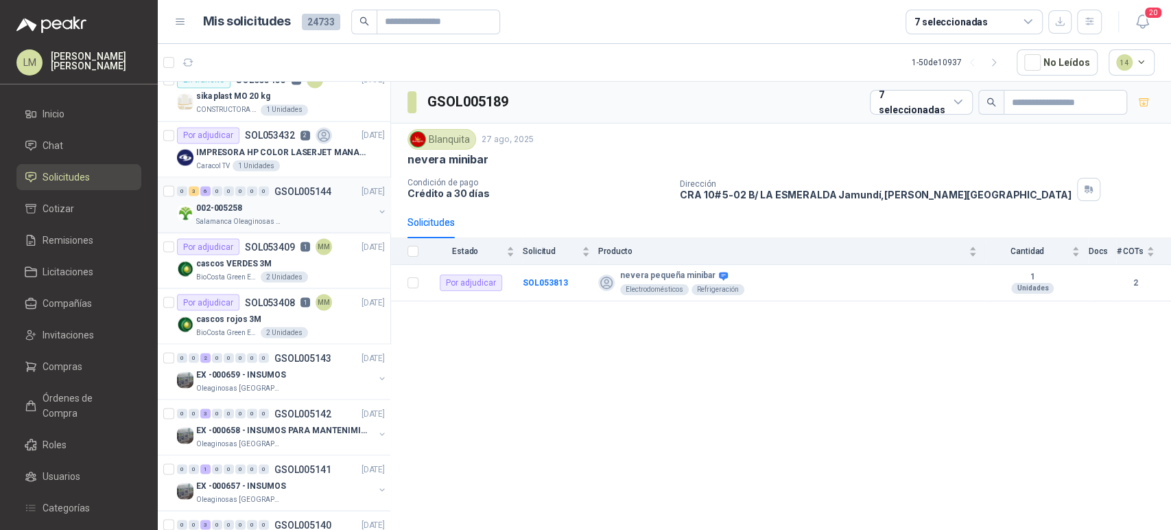
click at [264, 215] on p "Salamanca Oleaginosas SAS" at bounding box center [239, 220] width 86 height 11
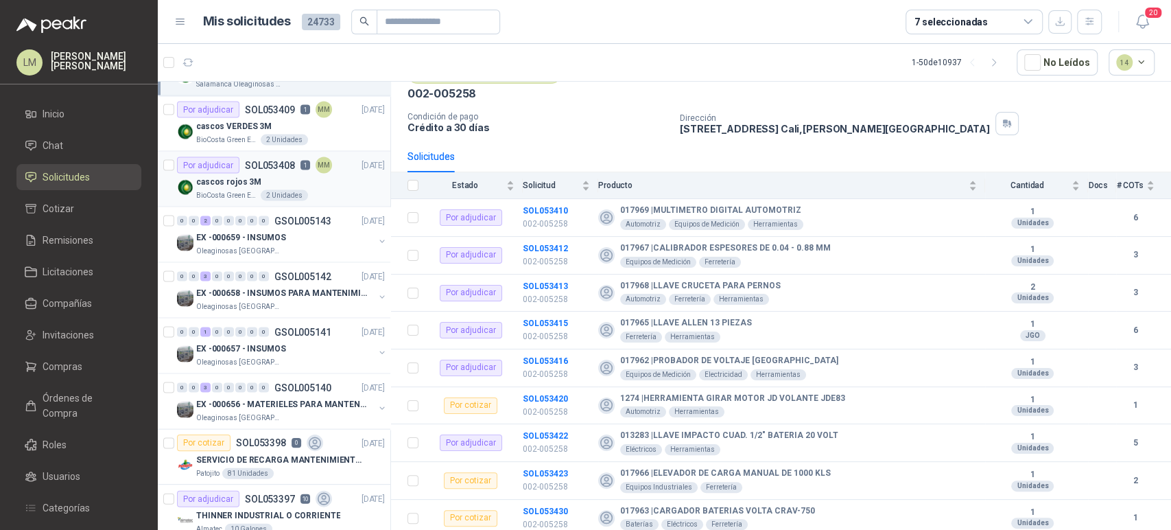
scroll to position [1833, 0]
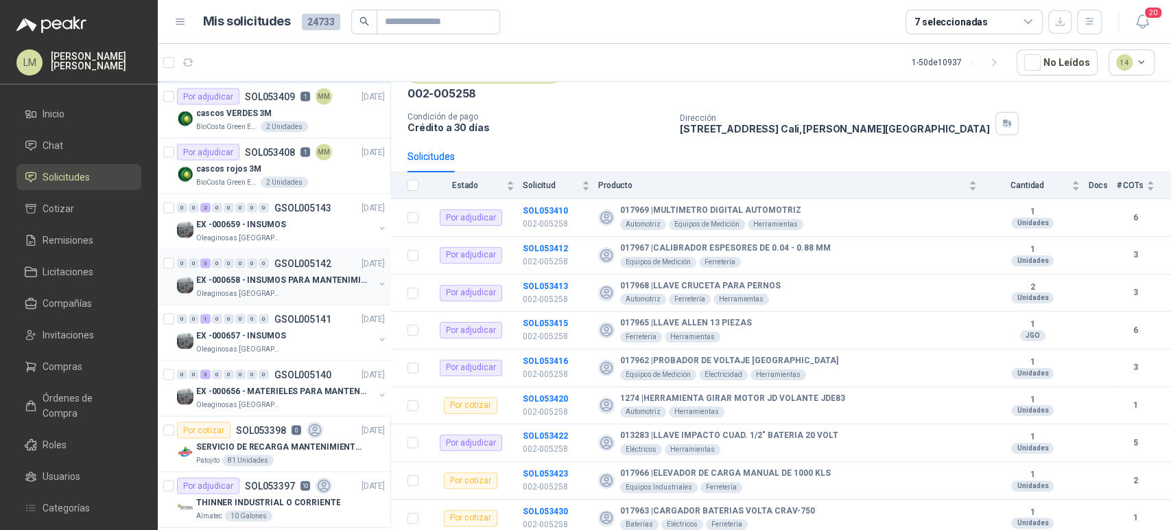
click at [284, 277] on p "EX -000658 - INSUMOS PARA MANTENIMIENTO MECANICO" at bounding box center [281, 279] width 171 height 13
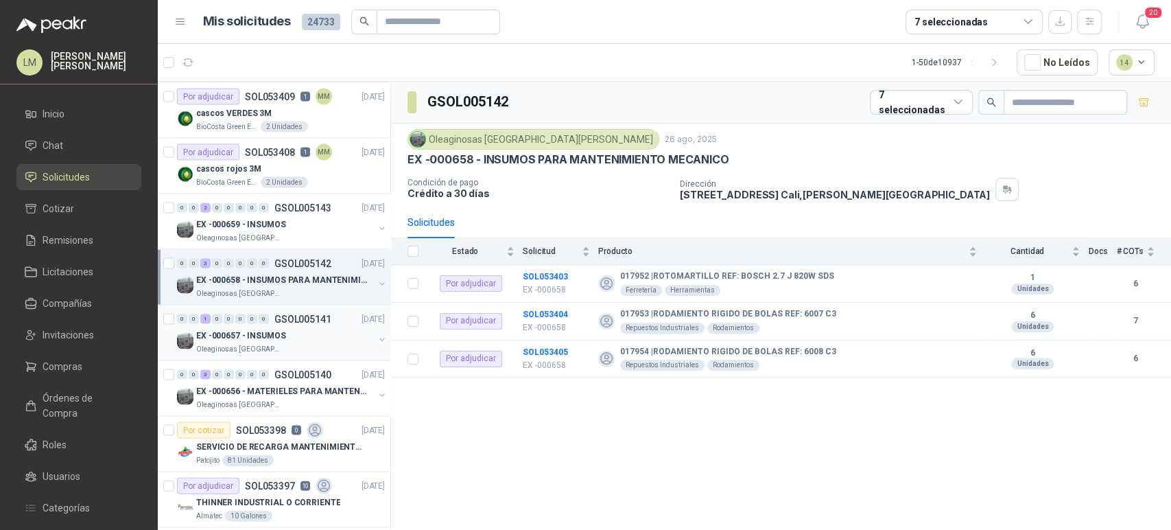
click at [285, 335] on div "EX -000657 - INSUMOS" at bounding box center [285, 335] width 178 height 16
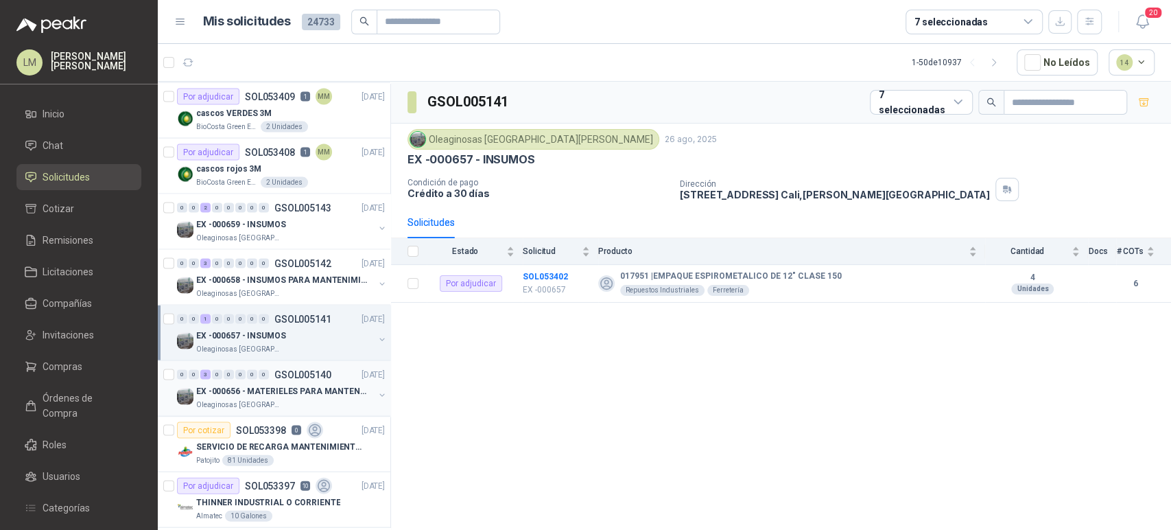
click at [277, 384] on p "EX -000656 - MATERIELES PARA MANTENIMIENTO MECANIC" at bounding box center [281, 390] width 171 height 13
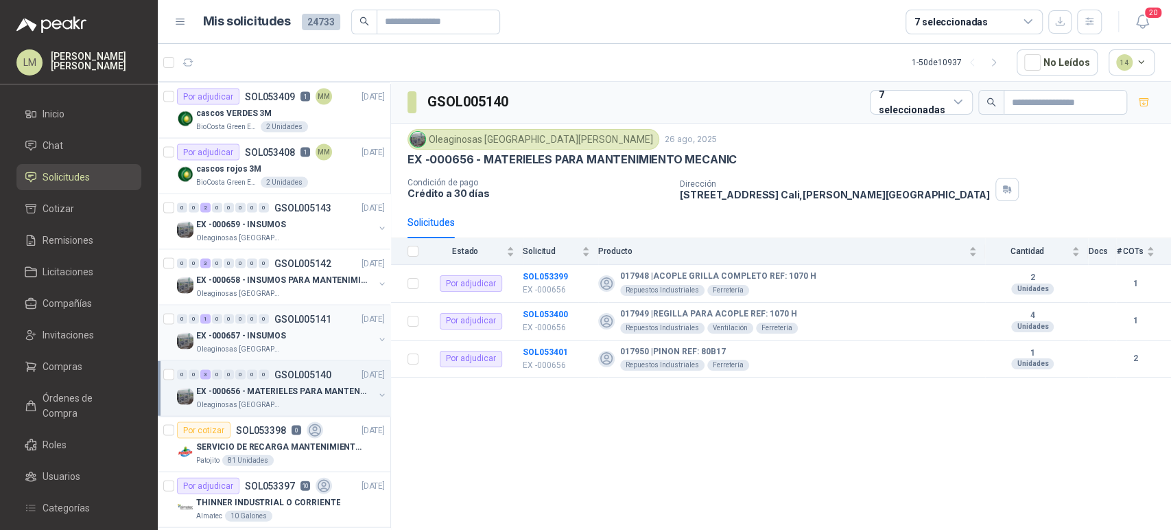
click at [377, 334] on button "button" at bounding box center [382, 338] width 11 height 11
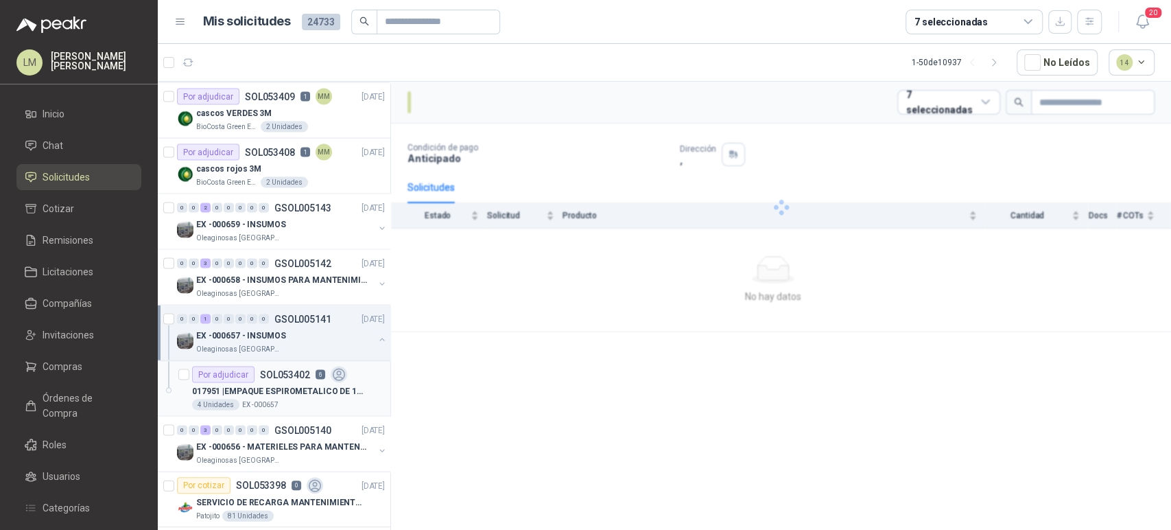
click at [243, 382] on div "017951 | EMPAQUE ESPIROMETALICO DE 12" CLASE 150" at bounding box center [288, 390] width 193 height 16
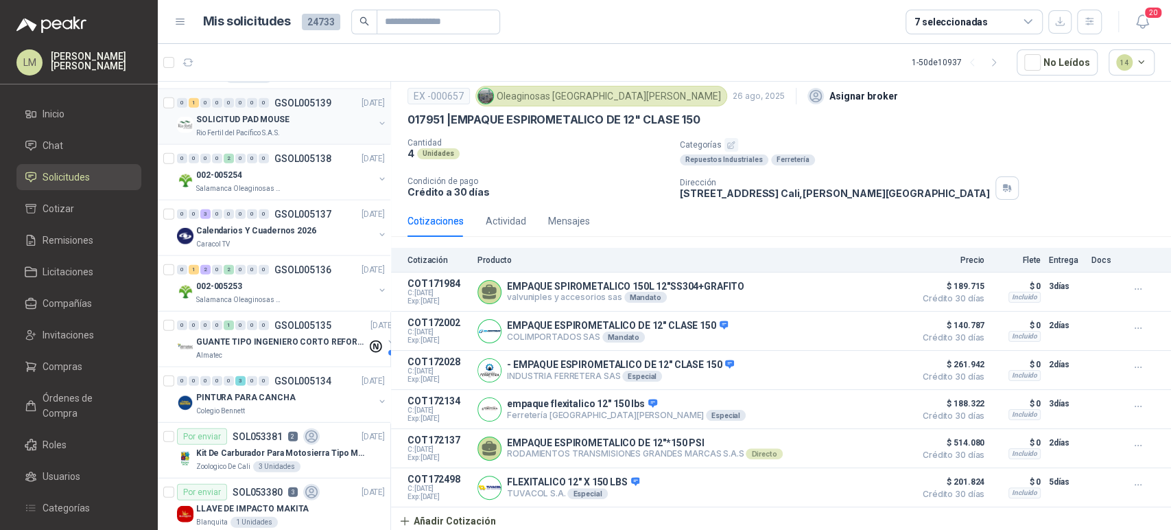
scroll to position [2357, 0]
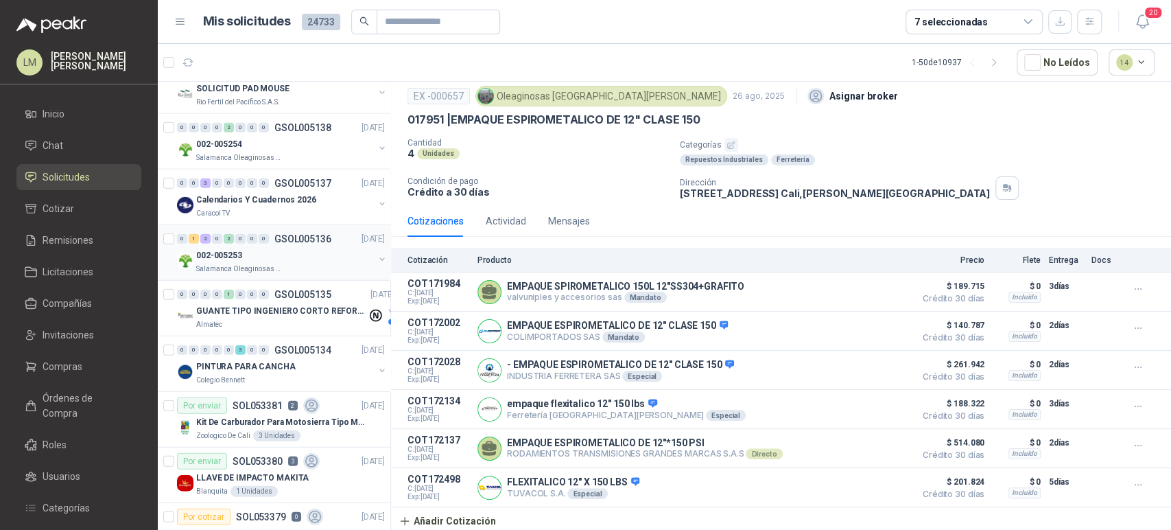
click at [292, 257] on div "002-005253" at bounding box center [285, 255] width 178 height 16
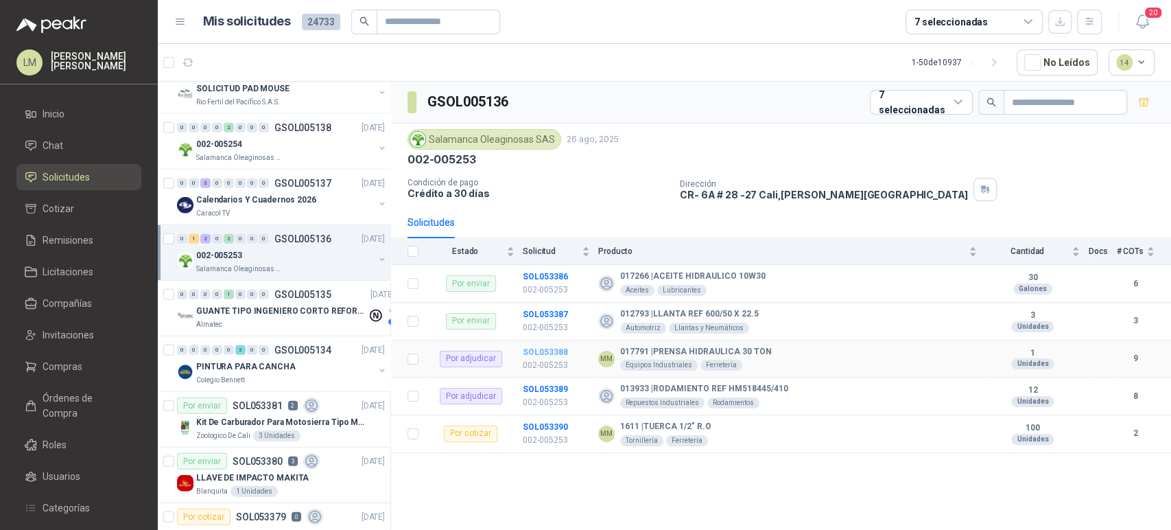
click at [561, 352] on b "SOL053388" at bounding box center [545, 352] width 45 height 10
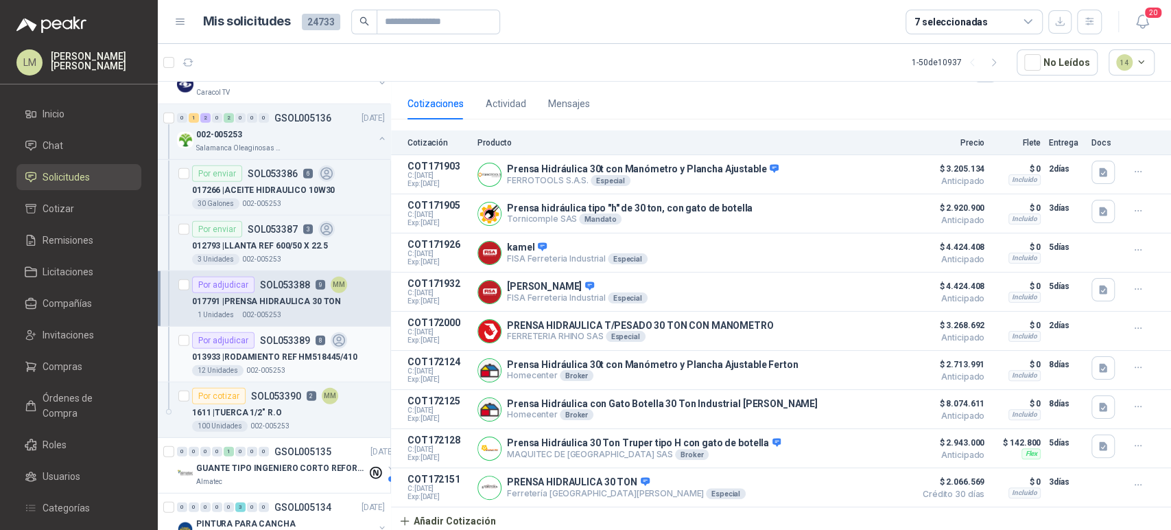
scroll to position [2479, 0]
click at [265, 350] on p "013933 | RODAMIENTO REF HM518445/410" at bounding box center [274, 356] width 165 height 13
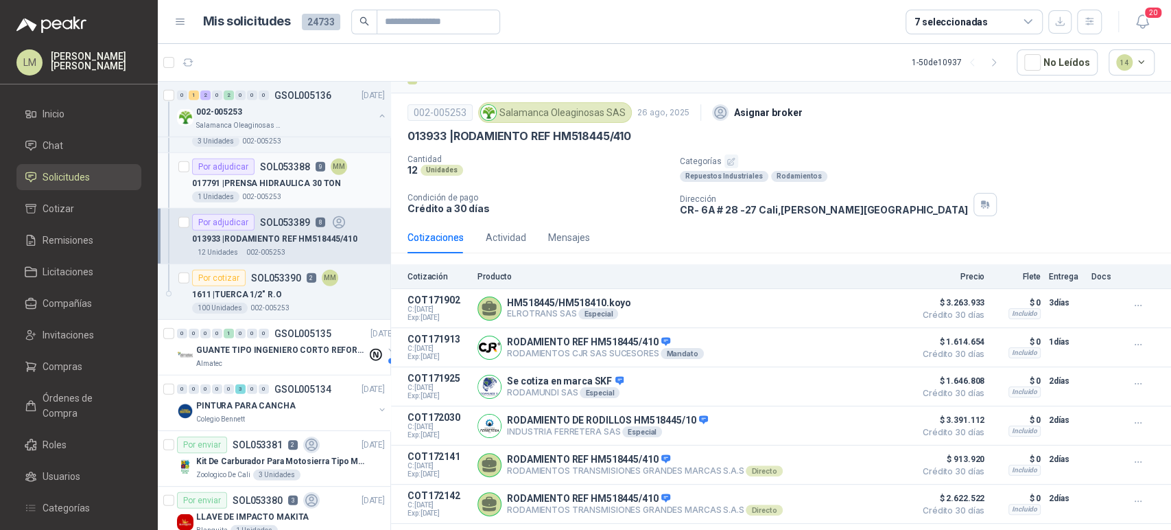
scroll to position [2604, 0]
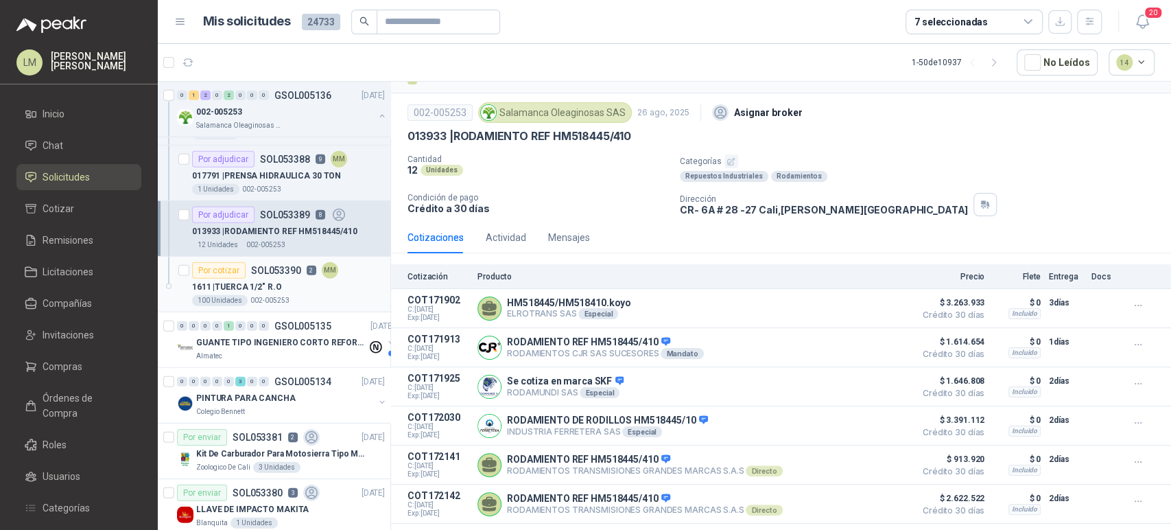
click at [263, 271] on p "SOL053390" at bounding box center [276, 271] width 50 height 10
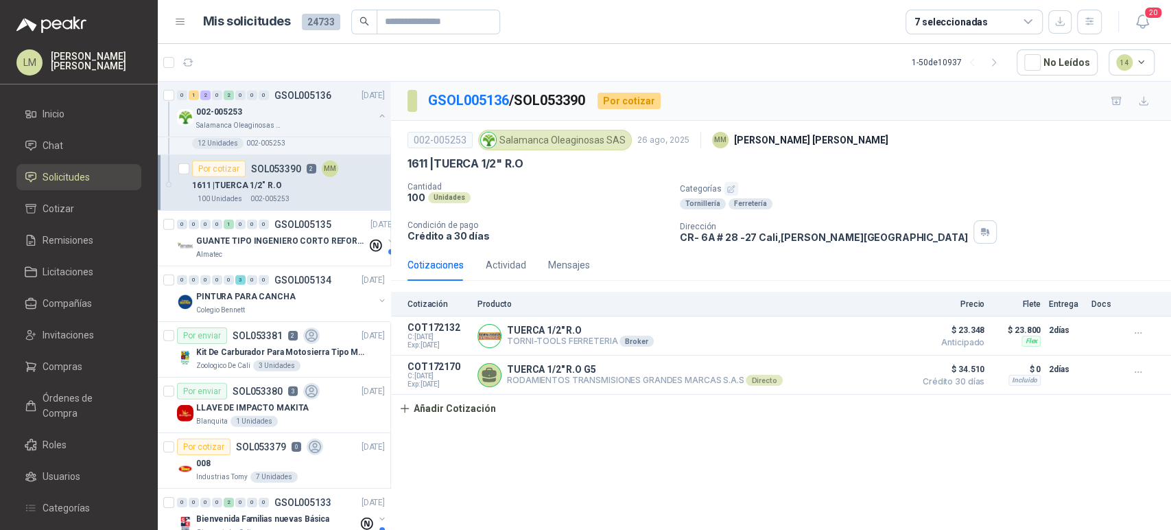
scroll to position [2739, 0]
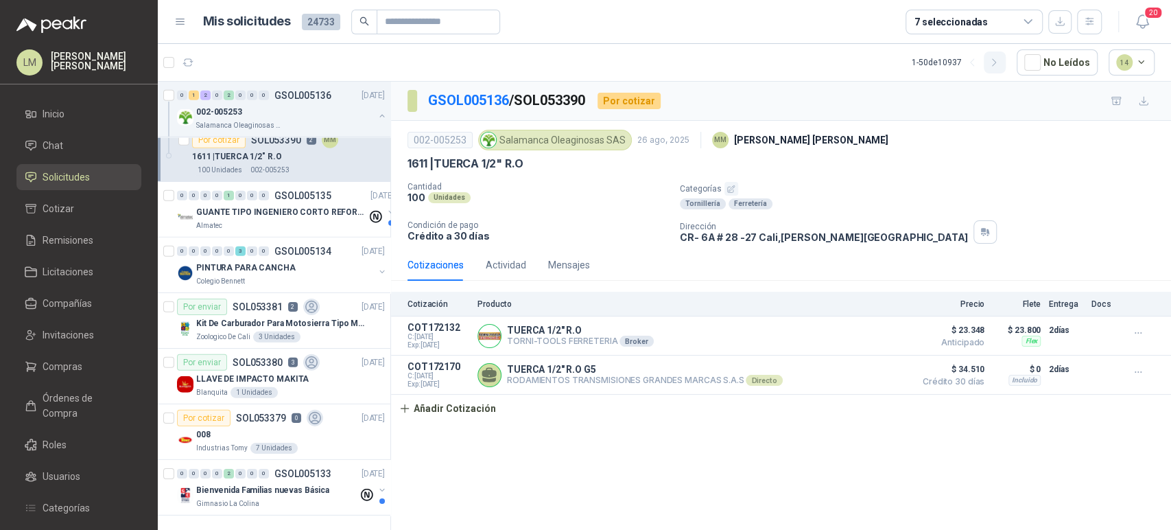
click at [1000, 58] on icon "button" at bounding box center [995, 63] width 12 height 12
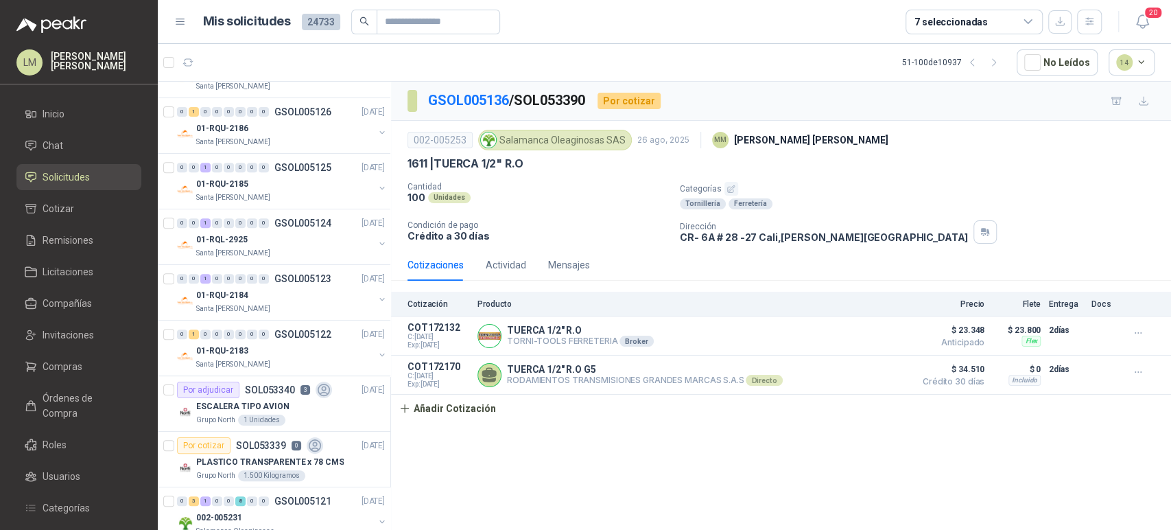
scroll to position [390, 0]
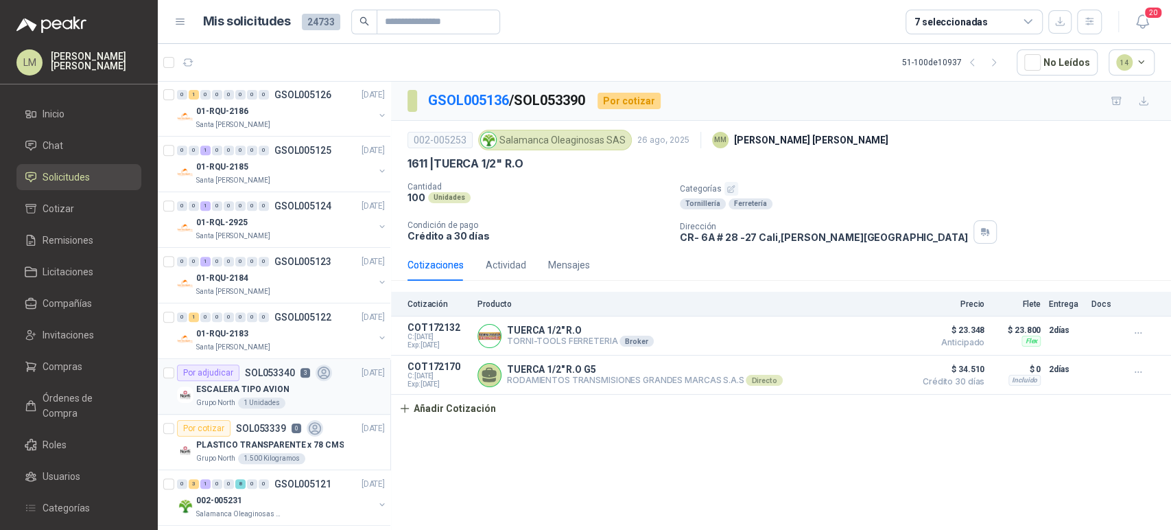
click at [263, 397] on div "1 Unidades" at bounding box center [261, 402] width 47 height 11
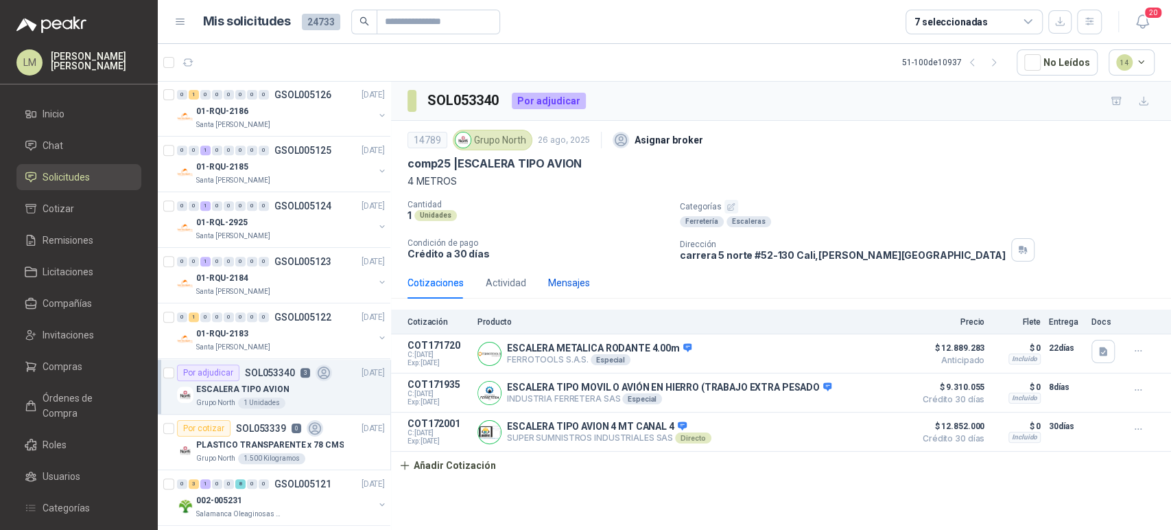
click at [574, 287] on div "Mensajes" at bounding box center [569, 282] width 42 height 15
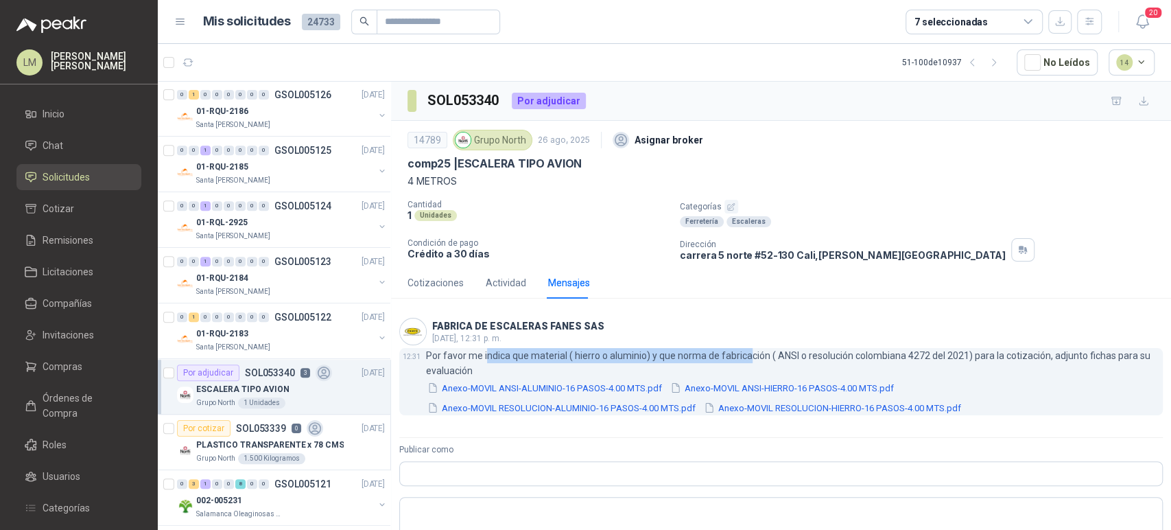
drag, startPoint x: 485, startPoint y: 353, endPoint x: 747, endPoint y: 360, distance: 262.2
click at [747, 360] on p "Por favor me indica que material ( hierro o aluminio) y que norma de fabricació…" at bounding box center [794, 363] width 737 height 30
click at [550, 384] on button "Anexo-MOVIL ANSI-ALUMINIO-16 PASOS-4.00 MTS.pdf" at bounding box center [544, 388] width 237 height 14
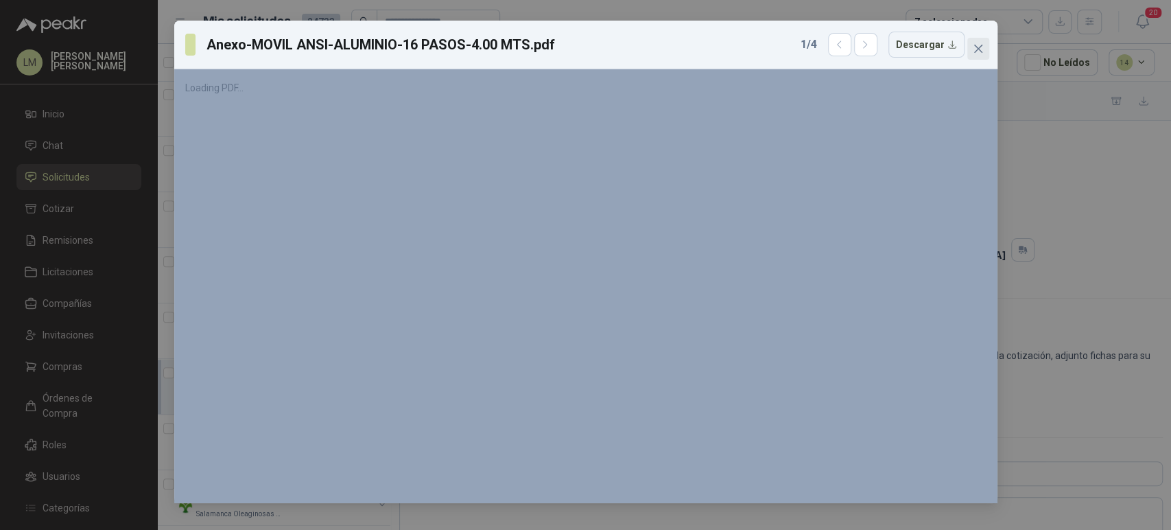
click at [974, 45] on icon "close" at bounding box center [978, 48] width 11 height 11
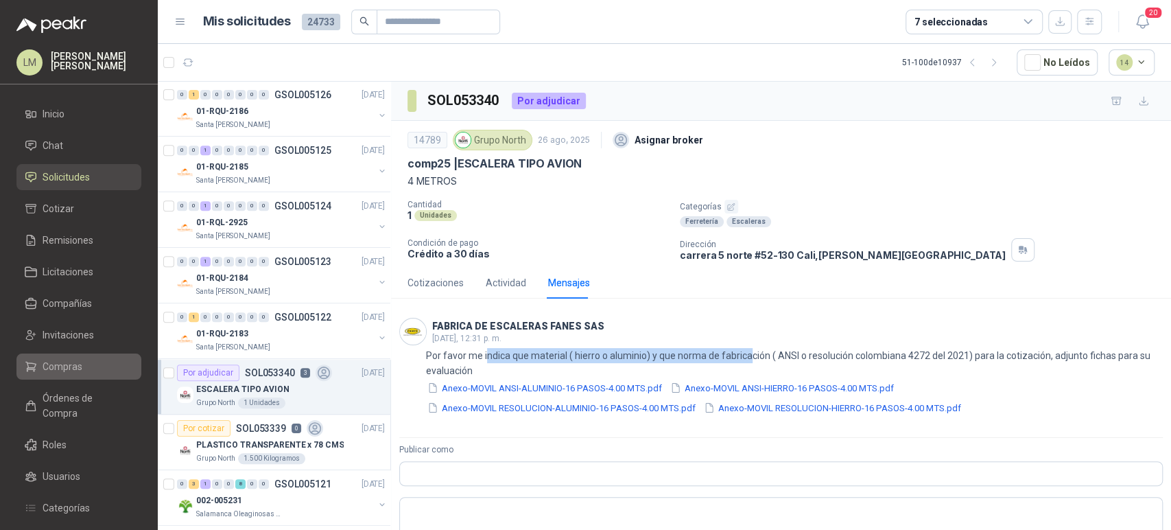
click at [48, 361] on span "Compras" at bounding box center [63, 366] width 40 height 15
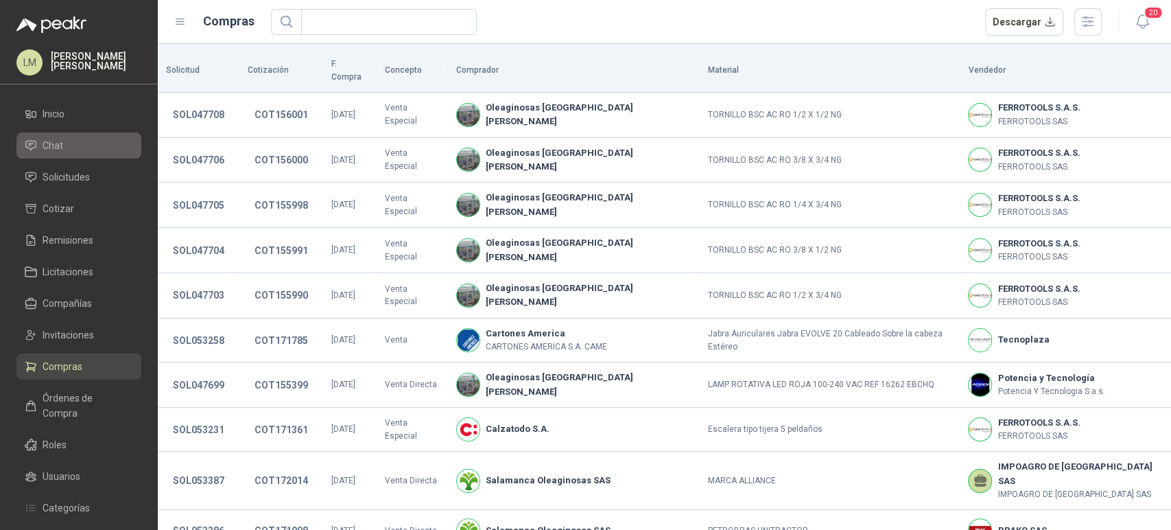
click at [51, 141] on span "Chat" at bounding box center [53, 145] width 21 height 15
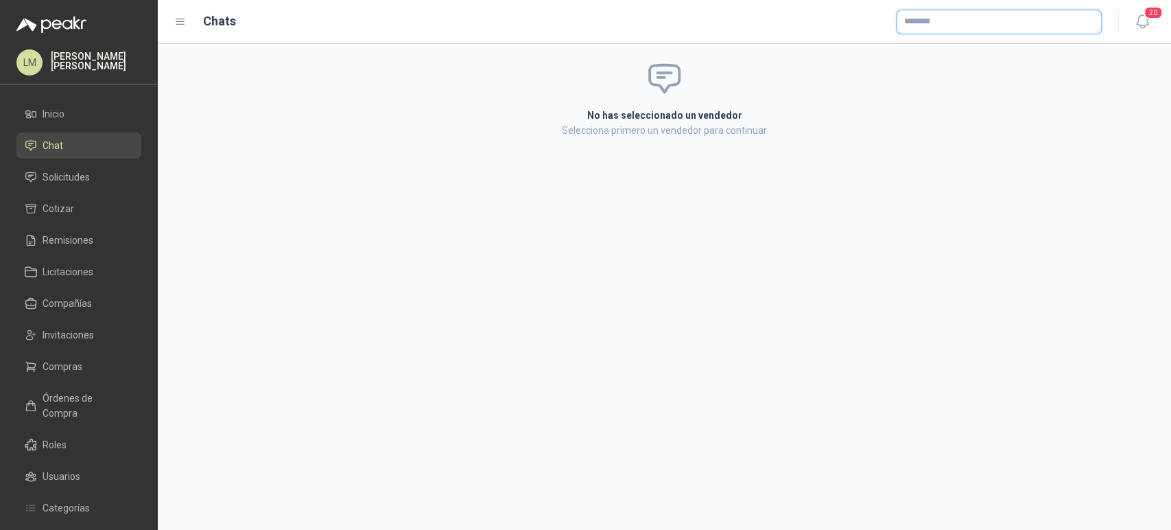
click at [928, 23] on input "text" at bounding box center [999, 21] width 204 height 23
type input "*****"
click at [926, 62] on button "FABRICA DE ESCALERAS FANES SAS NIT : 830500875 Mandato" at bounding box center [998, 54] width 193 height 23
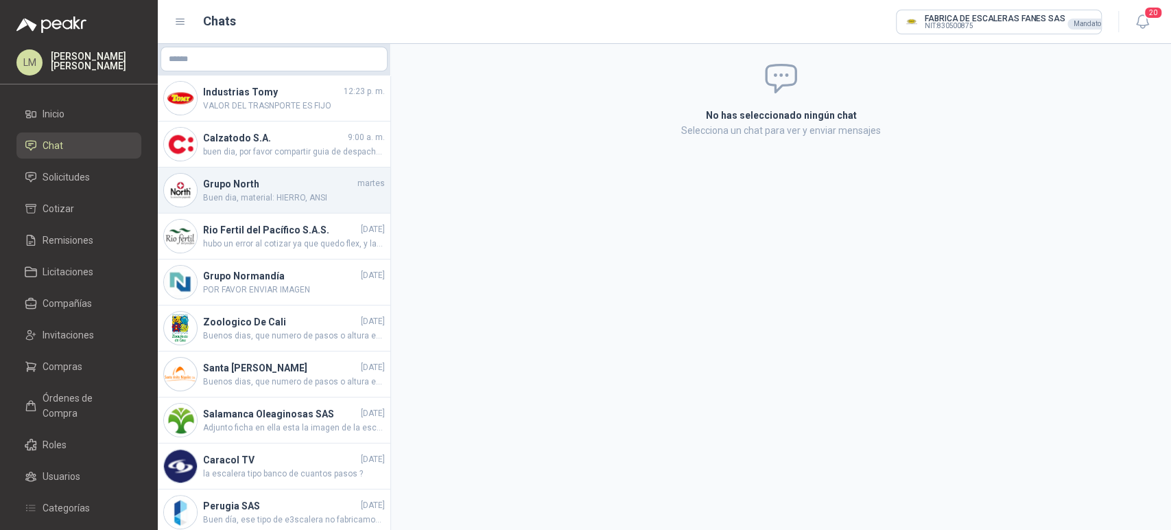
click at [265, 201] on span "Buen dia, material: HIERRO, ANSI" at bounding box center [294, 197] width 182 height 13
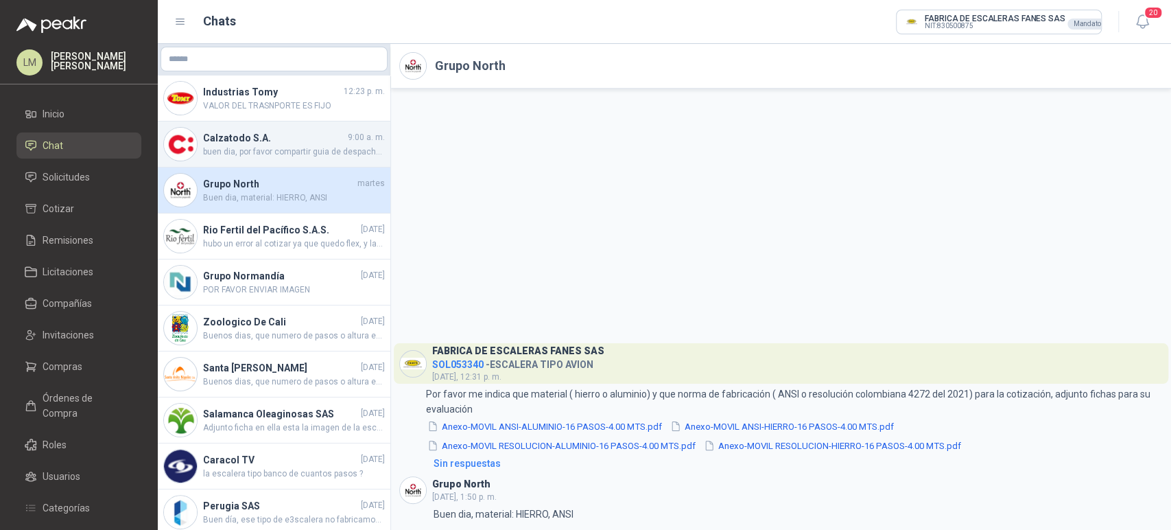
click at [231, 138] on h4 "Calzatodo S.A." at bounding box center [274, 137] width 142 height 15
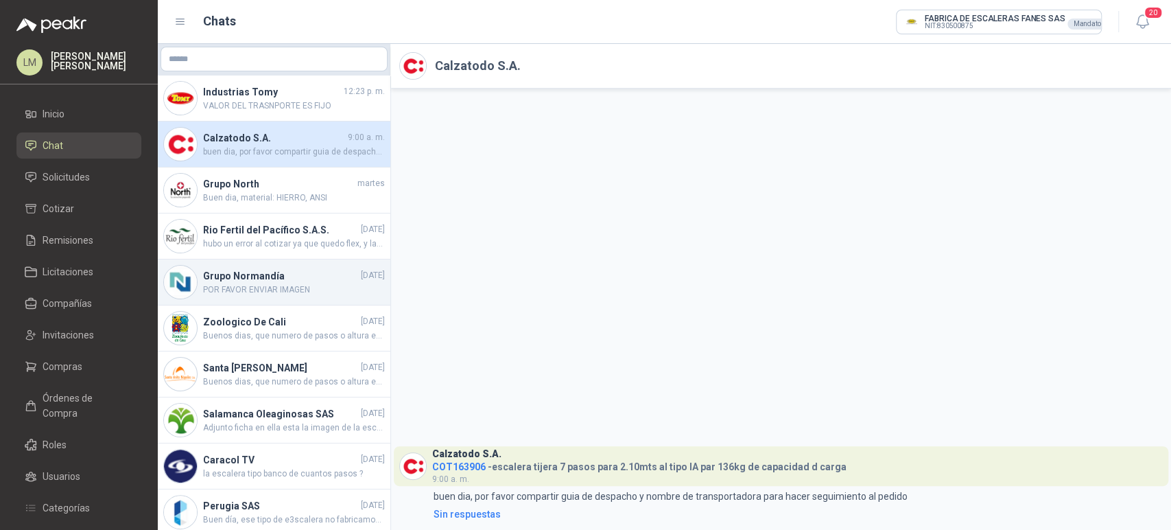
click at [261, 283] on span "POR FAVOR ENVIAR IMAGEN" at bounding box center [294, 289] width 182 height 13
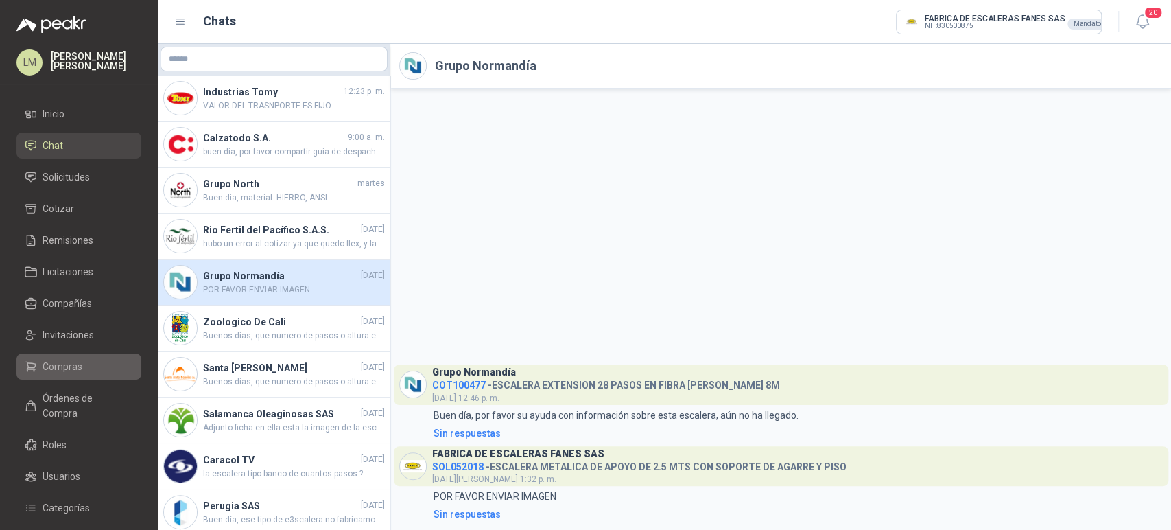
click at [54, 363] on span "Compras" at bounding box center [63, 366] width 40 height 15
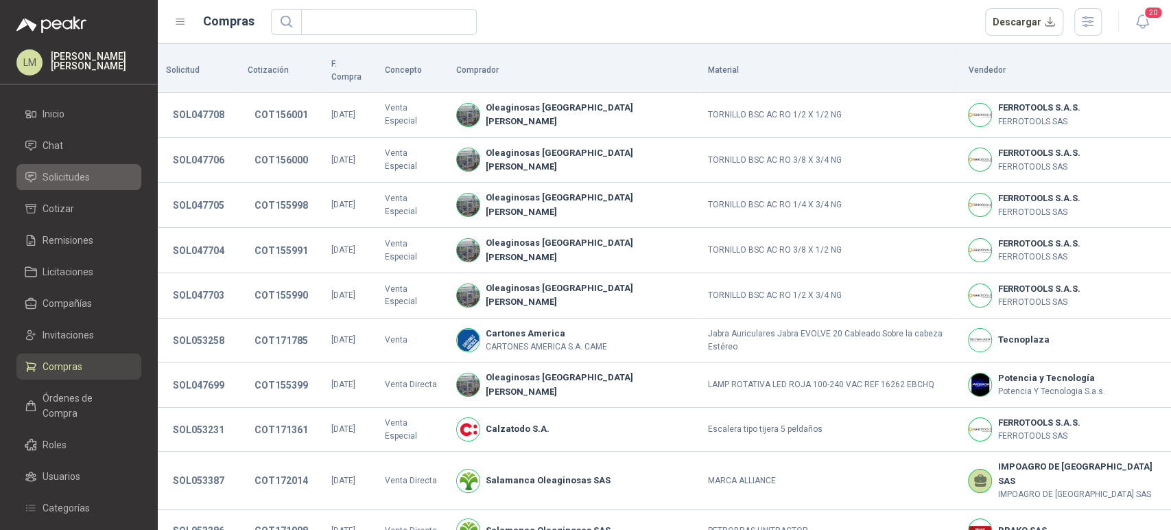
click at [62, 177] on span "Solicitudes" at bounding box center [66, 176] width 47 height 15
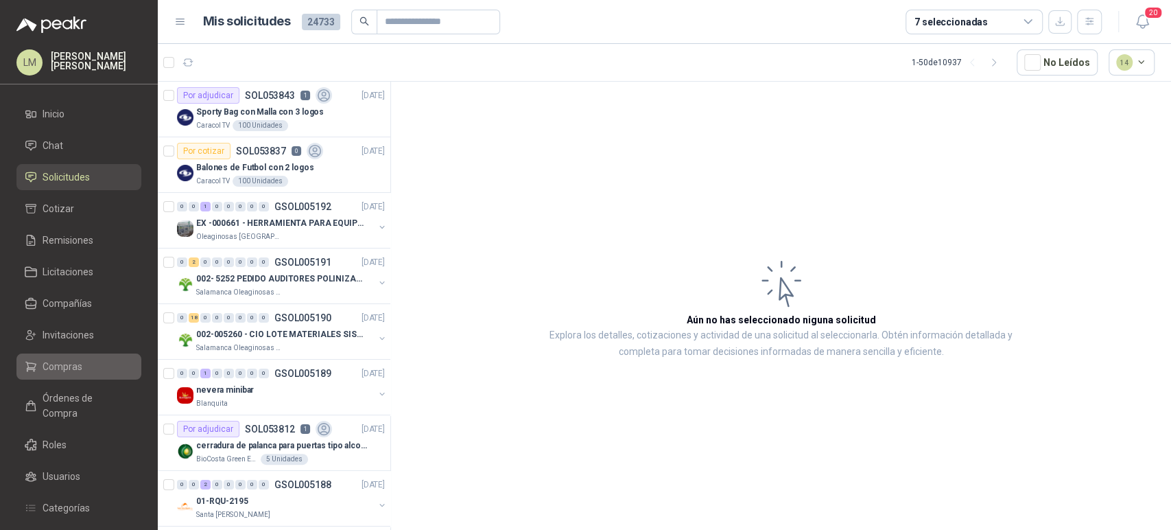
click at [71, 376] on link "Compras" at bounding box center [78, 366] width 125 height 26
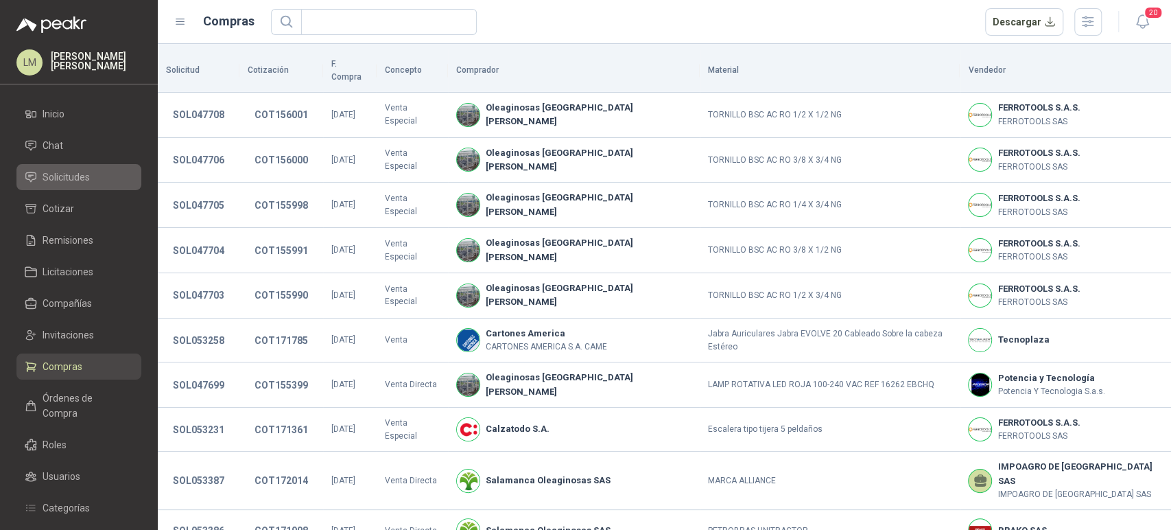
click at [69, 175] on span "Solicitudes" at bounding box center [66, 176] width 47 height 15
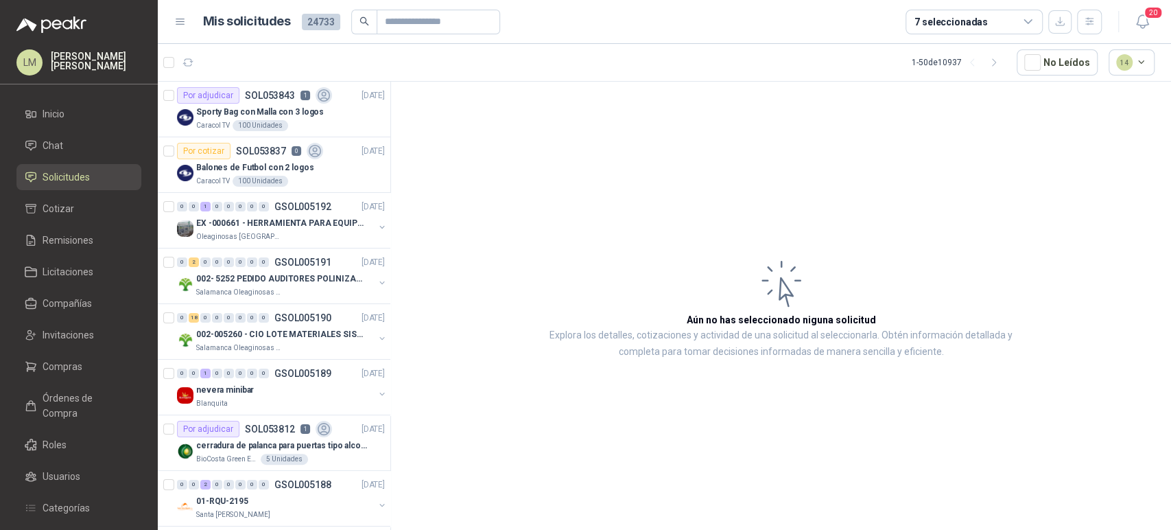
click at [62, 351] on ul "Inicio Chat Solicitudes Cotizar Remisiones Licitaciones Compañías Invitaciones …" at bounding box center [79, 361] width 158 height 520
click at [59, 361] on span "Compras" at bounding box center [63, 366] width 40 height 15
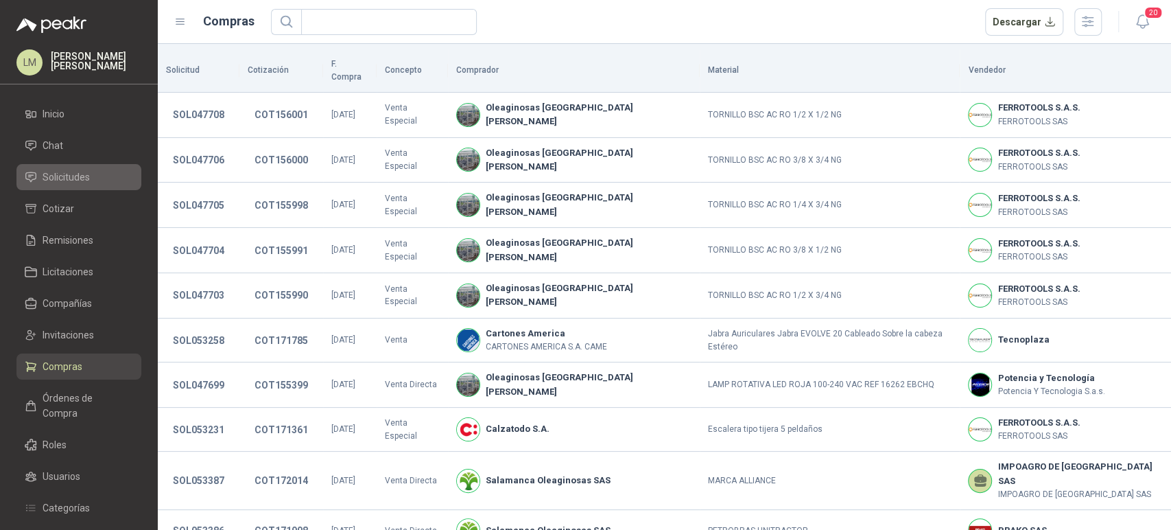
click at [84, 186] on link "Solicitudes" at bounding box center [78, 177] width 125 height 26
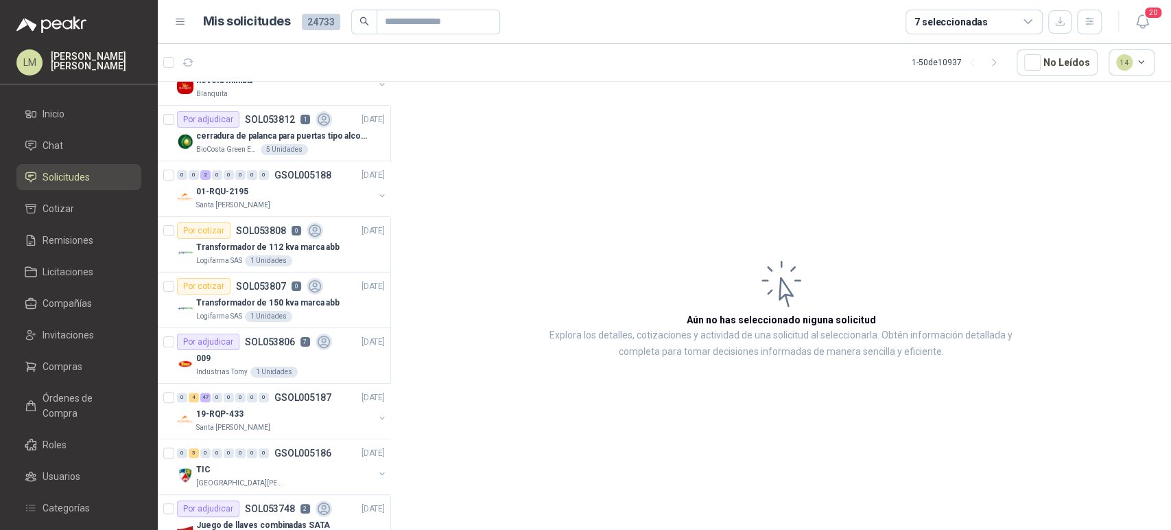
scroll to position [311, 0]
click at [949, 21] on div "7 seleccionadas" at bounding box center [951, 21] width 73 height 15
click at [760, 107] on article "Aún no has seleccionado niguna solicitud Explora los detalles, cotizaciones y a…" at bounding box center [781, 308] width 780 height 453
click at [54, 359] on span "Compras" at bounding box center [63, 366] width 40 height 15
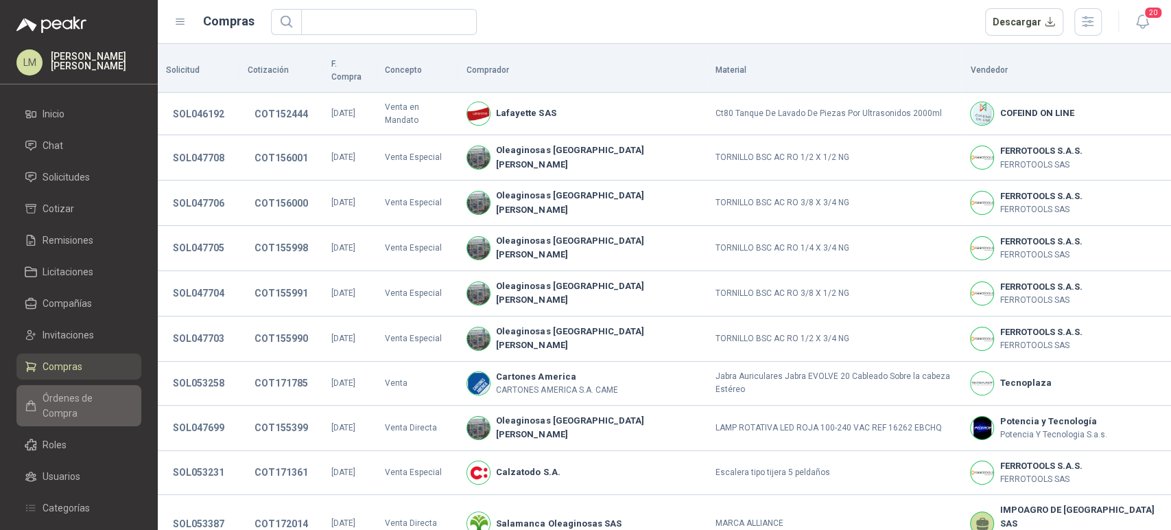
click at [67, 399] on span "Órdenes de Compra" at bounding box center [86, 405] width 86 height 30
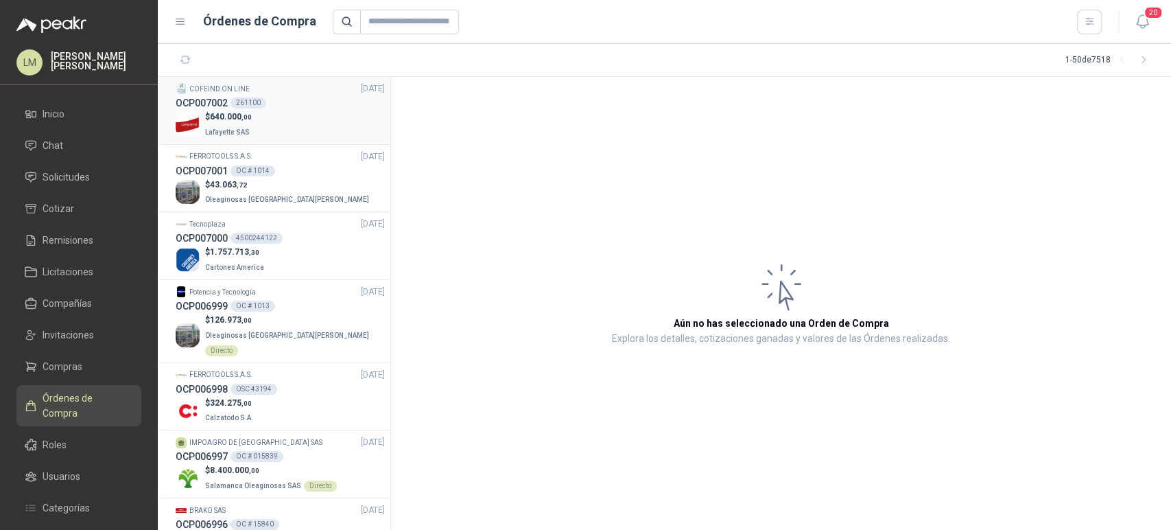
click at [235, 115] on span "640.000 ,00" at bounding box center [231, 117] width 42 height 10
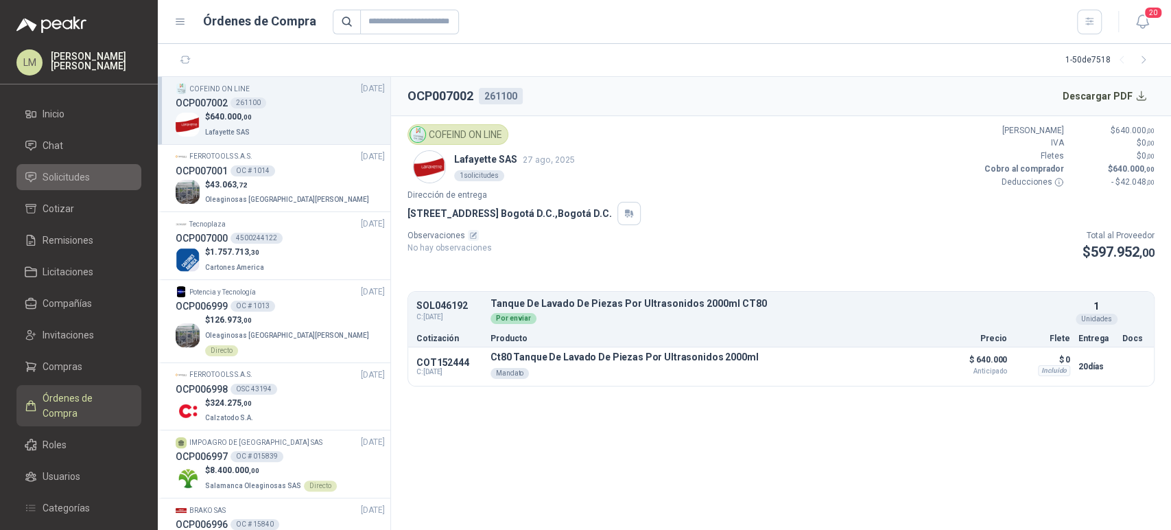
click at [64, 180] on span "Solicitudes" at bounding box center [66, 176] width 47 height 15
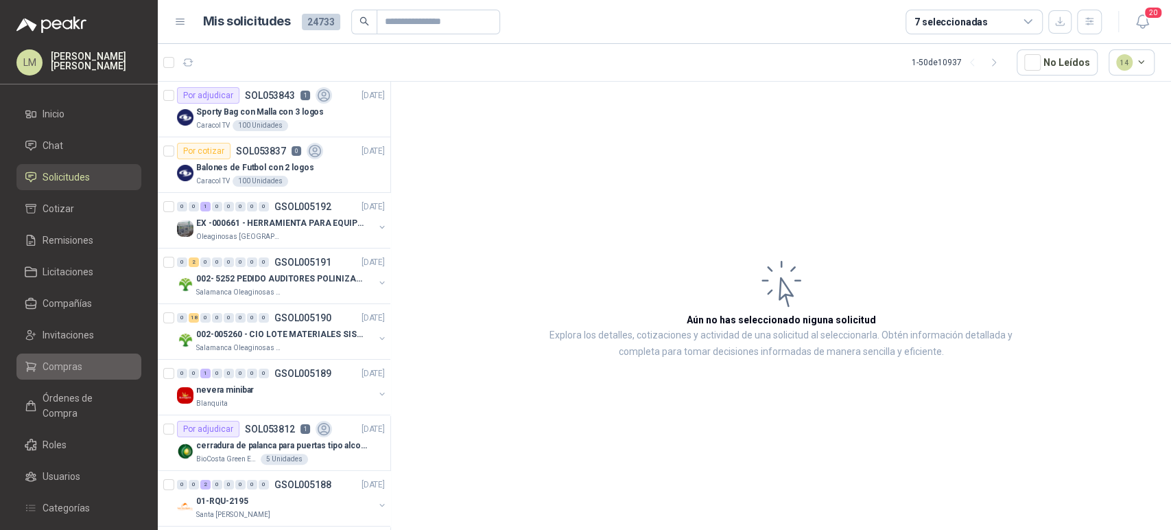
click at [56, 364] on span "Compras" at bounding box center [63, 366] width 40 height 15
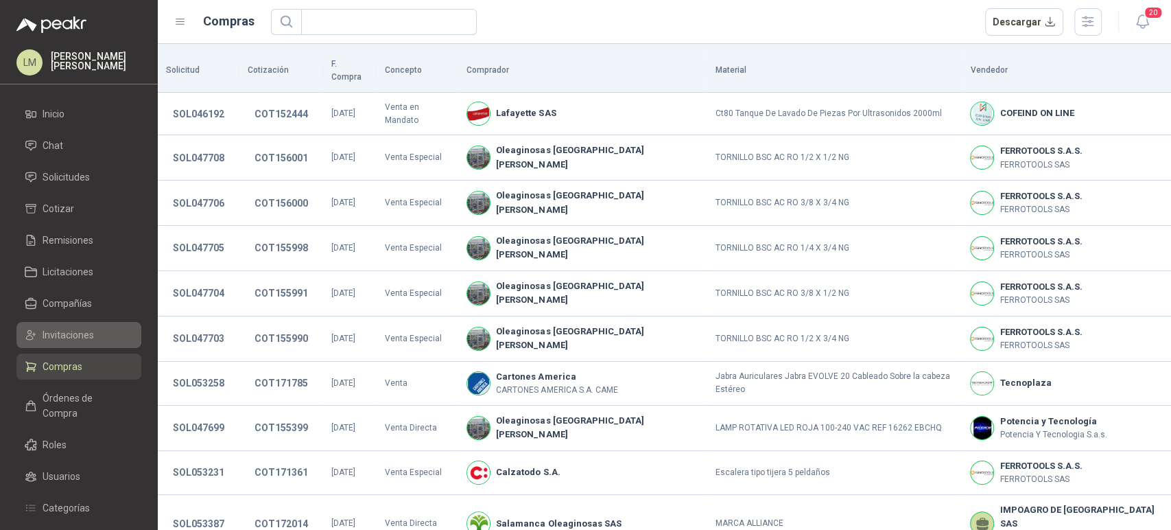
click at [73, 342] on span "Invitaciones" at bounding box center [68, 334] width 51 height 15
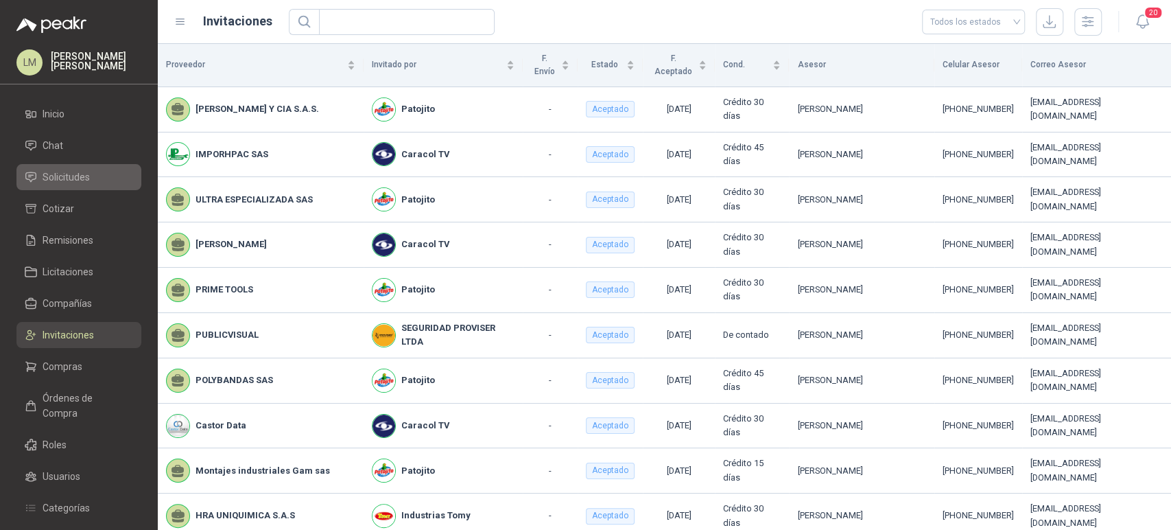
click at [67, 180] on span "Solicitudes" at bounding box center [66, 176] width 47 height 15
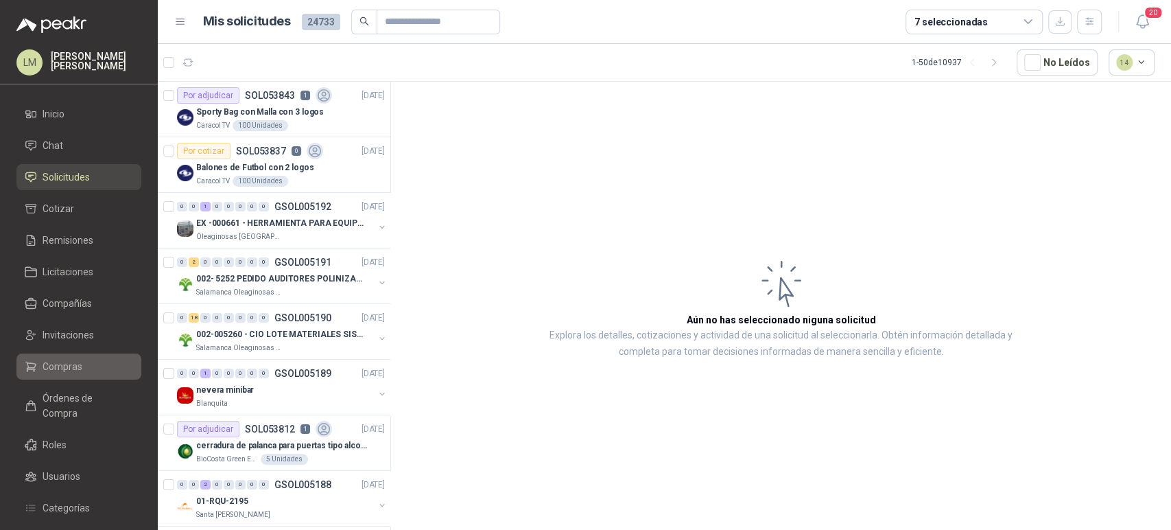
click at [53, 362] on span "Compras" at bounding box center [63, 366] width 40 height 15
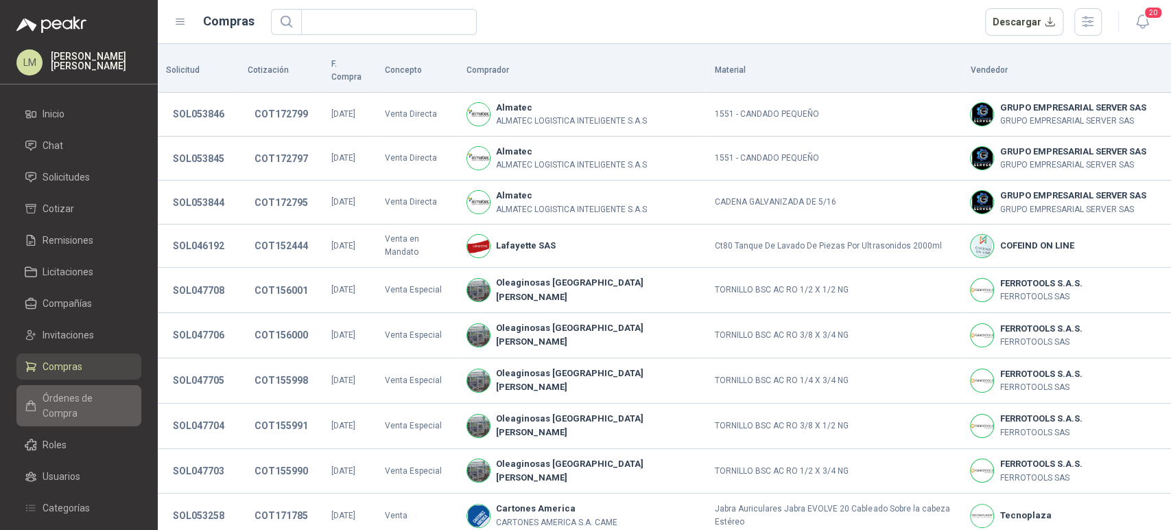
click at [49, 397] on span "Órdenes de Compra" at bounding box center [86, 405] width 86 height 30
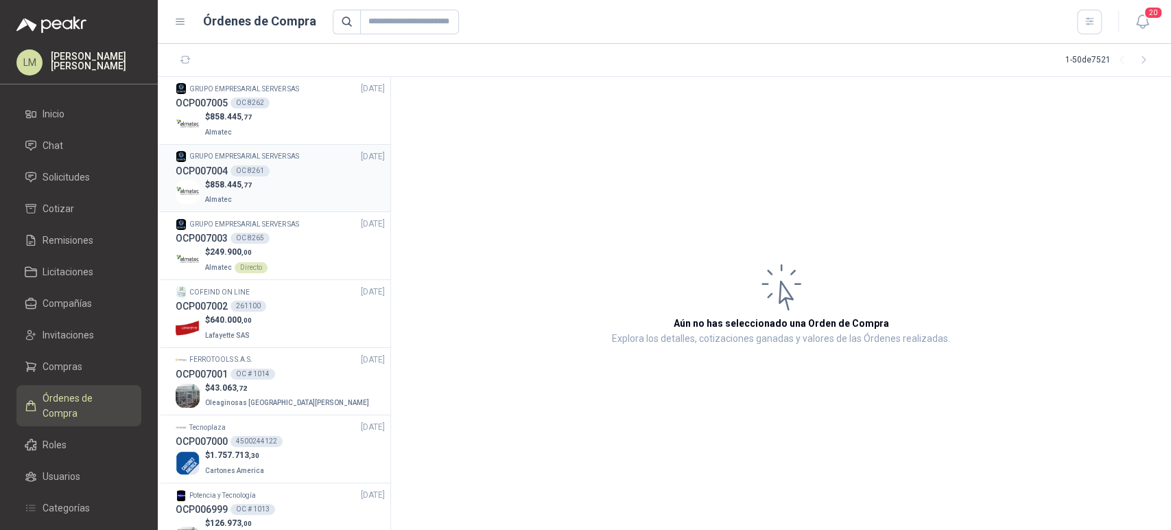
click at [235, 165] on div "OC 8261" at bounding box center [250, 170] width 39 height 11
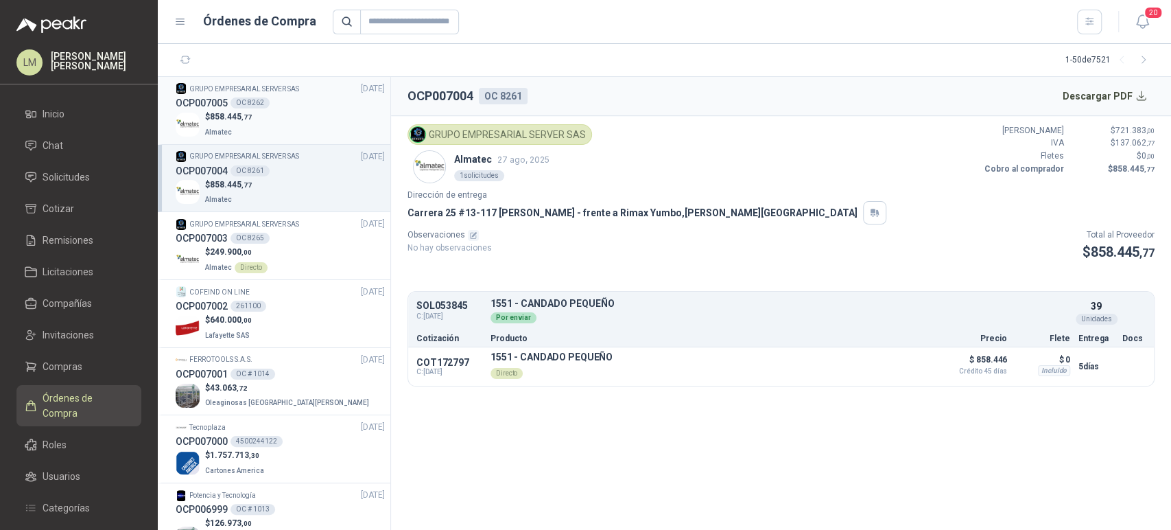
click at [270, 110] on div "$ 858.445 ,77 Almatec" at bounding box center [280, 124] width 209 height 28
click at [270, 174] on div "OCP007004 OC 8261" at bounding box center [280, 170] width 209 height 15
click at [51, 178] on span "Solicitudes" at bounding box center [66, 176] width 47 height 15
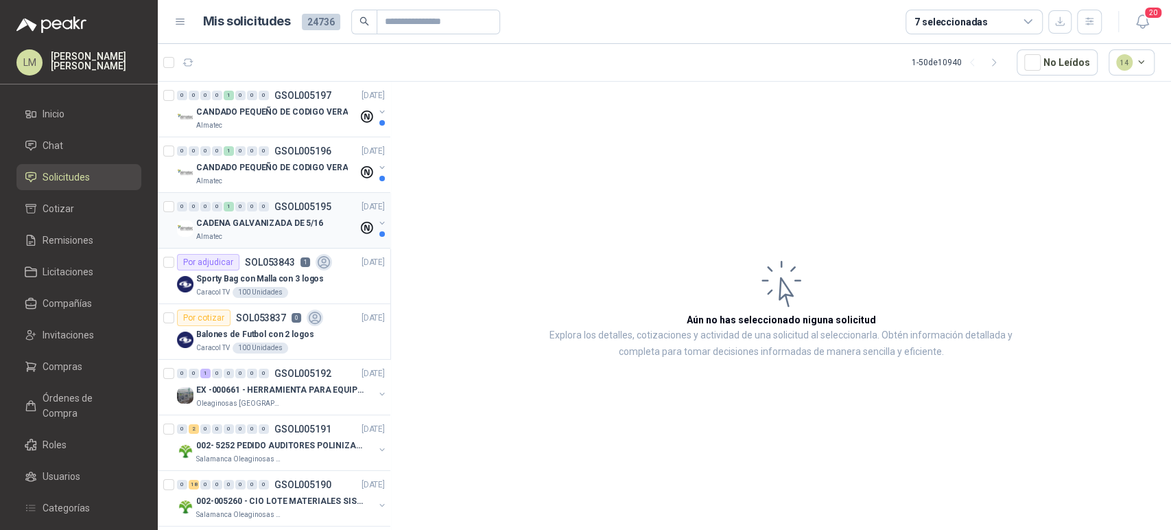
click at [377, 221] on button "button" at bounding box center [382, 222] width 11 height 11
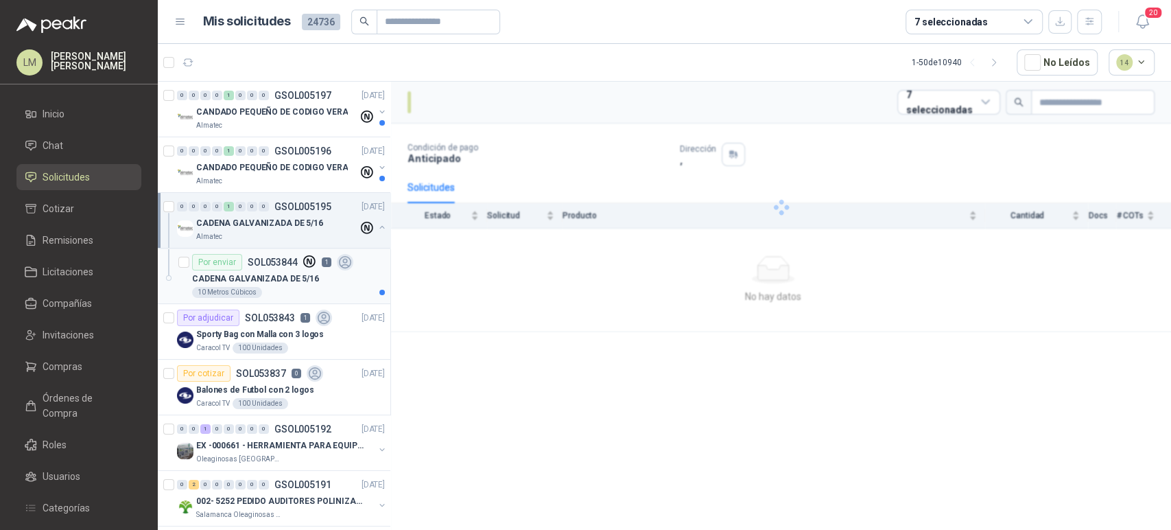
click at [303, 270] on div "CADENA GALVANIZADA DE 5/16" at bounding box center [288, 278] width 193 height 16
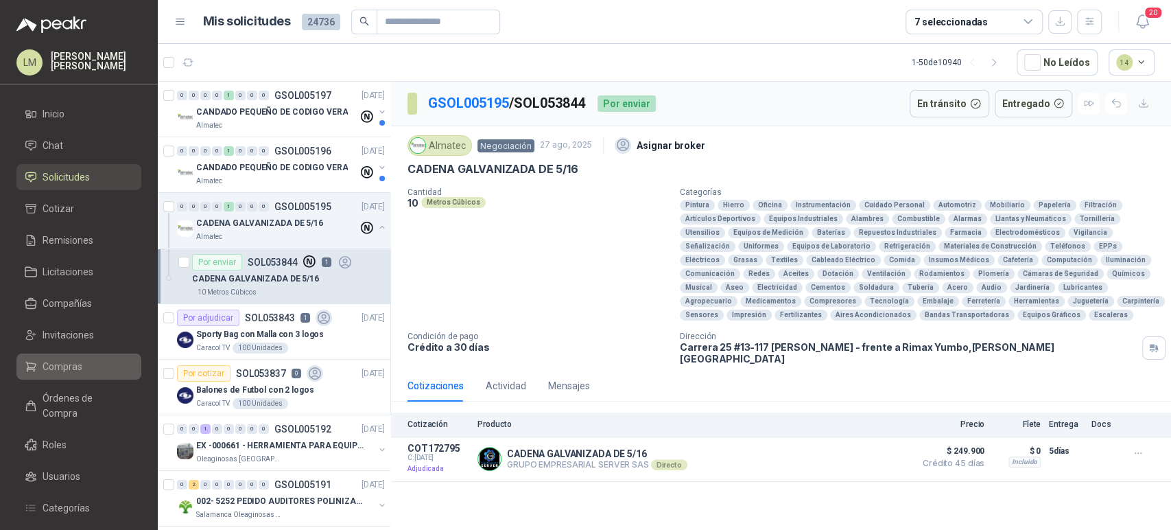
click at [69, 362] on span "Compras" at bounding box center [63, 366] width 40 height 15
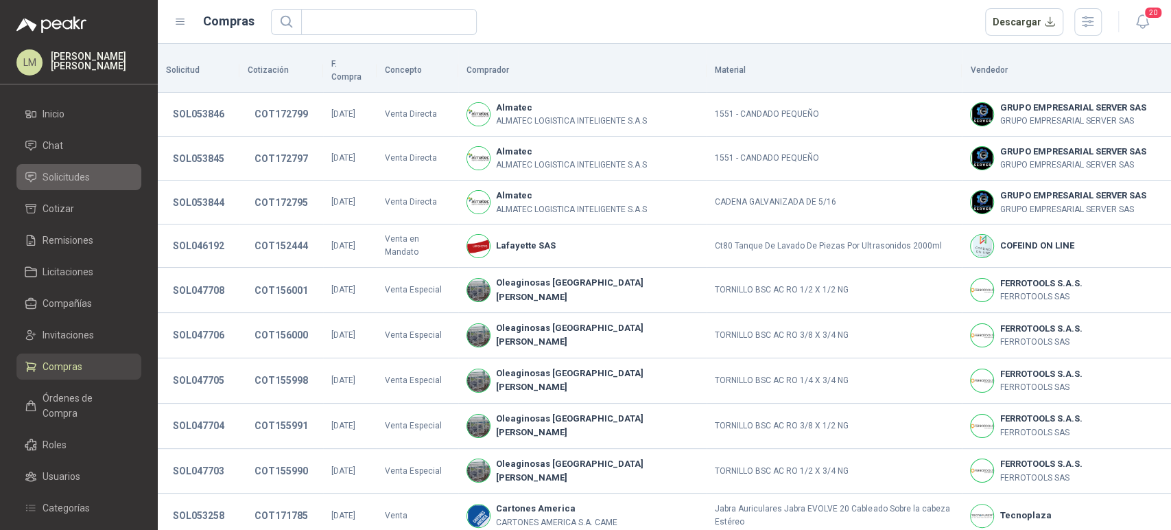
click at [74, 183] on span "Solicitudes" at bounding box center [66, 176] width 47 height 15
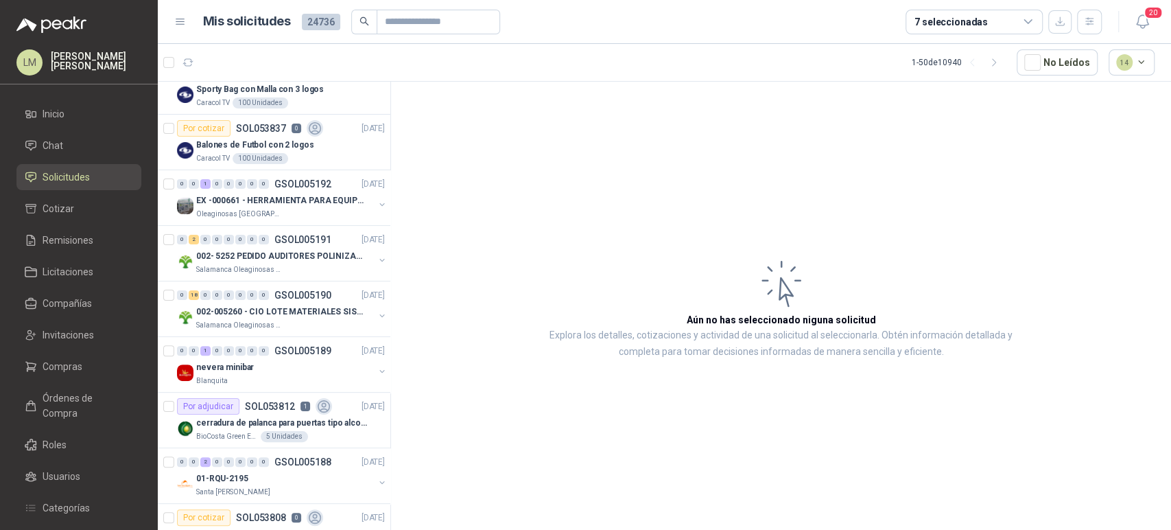
scroll to position [195, 0]
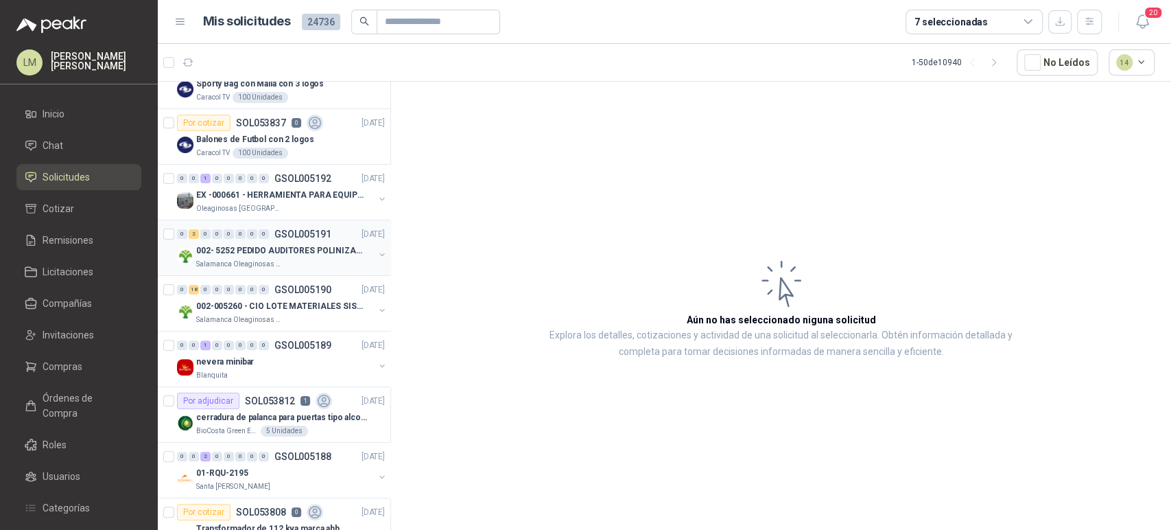
click at [245, 246] on p "002- 5252 PEDIDO AUDITORES POLINIZACIÓN" at bounding box center [281, 250] width 171 height 13
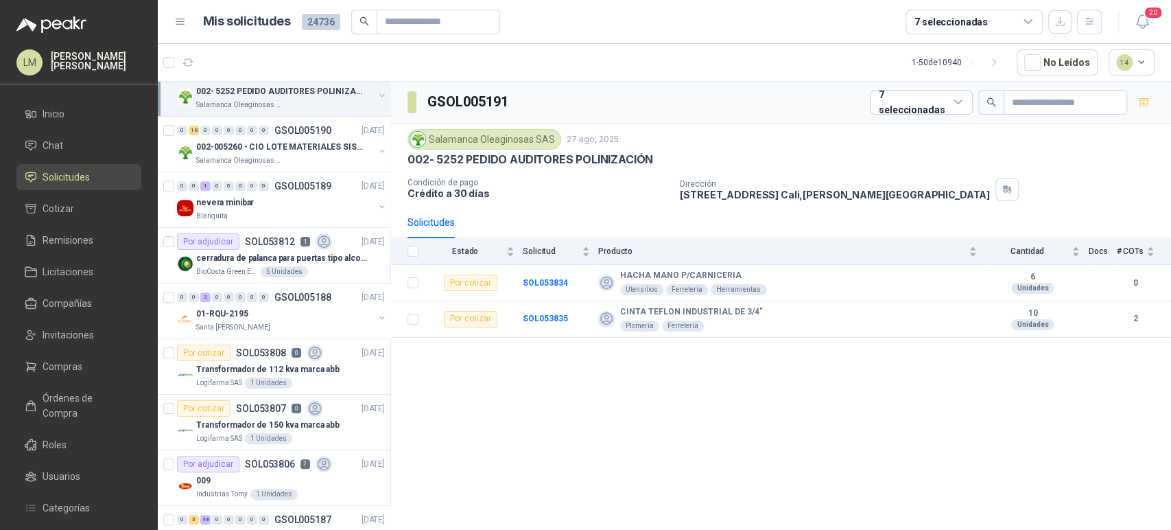
scroll to position [392, 0]
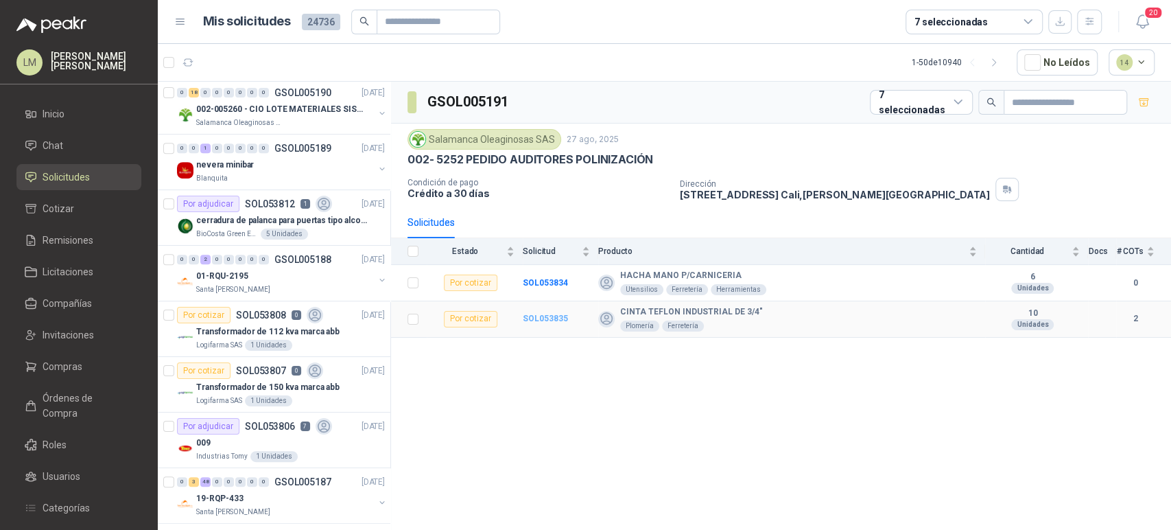
click at [525, 317] on b "SOL053835" at bounding box center [545, 319] width 45 height 10
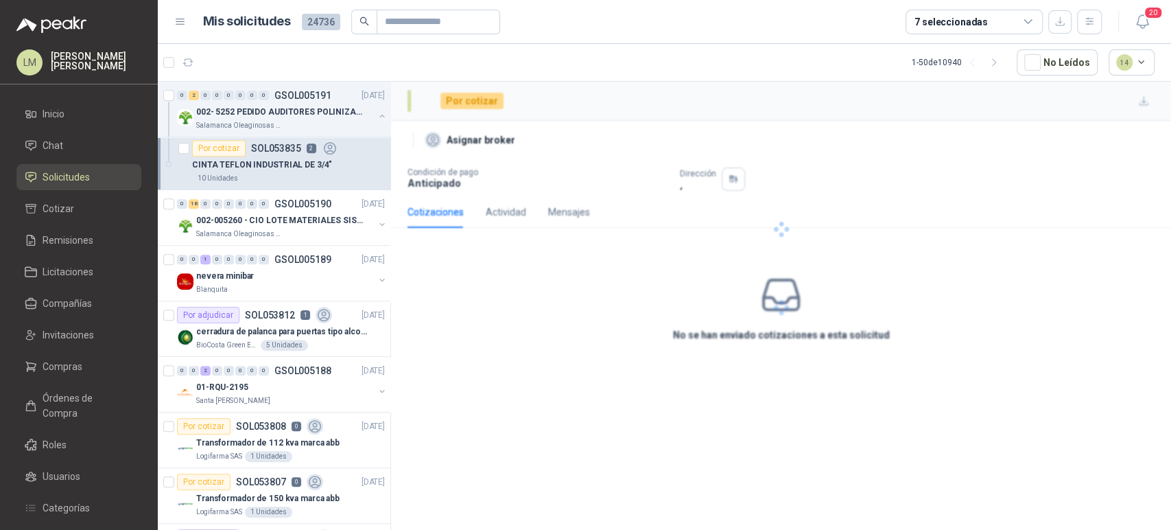
scroll to position [503, 0]
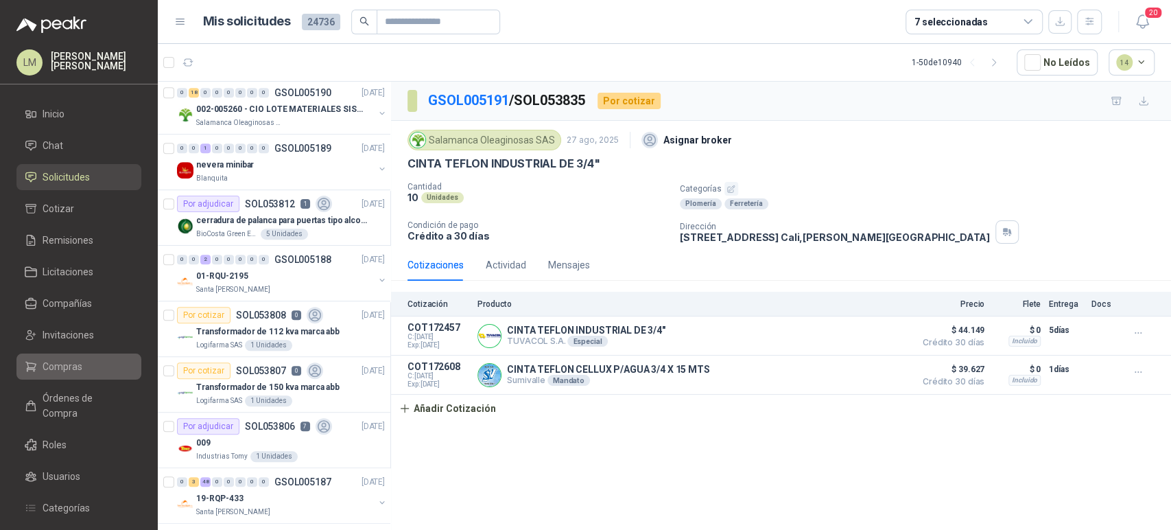
click at [59, 367] on span "Compras" at bounding box center [63, 366] width 40 height 15
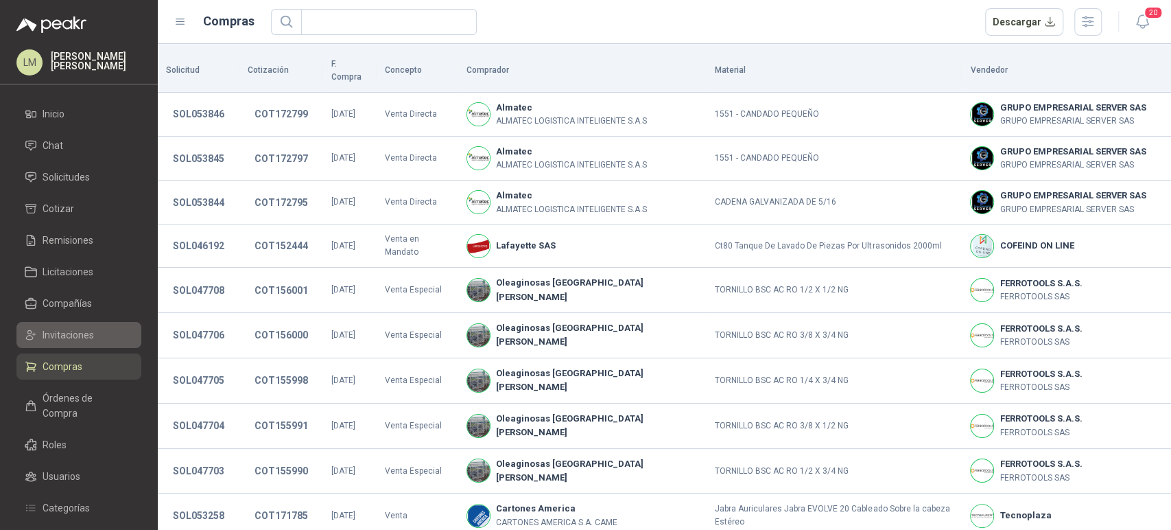
click at [71, 333] on span "Invitaciones" at bounding box center [68, 334] width 51 height 15
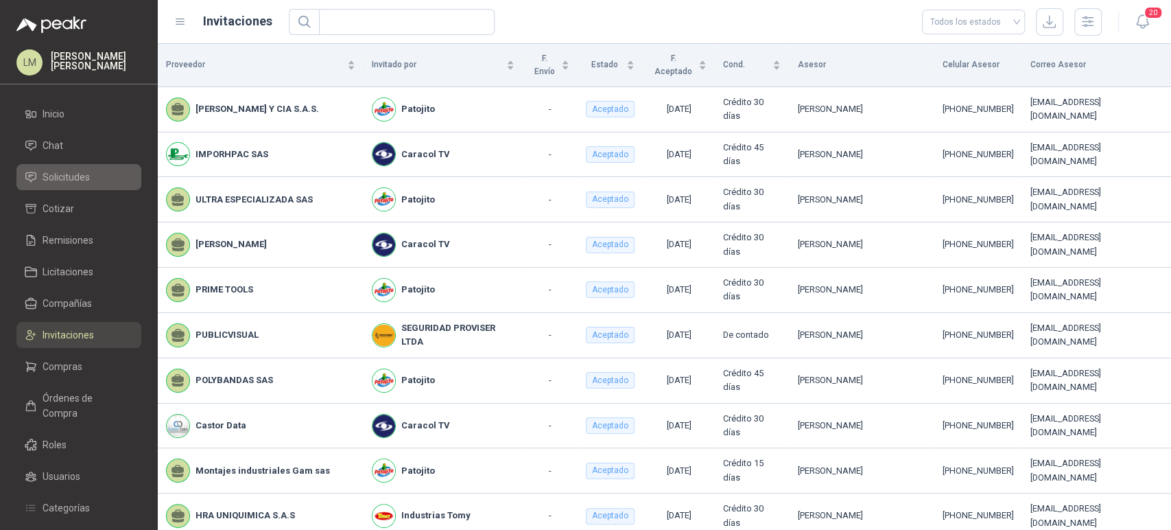
click at [81, 171] on span "Solicitudes" at bounding box center [66, 176] width 47 height 15
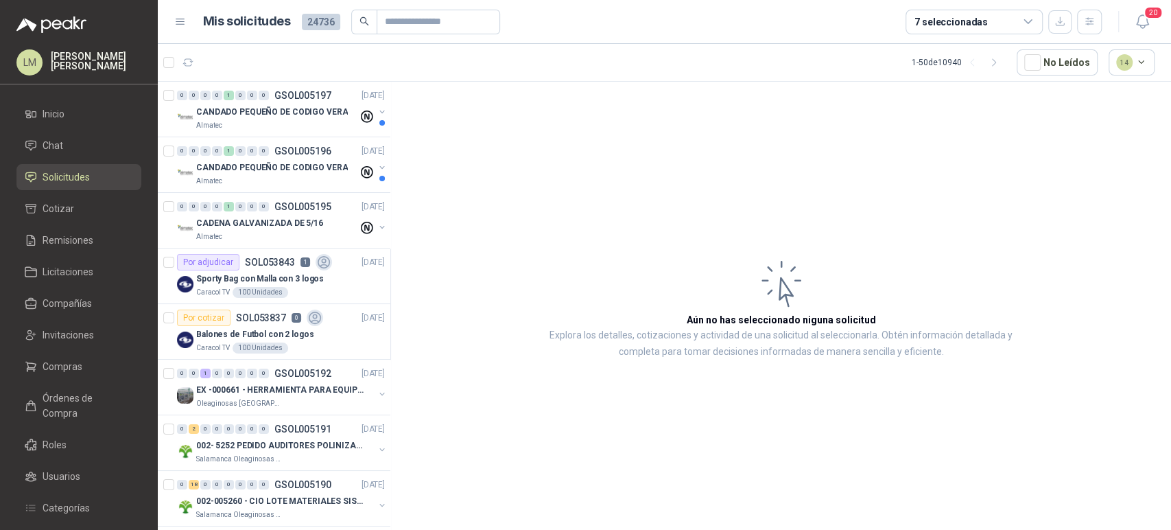
click at [958, 10] on div "7 seleccionadas" at bounding box center [974, 22] width 137 height 25
click at [729, 116] on article "Aún no has seleccionado niguna solicitud Explora los detalles, cotizaciones y a…" at bounding box center [781, 308] width 780 height 453
click at [59, 362] on span "Compras" at bounding box center [63, 366] width 40 height 15
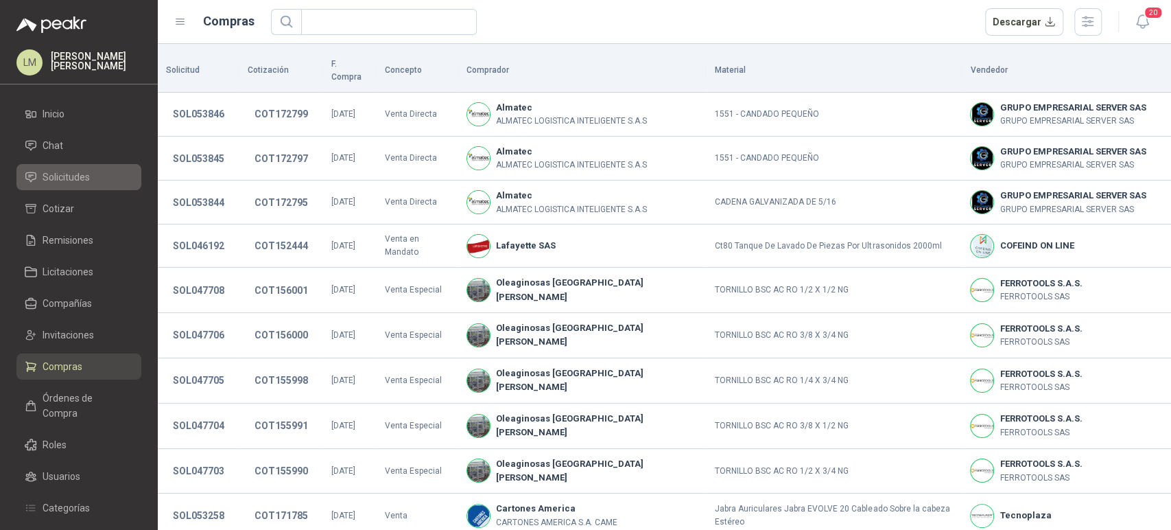
click at [74, 176] on span "Solicitudes" at bounding box center [66, 176] width 47 height 15
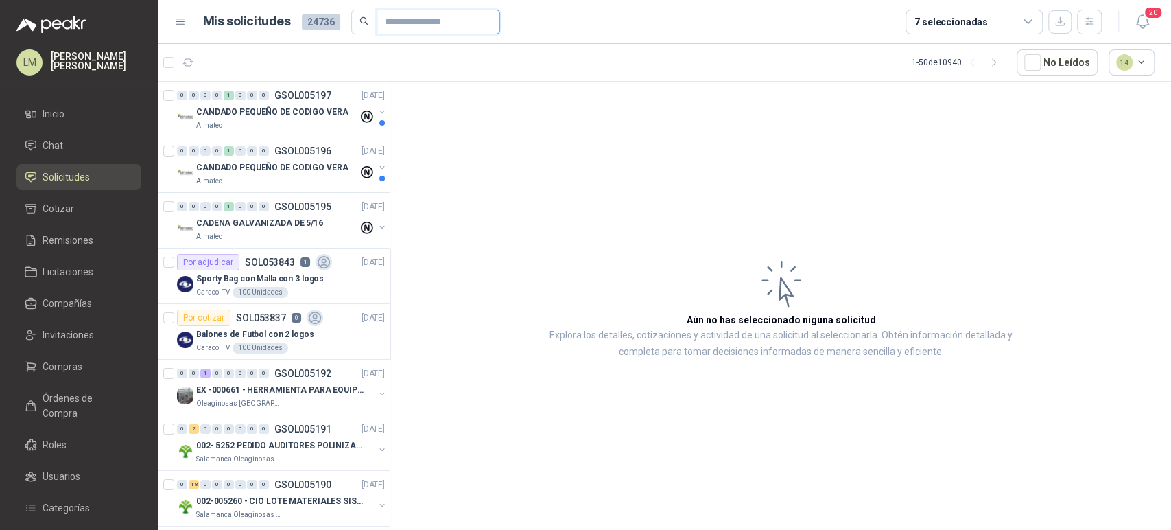
click at [401, 17] on input "text" at bounding box center [433, 21] width 96 height 23
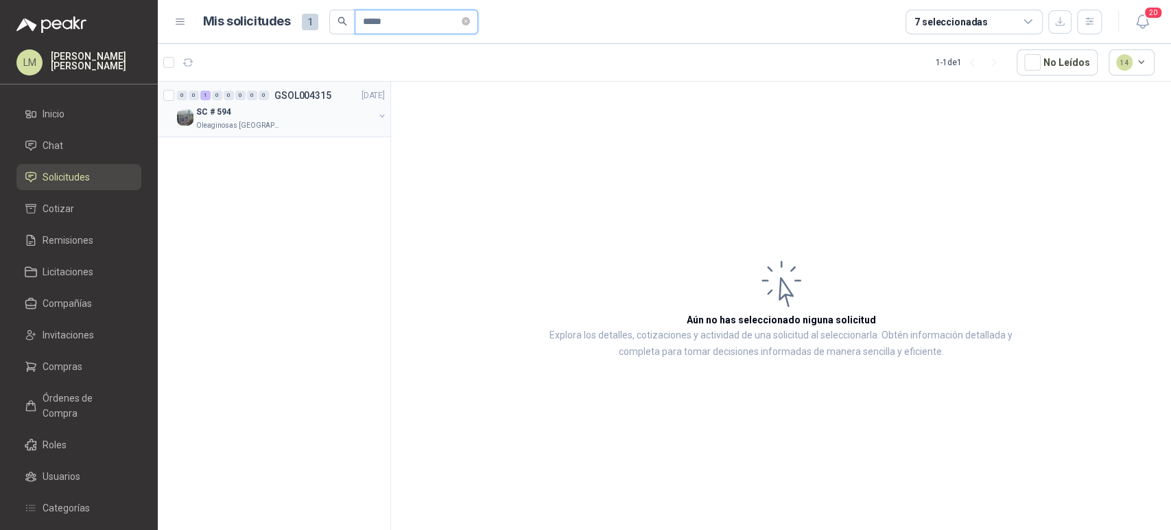
type input "*****"
click at [383, 115] on button "button" at bounding box center [382, 115] width 11 height 11
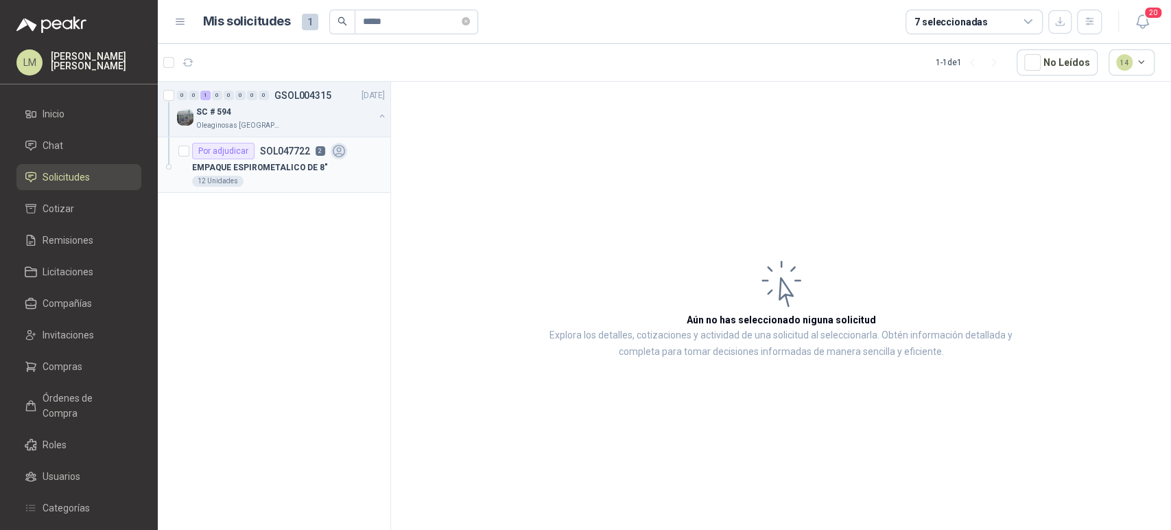
click at [305, 169] on p "EMPAQUE ESPIROMETALICO DE 8"" at bounding box center [260, 167] width 136 height 13
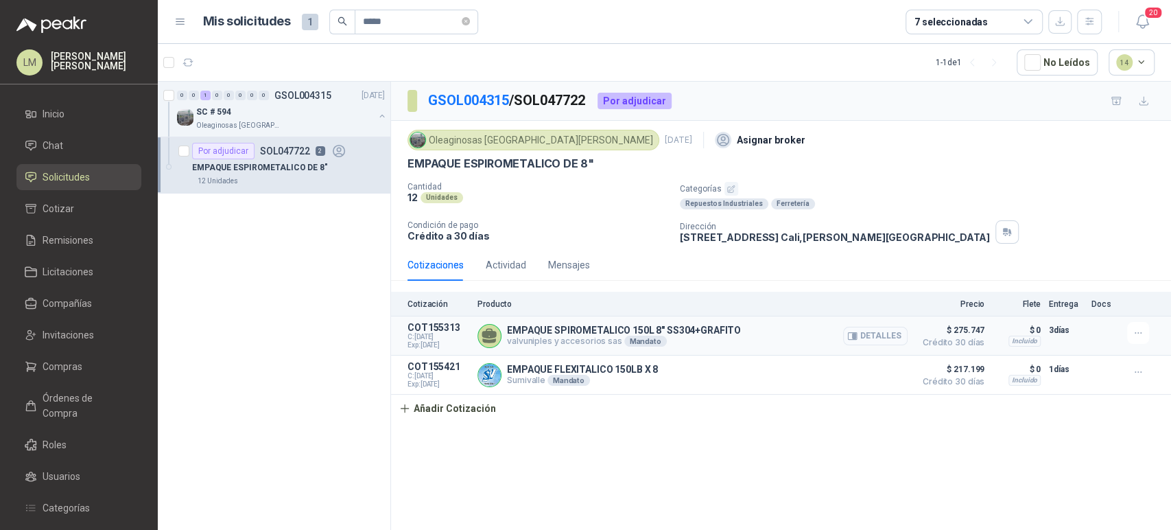
click at [856, 336] on icon "button" at bounding box center [854, 335] width 3 height 5
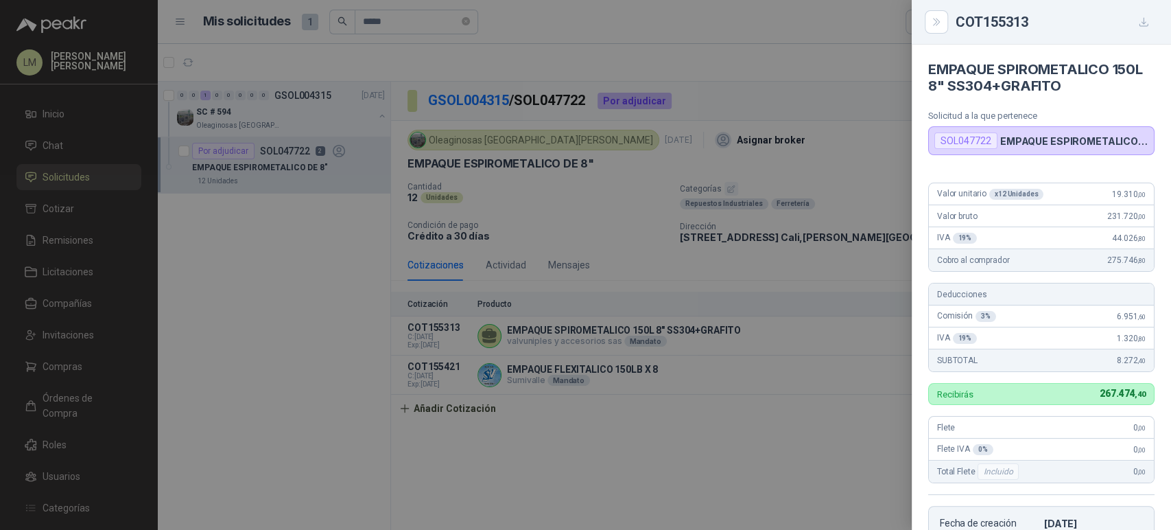
scroll to position [211, 0]
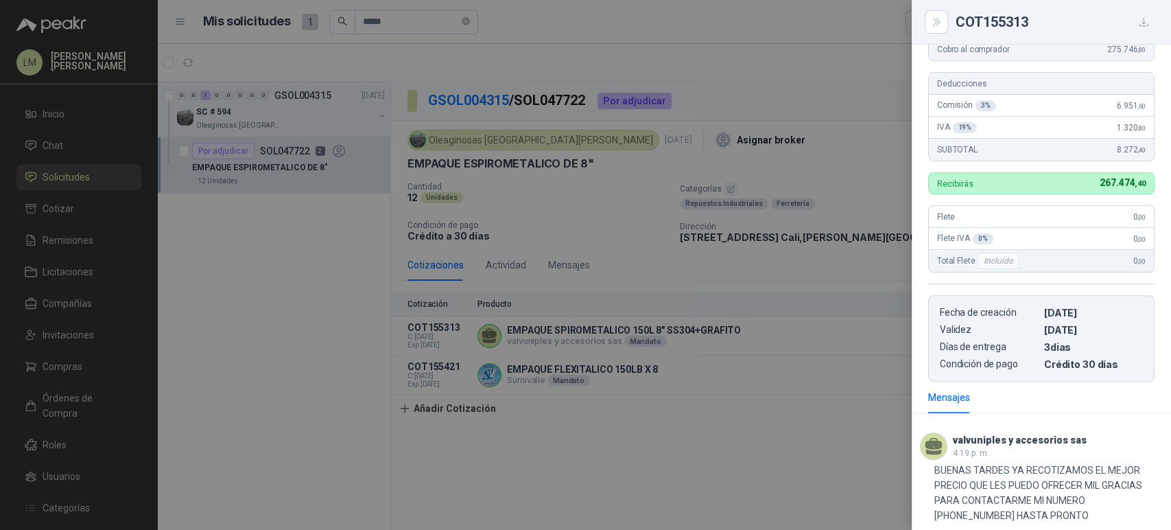
click at [724, 386] on div at bounding box center [585, 265] width 1171 height 530
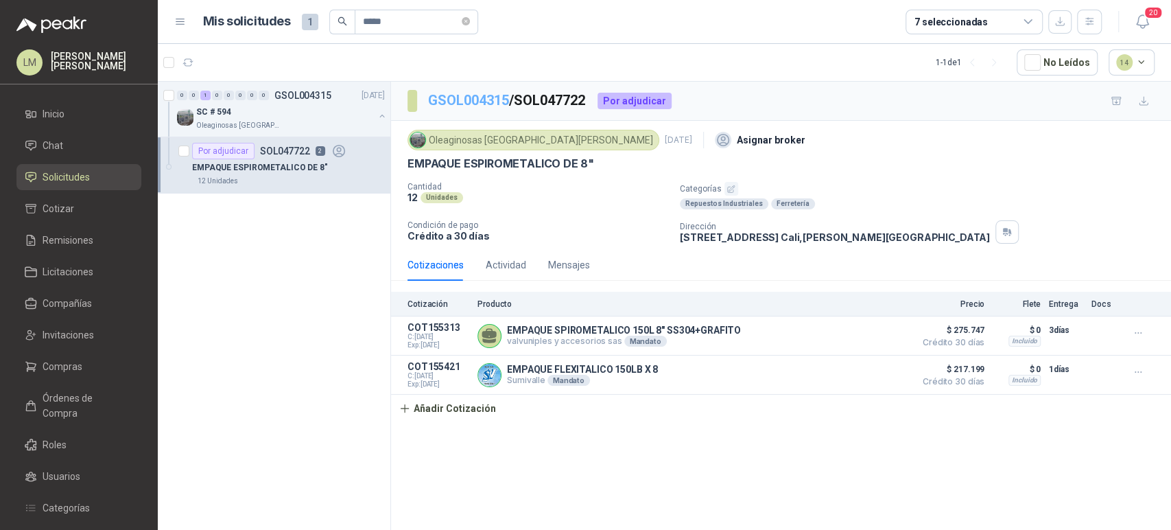
click at [495, 103] on link "GSOL004315" at bounding box center [468, 100] width 81 height 16
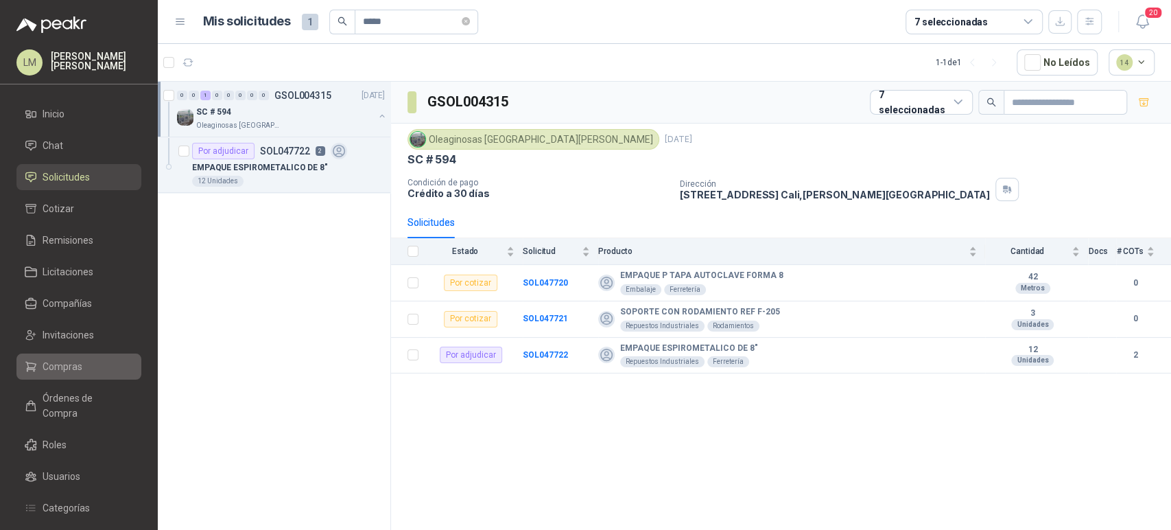
click at [64, 367] on span "Compras" at bounding box center [63, 366] width 40 height 15
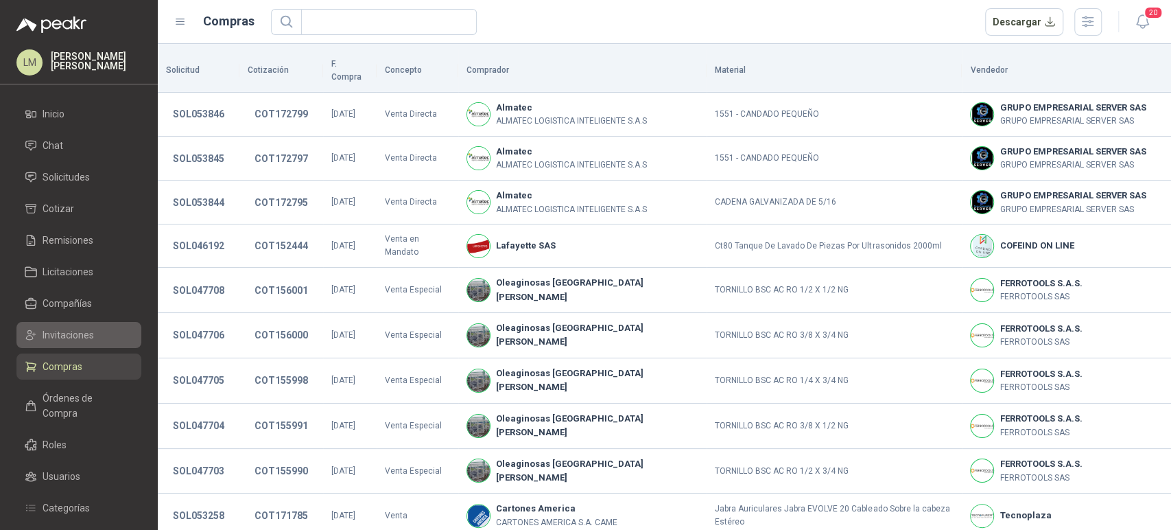
click at [77, 335] on span "Invitaciones" at bounding box center [68, 334] width 51 height 15
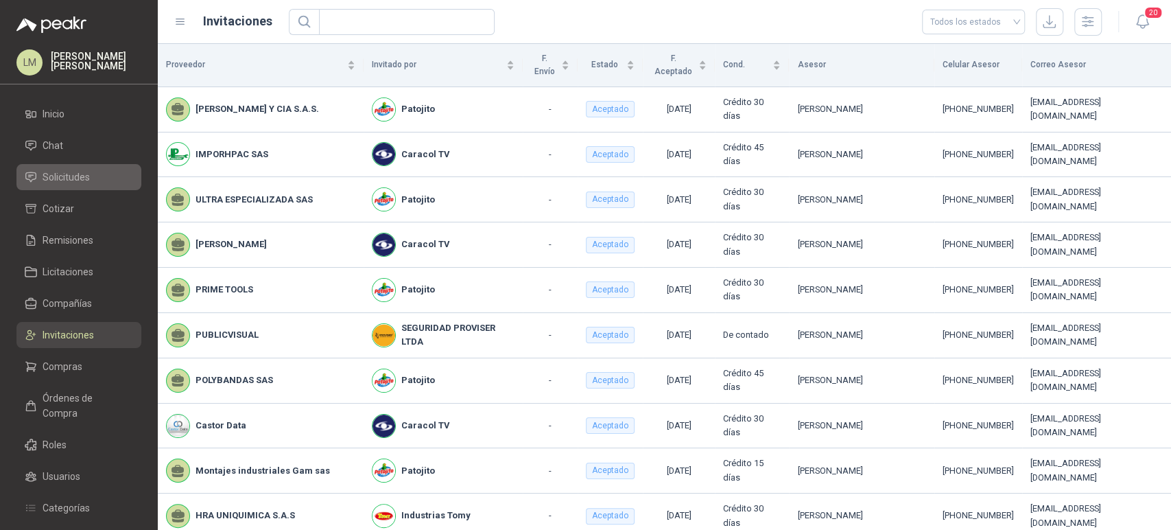
click at [60, 174] on span "Solicitudes" at bounding box center [66, 176] width 47 height 15
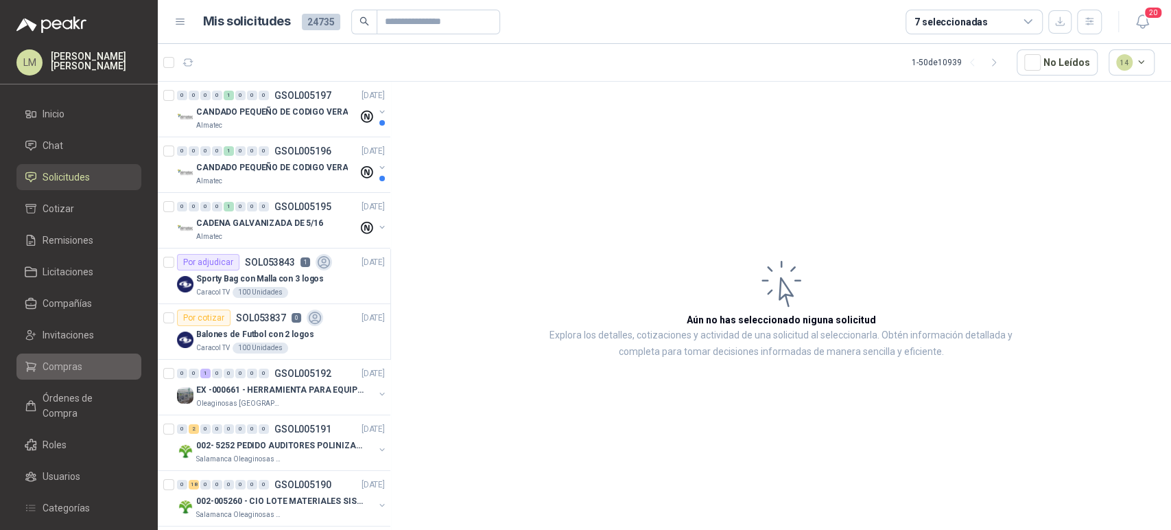
click at [40, 355] on link "Compras" at bounding box center [78, 366] width 125 height 26
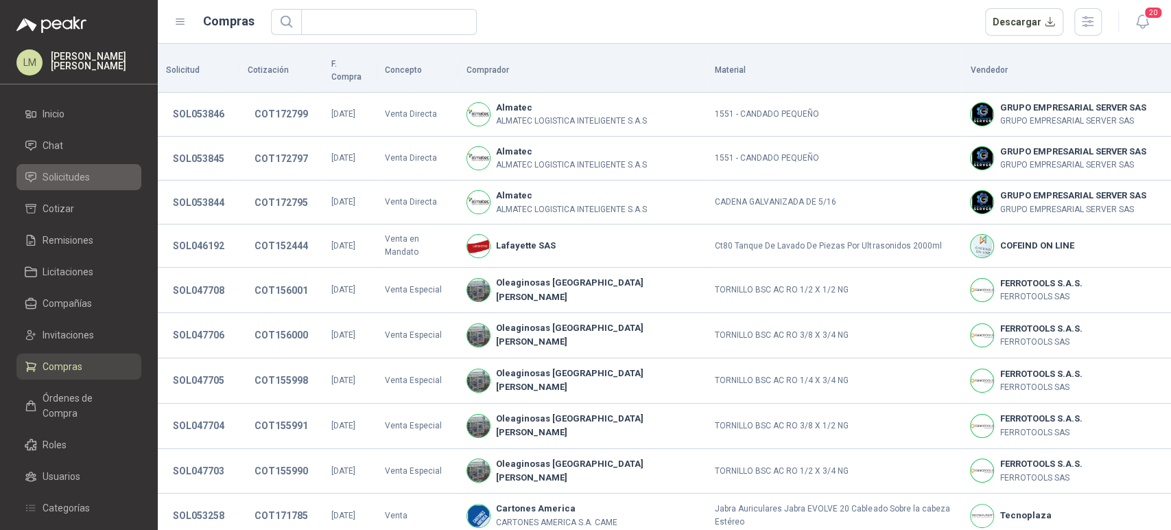
click at [75, 177] on span "Solicitudes" at bounding box center [66, 176] width 47 height 15
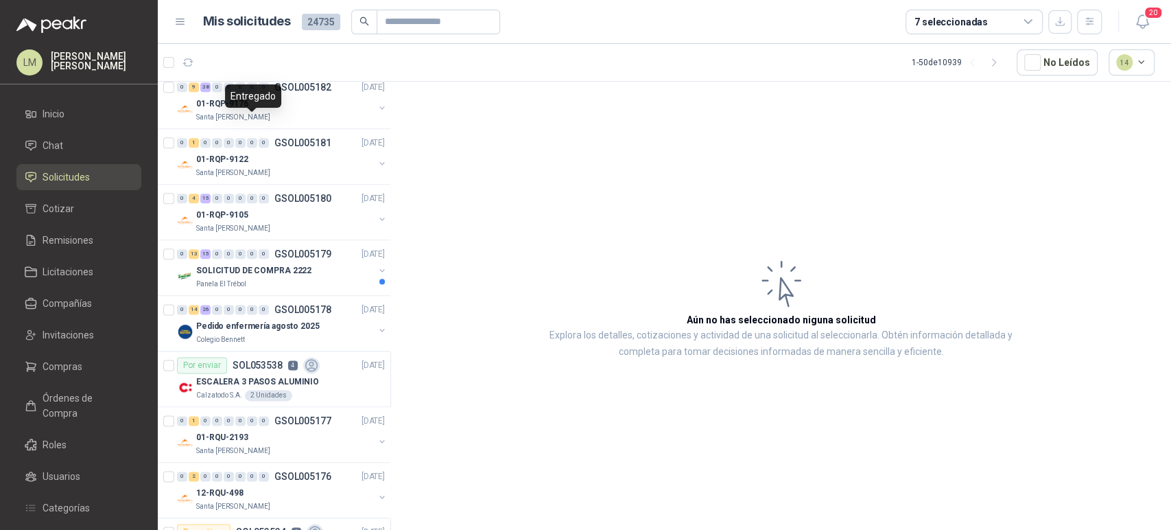
scroll to position [1255, 0]
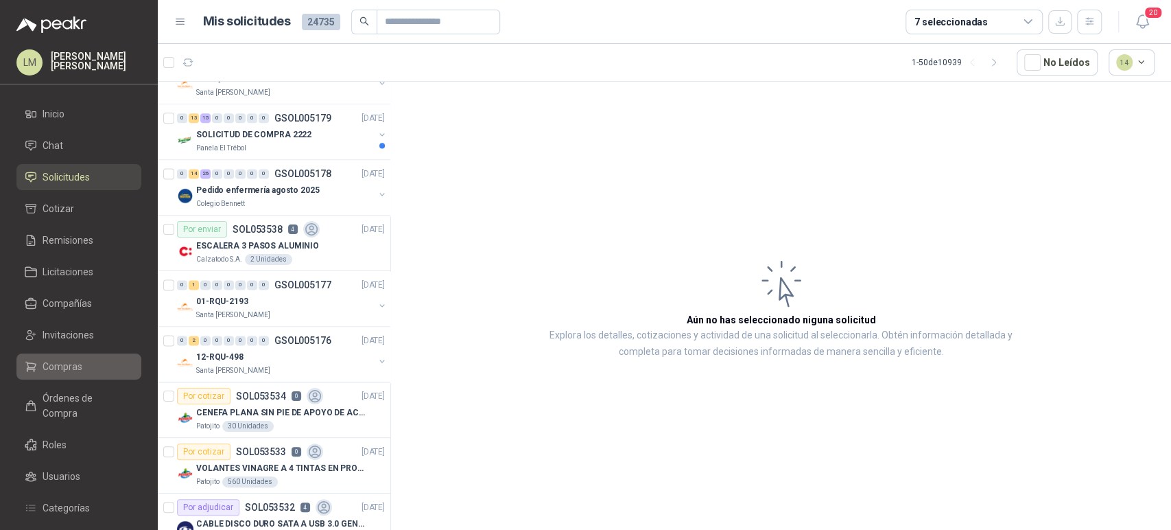
click at [64, 360] on span "Compras" at bounding box center [63, 366] width 40 height 15
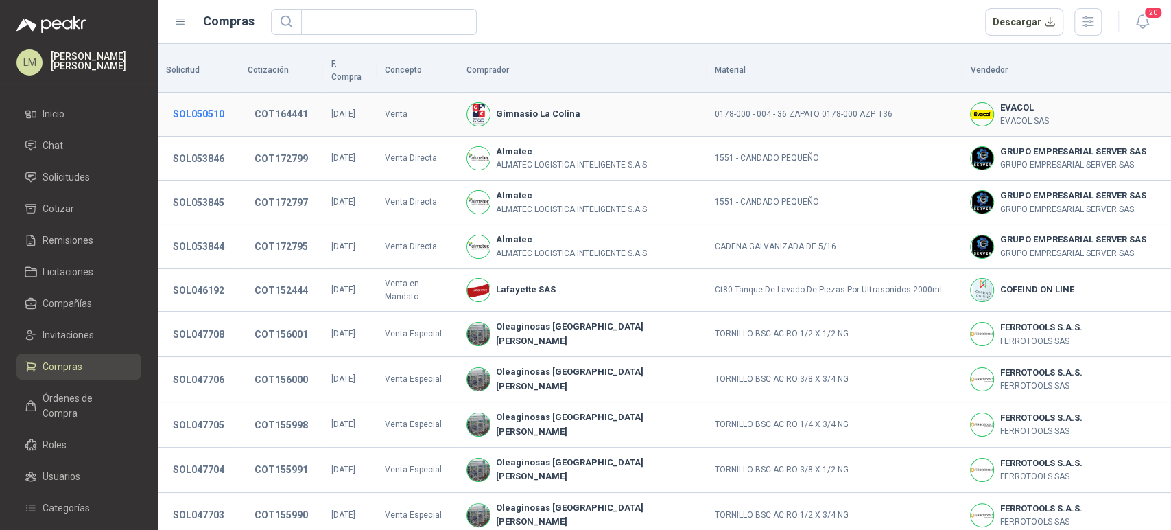
click at [206, 102] on button "SOL050510" at bounding box center [198, 114] width 65 height 25
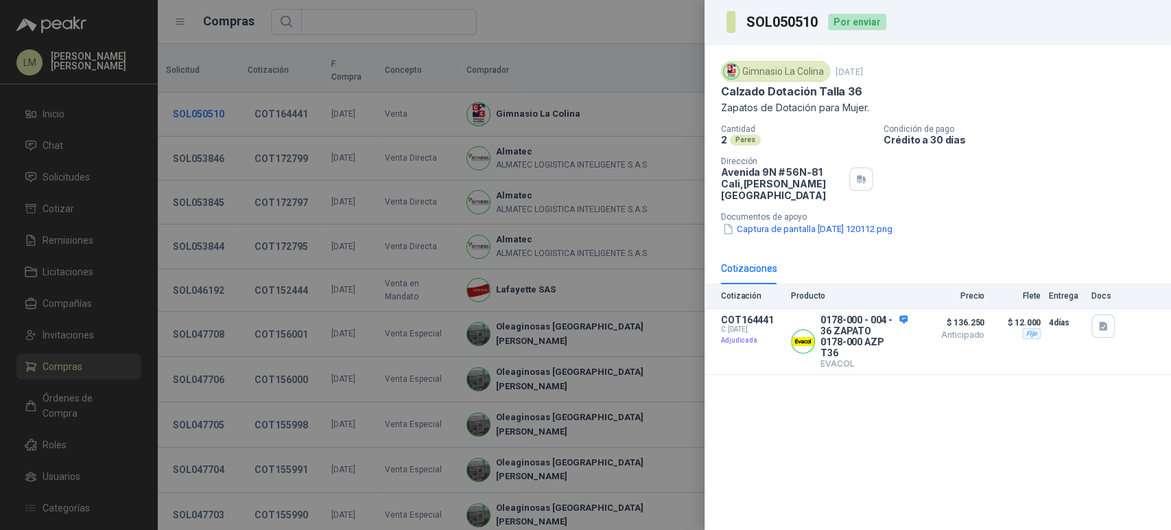
click at [206, 97] on div at bounding box center [585, 265] width 1171 height 530
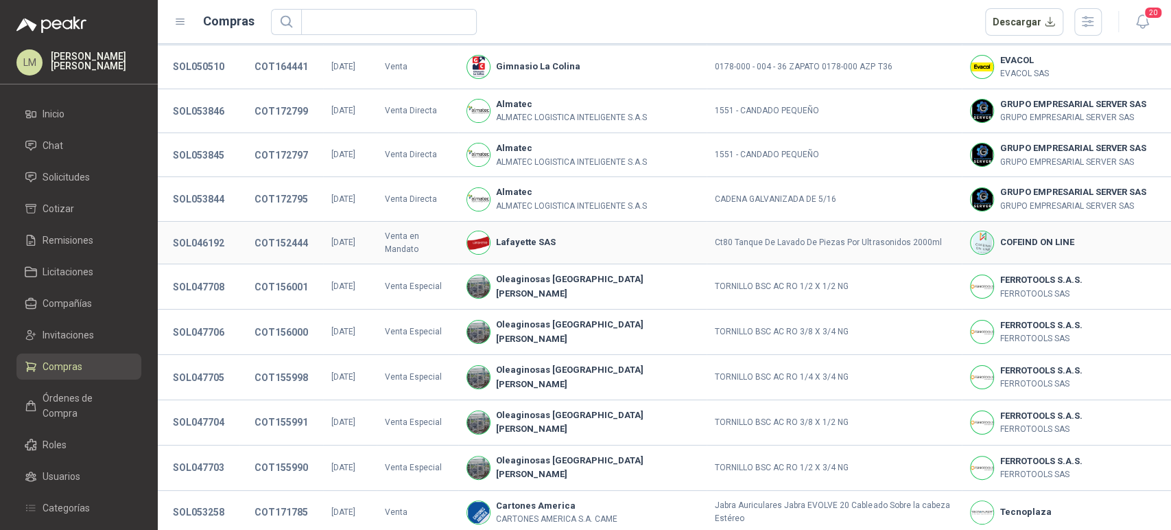
scroll to position [252, 0]
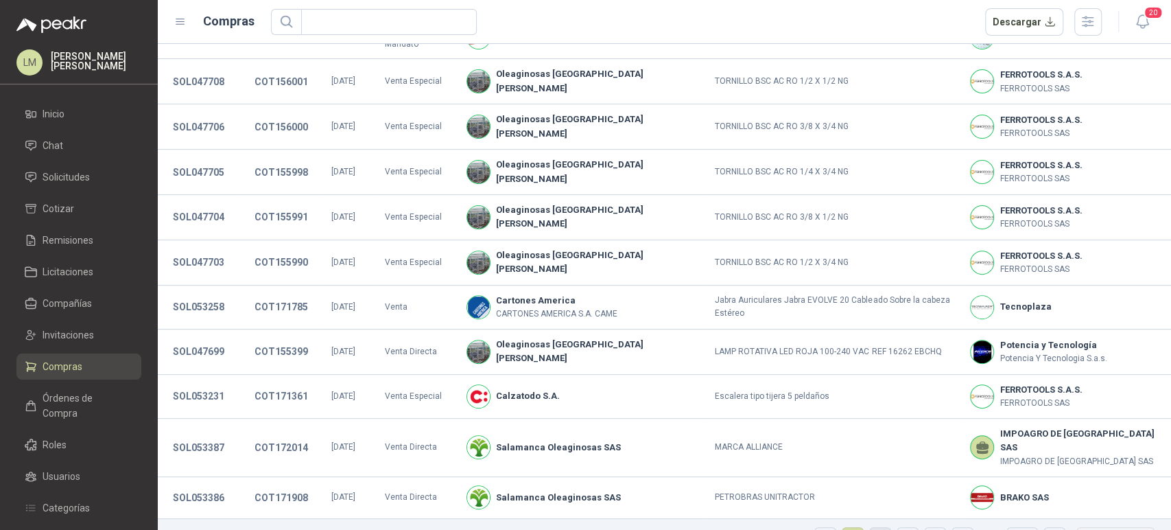
click at [870, 528] on link "2" at bounding box center [880, 538] width 21 height 21
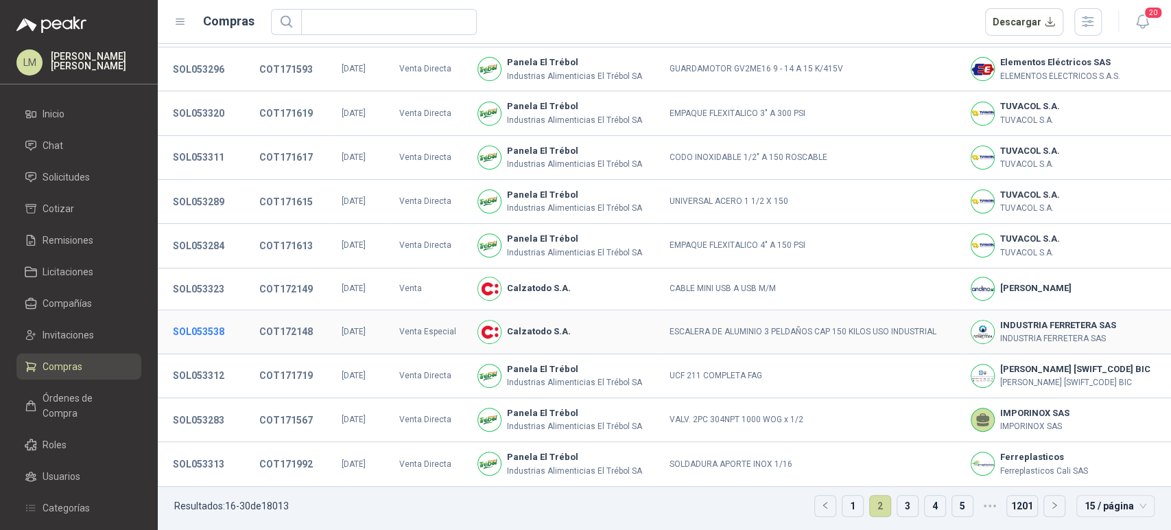
click at [219, 331] on button "SOL053538" at bounding box center [198, 331] width 65 height 25
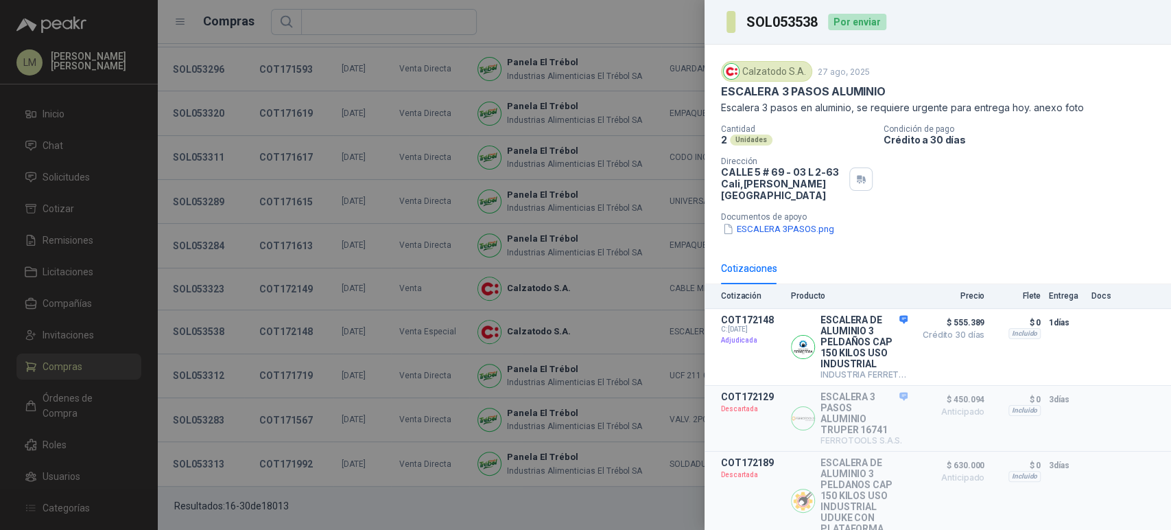
click at [87, 366] on div at bounding box center [585, 265] width 1171 height 530
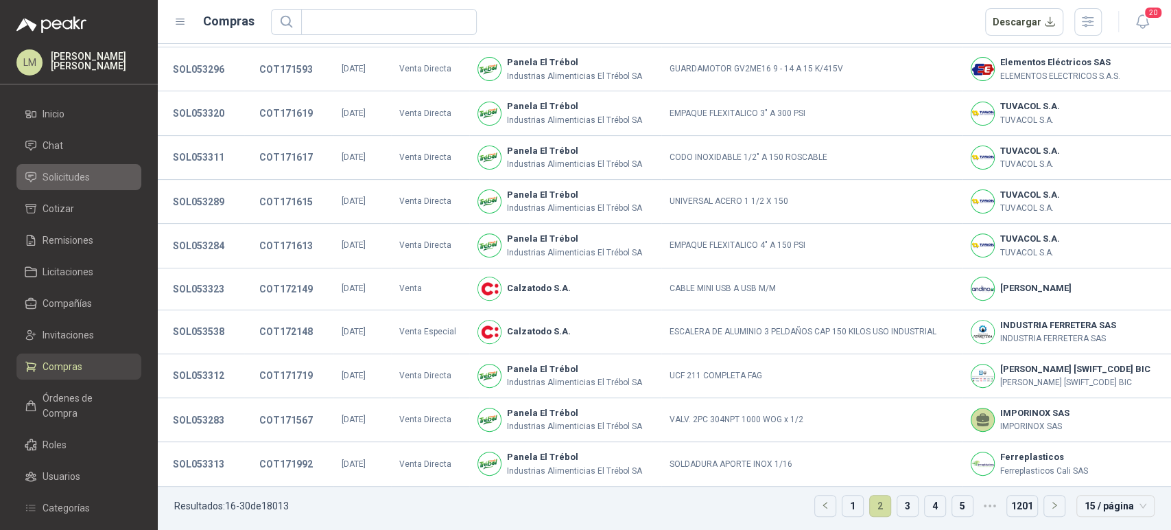
click at [89, 180] on span "Solicitudes" at bounding box center [66, 176] width 47 height 15
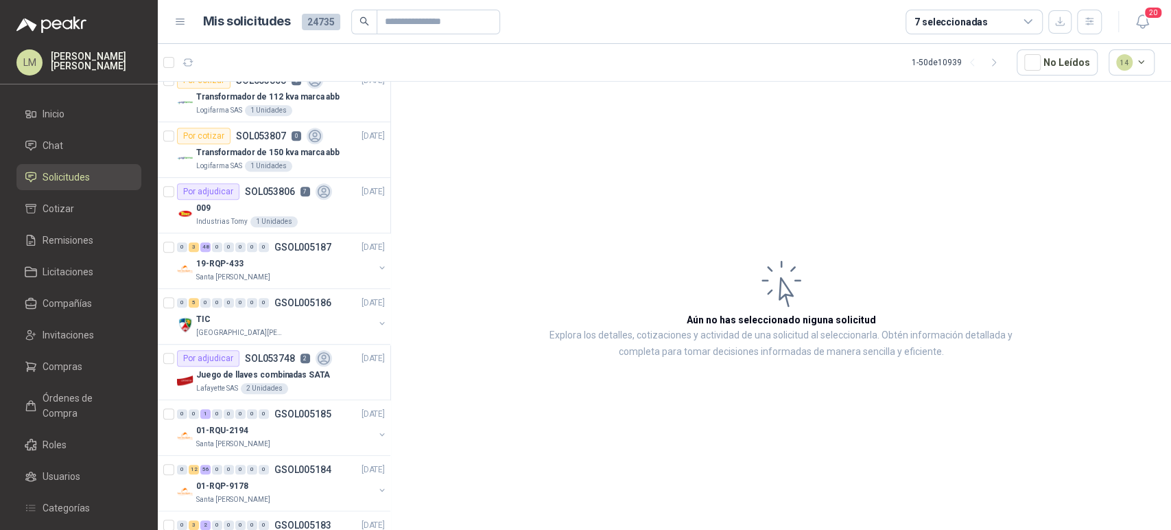
scroll to position [701, 0]
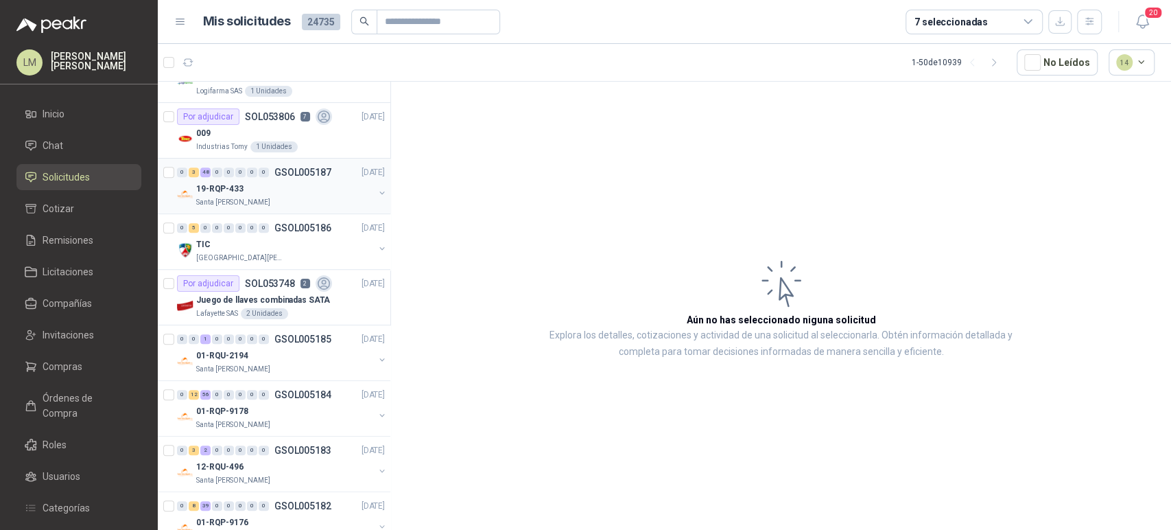
click at [274, 176] on div "0 3 48 0 0 0 0 0 GSOL005187 [DATE]" at bounding box center [282, 172] width 211 height 16
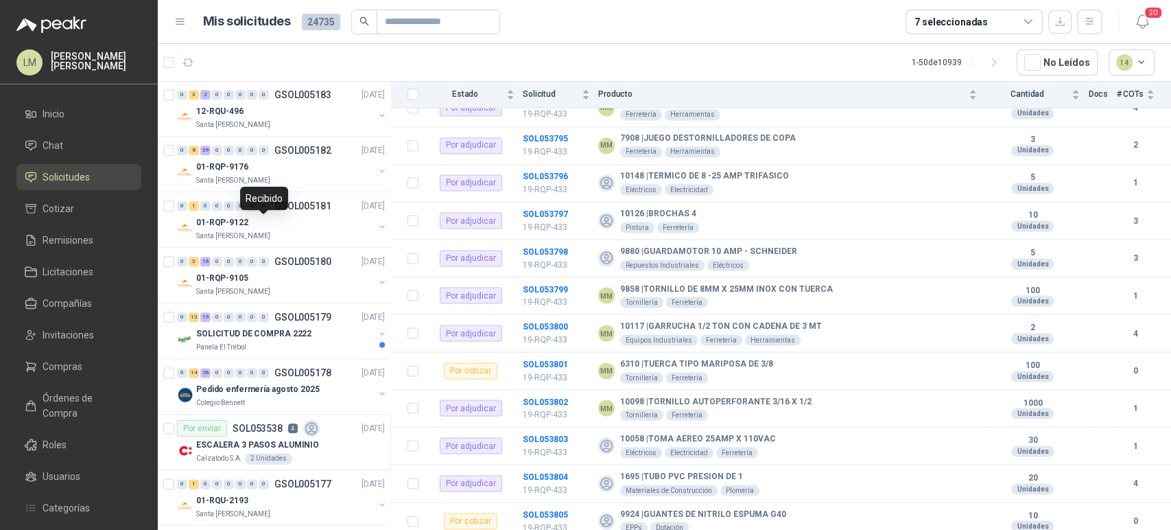
scroll to position [1057, 0]
click at [956, 10] on div "7 seleccionadas" at bounding box center [974, 22] width 137 height 25
click at [774, 70] on article "1 - 50 de 10939 No Leídos 14" at bounding box center [664, 62] width 1013 height 37
click at [401, 18] on input "text" at bounding box center [433, 21] width 96 height 23
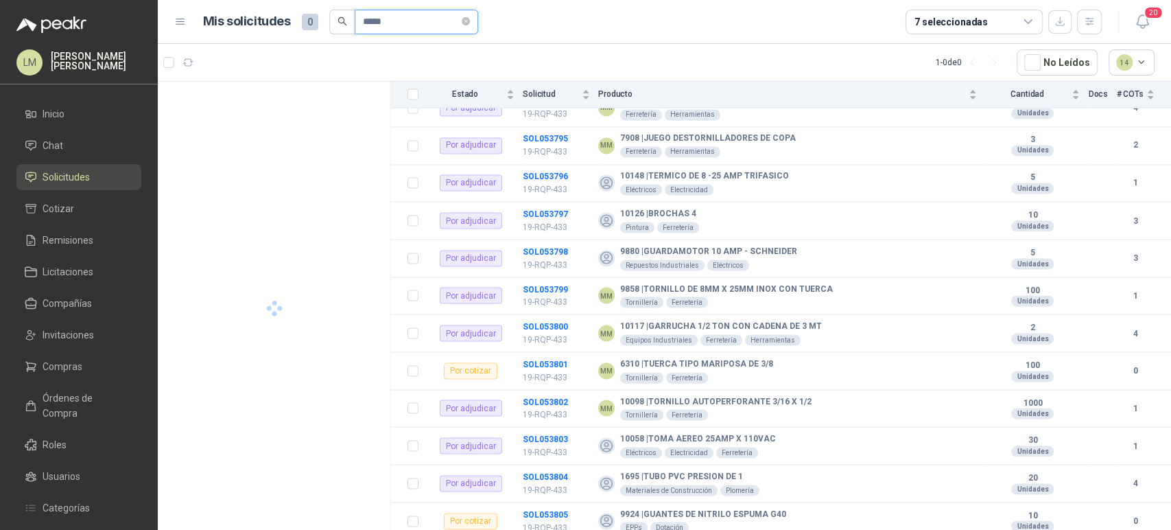
scroll to position [0, 0]
type input "*****"
click at [379, 115] on button "button" at bounding box center [382, 115] width 11 height 11
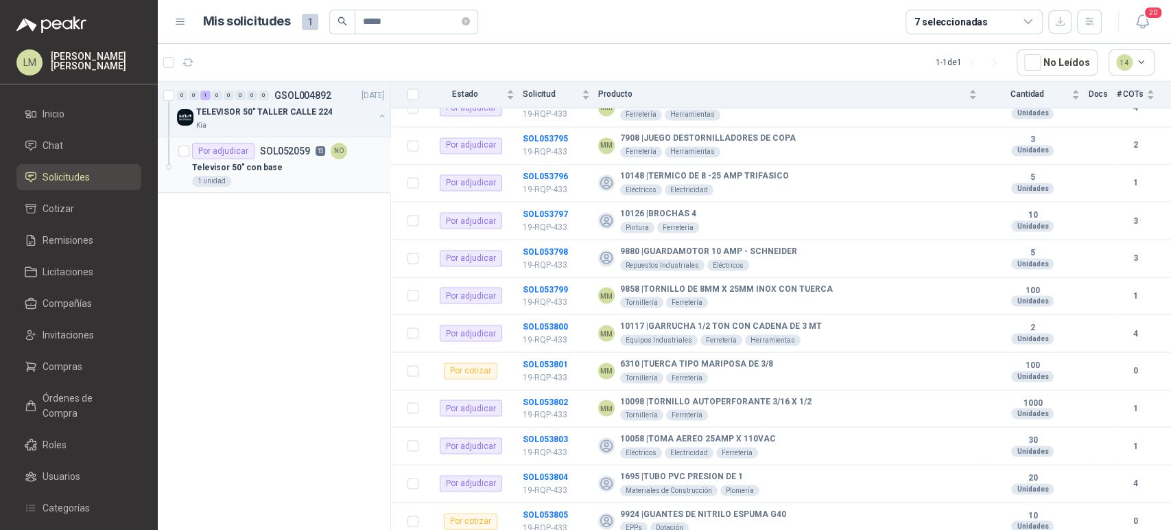
click at [312, 150] on div "Por adjudicar SOL052059 15 NO" at bounding box center [269, 151] width 155 height 16
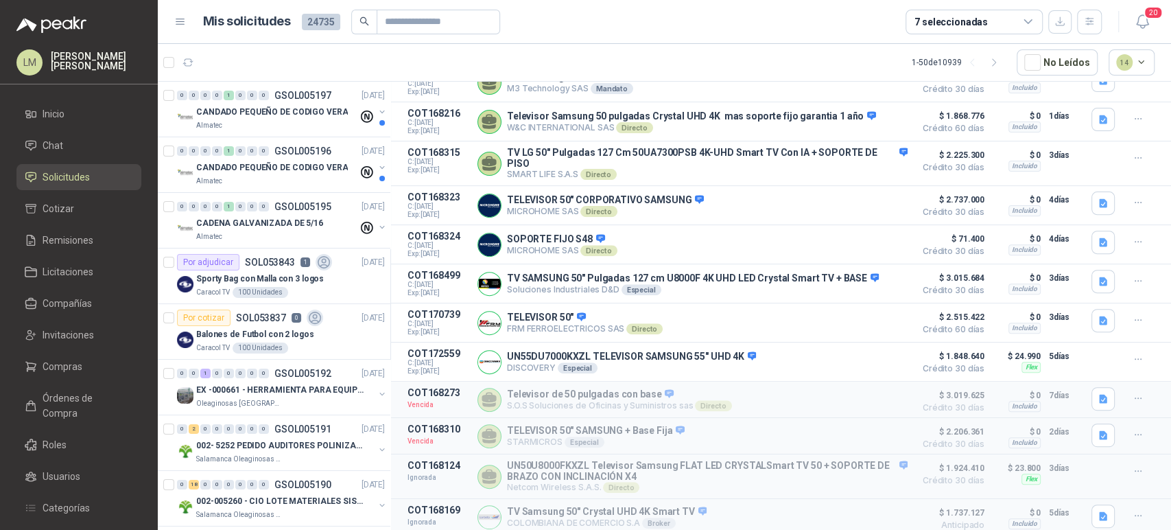
scroll to position [309, 0]
click at [1078, 27] on button "button" at bounding box center [1089, 22] width 25 height 25
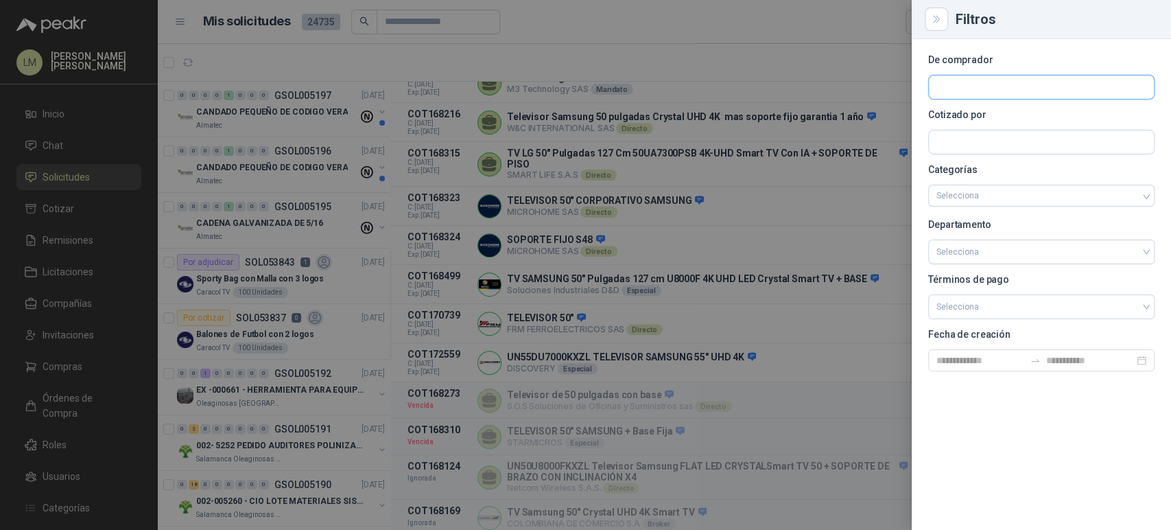
click at [942, 87] on input "text" at bounding box center [1041, 86] width 225 height 23
click at [947, 143] on input "text" at bounding box center [1041, 141] width 225 height 23
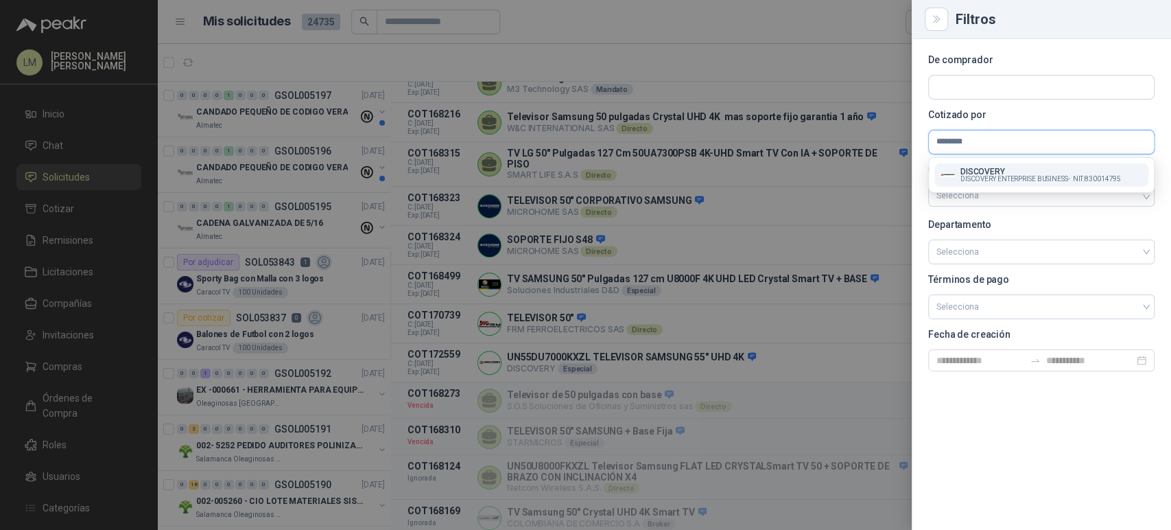
type input "********"
click at [960, 176] on span "DISCOVERY ENTERPRISE BUSINESS -" at bounding box center [1015, 179] width 110 height 7
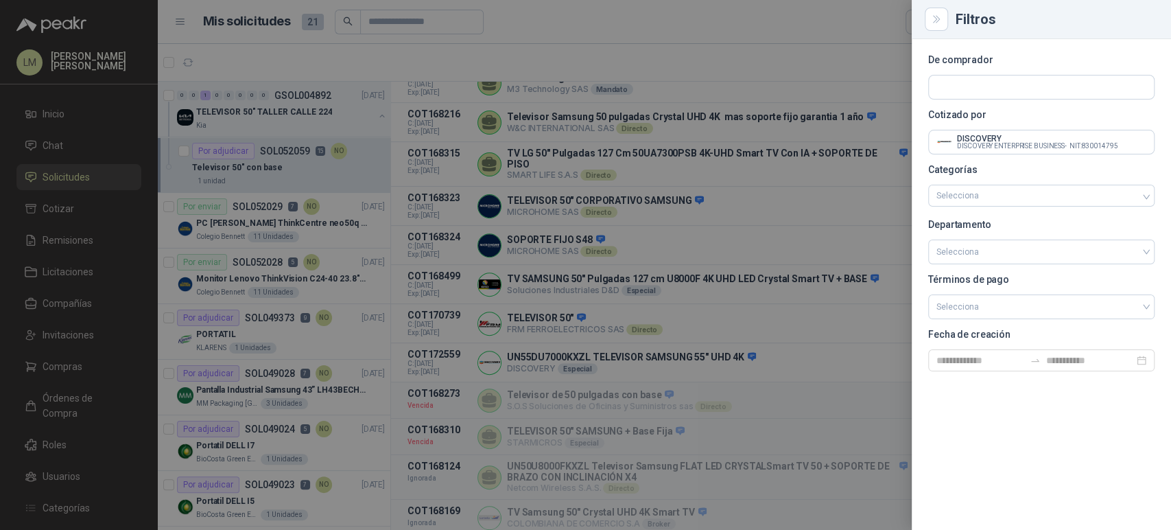
click at [506, 51] on div at bounding box center [585, 265] width 1171 height 530
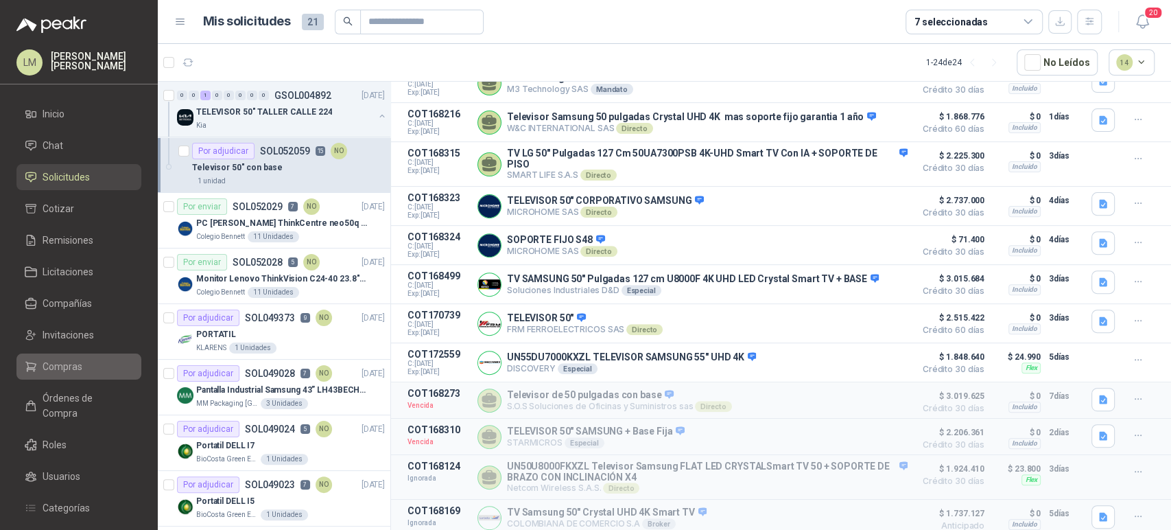
click at [87, 364] on li "Compras" at bounding box center [79, 366] width 108 height 15
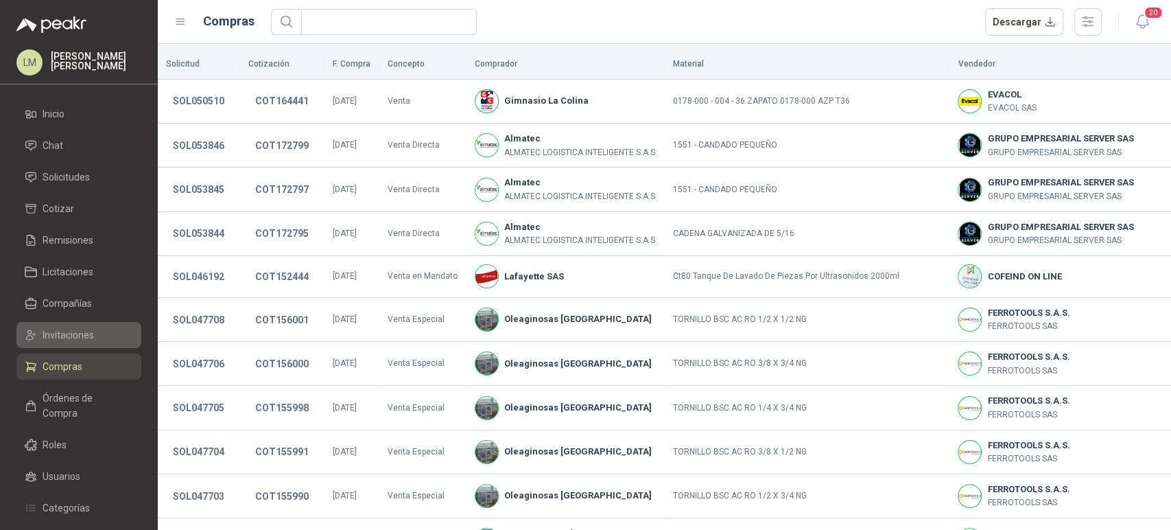
click at [77, 336] on span "Invitaciones" at bounding box center [68, 334] width 51 height 15
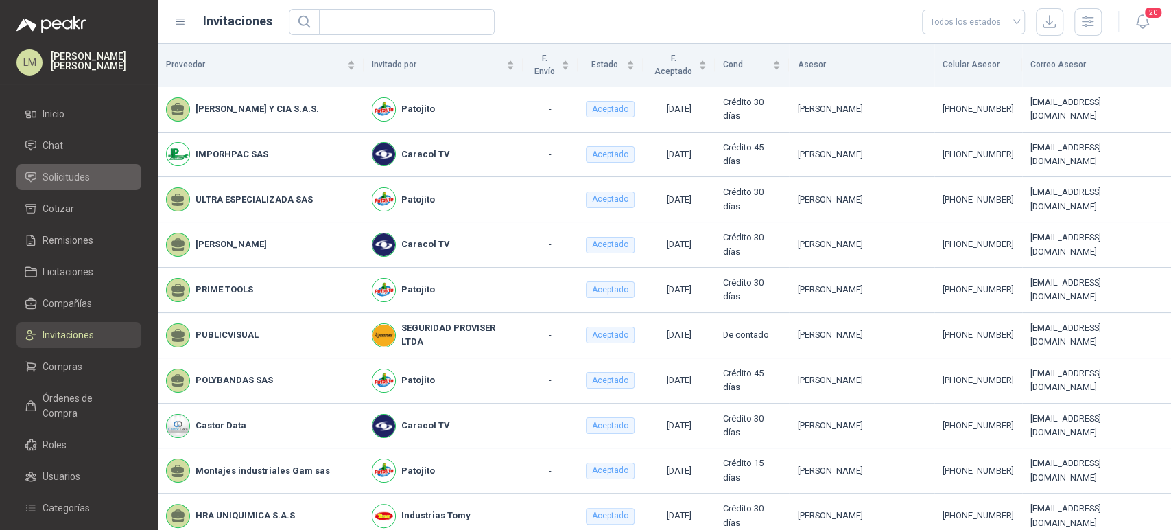
click at [76, 172] on span "Solicitudes" at bounding box center [66, 176] width 47 height 15
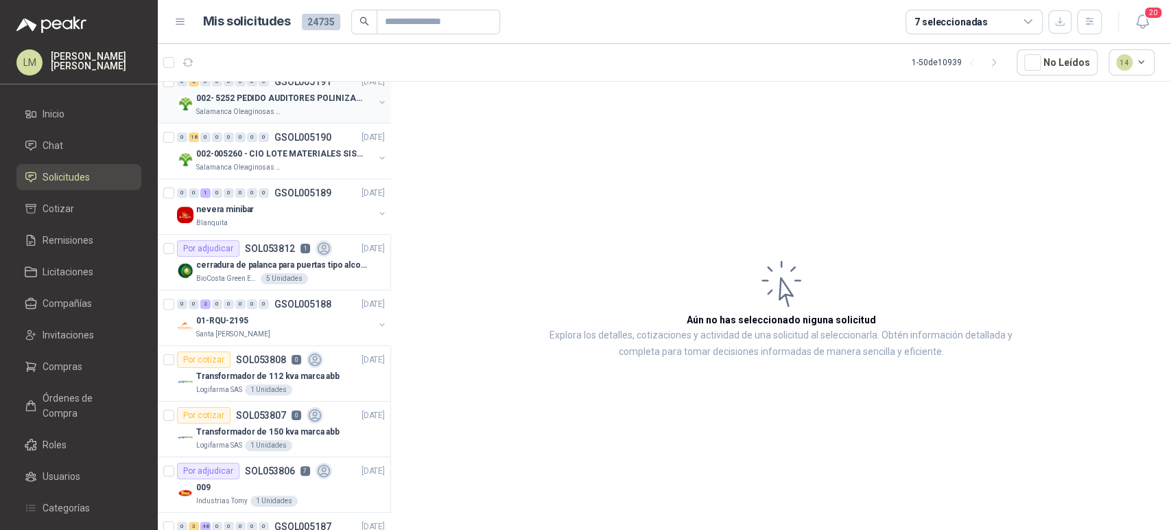
scroll to position [348, 0]
click at [1098, 27] on button "button" at bounding box center [1089, 22] width 25 height 25
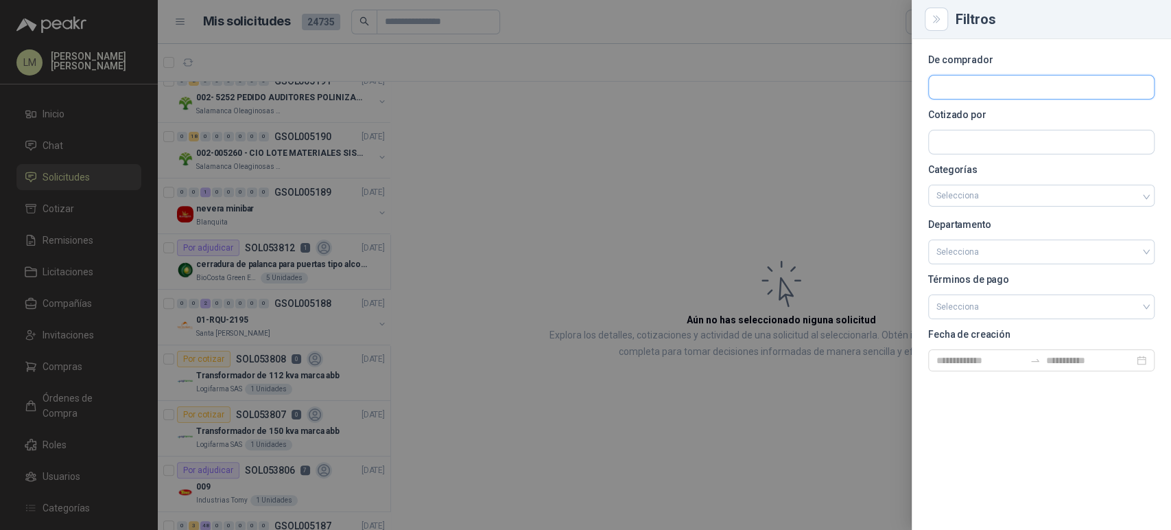
click at [962, 91] on input "text" at bounding box center [1041, 86] width 225 height 23
type input "*******"
click at [969, 118] on p "Estrumetal" at bounding box center [1013, 117] width 106 height 8
click at [531, 173] on div at bounding box center [585, 265] width 1171 height 530
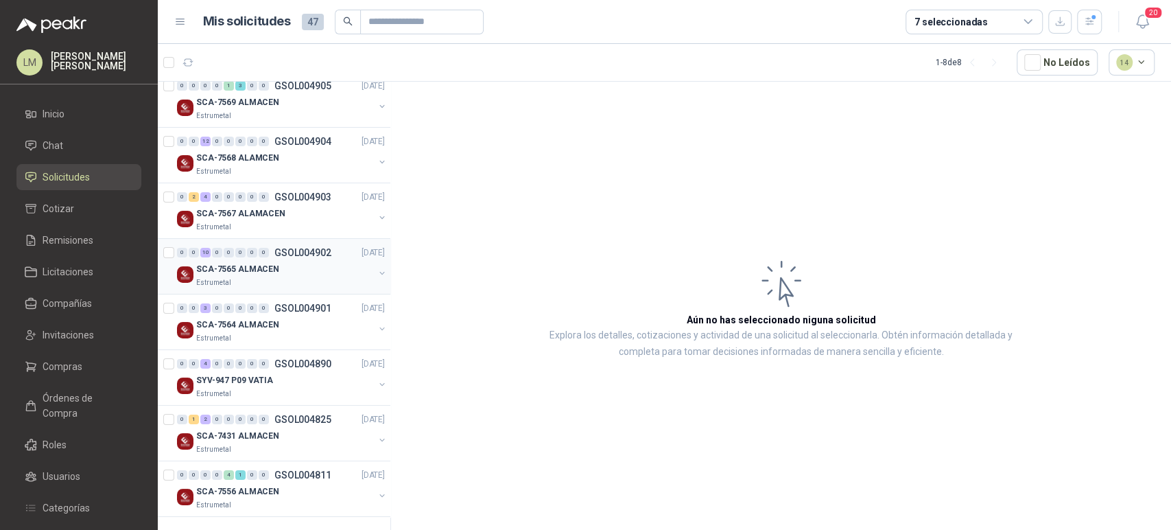
scroll to position [0, 0]
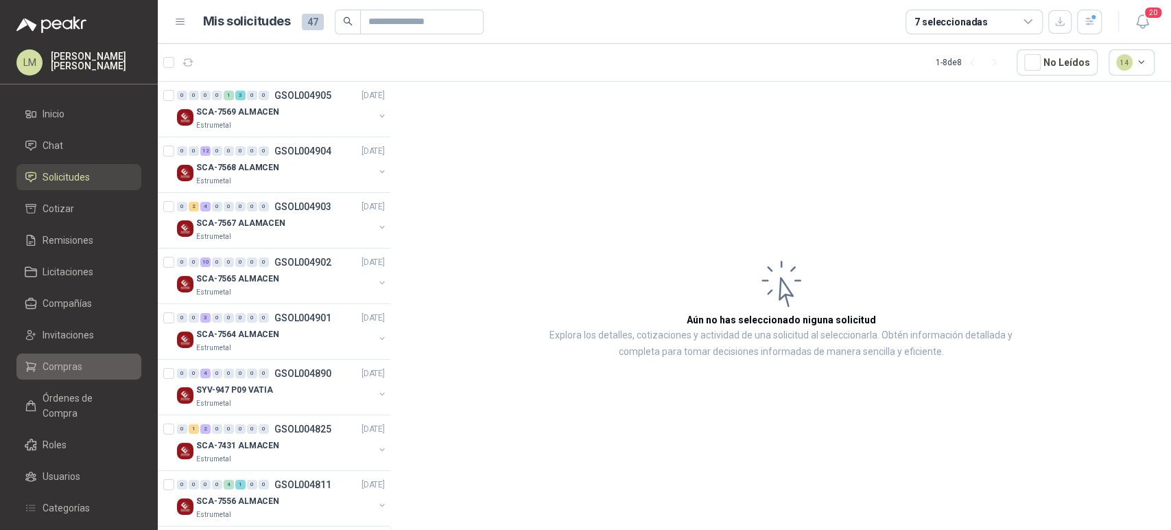
click at [60, 366] on span "Compras" at bounding box center [63, 366] width 40 height 15
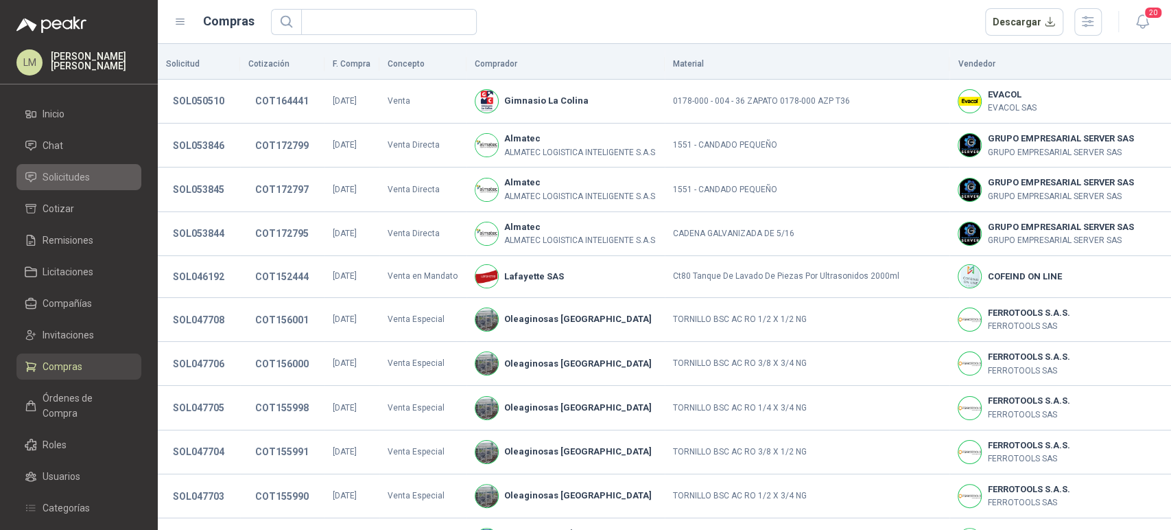
click at [71, 186] on link "Solicitudes" at bounding box center [78, 177] width 125 height 26
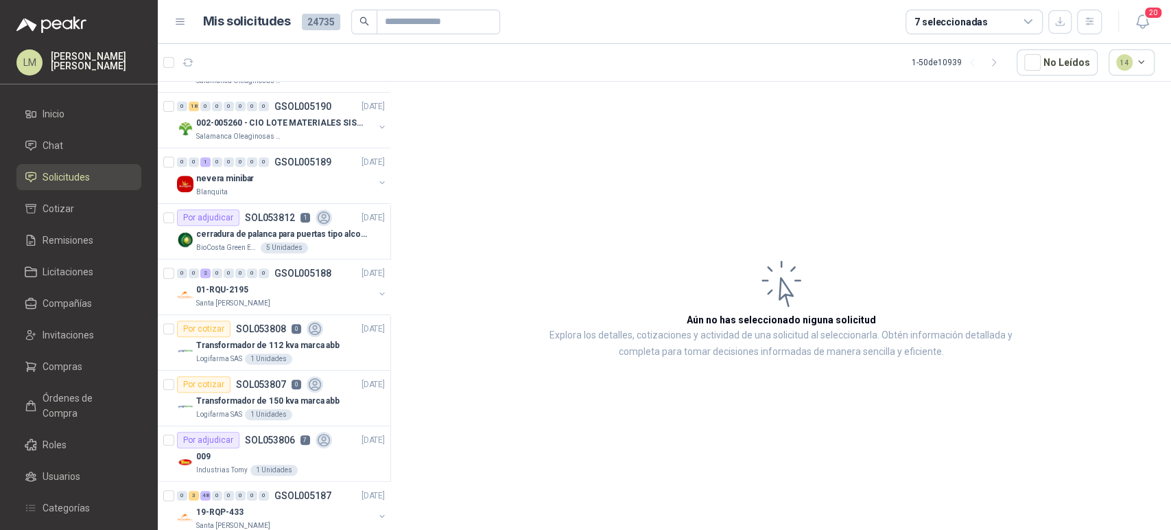
scroll to position [381, 0]
click at [279, 171] on div "nevera minibar" at bounding box center [285, 175] width 178 height 16
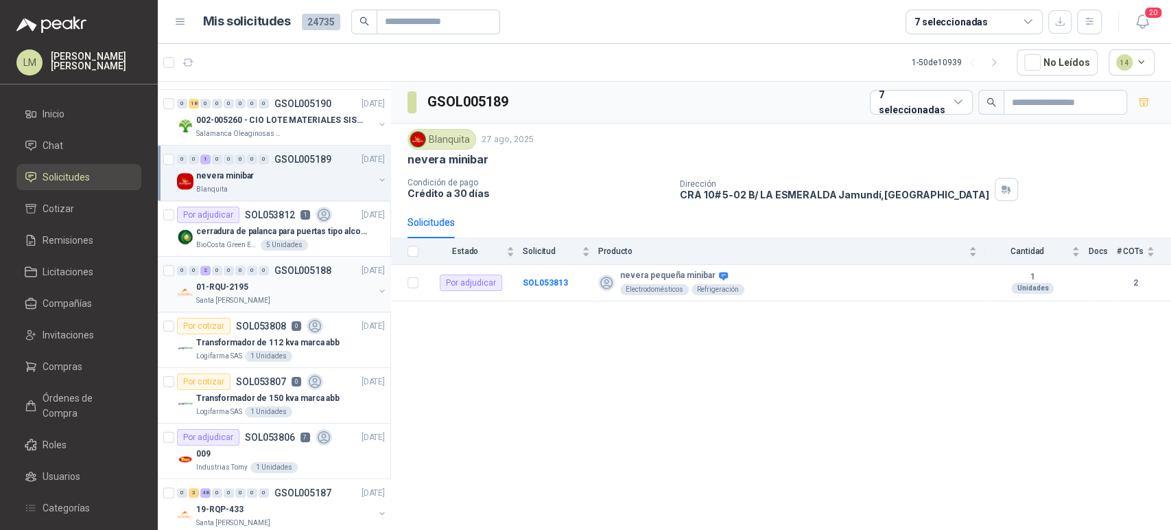
click at [270, 279] on div "01-RQU-2195" at bounding box center [285, 287] width 178 height 16
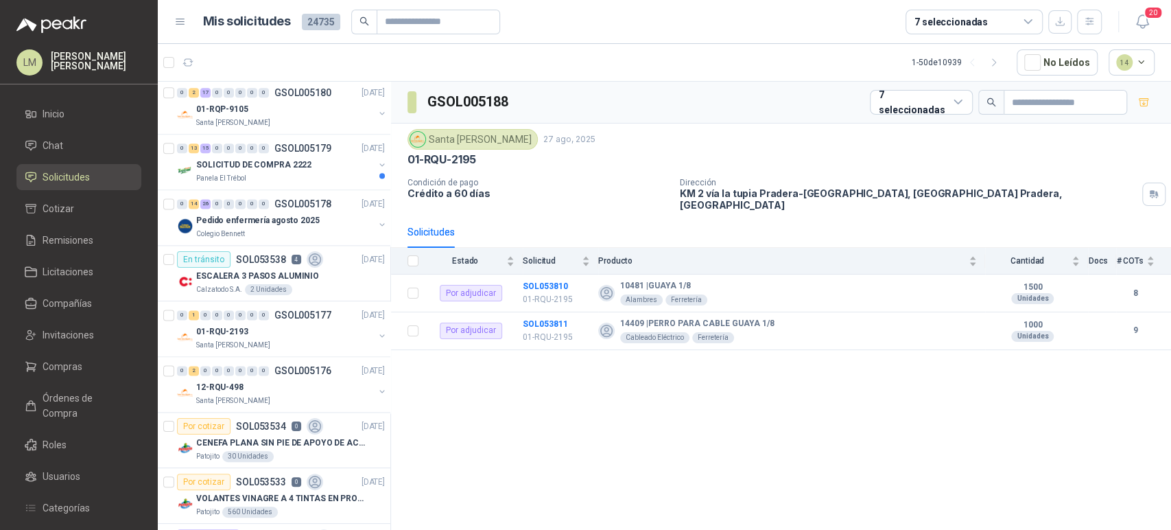
scroll to position [1226, 0]
click at [271, 229] on div "Colegio Bennett" at bounding box center [285, 233] width 178 height 11
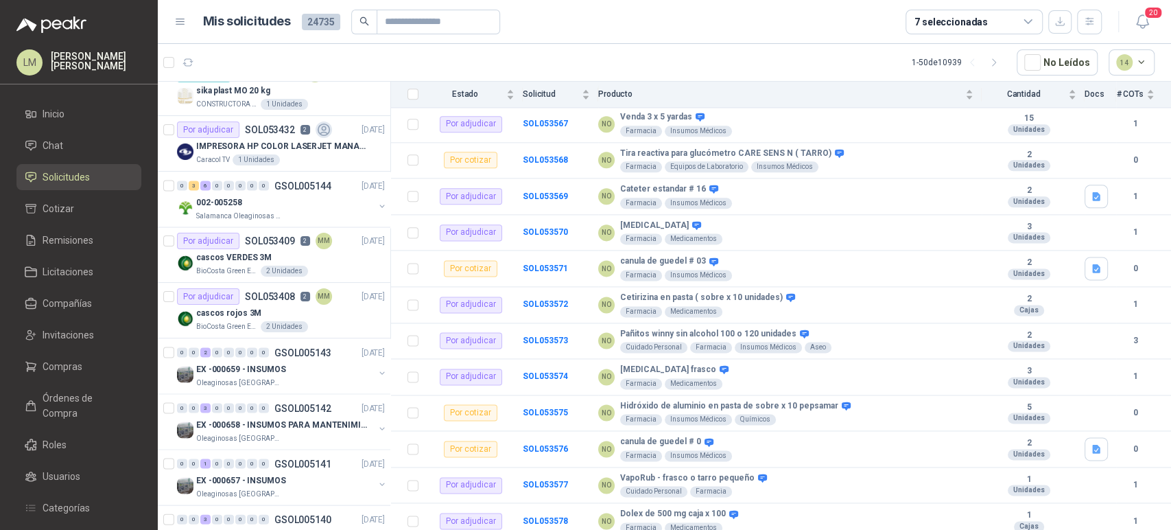
scroll to position [1808, 0]
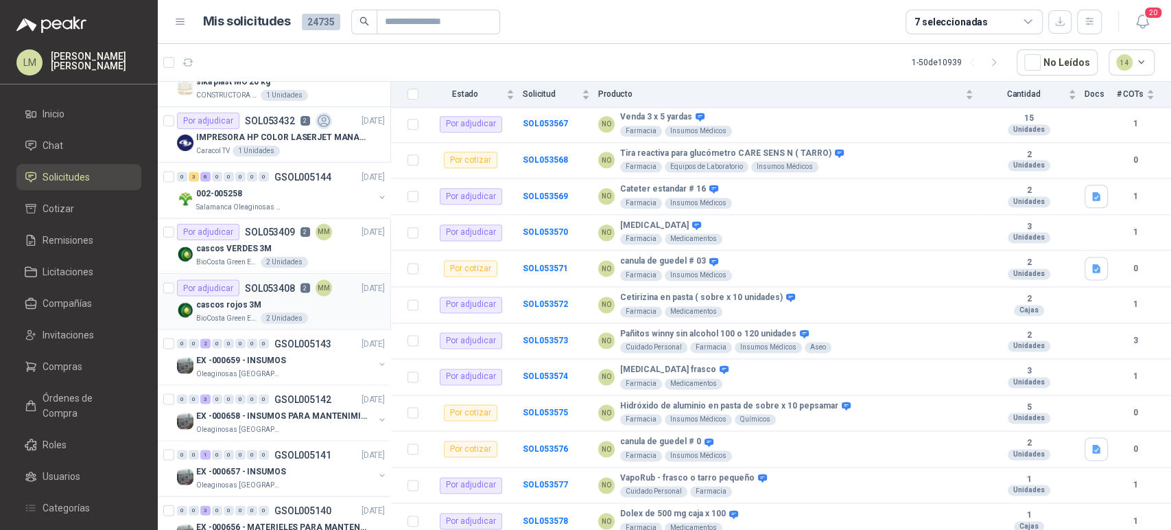
click at [285, 285] on p "SOL053408" at bounding box center [270, 288] width 50 height 10
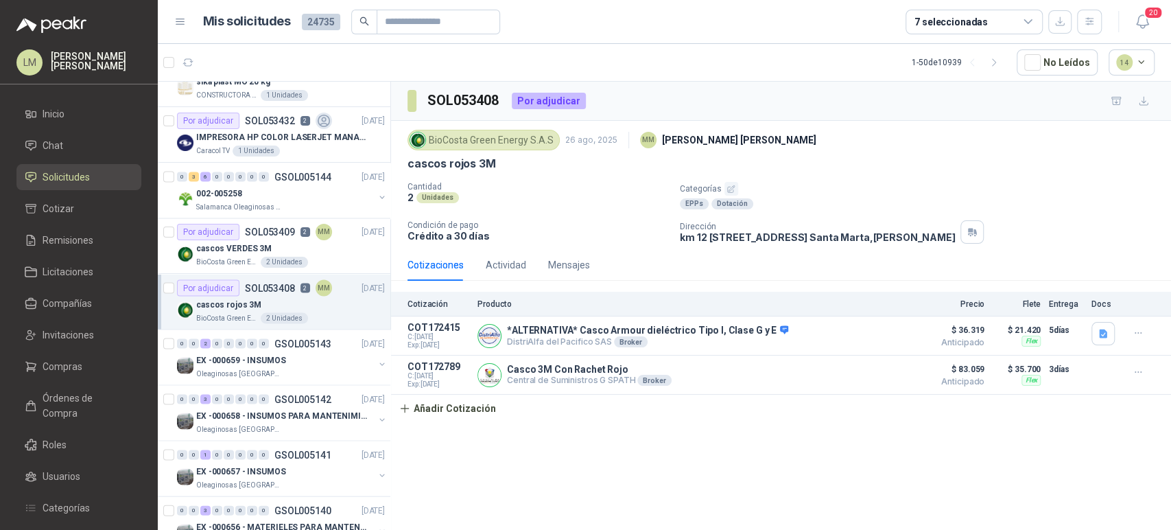
click at [947, 27] on div "7 seleccionadas" at bounding box center [951, 21] width 73 height 15
click at [741, 71] on article "1 - 50 de 10939 No Leídos 14" at bounding box center [664, 62] width 1013 height 37
click at [96, 366] on li "Compras" at bounding box center [79, 366] width 108 height 15
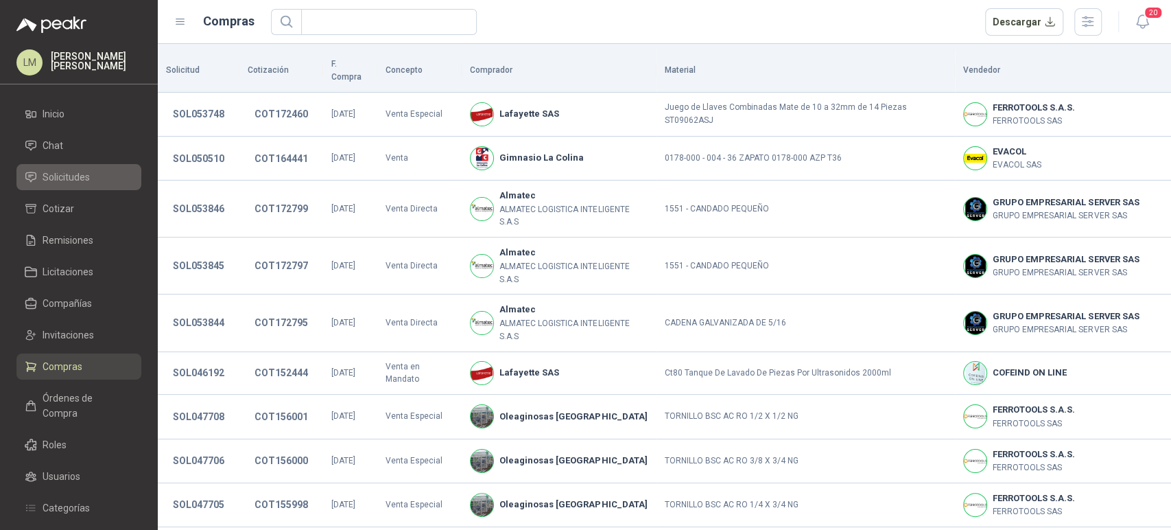
click at [74, 169] on span "Solicitudes" at bounding box center [66, 176] width 47 height 15
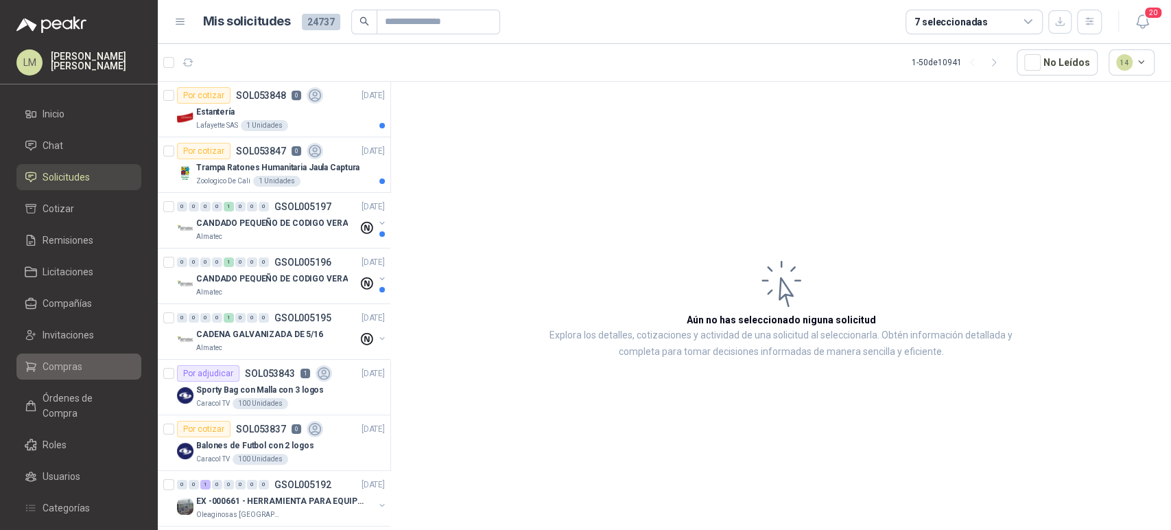
click at [52, 361] on span "Compras" at bounding box center [63, 366] width 40 height 15
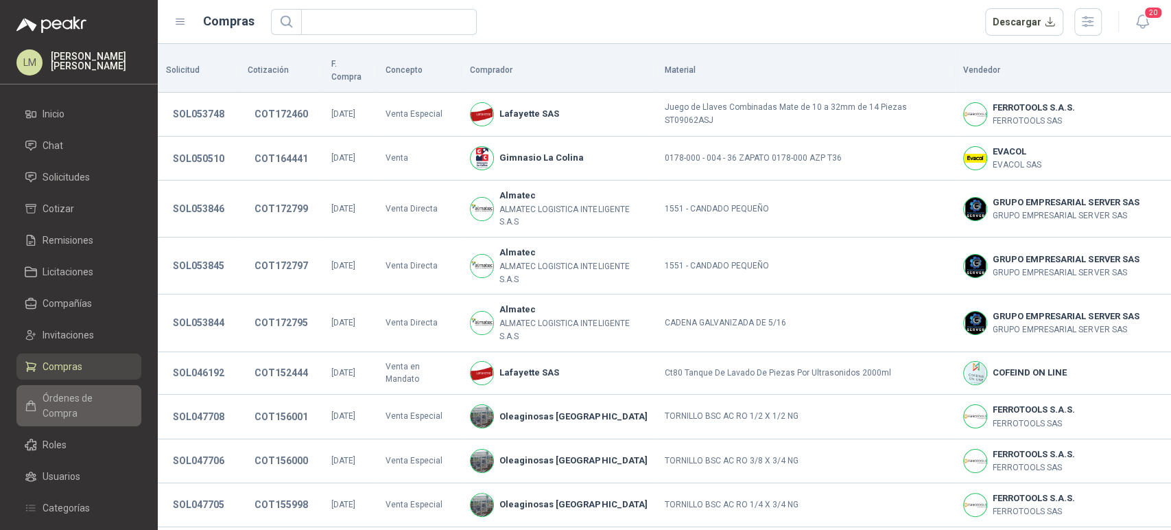
click at [74, 399] on span "Órdenes de Compra" at bounding box center [86, 405] width 86 height 30
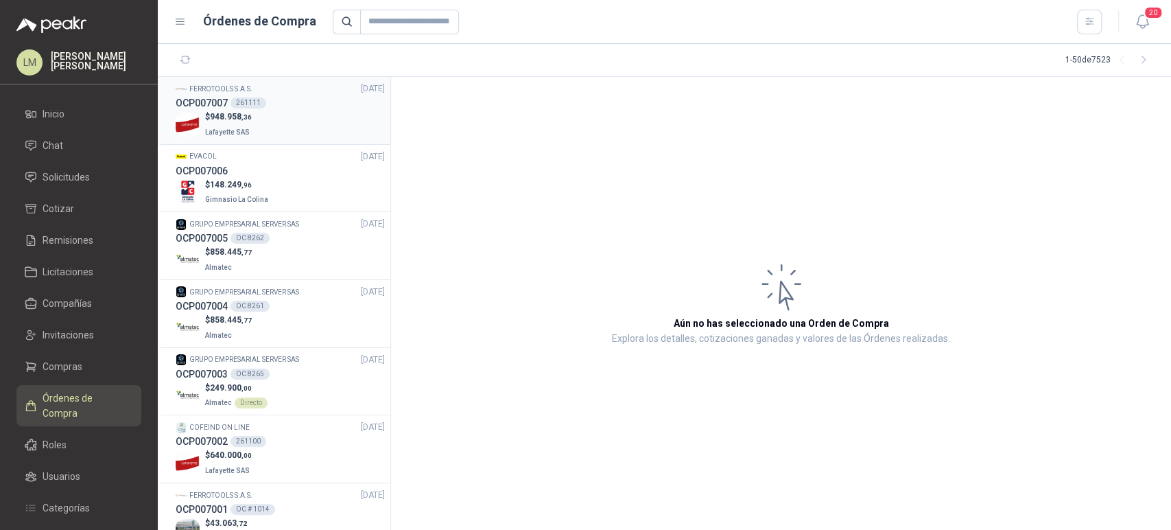
click at [272, 103] on div "OCP007007 261111" at bounding box center [280, 102] width 209 height 15
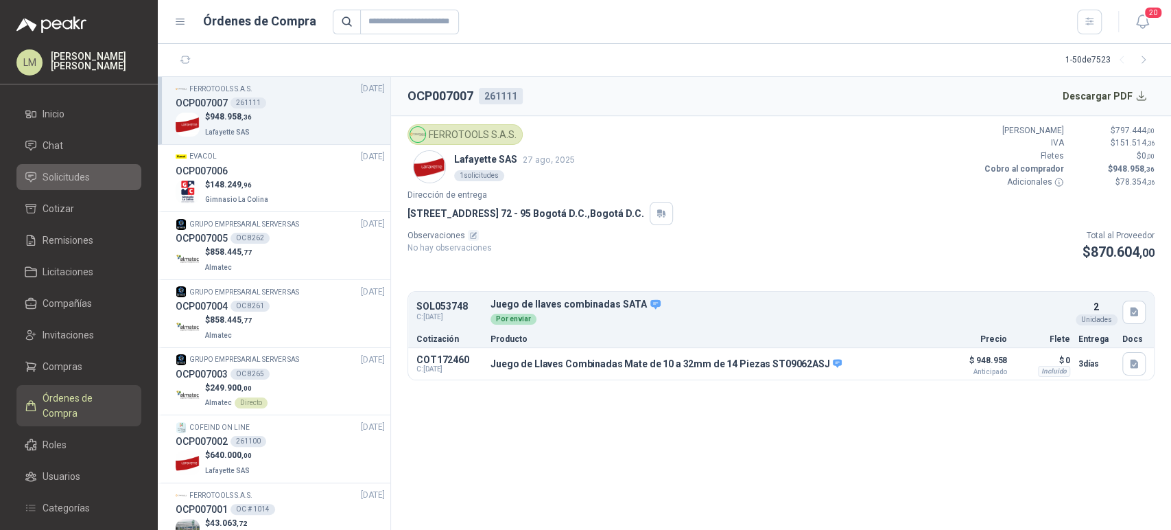
click at [38, 173] on li "Solicitudes" at bounding box center [79, 176] width 108 height 15
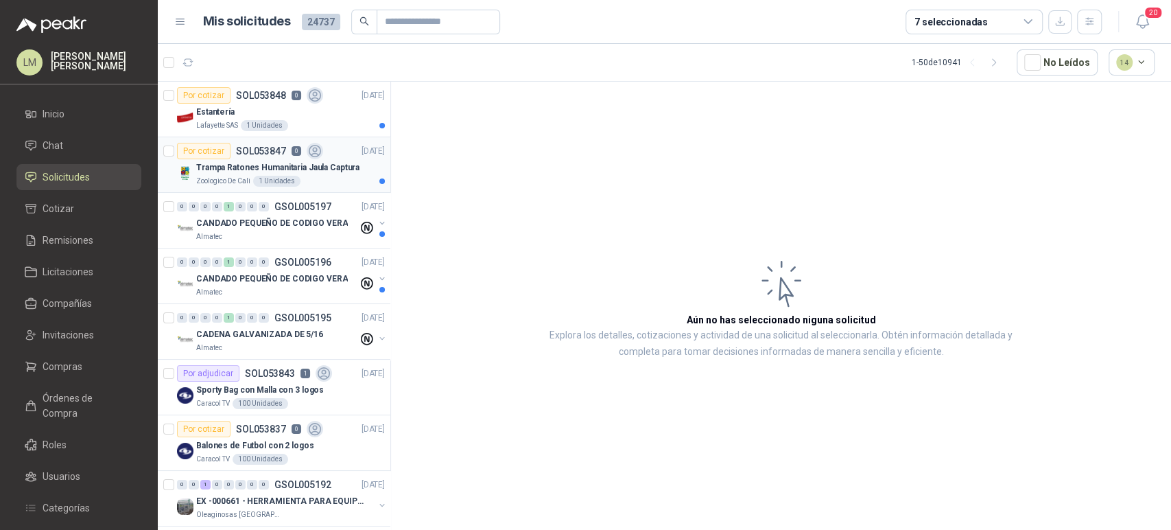
click at [267, 152] on p "SOL053847" at bounding box center [261, 151] width 50 height 10
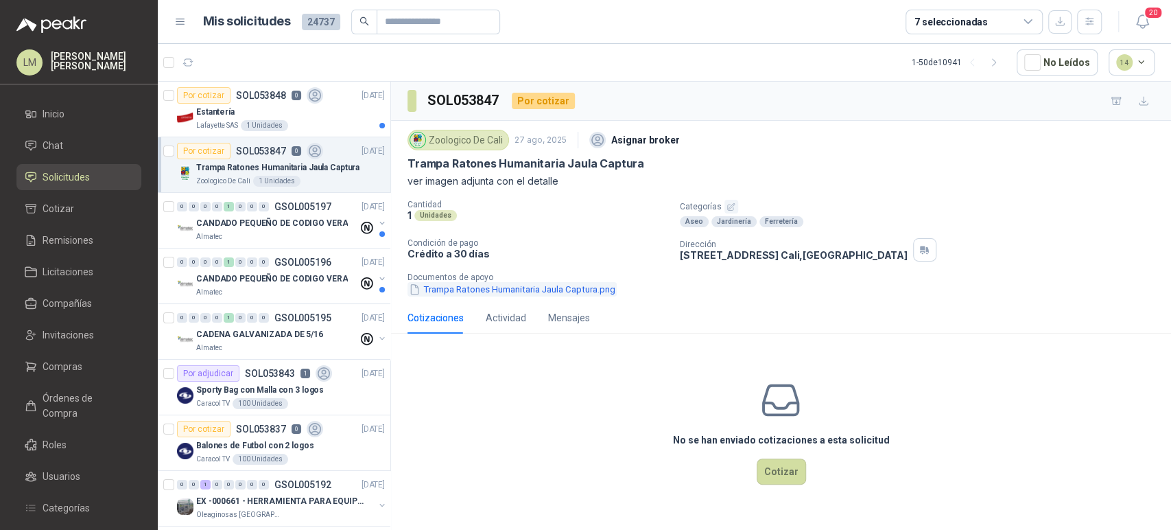
click at [456, 287] on button "Trampa Ratones Humanitaria Jaula Captura.png" at bounding box center [512, 289] width 209 height 14
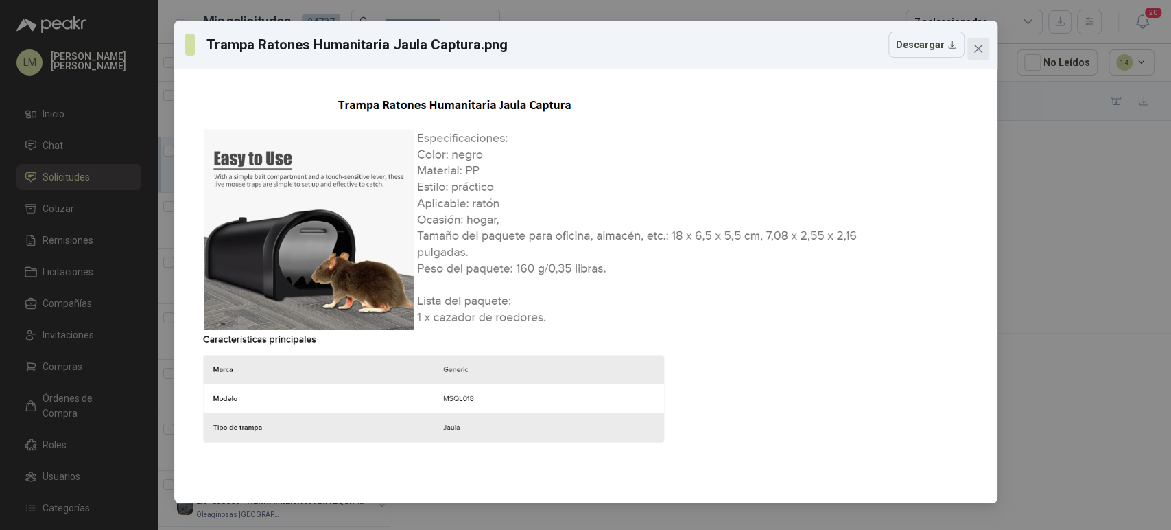
click at [977, 46] on icon "close" at bounding box center [978, 48] width 11 height 11
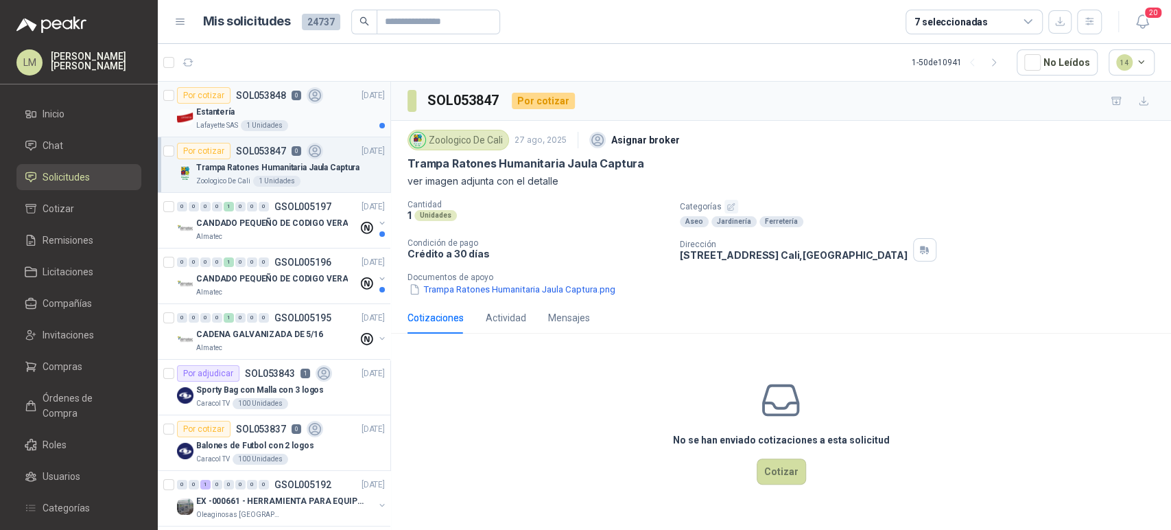
click at [272, 120] on div "1 Unidades" at bounding box center [264, 125] width 47 height 11
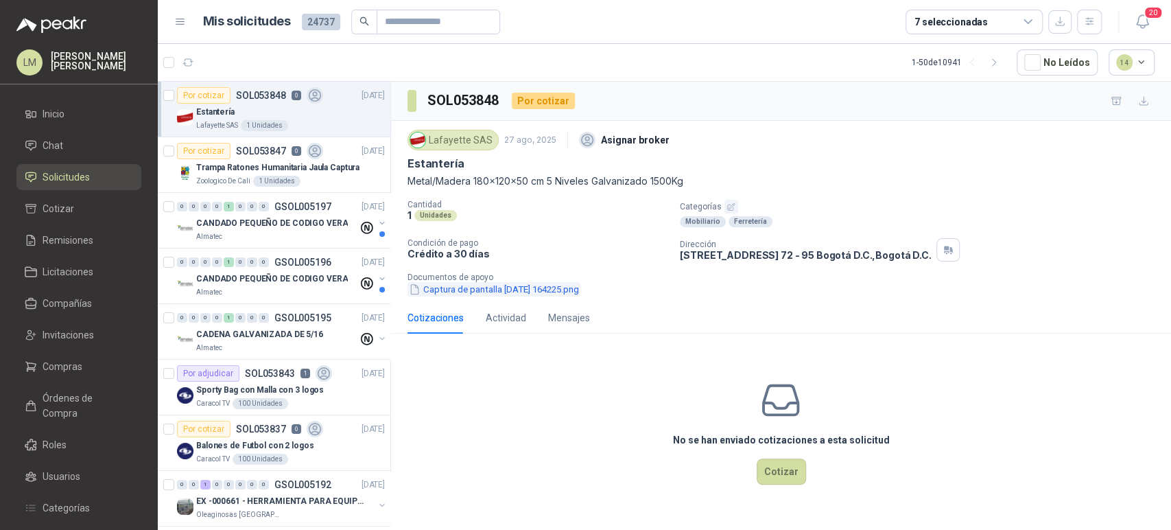
click at [499, 291] on button "Captura de pantalla 2025-08-27 164225.png" at bounding box center [494, 289] width 173 height 14
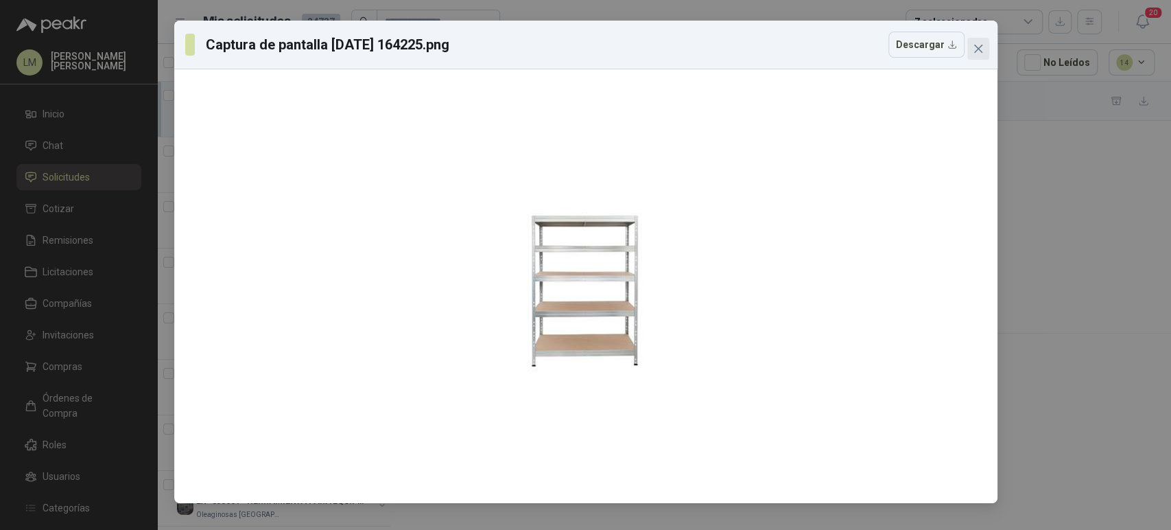
click at [976, 47] on icon "close" at bounding box center [978, 49] width 8 height 8
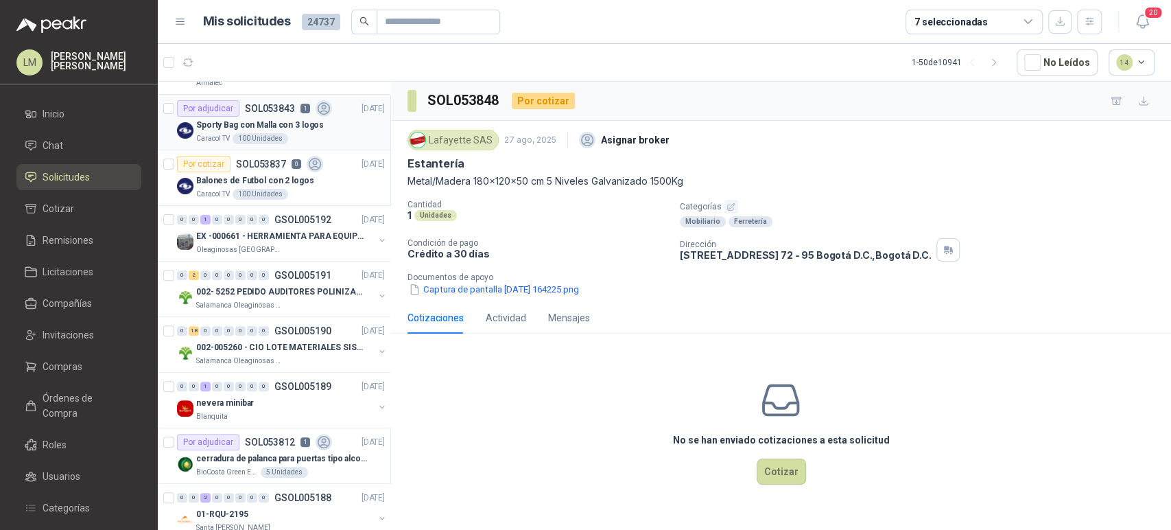
scroll to position [466, 0]
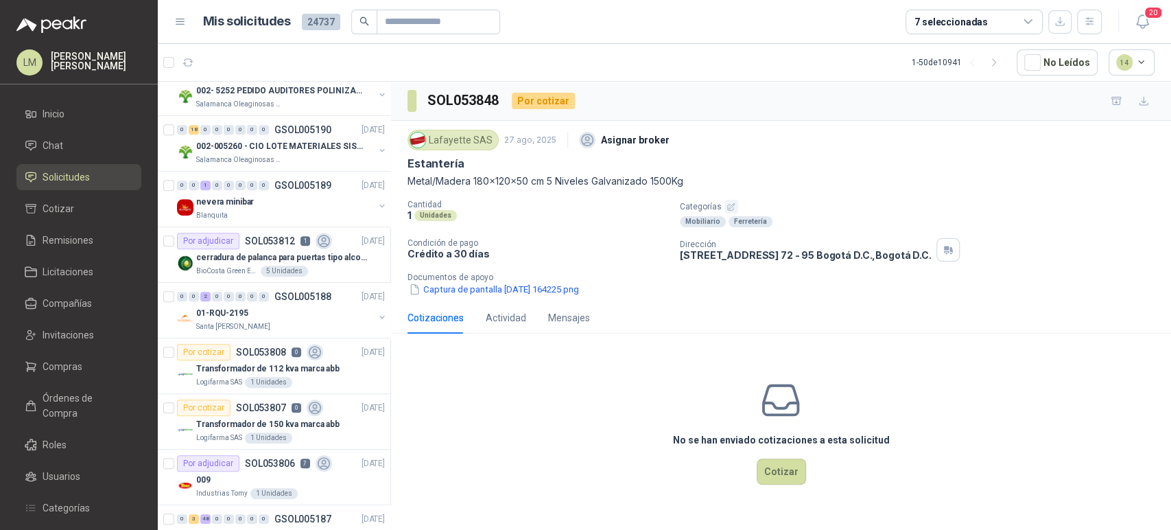
click at [925, 21] on div "7 seleccionadas" at bounding box center [951, 21] width 73 height 15
click at [731, 59] on article "1 - 50 de 10941 No Leídos 14" at bounding box center [664, 62] width 1013 height 37
click at [57, 363] on span "Compras" at bounding box center [63, 366] width 40 height 15
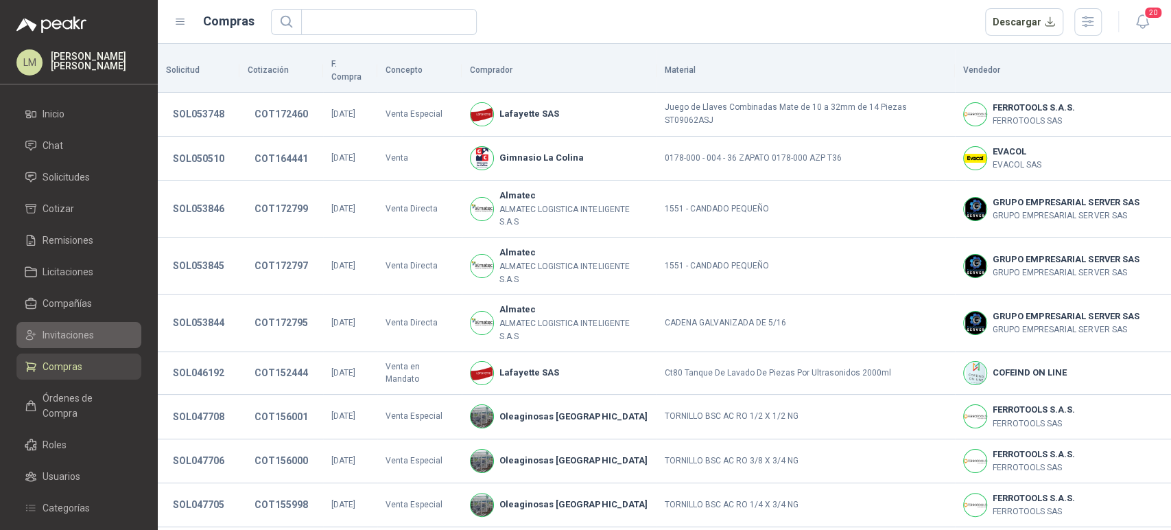
click at [82, 333] on span "Invitaciones" at bounding box center [68, 334] width 51 height 15
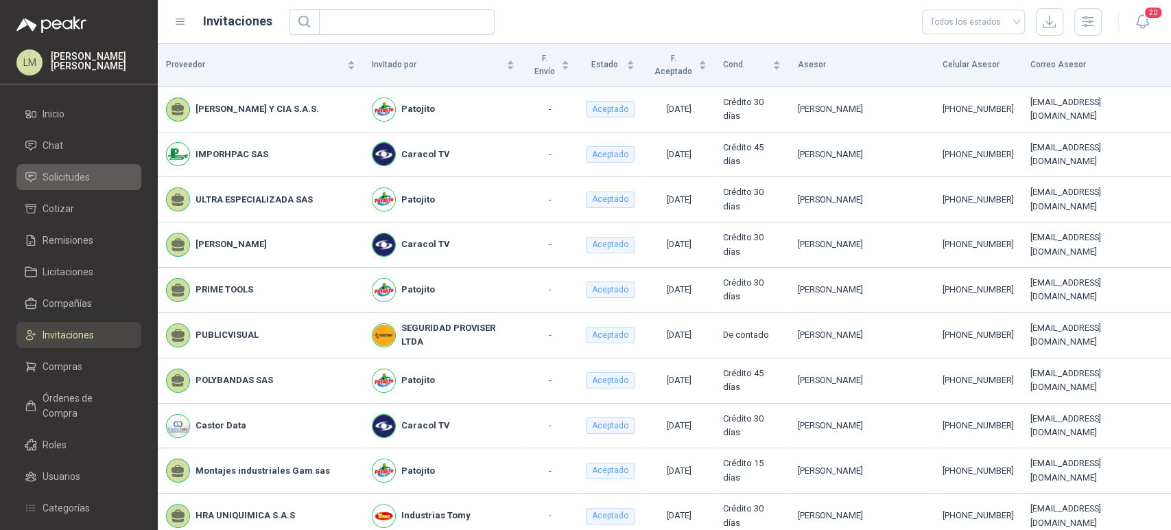
click at [60, 179] on span "Solicitudes" at bounding box center [66, 176] width 47 height 15
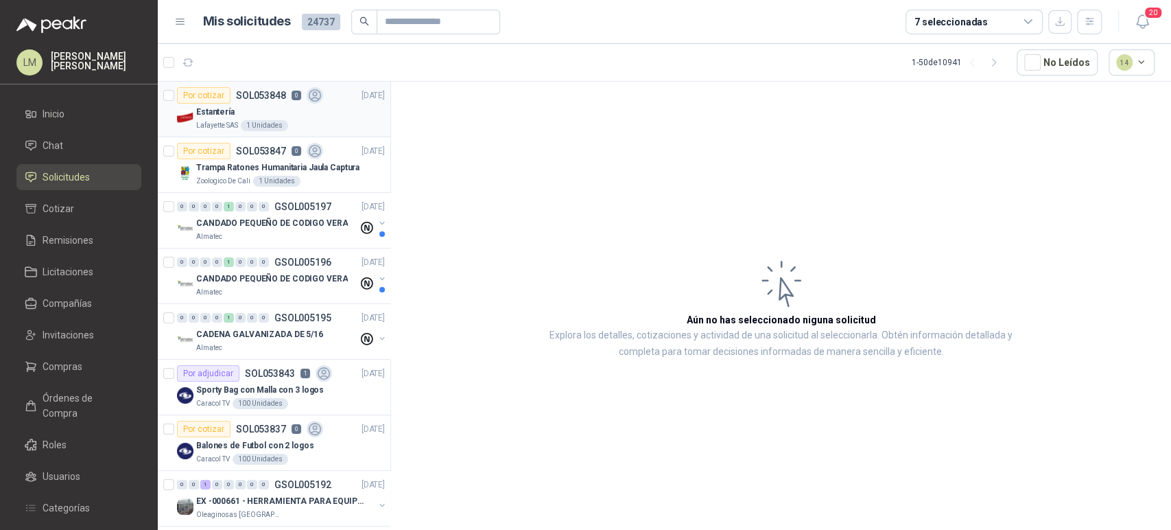
click at [288, 128] on div "Lafayette SAS 1 Unidades" at bounding box center [290, 125] width 189 height 11
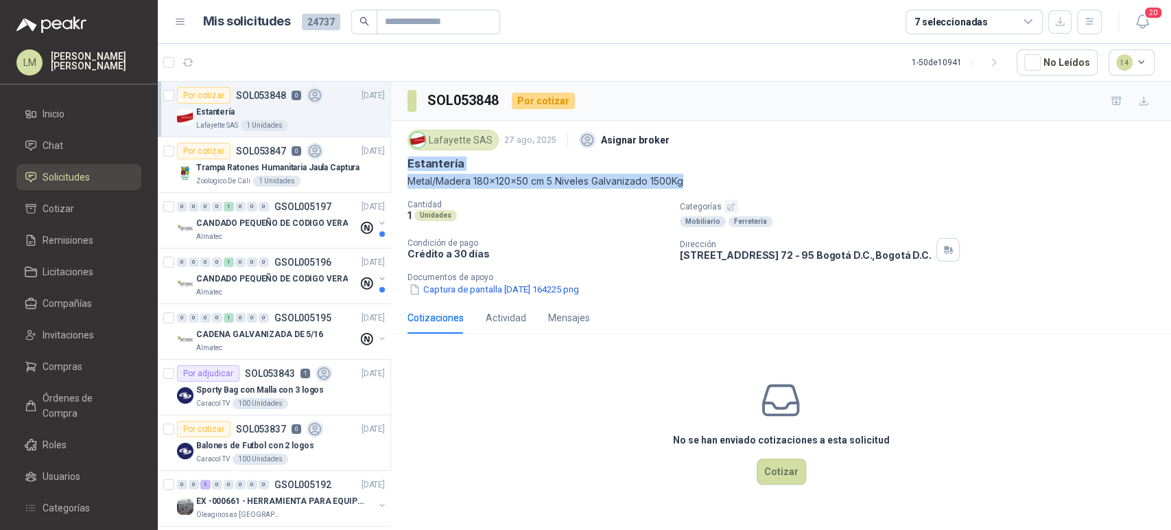
drag, startPoint x: 409, startPoint y: 161, endPoint x: 685, endPoint y: 180, distance: 276.5
click at [685, 180] on div "Lafayette SAS 27 ago, 2025 Asignar broker Estantería Metal/Madera 180x120x50 cm…" at bounding box center [781, 157] width 747 height 62
copy div "Estantería Metal/Madera 180x120x50 cm 5 Niveles Galvanizado 1500Kg"
click at [775, 476] on button "Cotizar" at bounding box center [781, 471] width 49 height 26
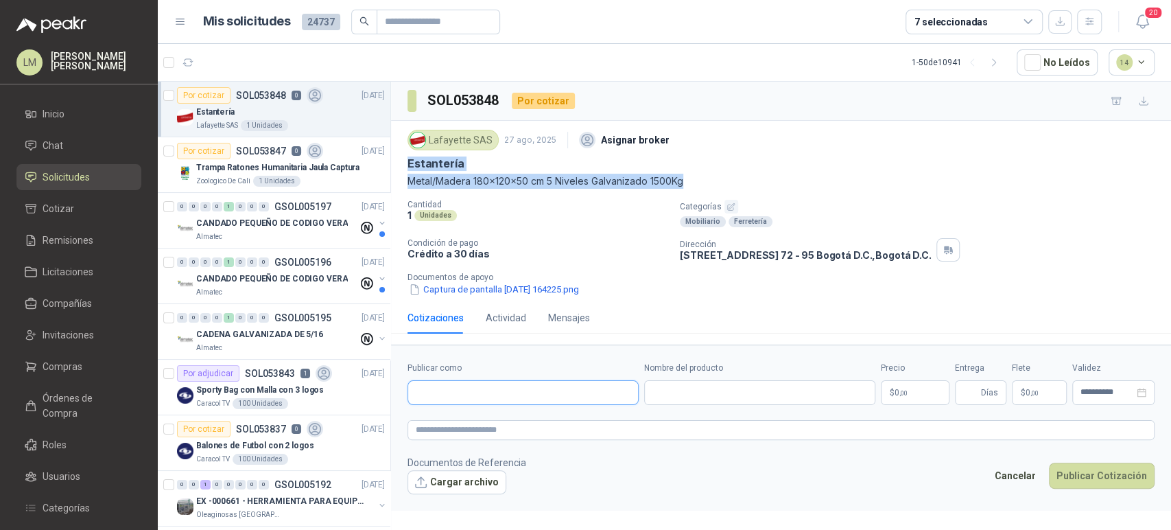
click at [470, 386] on input "Publicar como" at bounding box center [523, 392] width 230 height 23
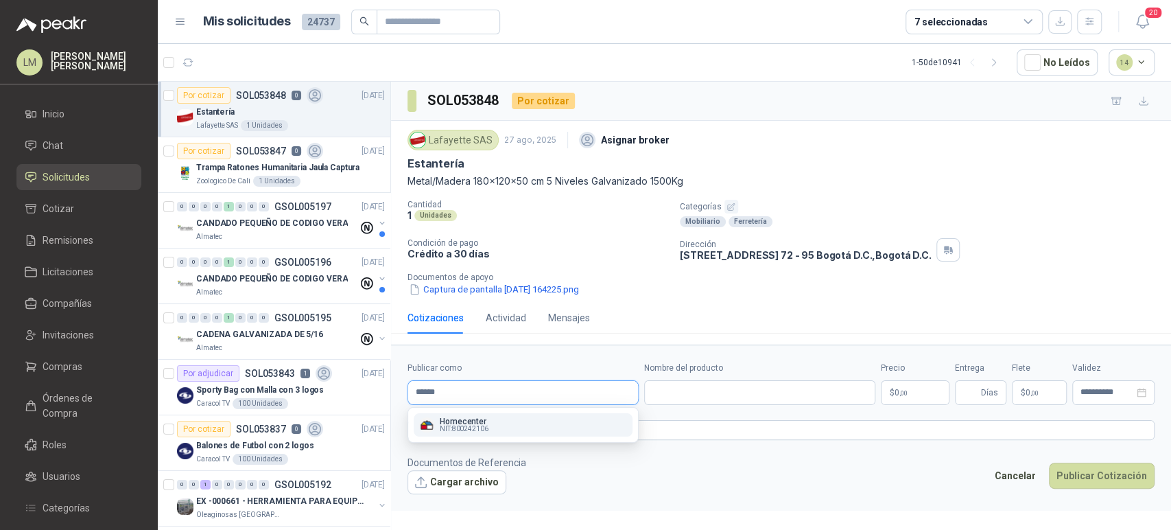
type input "******"
click at [445, 423] on p "Homecenter" at bounding box center [464, 421] width 49 height 8
type input "**********"
click at [687, 381] on input "Nombre del producto" at bounding box center [759, 392] width 231 height 25
paste input "**********"
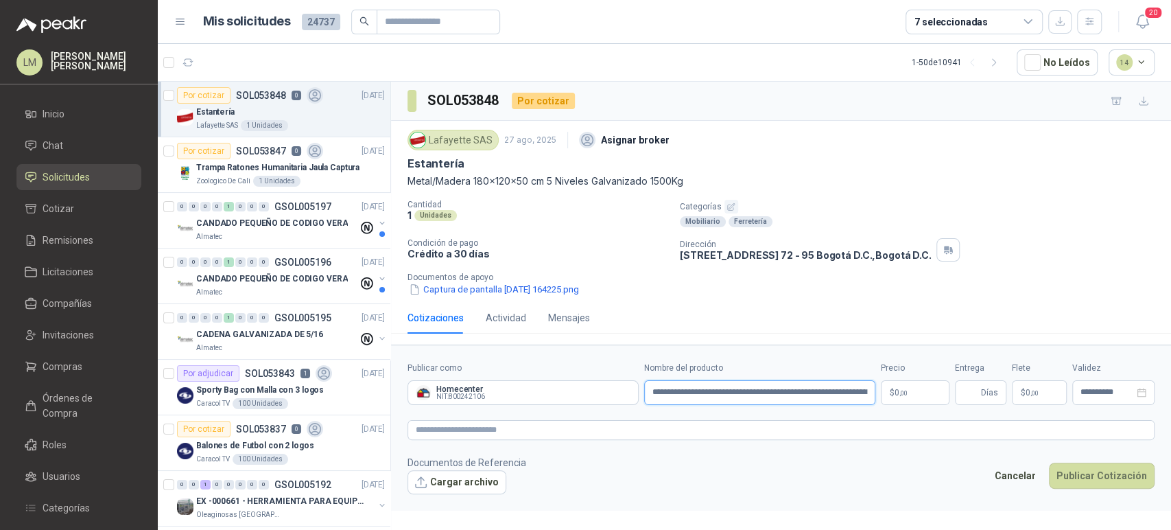
scroll to position [0, 49]
type input "**********"
click at [913, 397] on body "LM Luis Miguel Martinez Inicio Chat Solicitudes Cotizar Remisiones Licitaciones…" at bounding box center [585, 265] width 1171 height 530
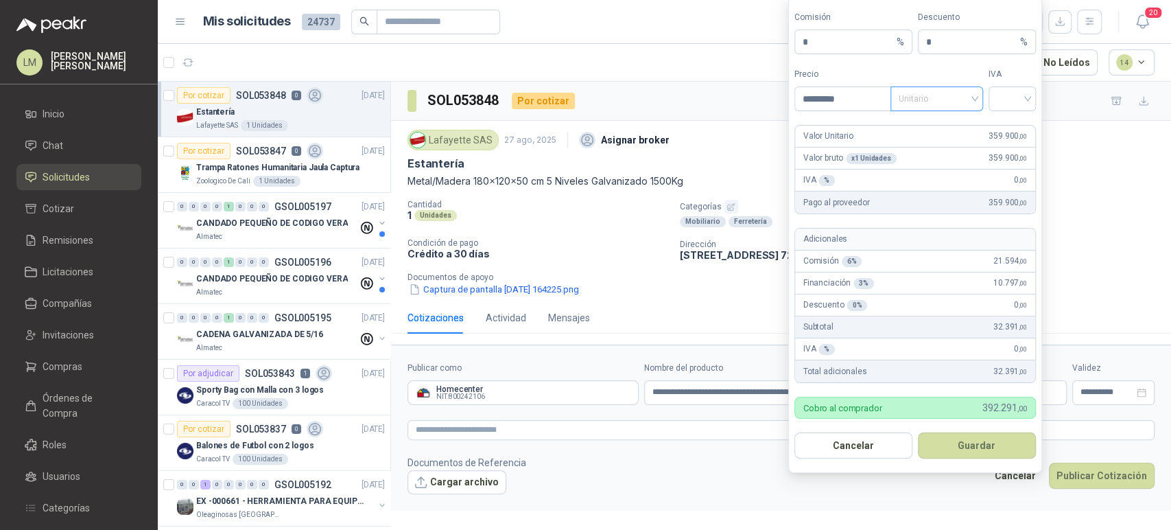
click at [939, 97] on span "Unitario" at bounding box center [937, 99] width 76 height 21
type input "*********"
click at [928, 148] on div "Unitario con IVA" at bounding box center [936, 149] width 71 height 15
click at [1002, 104] on input "search" at bounding box center [1012, 97] width 31 height 21
click at [998, 123] on div "19%" at bounding box center [1012, 128] width 42 height 22
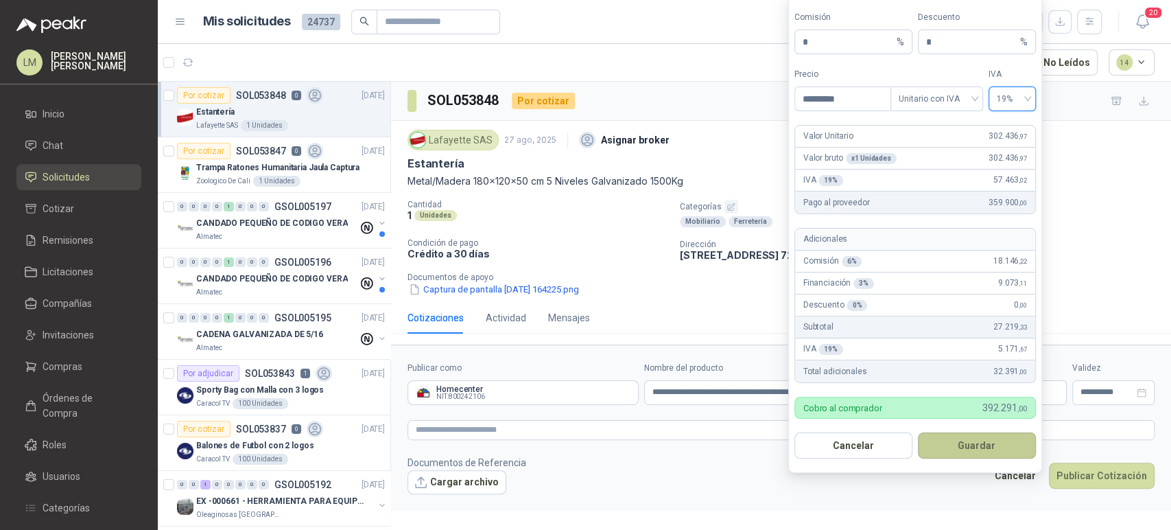
click at [960, 451] on button "Guardar" at bounding box center [977, 445] width 118 height 26
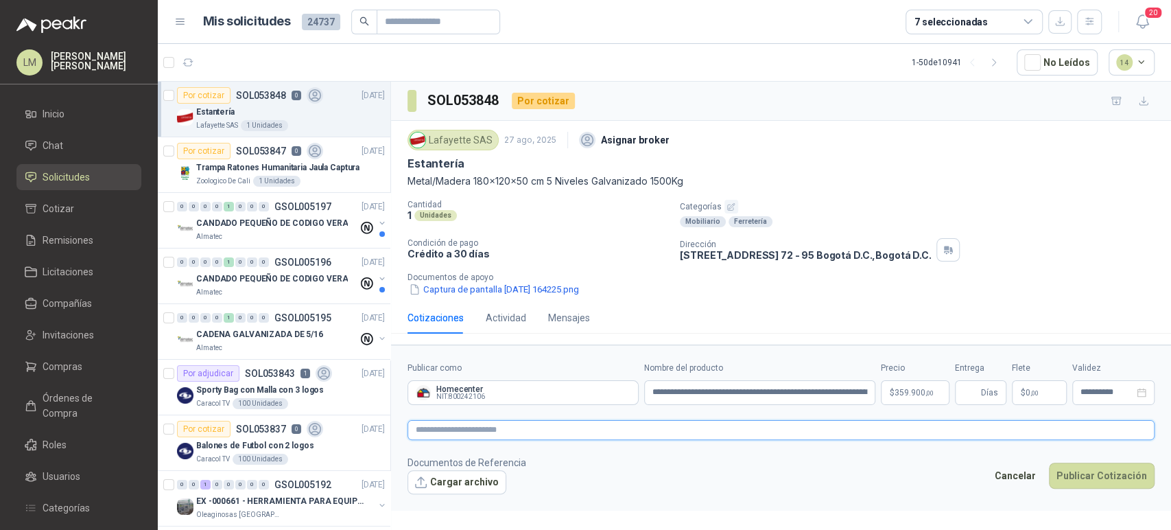
click at [694, 427] on textarea at bounding box center [781, 430] width 747 height 20
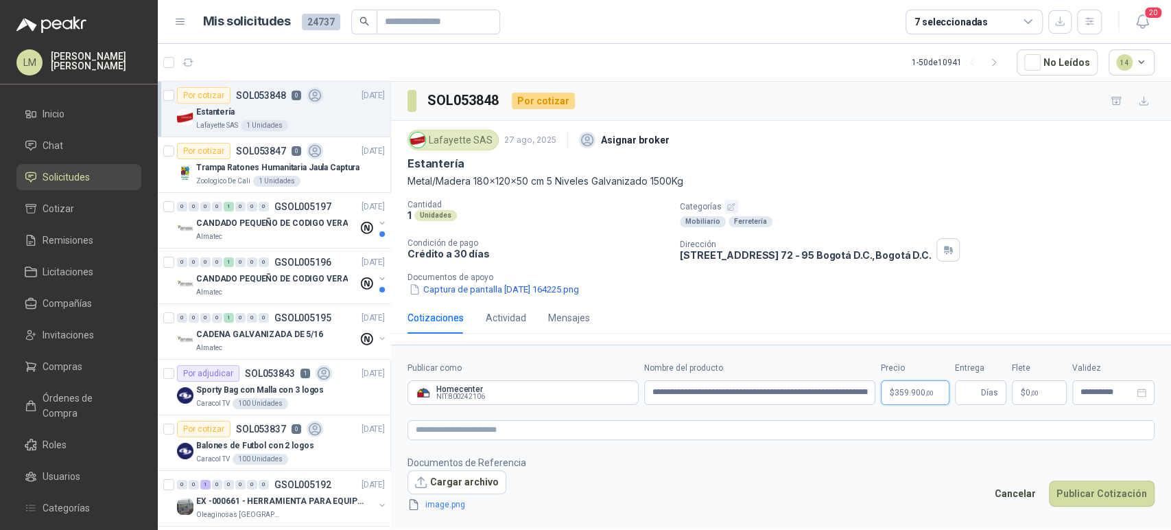
click at [919, 388] on span "359.900 ,00" at bounding box center [914, 392] width 39 height 8
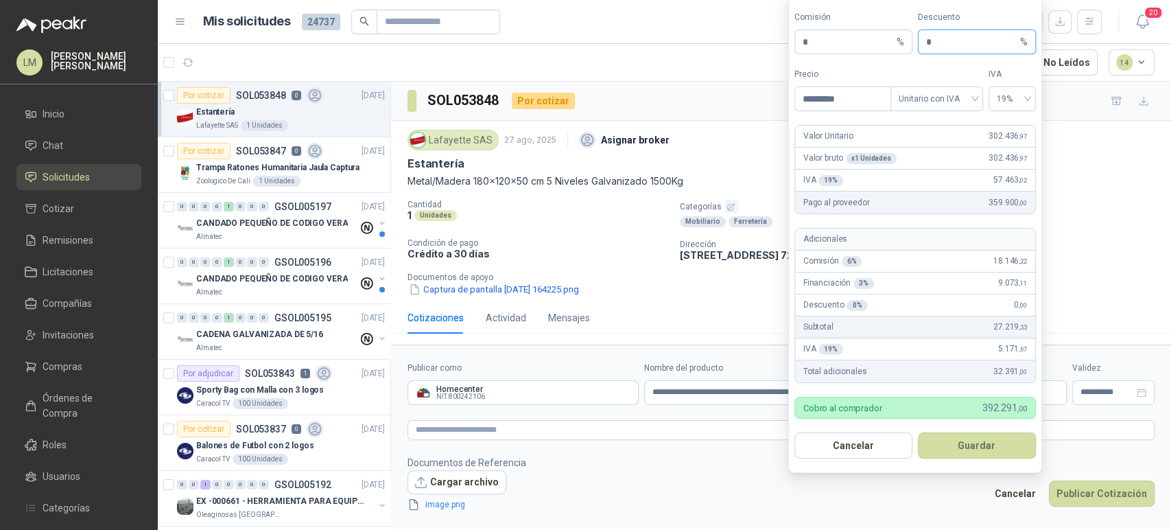
drag, startPoint x: 939, startPoint y: 37, endPoint x: 847, endPoint y: 26, distance: 92.6
click at [847, 26] on div "Comisión * % Descuento * %" at bounding box center [914, 32] width 241 height 43
type input "*"
click at [972, 452] on button "Guardar" at bounding box center [977, 445] width 118 height 26
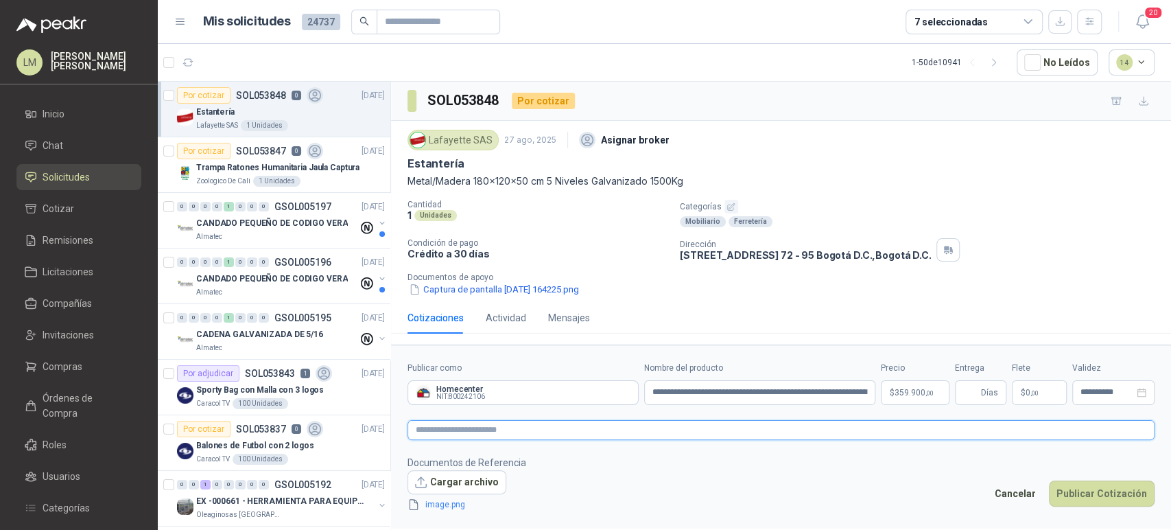
click at [620, 422] on textarea at bounding box center [781, 430] width 747 height 20
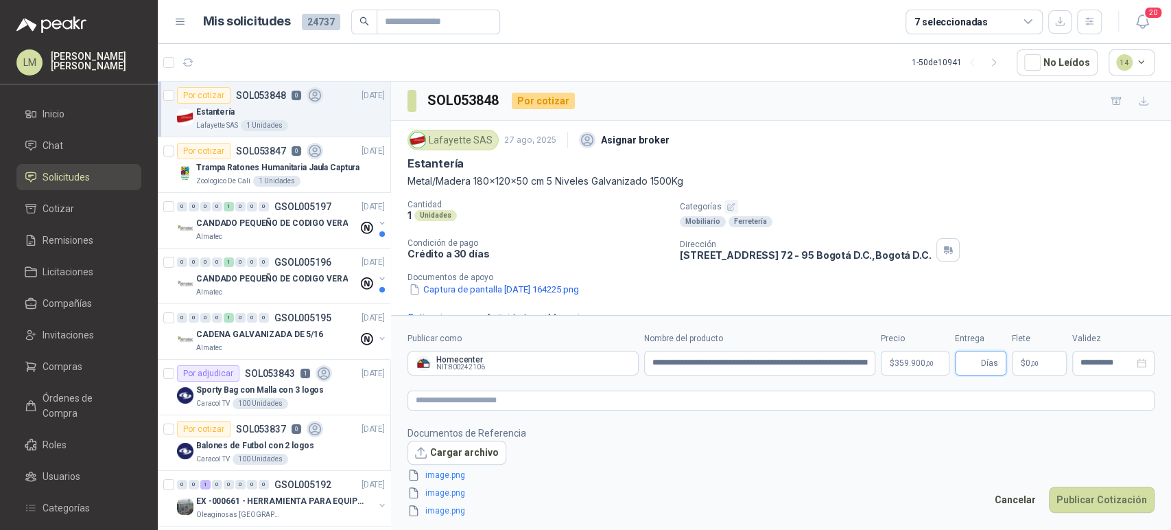
click at [971, 362] on form "**********" at bounding box center [781, 425] width 780 height 220
type input "*"
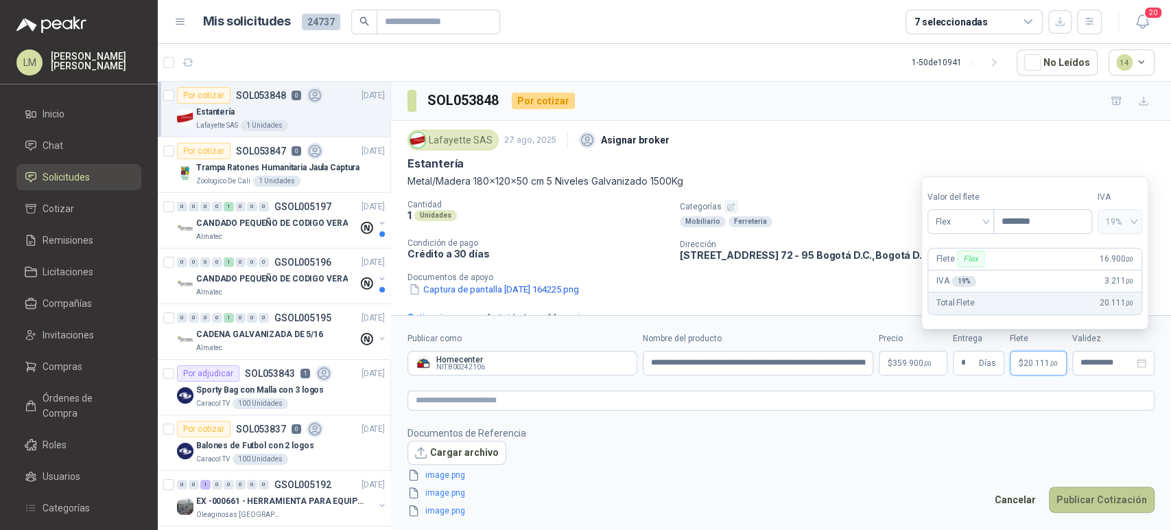
type input "********"
click at [1089, 502] on button "Publicar Cotización" at bounding box center [1102, 499] width 106 height 26
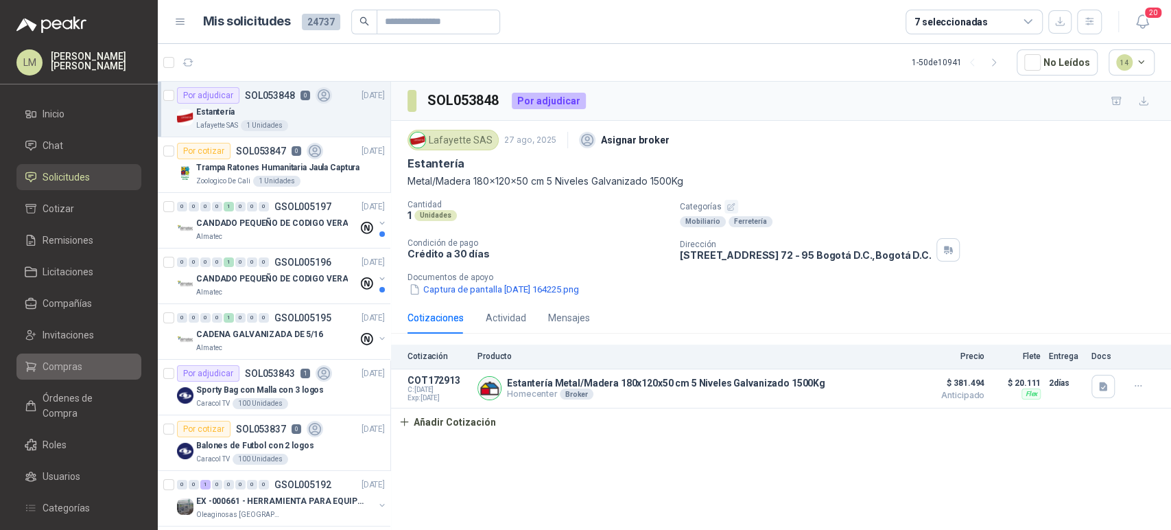
click at [71, 360] on span "Compras" at bounding box center [63, 366] width 40 height 15
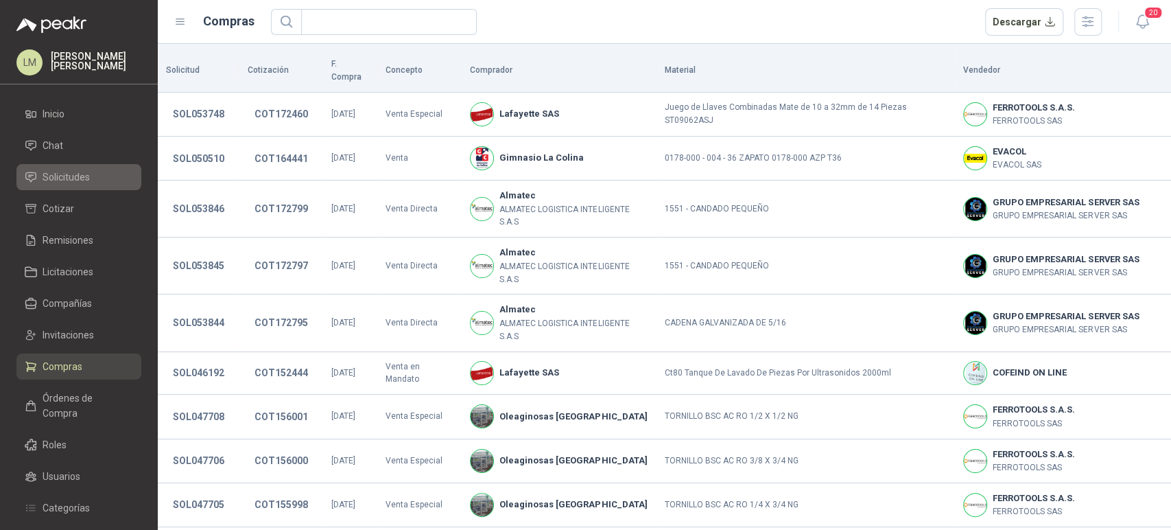
click at [73, 172] on span "Solicitudes" at bounding box center [66, 176] width 47 height 15
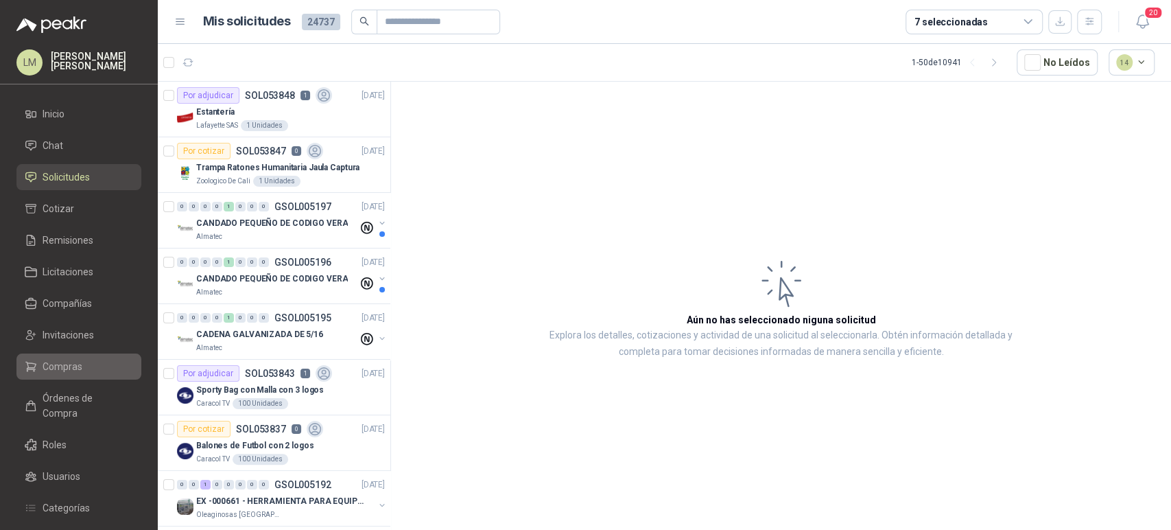
click at [55, 357] on link "Compras" at bounding box center [78, 366] width 125 height 26
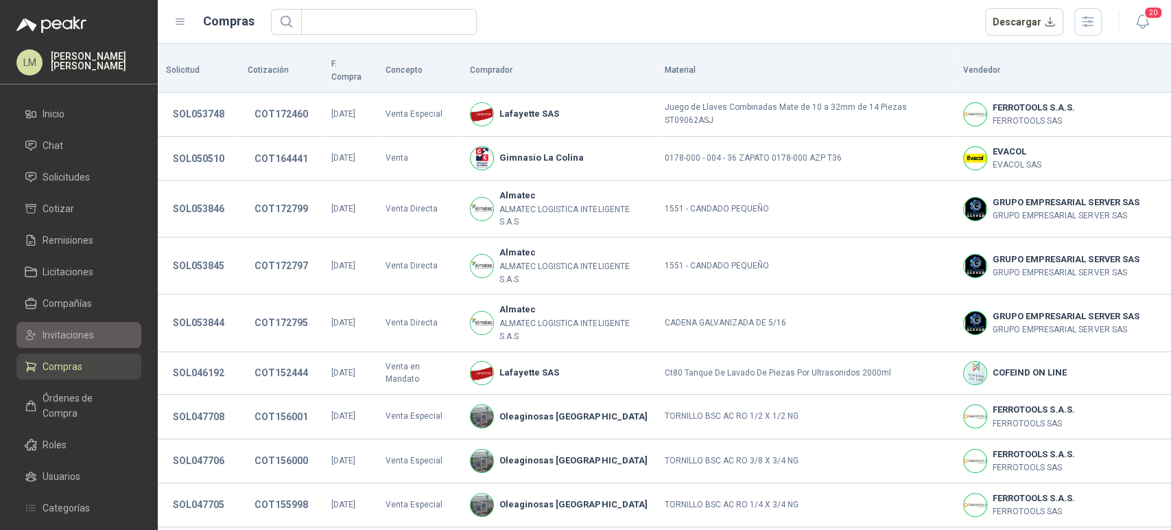
click at [62, 339] on span "Invitaciones" at bounding box center [68, 334] width 51 height 15
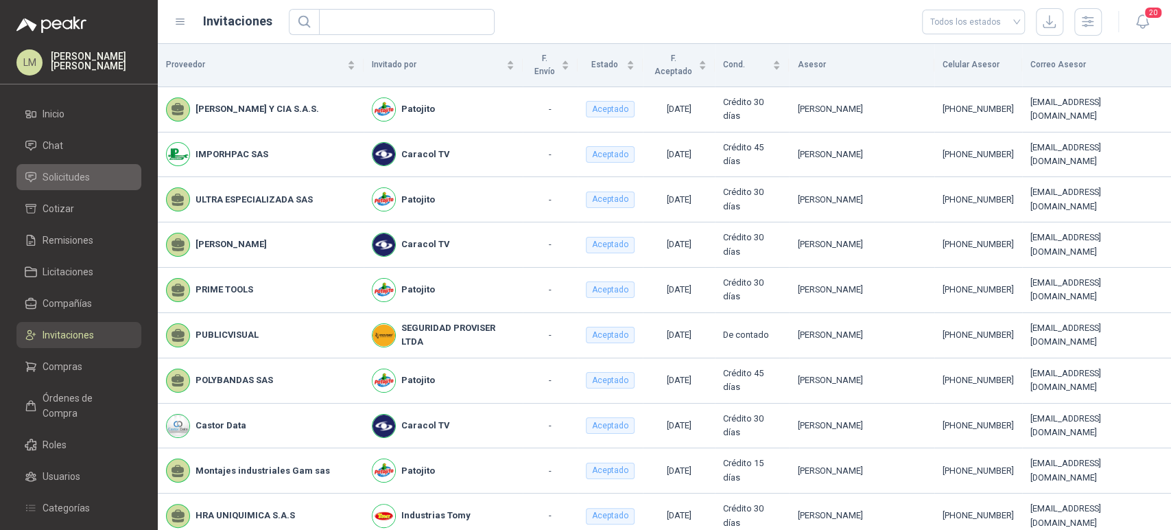
click at [71, 176] on span "Solicitudes" at bounding box center [66, 176] width 47 height 15
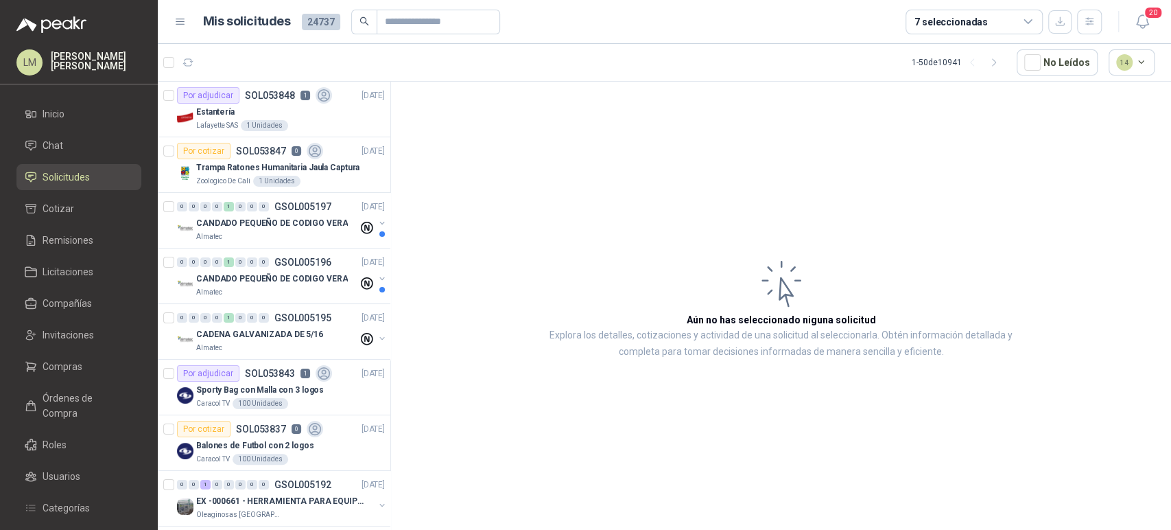
click at [1076, 15] on div "7 seleccionadas" at bounding box center [1004, 22] width 196 height 25
click at [1084, 19] on icon "button" at bounding box center [1090, 22] width 12 height 12
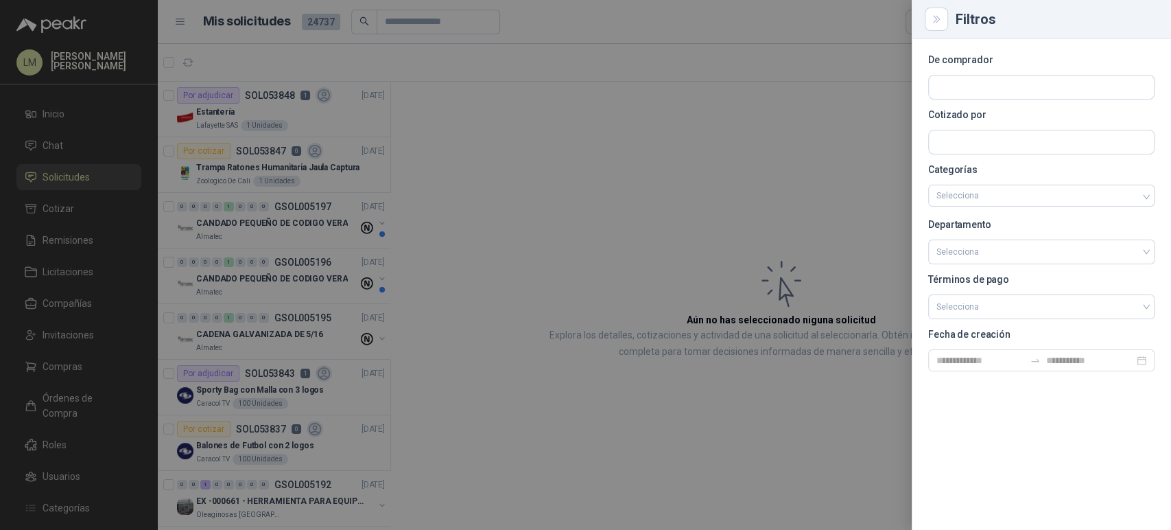
click at [601, 180] on div at bounding box center [585, 265] width 1171 height 530
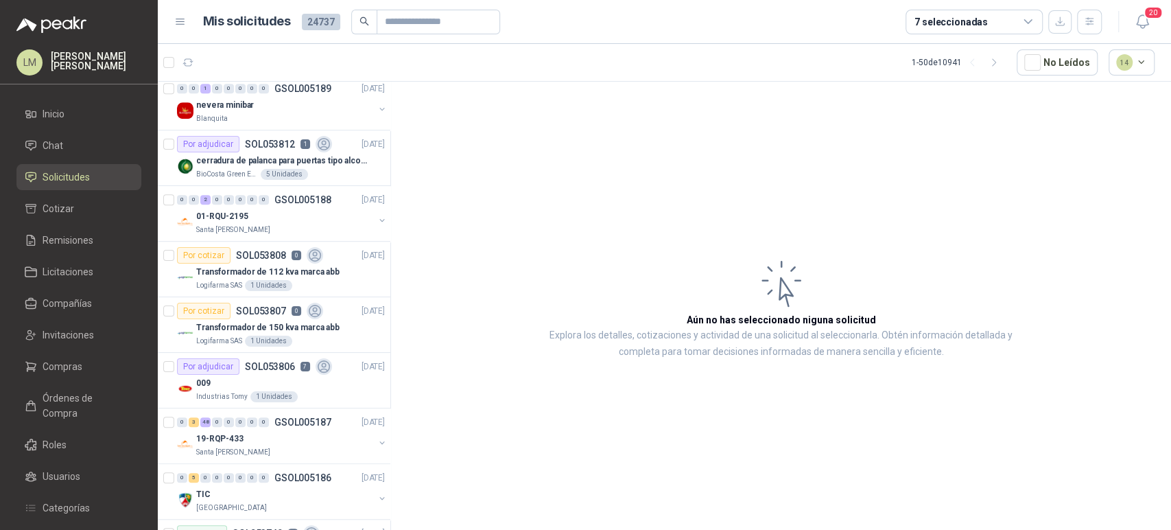
scroll to position [481, 0]
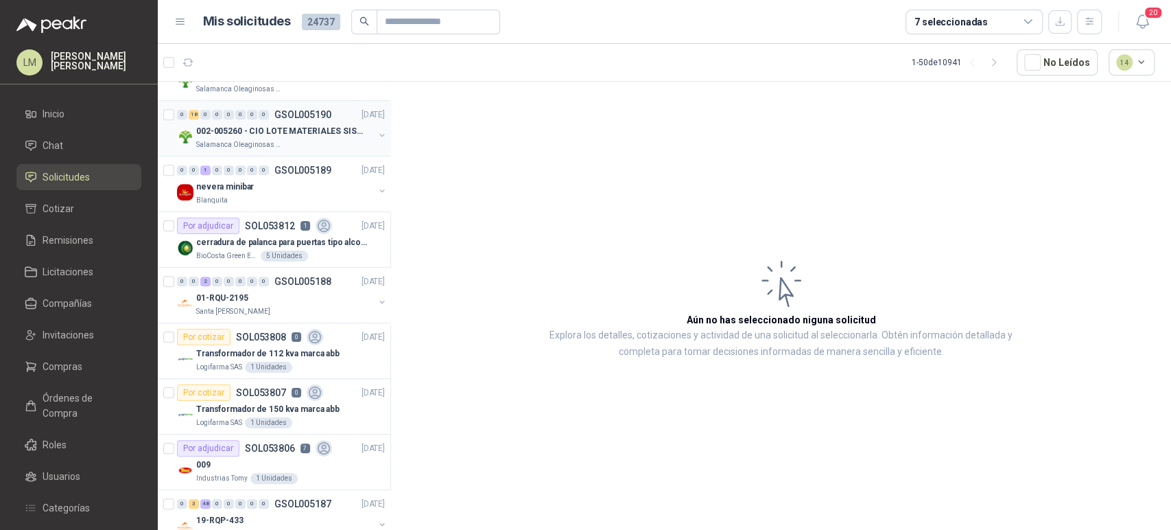
click at [302, 137] on div "002-005260 - CIO LOTE MATERIALES SISTEMA HIDRAULIC" at bounding box center [285, 131] width 178 height 16
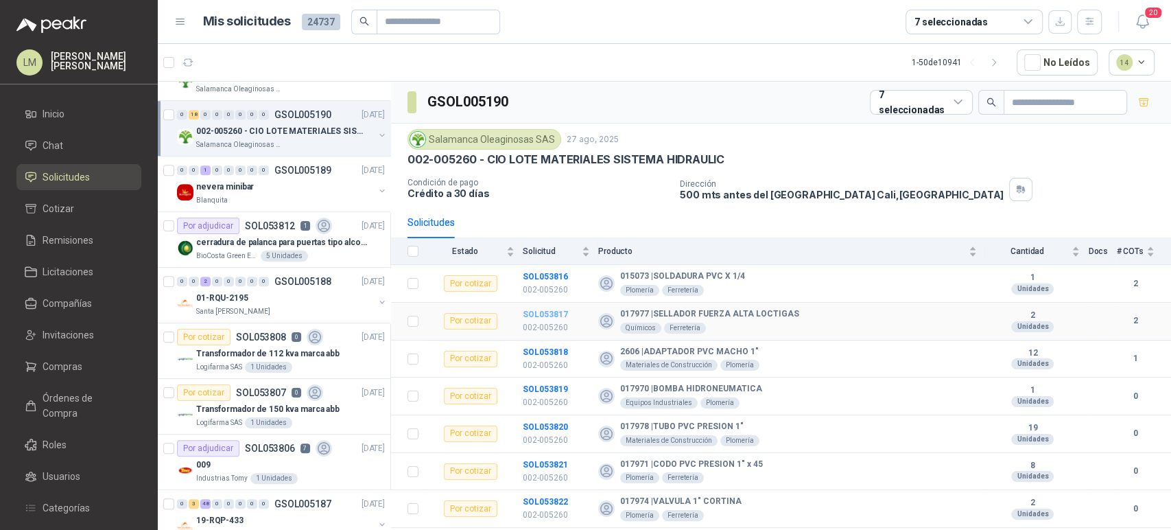
click at [554, 311] on b "SOL053817" at bounding box center [545, 314] width 45 height 10
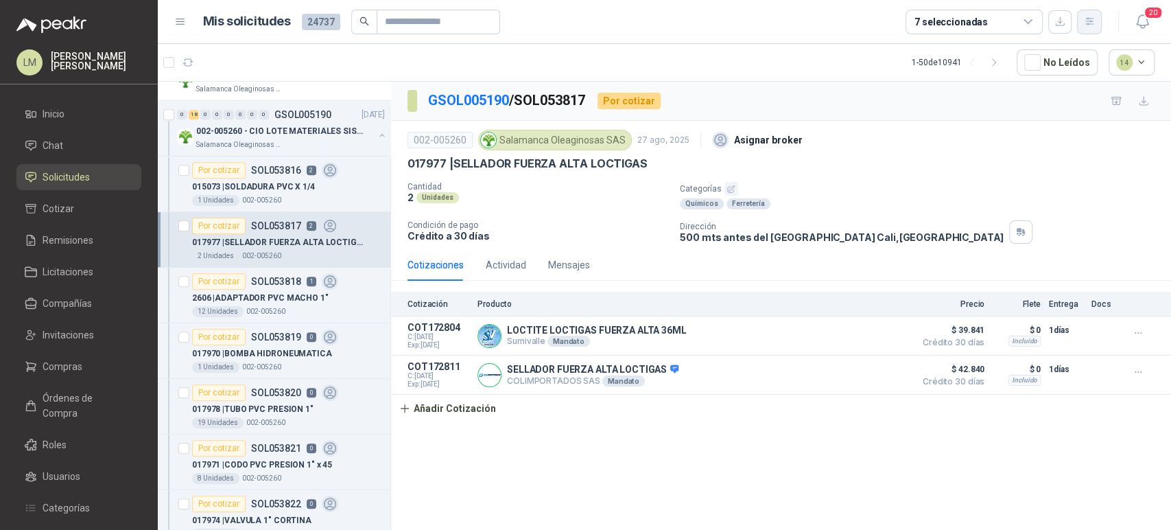
click at [1090, 26] on icon "button" at bounding box center [1090, 22] width 12 height 12
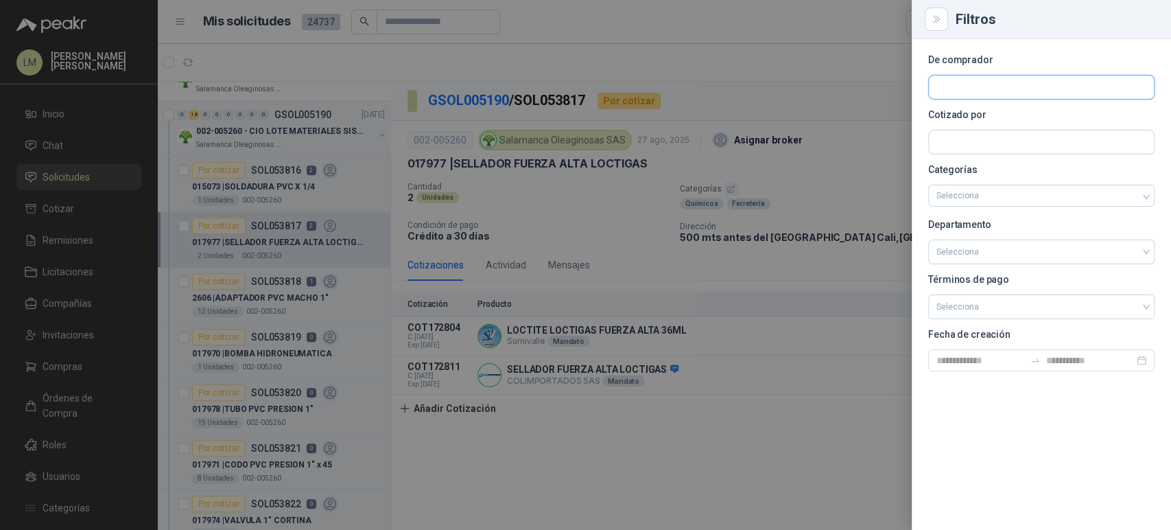
click at [988, 86] on input "text" at bounding box center [1041, 86] width 225 height 23
type input "******"
click at [971, 113] on p "Rio Fertil del Pacífico S.A.S." at bounding box center [1012, 117] width 104 height 8
click at [732, 71] on div at bounding box center [585, 265] width 1171 height 530
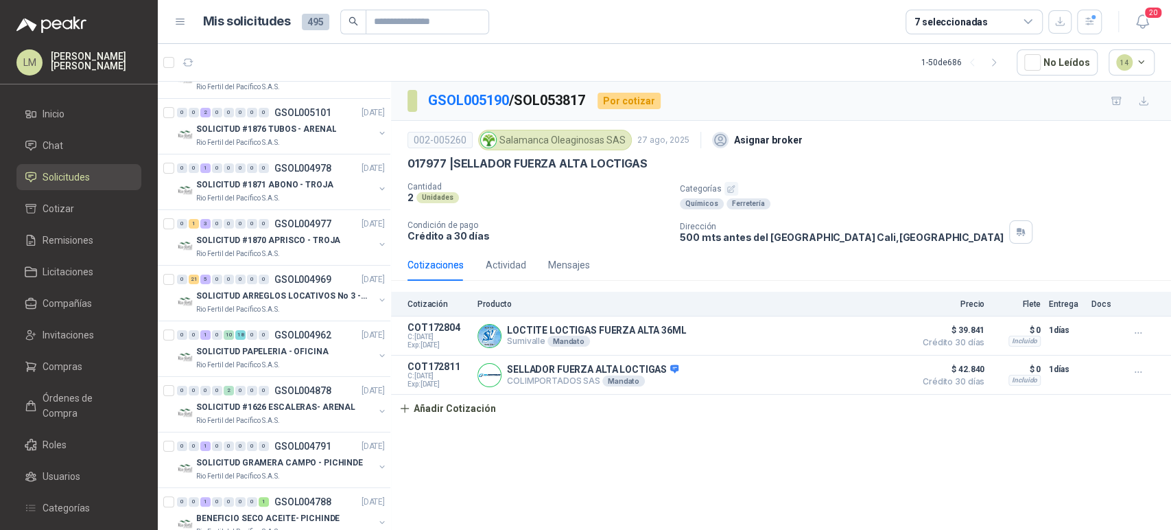
scroll to position [0, 1]
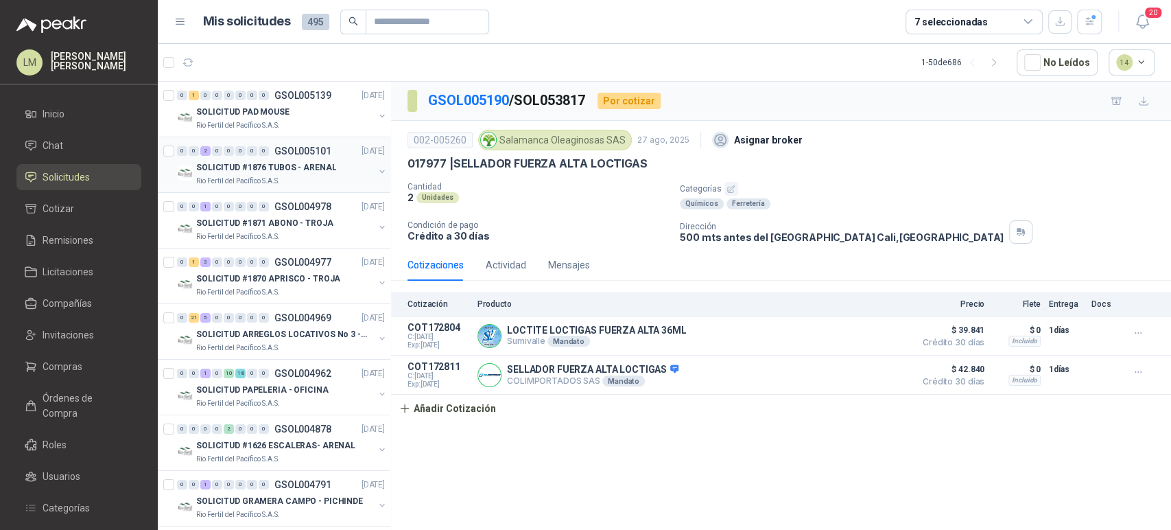
click at [285, 163] on p "SOLICITUD #1876 TUBOS - ARENAL" at bounding box center [266, 167] width 140 height 13
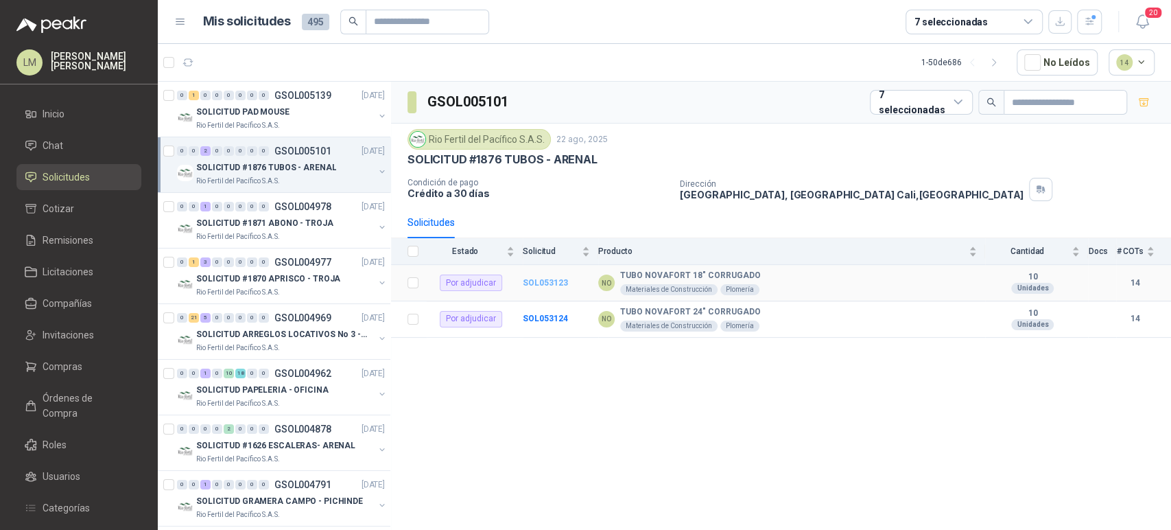
click at [541, 283] on b "SOL053123" at bounding box center [545, 283] width 45 height 10
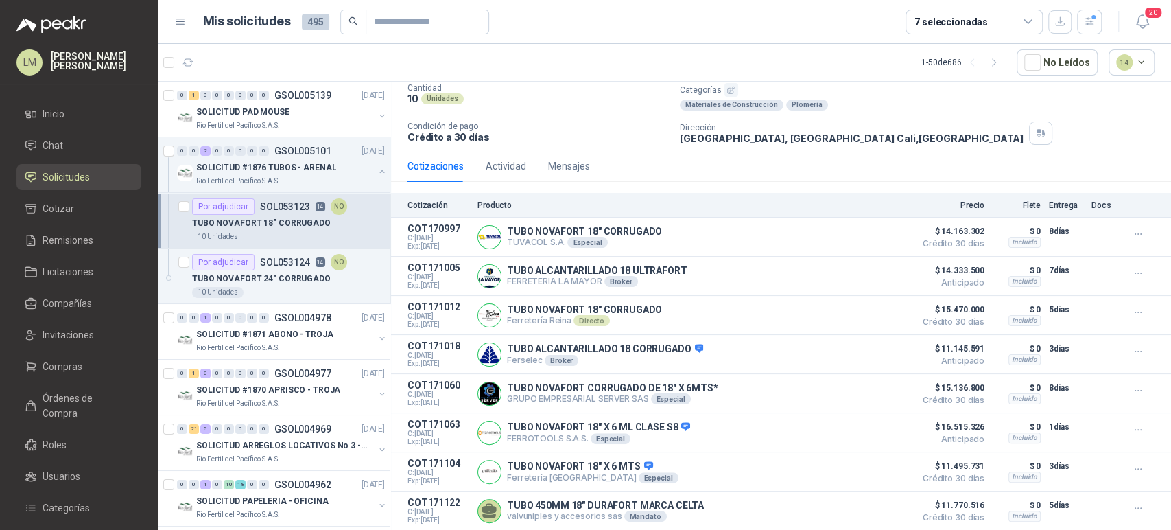
scroll to position [98, 0]
click at [274, 454] on p "Rio Fertil del Pacífico S.A.S." at bounding box center [238, 458] width 84 height 11
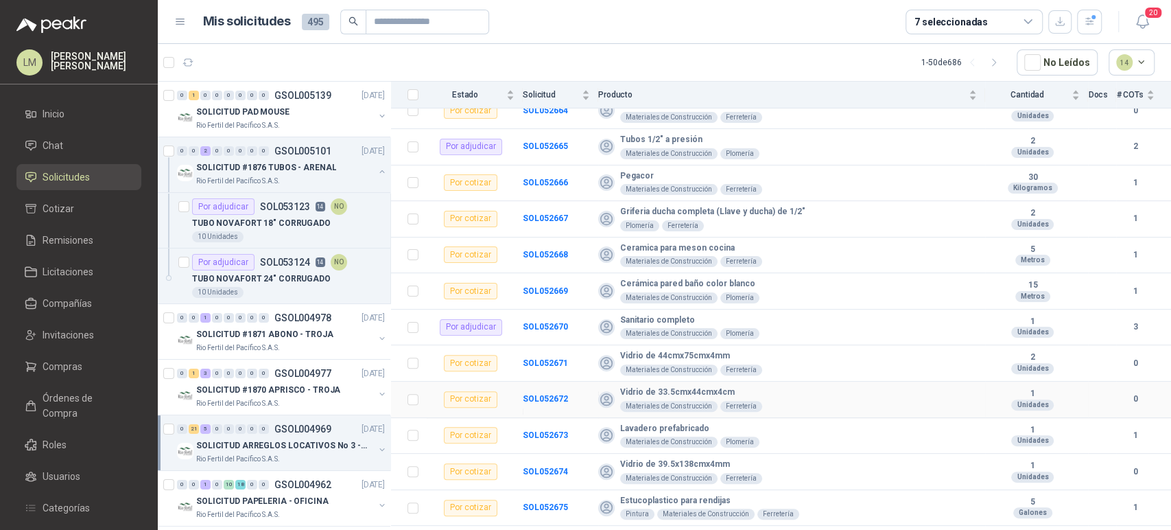
scroll to position [174, 0]
click at [562, 325] on b "SOL052670" at bounding box center [545, 325] width 45 height 10
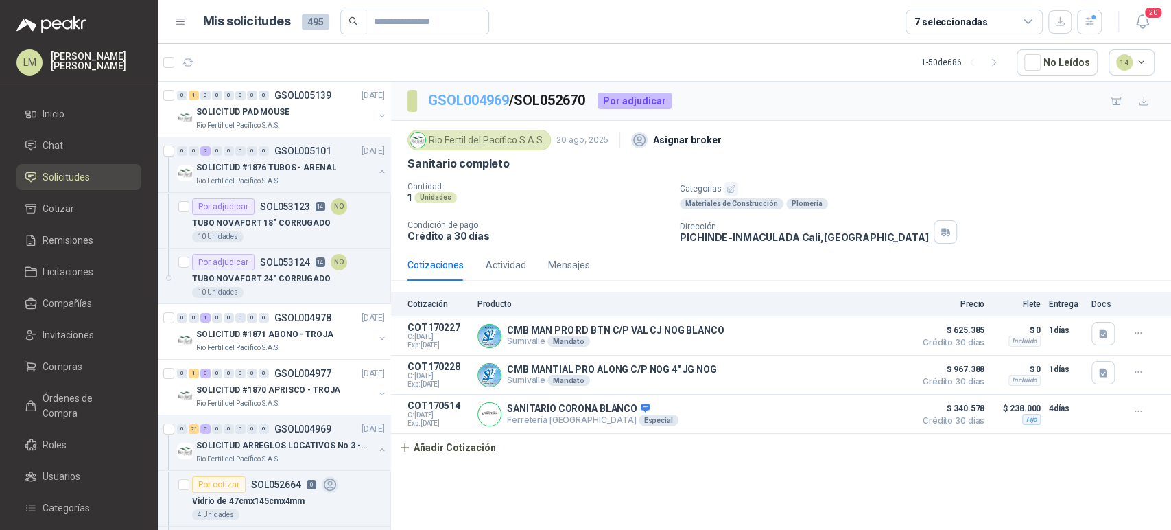
click at [454, 104] on link "GSOL004969" at bounding box center [468, 100] width 81 height 16
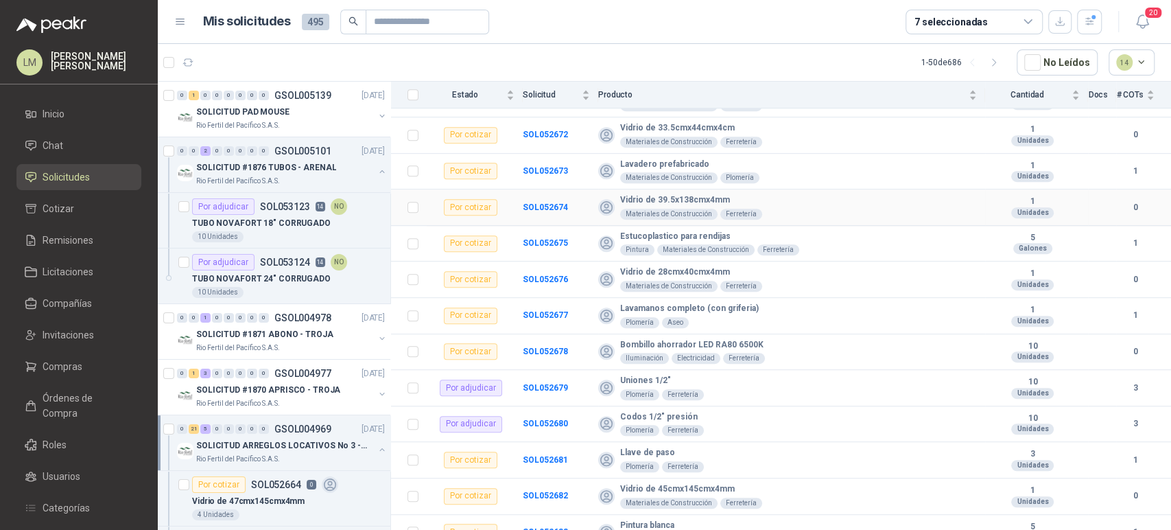
scroll to position [439, 0]
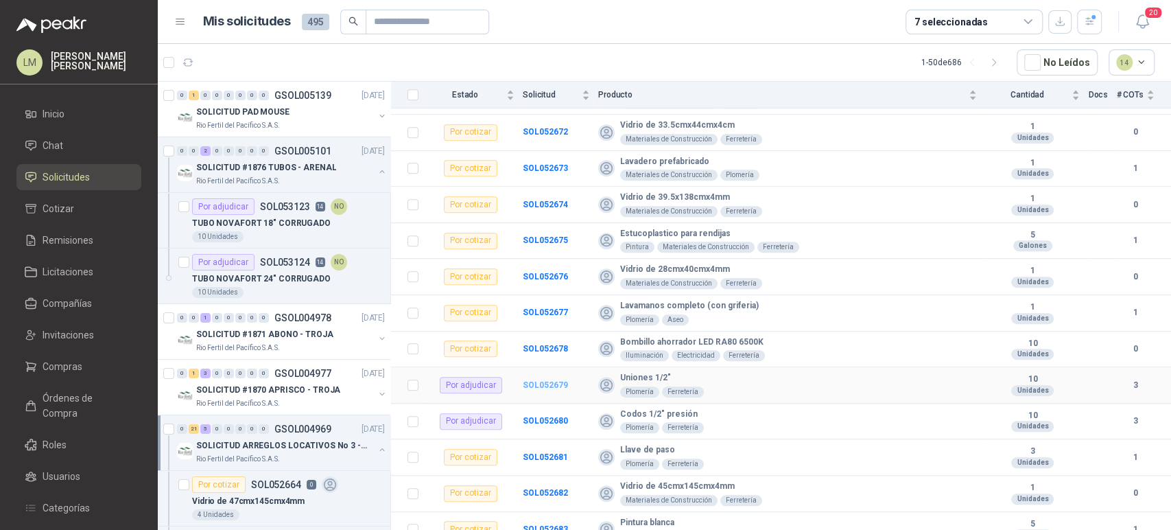
click at [560, 381] on b "SOL052679" at bounding box center [545, 385] width 45 height 10
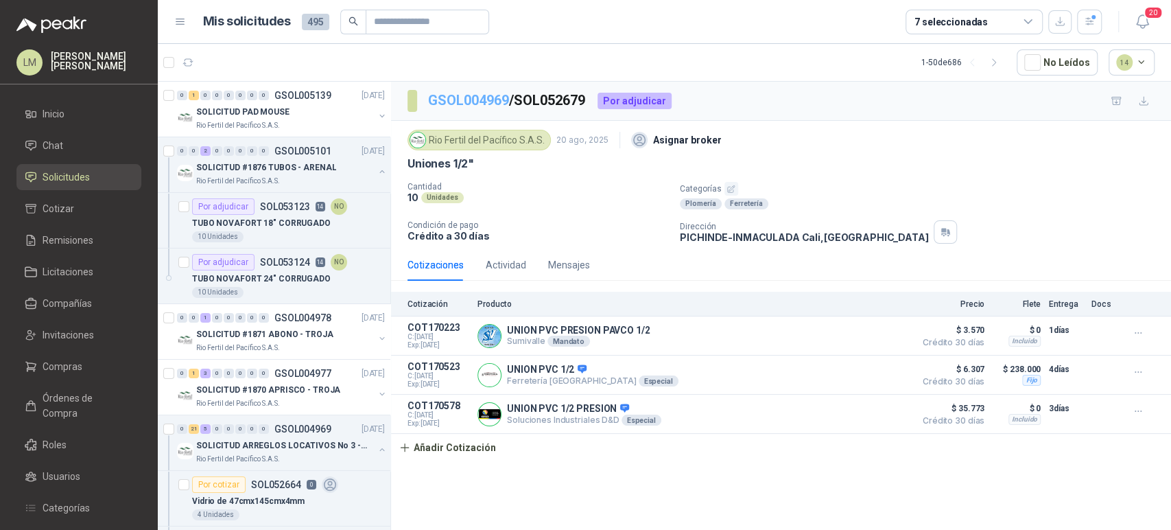
click at [460, 102] on link "GSOL004969" at bounding box center [468, 100] width 81 height 16
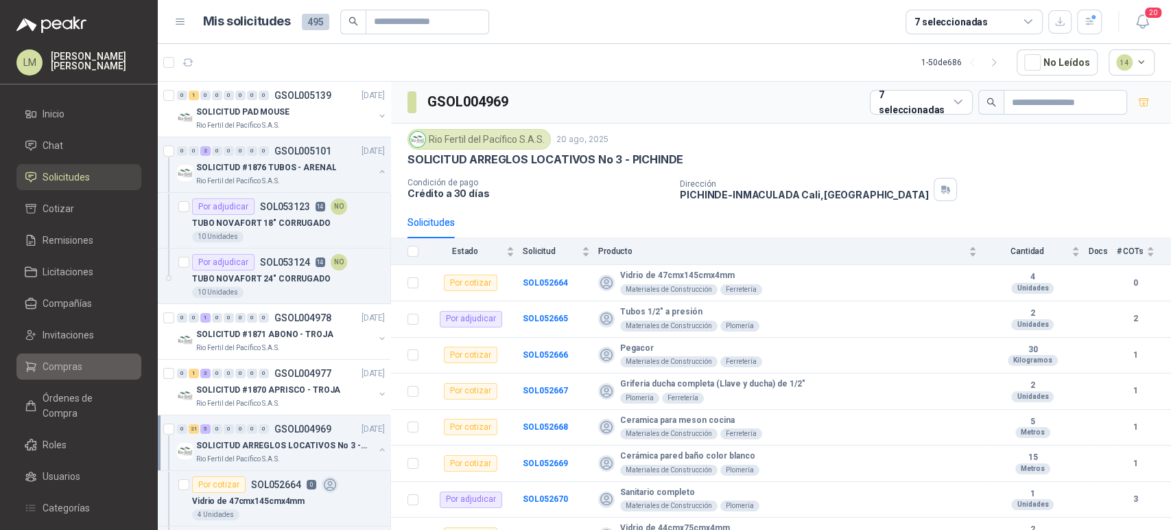
click at [61, 366] on span "Compras" at bounding box center [63, 366] width 40 height 15
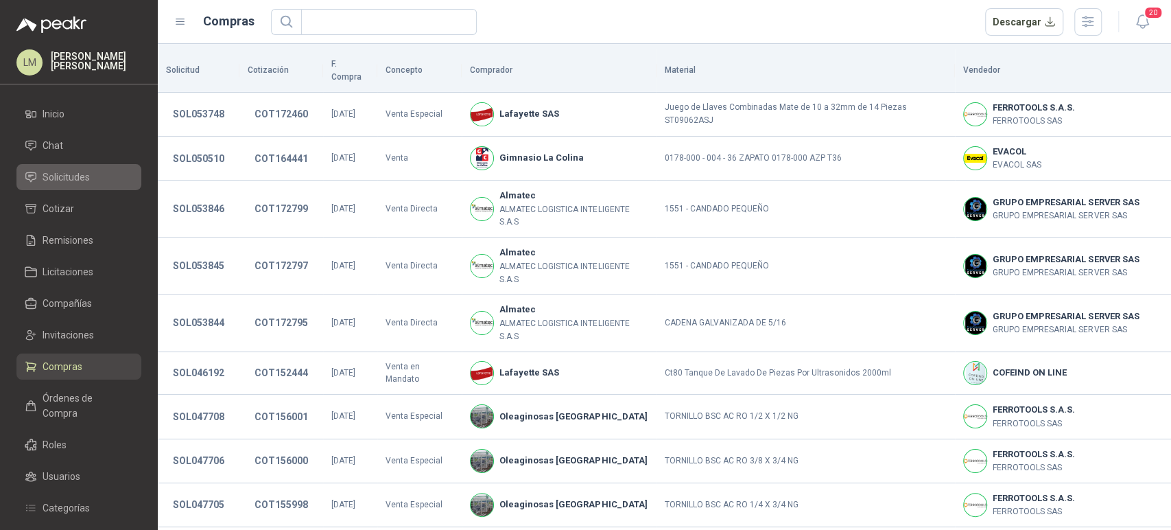
click at [84, 185] on link "Solicitudes" at bounding box center [78, 177] width 125 height 26
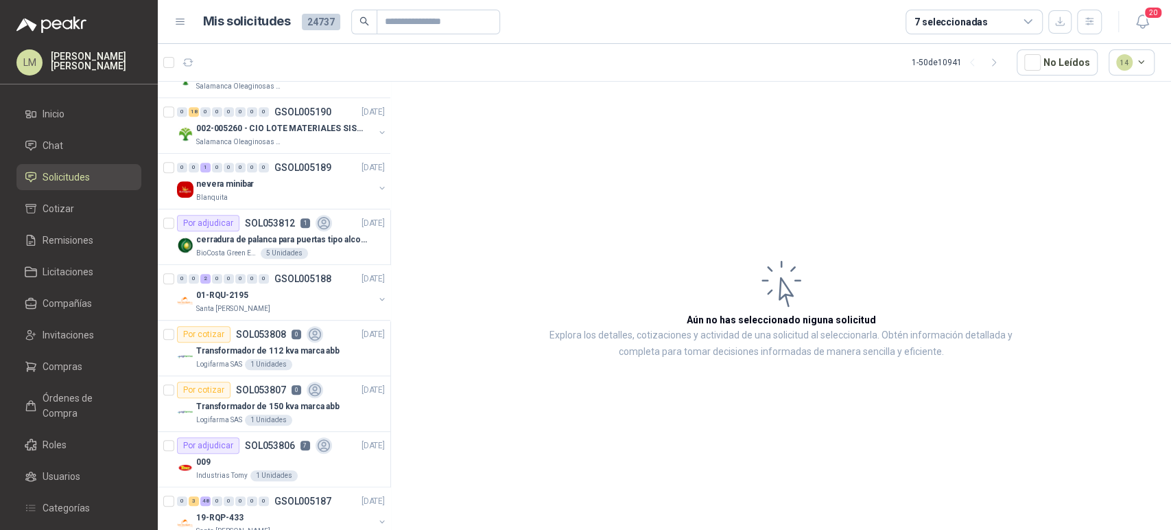
scroll to position [519, 0]
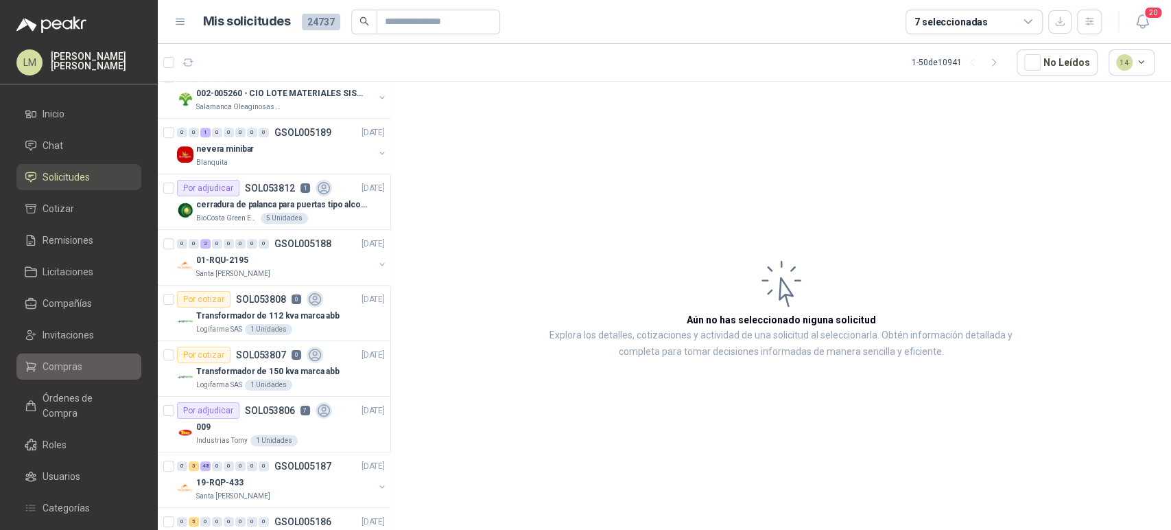
click at [87, 366] on li "Compras" at bounding box center [79, 366] width 108 height 15
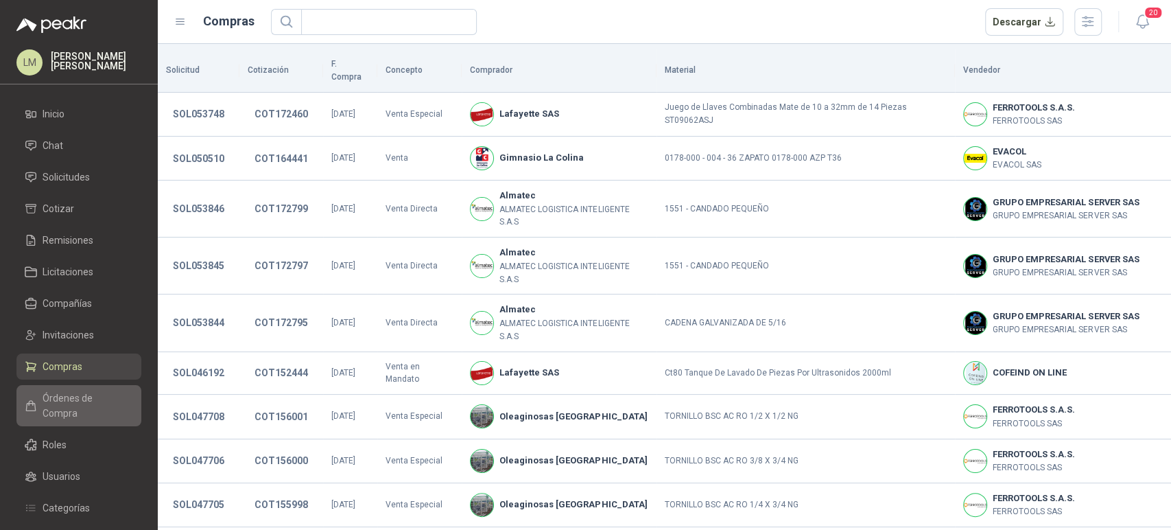
click at [104, 395] on span "Órdenes de Compra" at bounding box center [86, 405] width 86 height 30
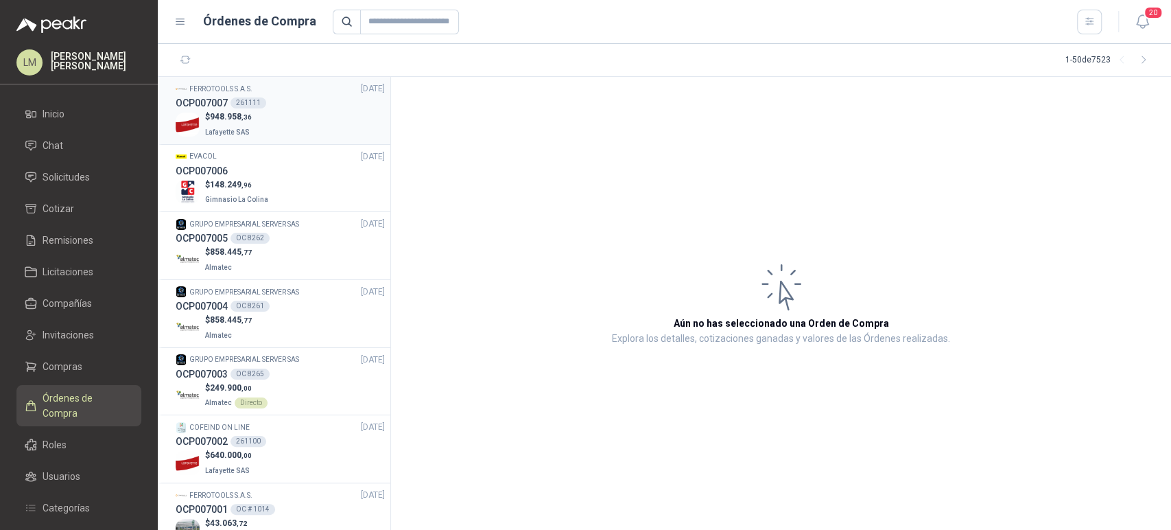
click at [288, 130] on div "$ 948.958 ,36 Lafayette SAS" at bounding box center [280, 124] width 209 height 28
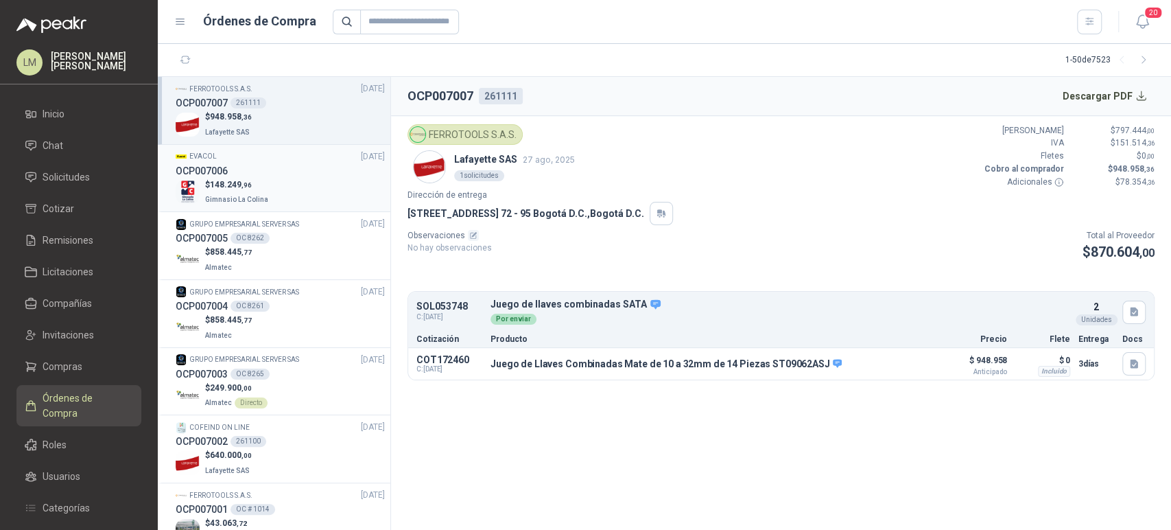
click at [261, 176] on div "OCP007006" at bounding box center [280, 170] width 209 height 15
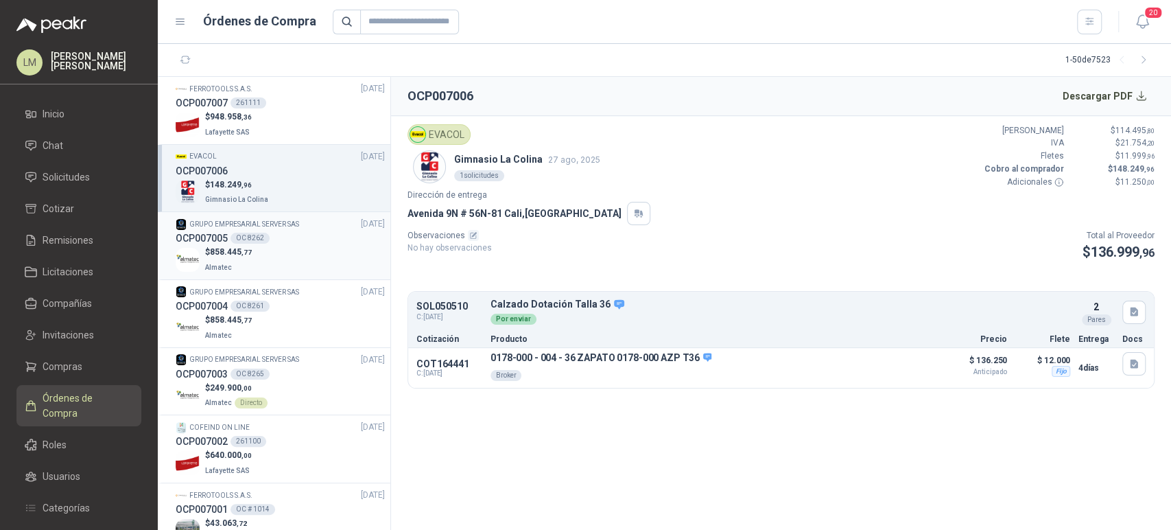
click at [288, 253] on div "$ 858.445 ,77 Almatec" at bounding box center [280, 260] width 209 height 28
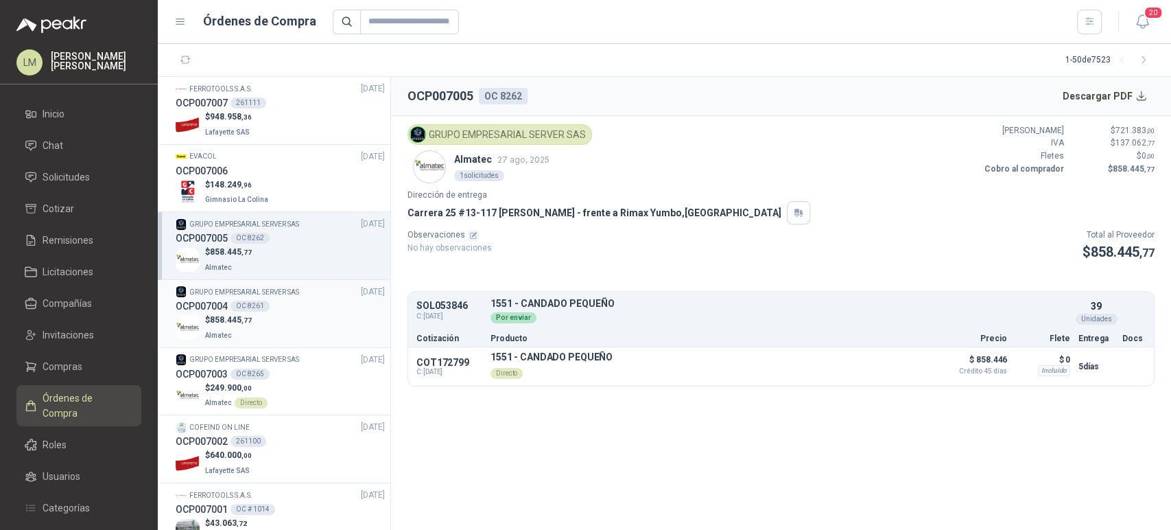
click at [296, 309] on div "OCP007004 OC 8261" at bounding box center [280, 305] width 209 height 15
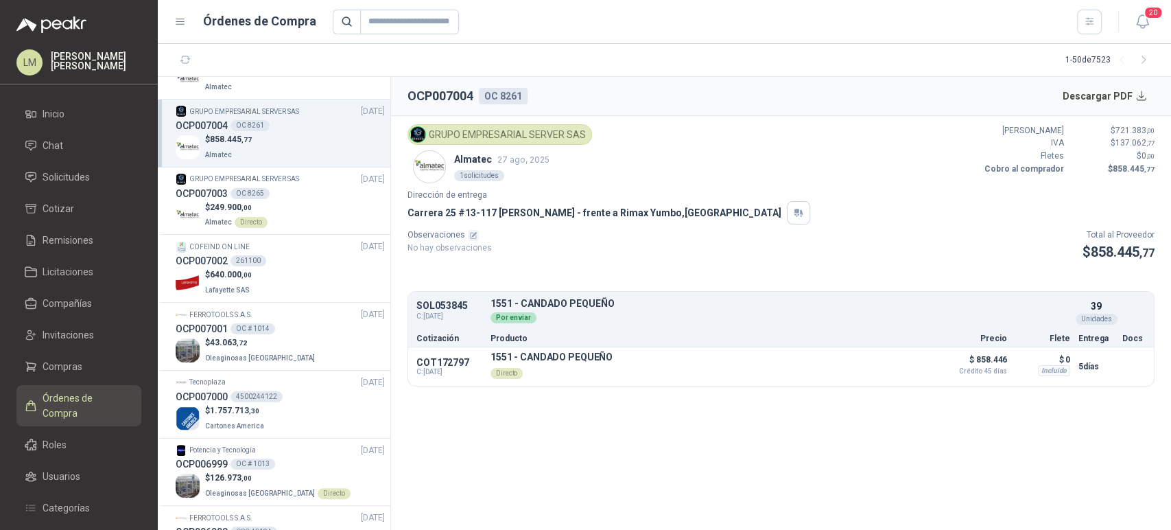
scroll to position [180, 0]
click at [282, 266] on div "OCP007002 261100" at bounding box center [280, 260] width 209 height 15
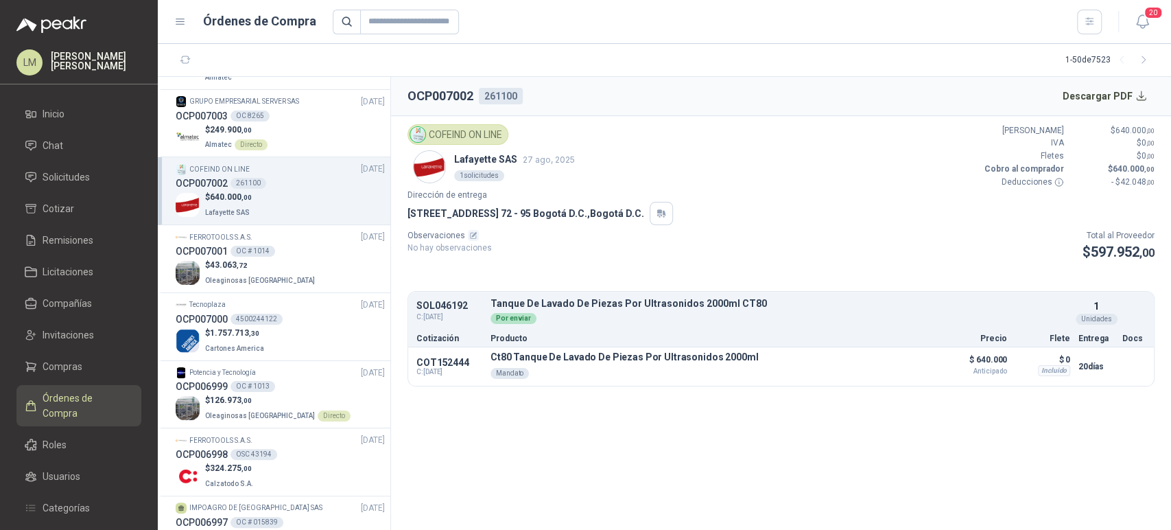
scroll to position [278, 0]
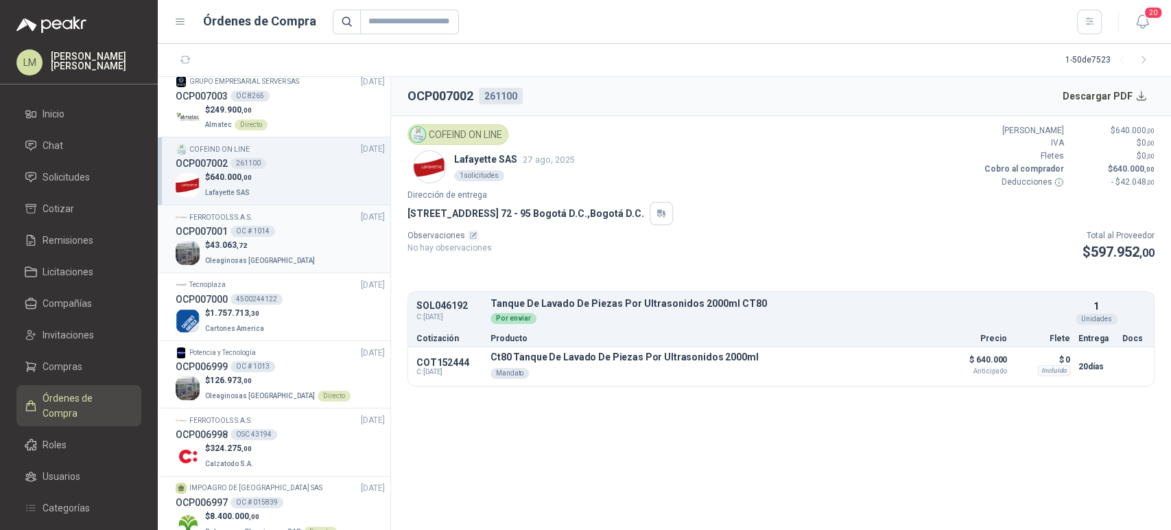
click at [307, 241] on div "$ 43.063 ,72 Oleaginosas San Fernando" at bounding box center [280, 253] width 209 height 28
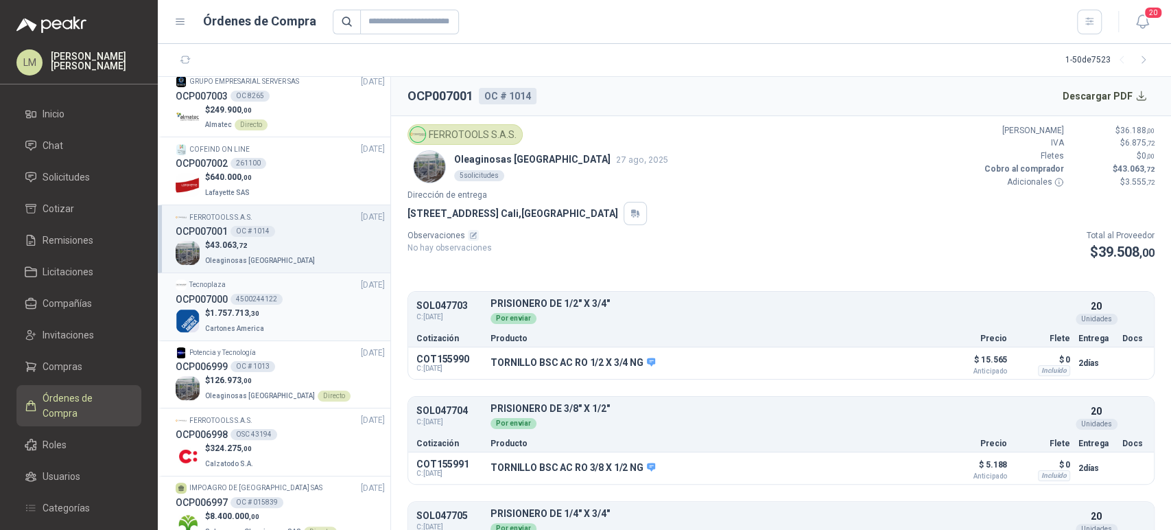
click at [286, 300] on div "OCP007000 4500244122" at bounding box center [280, 299] width 209 height 15
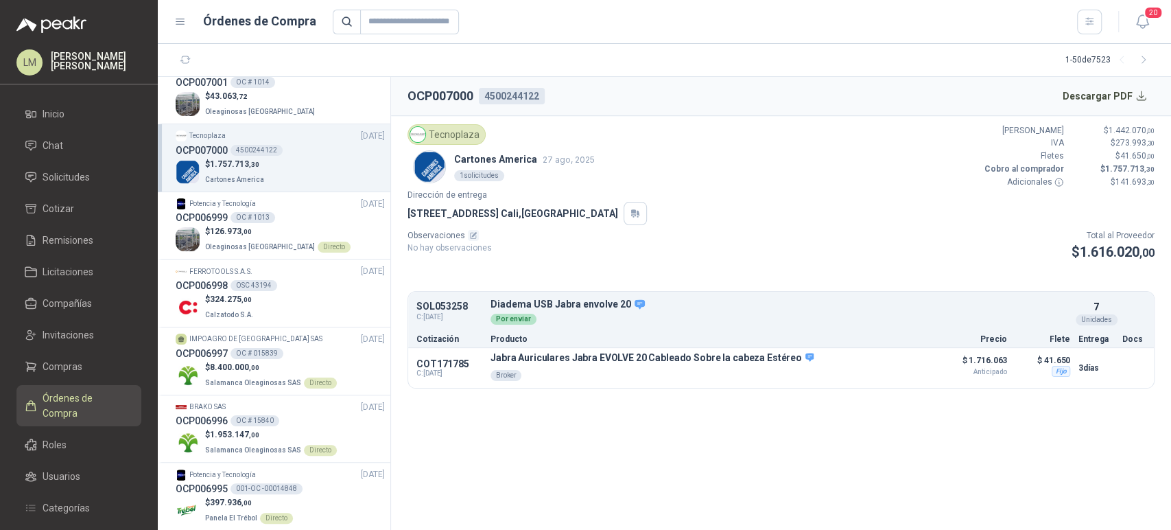
scroll to position [427, 0]
click at [274, 288] on div "OCP006998 OSC 43194" at bounding box center [280, 284] width 209 height 15
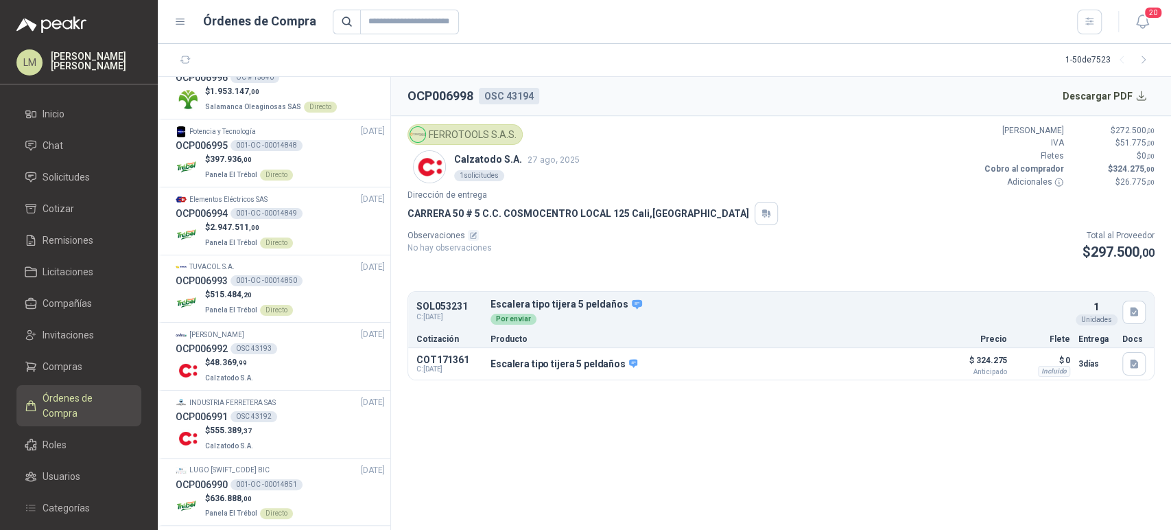
scroll to position [770, 0]
click at [273, 334] on div "Andino Tecnología 27/08/25" at bounding box center [280, 333] width 209 height 13
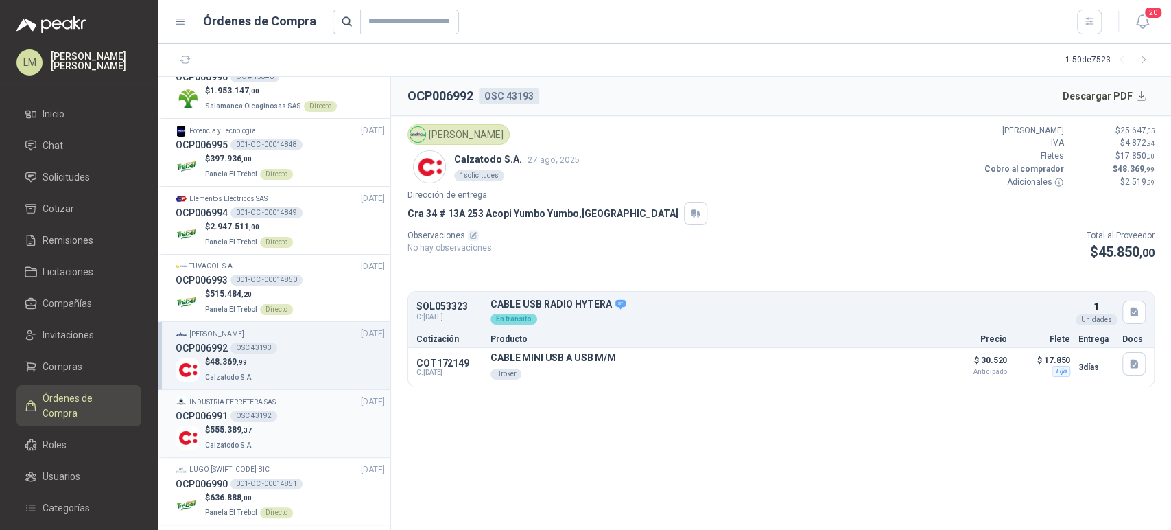
click at [281, 414] on div "OCP006991 OSC 43192" at bounding box center [280, 415] width 209 height 15
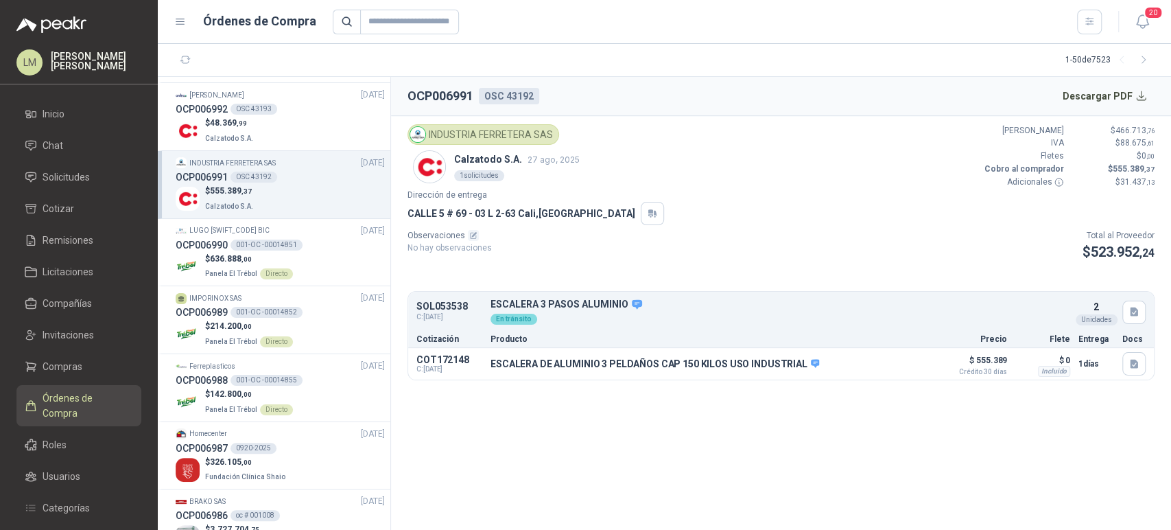
scroll to position [1070, 0]
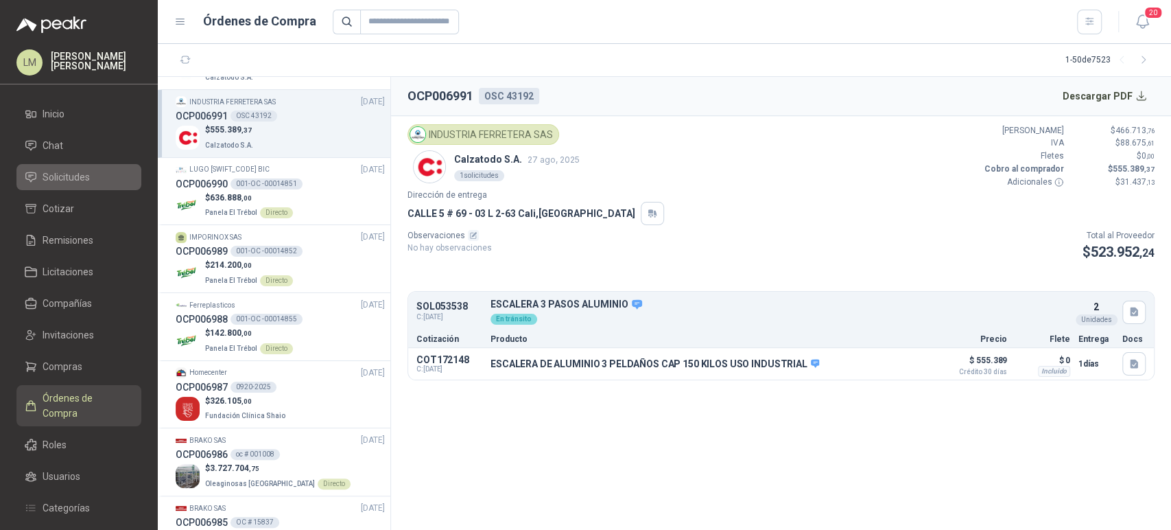
click at [58, 182] on span "Solicitudes" at bounding box center [66, 176] width 47 height 15
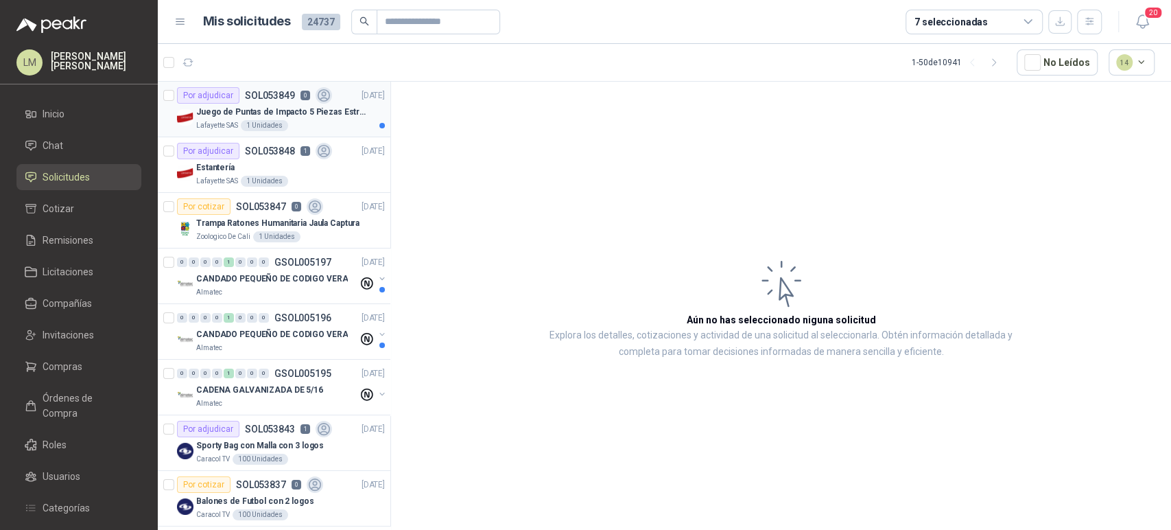
click at [248, 96] on p "SOL053849" at bounding box center [270, 96] width 50 height 10
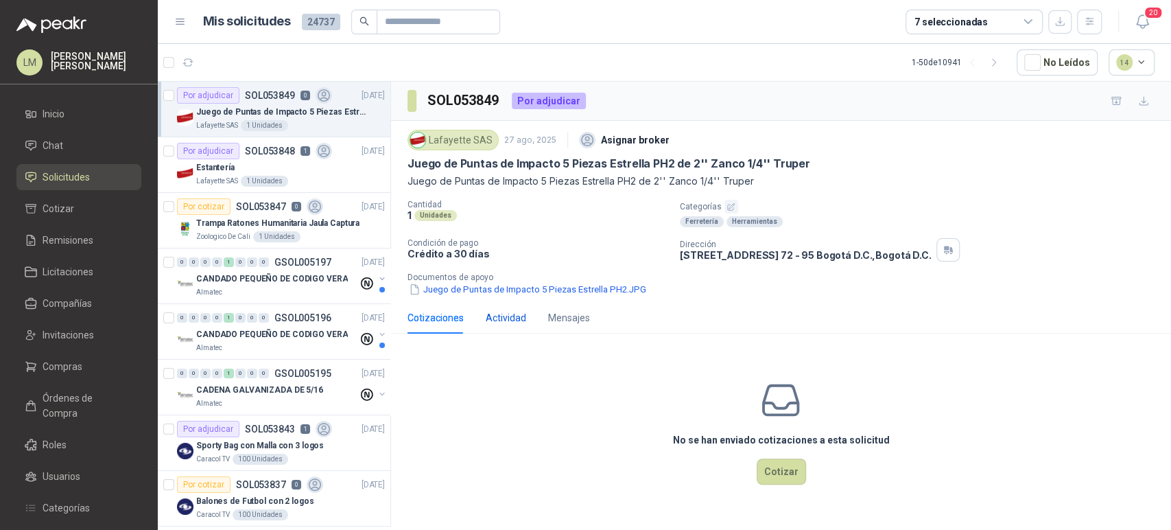
click at [502, 314] on div "Actividad" at bounding box center [506, 317] width 40 height 15
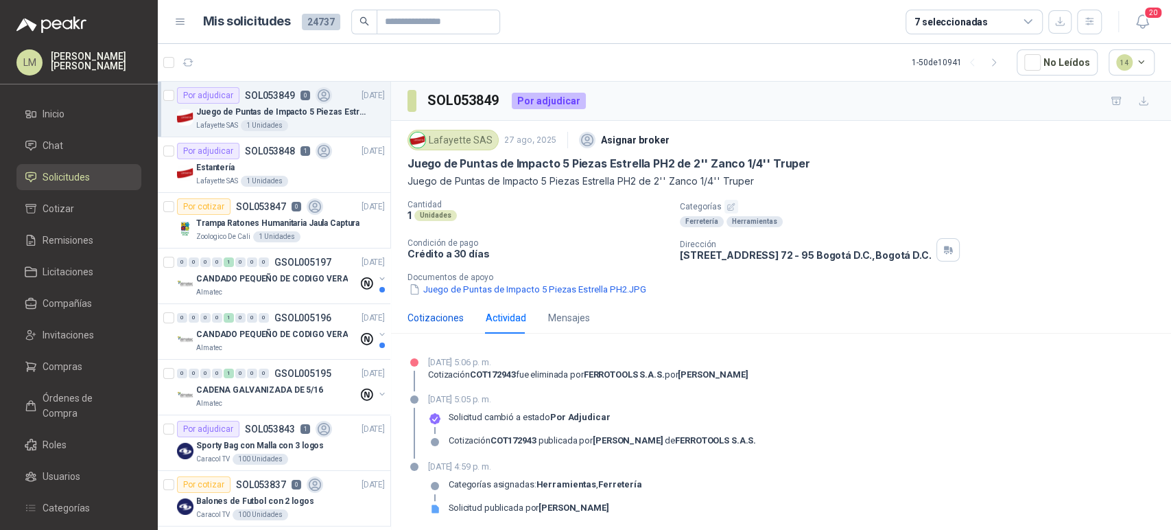
click at [445, 313] on div "Cotizaciones" at bounding box center [436, 317] width 56 height 15
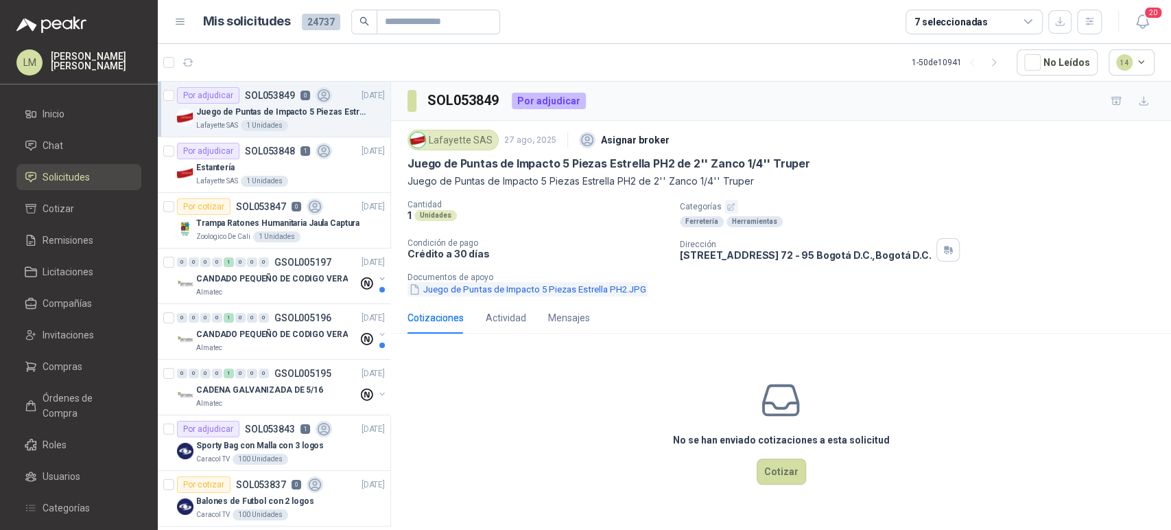
click at [547, 291] on button "Juego de Puntas de Impacto 5 Piezas Estrella PH2.JPG" at bounding box center [528, 289] width 240 height 14
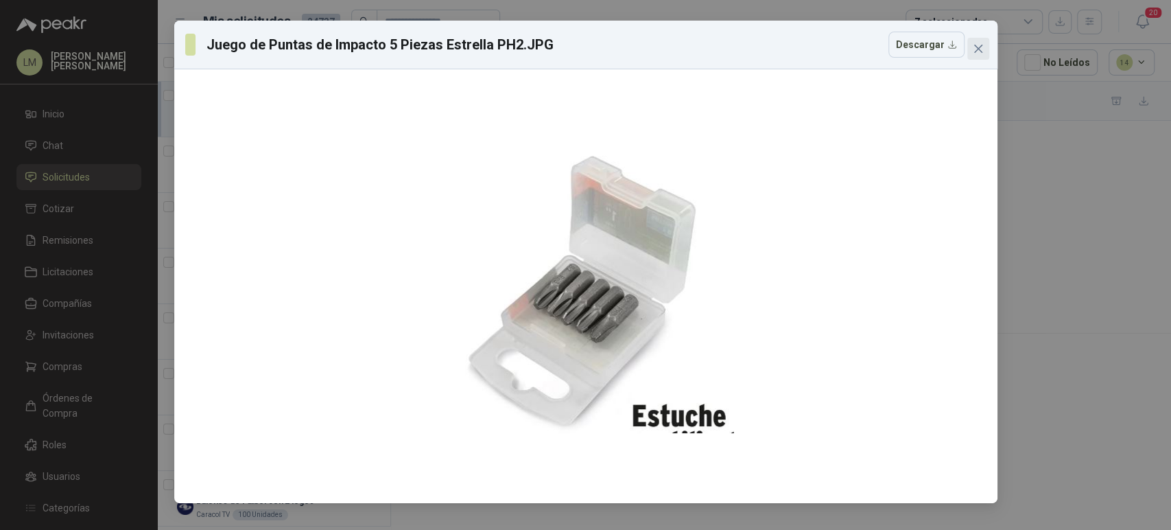
click at [982, 51] on icon "close" at bounding box center [978, 48] width 11 height 11
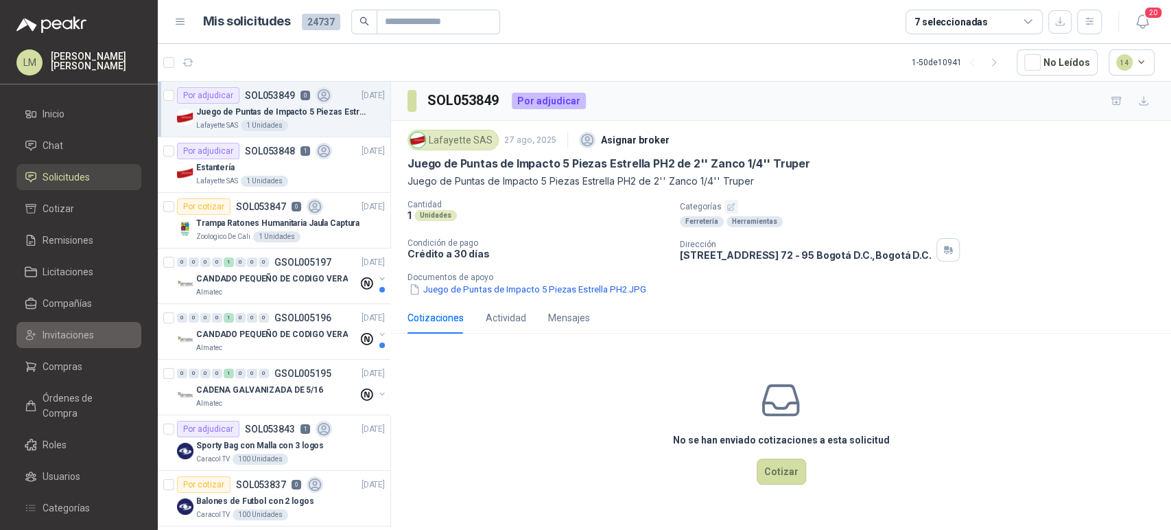
click at [51, 335] on span "Invitaciones" at bounding box center [68, 334] width 51 height 15
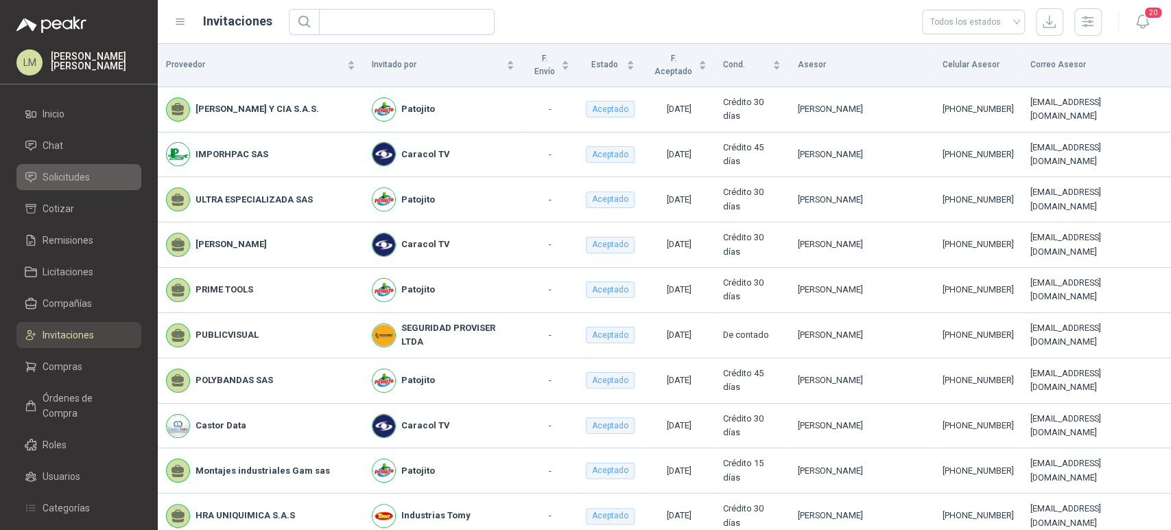
click at [84, 177] on span "Solicitudes" at bounding box center [66, 176] width 47 height 15
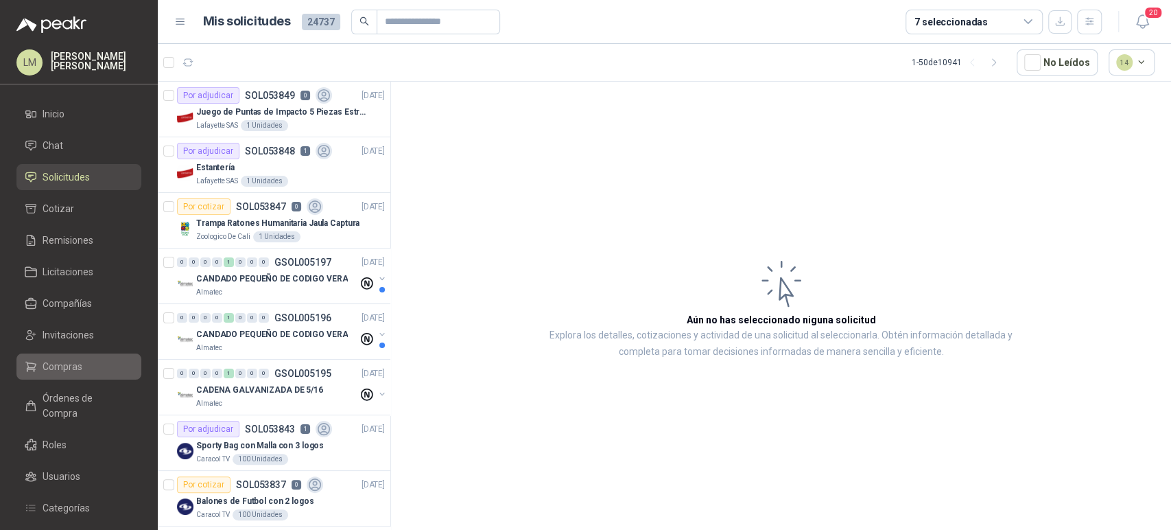
click at [64, 364] on span "Compras" at bounding box center [63, 366] width 40 height 15
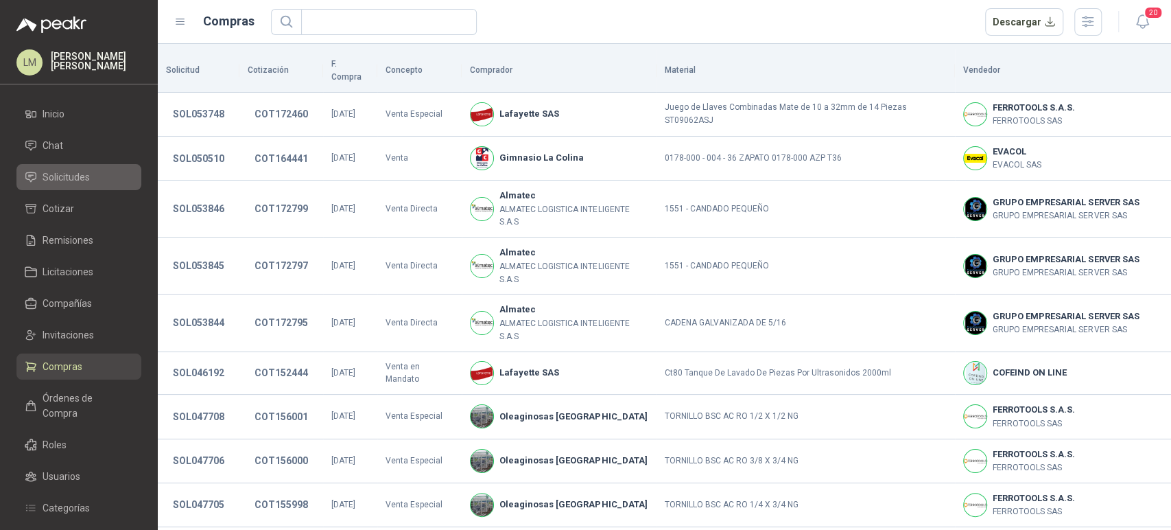
click at [84, 176] on span "Solicitudes" at bounding box center [66, 176] width 47 height 15
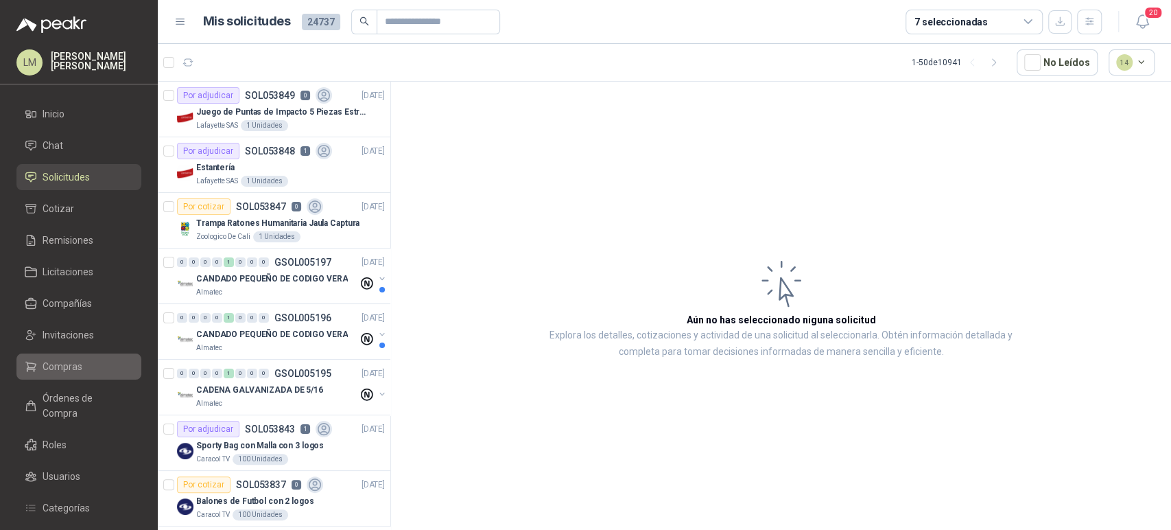
click at [56, 366] on span "Compras" at bounding box center [63, 366] width 40 height 15
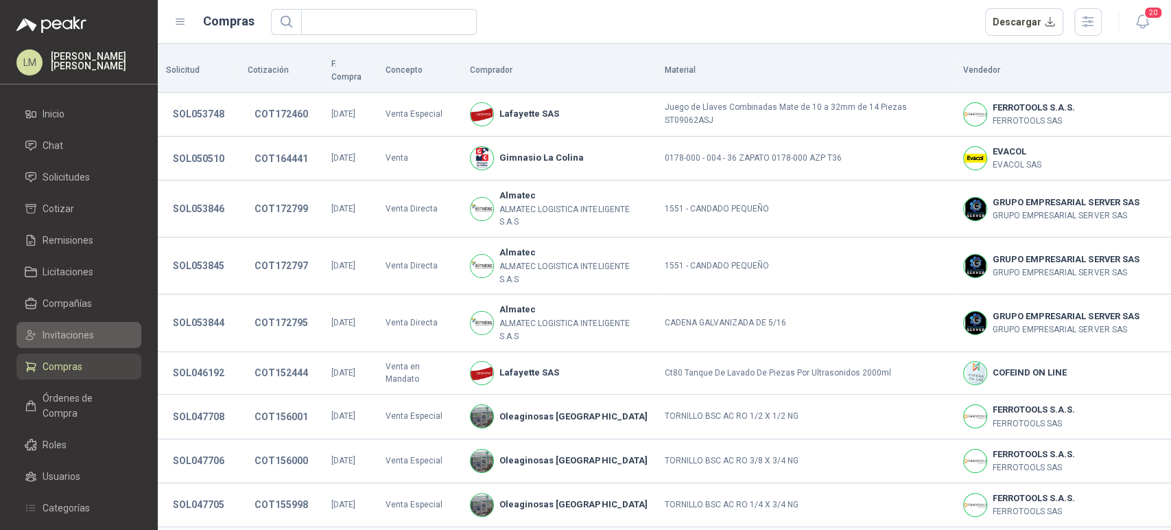
click at [90, 337] on span "Invitaciones" at bounding box center [68, 334] width 51 height 15
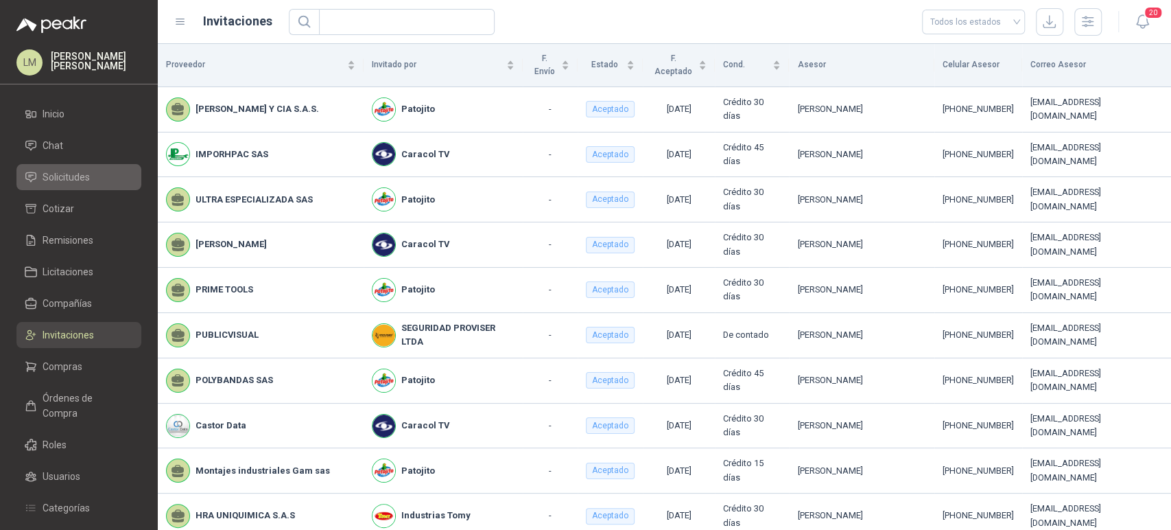
click at [59, 178] on span "Solicitudes" at bounding box center [66, 176] width 47 height 15
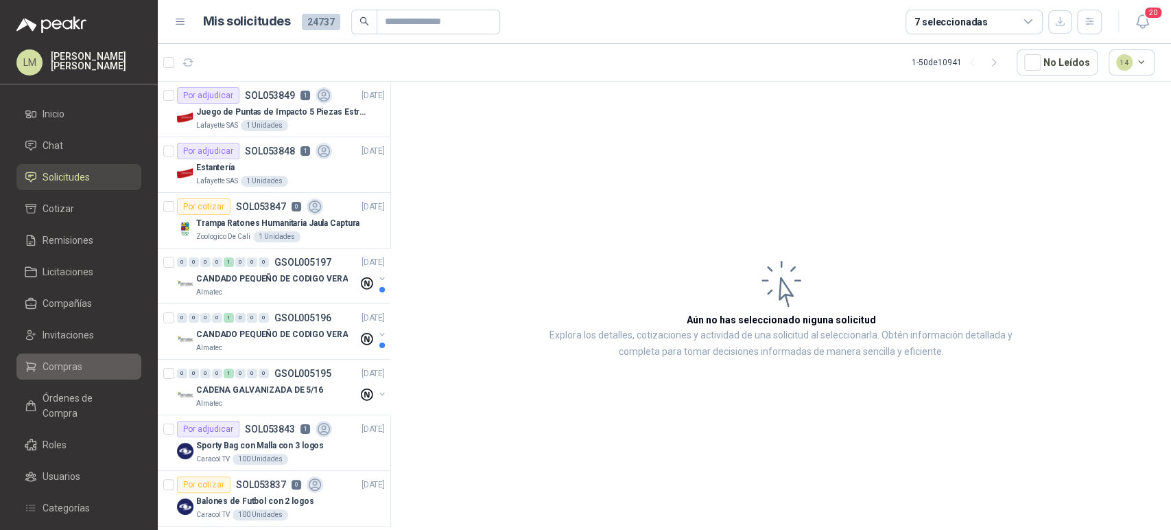
click at [66, 371] on span "Compras" at bounding box center [63, 366] width 40 height 15
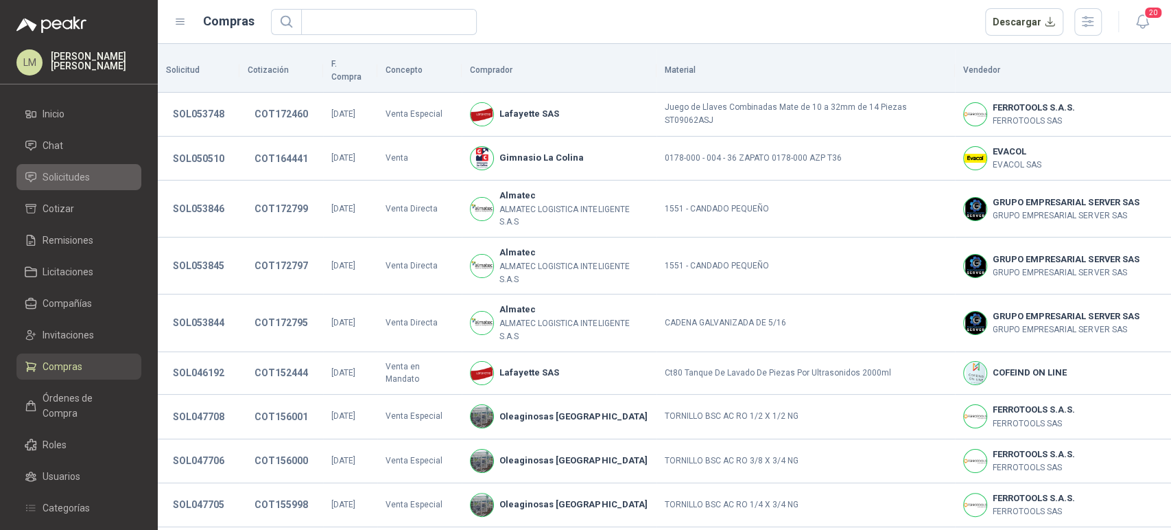
click at [67, 176] on span "Solicitudes" at bounding box center [66, 176] width 47 height 15
